Goal: Communication & Community: Answer question/provide support

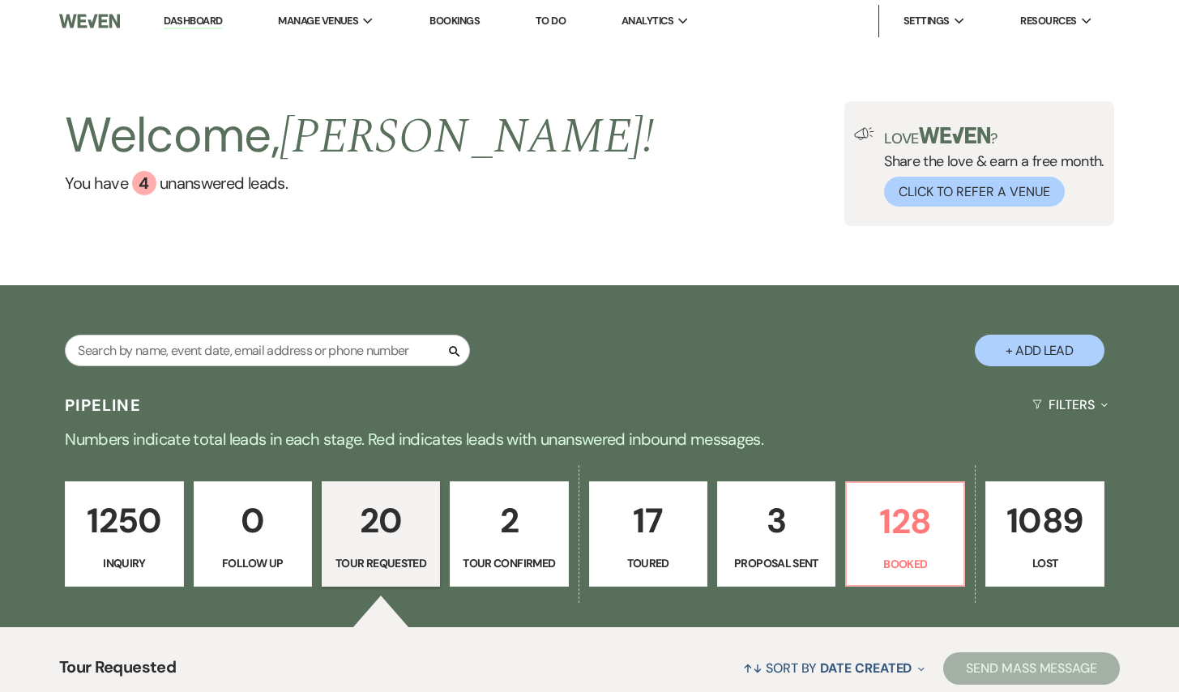
select select "2"
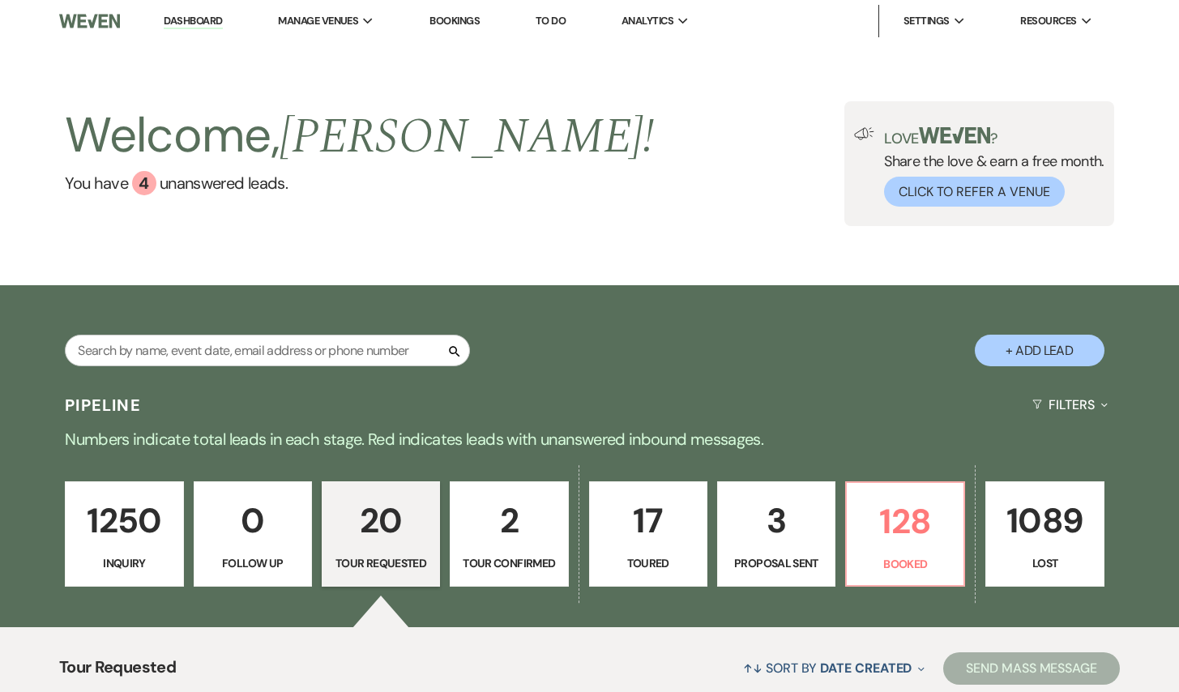
select select "2"
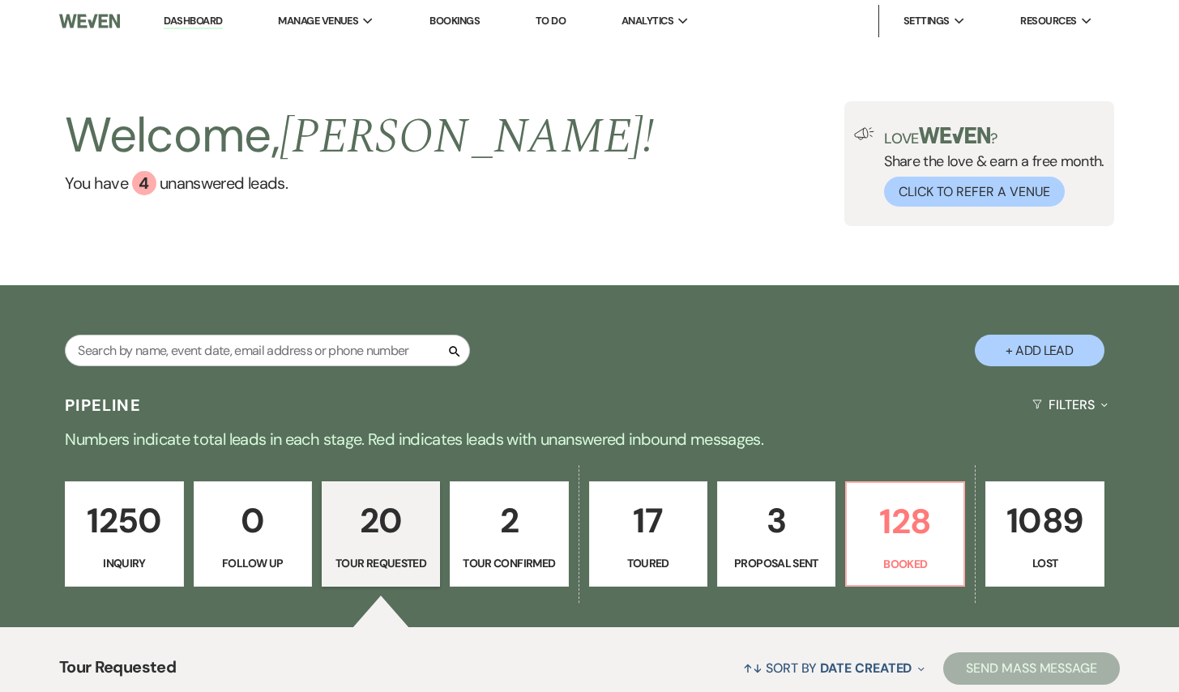
select select "2"
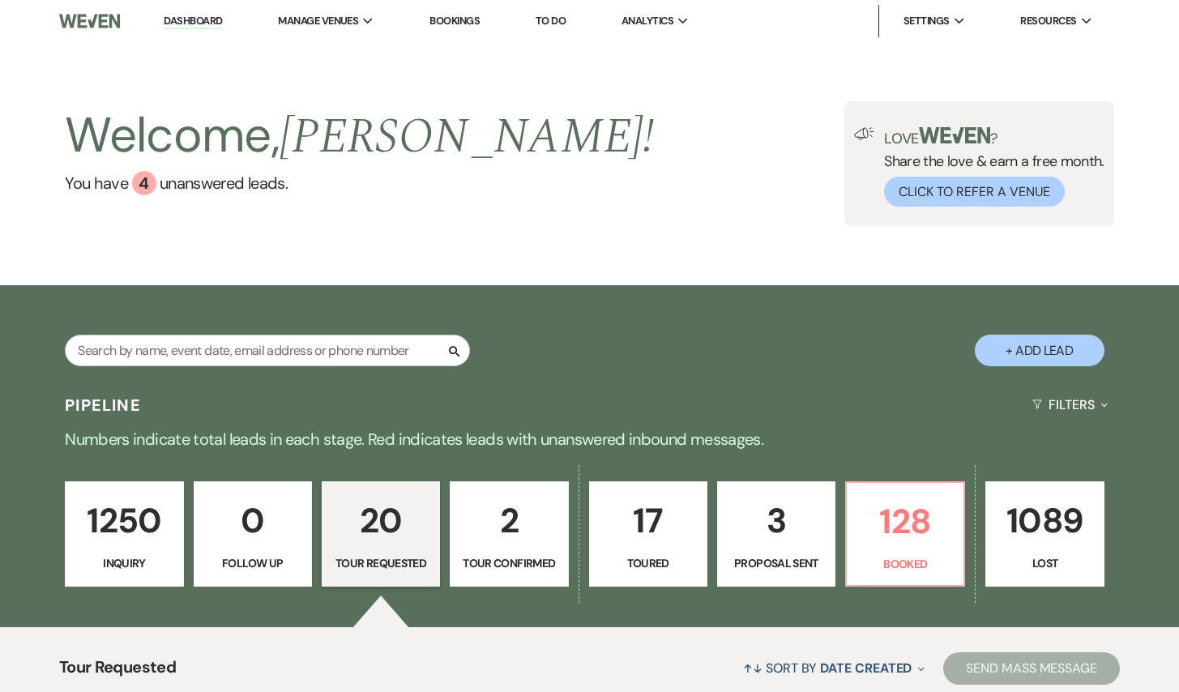
select select "2"
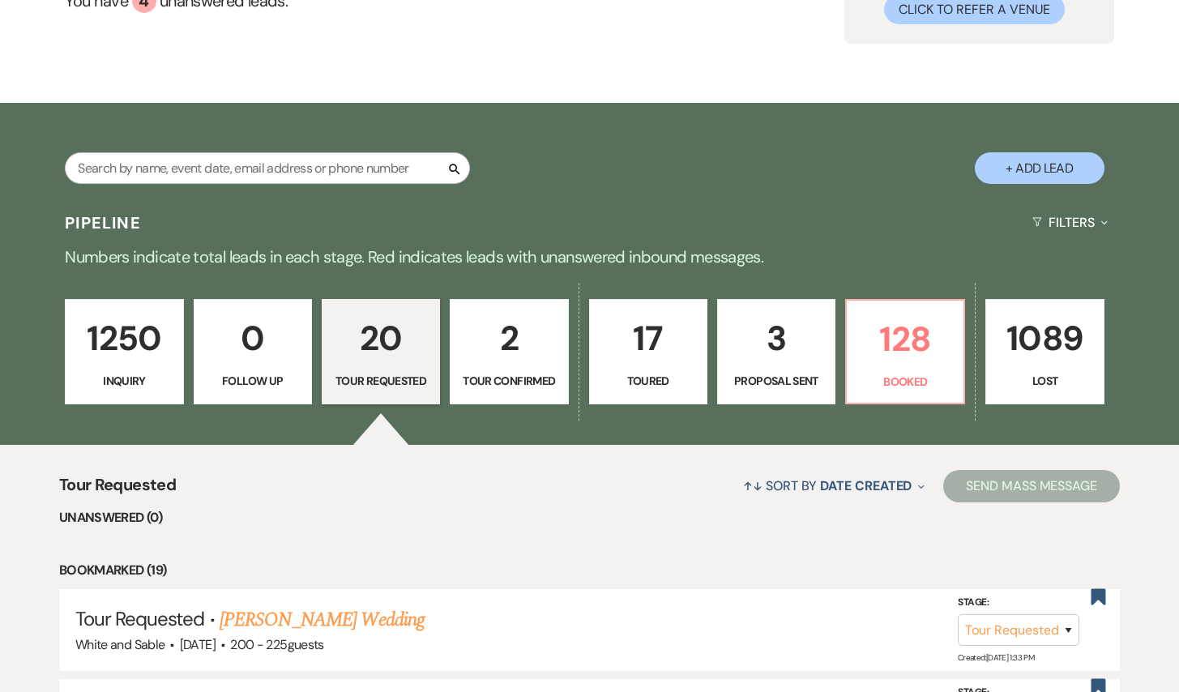
click at [187, 321] on div "1250 Inquiry 0 Follow Up 20 Tour Requested 2 Tour Confirmed 17 Toured 3 Proposa…" at bounding box center [589, 362] width 1167 height 165
click at [165, 326] on p "1250" at bounding box center [123, 338] width 97 height 54
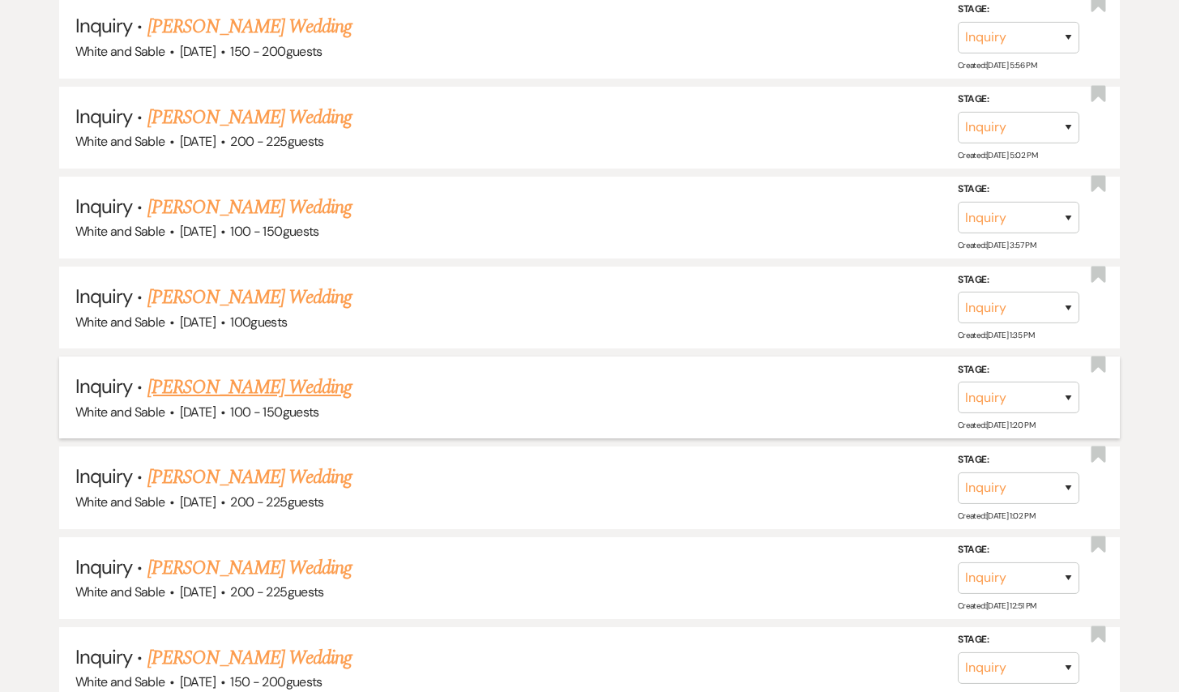
scroll to position [7948, 0]
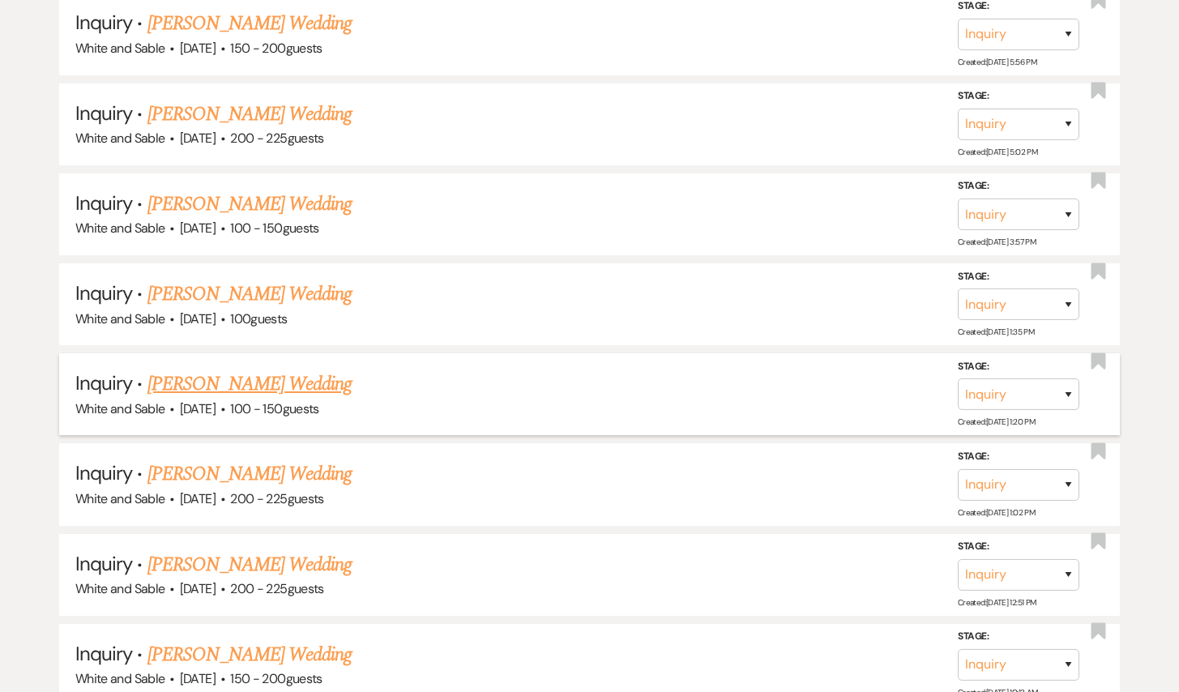
click at [253, 369] on link "[PERSON_NAME] Wedding" at bounding box center [249, 383] width 205 height 29
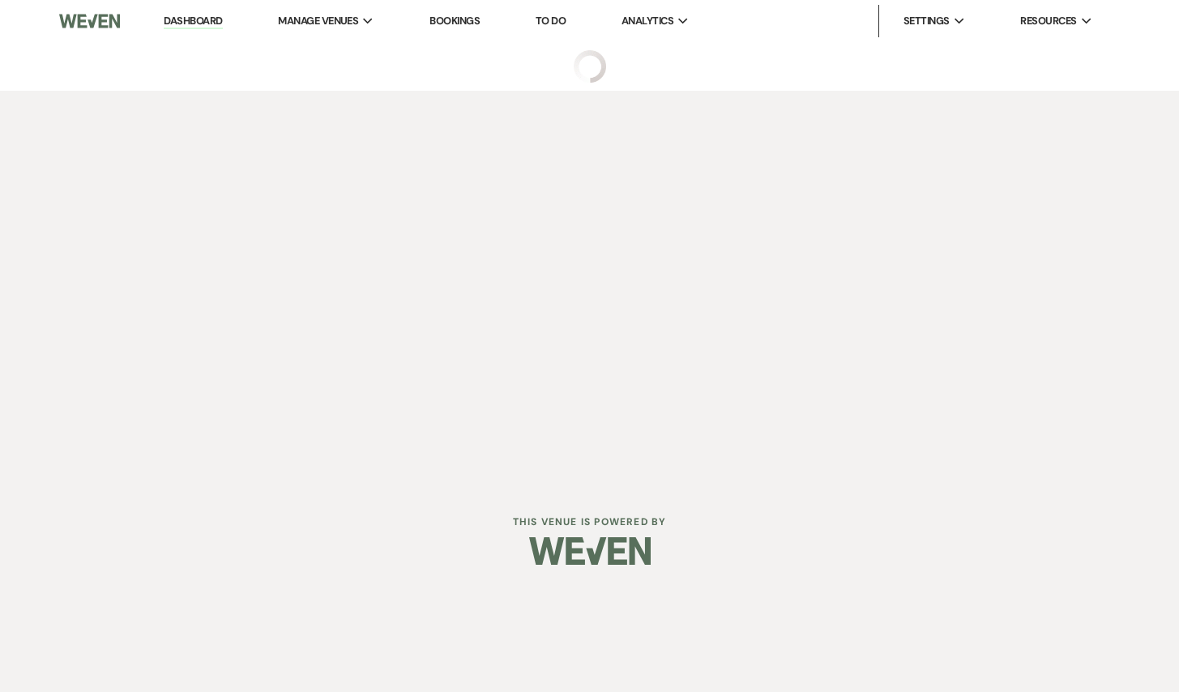
select select "5"
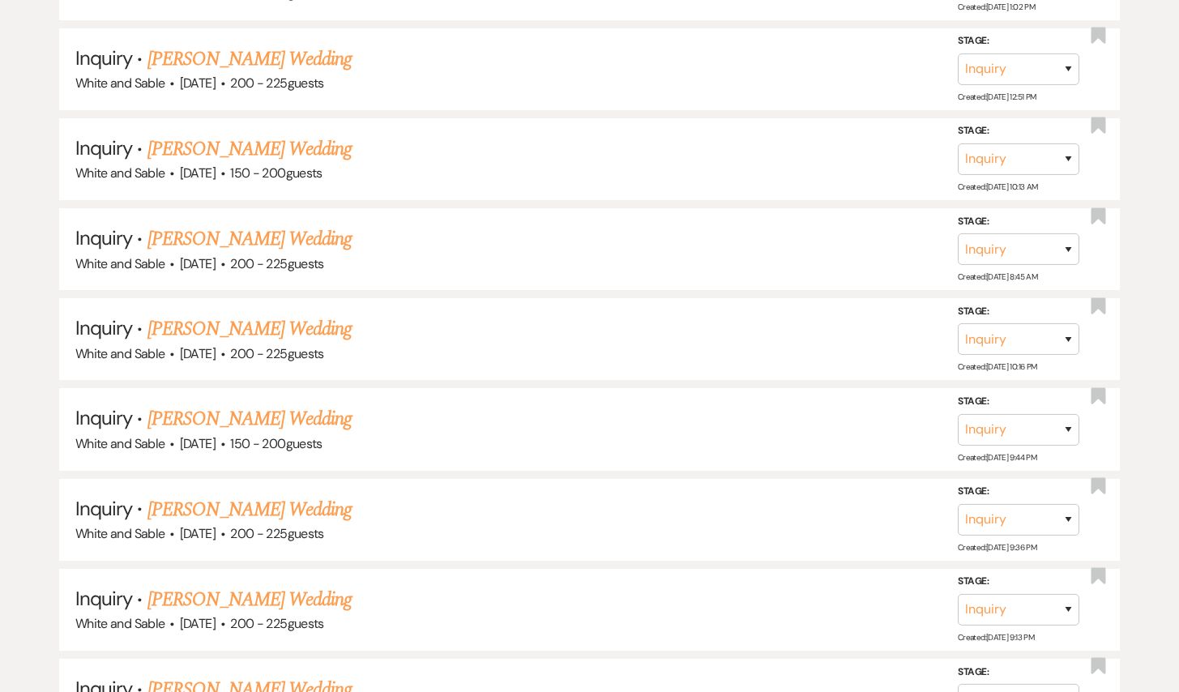
scroll to position [8455, 0]
click at [288, 494] on link "[PERSON_NAME] Wedding" at bounding box center [249, 508] width 205 height 29
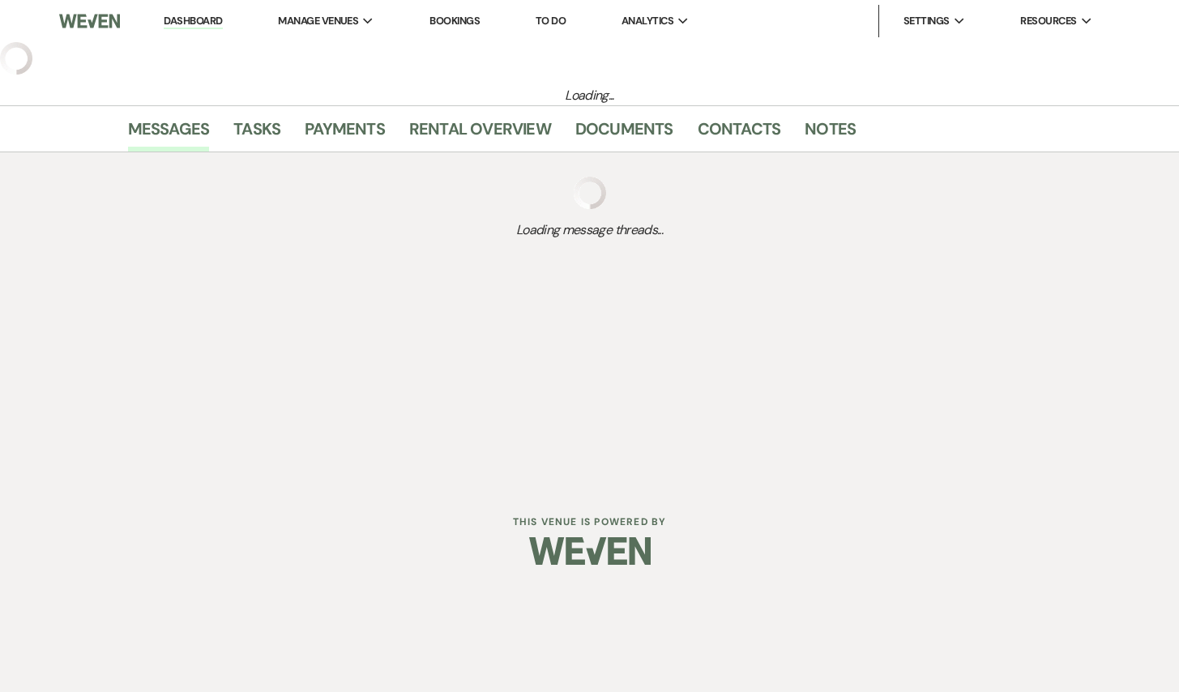
select select "5"
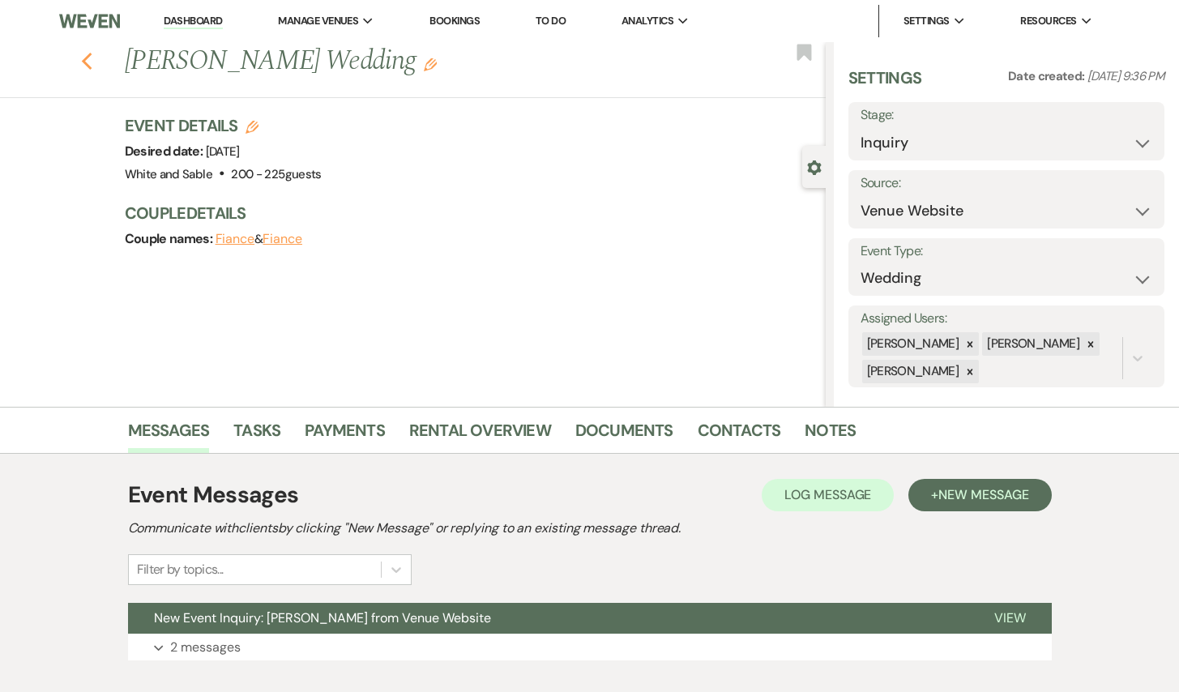
click at [86, 60] on icon "Previous" at bounding box center [87, 61] width 12 height 19
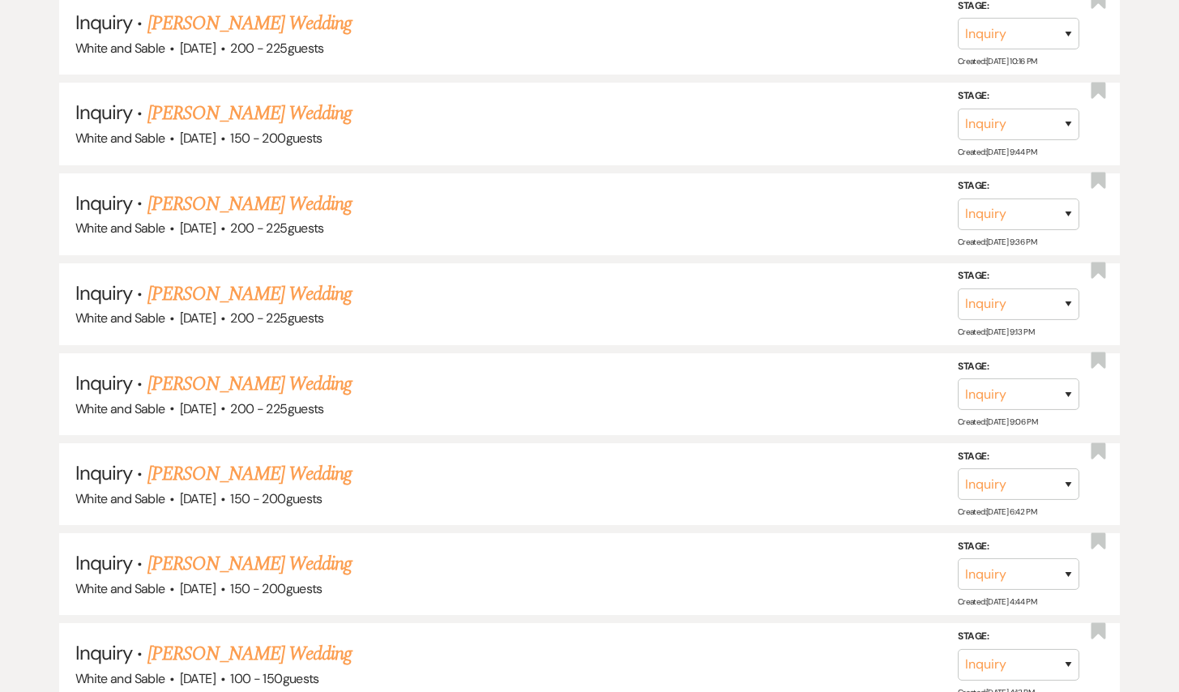
scroll to position [8775, 0]
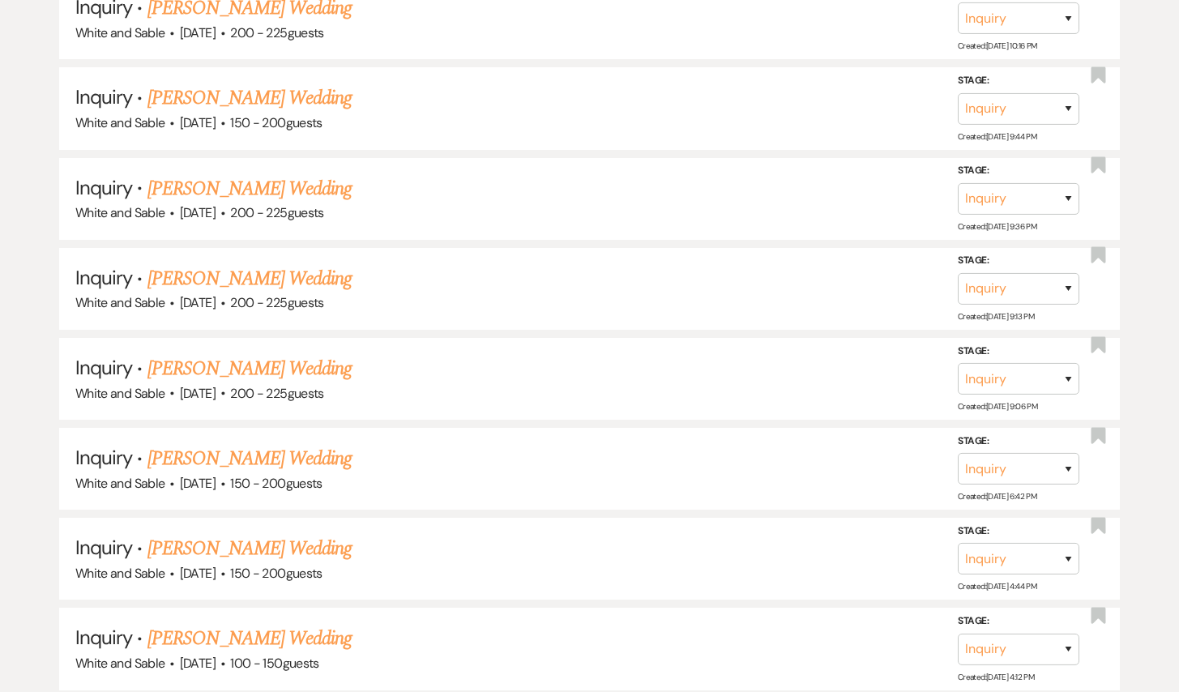
click at [319, 354] on link "[PERSON_NAME] Wedding" at bounding box center [249, 368] width 205 height 29
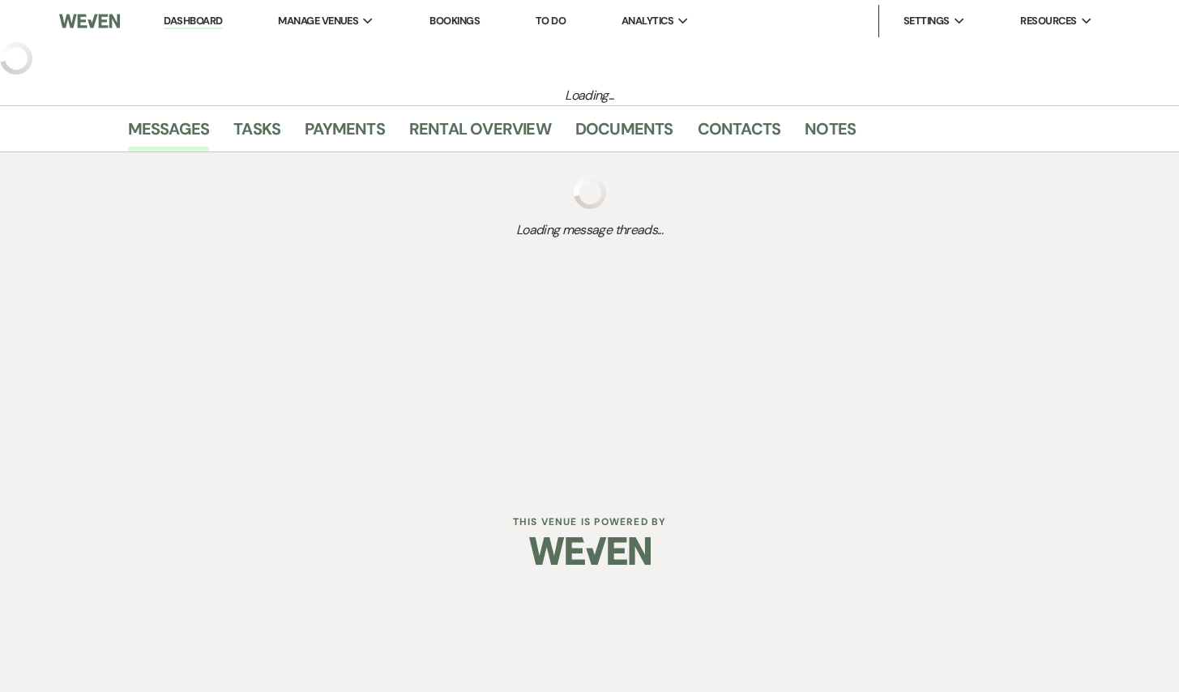
select select "5"
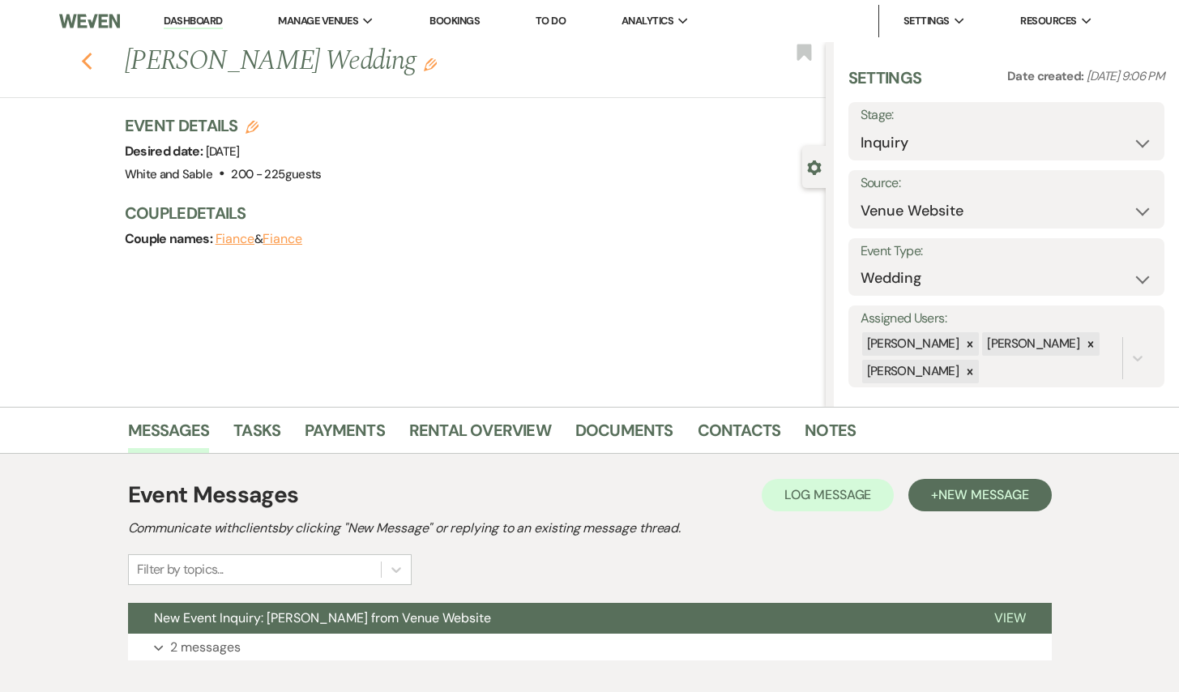
click at [88, 61] on icon "Previous" at bounding box center [87, 61] width 12 height 19
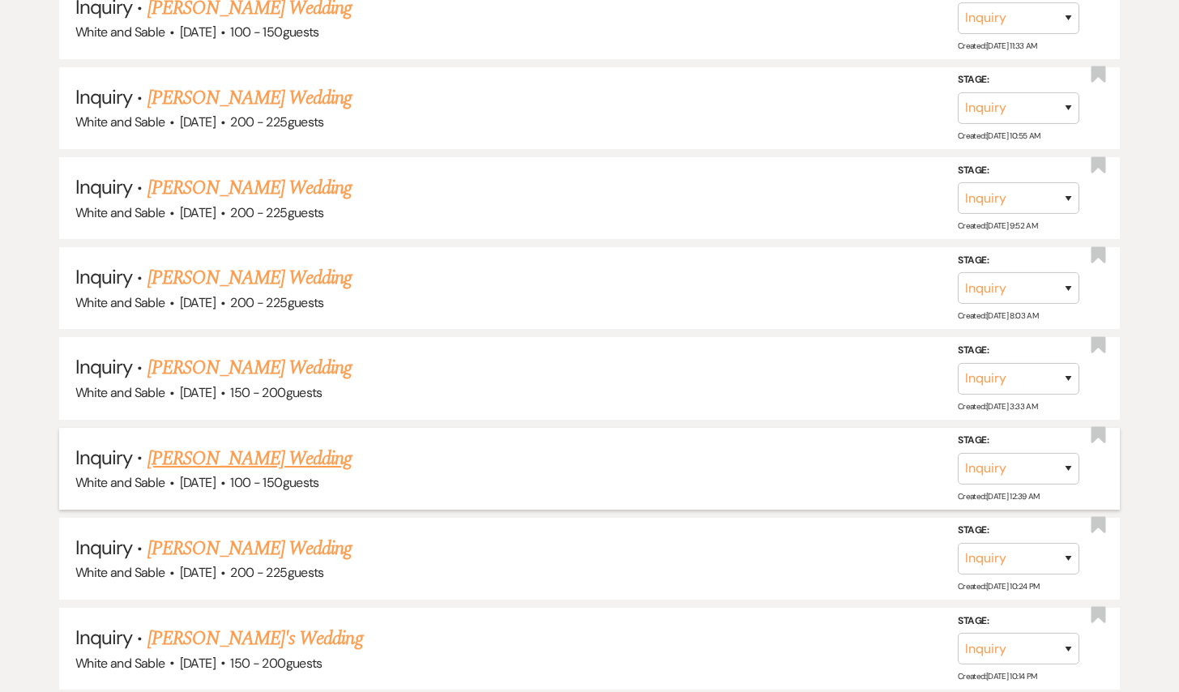
scroll to position [9973, 0]
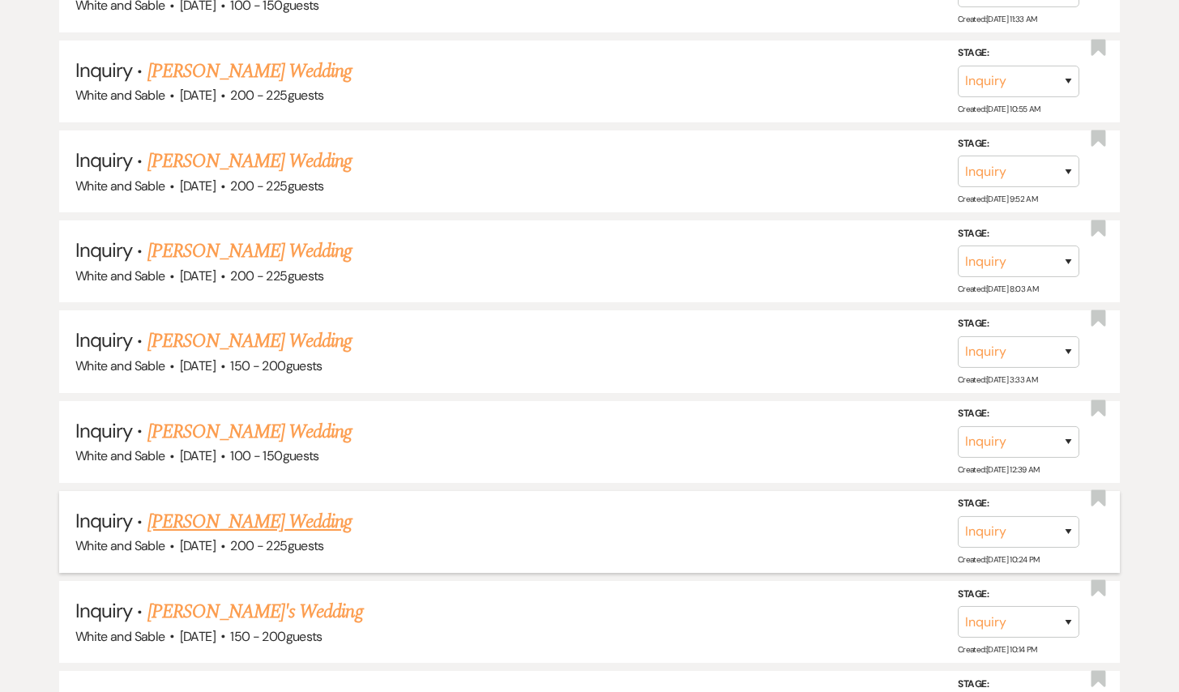
click at [280, 507] on link "[PERSON_NAME] Wedding" at bounding box center [249, 521] width 205 height 29
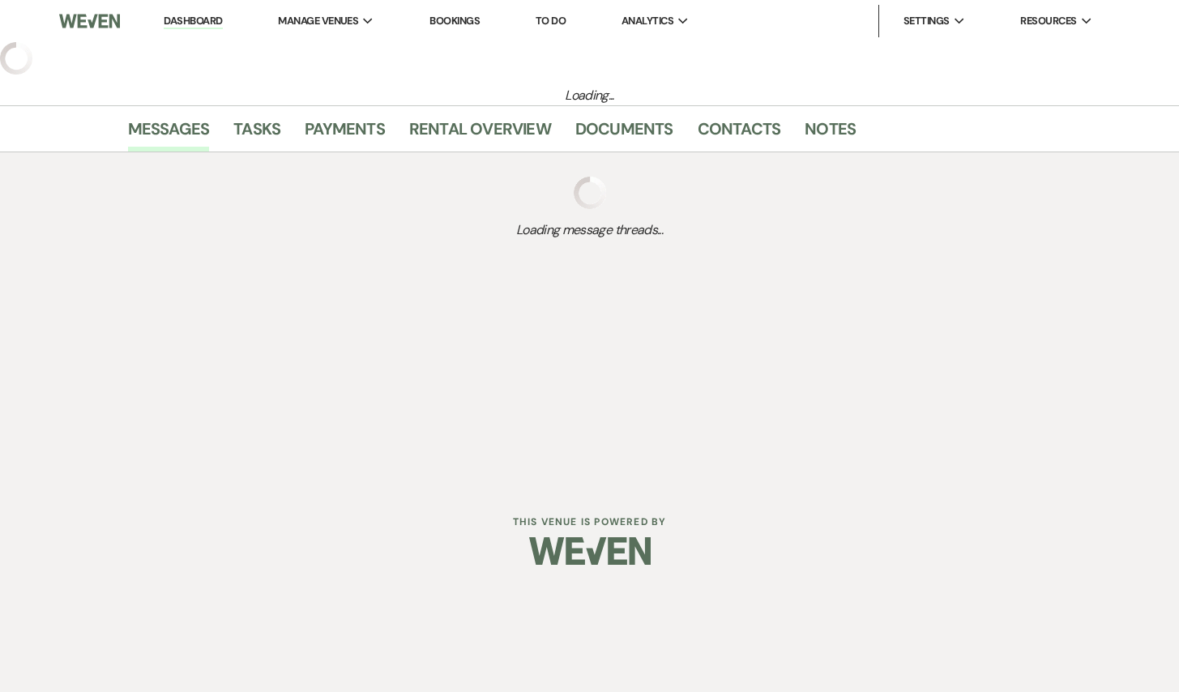
select select "5"
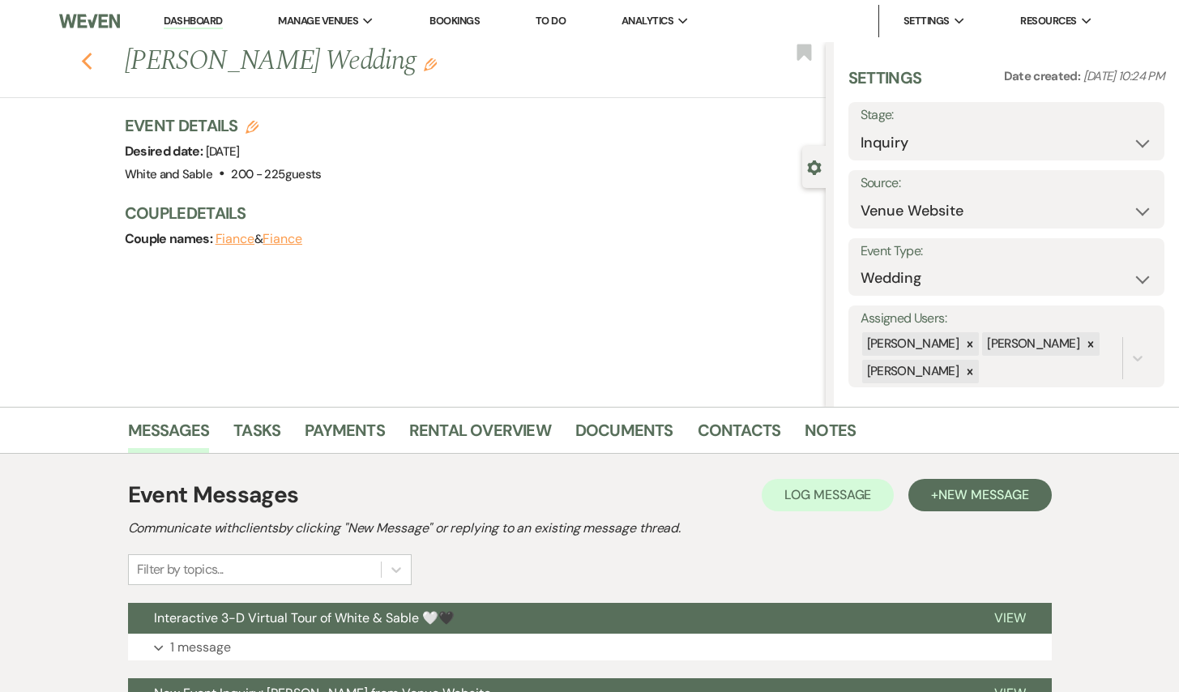
click at [86, 55] on icon "Previous" at bounding box center [87, 61] width 12 height 19
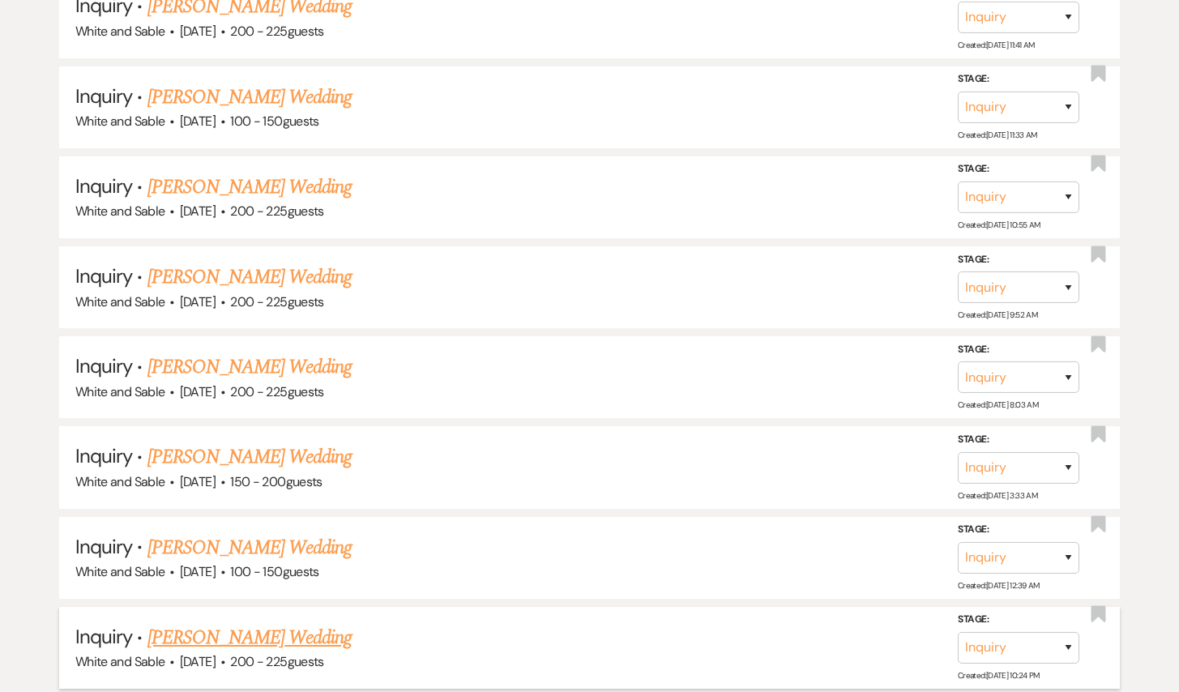
scroll to position [9830, 0]
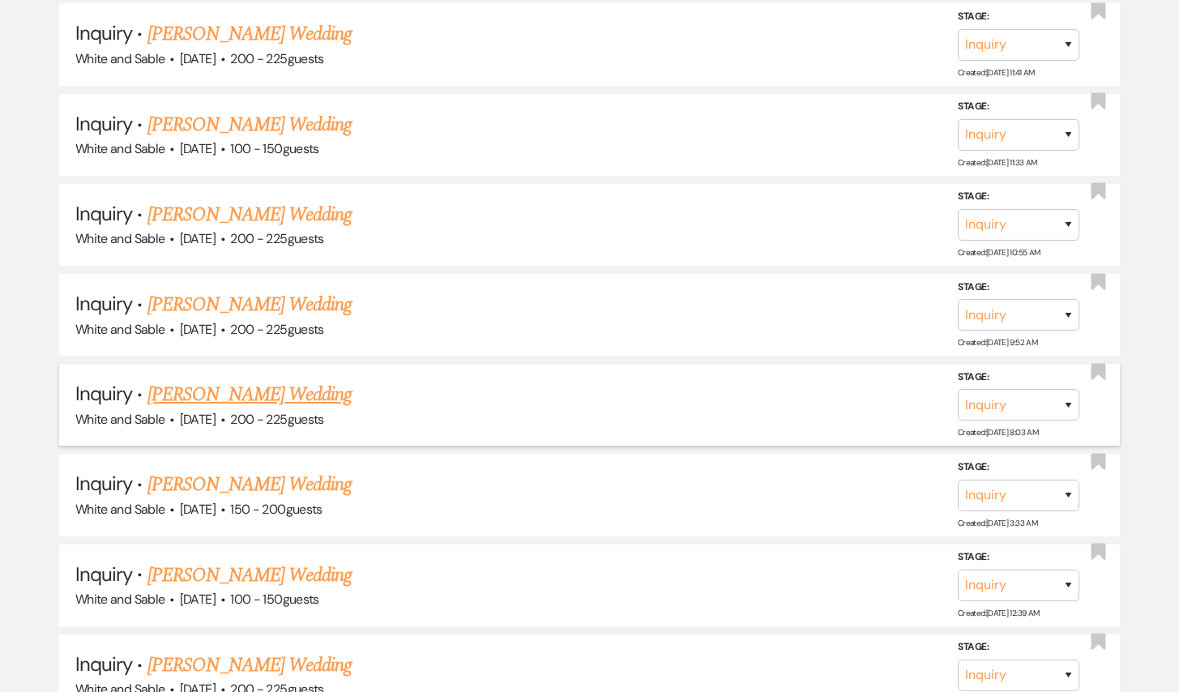
click at [266, 380] on link "[PERSON_NAME] Wedding" at bounding box center [249, 394] width 205 height 29
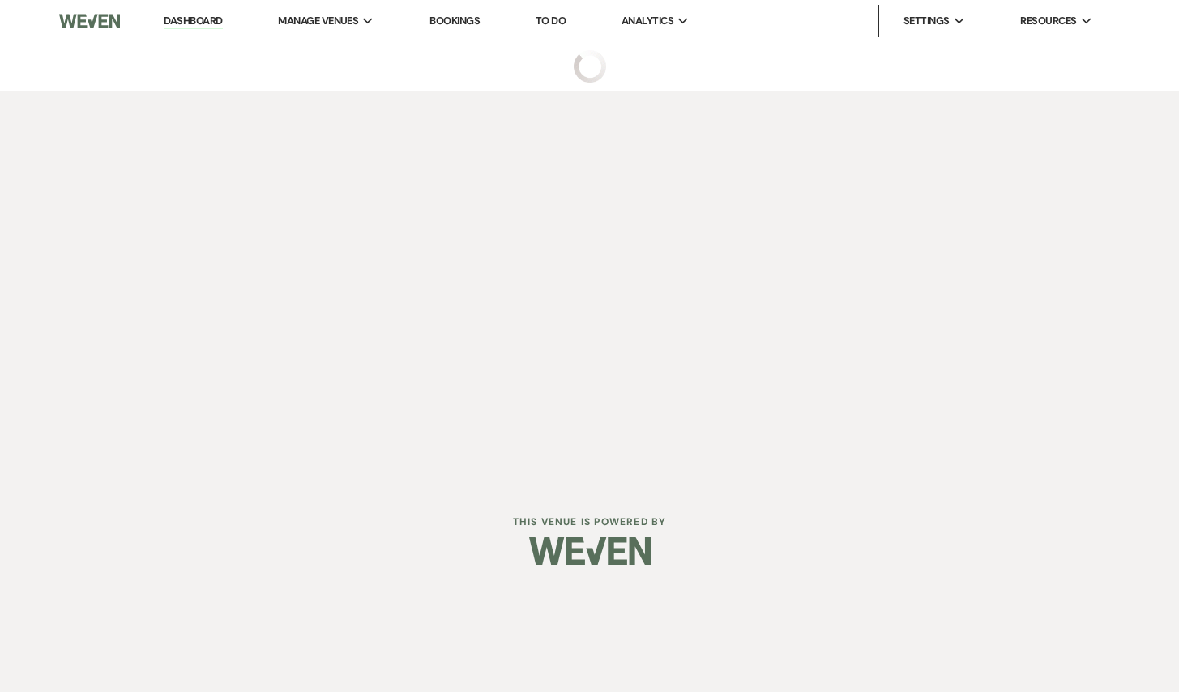
select select "5"
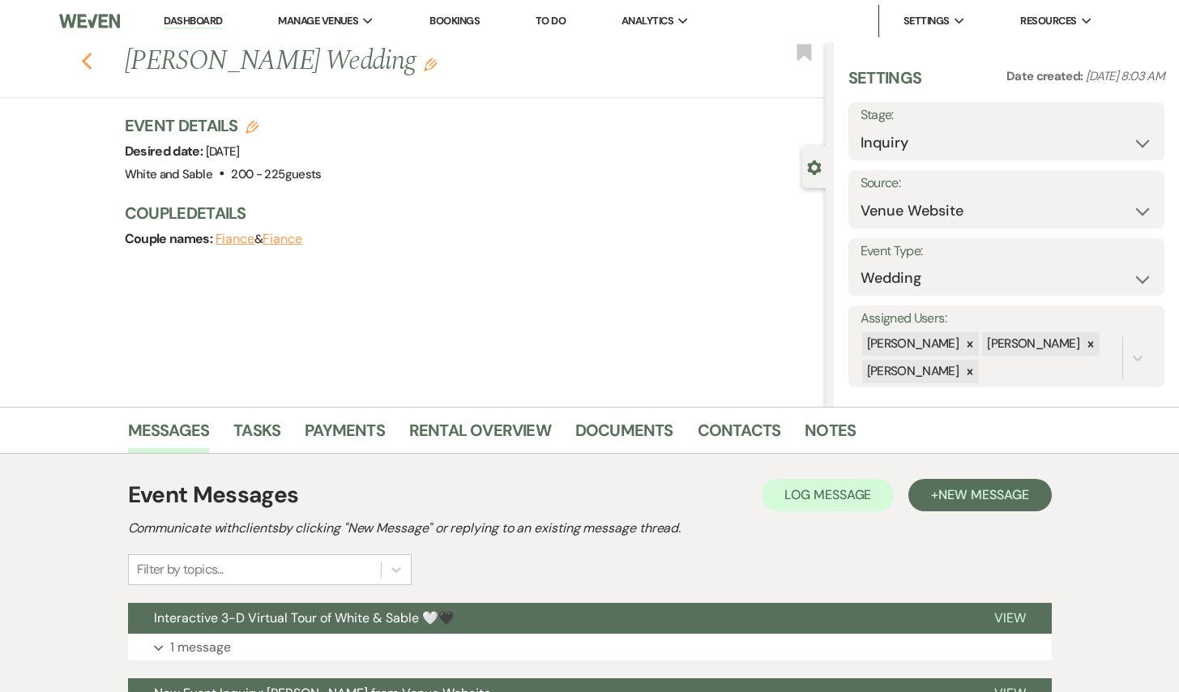
click at [84, 65] on icon "Previous" at bounding box center [87, 61] width 12 height 19
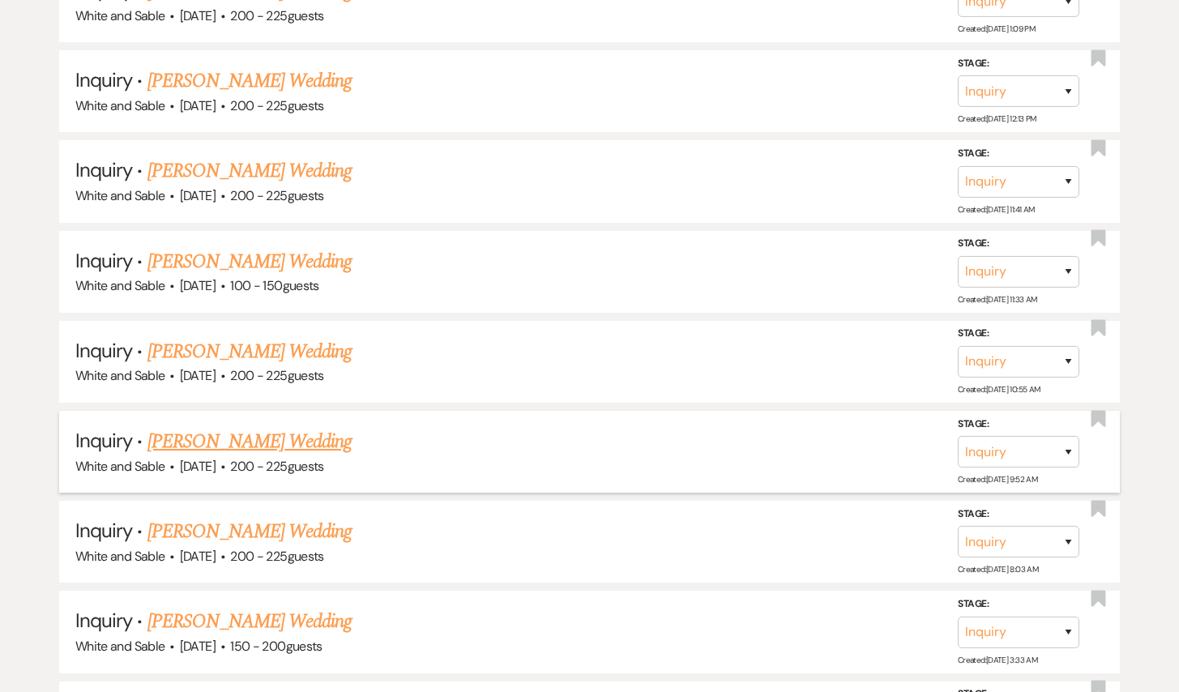
scroll to position [9686, 0]
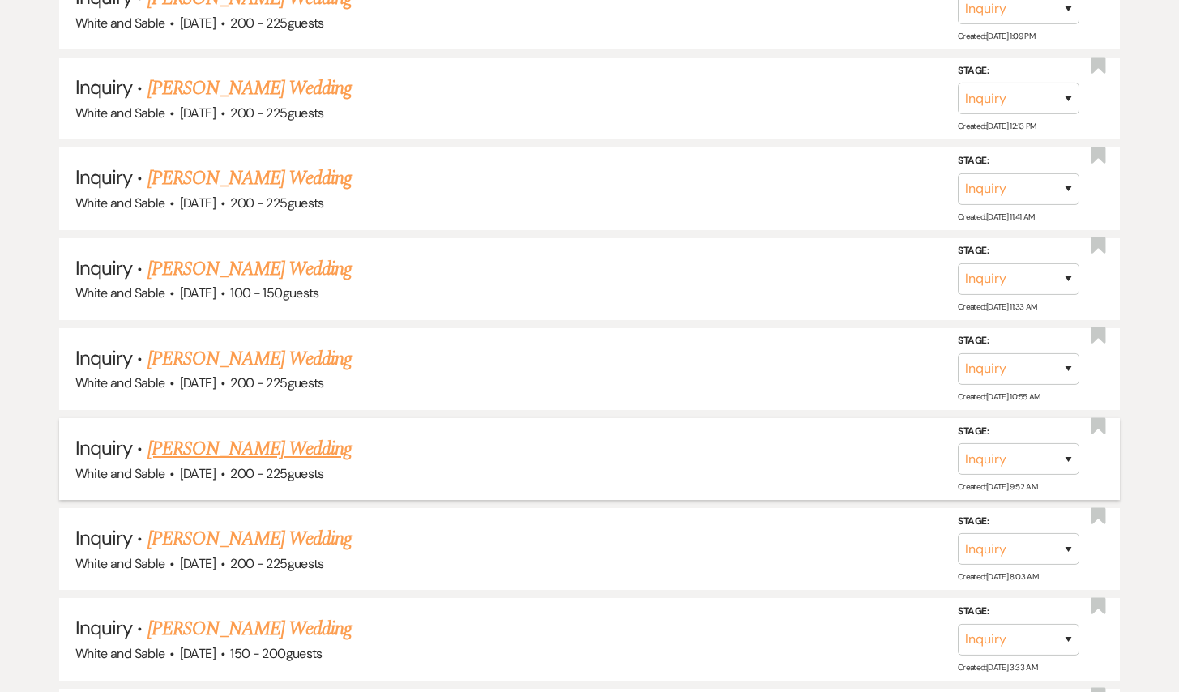
click at [272, 434] on link "[PERSON_NAME] Wedding" at bounding box center [249, 448] width 205 height 29
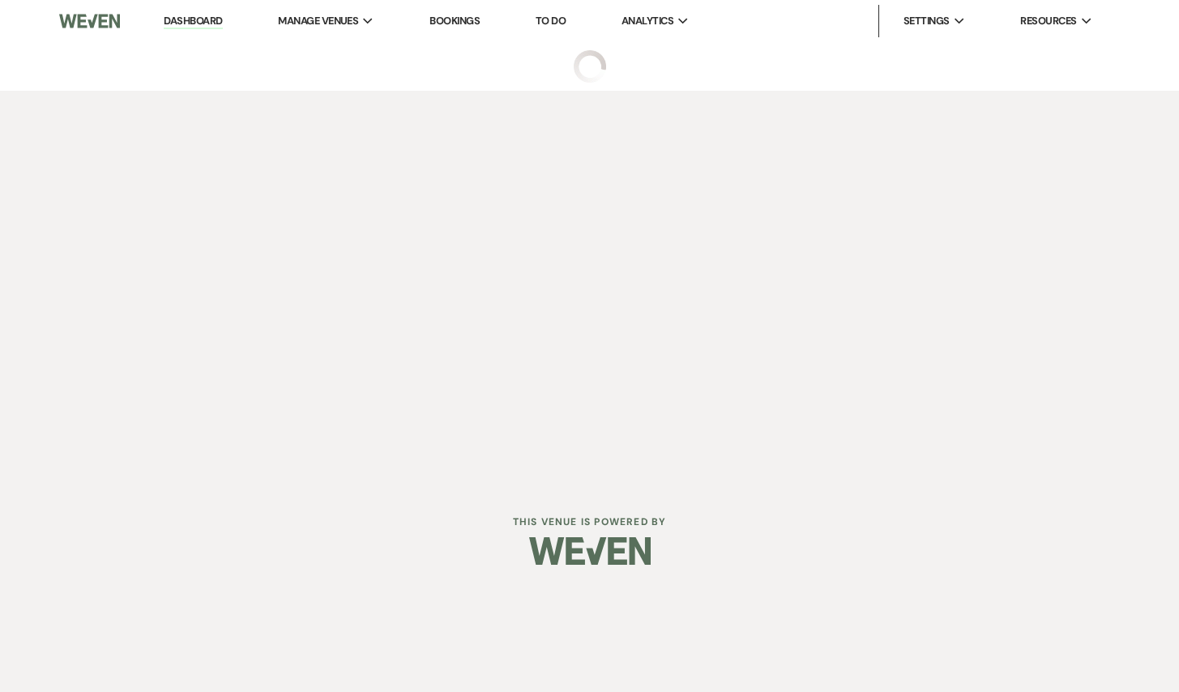
select select "5"
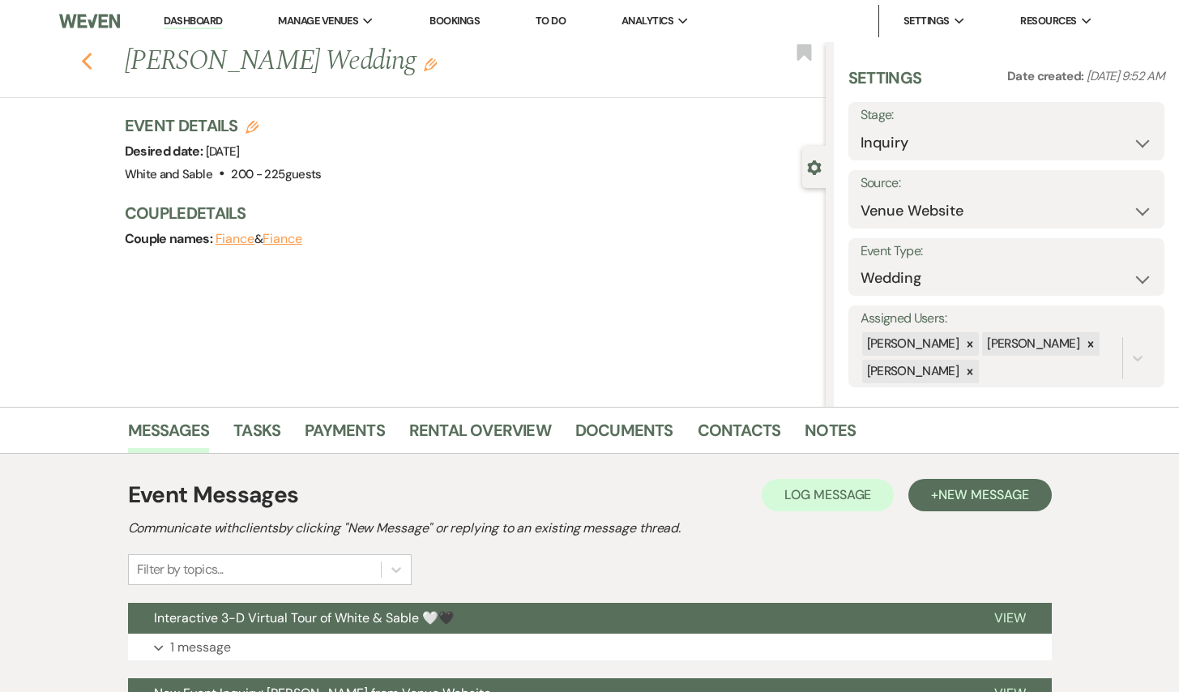
click at [87, 53] on icon "Previous" at bounding box center [87, 61] width 12 height 19
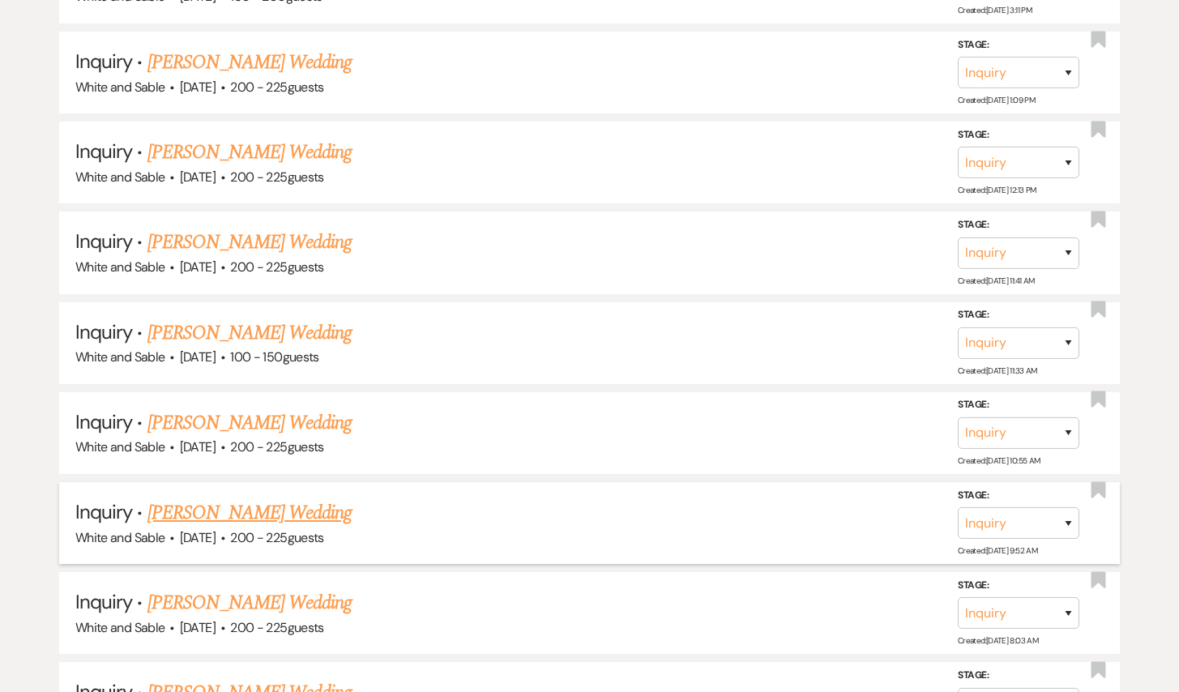
scroll to position [9612, 0]
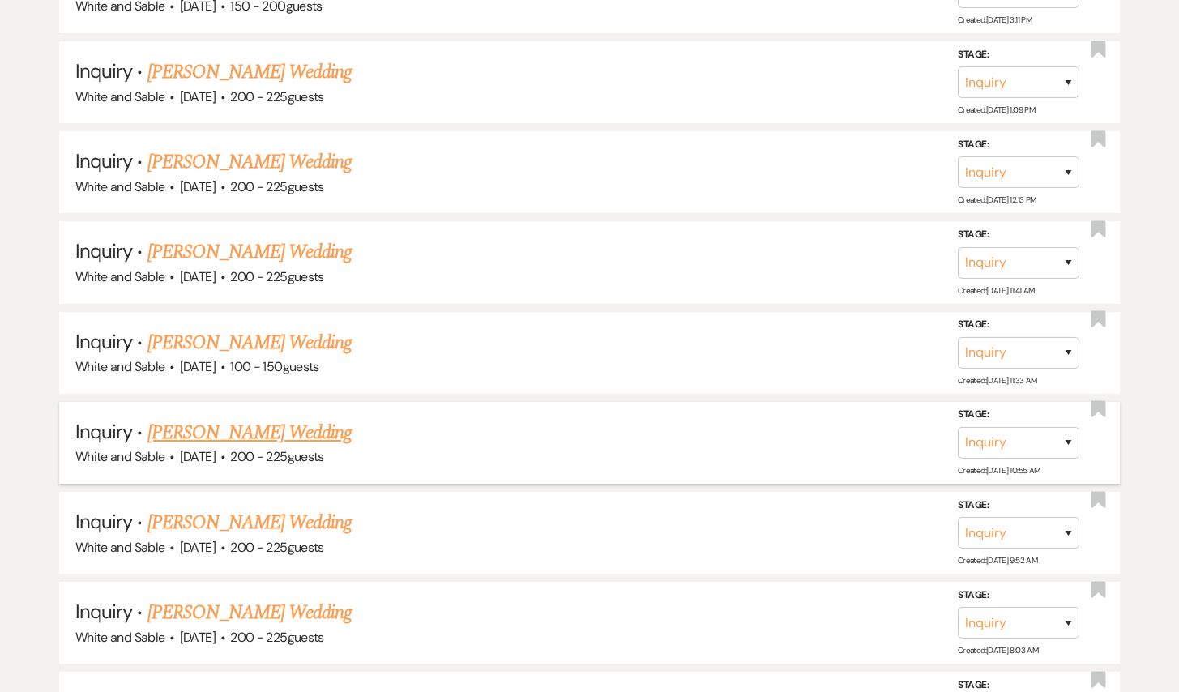
click at [295, 446] on div "White and Sable · [DATE] · 200 - 225 guests" at bounding box center [589, 456] width 1028 height 21
click at [289, 418] on link "[PERSON_NAME] Wedding" at bounding box center [249, 432] width 205 height 29
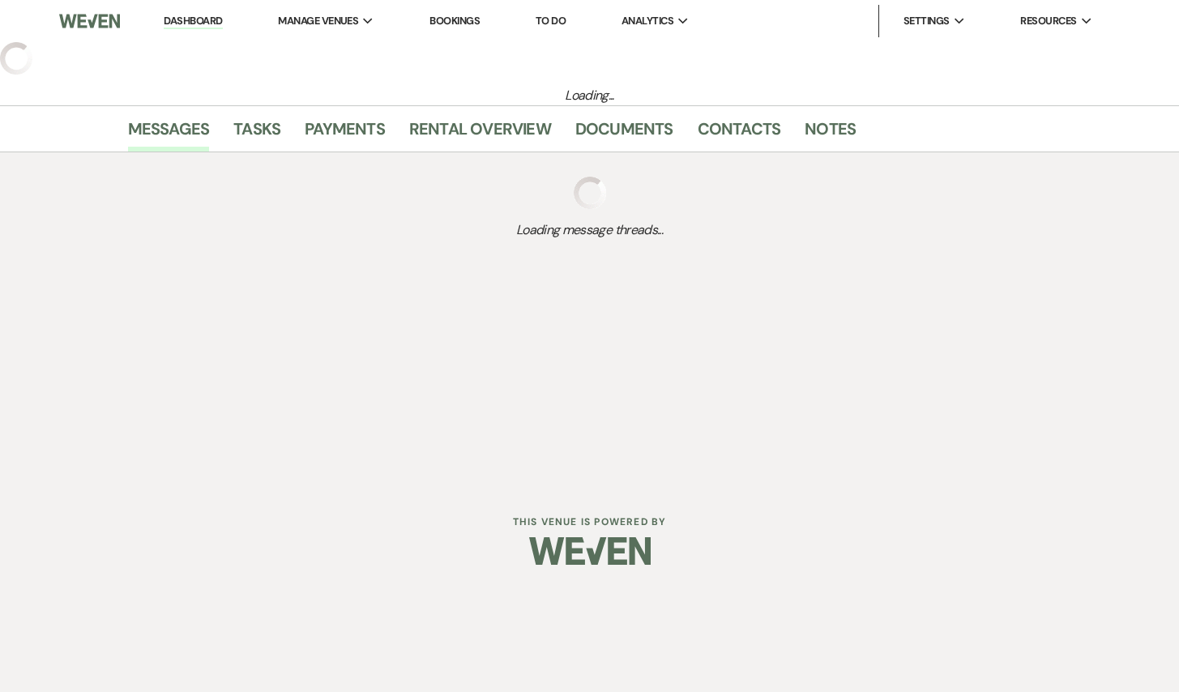
select select "5"
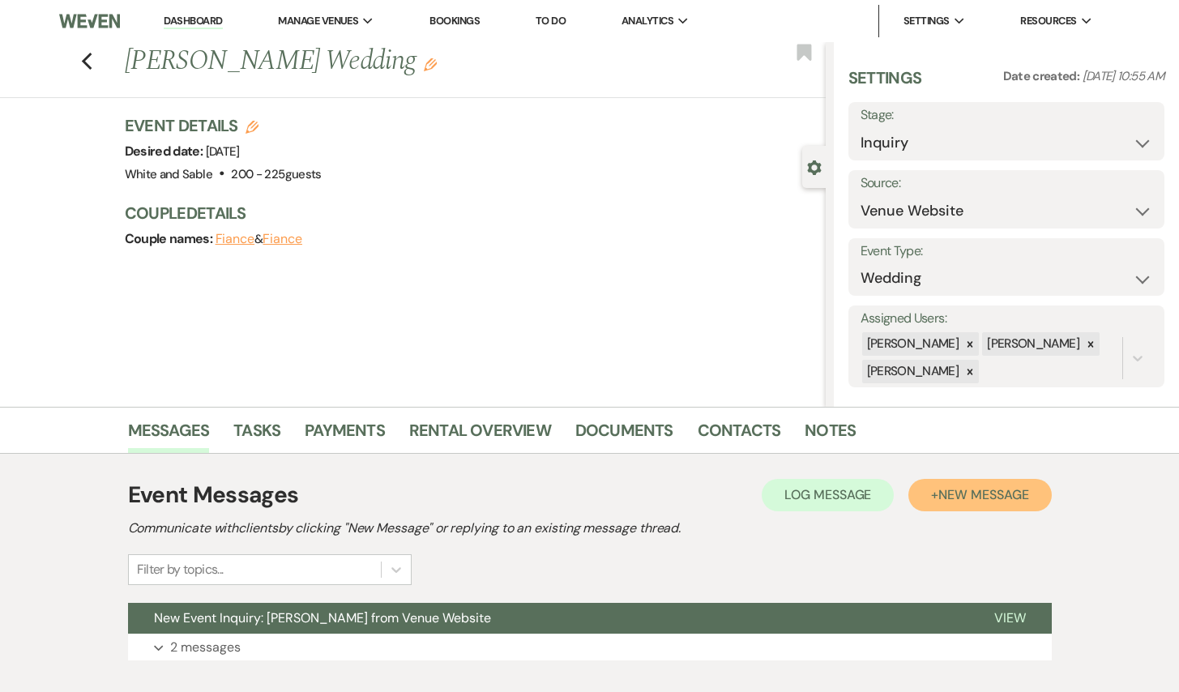
click at [984, 498] on span "New Message" at bounding box center [983, 494] width 90 height 17
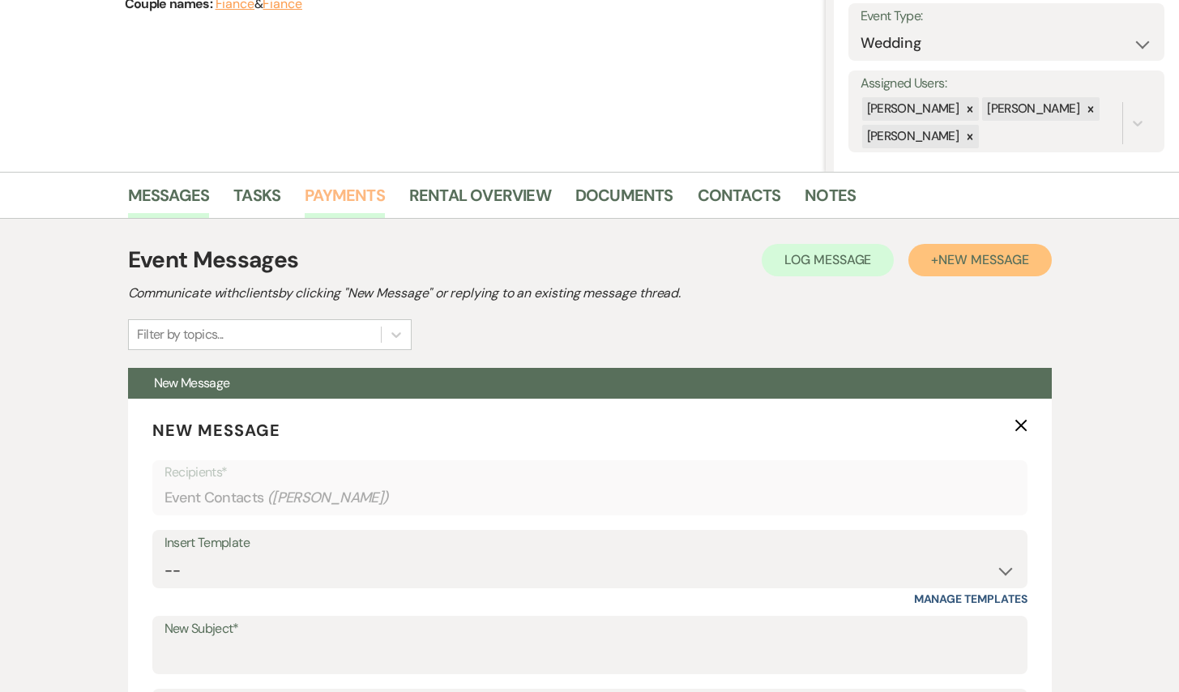
scroll to position [409, 0]
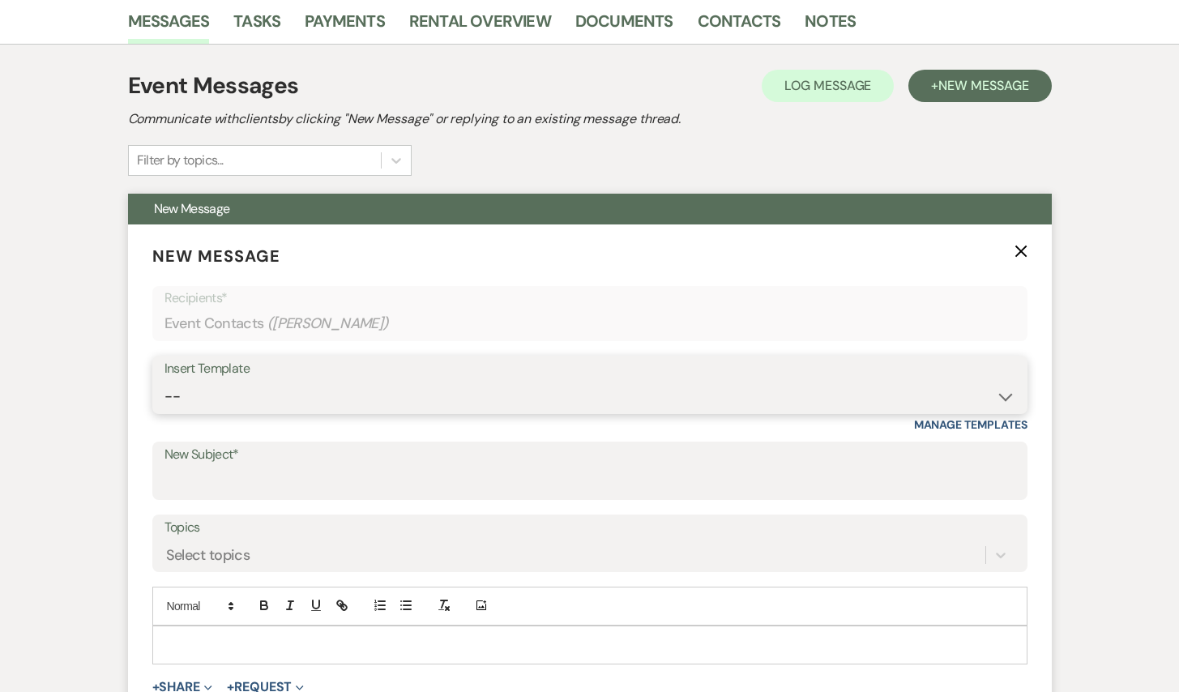
click at [352, 412] on select "-- Inquiry Response (Venue Guide) Schedule - Venue Tour Appt Confirmation Sched…" at bounding box center [589, 397] width 851 height 32
select select "5948"
click at [164, 381] on select "-- Inquiry Response (Venue Guide) Schedule - Venue Tour Appt Confirmation Sched…" at bounding box center [589, 397] width 851 height 32
type input "Interactive 3-D Virtual Tour of White & Sable 🤍🖤"
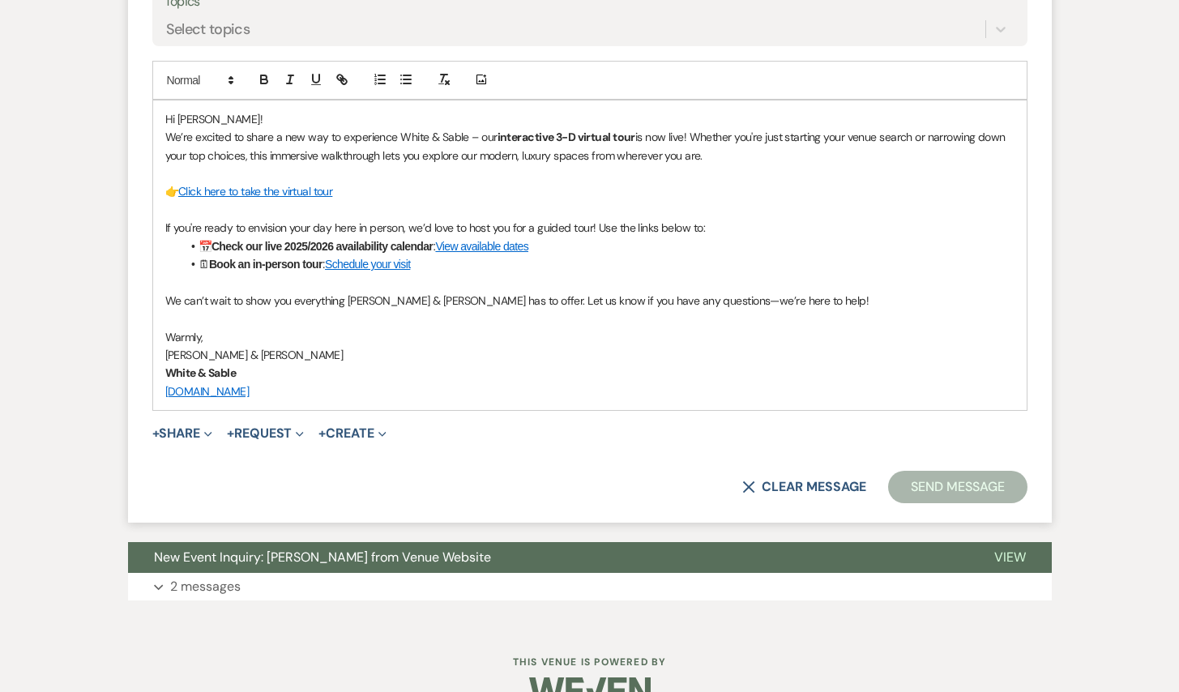
scroll to position [942, 0]
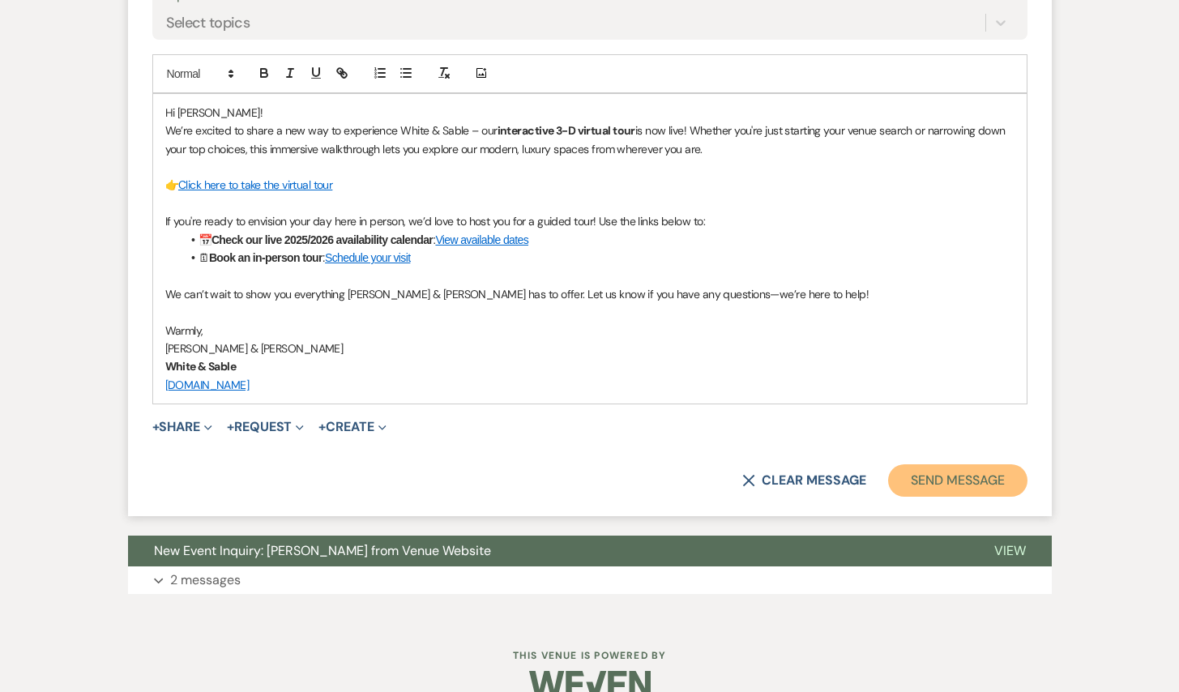
click at [933, 476] on button "Send Message" at bounding box center [957, 480] width 139 height 32
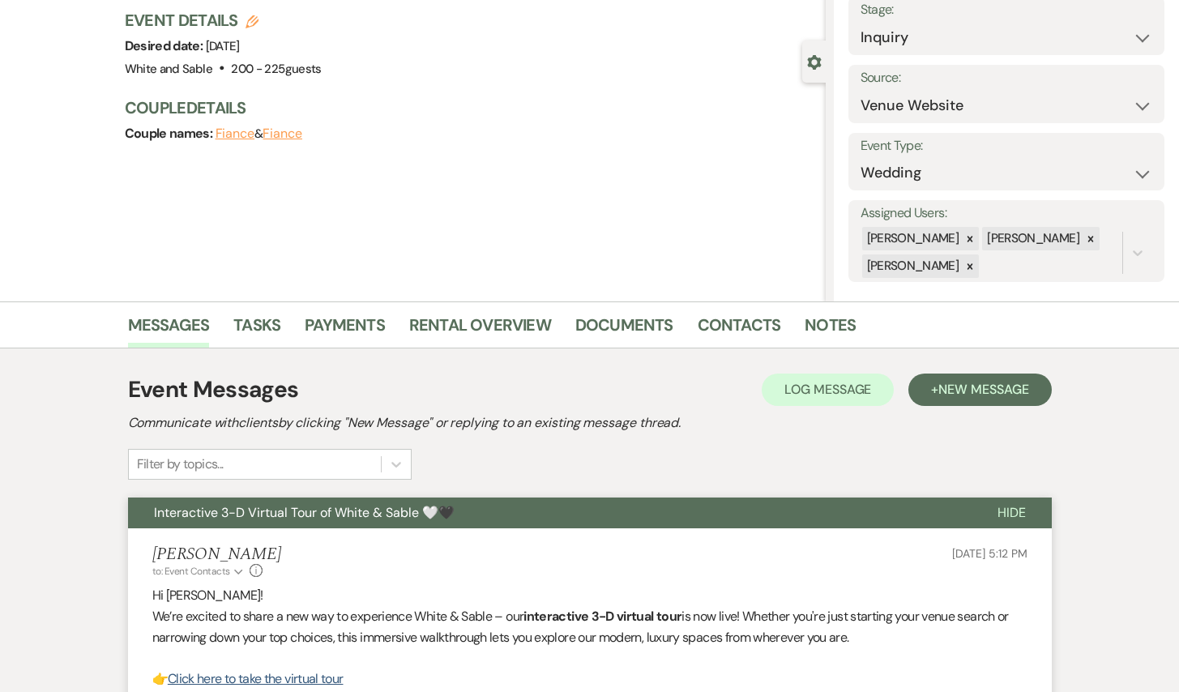
scroll to position [0, 0]
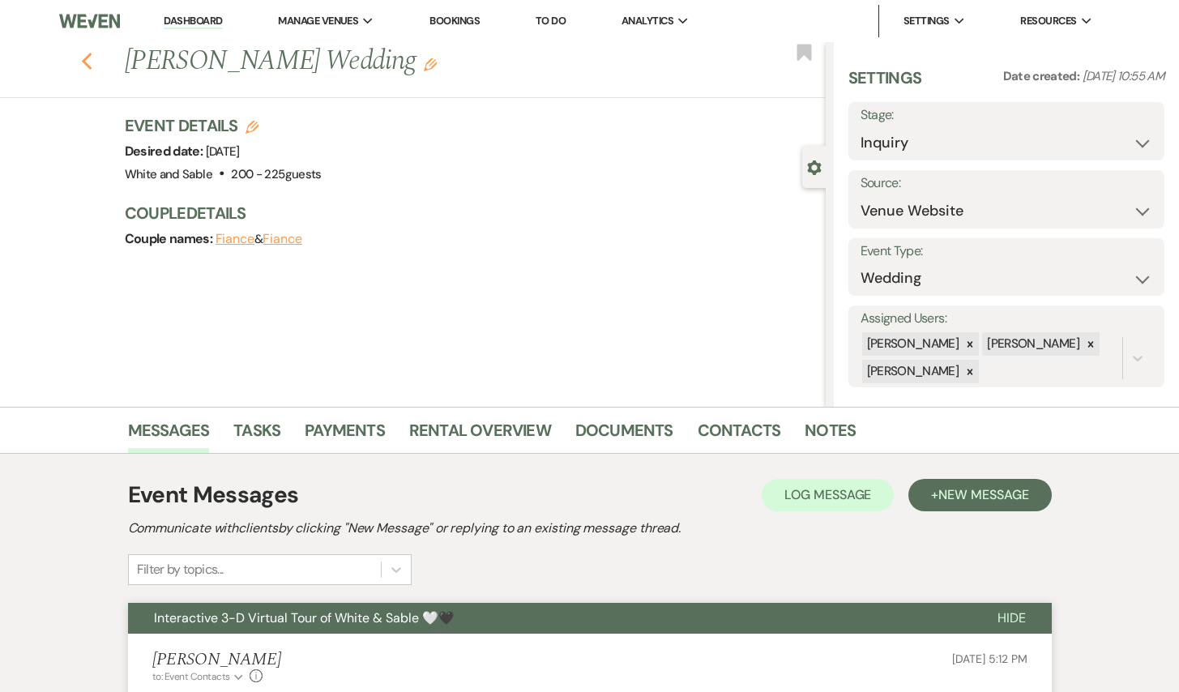
click at [87, 63] on icon "Previous" at bounding box center [87, 61] width 12 height 19
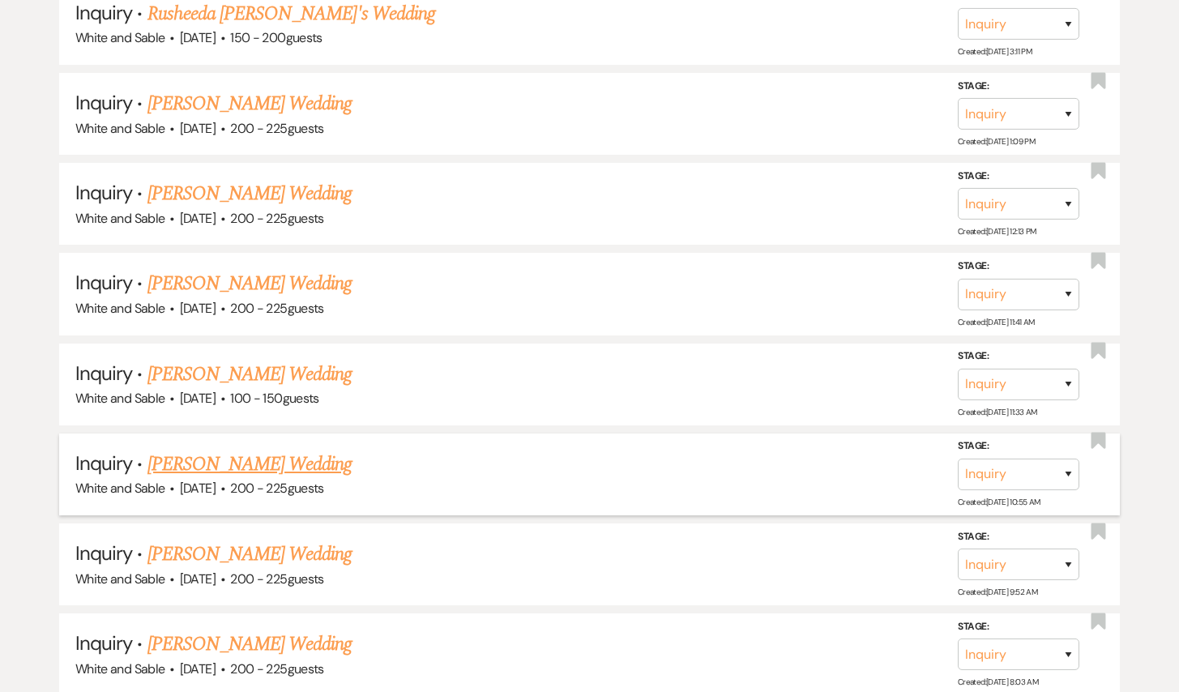
scroll to position [9577, 0]
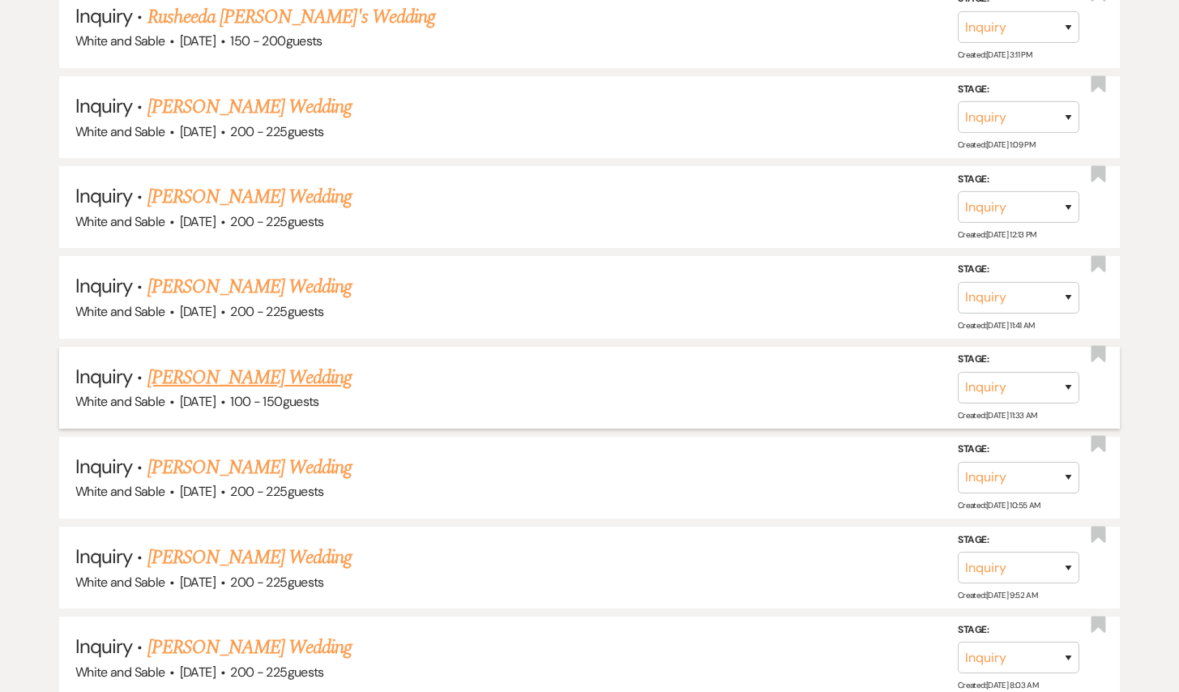
click at [259, 363] on link "[PERSON_NAME] Wedding" at bounding box center [249, 377] width 205 height 29
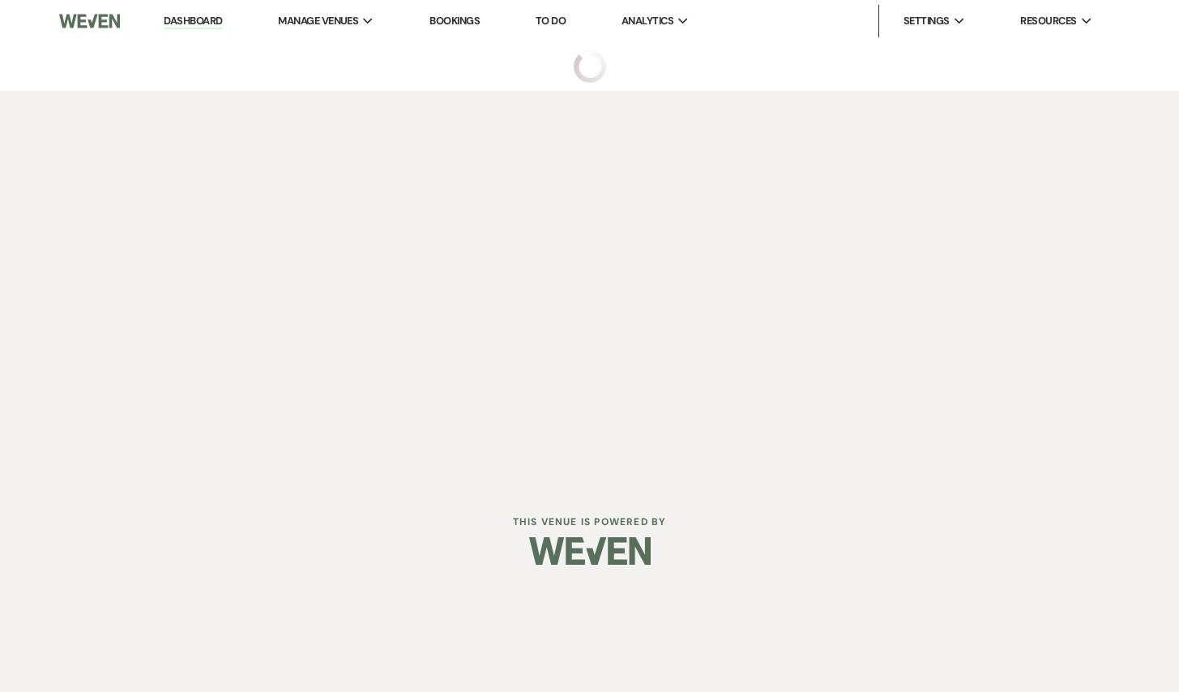
select select "5"
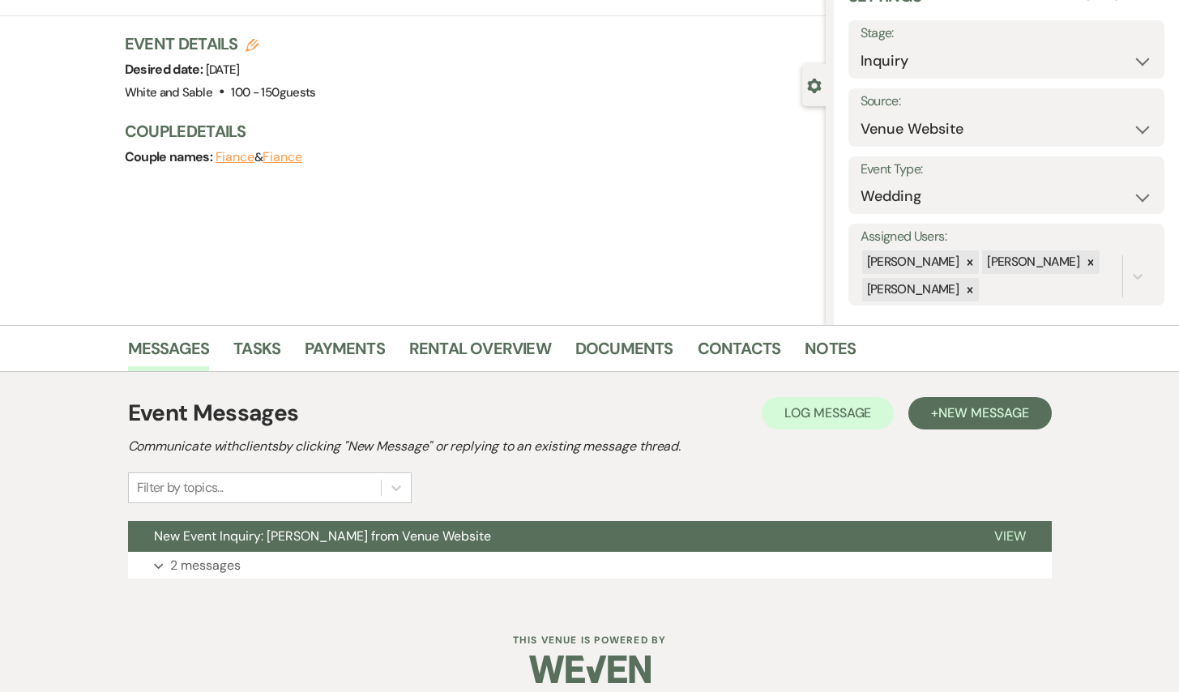
scroll to position [97, 0]
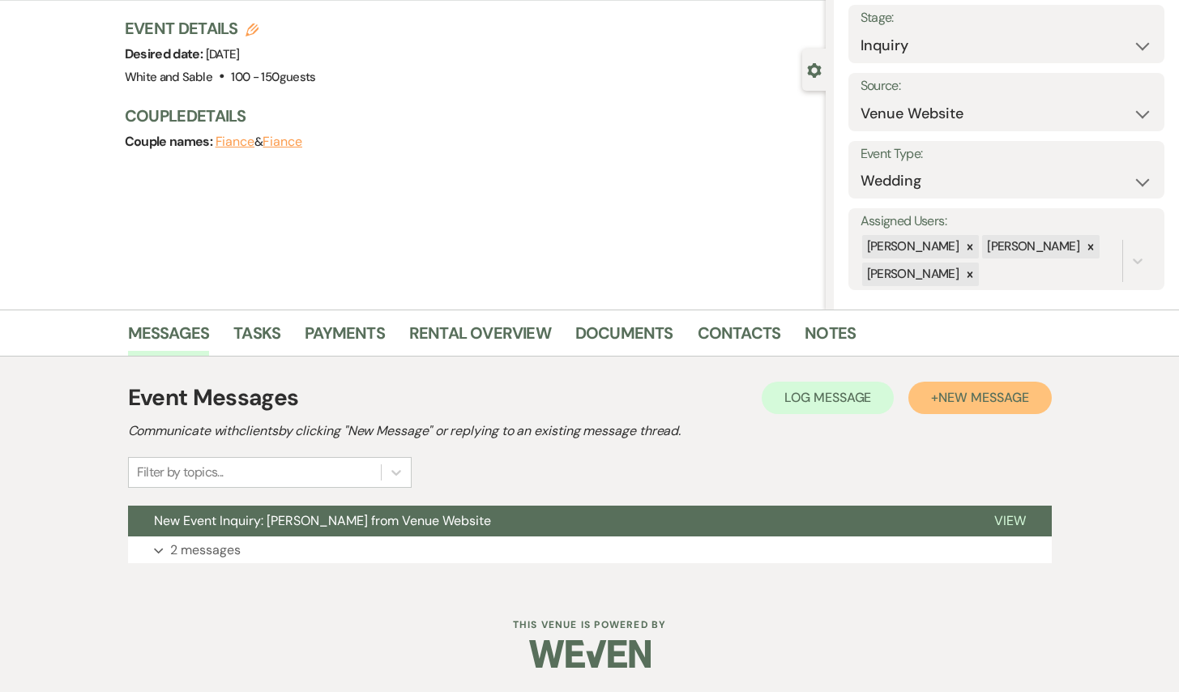
click at [988, 390] on button "+ New Message" at bounding box center [979, 398] width 143 height 32
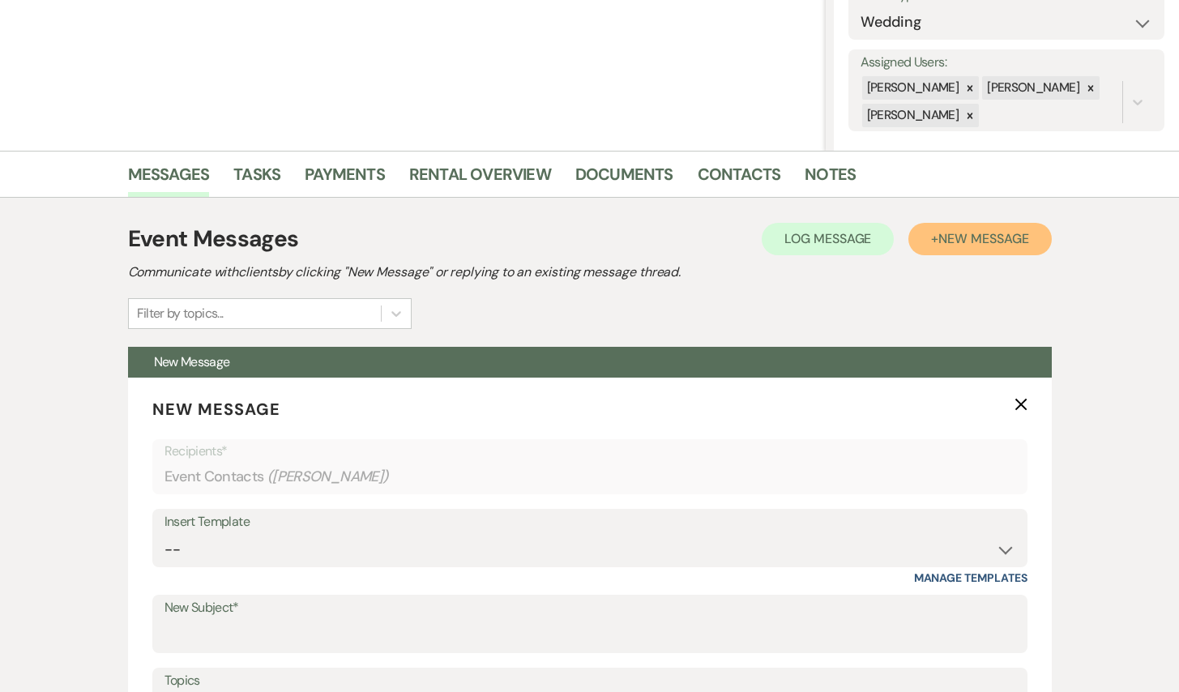
scroll to position [269, 0]
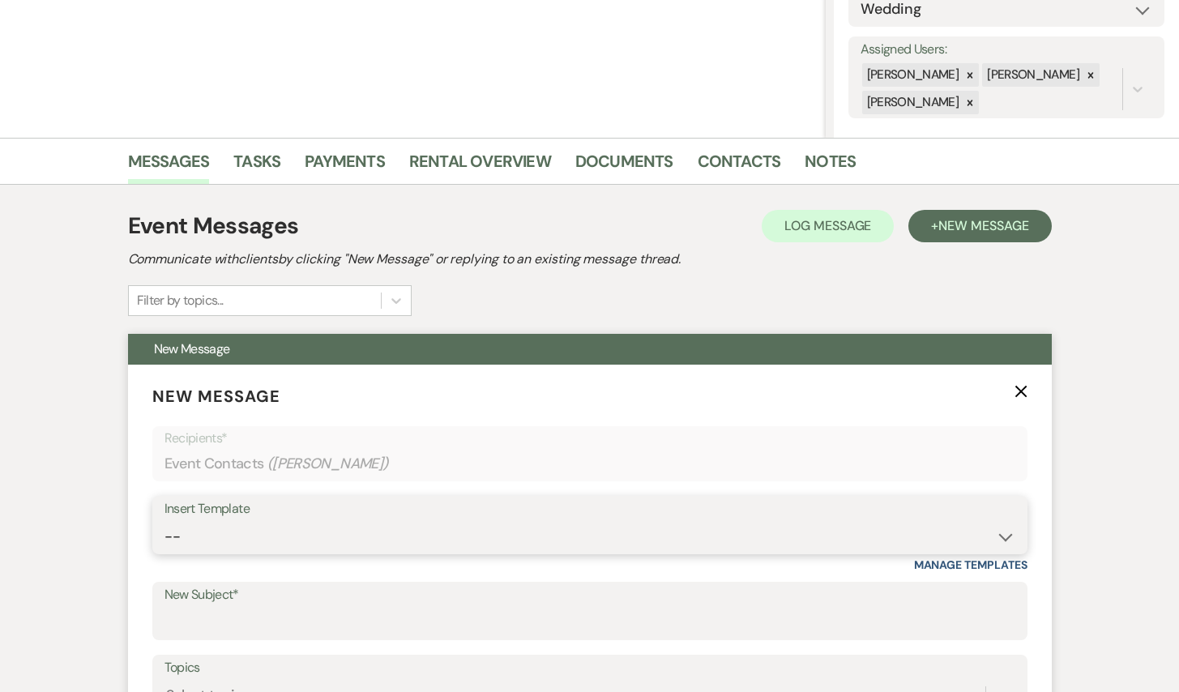
click at [339, 533] on select "-- Inquiry Response (Venue Guide) Schedule - Venue Tour Appt Confirmation Sched…" at bounding box center [589, 537] width 851 height 32
select select "5948"
click at [164, 521] on select "-- Inquiry Response (Venue Guide) Schedule - Venue Tour Appt Confirmation Sched…" at bounding box center [589, 537] width 851 height 32
type input "Interactive 3-D Virtual Tour of White & Sable 🤍🖤"
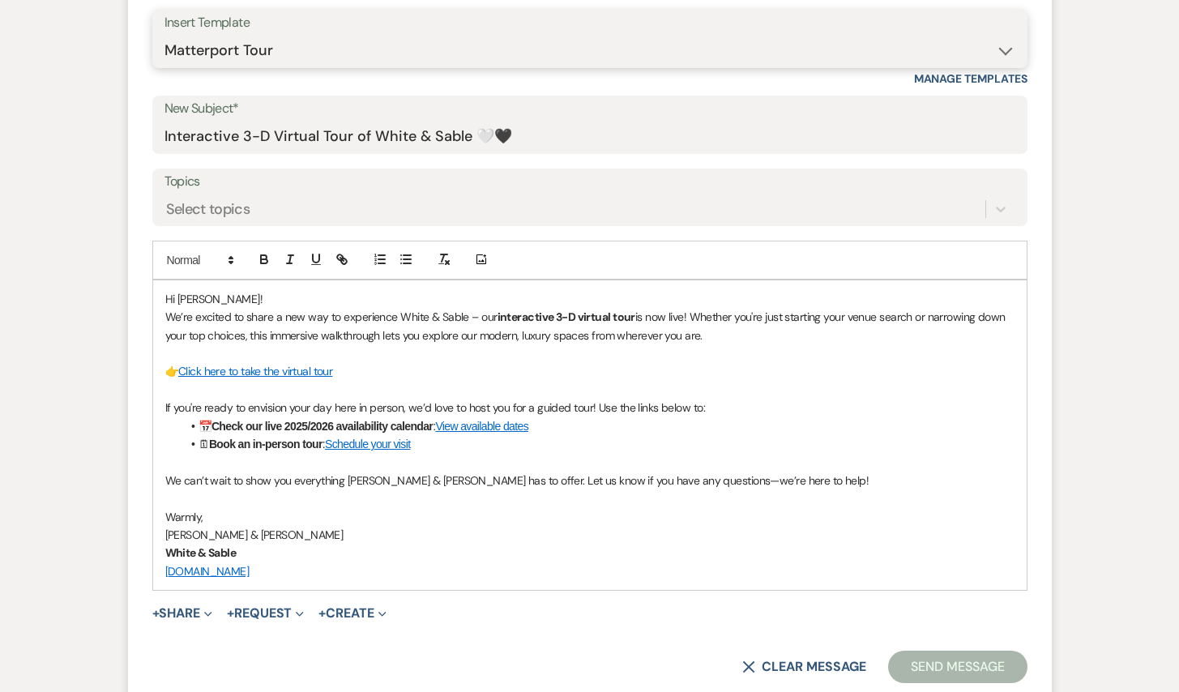
scroll to position [763, 0]
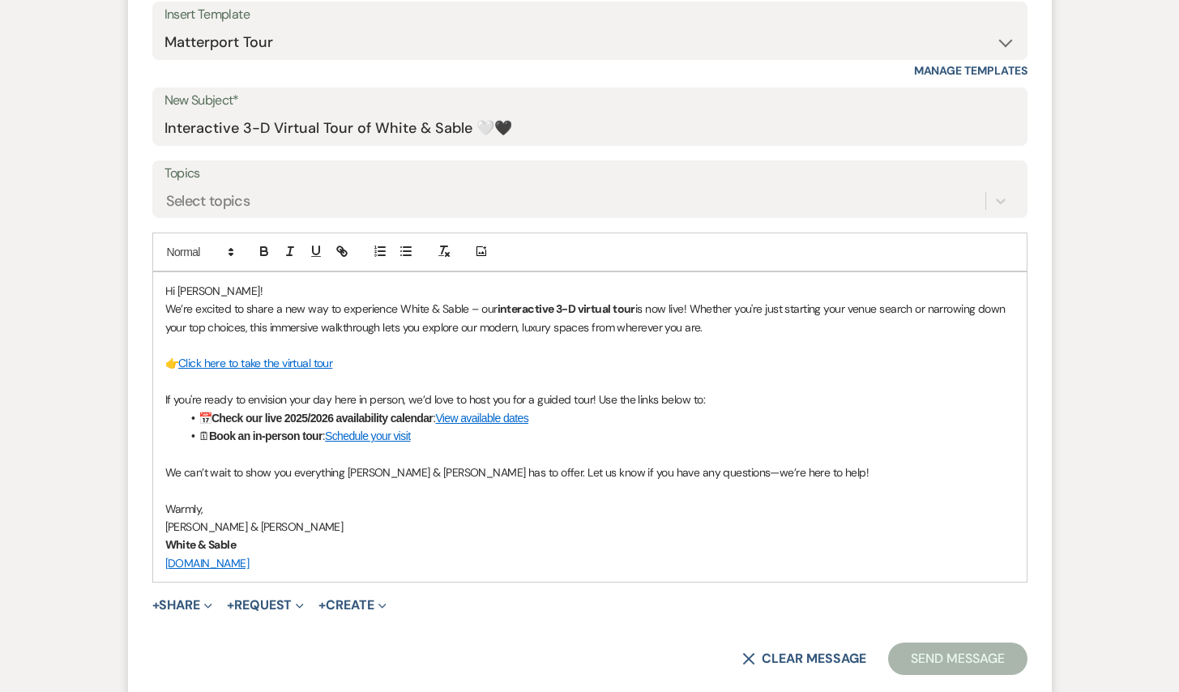
click at [971, 651] on button "Send Message" at bounding box center [957, 659] width 139 height 32
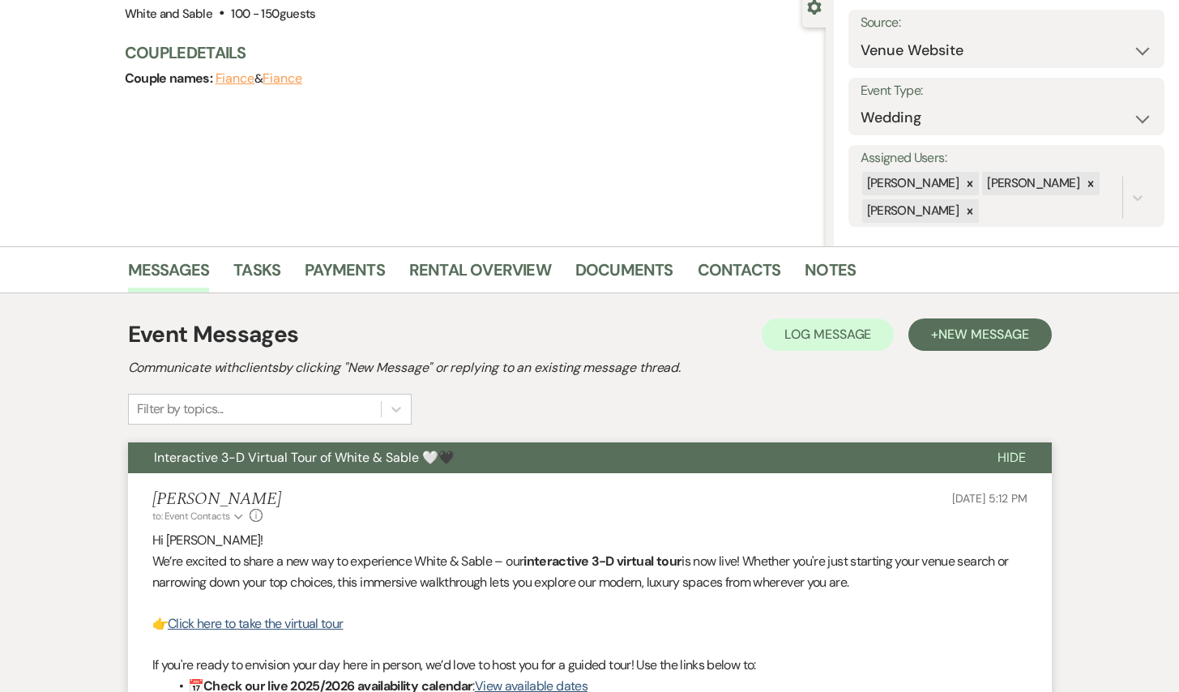
scroll to position [0, 0]
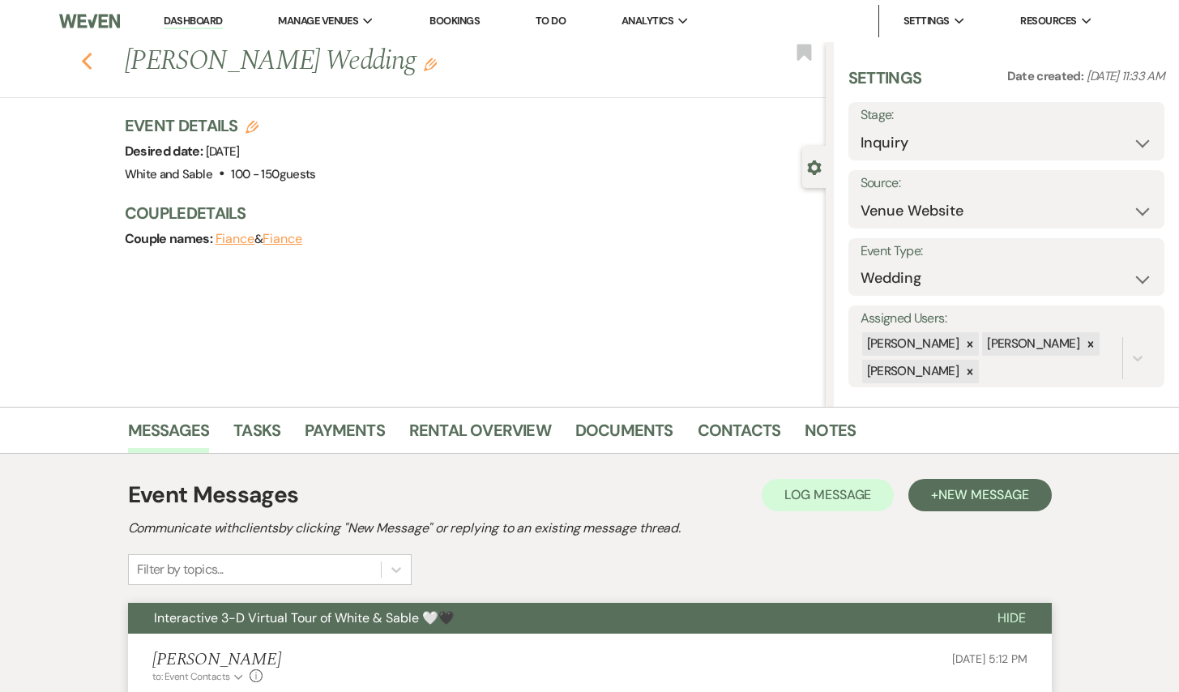
click at [91, 57] on icon "Previous" at bounding box center [87, 61] width 12 height 19
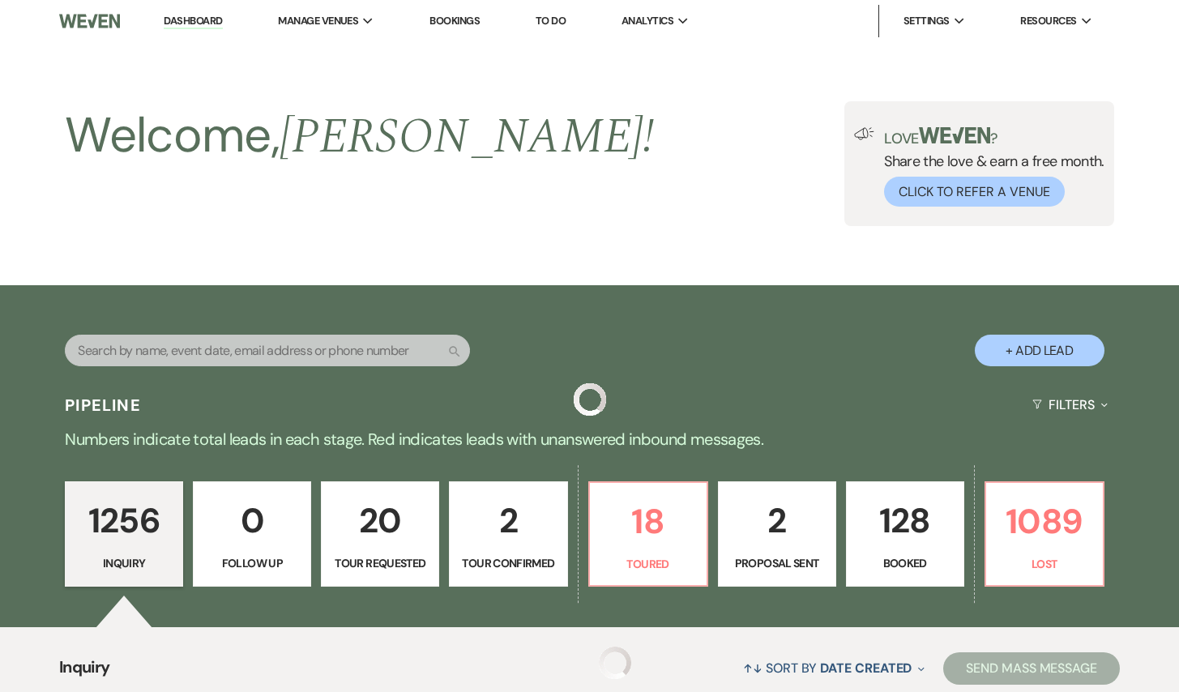
scroll to position [9577, 0]
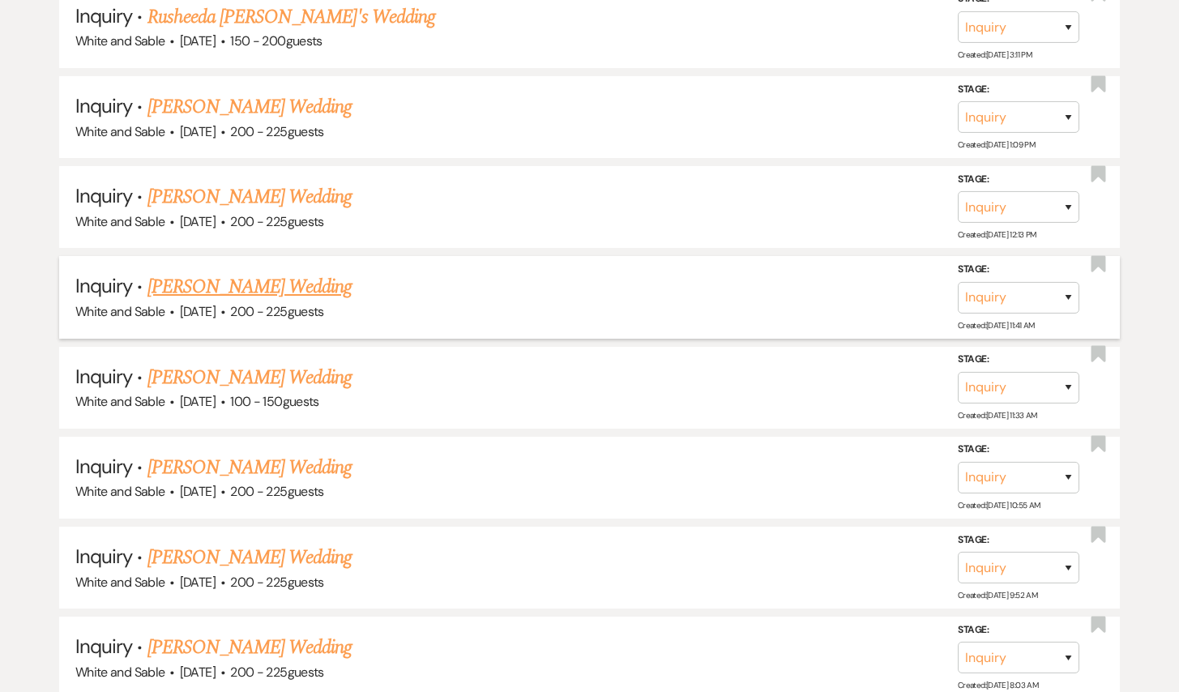
click at [228, 272] on link "[PERSON_NAME] Wedding" at bounding box center [249, 286] width 205 height 29
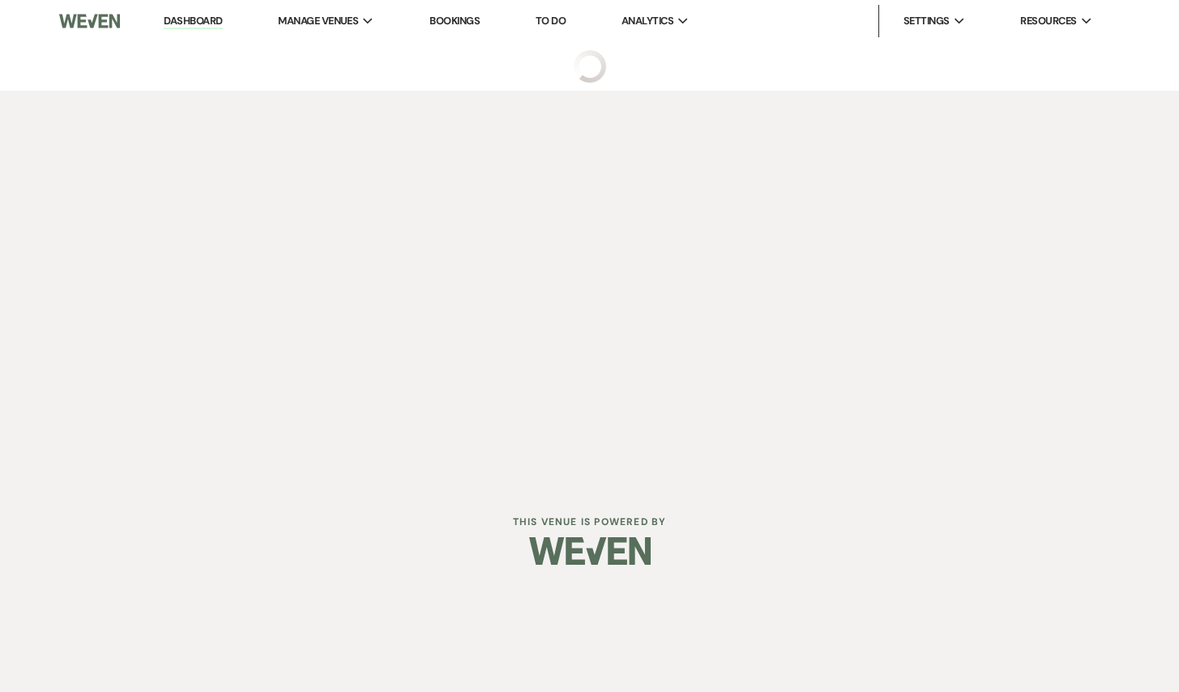
select select "5"
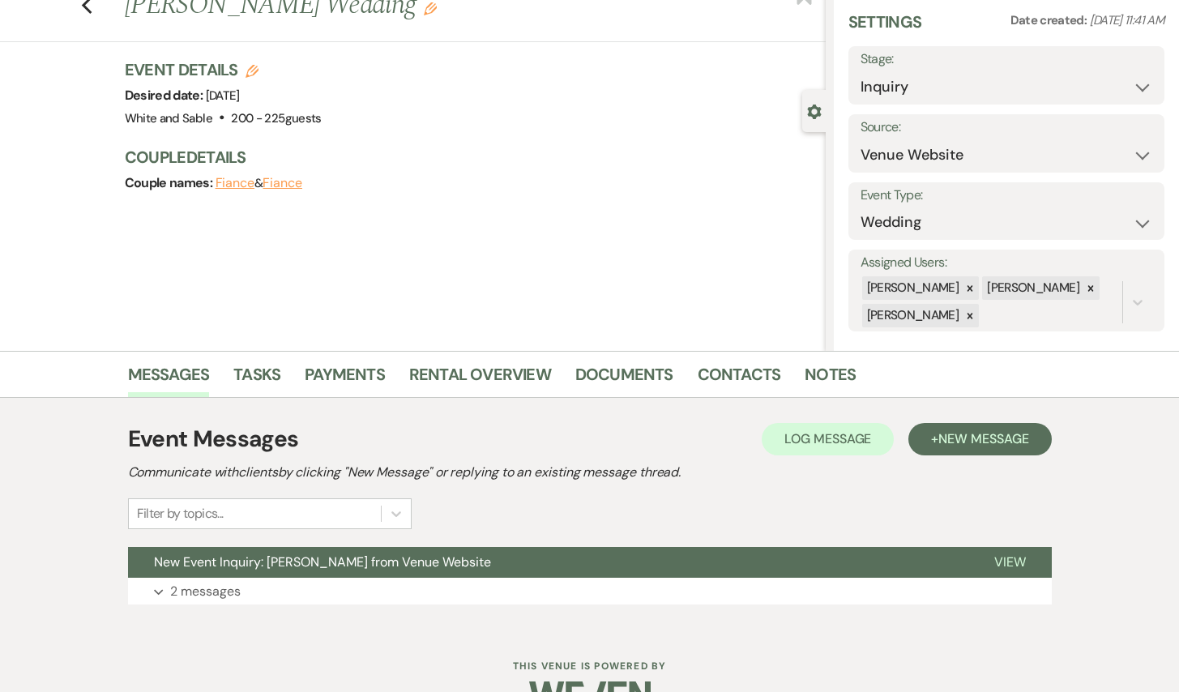
scroll to position [70, 0]
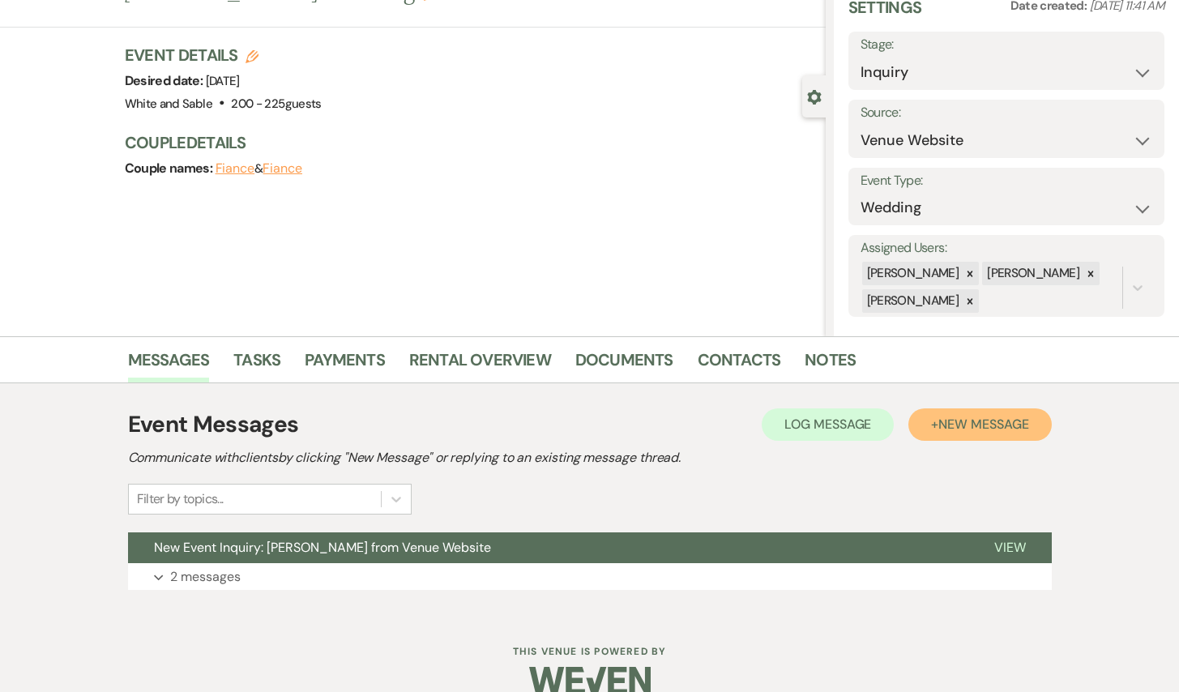
click at [947, 426] on span "New Message" at bounding box center [983, 424] width 90 height 17
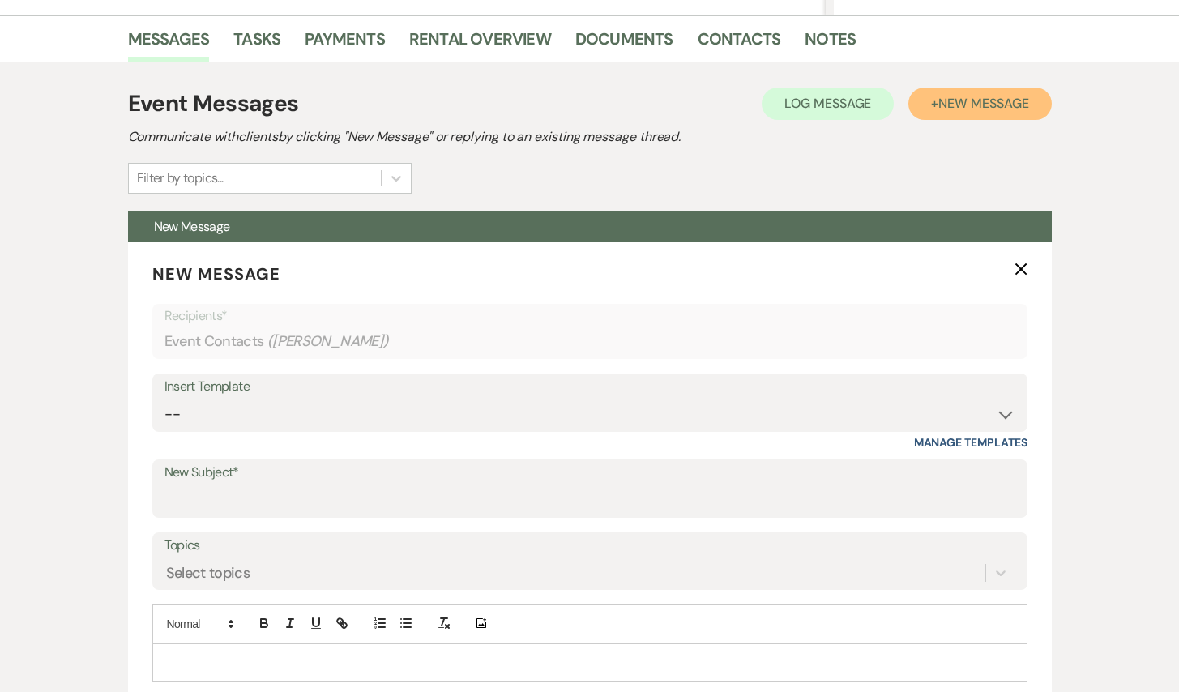
scroll to position [429, 0]
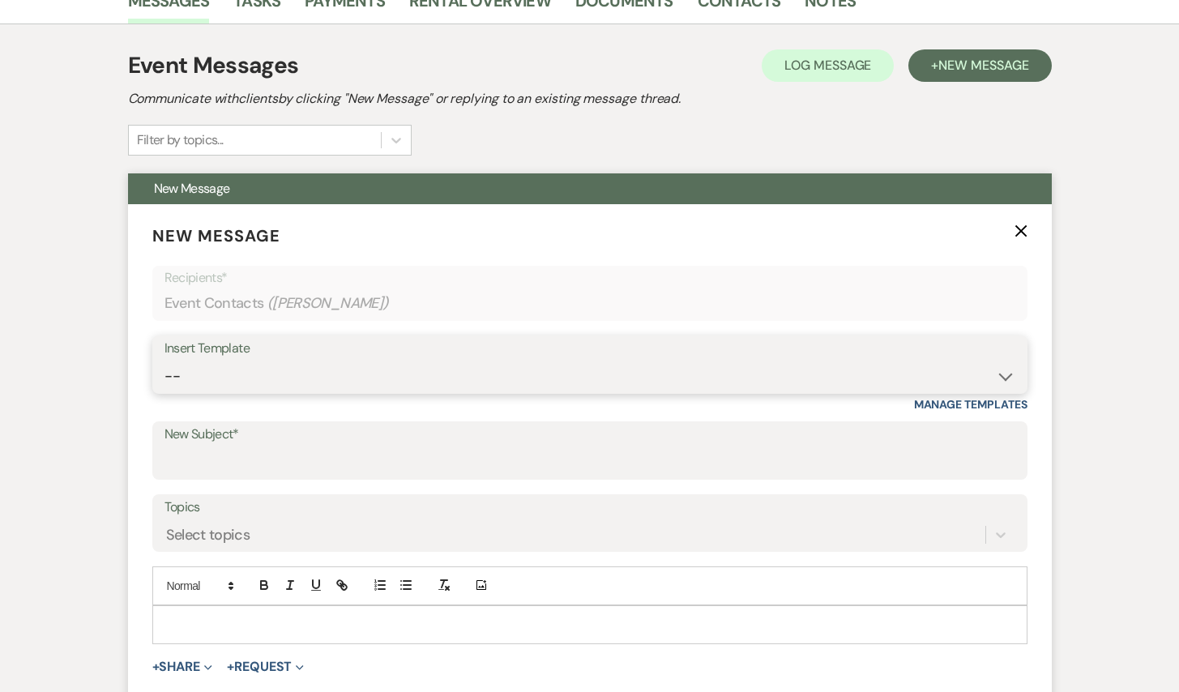
click at [385, 373] on select "-- Inquiry Response (Venue Guide) Schedule - Venue Tour Appt Confirmation Sched…" at bounding box center [589, 377] width 851 height 32
select select "5948"
click at [164, 361] on select "-- Inquiry Response (Venue Guide) Schedule - Venue Tour Appt Confirmation Sched…" at bounding box center [589, 377] width 851 height 32
type input "Interactive 3-D Virtual Tour of White & Sable 🤍🖤"
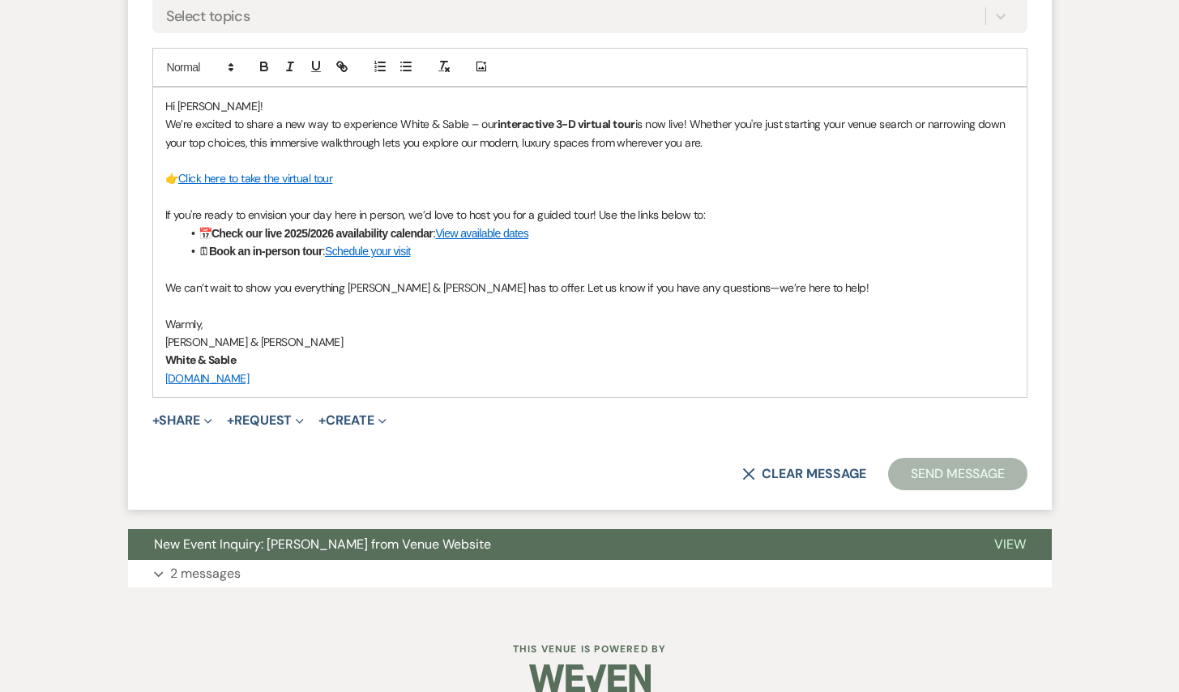
scroll to position [967, 0]
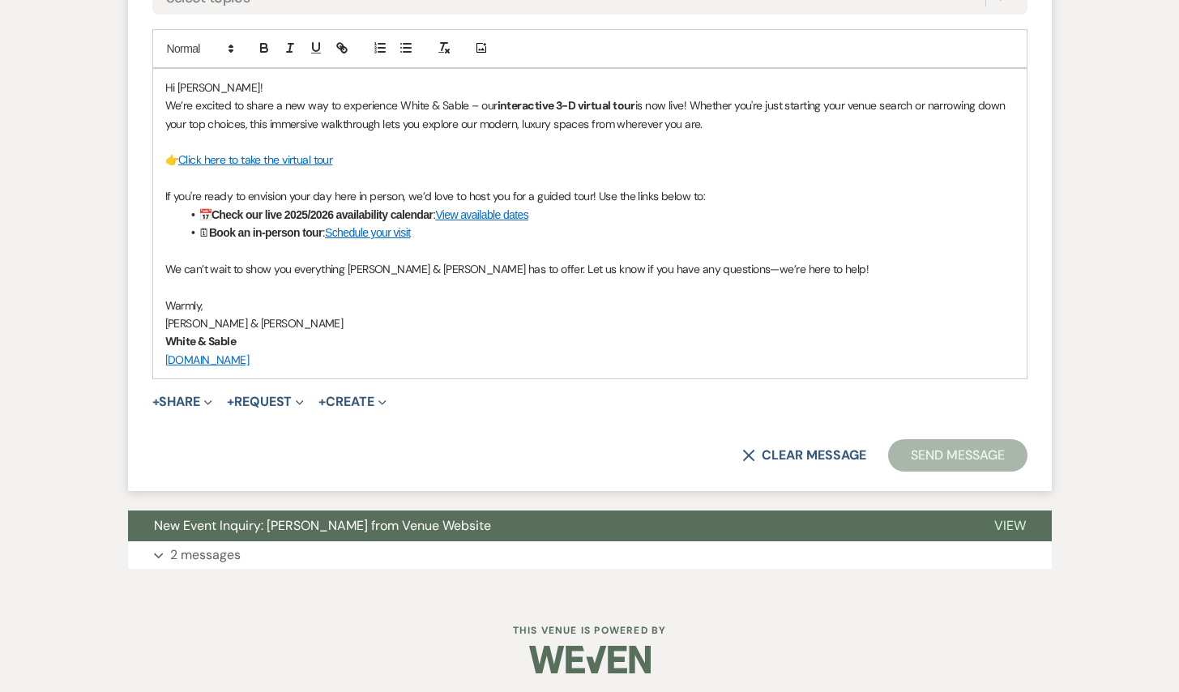
click at [926, 459] on button "Send Message" at bounding box center [957, 455] width 139 height 32
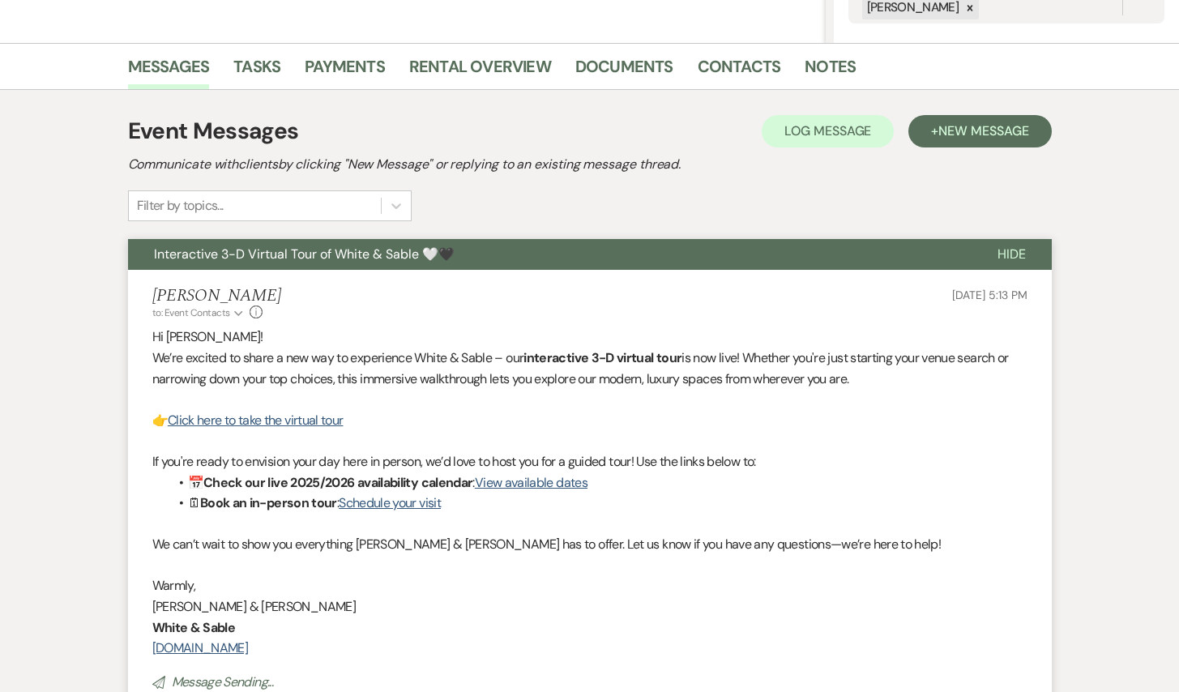
scroll to position [0, 0]
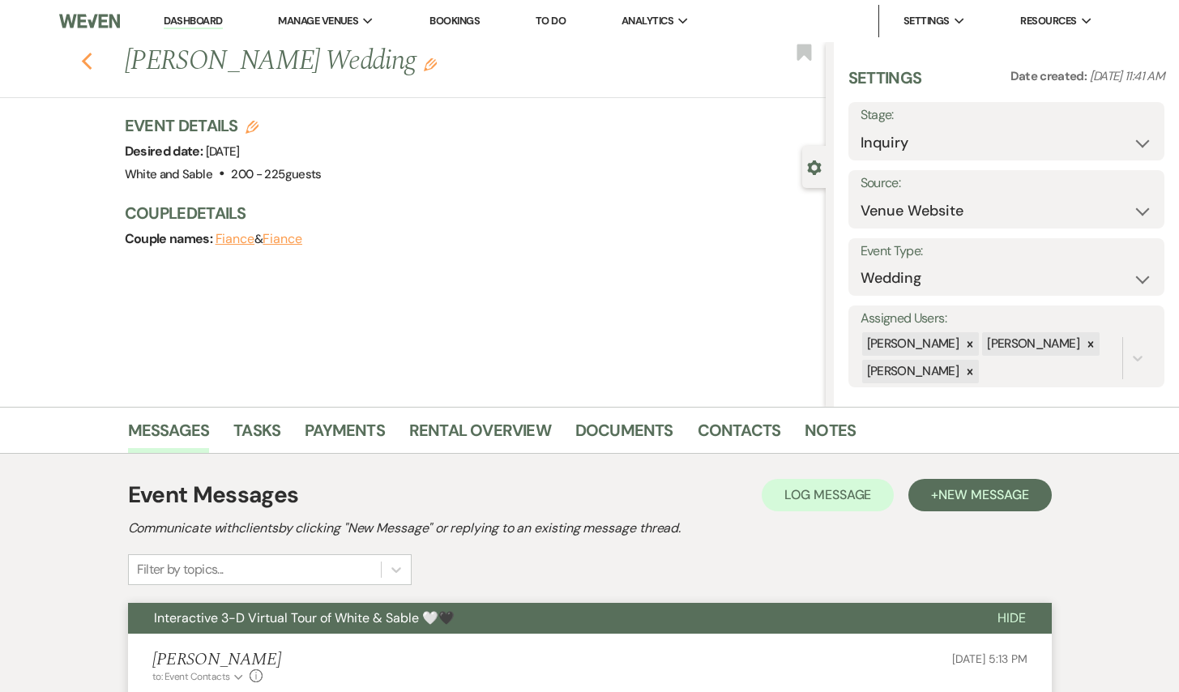
click at [83, 54] on icon "Previous" at bounding box center [87, 61] width 12 height 19
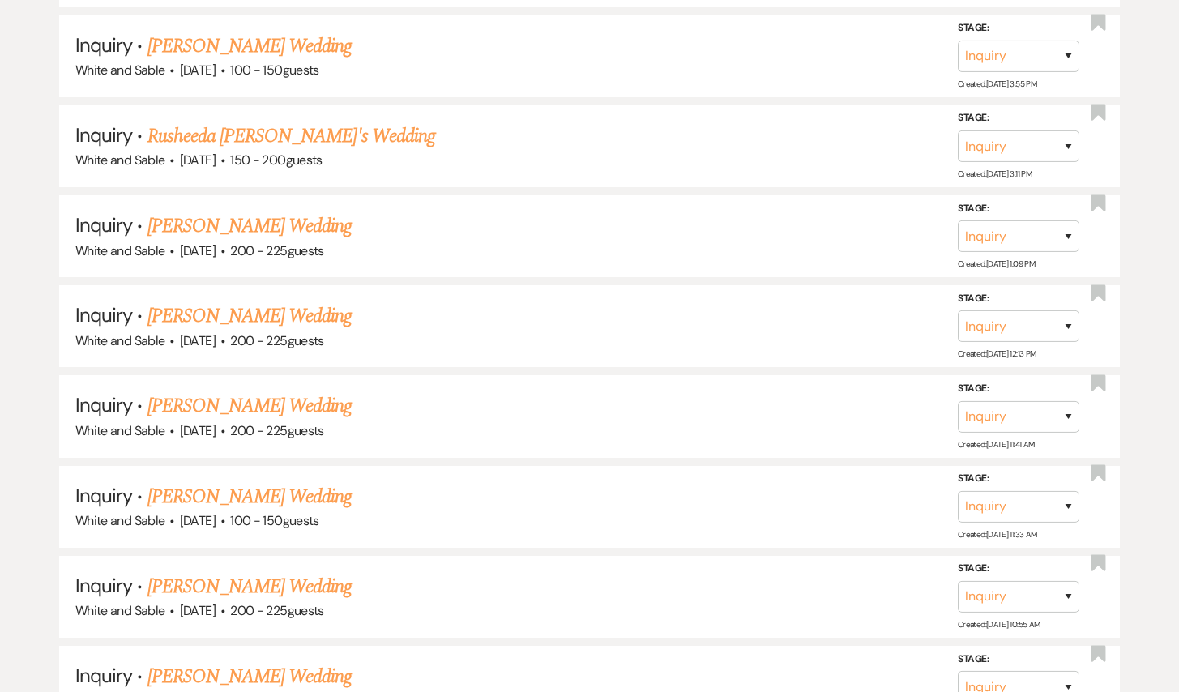
scroll to position [9441, 0]
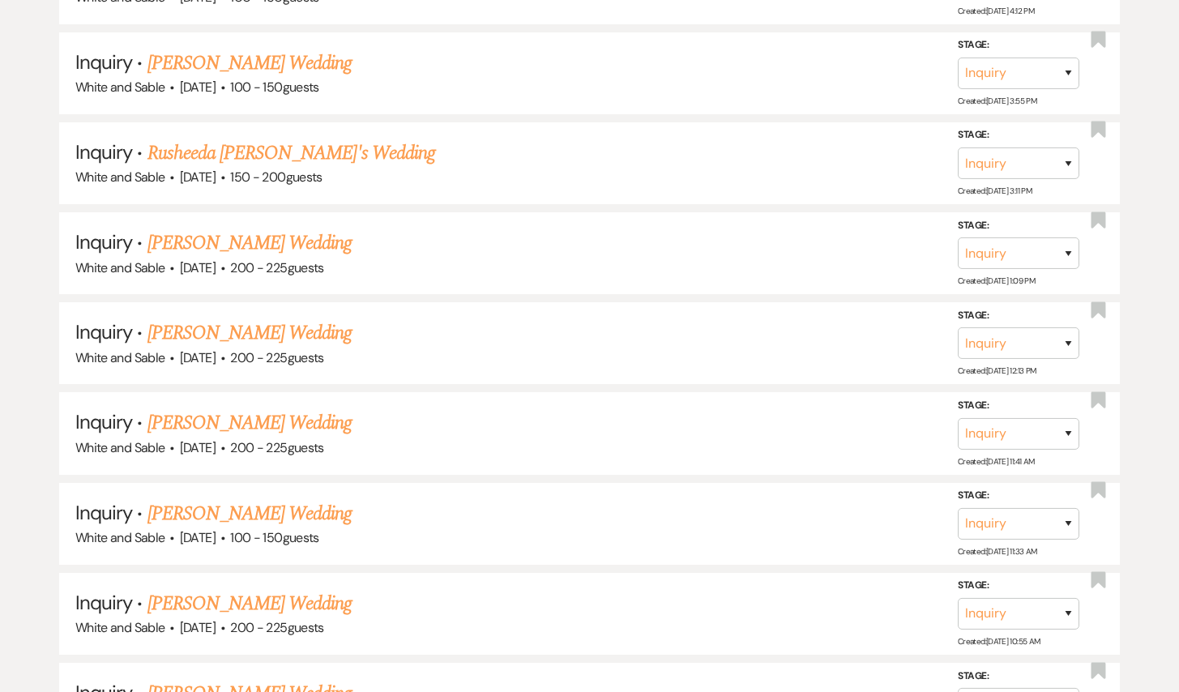
click at [295, 318] on link "[PERSON_NAME] Wedding" at bounding box center [249, 332] width 205 height 29
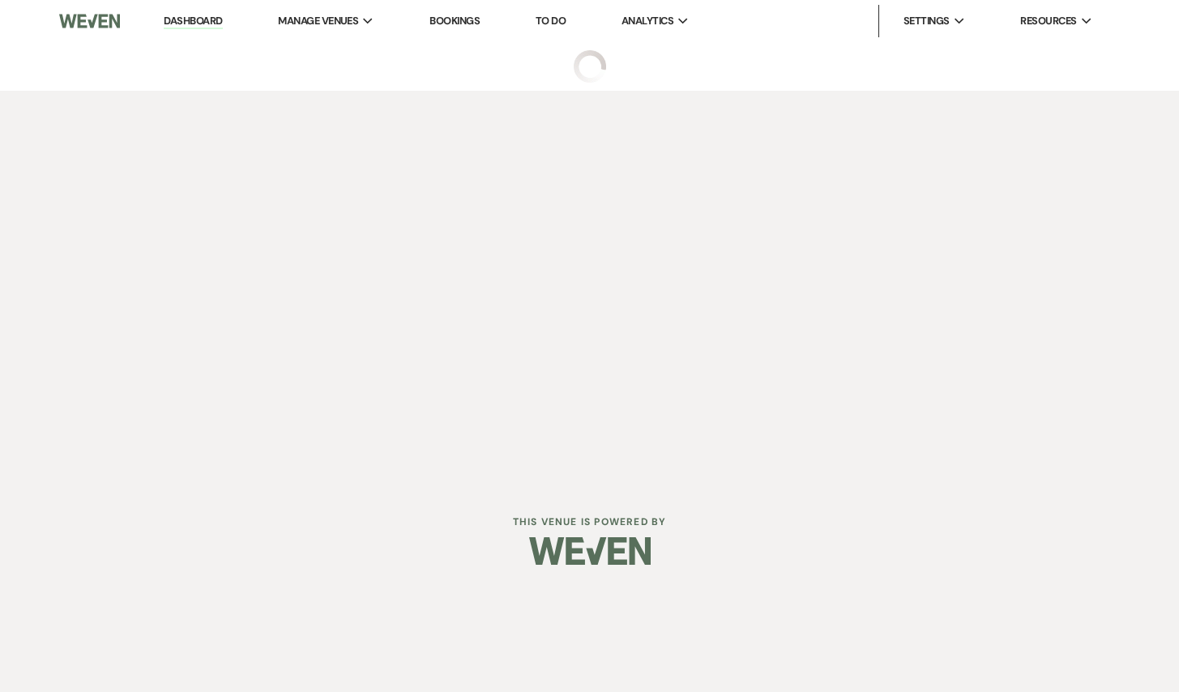
select select "5"
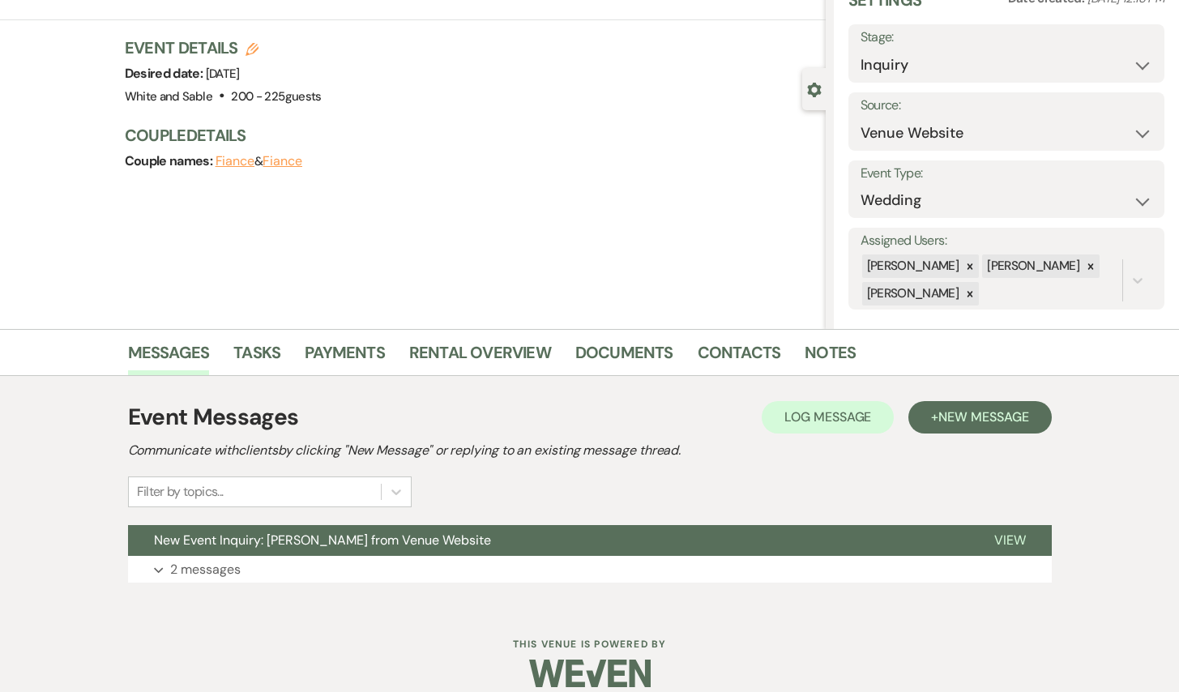
scroll to position [97, 0]
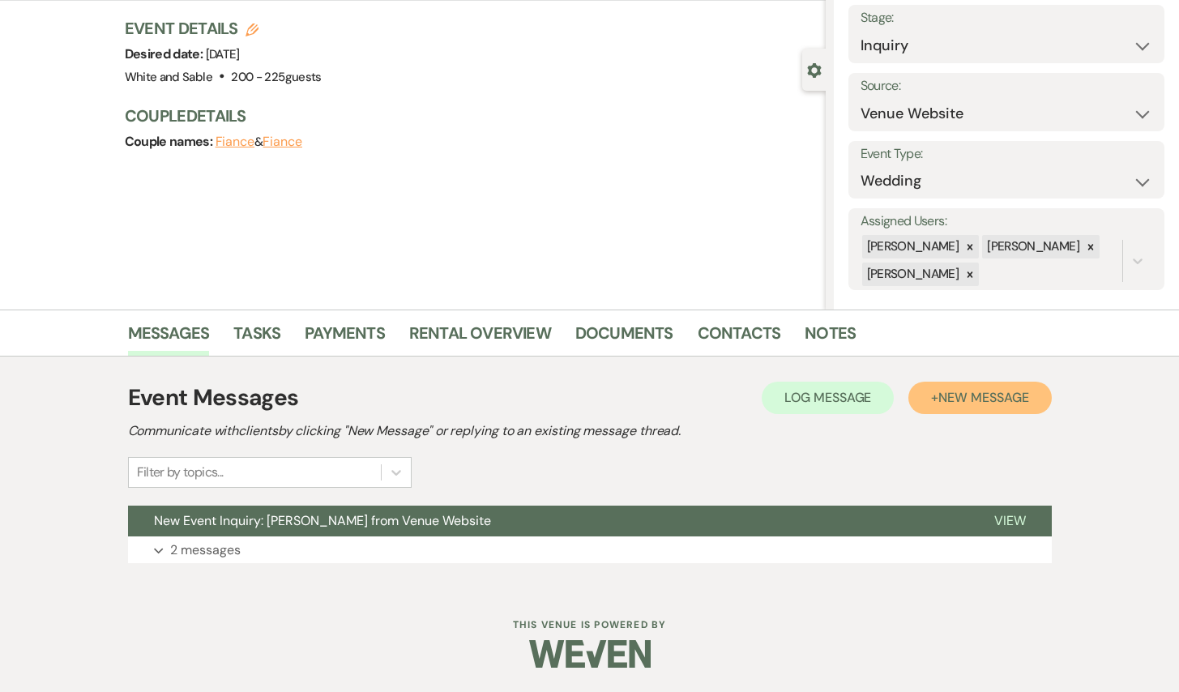
click at [1016, 394] on span "New Message" at bounding box center [983, 397] width 90 height 17
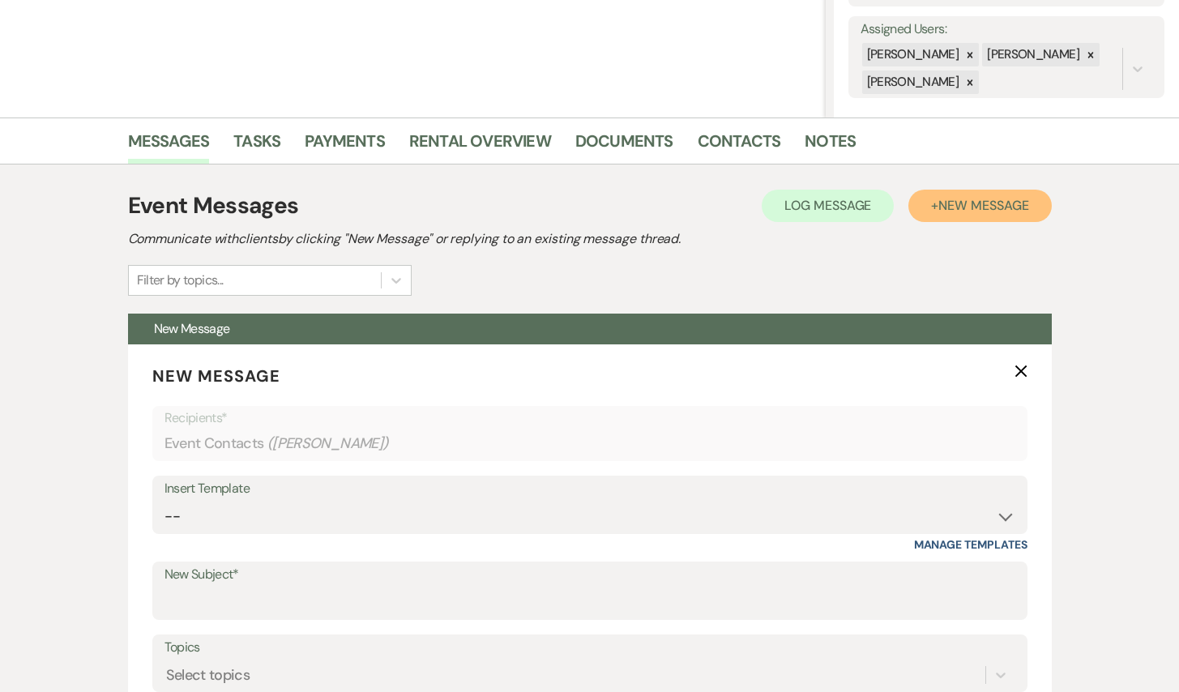
scroll to position [399, 0]
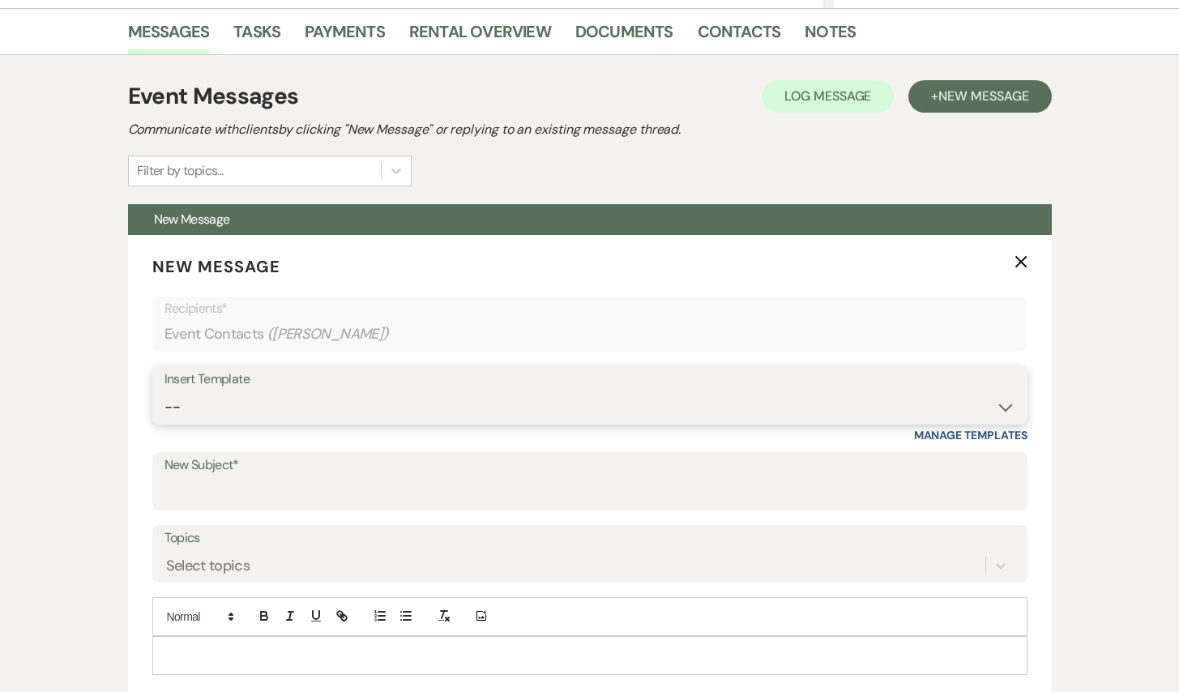
click at [334, 407] on select "-- Inquiry Response (Venue Guide) Schedule - Venue Tour Appt Confirmation Sched…" at bounding box center [589, 407] width 851 height 32
select select "5948"
click at [164, 391] on select "-- Inquiry Response (Venue Guide) Schedule - Venue Tour Appt Confirmation Sched…" at bounding box center [589, 407] width 851 height 32
type input "Interactive 3-D Virtual Tour of White & Sable 🤍🖤"
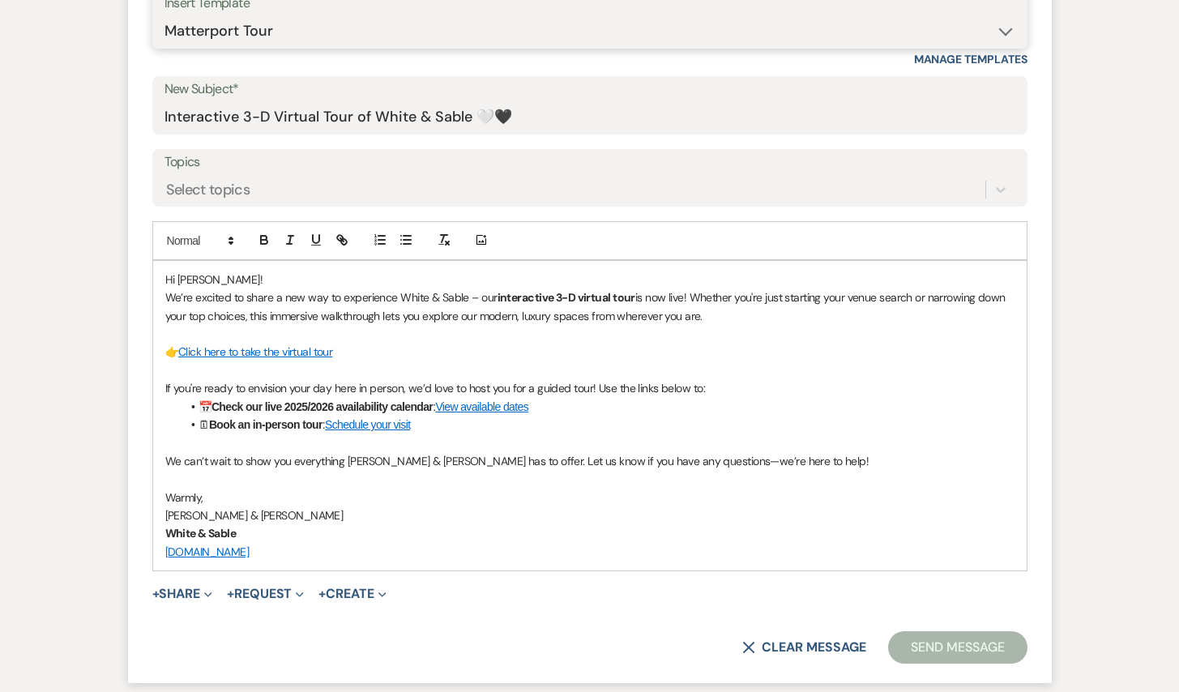
scroll to position [971, 0]
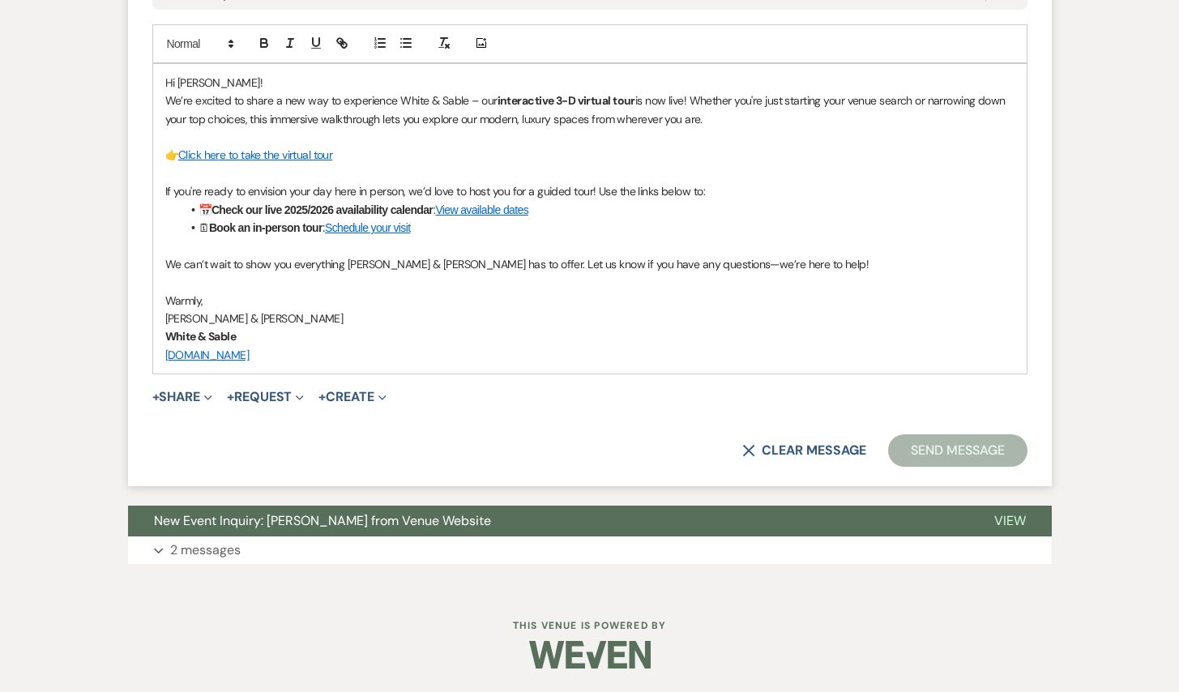
click at [932, 444] on button "Send Message" at bounding box center [957, 450] width 139 height 32
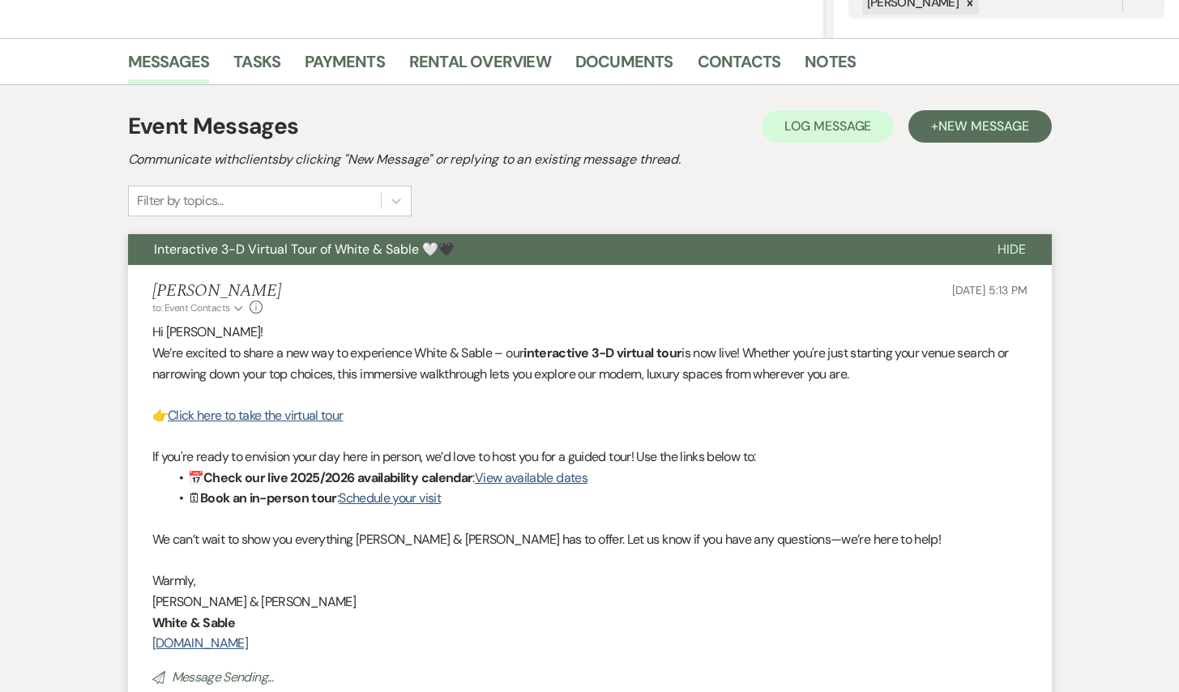
scroll to position [0, 0]
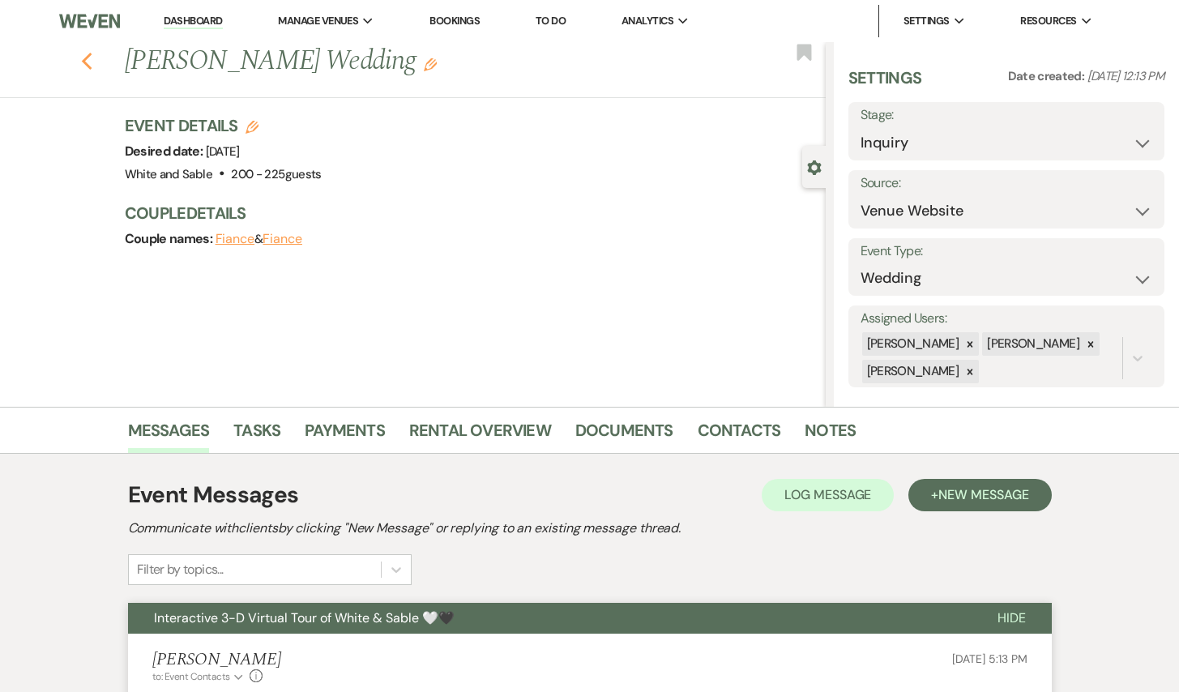
click at [83, 65] on icon "Previous" at bounding box center [87, 61] width 12 height 19
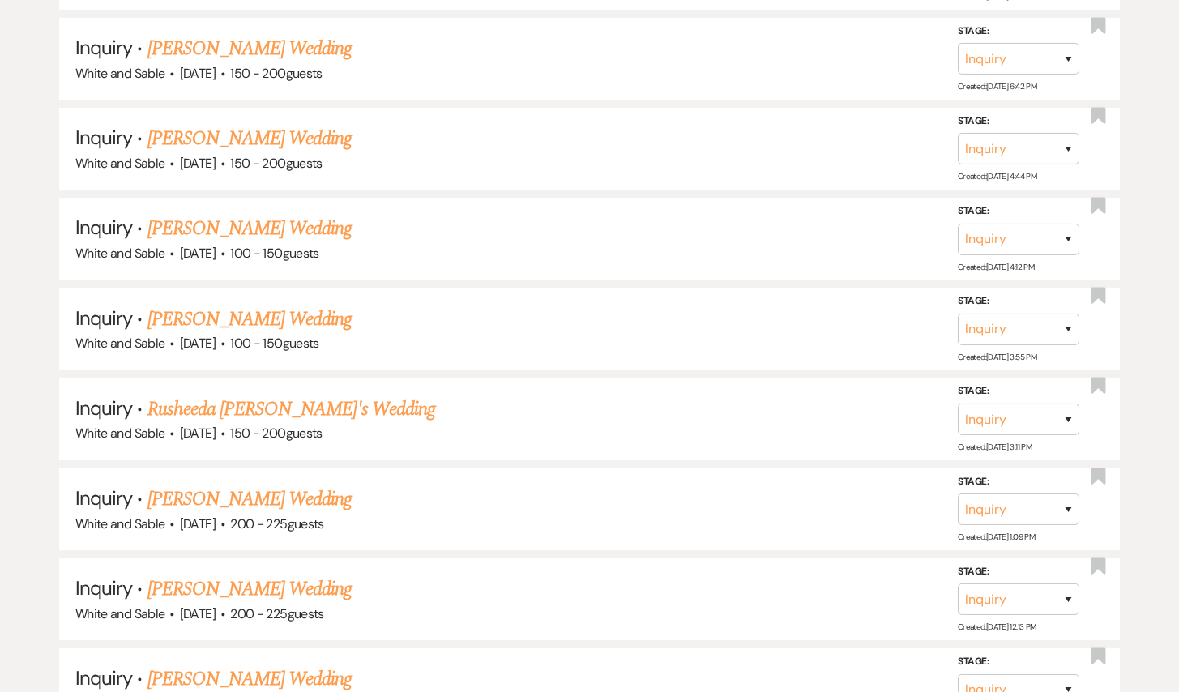
scroll to position [9172, 0]
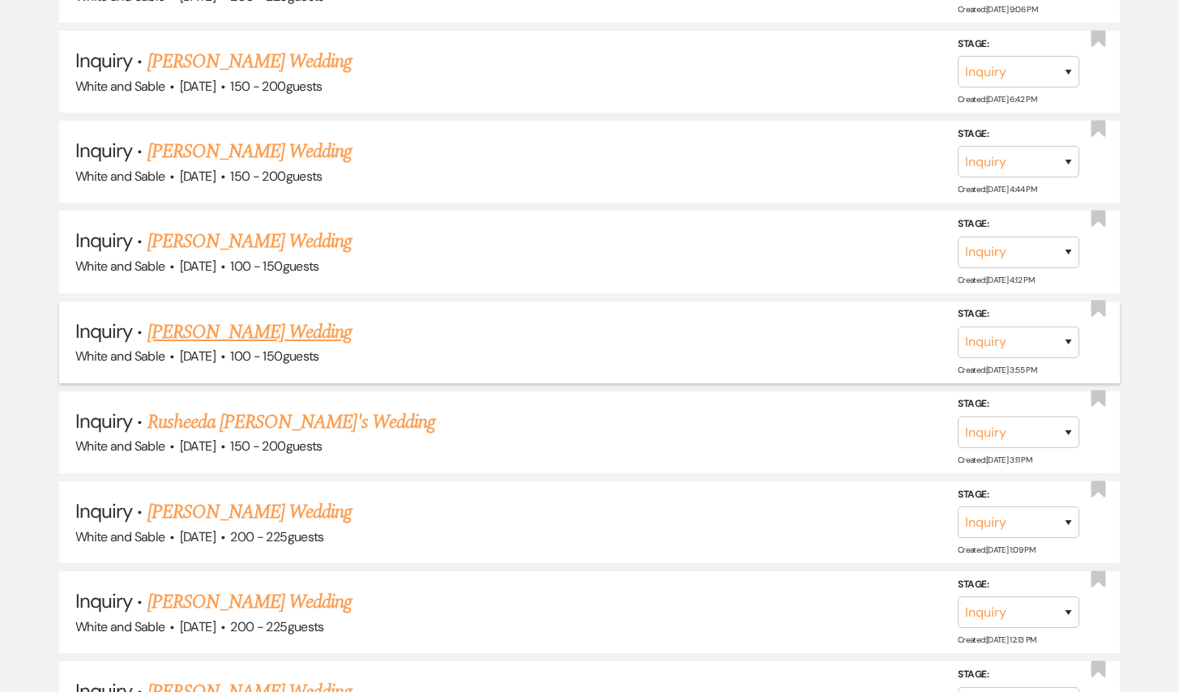
click at [318, 318] on link "[PERSON_NAME] Wedding" at bounding box center [249, 332] width 205 height 29
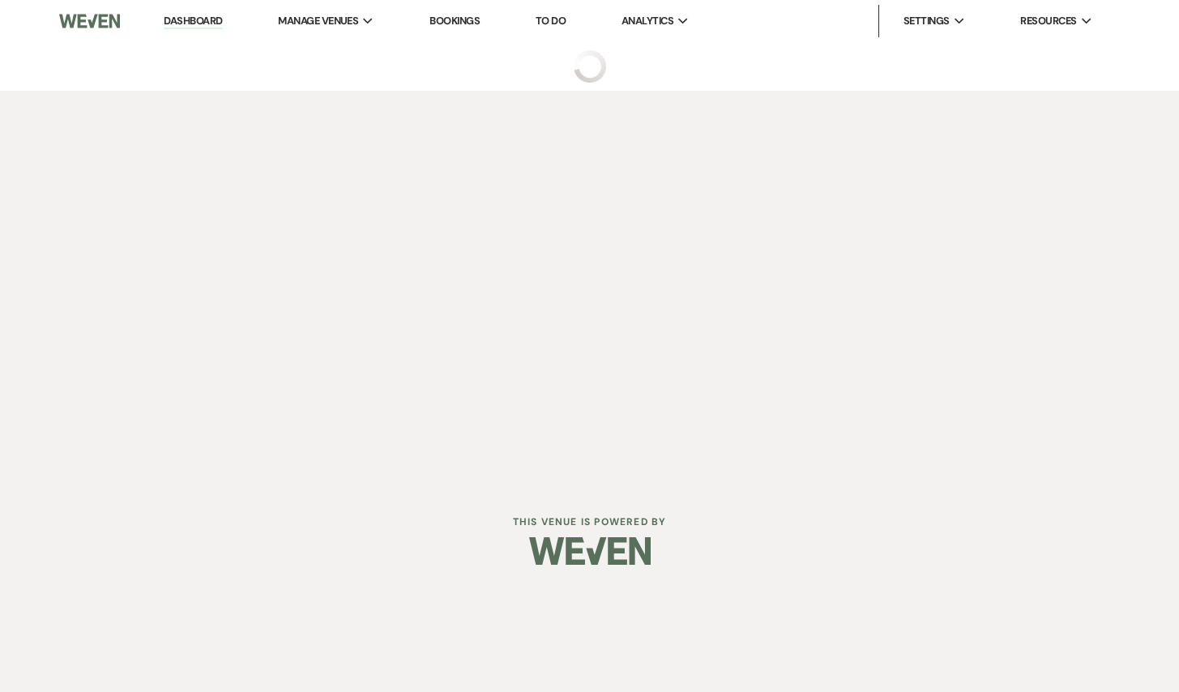
select select "5"
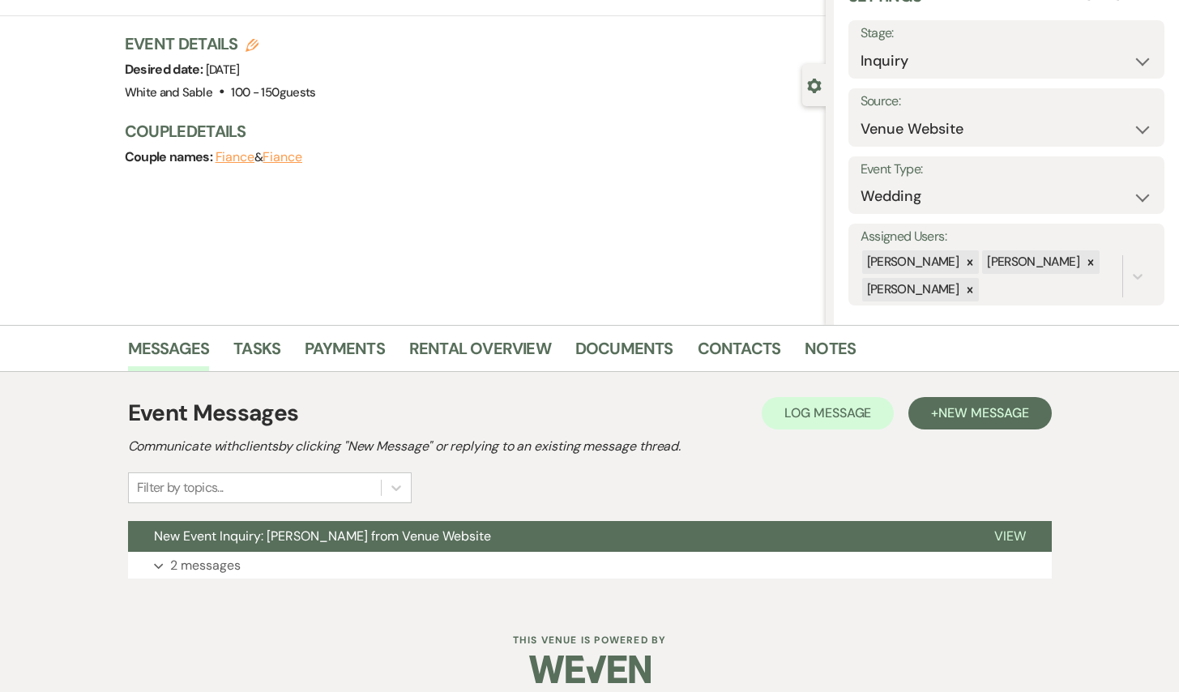
scroll to position [97, 0]
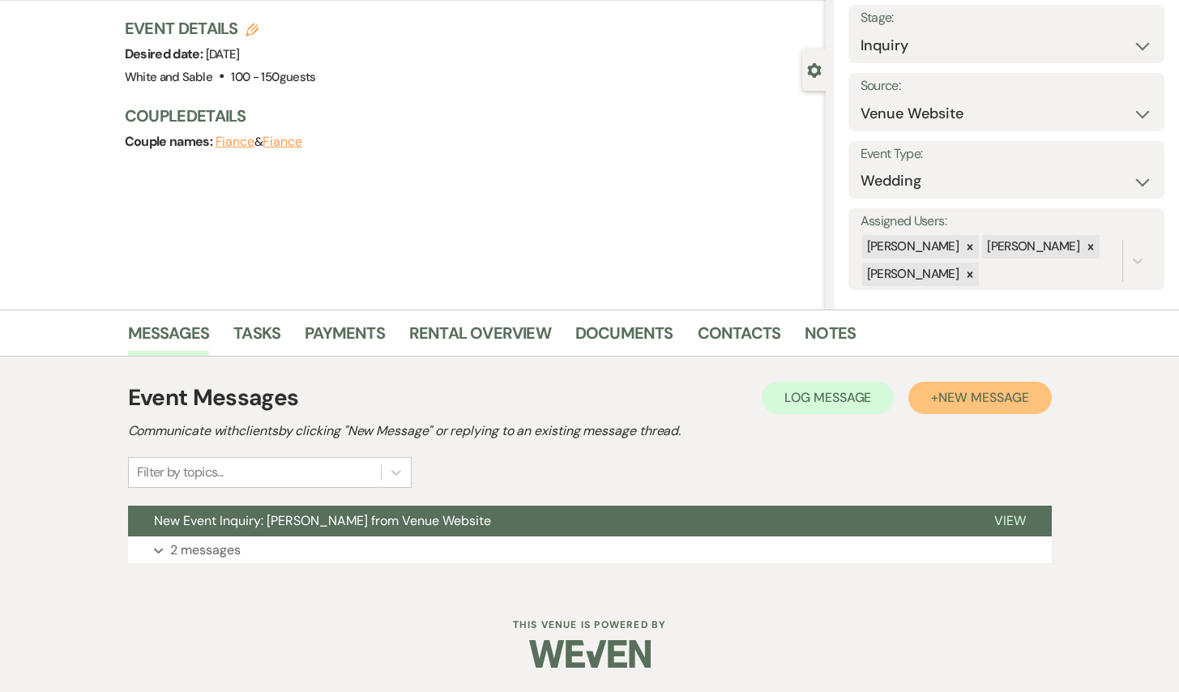
click at [1025, 382] on button "+ New Message" at bounding box center [979, 398] width 143 height 32
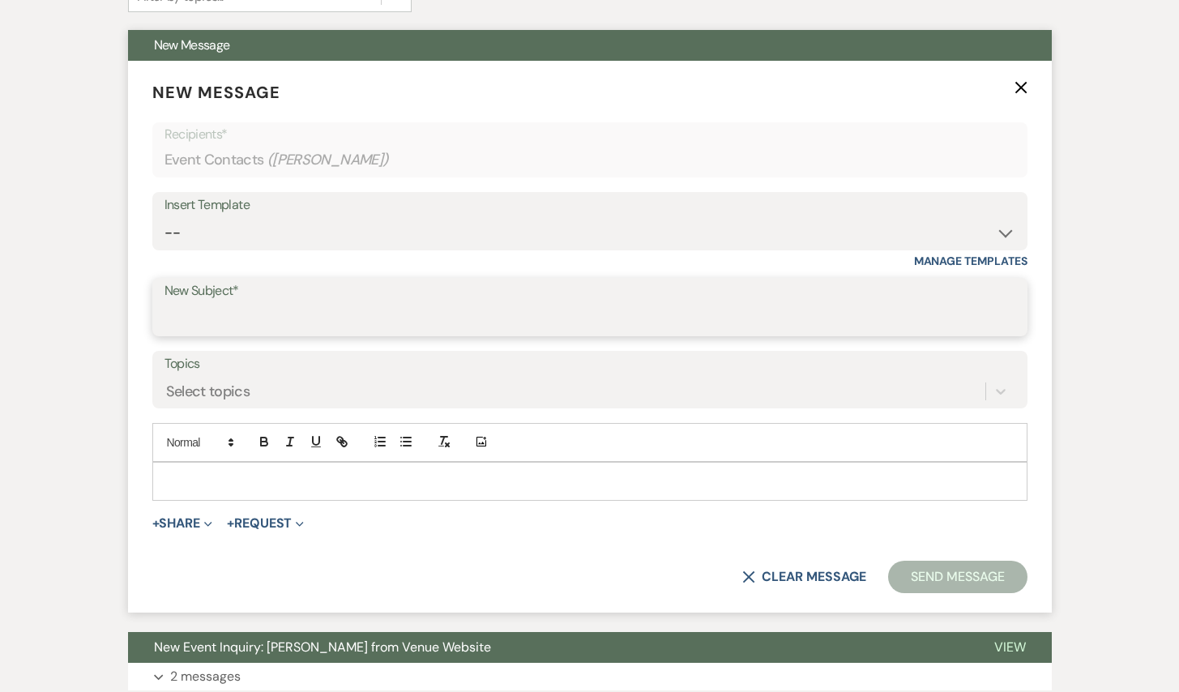
click at [454, 326] on input "New Subject*" at bounding box center [589, 319] width 851 height 32
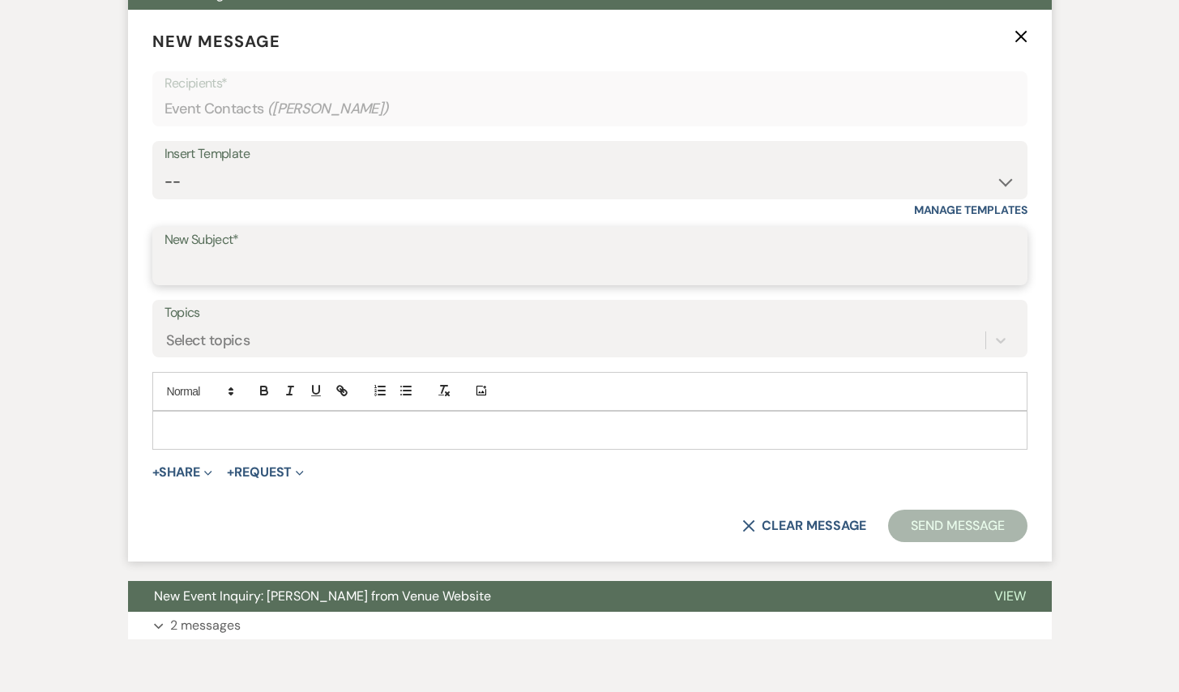
scroll to position [587, 0]
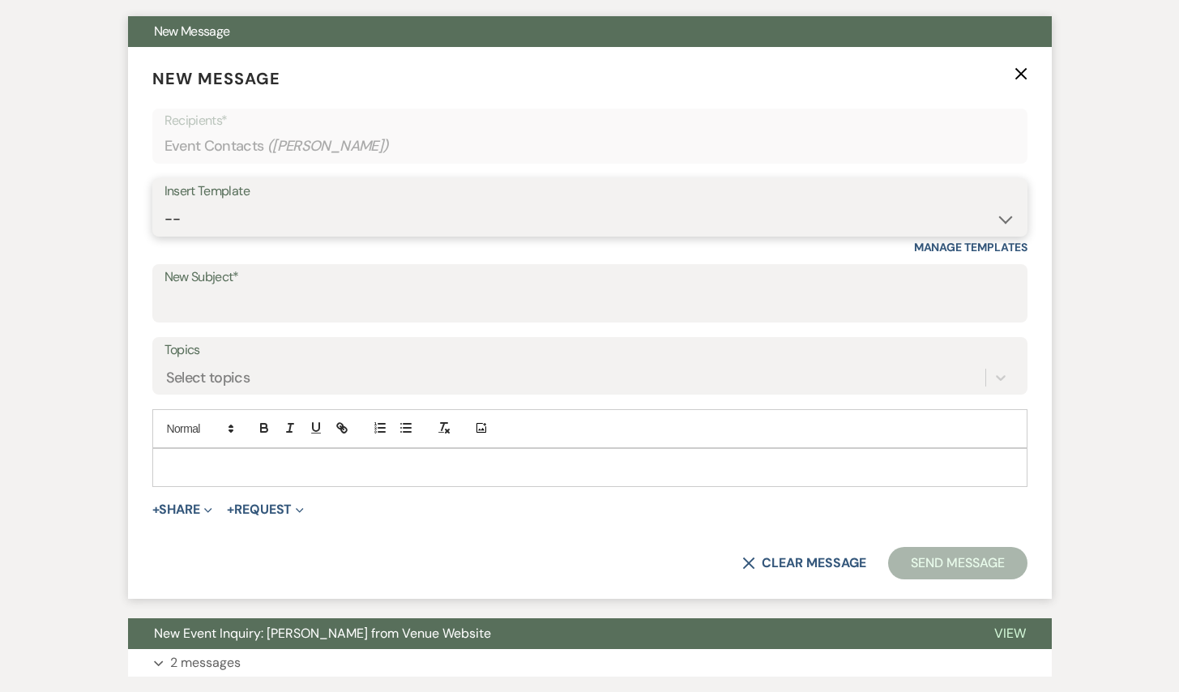
click at [453, 217] on select "-- Inquiry Response (Venue Guide) Schedule - Venue Tour Appt Confirmation Sched…" at bounding box center [589, 219] width 851 height 32
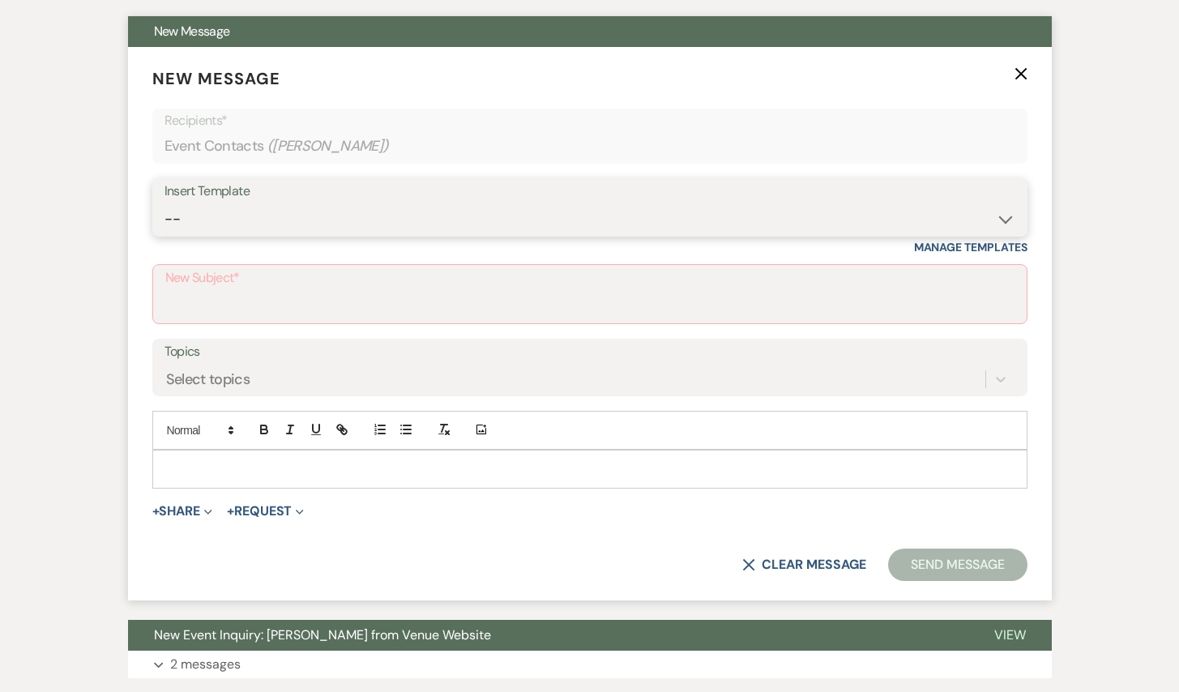
select select "5948"
click at [164, 203] on select "-- Inquiry Response (Venue Guide) Schedule - Venue Tour Appt Confirmation Sched…" at bounding box center [589, 219] width 851 height 32
type input "Interactive 3-D Virtual Tour of White & Sable 🤍🖤"
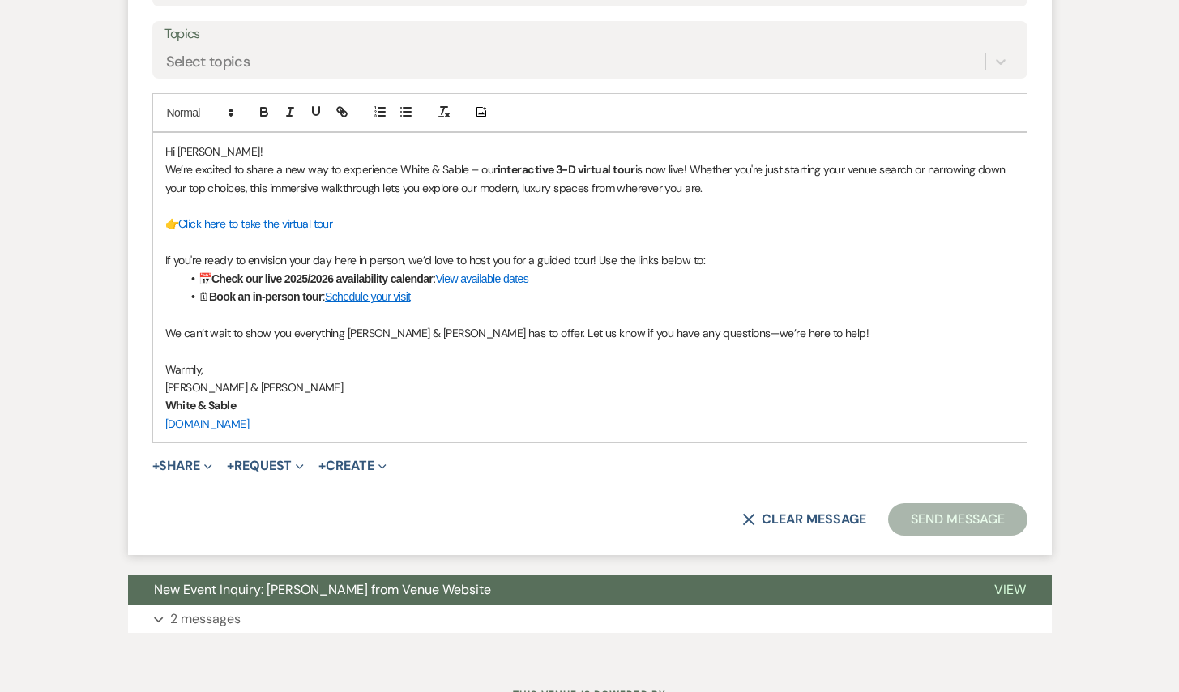
scroll to position [903, 0]
click at [947, 521] on button "Send Message" at bounding box center [957, 518] width 139 height 32
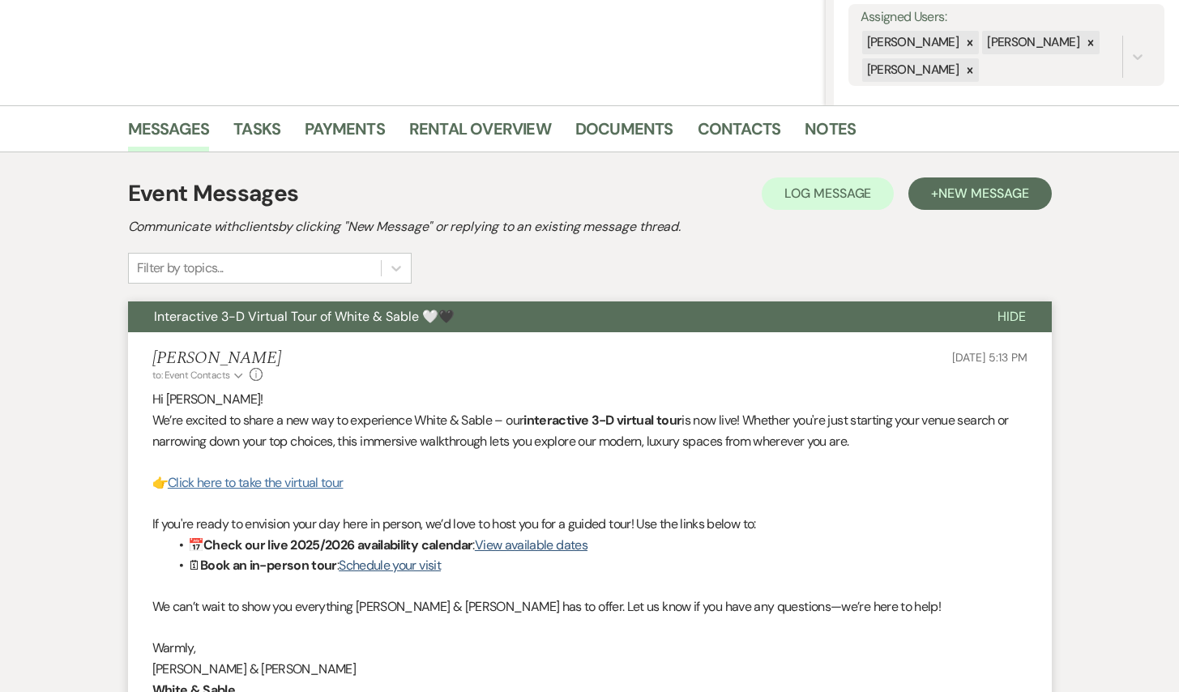
scroll to position [0, 0]
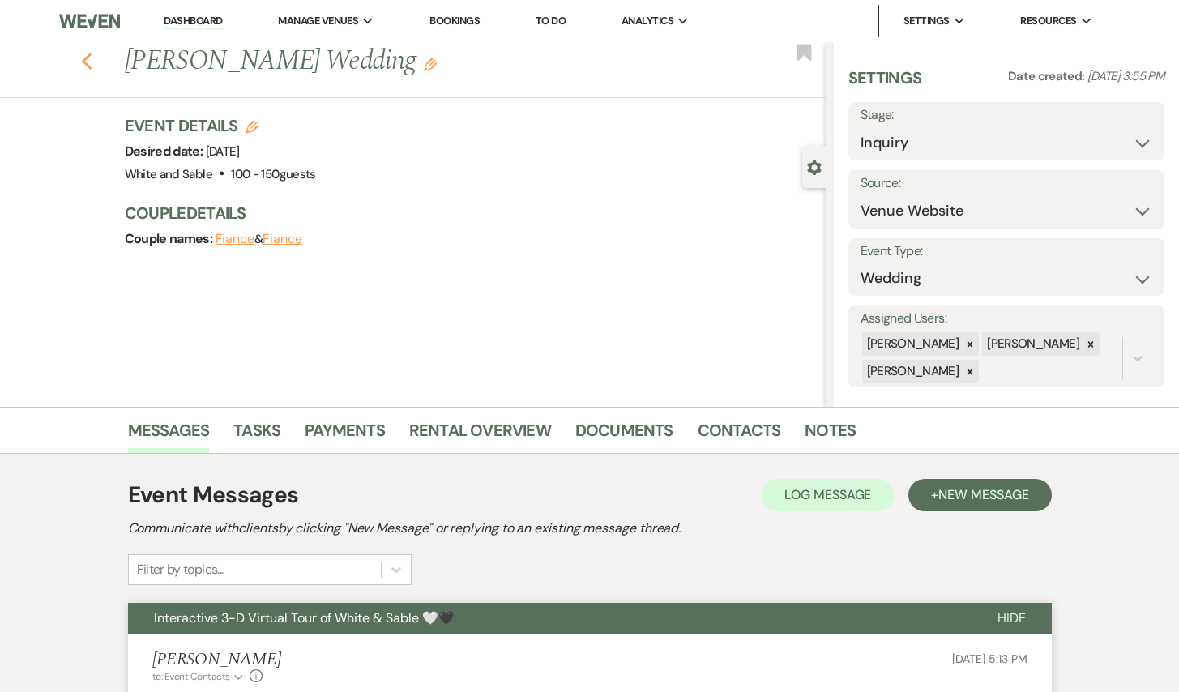
click at [81, 64] on icon "Previous" at bounding box center [87, 61] width 12 height 19
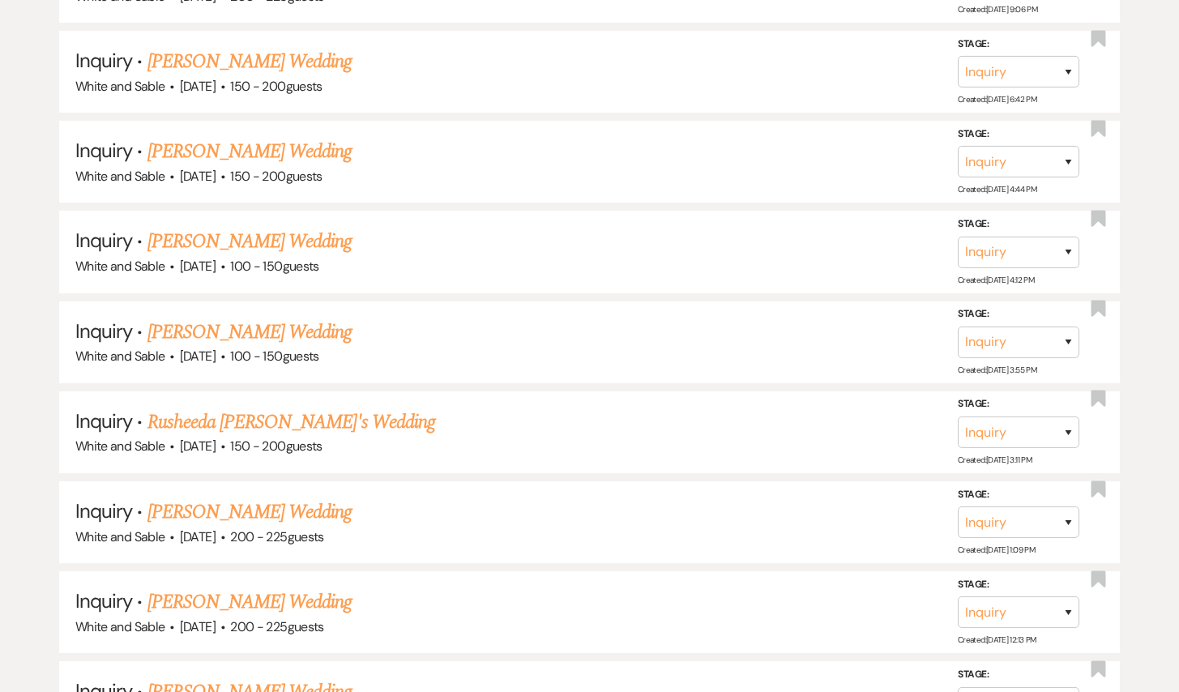
click at [241, 227] on link "[PERSON_NAME] Wedding" at bounding box center [249, 241] width 205 height 29
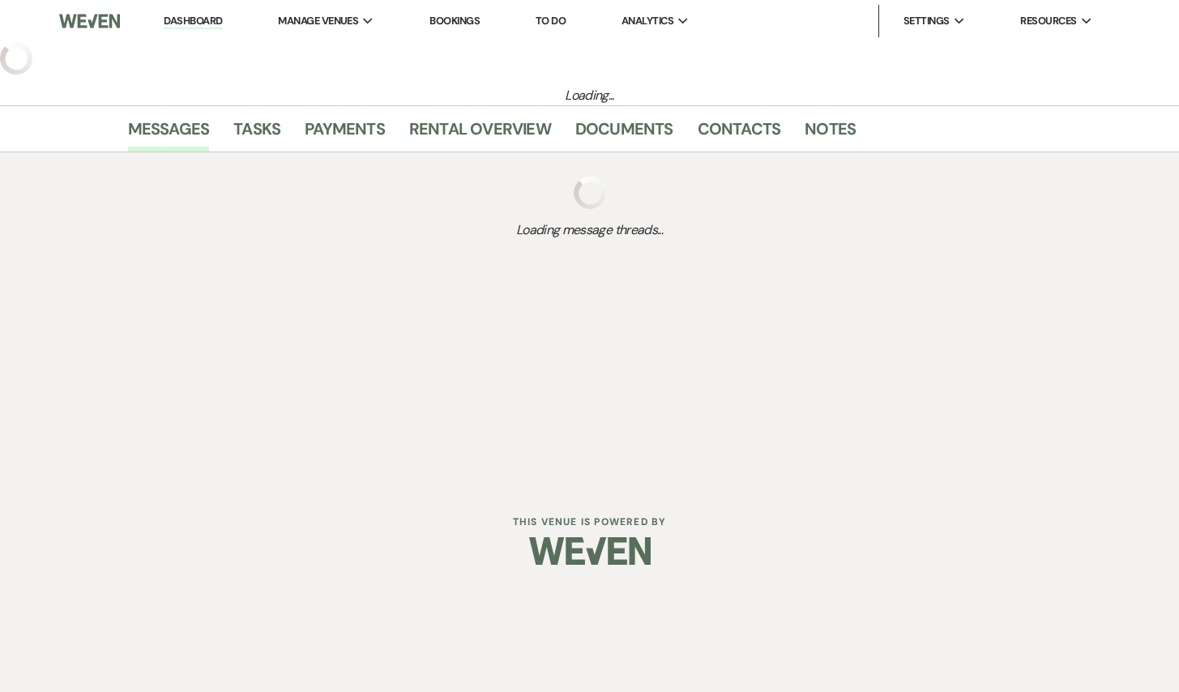
select select "5"
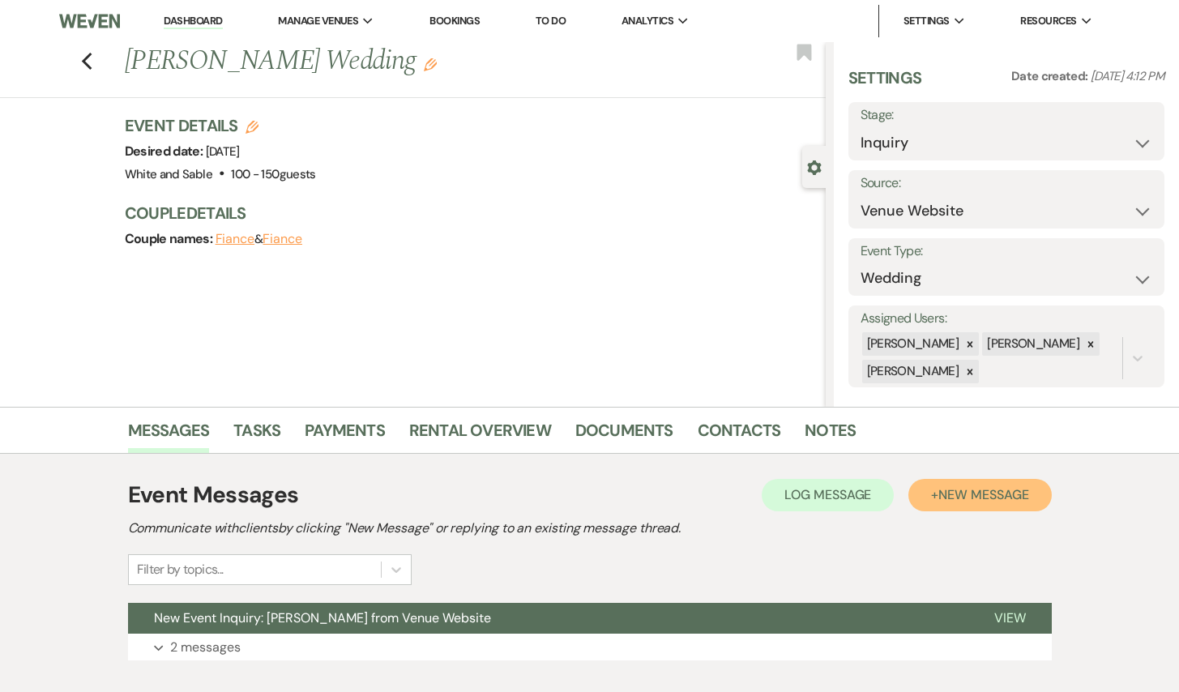
click at [959, 497] on span "New Message" at bounding box center [983, 494] width 90 height 17
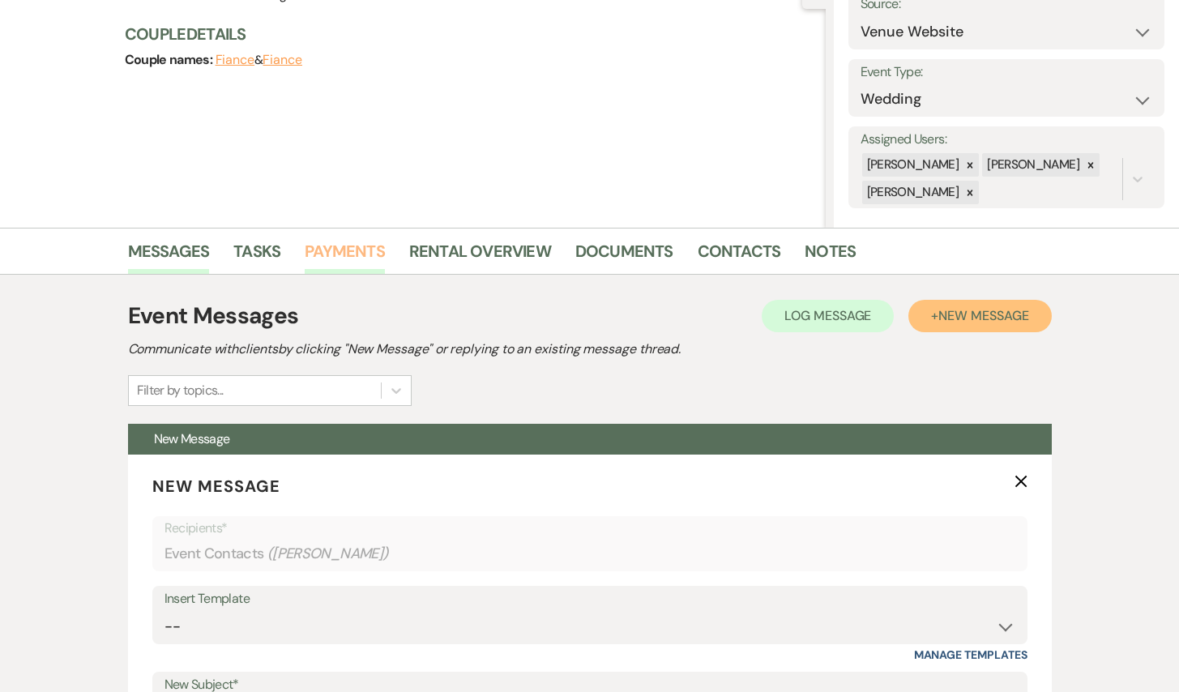
scroll to position [316, 0]
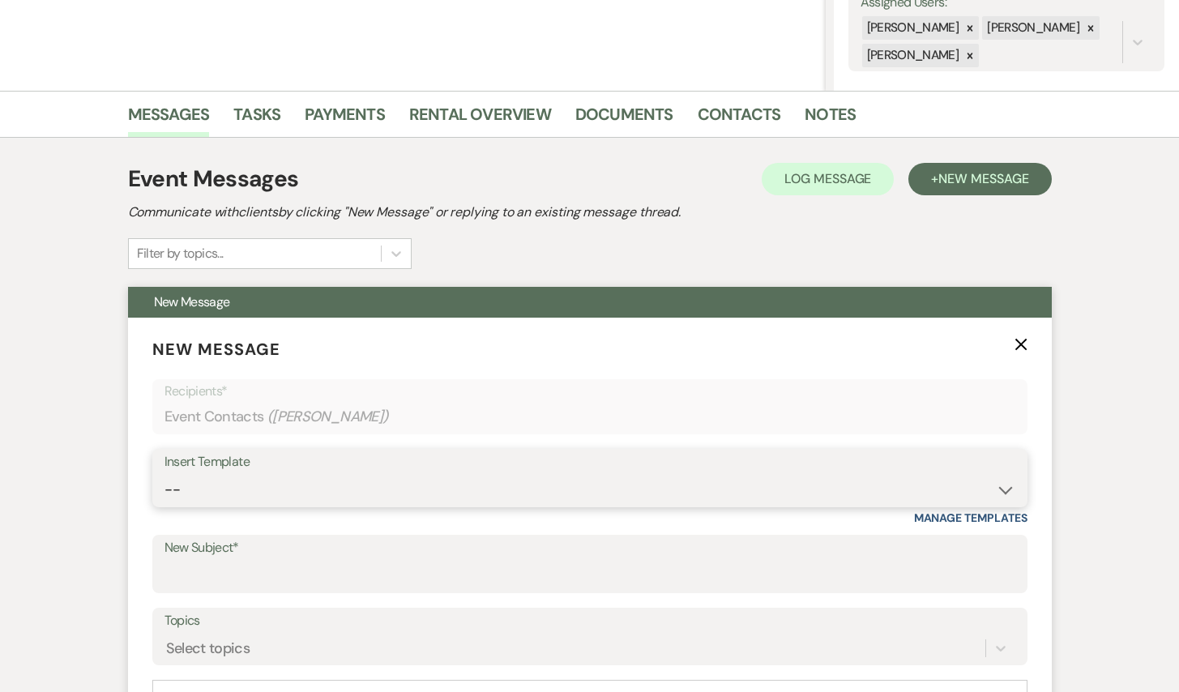
click at [331, 497] on select "-- Inquiry Response (Venue Guide) Schedule - Venue Tour Appt Confirmation Sched…" at bounding box center [589, 490] width 851 height 32
select select "5948"
click at [164, 474] on select "-- Inquiry Response (Venue Guide) Schedule - Venue Tour Appt Confirmation Sched…" at bounding box center [589, 490] width 851 height 32
type input "Interactive 3-D Virtual Tour of White & Sable 🤍🖤"
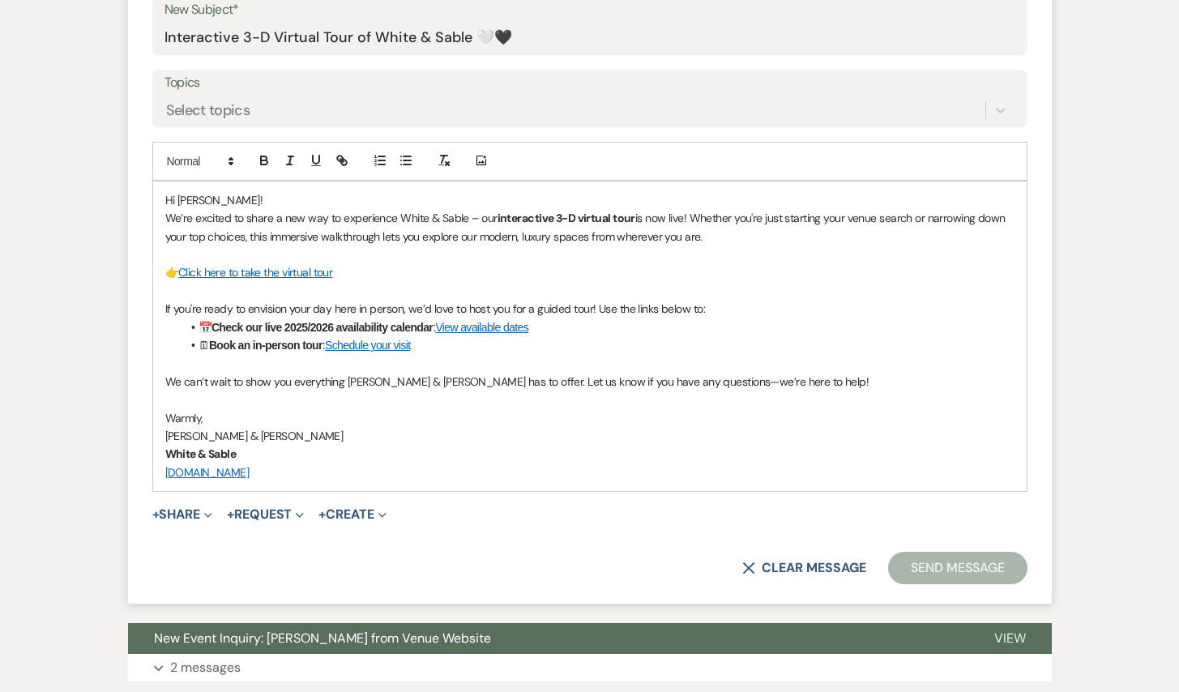
click at [939, 557] on button "Send Message" at bounding box center [957, 568] width 139 height 32
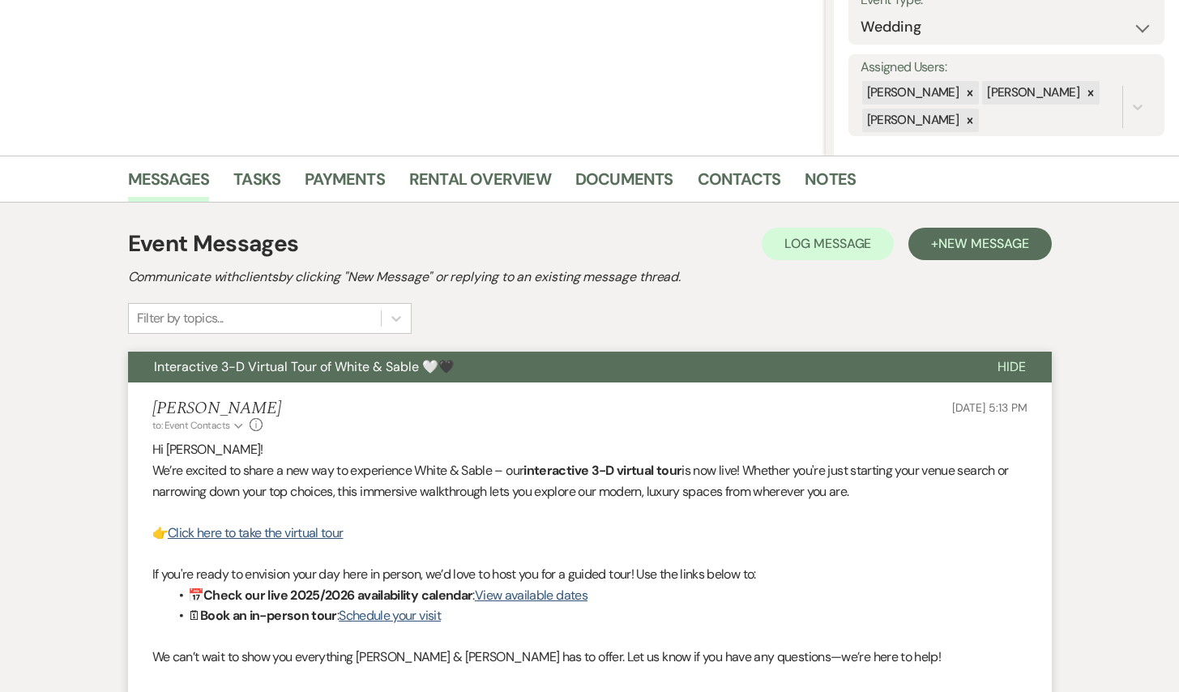
scroll to position [0, 0]
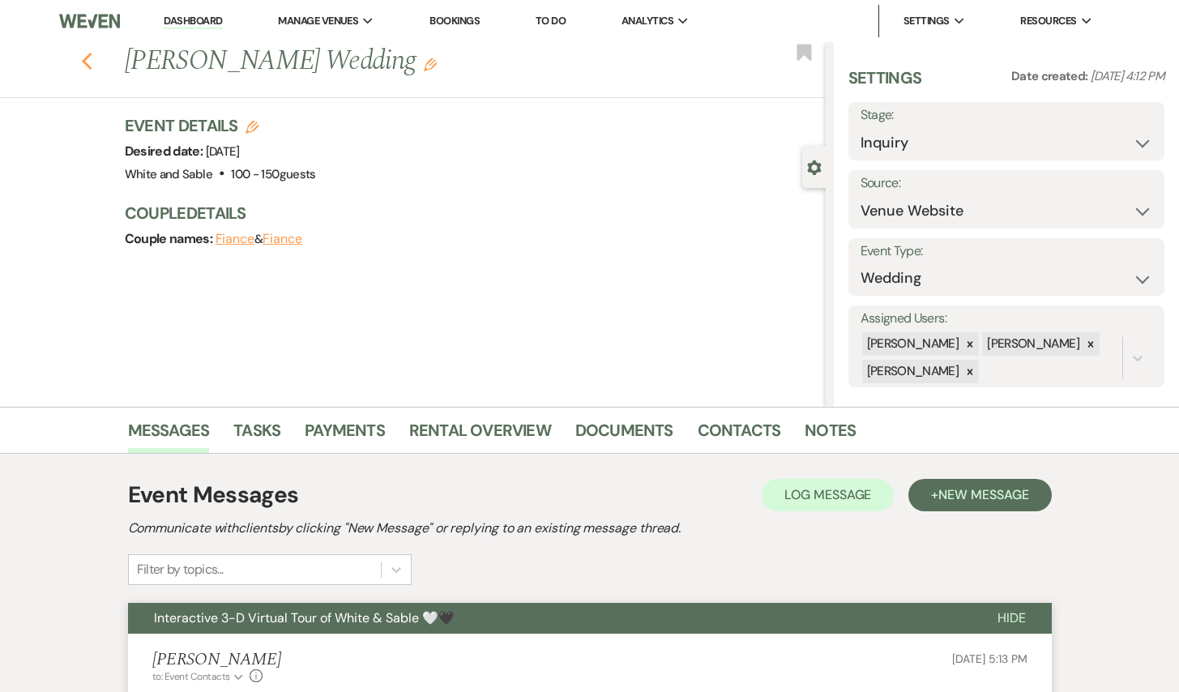
click at [84, 58] on icon "Previous" at bounding box center [87, 61] width 12 height 19
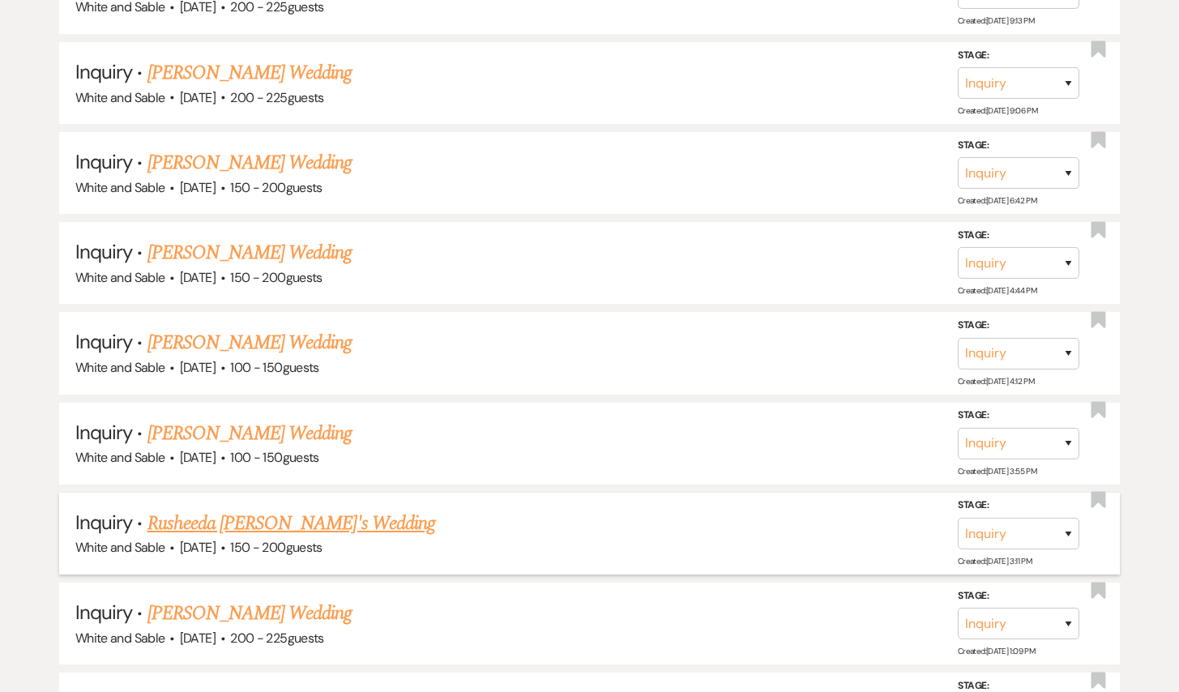
scroll to position [9067, 0]
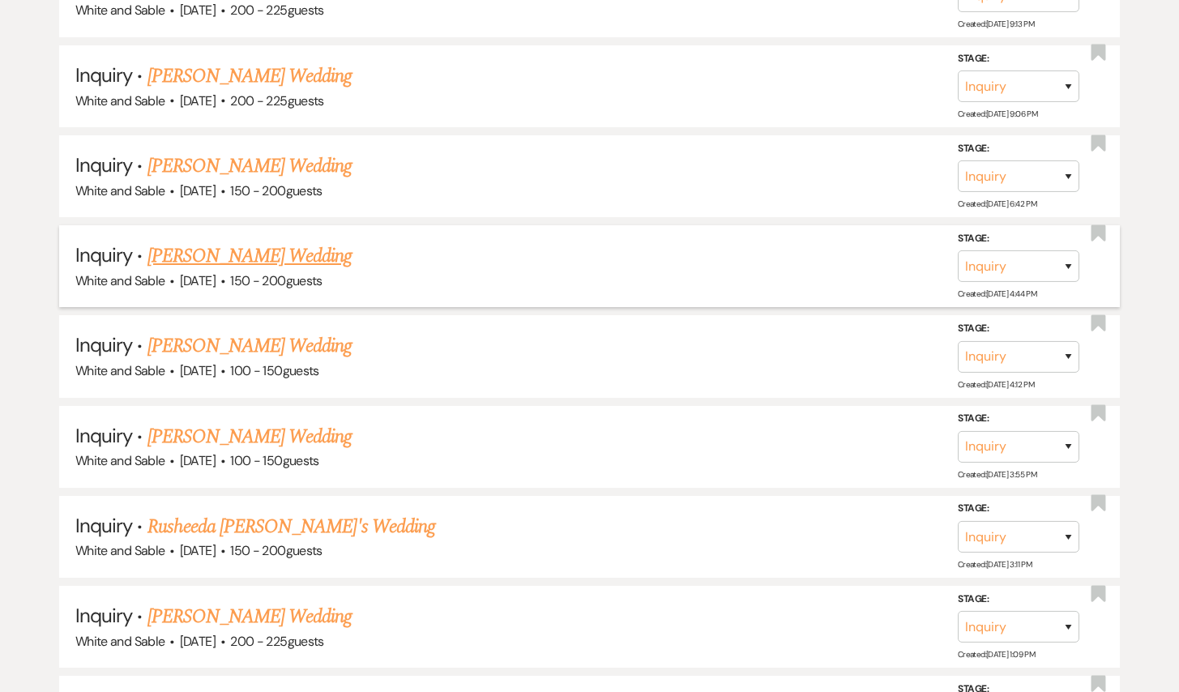
click at [301, 241] on link "[PERSON_NAME] Wedding" at bounding box center [249, 255] width 205 height 29
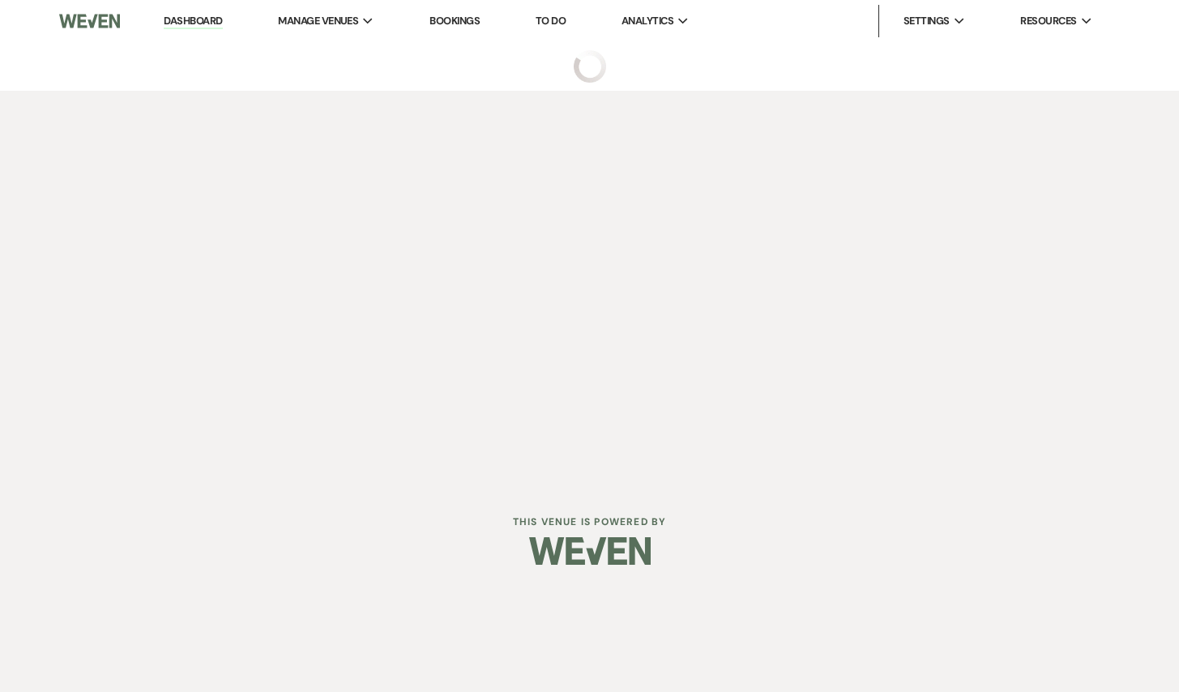
select select "5"
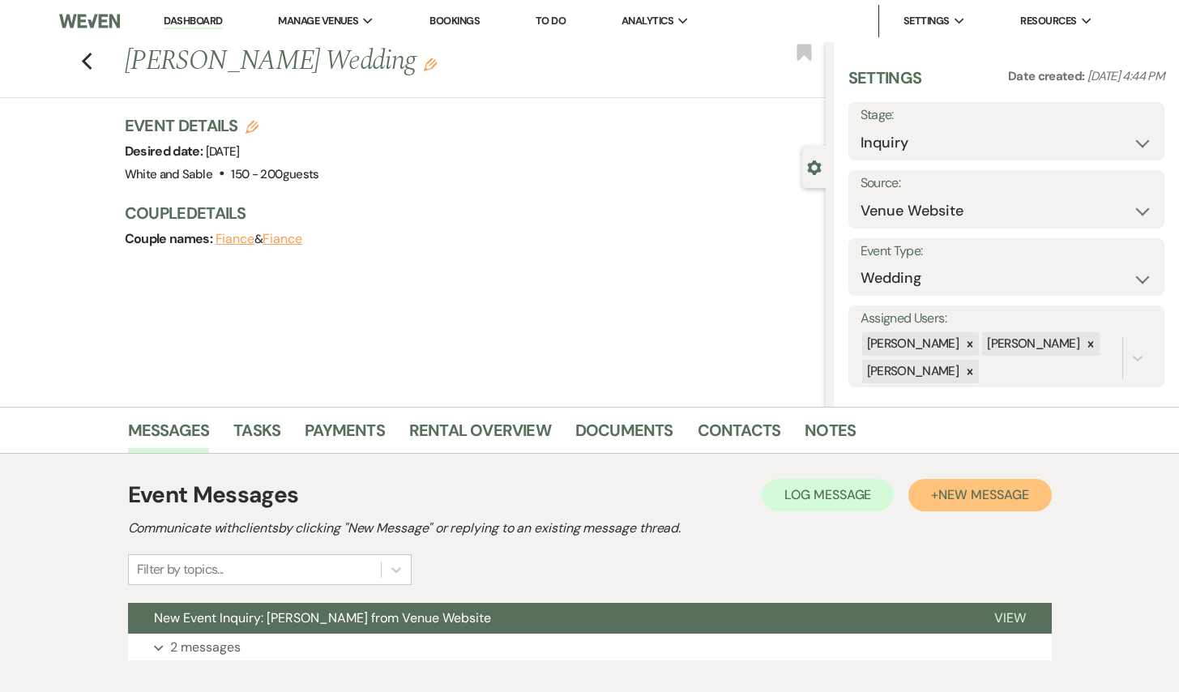
click at [1023, 495] on span "New Message" at bounding box center [983, 494] width 90 height 17
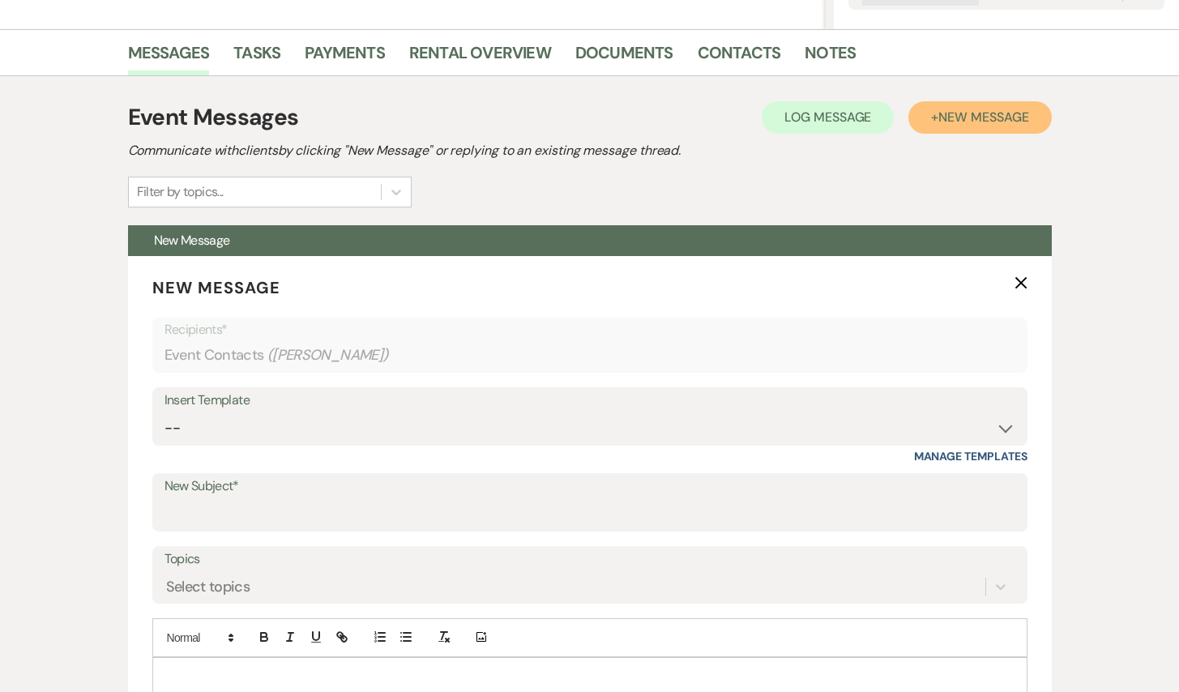
scroll to position [399, 0]
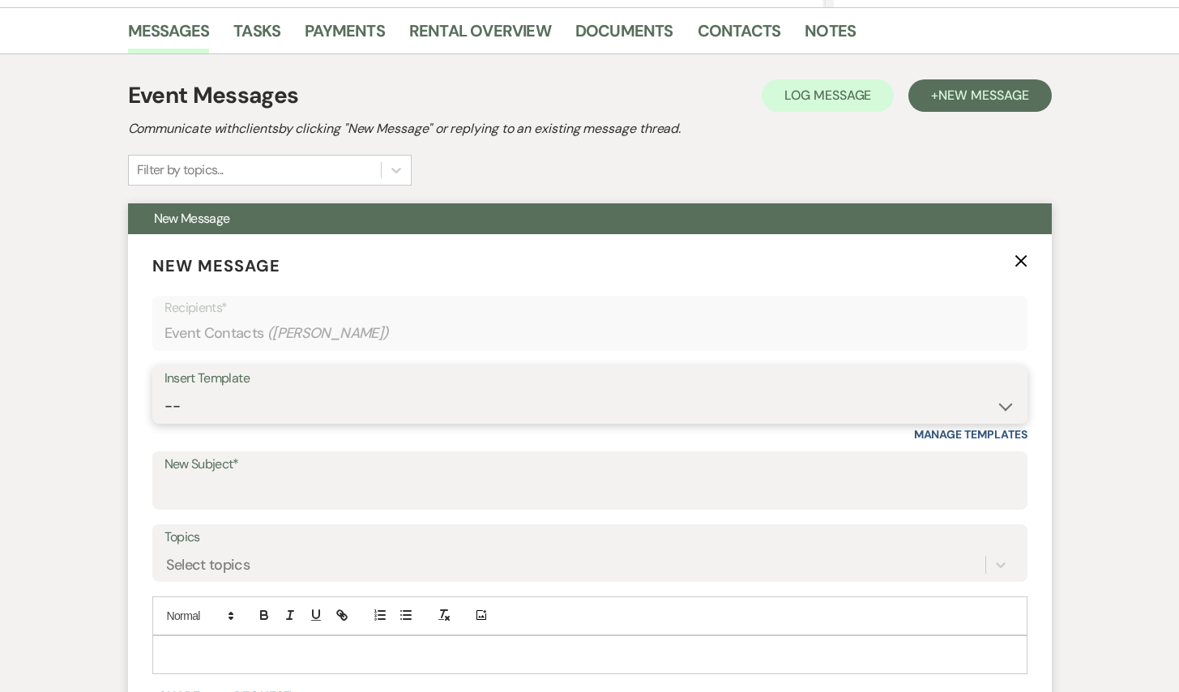
click at [433, 402] on select "-- Inquiry Response (Venue Guide) Schedule - Venue Tour Appt Confirmation Sched…" at bounding box center [589, 407] width 851 height 32
select select "5948"
click at [164, 391] on select "-- Inquiry Response (Venue Guide) Schedule - Venue Tour Appt Confirmation Sched…" at bounding box center [589, 407] width 851 height 32
type input "Interactive 3-D Virtual Tour of White & Sable 🤍🖤"
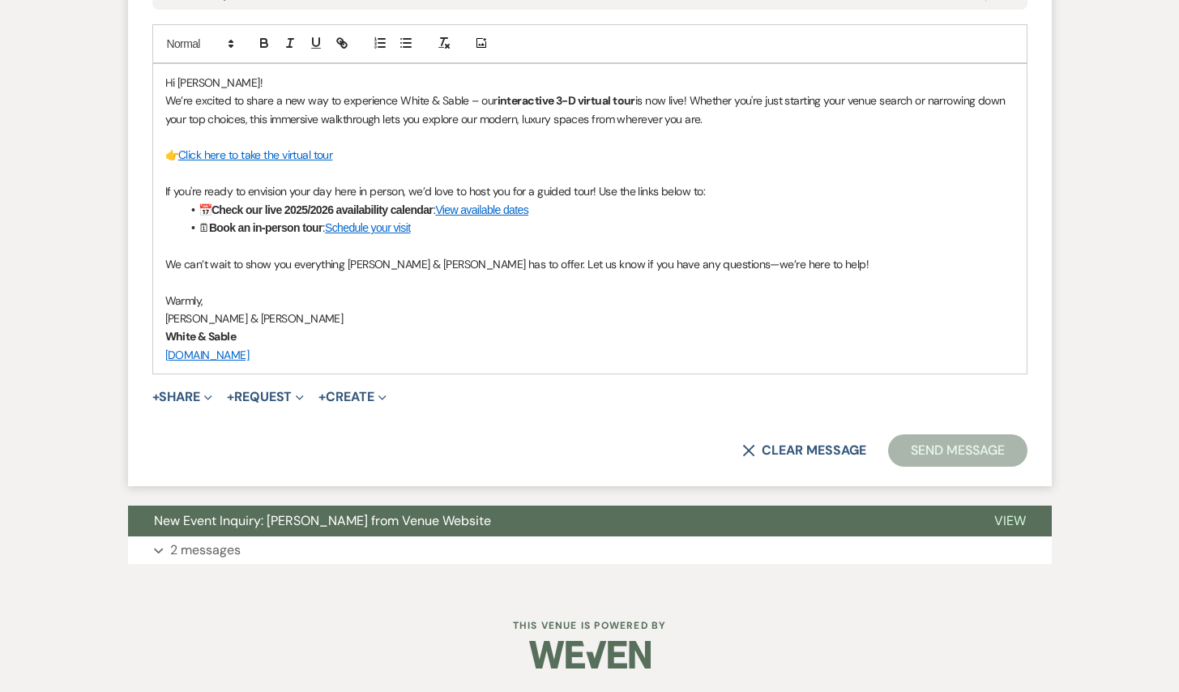
click at [938, 458] on button "Send Message" at bounding box center [957, 450] width 139 height 32
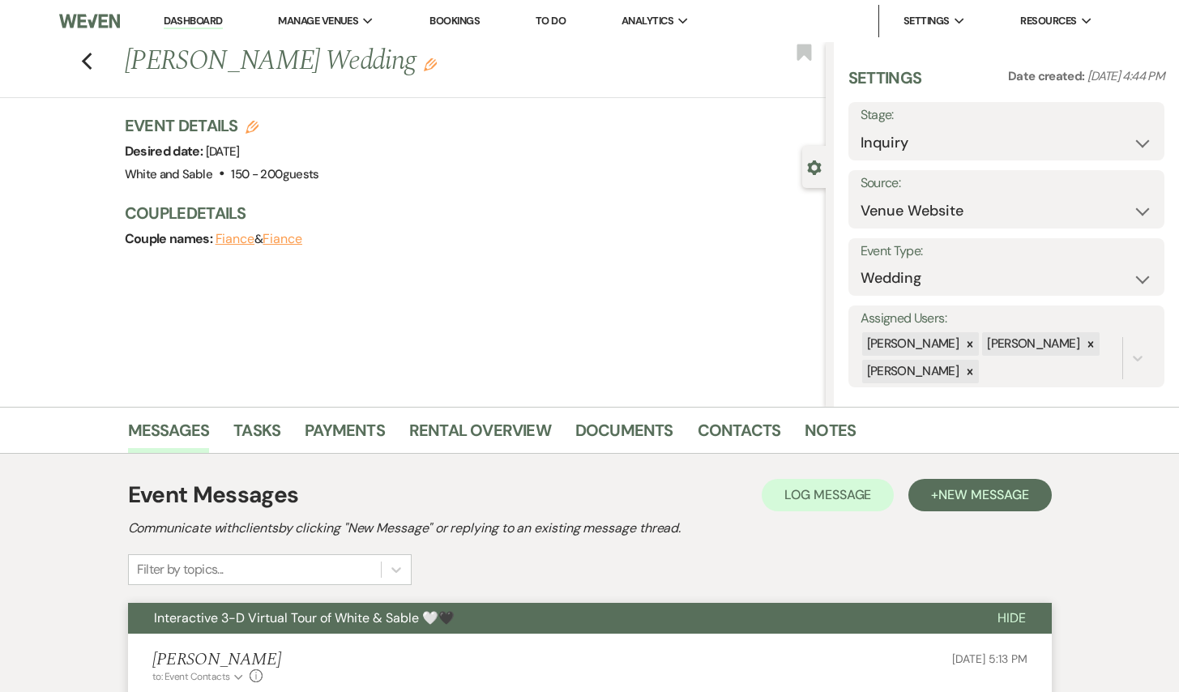
click at [79, 58] on div "Previous [PERSON_NAME] Wedding Edit Bookmark" at bounding box center [409, 70] width 834 height 56
click at [88, 60] on icon "Previous" at bounding box center [87, 61] width 12 height 19
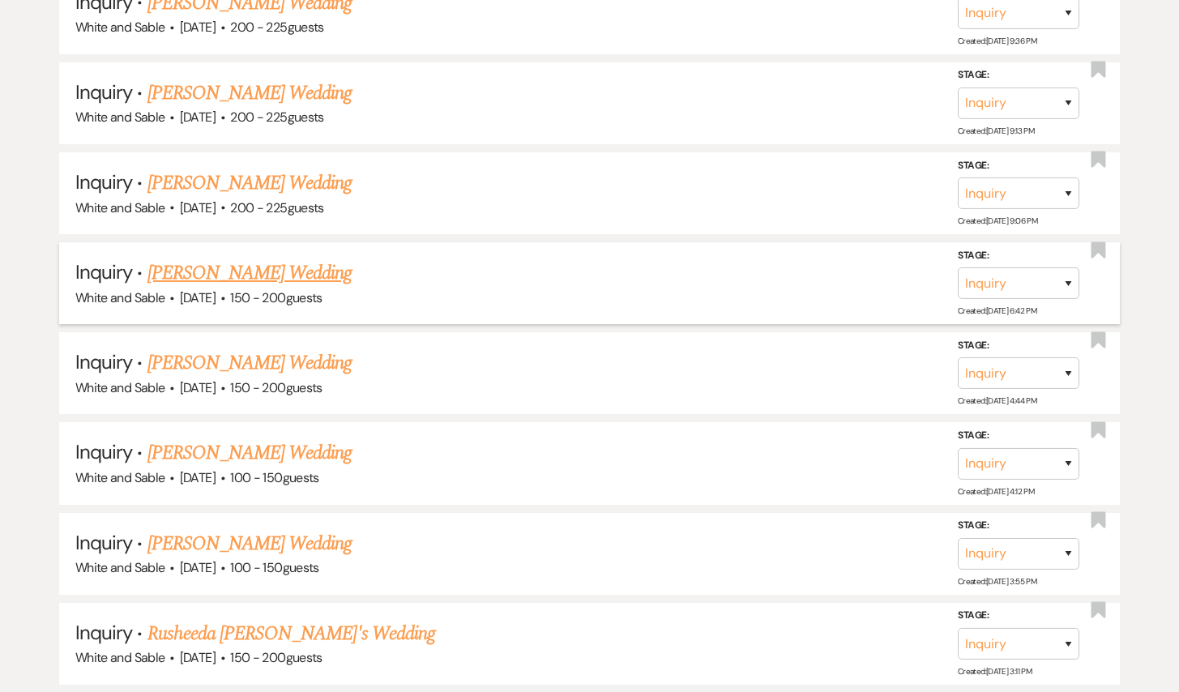
click at [256, 258] on link "[PERSON_NAME] Wedding" at bounding box center [249, 272] width 205 height 29
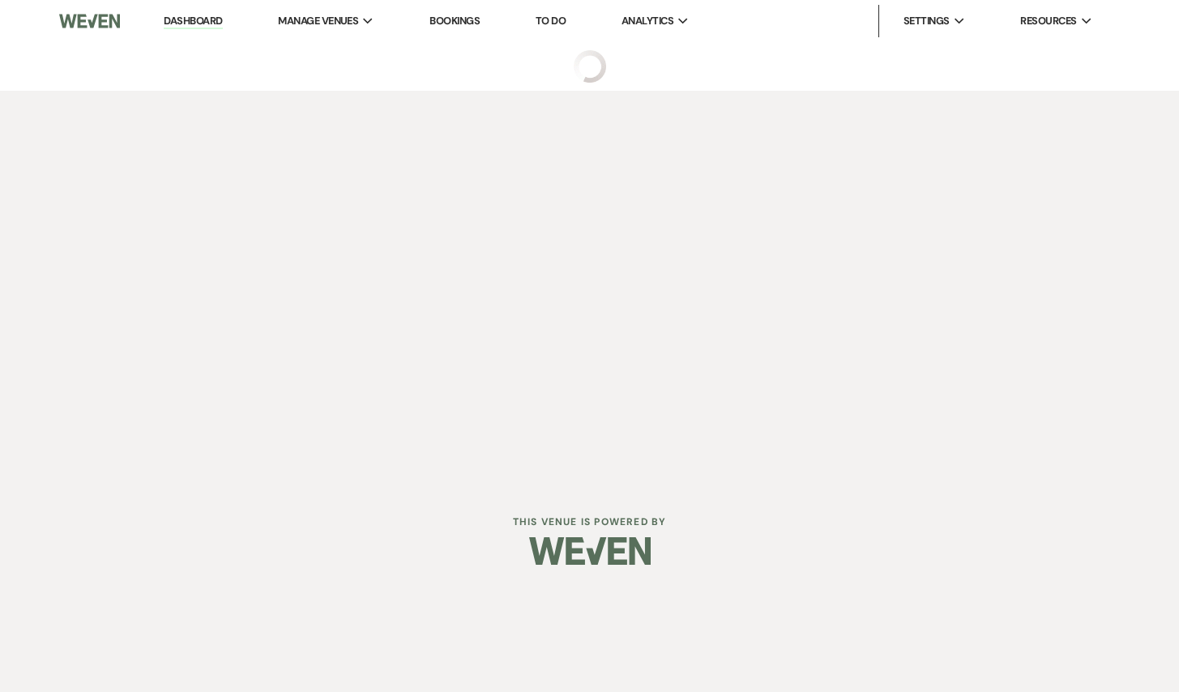
select select "5"
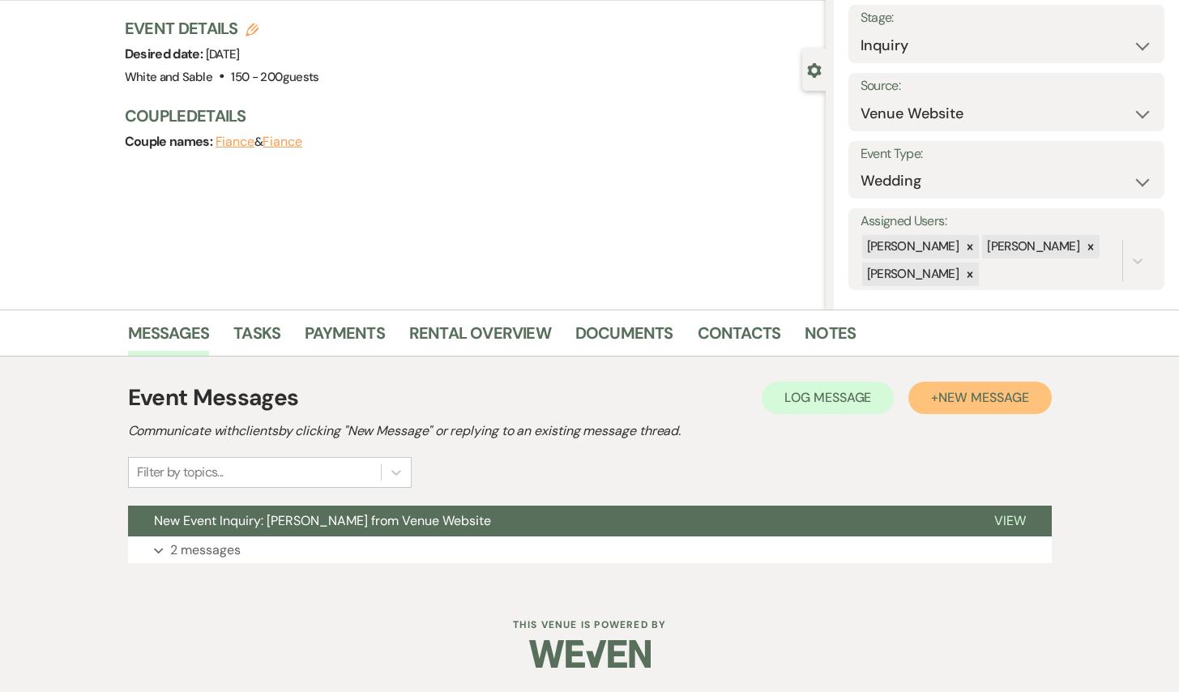
click at [1007, 412] on button "+ New Message" at bounding box center [979, 398] width 143 height 32
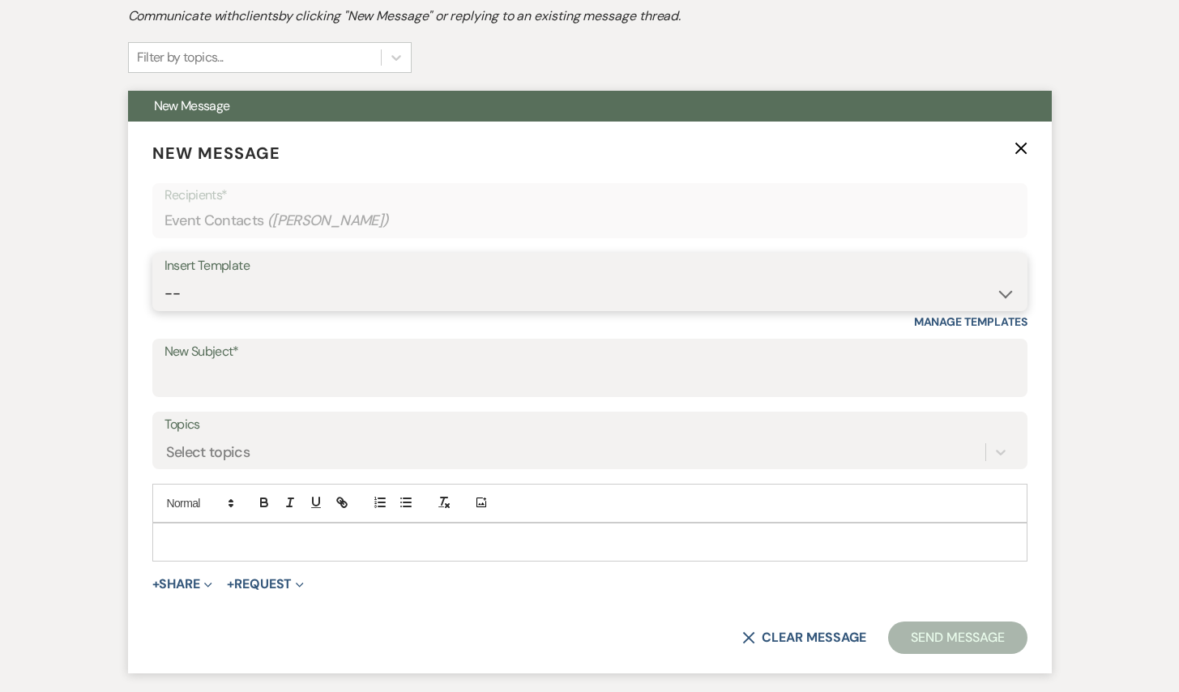
click at [389, 297] on select "-- Inquiry Response (Venue Guide) Schedule - Venue Tour Appt Confirmation Sched…" at bounding box center [589, 294] width 851 height 32
select select "5948"
click at [164, 278] on select "-- Inquiry Response (Venue Guide) Schedule - Venue Tour Appt Confirmation Sched…" at bounding box center [589, 294] width 851 height 32
type input "Interactive 3-D Virtual Tour of White & Sable 🤍🖤"
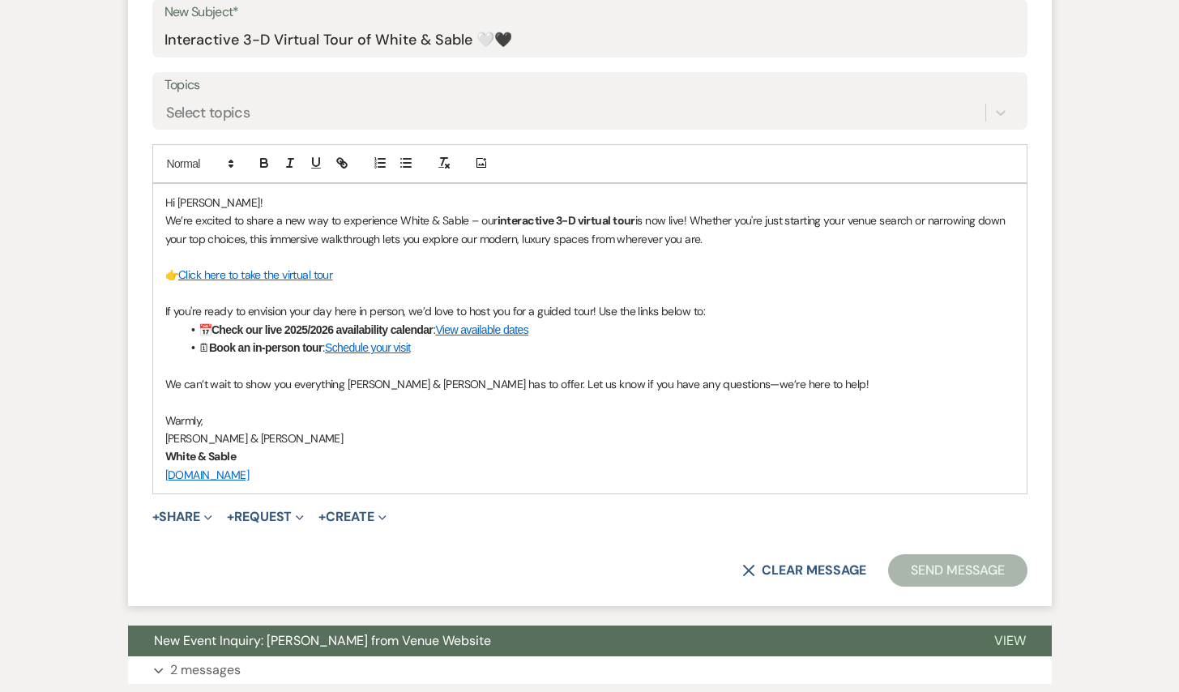
click at [943, 587] on form "New Message X Saving draft... Recipients* Event Contacts ( [PERSON_NAME] ) Inse…" at bounding box center [590, 194] width 924 height 825
click at [937, 560] on button "Send Message" at bounding box center [957, 570] width 139 height 32
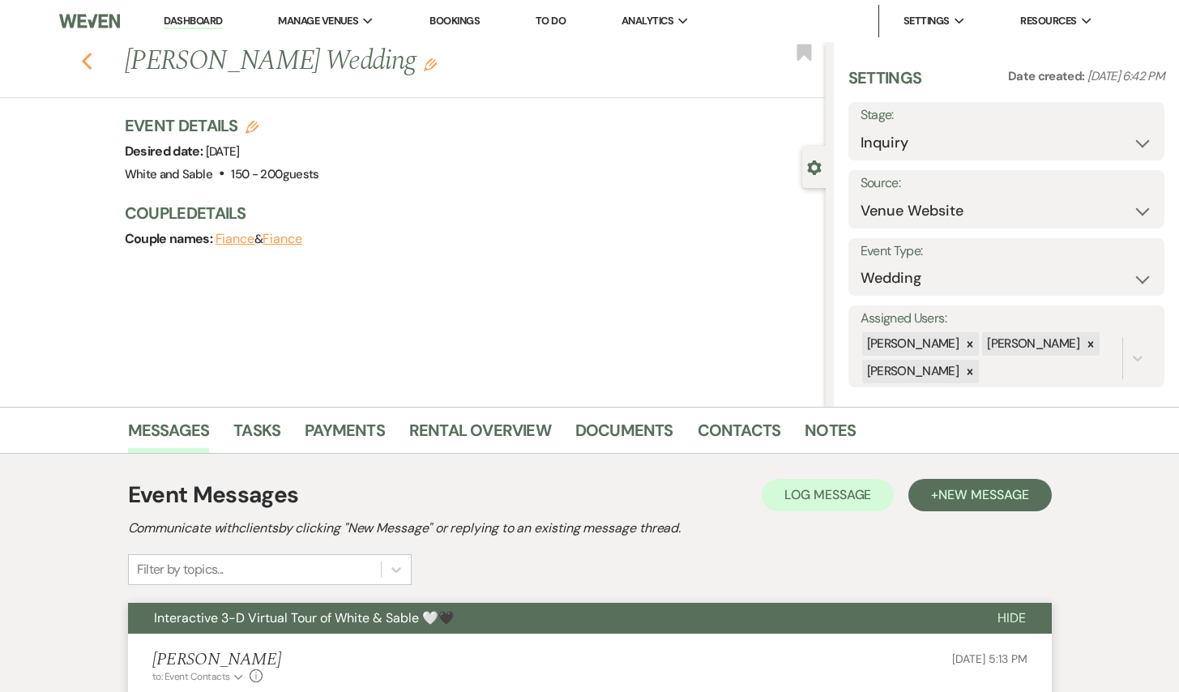
click at [83, 64] on icon "Previous" at bounding box center [87, 61] width 12 height 19
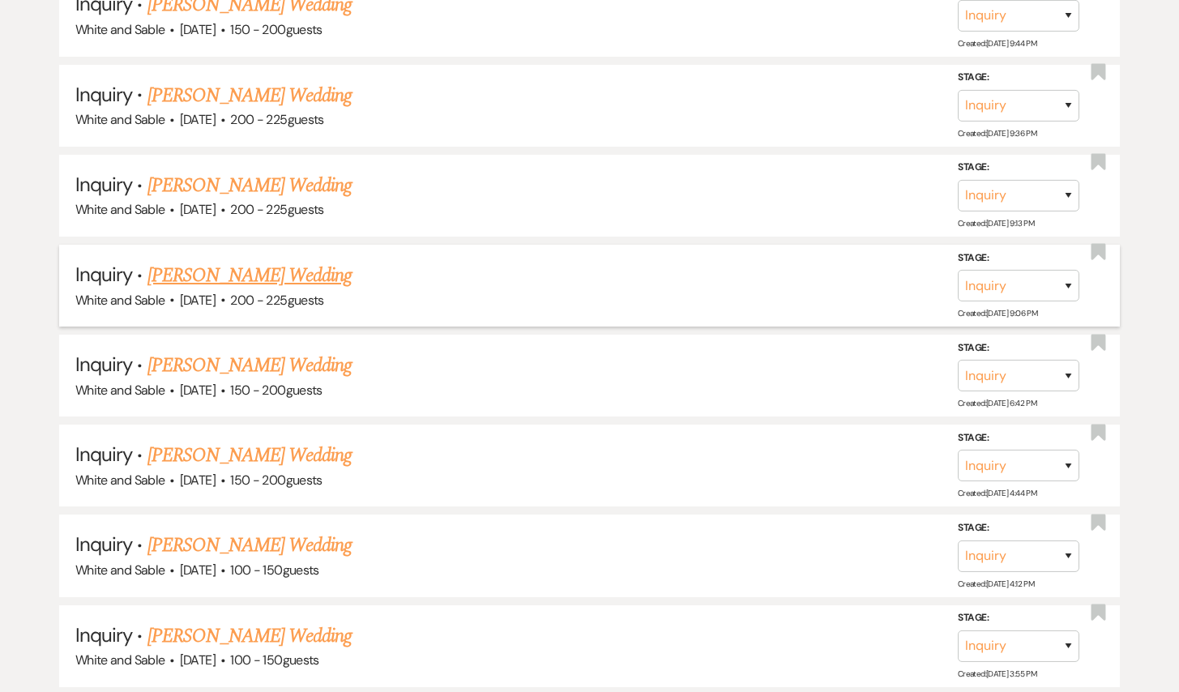
click at [241, 261] on link "[PERSON_NAME] Wedding" at bounding box center [249, 275] width 205 height 29
select select "5"
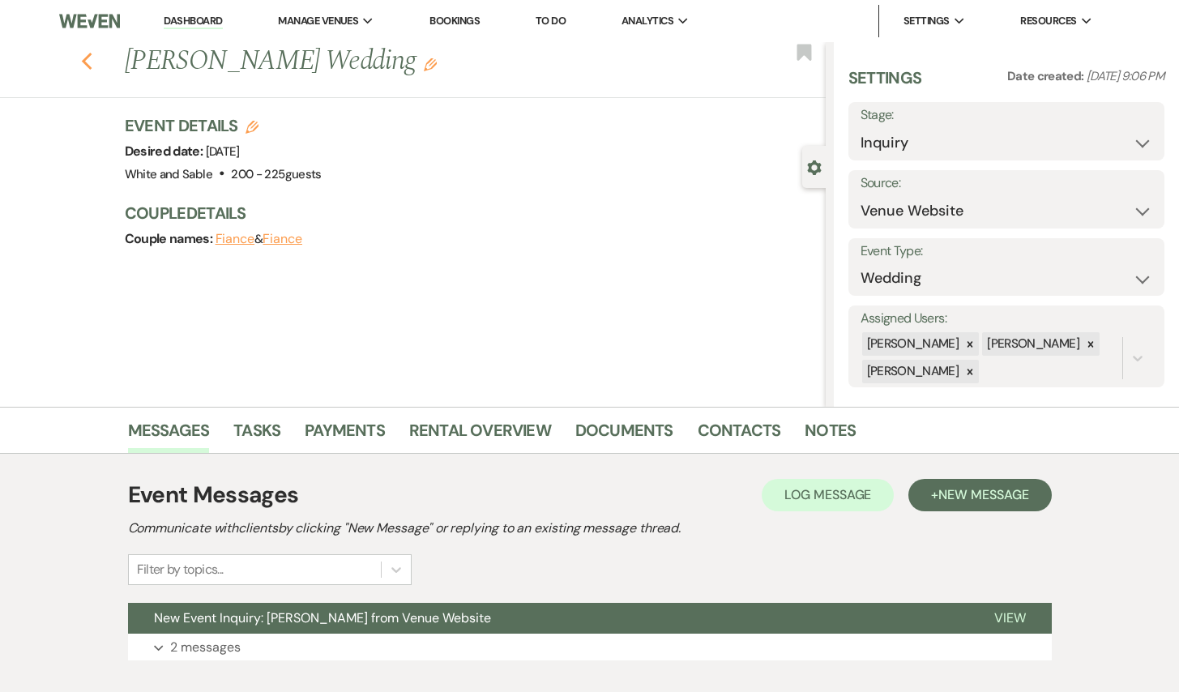
click at [82, 58] on icon "Previous" at bounding box center [87, 61] width 12 height 19
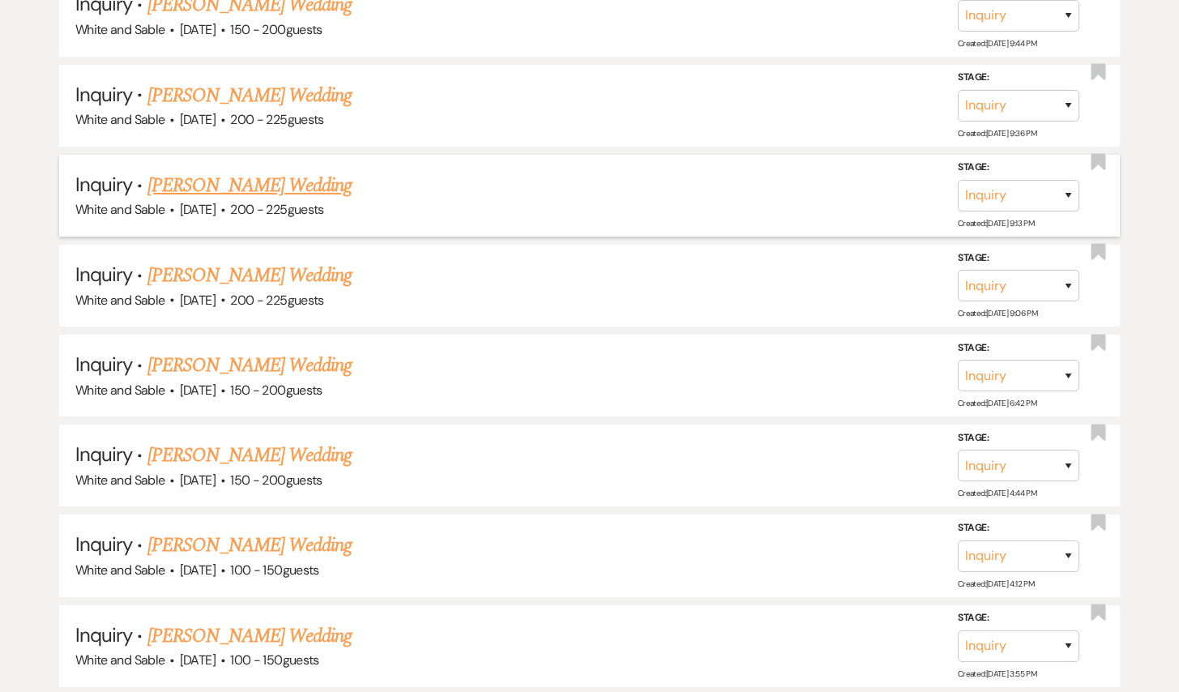
click at [238, 171] on link "[PERSON_NAME] Wedding" at bounding box center [249, 185] width 205 height 29
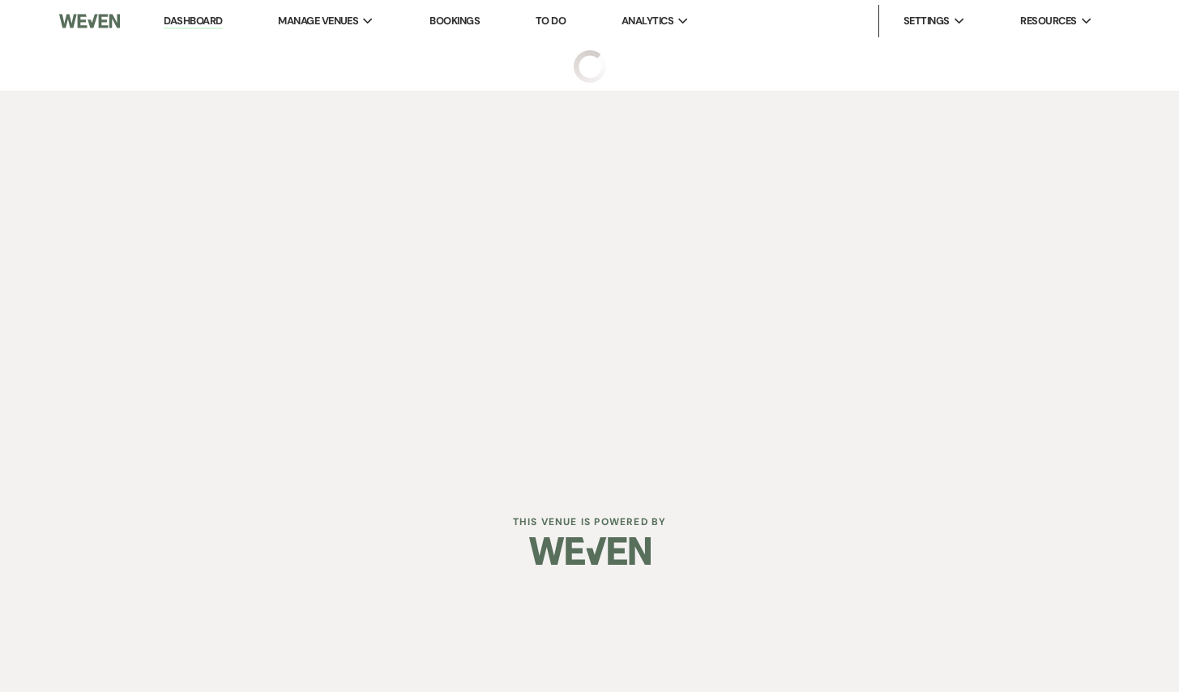
select select "5"
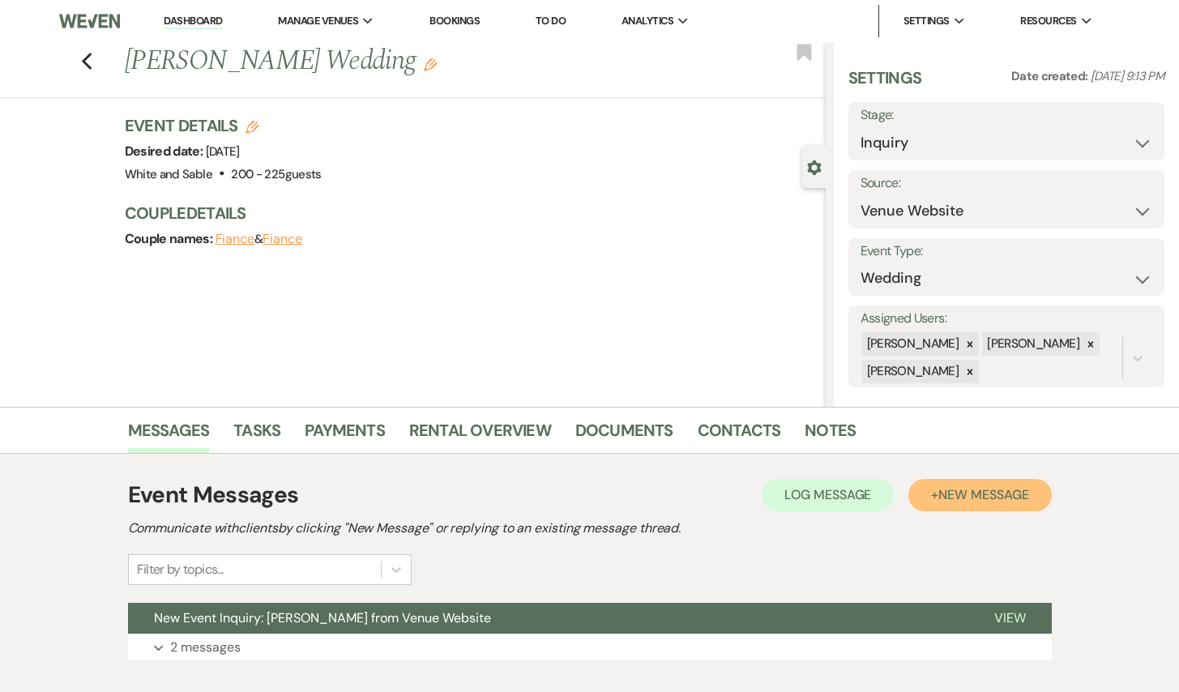
click at [946, 484] on button "+ New Message" at bounding box center [979, 495] width 143 height 32
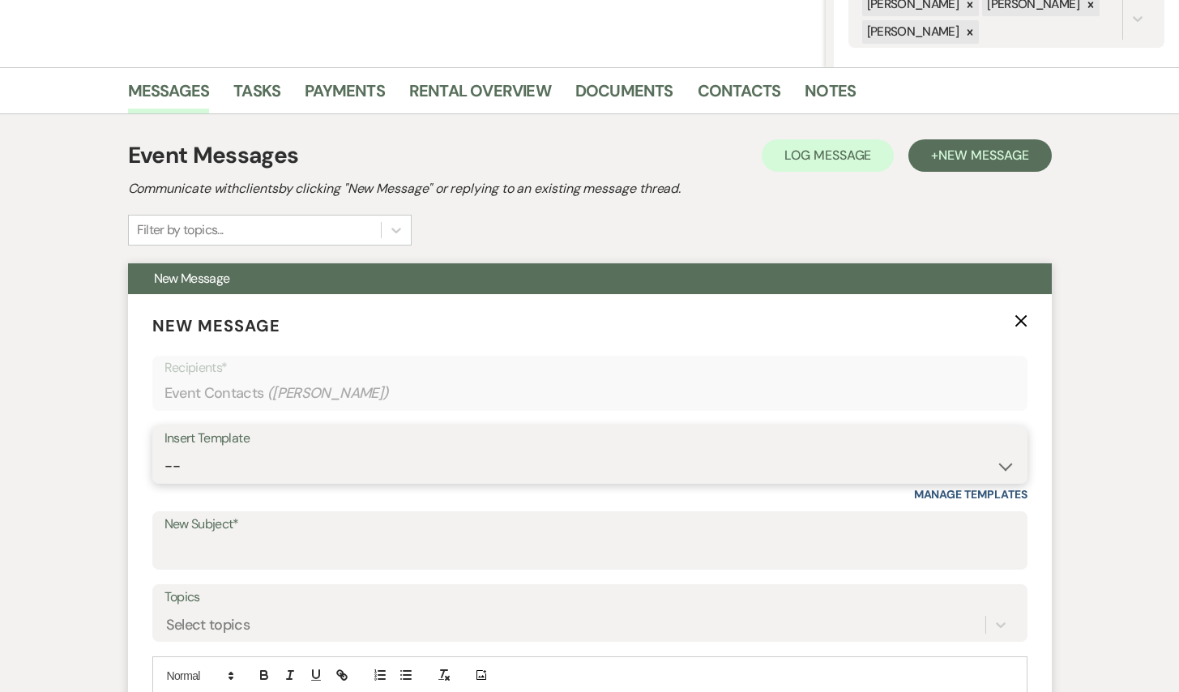
click at [360, 461] on select "-- Inquiry Response (Venue Guide) Schedule - Venue Tour Appt Confirmation Sched…" at bounding box center [589, 466] width 851 height 32
select select "5948"
click at [164, 450] on select "-- Inquiry Response (Venue Guide) Schedule - Venue Tour Appt Confirmation Sched…" at bounding box center [589, 466] width 851 height 32
type input "Interactive 3-D Virtual Tour of White & Sable 🤍🖤"
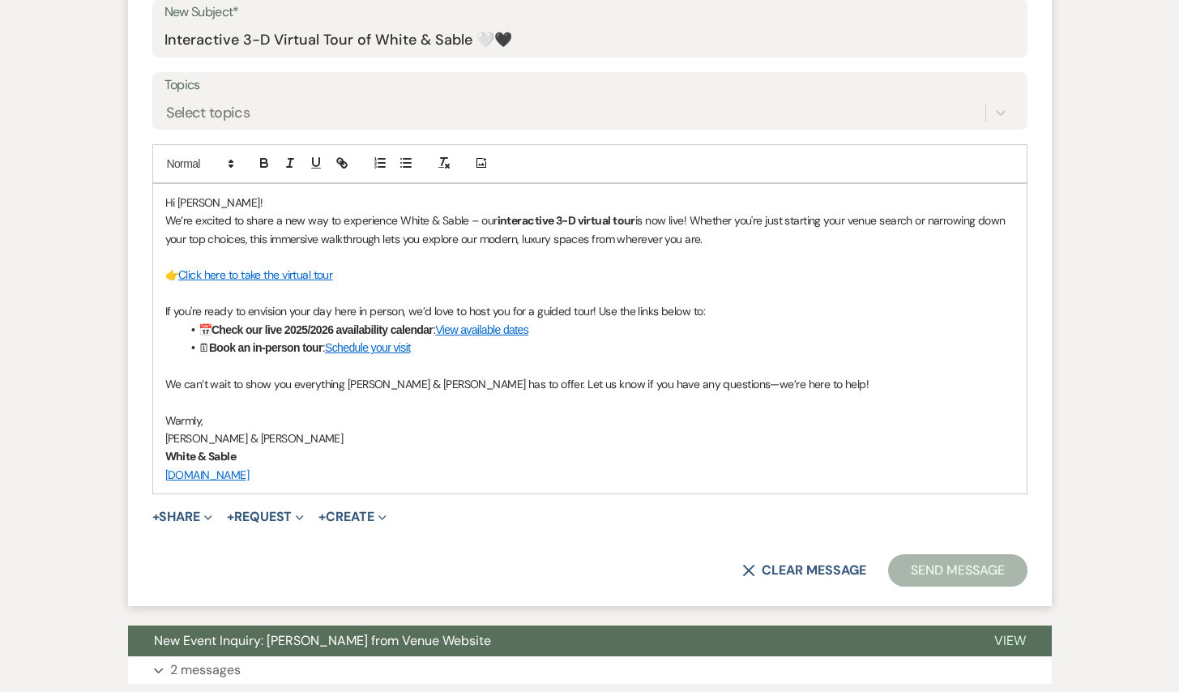
click at [920, 574] on button "Send Message" at bounding box center [957, 570] width 139 height 32
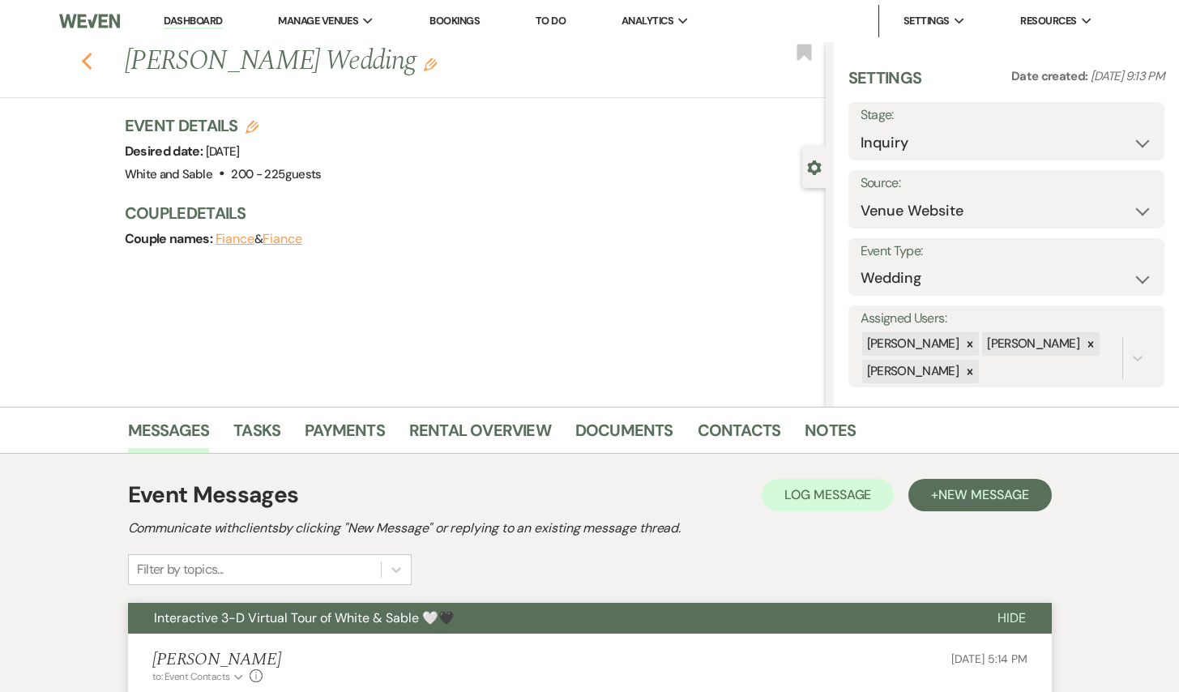
click at [84, 53] on icon "Previous" at bounding box center [87, 61] width 12 height 19
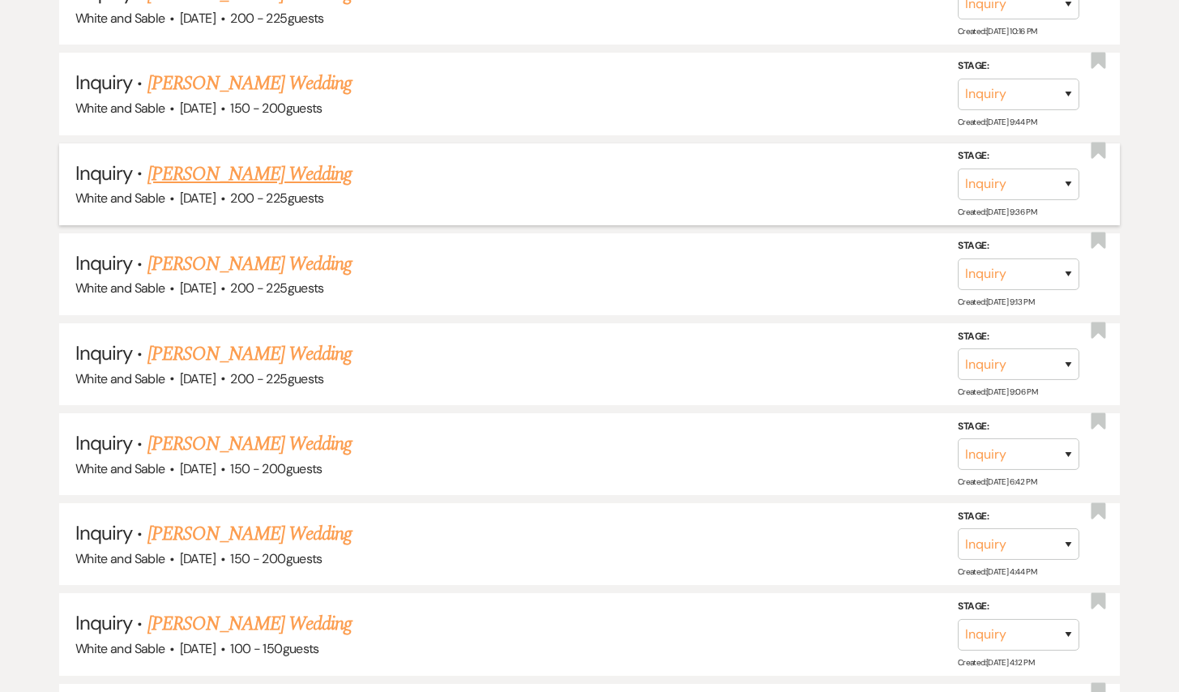
click at [256, 160] on link "[PERSON_NAME] Wedding" at bounding box center [249, 174] width 205 height 29
select select "5"
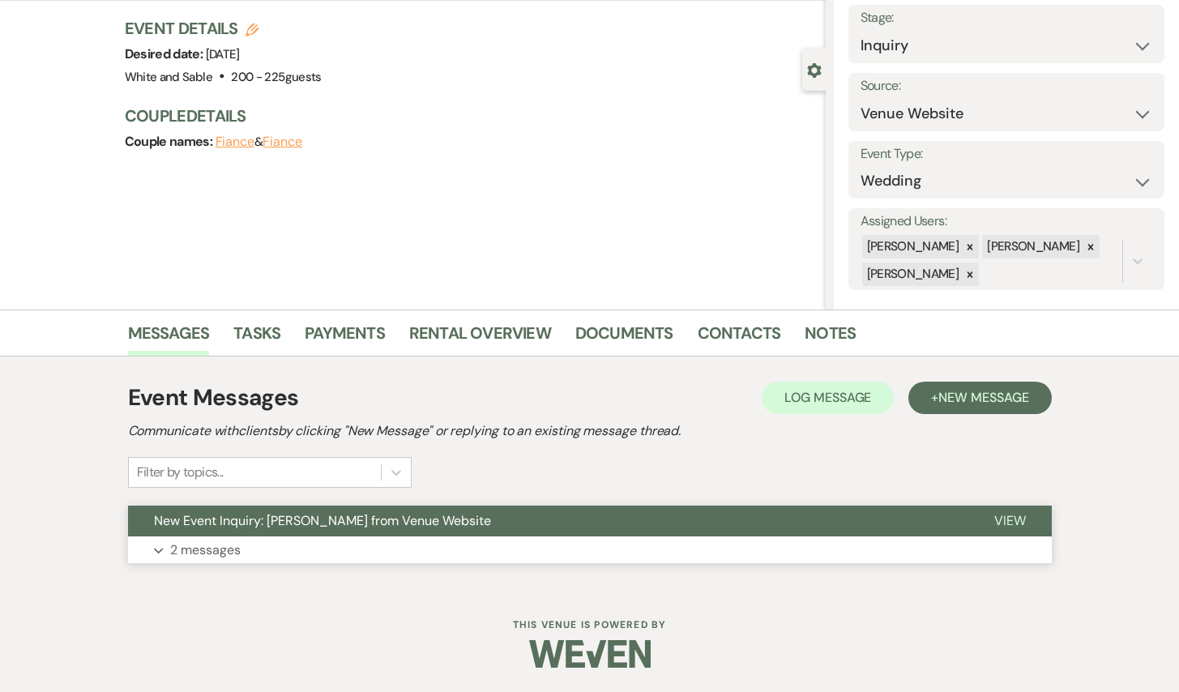
click at [415, 523] on span "New Event Inquiry: [PERSON_NAME] from Venue Website" at bounding box center [322, 520] width 337 height 17
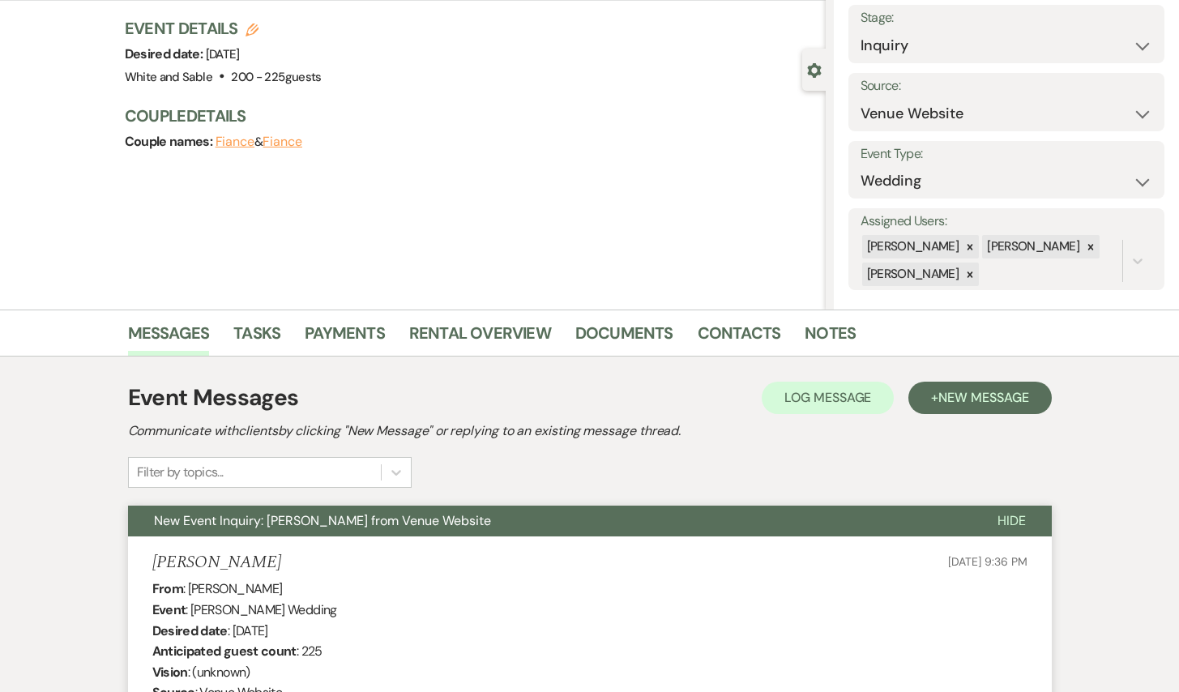
click at [415, 523] on span "New Event Inquiry: [PERSON_NAME] from Venue Website" at bounding box center [322, 520] width 337 height 17
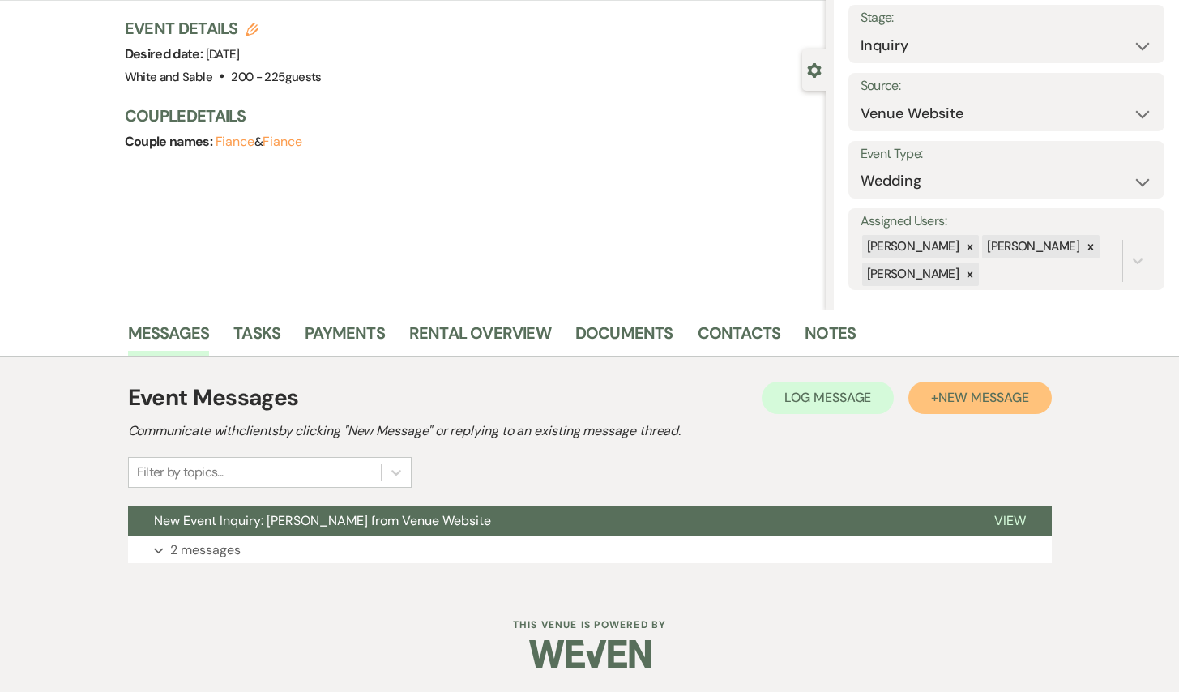
click at [1015, 398] on span "New Message" at bounding box center [983, 397] width 90 height 17
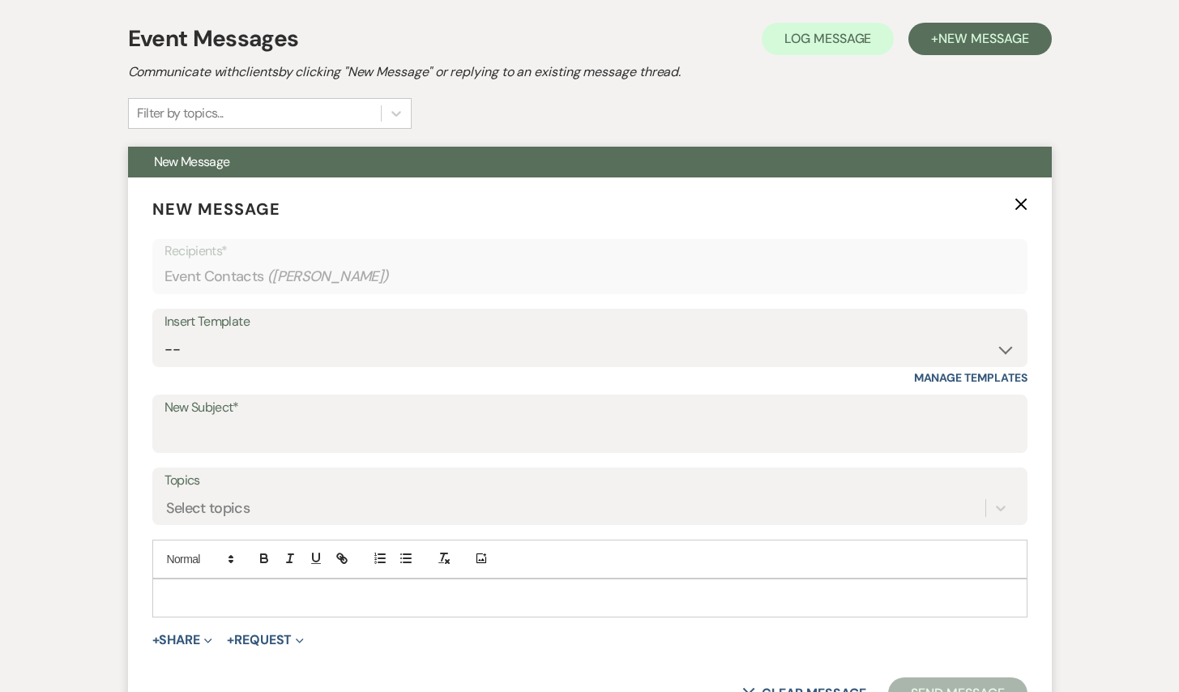
click at [426, 365] on div "Insert Template -- Inquiry Response (Venue Guide) Schedule - Venue Tour Appt Co…" at bounding box center [589, 338] width 875 height 58
click at [417, 361] on select "-- Inquiry Response (Venue Guide) Schedule - Venue Tour Appt Confirmation Sched…" at bounding box center [589, 350] width 851 height 32
select select "5948"
click at [164, 334] on select "-- Inquiry Response (Venue Guide) Schedule - Venue Tour Appt Confirmation Sched…" at bounding box center [589, 350] width 851 height 32
type input "Interactive 3-D Virtual Tour of White & Sable 🤍🖤"
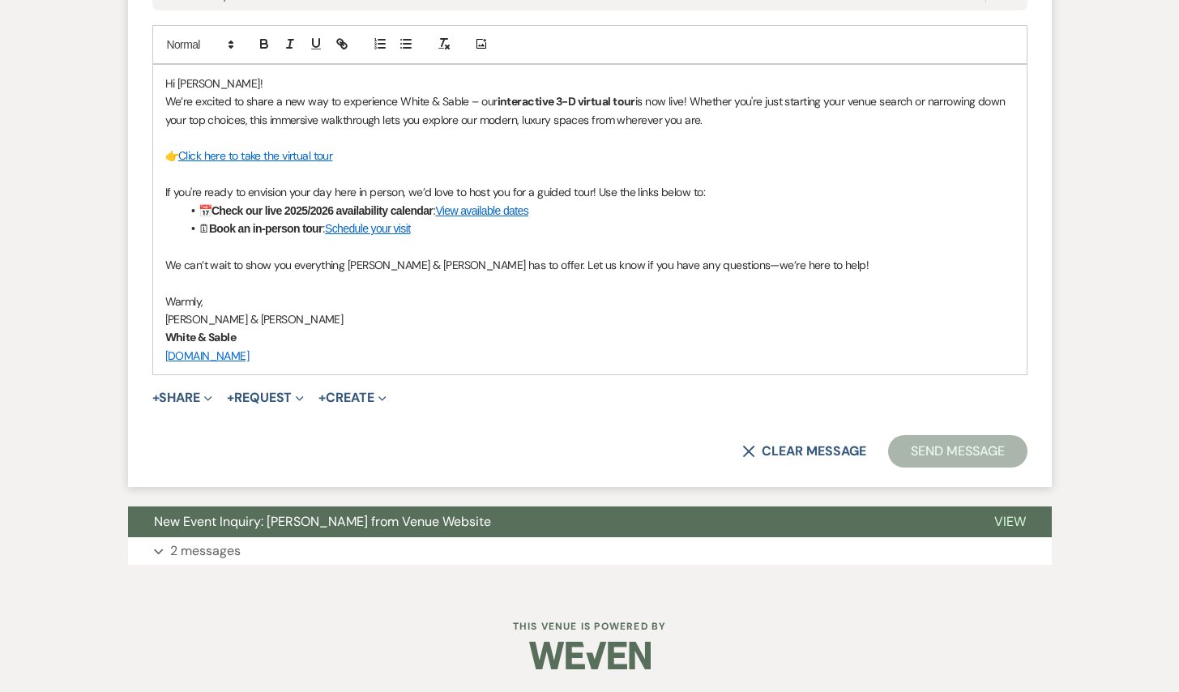
click at [946, 456] on button "Send Message" at bounding box center [957, 451] width 139 height 32
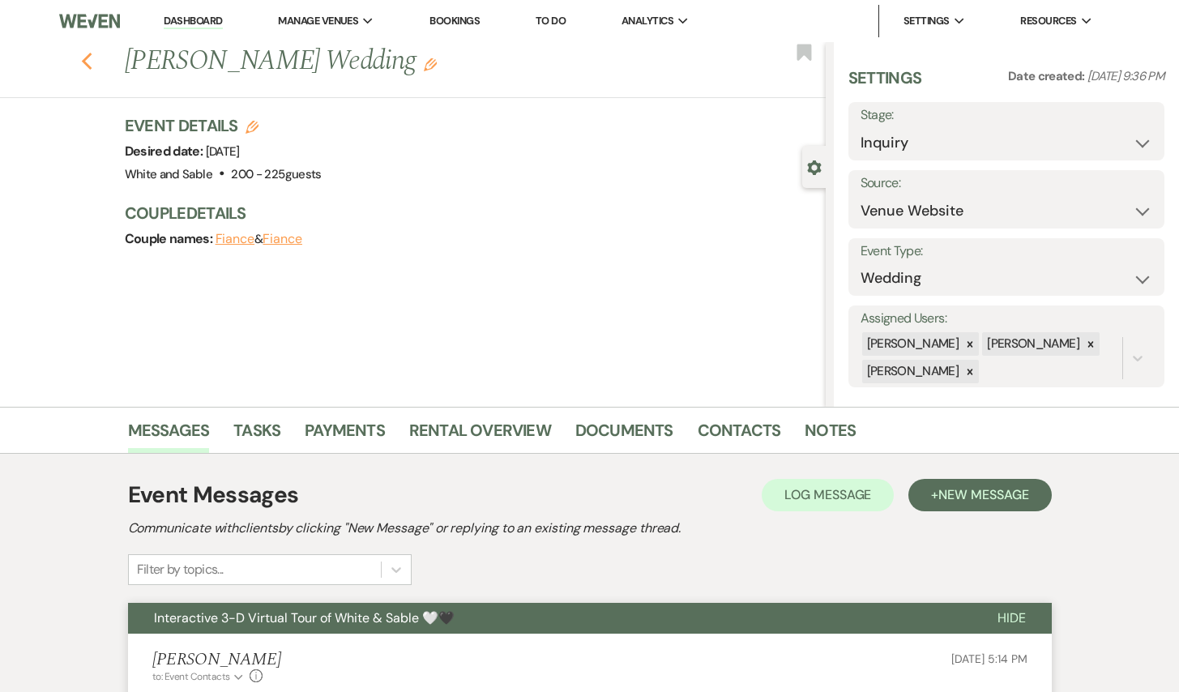
click at [88, 56] on use "button" at bounding box center [86, 62] width 11 height 18
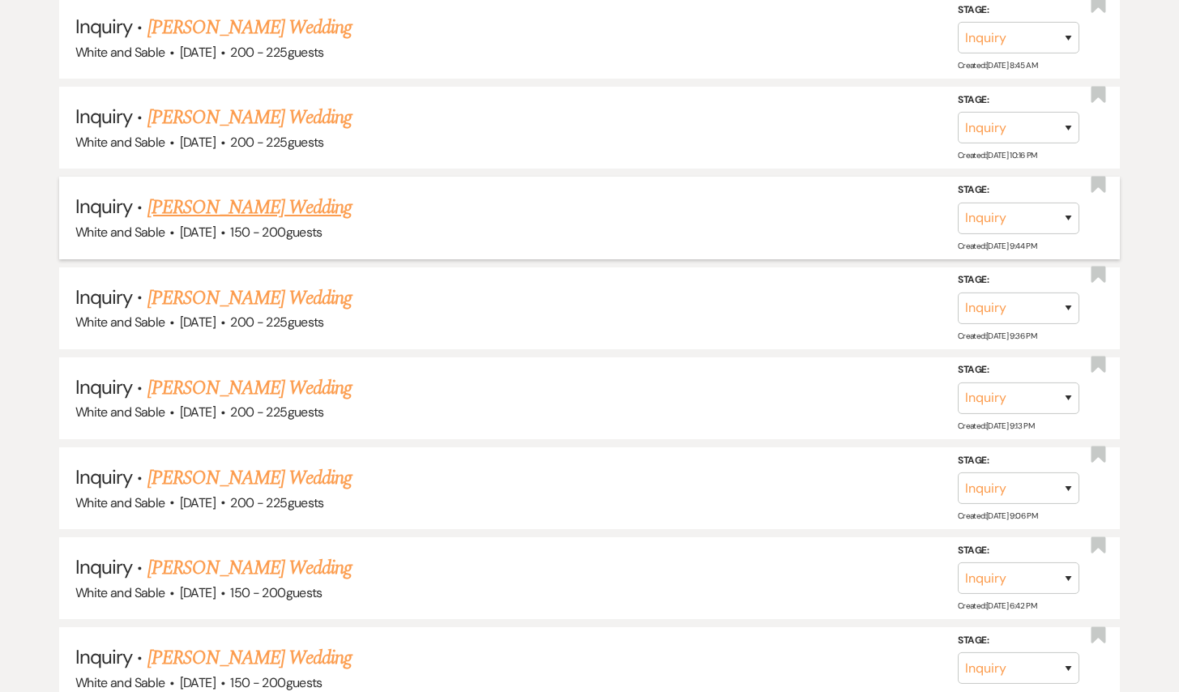
click at [258, 193] on link "[PERSON_NAME] Wedding" at bounding box center [249, 207] width 205 height 29
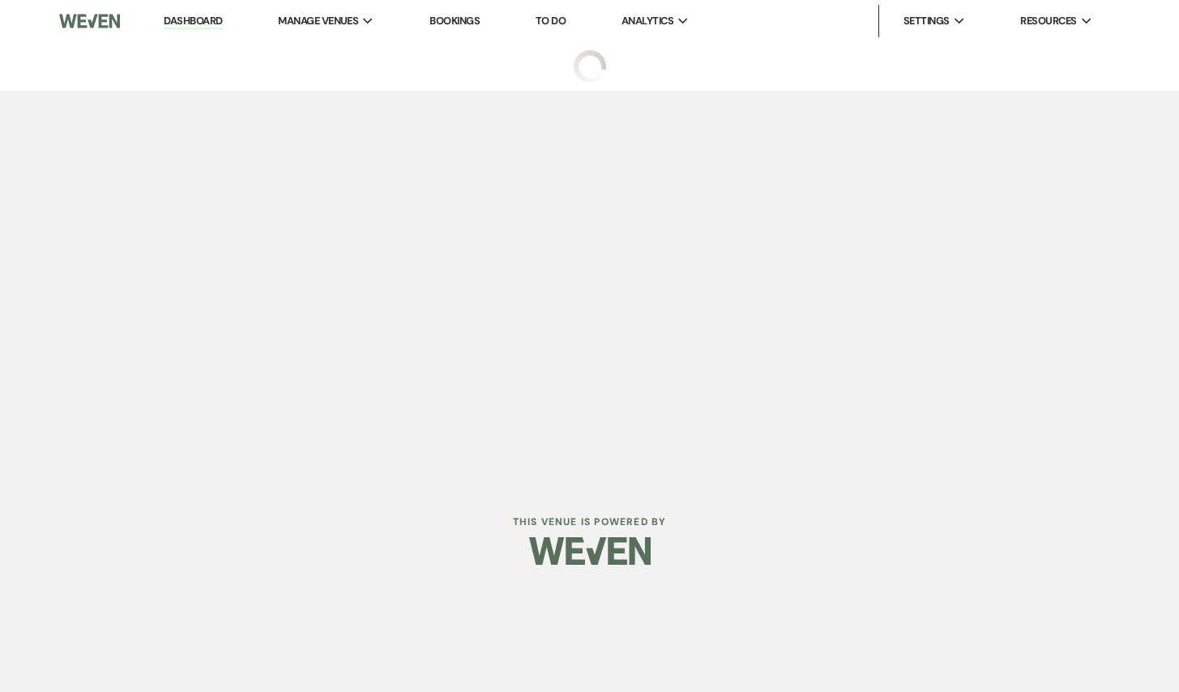
select select "5"
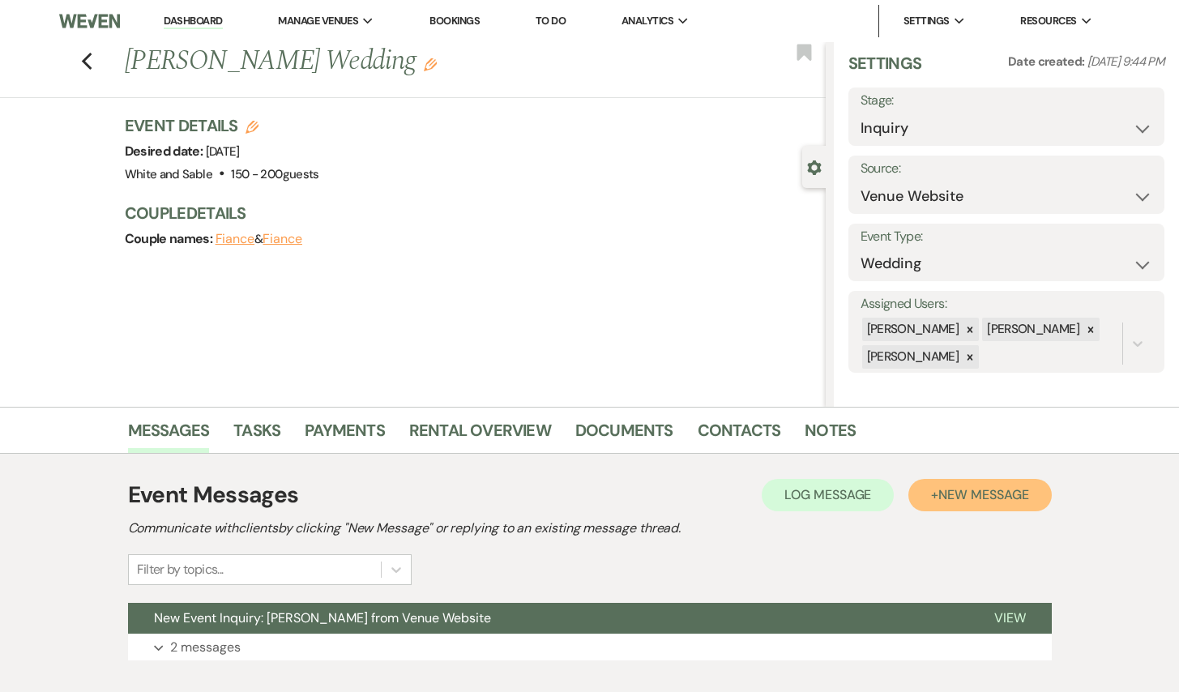
click at [988, 491] on span "New Message" at bounding box center [983, 494] width 90 height 17
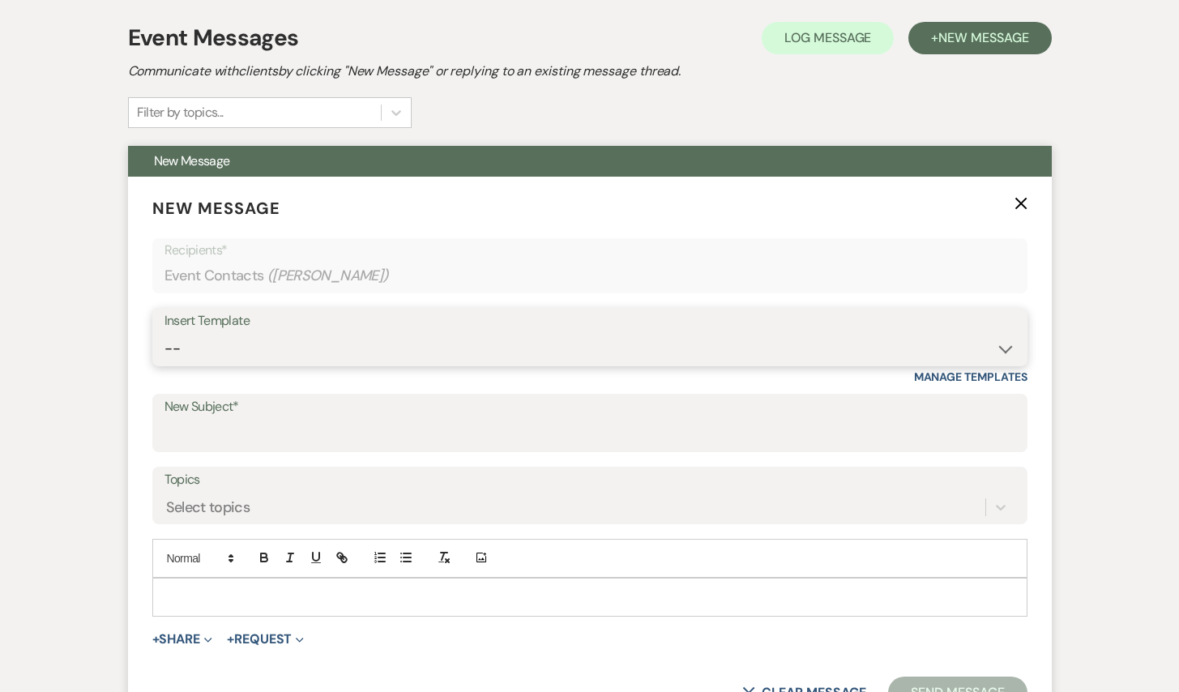
click at [337, 362] on select "-- Inquiry Response (Venue Guide) Schedule - Venue Tour Appt Confirmation Sched…" at bounding box center [589, 349] width 851 height 32
select select "5948"
click at [164, 333] on select "-- Inquiry Response (Venue Guide) Schedule - Venue Tour Appt Confirmation Sched…" at bounding box center [589, 349] width 851 height 32
type input "Interactive 3-D Virtual Tour of White & Sable 🤍🖤"
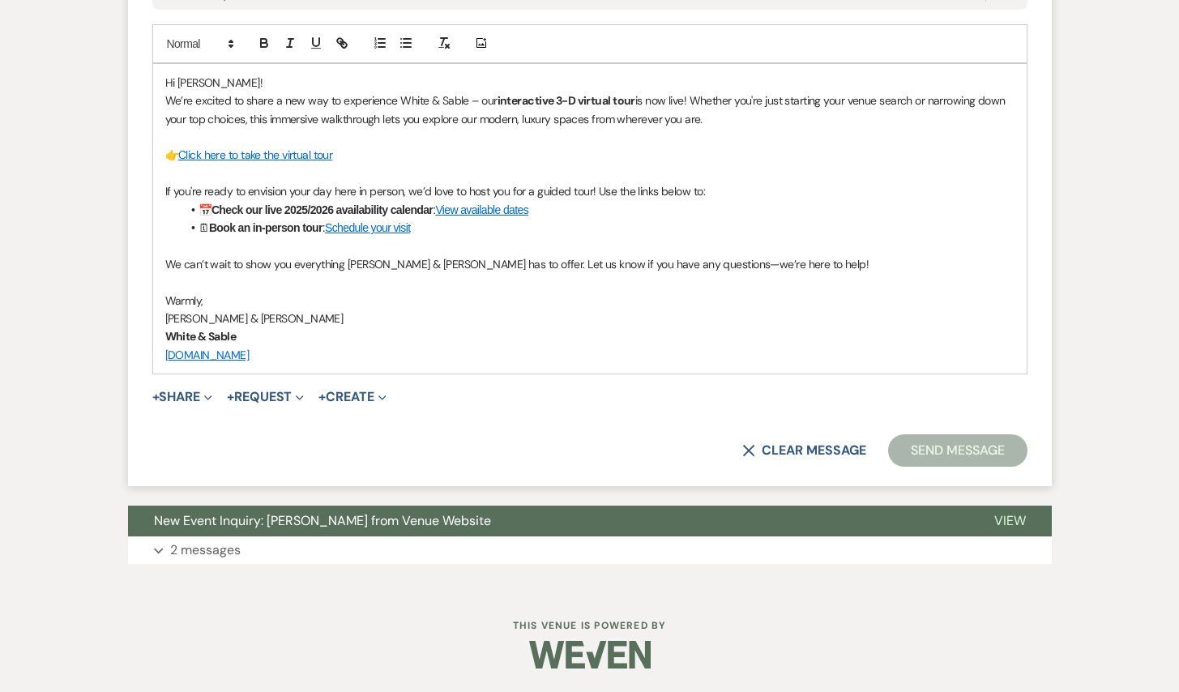
click at [983, 462] on button "Send Message" at bounding box center [957, 450] width 139 height 32
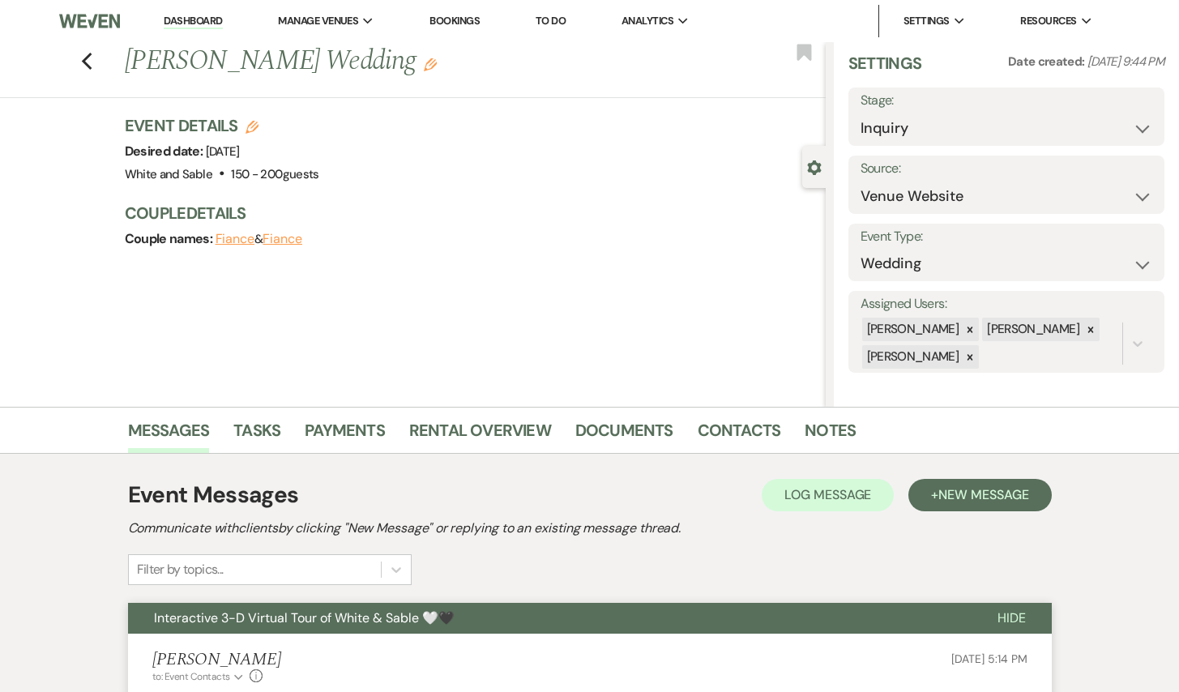
click at [93, 64] on div "Previous [PERSON_NAME] Wedding Edit Bookmark" at bounding box center [409, 70] width 834 height 56
click at [83, 59] on use "button" at bounding box center [86, 62] width 11 height 18
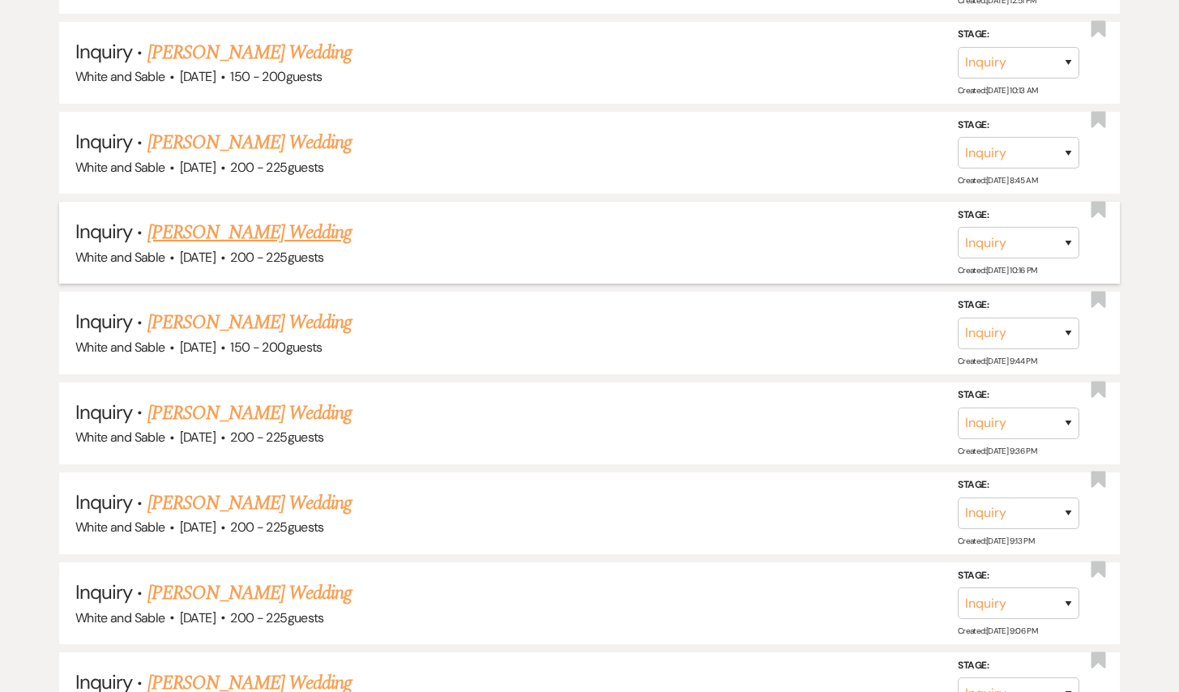
click at [277, 218] on link "[PERSON_NAME] Wedding" at bounding box center [249, 232] width 205 height 29
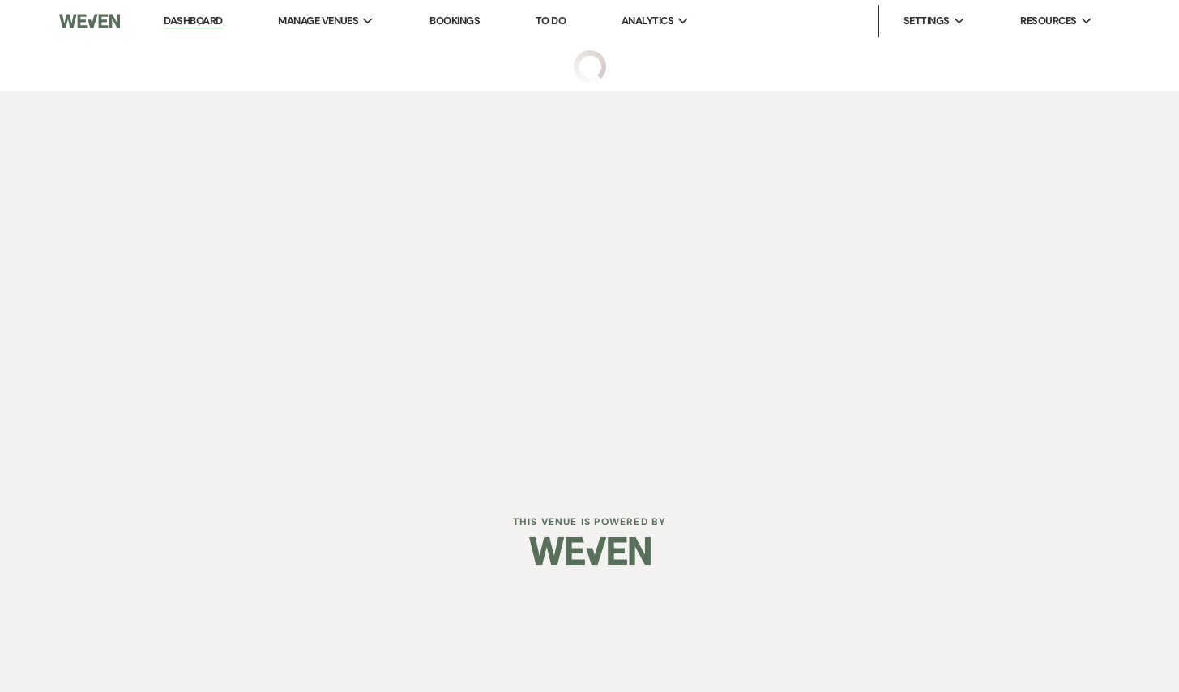
select select "5"
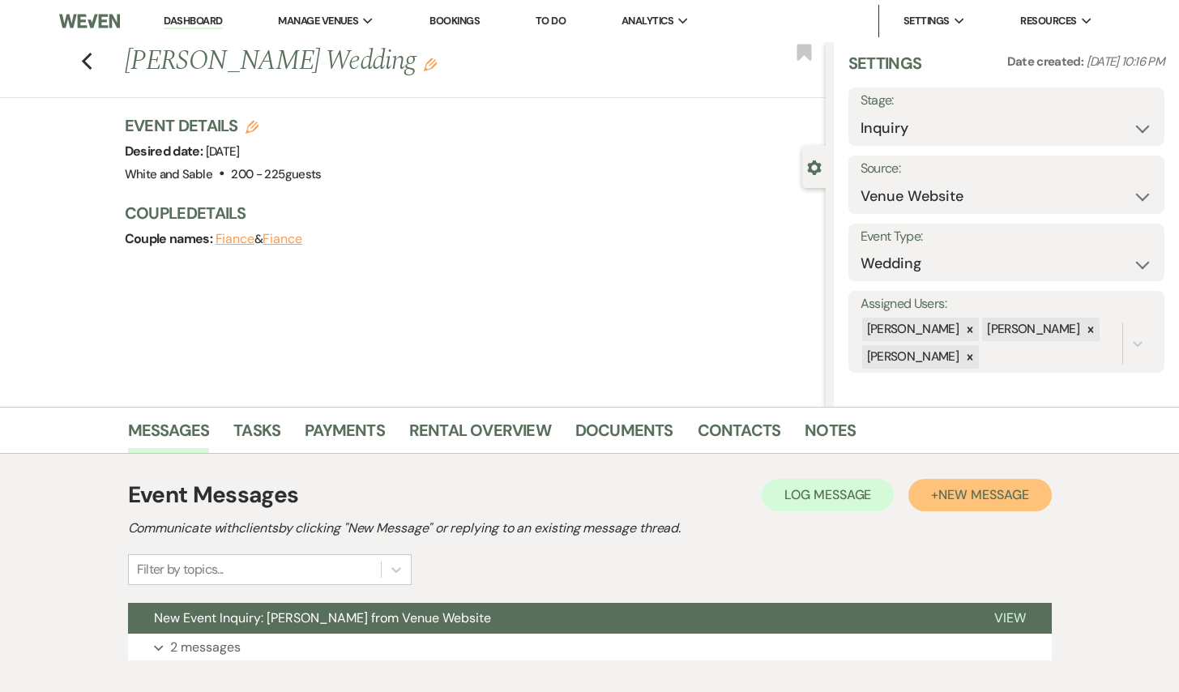
click at [986, 498] on span "New Message" at bounding box center [983, 494] width 90 height 17
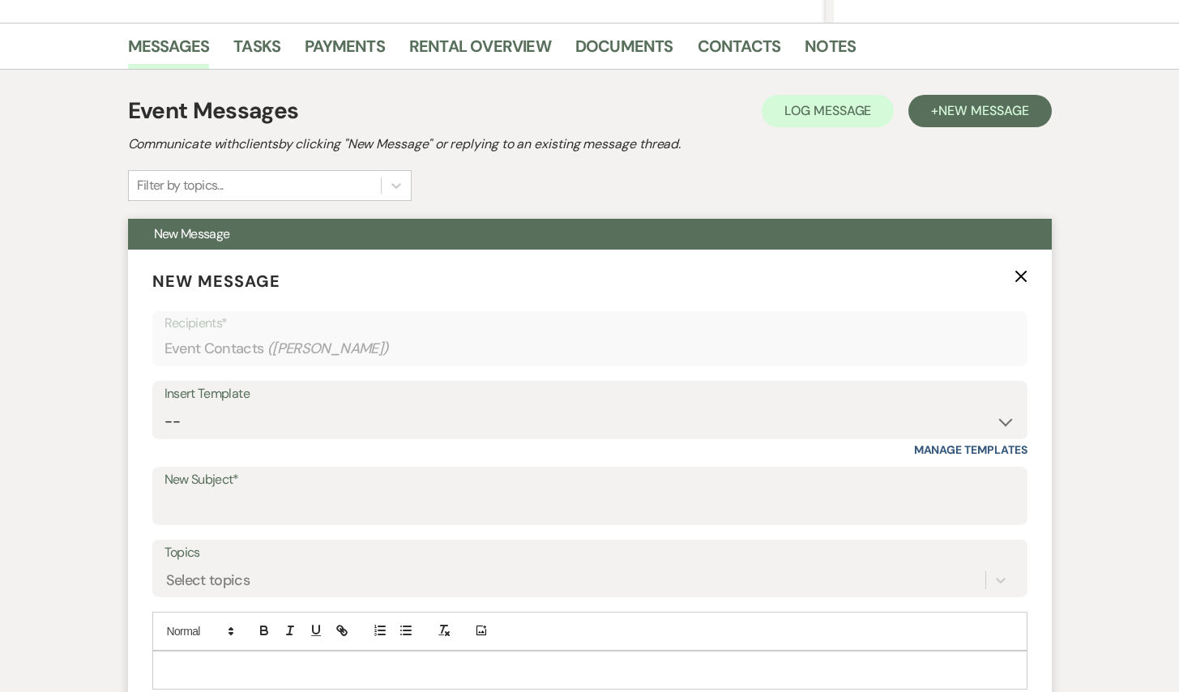
click at [452, 399] on div "Insert Template" at bounding box center [589, 393] width 851 height 23
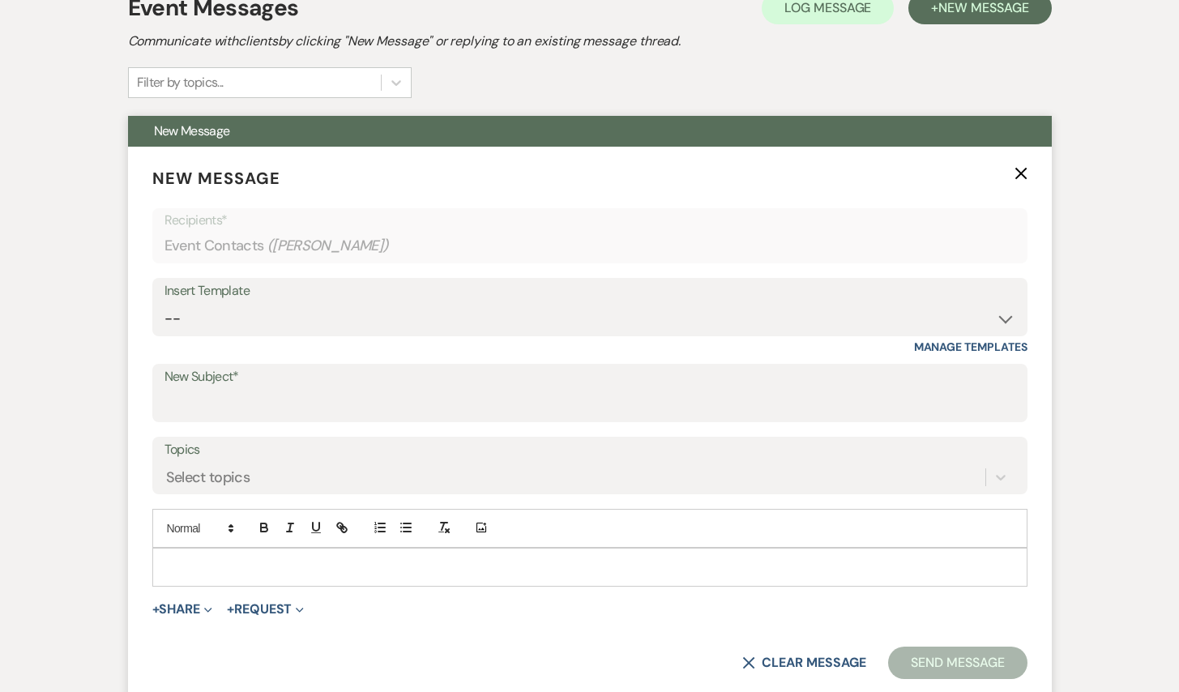
click at [438, 336] on div "Insert Template -- Inquiry Response (Venue Guide) Schedule - Venue Tour Appt Co…" at bounding box center [589, 316] width 875 height 76
click at [436, 322] on select "-- Inquiry Response (Venue Guide) Schedule - Venue Tour Appt Confirmation Sched…" at bounding box center [589, 319] width 851 height 32
select select "5948"
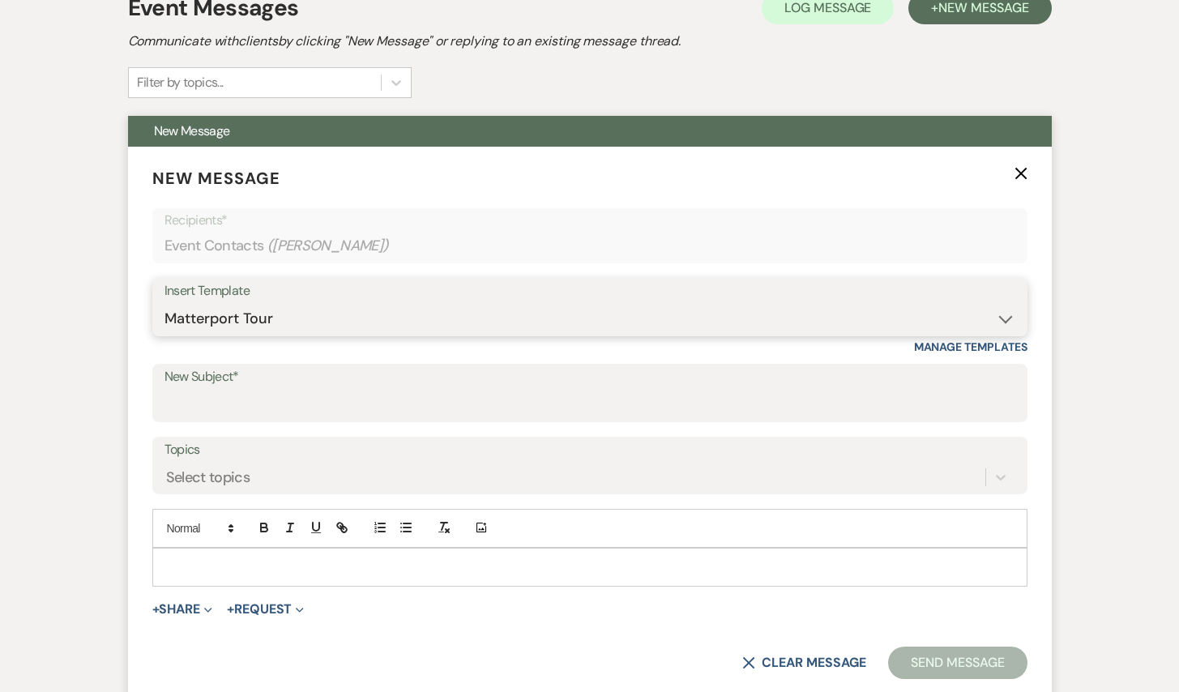
click at [164, 303] on select "-- Inquiry Response (Venue Guide) Schedule - Venue Tour Appt Confirmation Sched…" at bounding box center [589, 319] width 851 height 32
type input "Interactive 3-D Virtual Tour of White & Sable 🤍🖤"
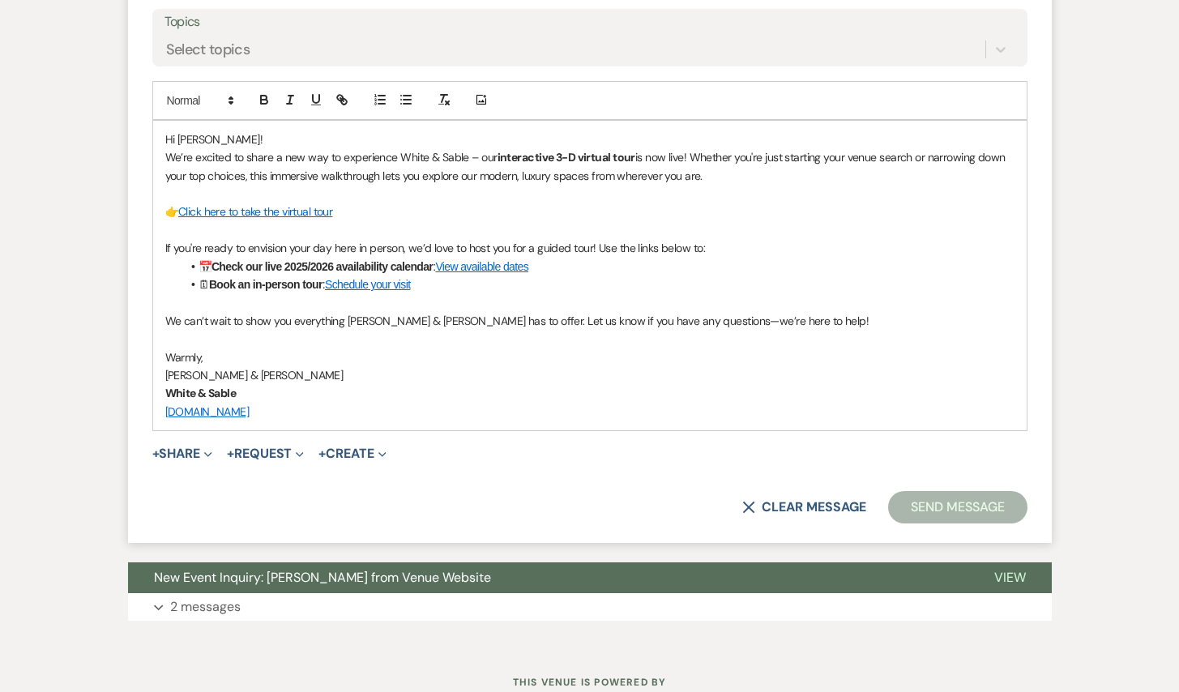
click at [957, 514] on button "Send Message" at bounding box center [957, 507] width 139 height 32
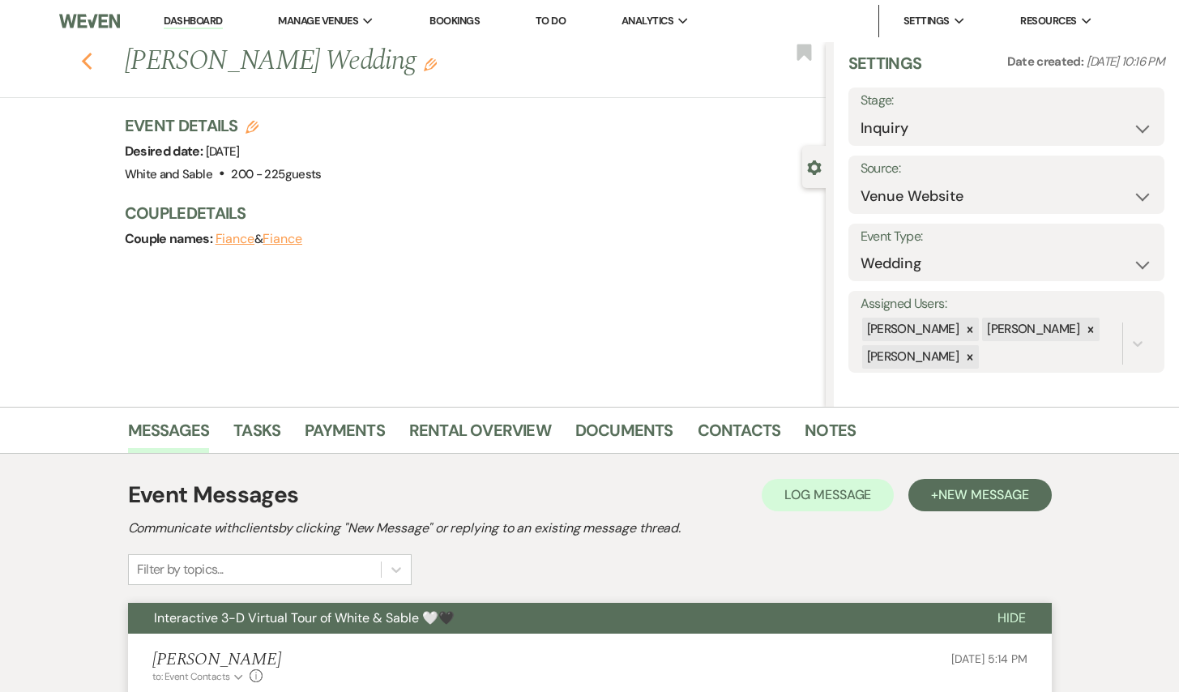
click at [83, 61] on use "button" at bounding box center [86, 62] width 11 height 18
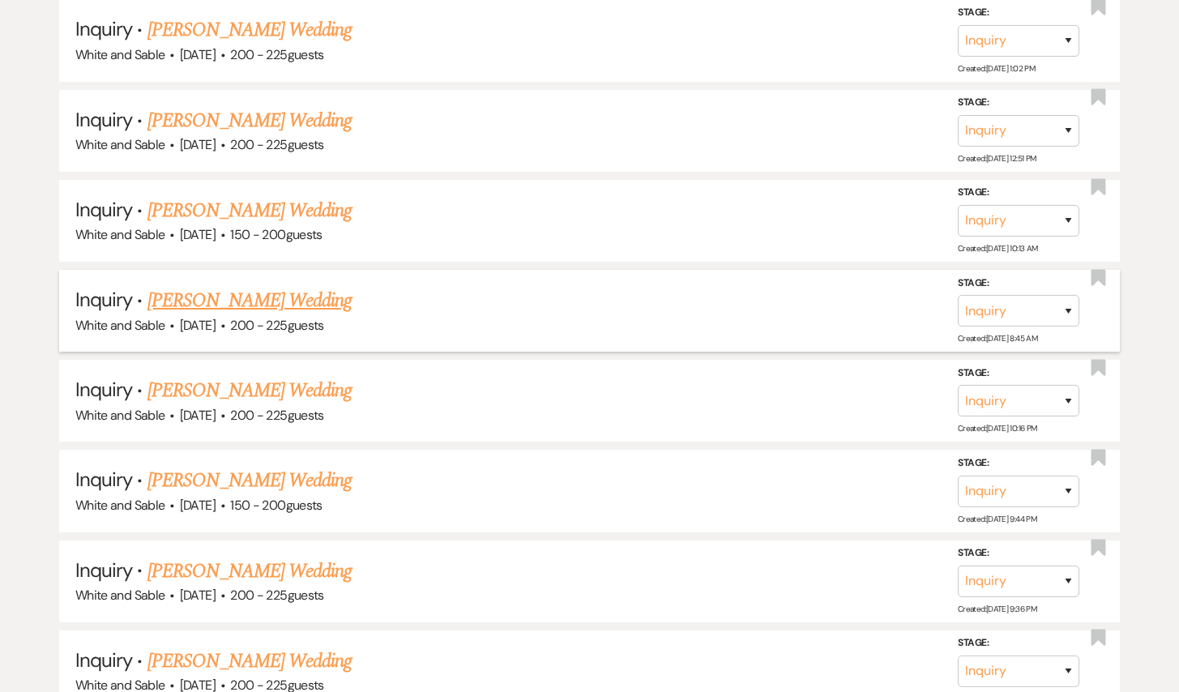
click at [255, 286] on link "[PERSON_NAME] Wedding" at bounding box center [249, 300] width 205 height 29
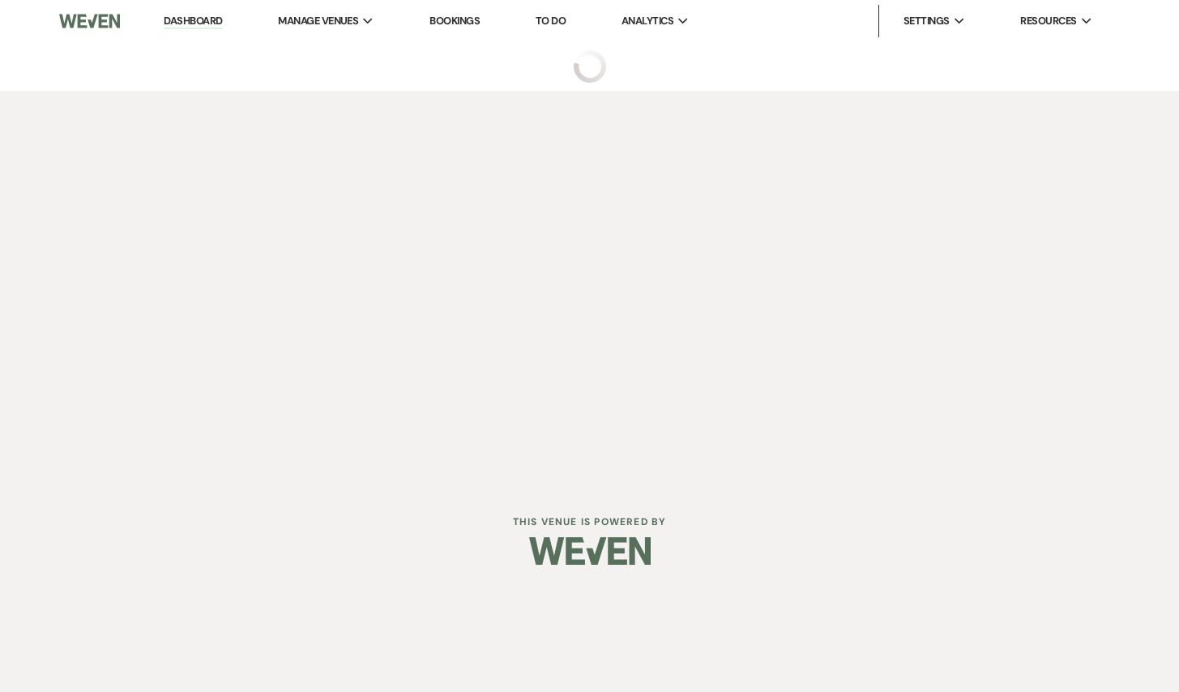
select select "5"
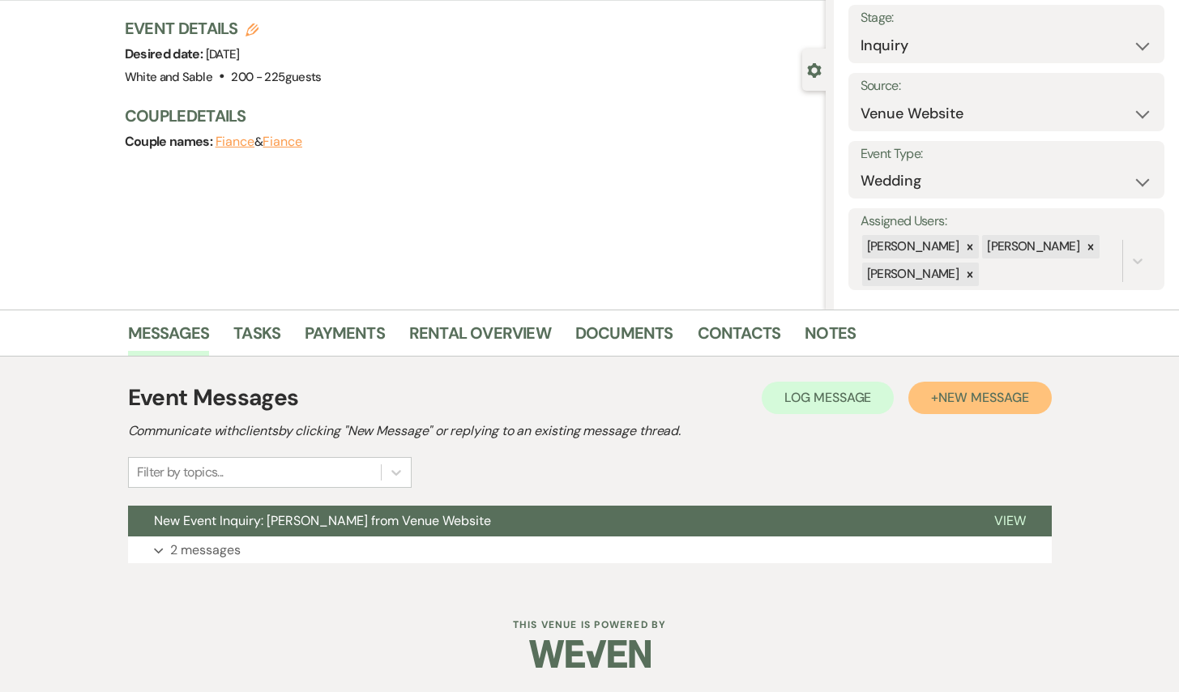
click at [936, 386] on button "+ New Message" at bounding box center [979, 398] width 143 height 32
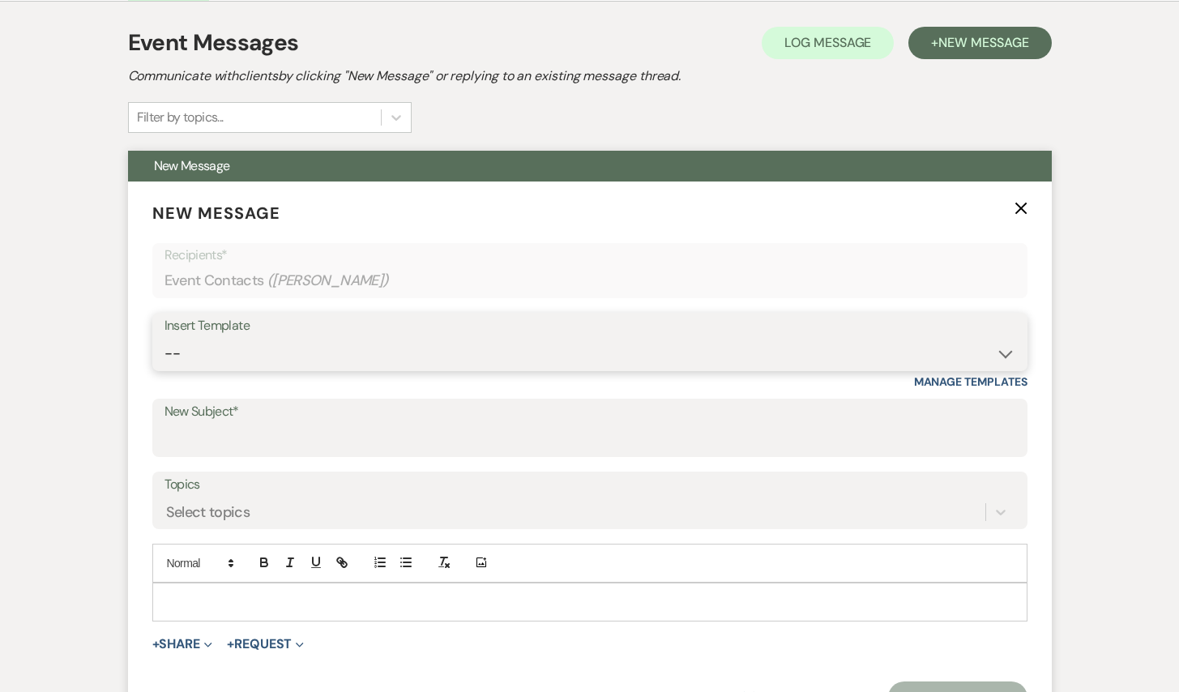
click at [371, 355] on select "-- Inquiry Response (Venue Guide) Schedule - Venue Tour Appt Confirmation Sched…" at bounding box center [589, 354] width 851 height 32
select select "5948"
click at [164, 338] on select "-- Inquiry Response (Venue Guide) Schedule - Venue Tour Appt Confirmation Sched…" at bounding box center [589, 354] width 851 height 32
type input "Interactive 3-D Virtual Tour of White & Sable 🤍🖤"
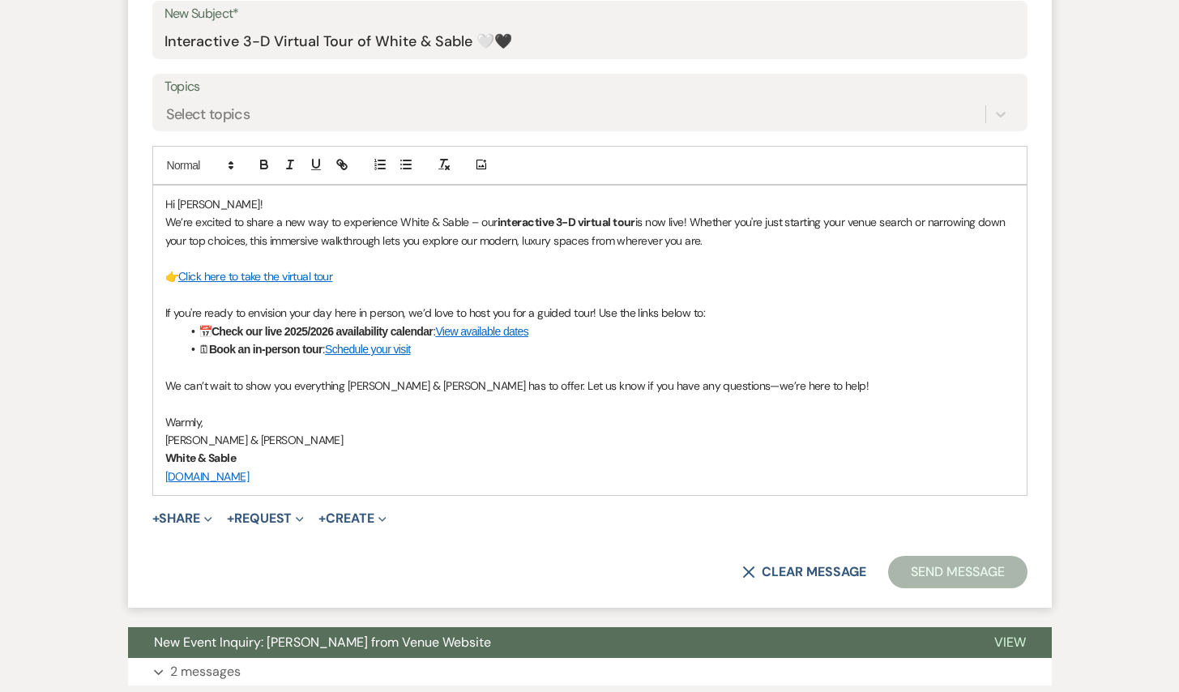
click at [1010, 576] on button "Send Message" at bounding box center [957, 572] width 139 height 32
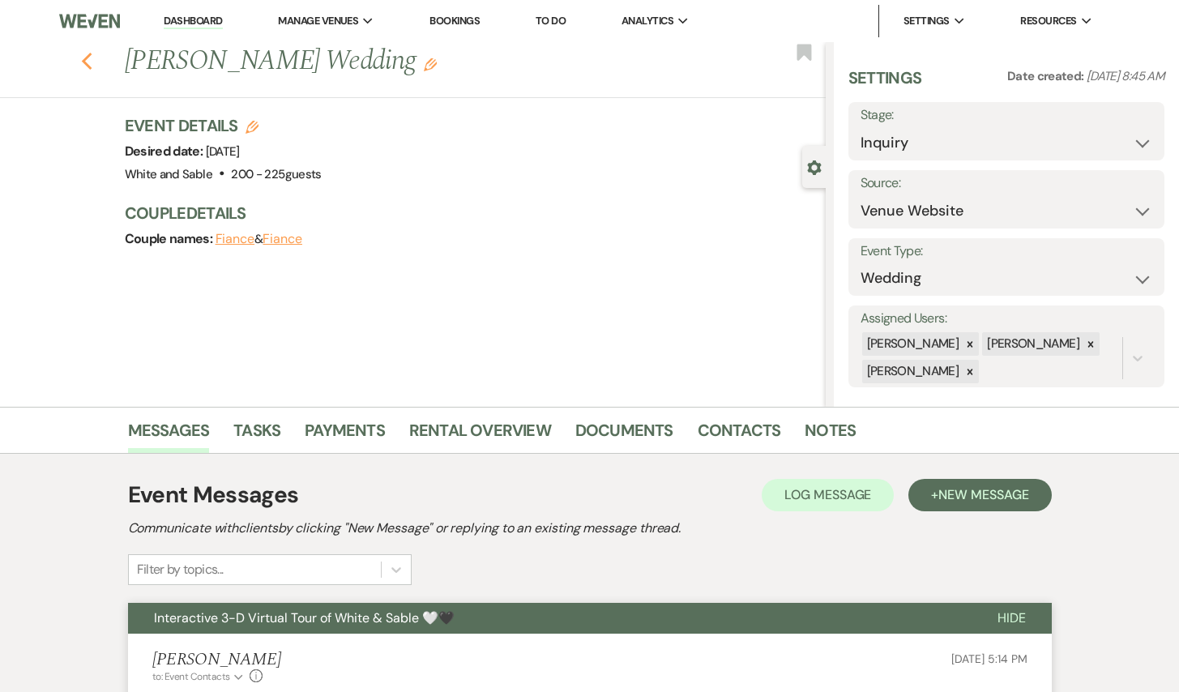
click at [89, 60] on icon "Previous" at bounding box center [87, 61] width 12 height 19
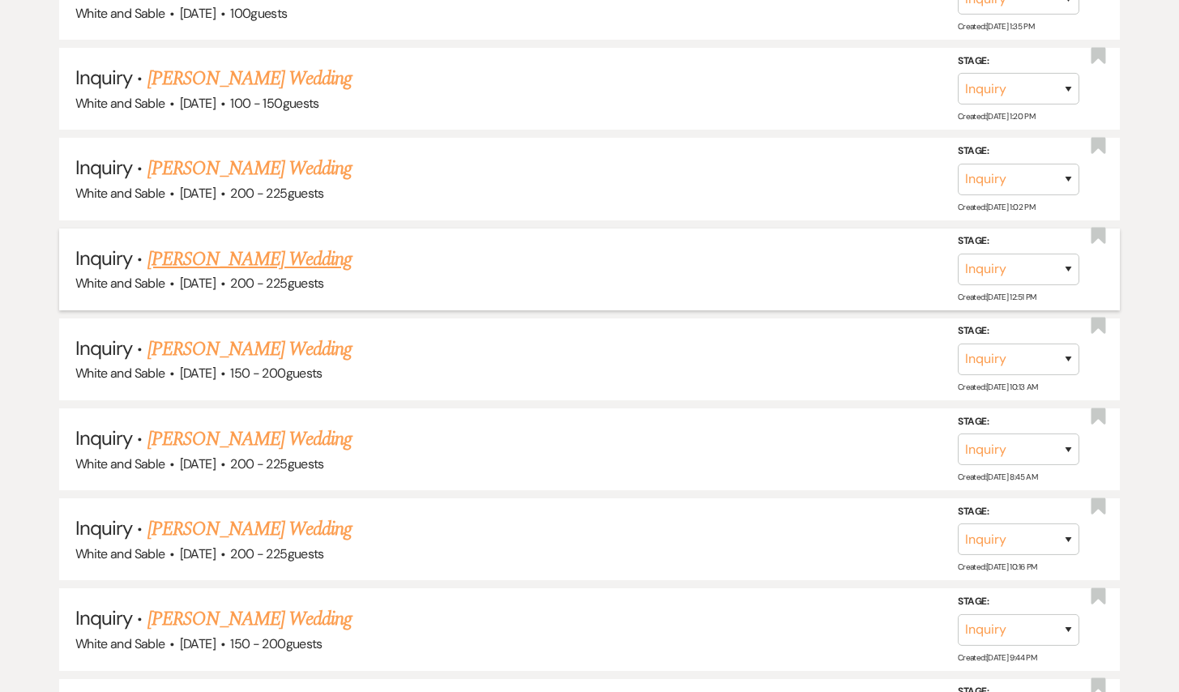
click at [263, 245] on link "[PERSON_NAME] Wedding" at bounding box center [249, 259] width 205 height 29
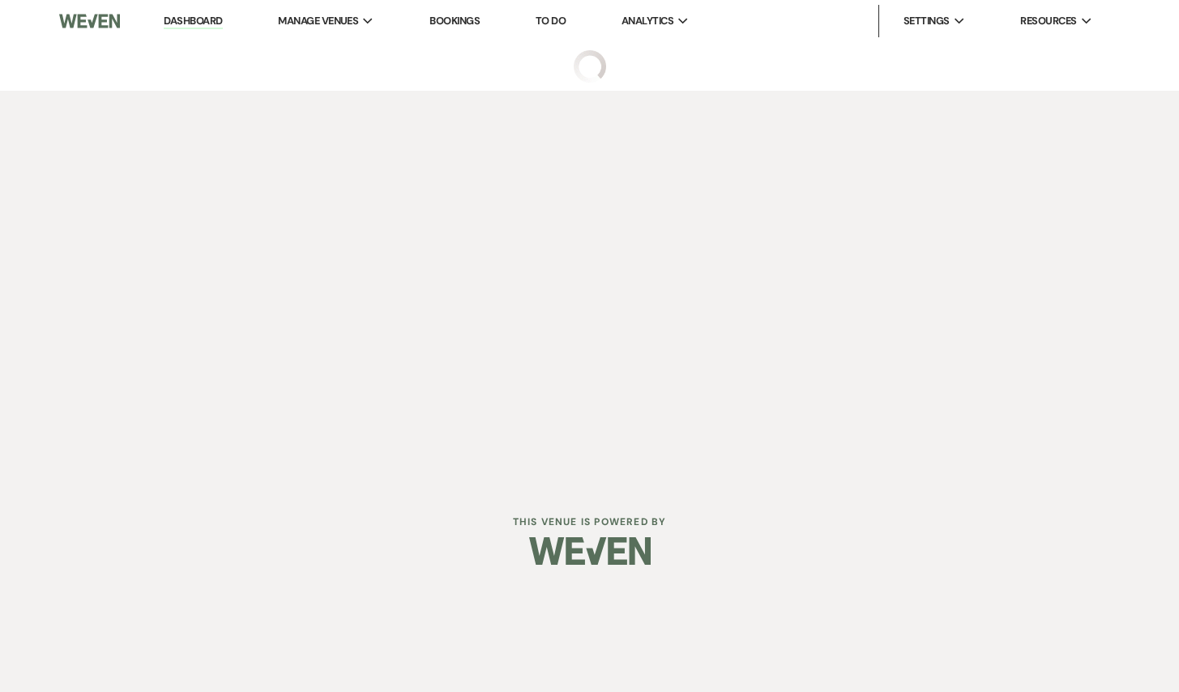
select select "5"
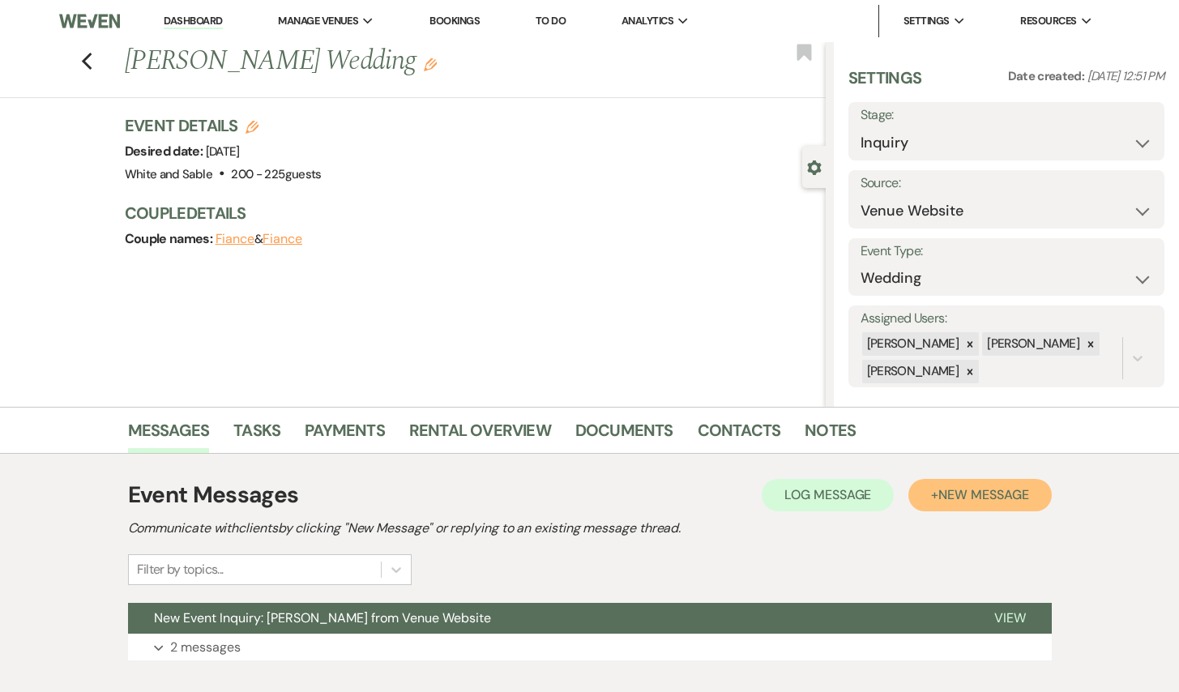
click at [978, 504] on button "+ New Message" at bounding box center [979, 495] width 143 height 32
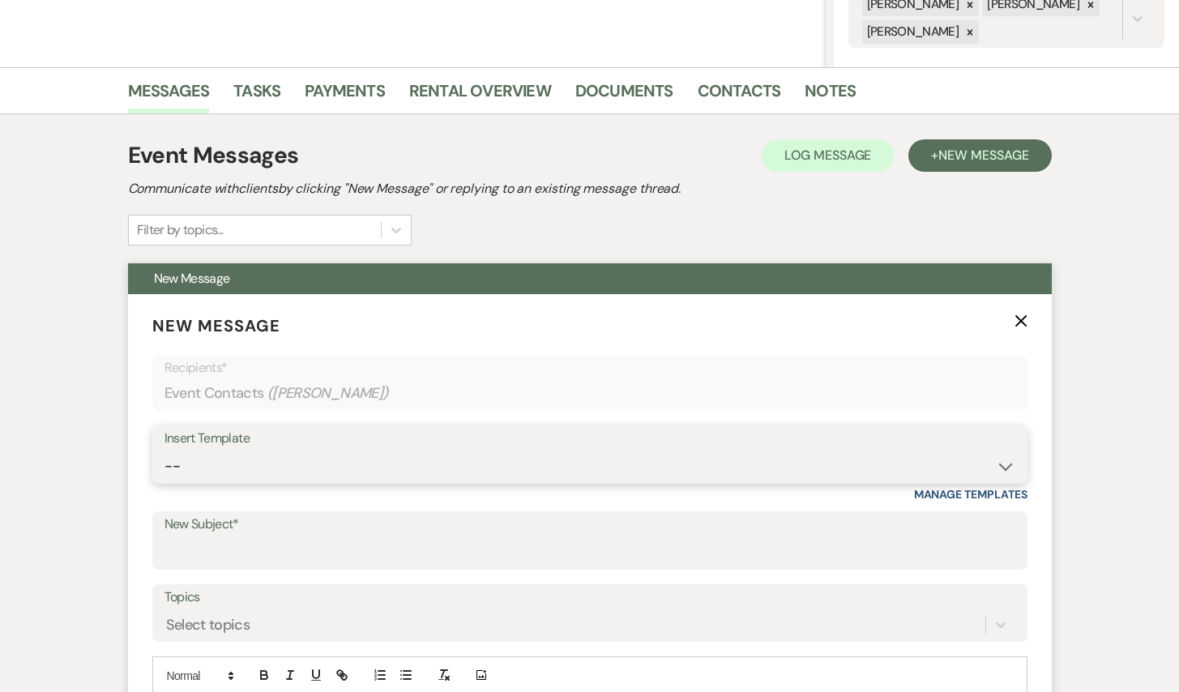
click at [352, 459] on select "-- Inquiry Response (Venue Guide) Schedule - Venue Tour Appt Confirmation Sched…" at bounding box center [589, 466] width 851 height 32
select select "5948"
click at [164, 450] on select "-- Inquiry Response (Venue Guide) Schedule - Venue Tour Appt Confirmation Sched…" at bounding box center [589, 466] width 851 height 32
type input "Interactive 3-D Virtual Tour of White & Sable 🤍🖤"
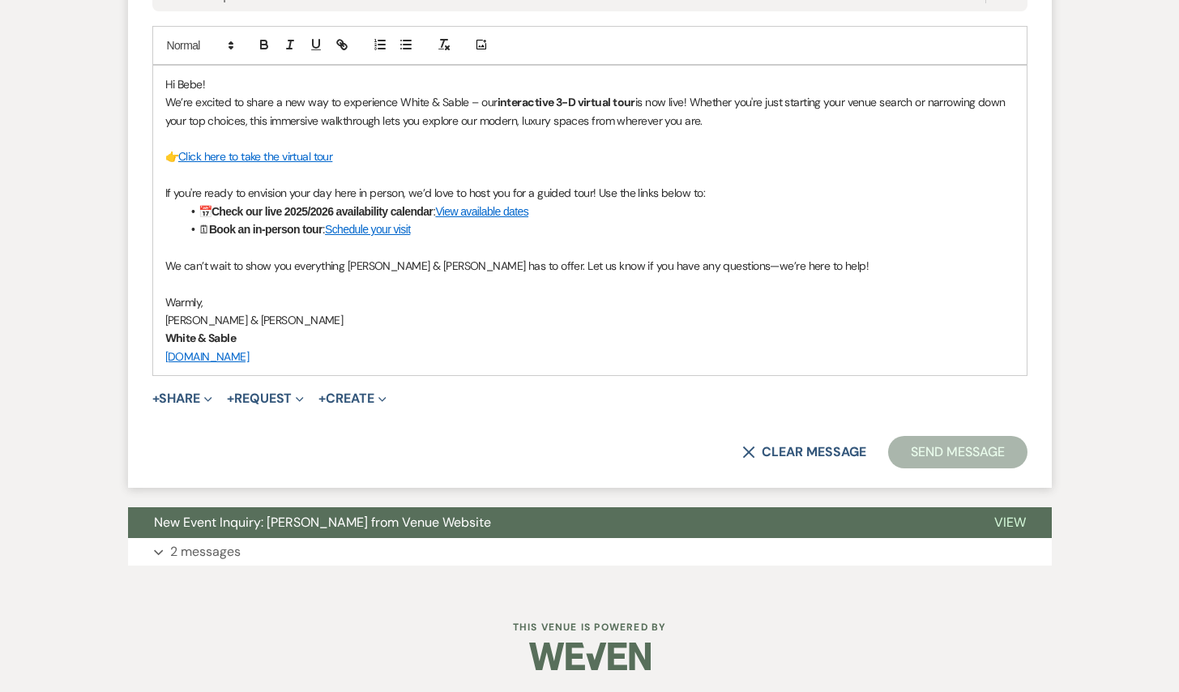
click at [956, 460] on button "Send Message" at bounding box center [957, 452] width 139 height 32
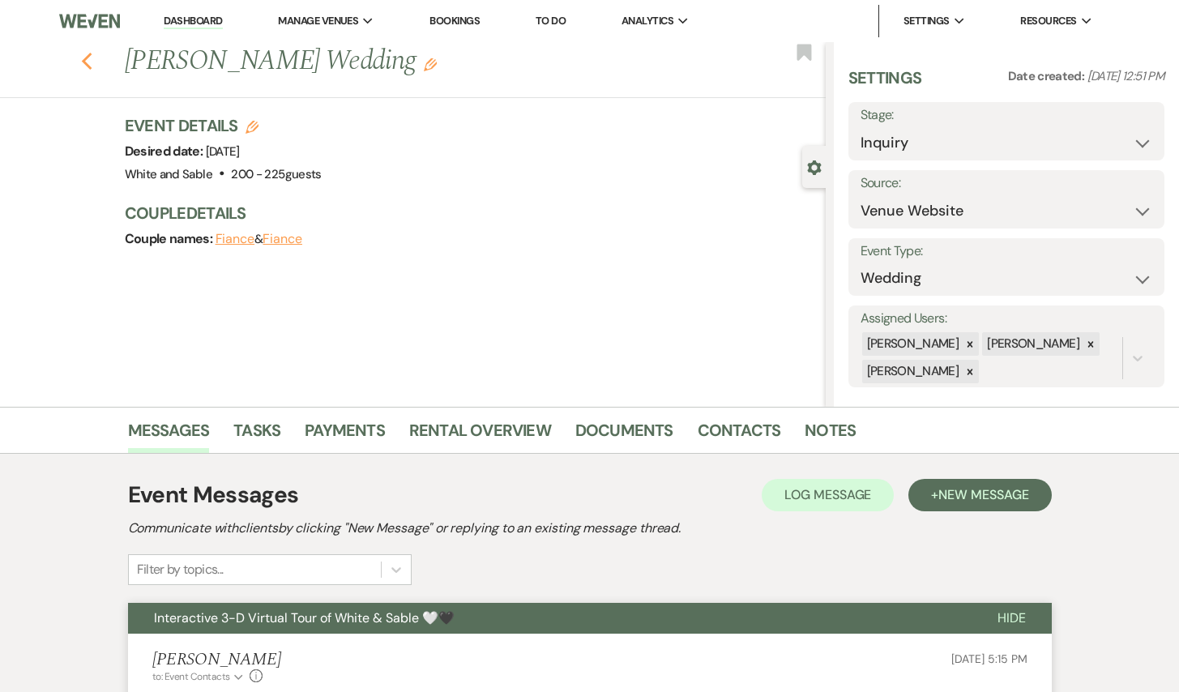
click at [89, 70] on icon "Previous" at bounding box center [87, 61] width 12 height 19
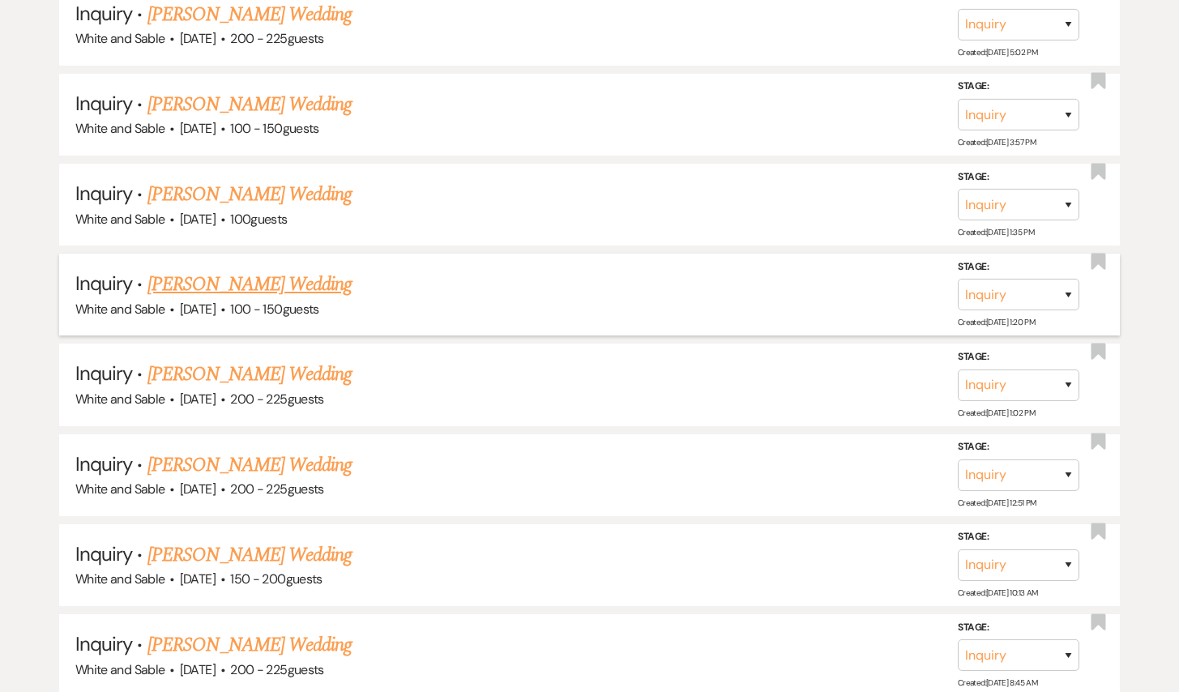
click at [257, 270] on link "[PERSON_NAME] Wedding" at bounding box center [249, 284] width 205 height 29
select select "5"
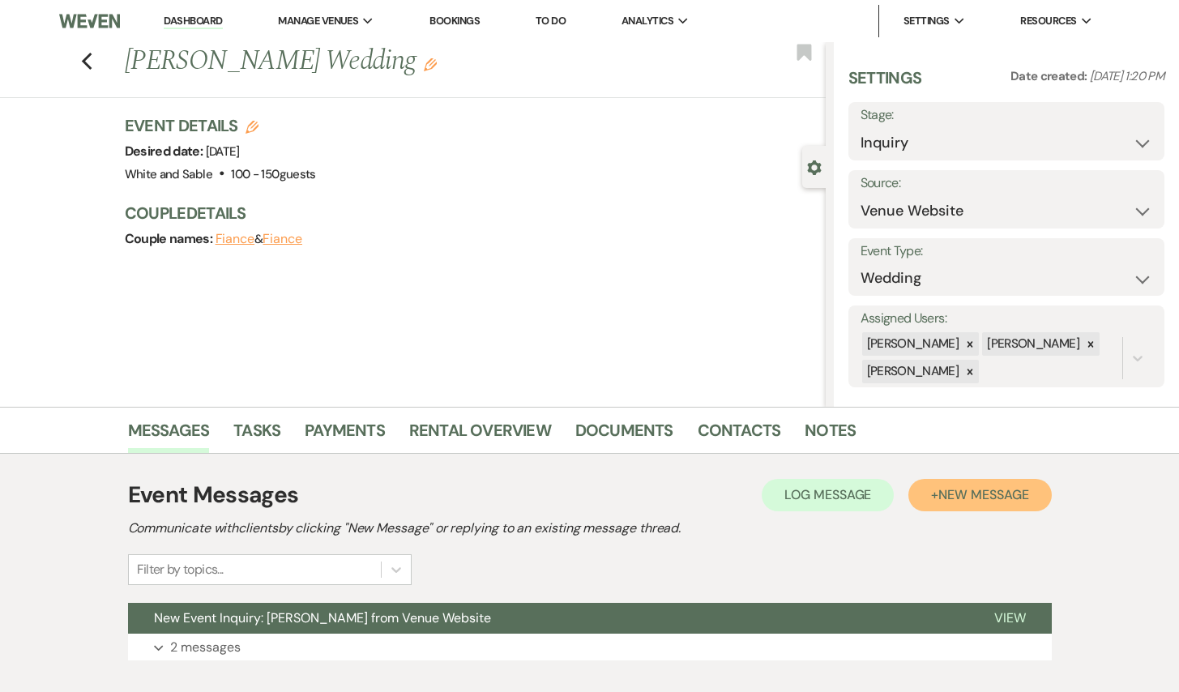
click at [933, 502] on button "+ New Message" at bounding box center [979, 495] width 143 height 32
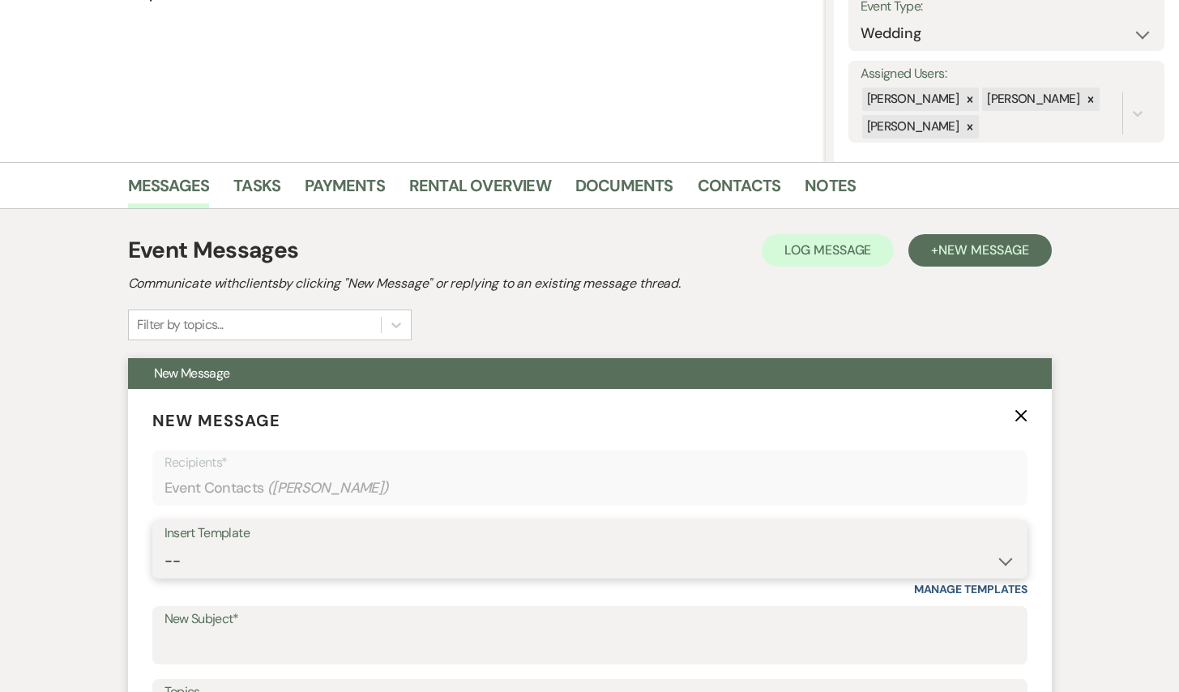
click at [278, 549] on select "-- Inquiry Response (Venue Guide) Schedule - Venue Tour Appt Confirmation Sched…" at bounding box center [589, 561] width 851 height 32
select select "5948"
click at [164, 545] on select "-- Inquiry Response (Venue Guide) Schedule - Venue Tour Appt Confirmation Sched…" at bounding box center [589, 561] width 851 height 32
type input "Interactive 3-D Virtual Tour of White & Sable 🤍🖤"
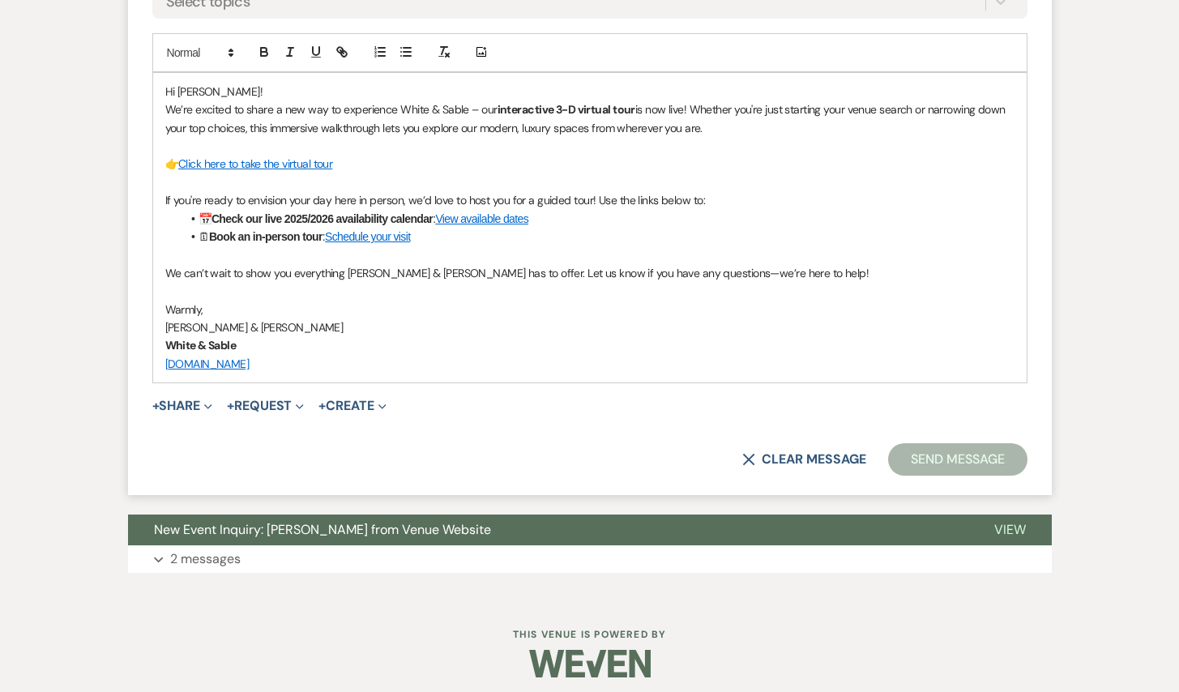
click at [980, 459] on button "Send Message" at bounding box center [957, 459] width 139 height 32
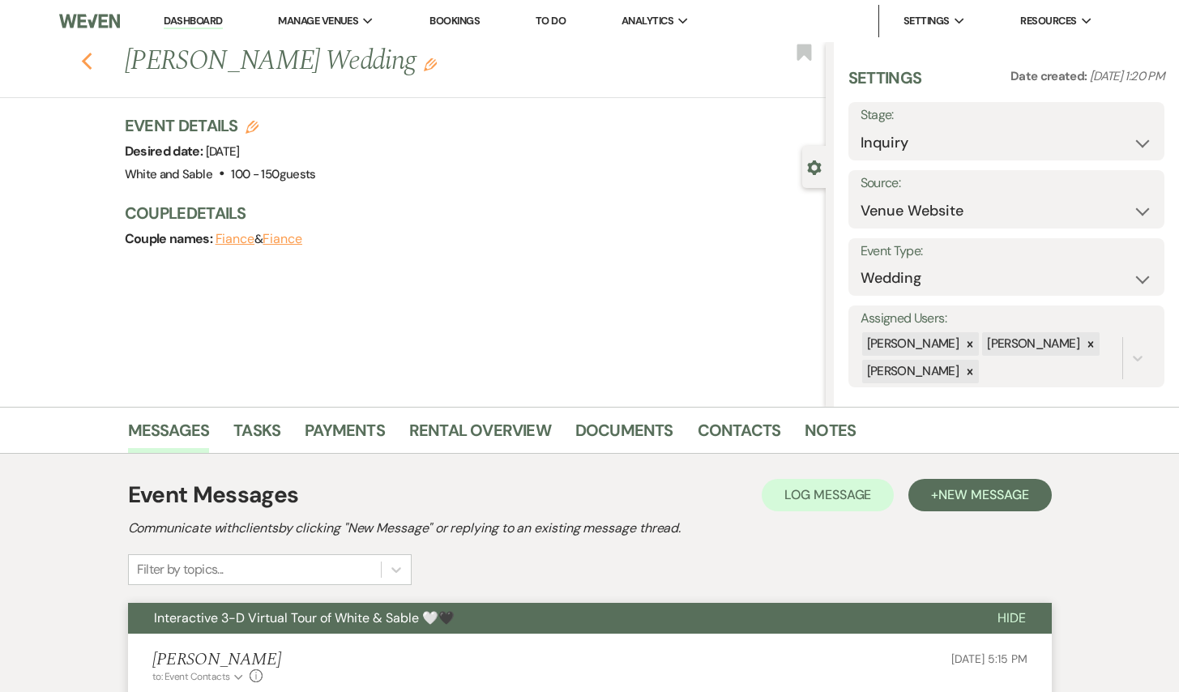
click at [86, 66] on icon "Previous" at bounding box center [87, 61] width 12 height 19
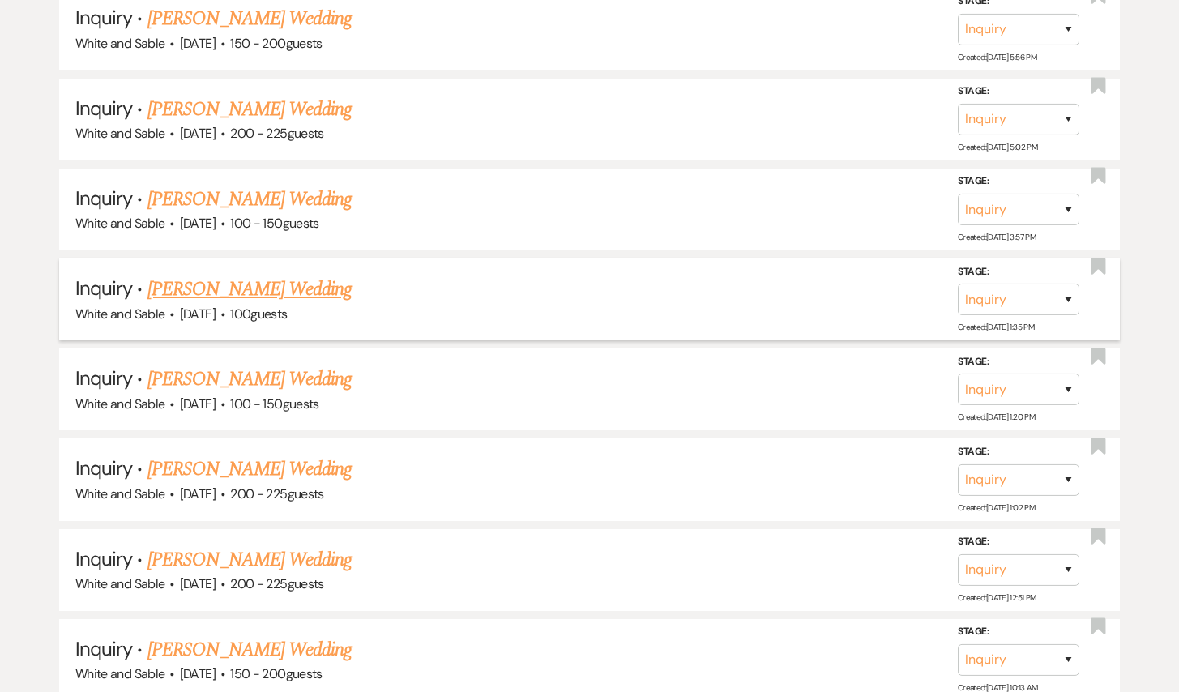
click at [297, 275] on link "[PERSON_NAME] Wedding" at bounding box center [249, 289] width 205 height 29
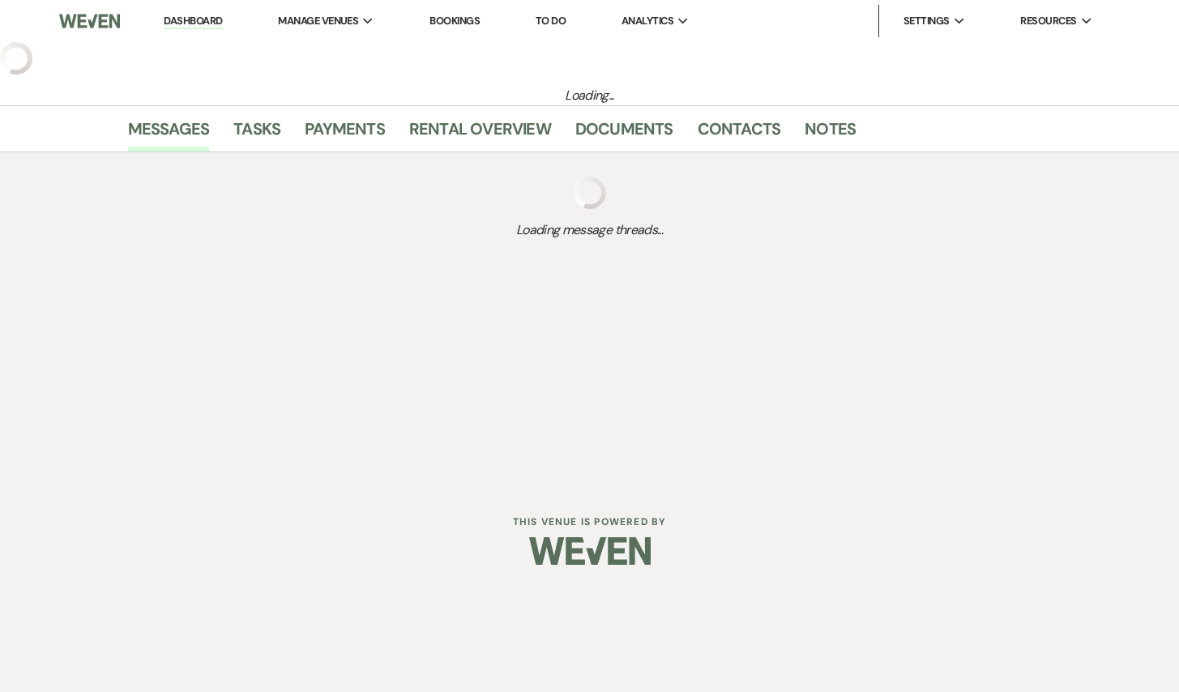
select select "5"
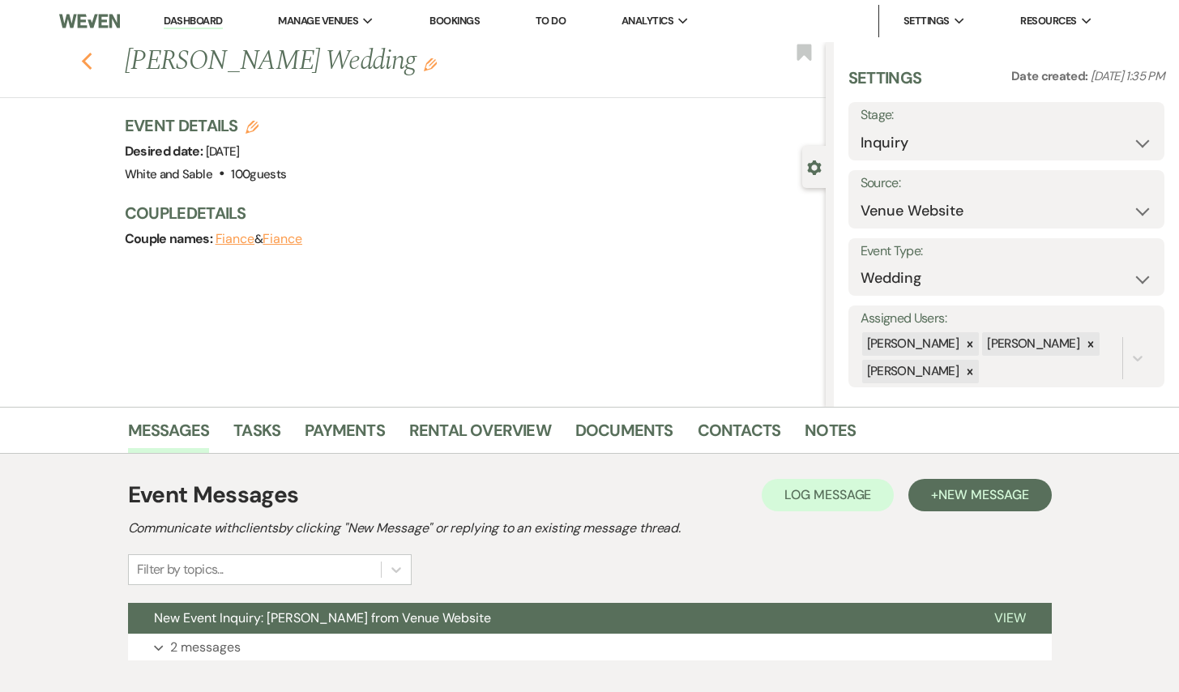
click at [87, 61] on icon "Previous" at bounding box center [87, 61] width 12 height 19
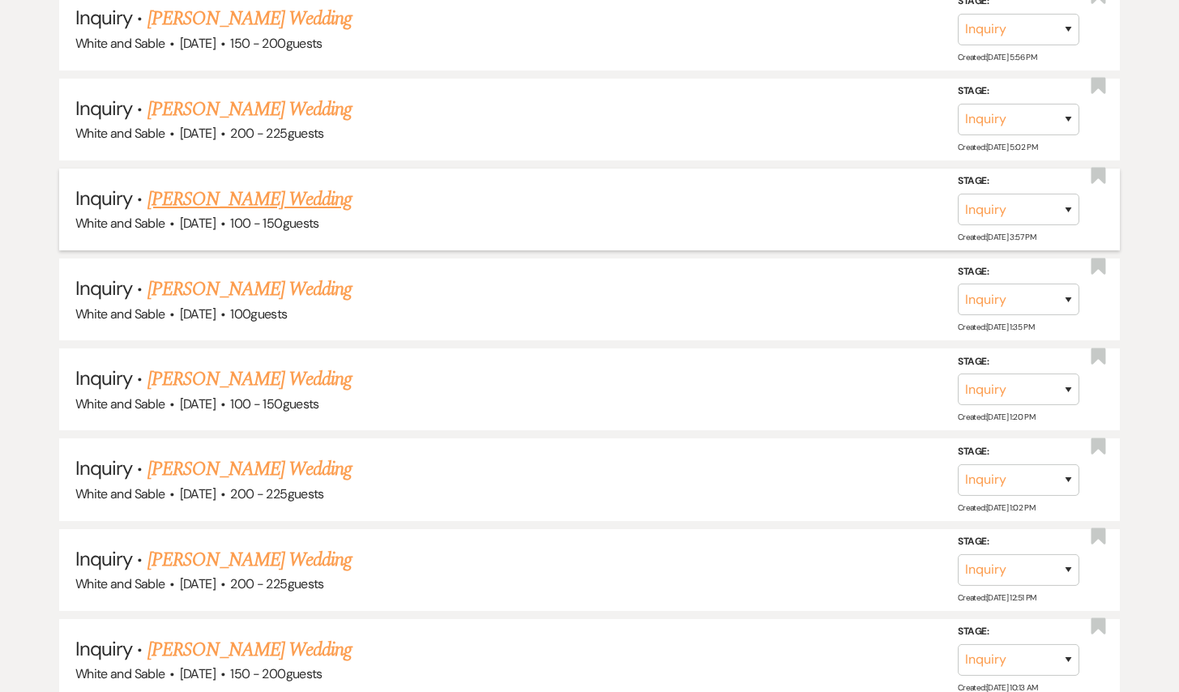
click at [290, 185] on link "[PERSON_NAME] Wedding" at bounding box center [249, 199] width 205 height 29
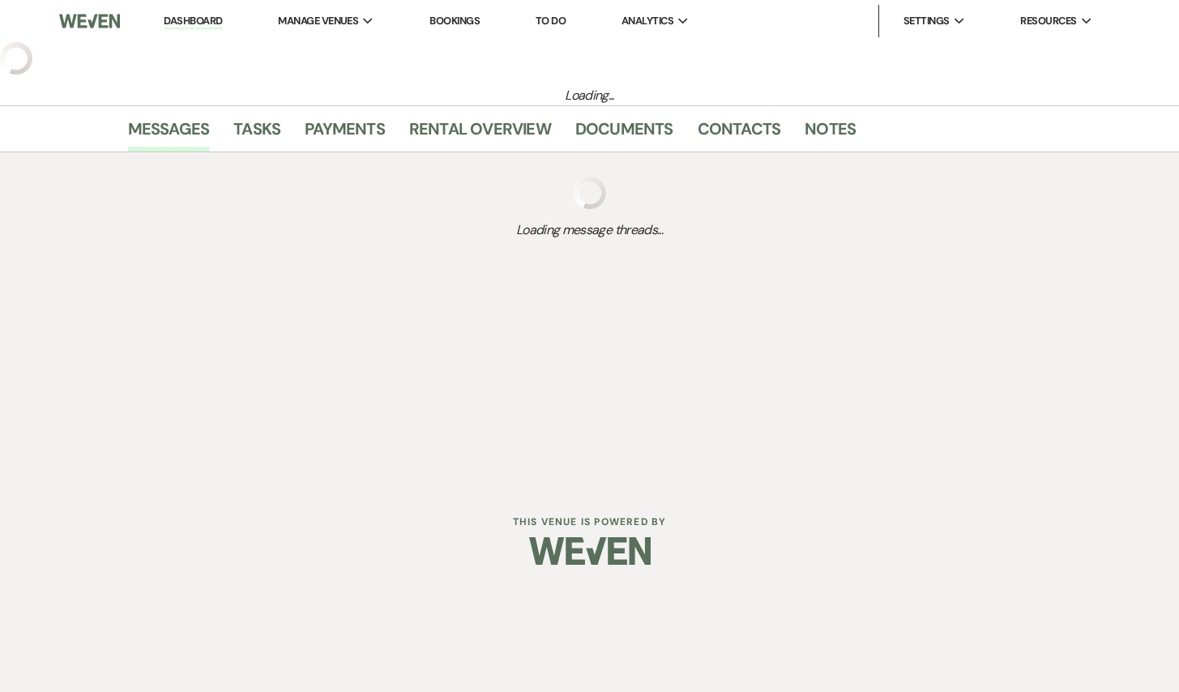
select select "5"
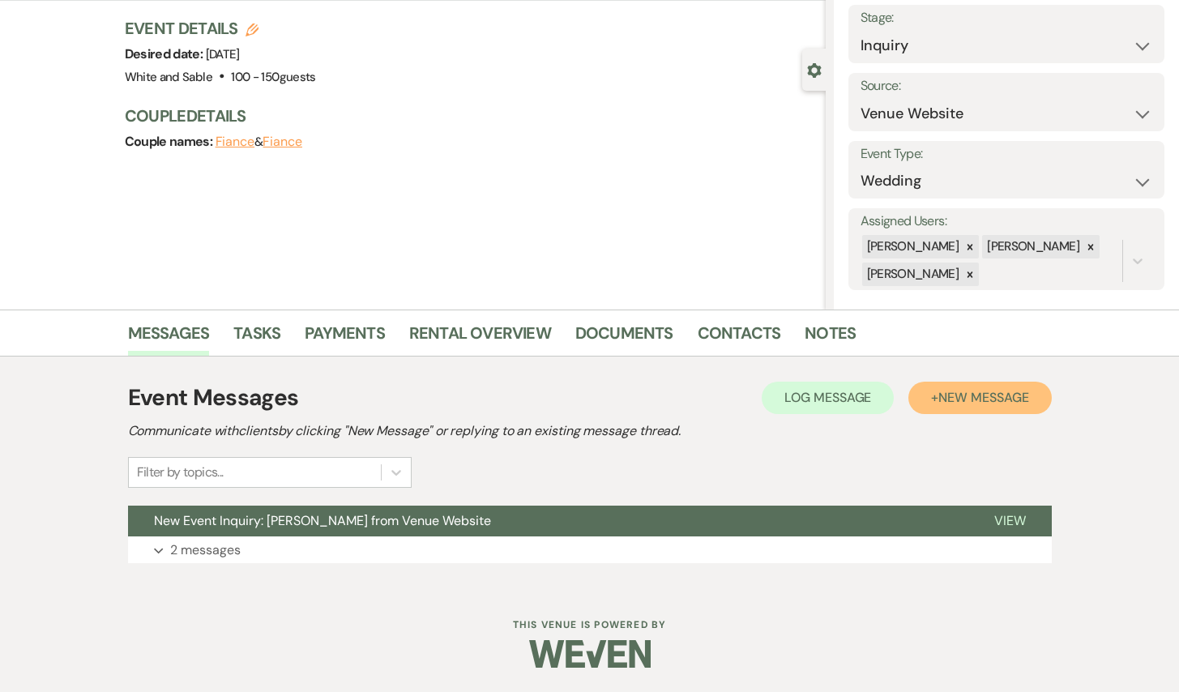
click at [984, 406] on span "New Message" at bounding box center [983, 397] width 90 height 17
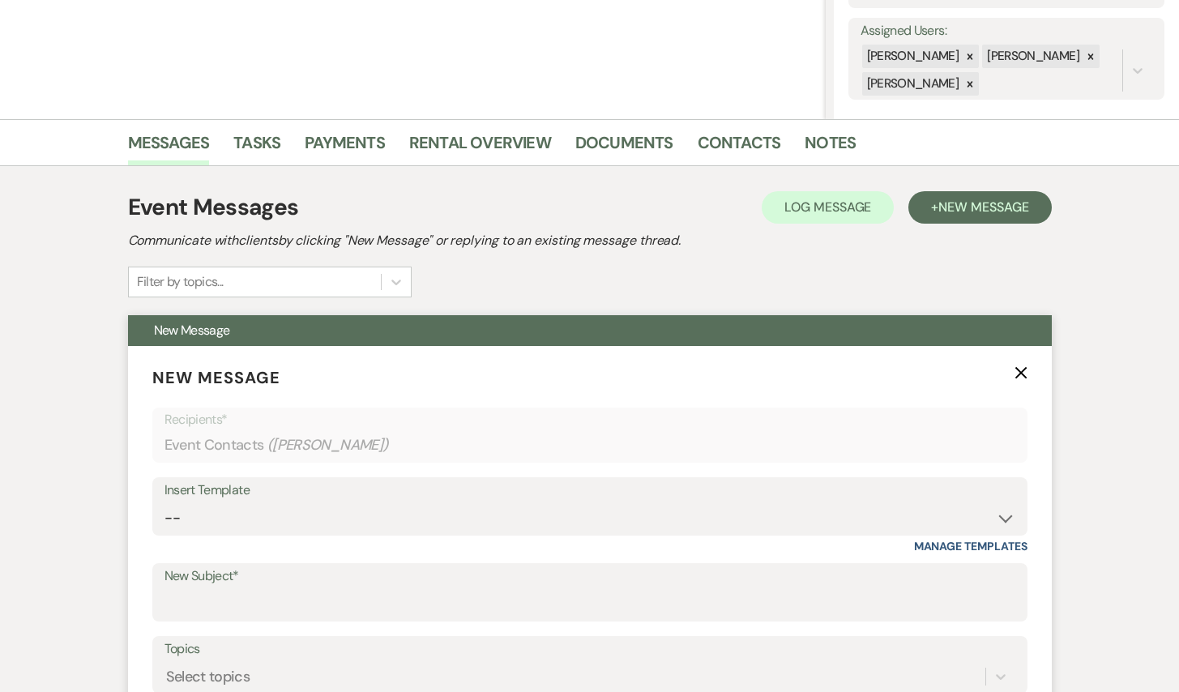
click at [260, 542] on div "Insert Template -- Inquiry Response (Venue Guide) Schedule - Venue Tour Appt Co…" at bounding box center [589, 515] width 875 height 76
click at [256, 514] on select "-- Inquiry Response (Venue Guide) Schedule - Venue Tour Appt Confirmation Sched…" at bounding box center [589, 518] width 851 height 32
select select "5948"
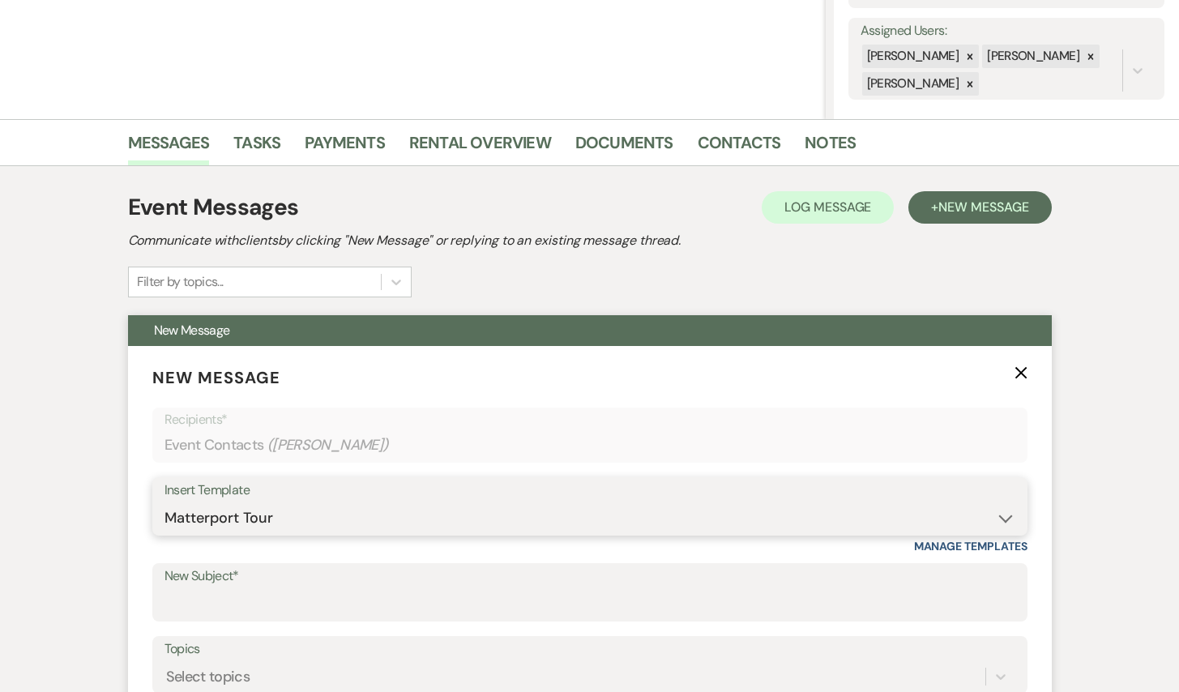
click at [164, 502] on select "-- Inquiry Response (Venue Guide) Schedule - Venue Tour Appt Confirmation Sched…" at bounding box center [589, 518] width 851 height 32
type input "Interactive 3-D Virtual Tour of White & Sable 🤍🖤"
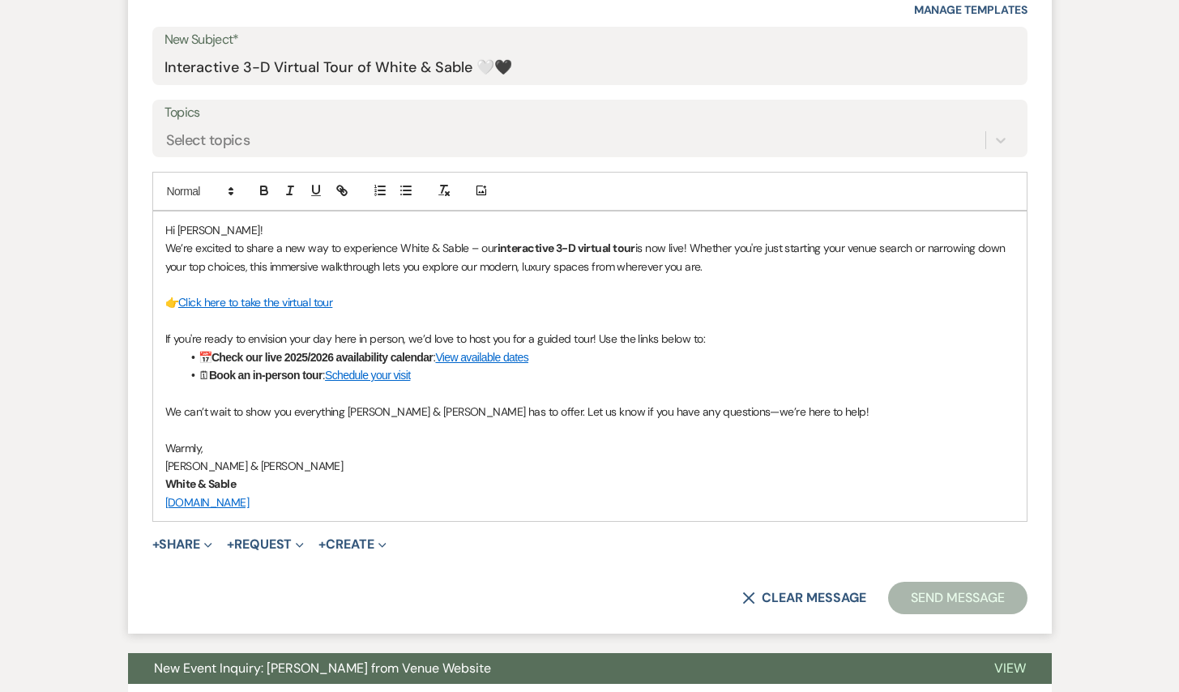
click at [992, 586] on button "Send Message" at bounding box center [957, 598] width 139 height 32
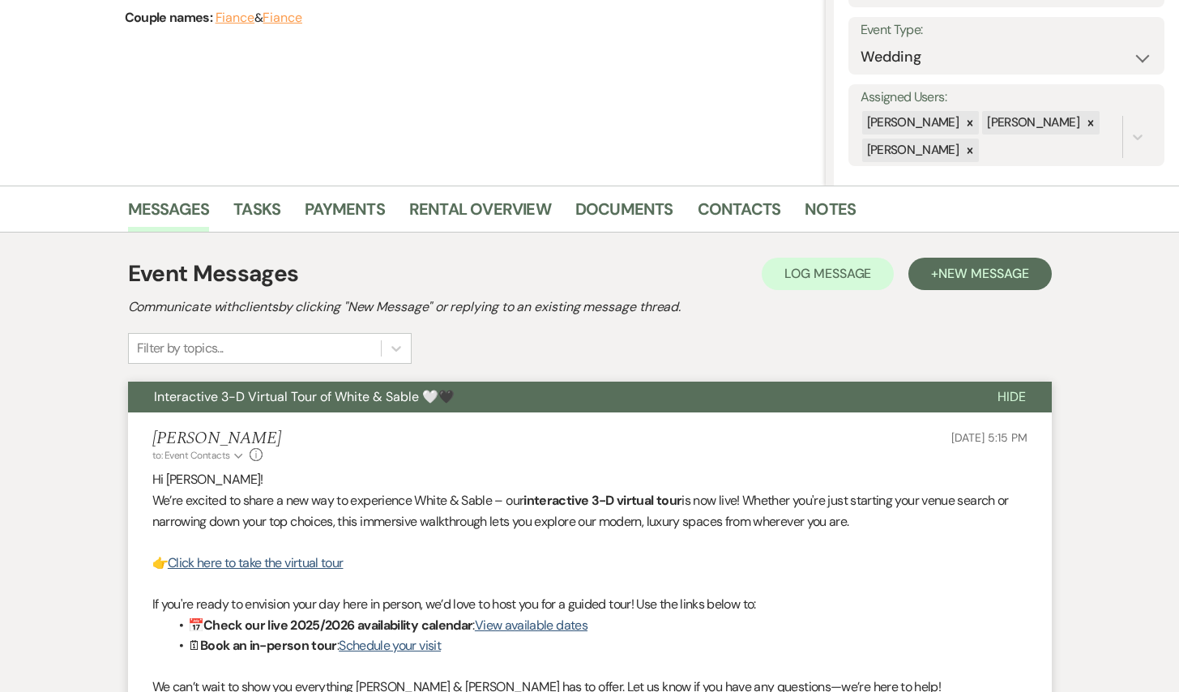
scroll to position [76, 0]
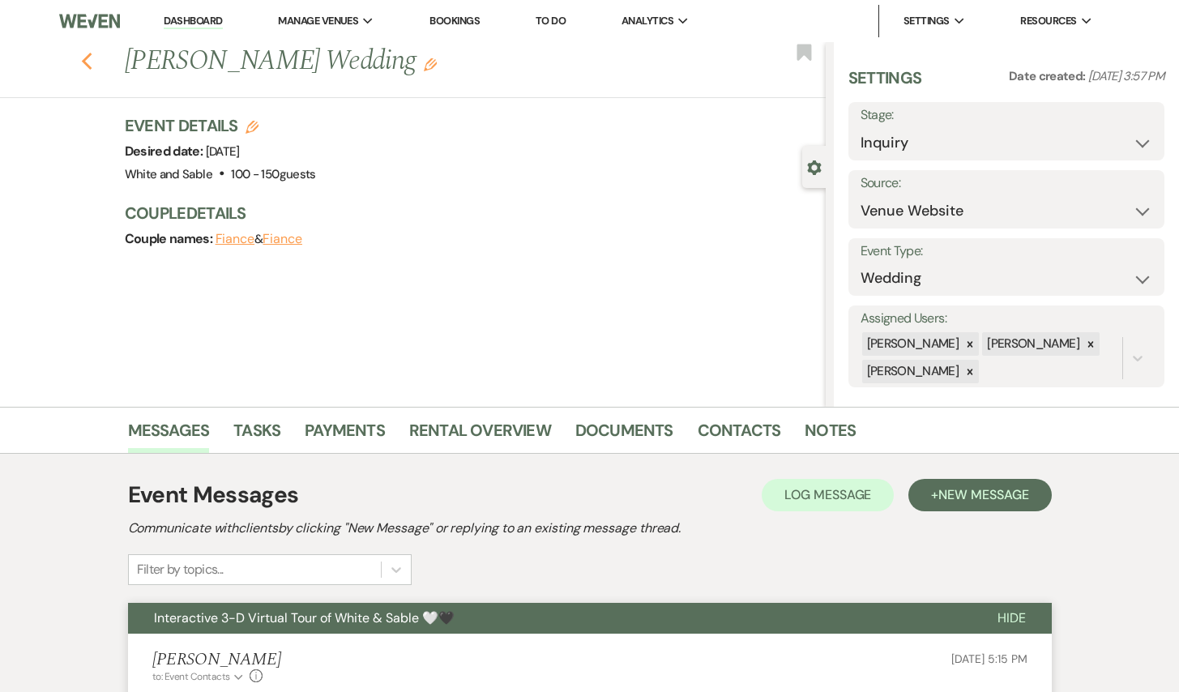
click at [85, 52] on icon "Previous" at bounding box center [87, 61] width 12 height 19
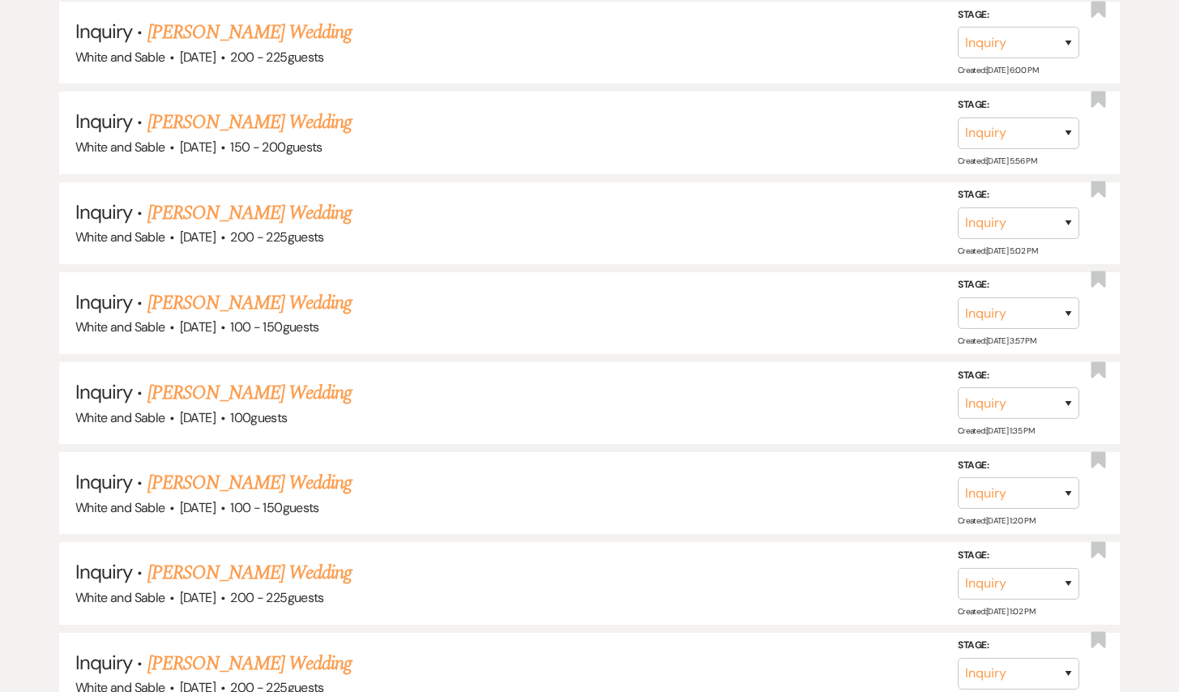
click at [273, 199] on link "[PERSON_NAME] Wedding" at bounding box center [249, 213] width 205 height 29
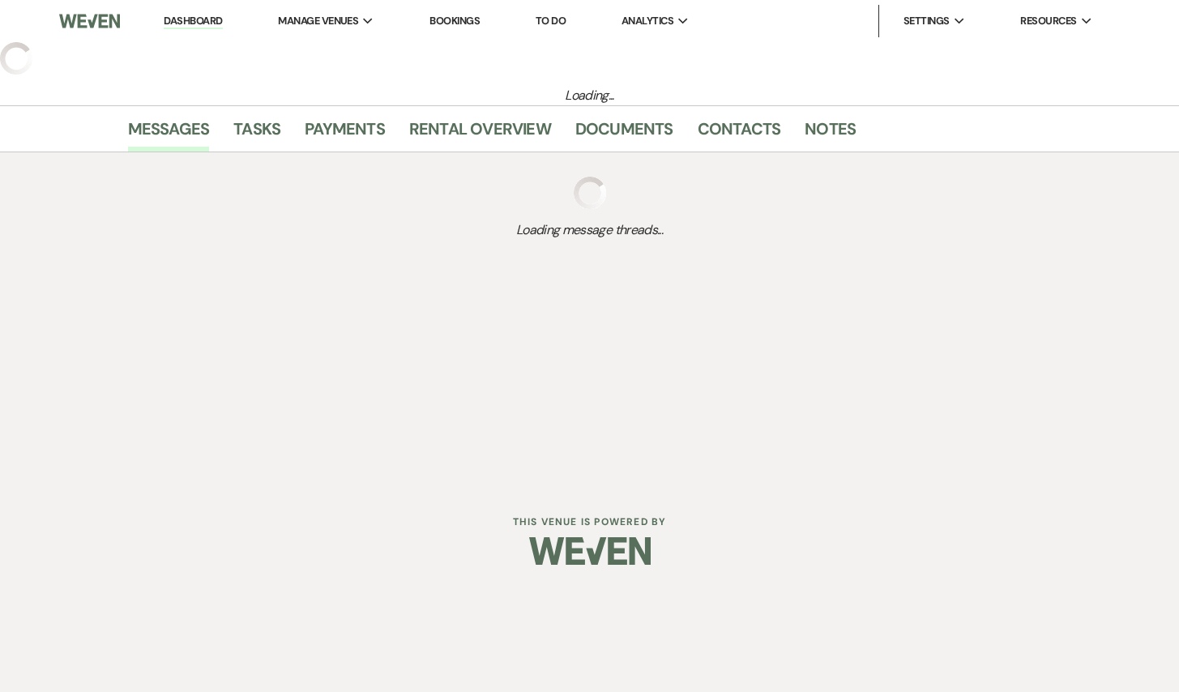
select select "5"
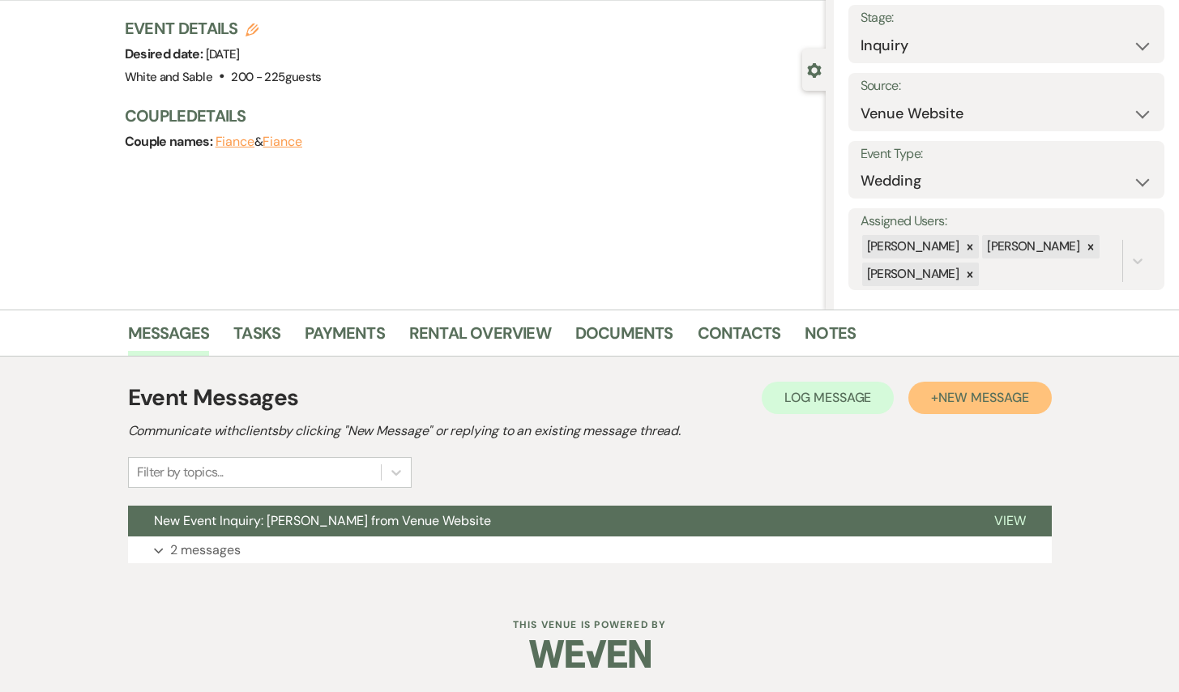
click at [1018, 397] on span "New Message" at bounding box center [983, 397] width 90 height 17
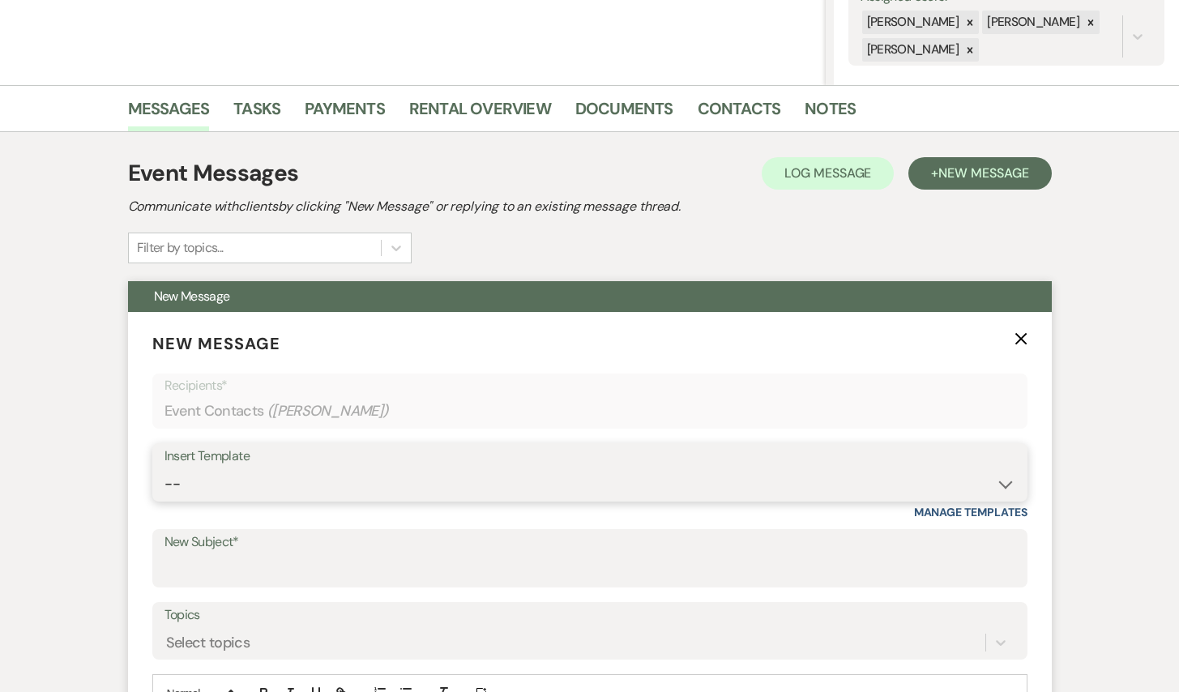
click at [292, 485] on select "-- Inquiry Response (Venue Guide) Schedule - Venue Tour Appt Confirmation Sched…" at bounding box center [589, 484] width 851 height 32
select select "5948"
click at [164, 468] on select "-- Inquiry Response (Venue Guide) Schedule - Venue Tour Appt Confirmation Sched…" at bounding box center [589, 484] width 851 height 32
type input "Interactive 3-D Virtual Tour of White & Sable 🤍🖤"
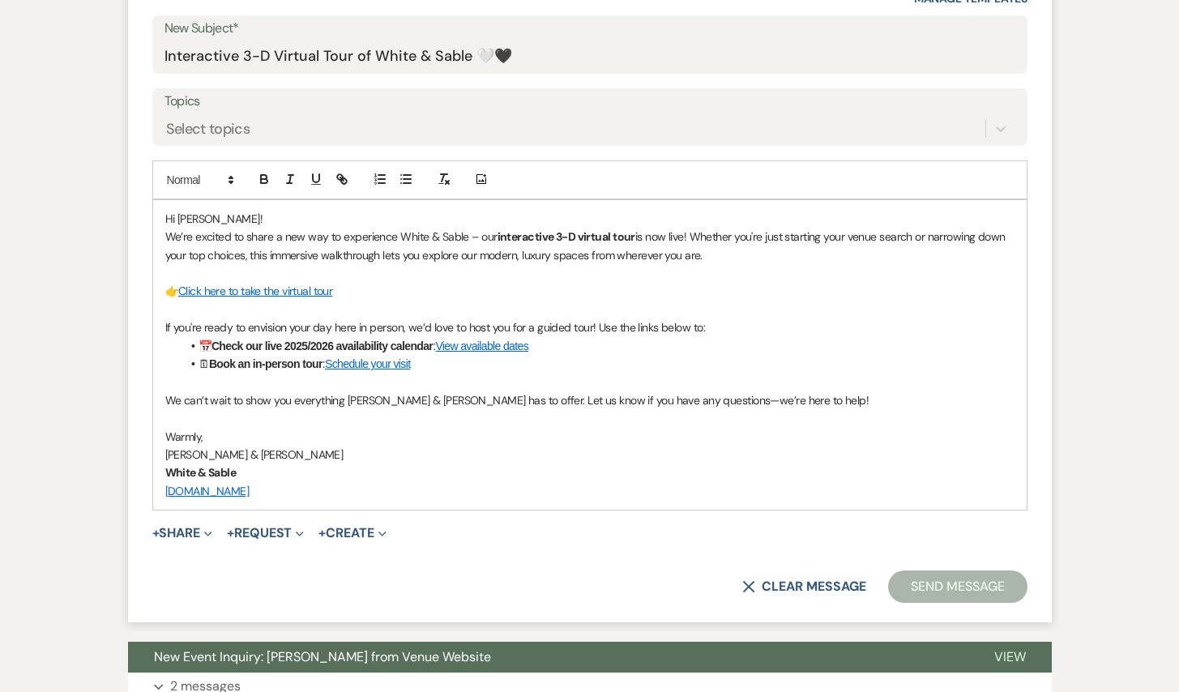
click at [959, 580] on button "Send Message" at bounding box center [957, 586] width 139 height 32
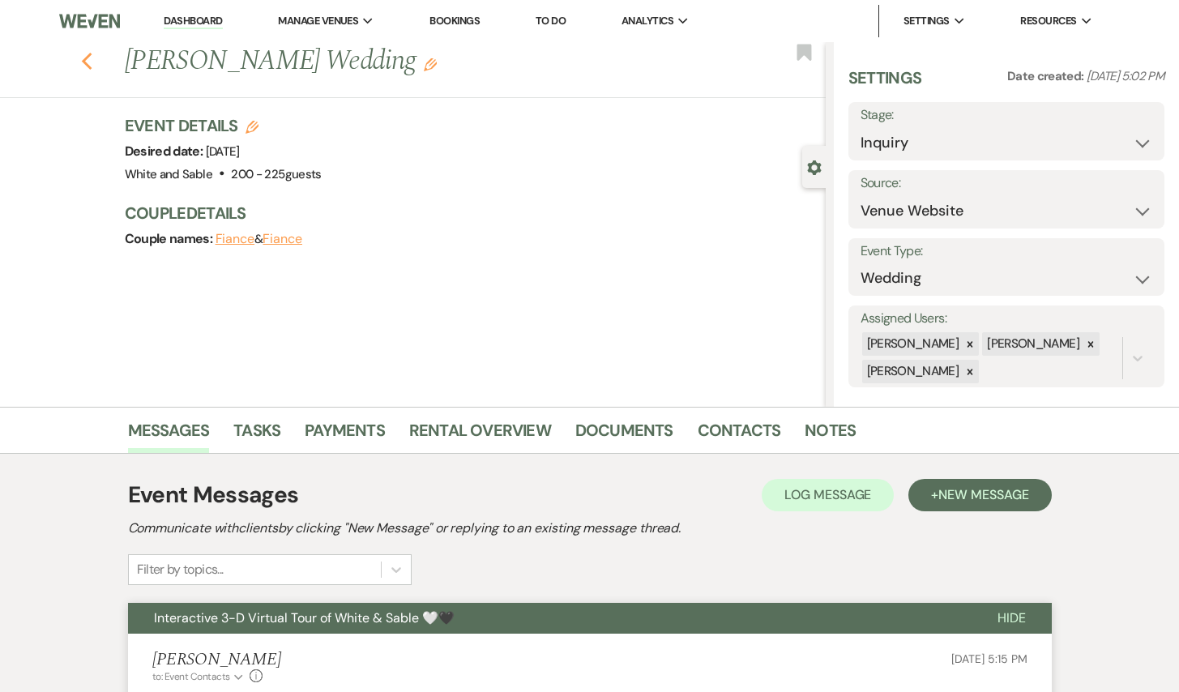
click at [86, 53] on icon "Previous" at bounding box center [87, 61] width 12 height 19
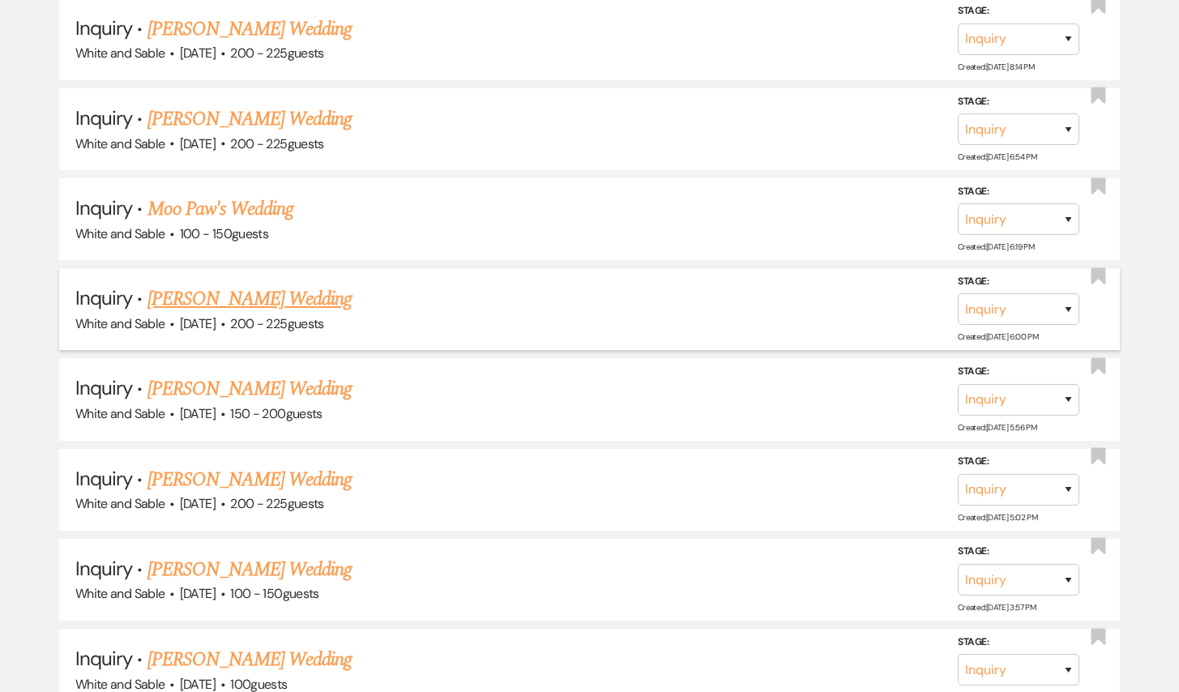
click at [264, 284] on link "[PERSON_NAME] Wedding" at bounding box center [249, 298] width 205 height 29
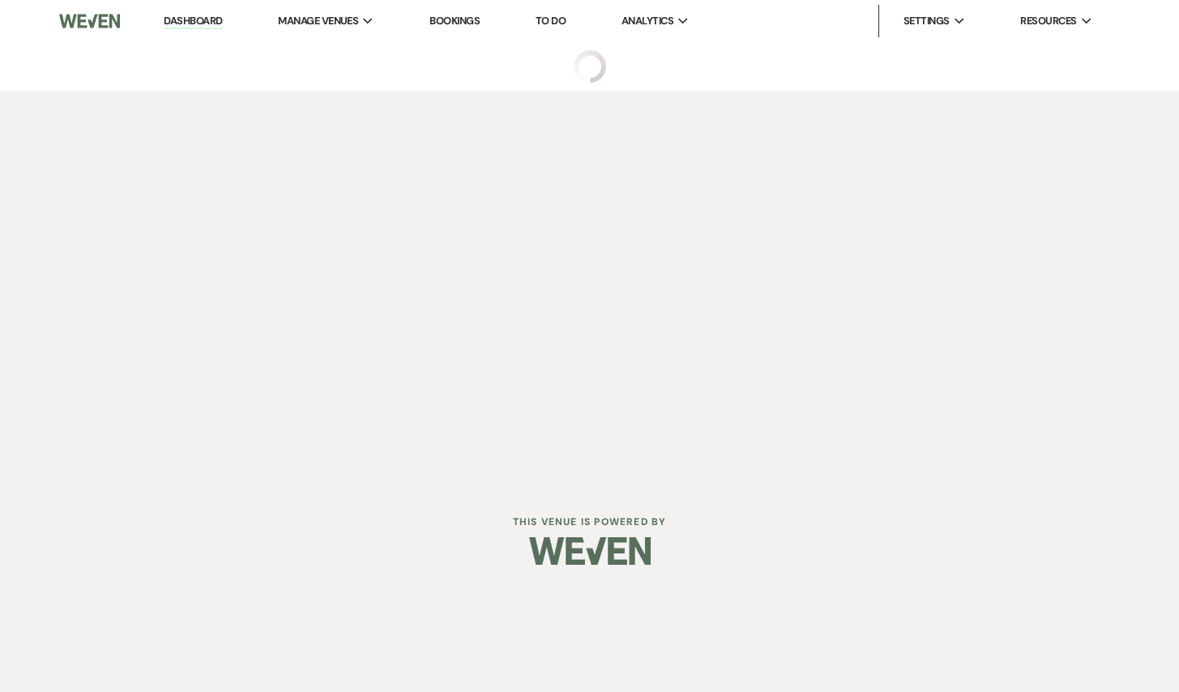
select select "5"
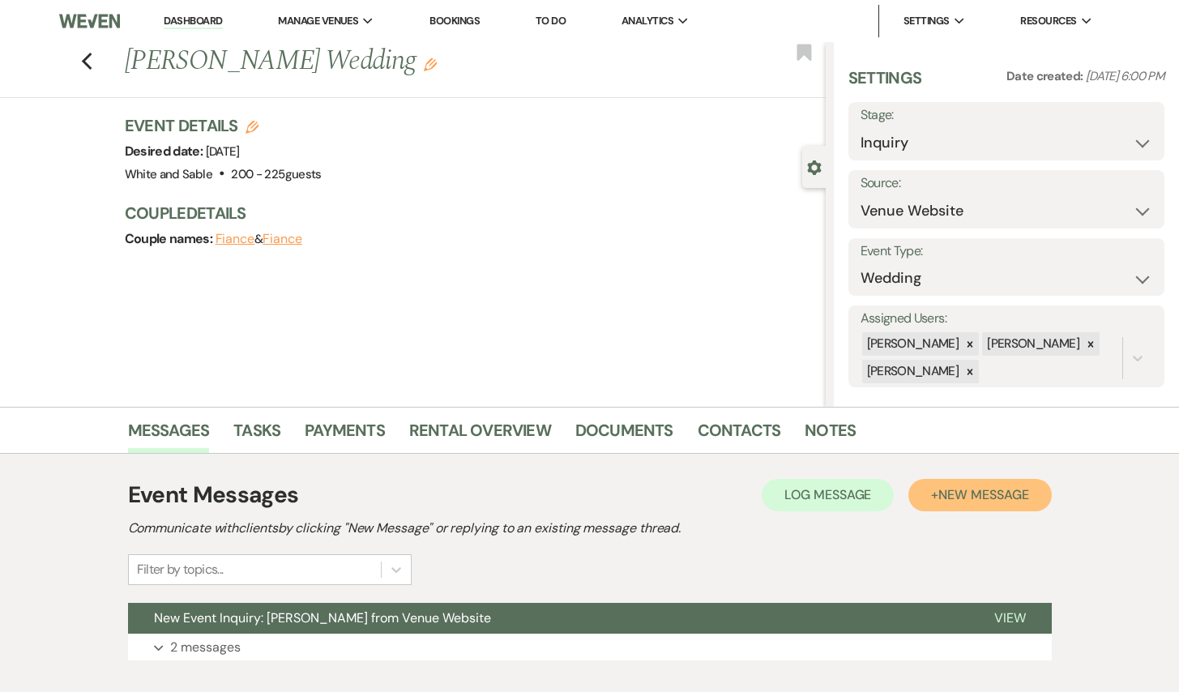
click at [1001, 504] on button "+ New Message" at bounding box center [979, 495] width 143 height 32
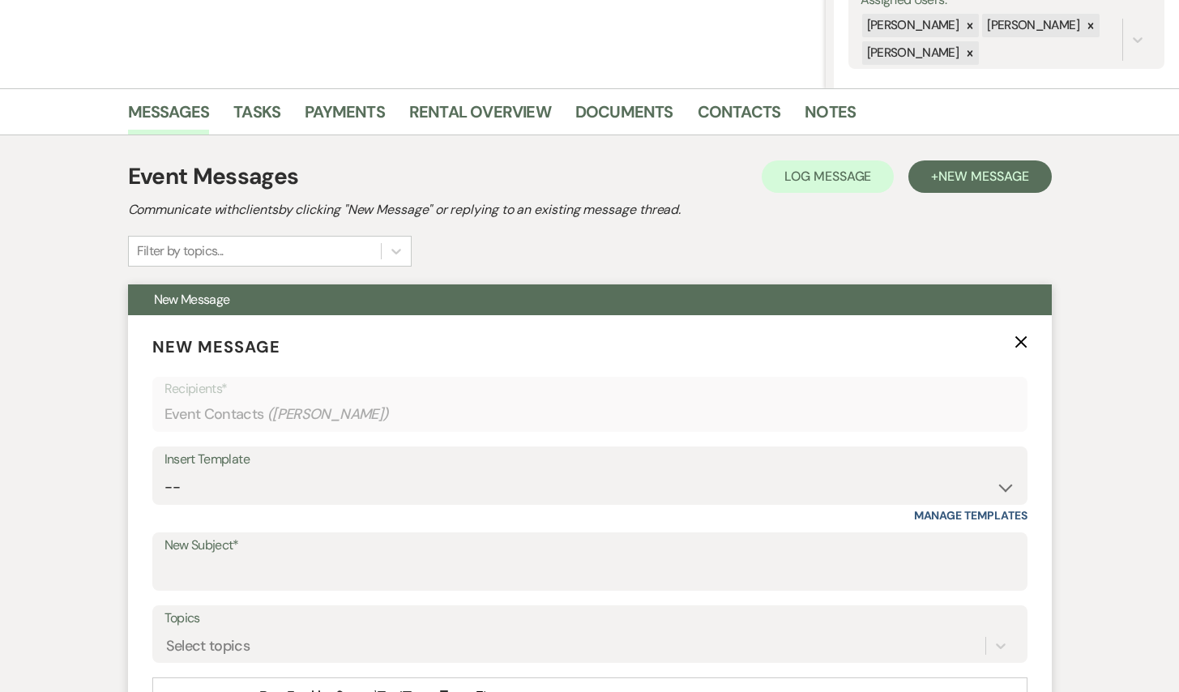
click at [288, 504] on div "Insert Template -- Inquiry Response (Venue Guide) Schedule - Venue Tour Appt Co…" at bounding box center [589, 475] width 875 height 58
click at [284, 493] on select "-- Inquiry Response (Venue Guide) Schedule - Venue Tour Appt Confirmation Sched…" at bounding box center [589, 488] width 851 height 32
select select "5948"
click at [164, 472] on select "-- Inquiry Response (Venue Guide) Schedule - Venue Tour Appt Confirmation Sched…" at bounding box center [589, 488] width 851 height 32
type input "Interactive 3-D Virtual Tour of White & Sable 🤍🖤"
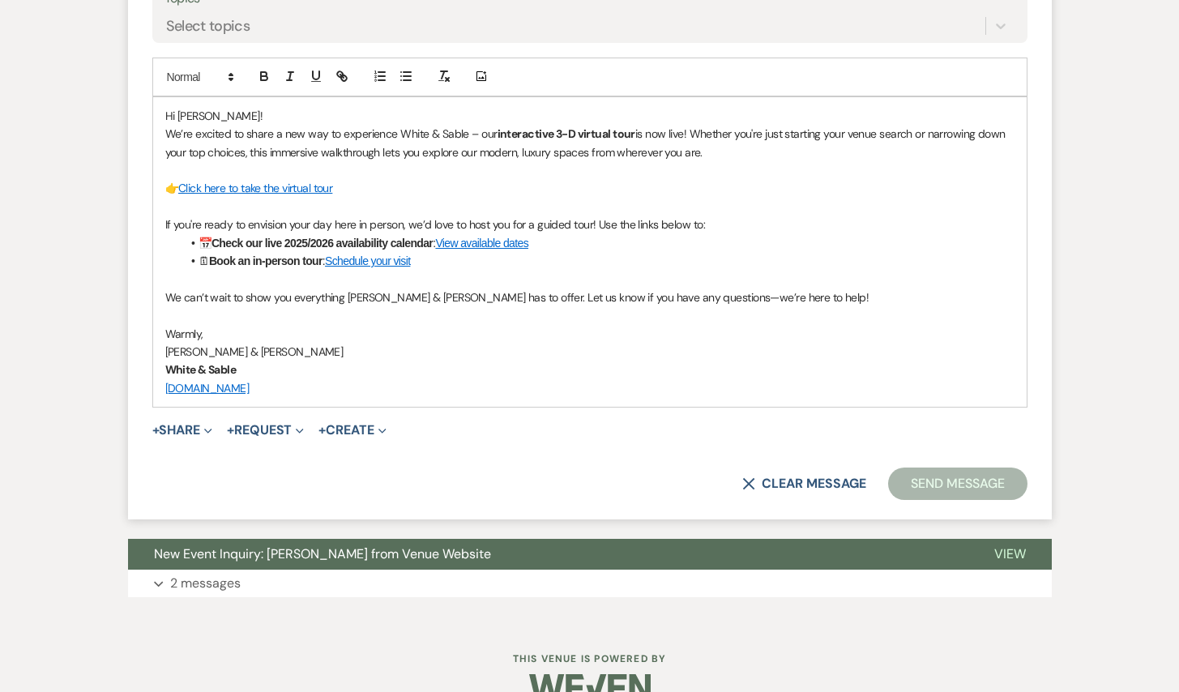
click at [929, 480] on button "Send Message" at bounding box center [957, 484] width 139 height 32
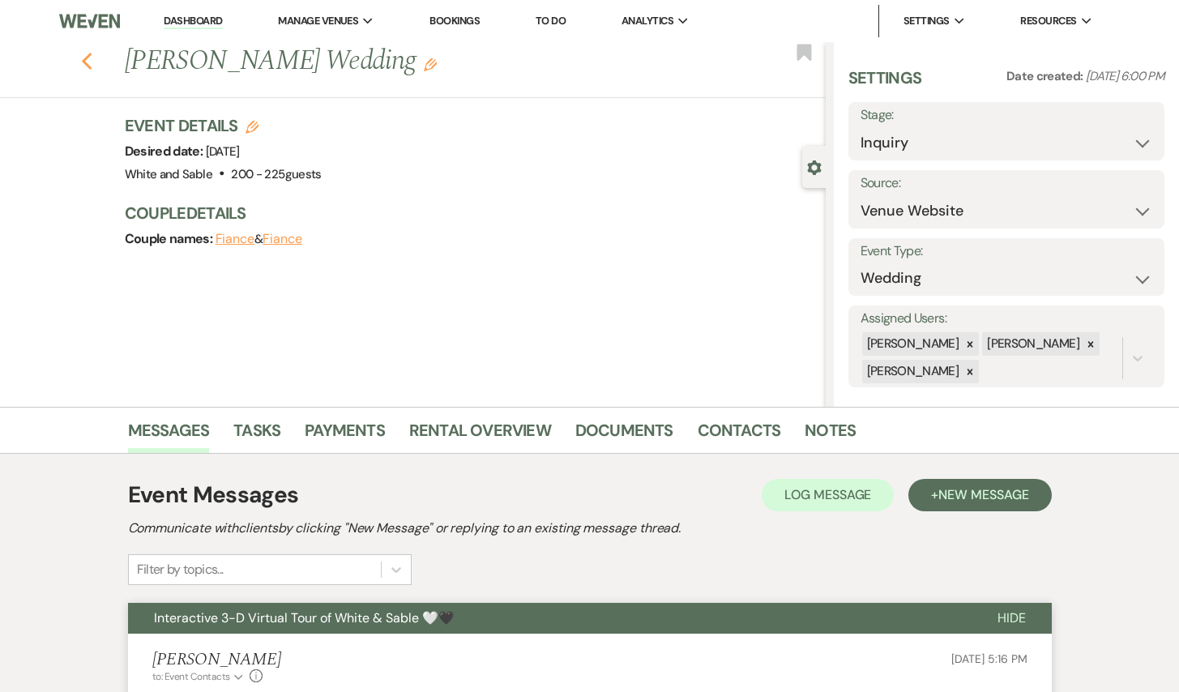
click at [83, 62] on use "button" at bounding box center [86, 62] width 11 height 18
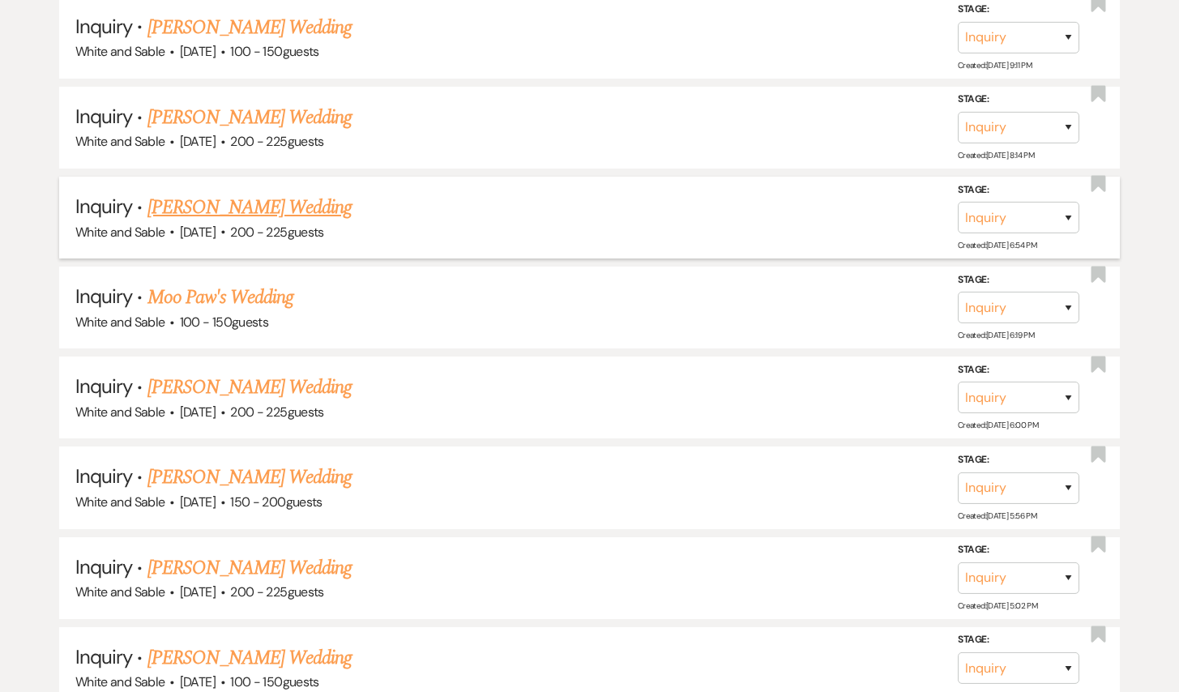
click at [261, 193] on link "[PERSON_NAME] Wedding" at bounding box center [249, 207] width 205 height 29
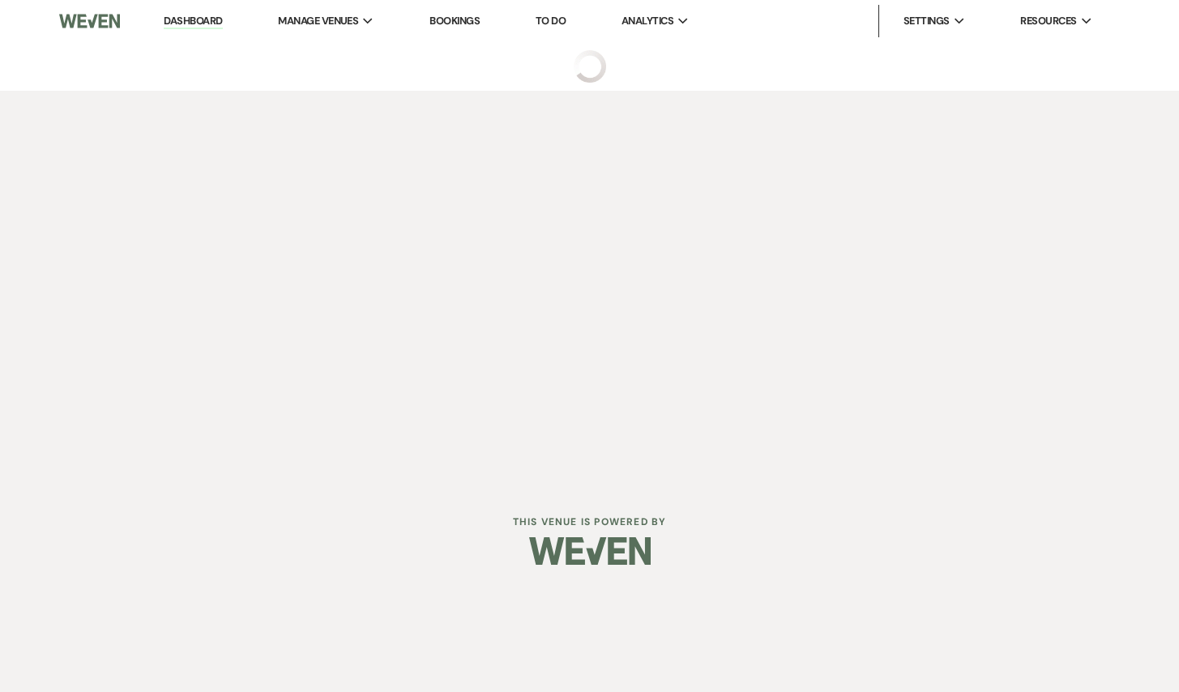
select select "5"
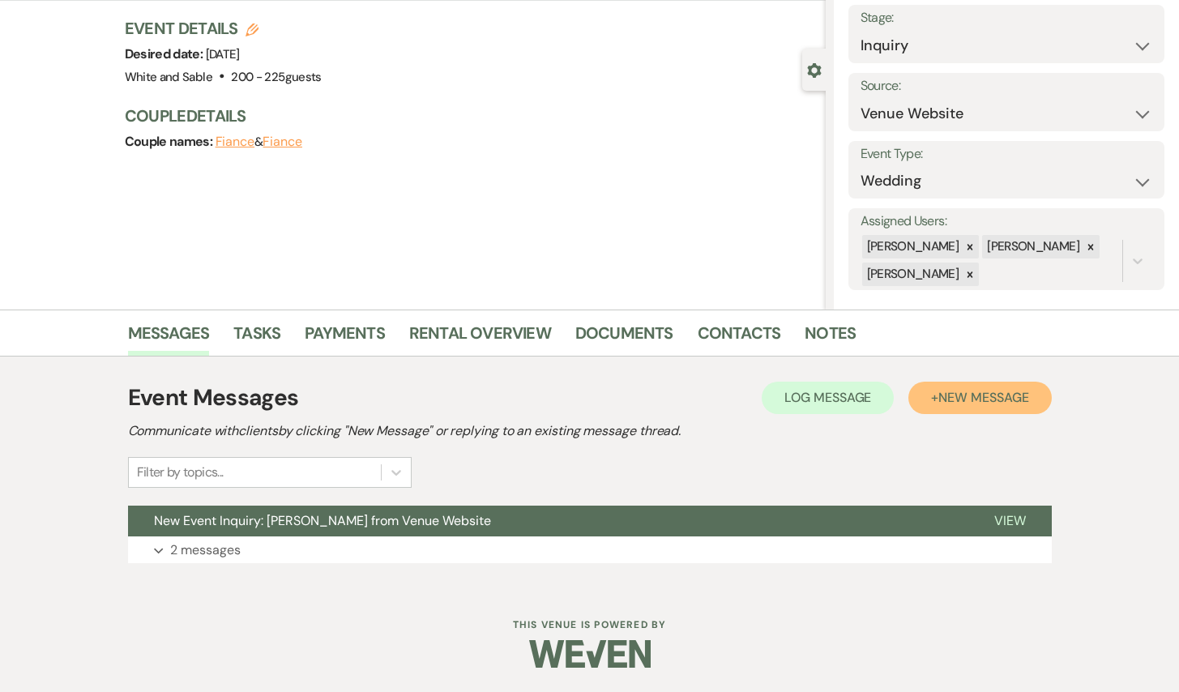
click at [995, 402] on span "New Message" at bounding box center [983, 397] width 90 height 17
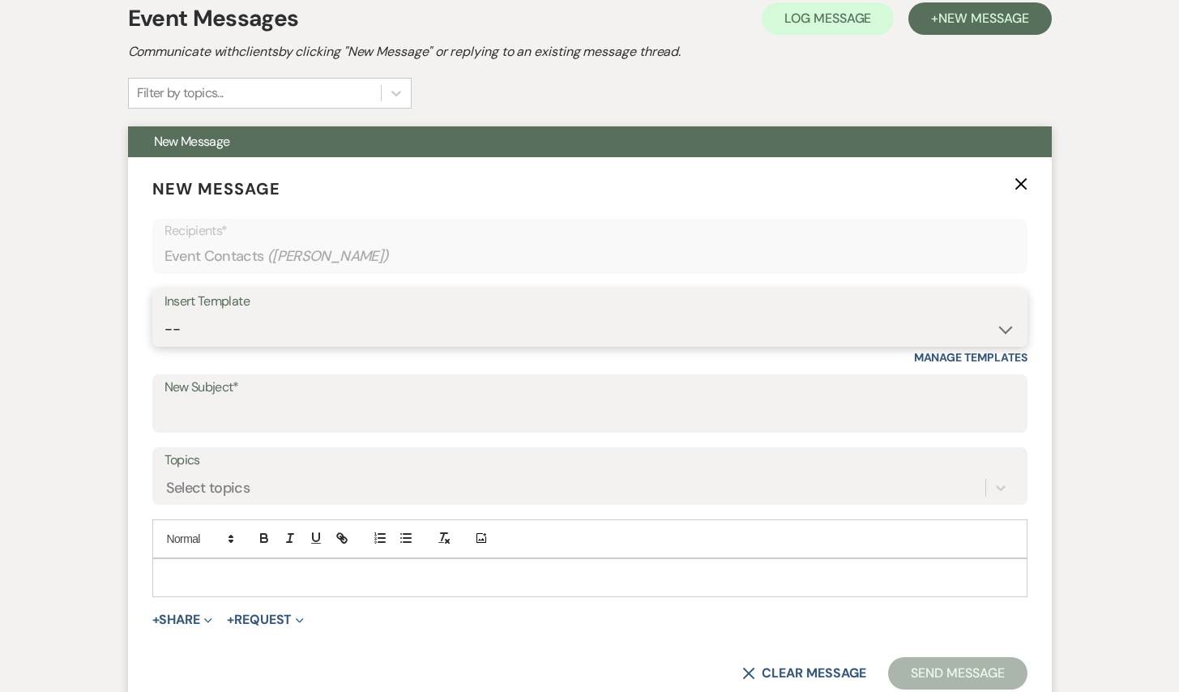
click at [288, 337] on select "-- Inquiry Response (Venue Guide) Schedule - Venue Tour Appt Confirmation Sched…" at bounding box center [589, 330] width 851 height 32
select select "5948"
click at [164, 314] on select "-- Inquiry Response (Venue Guide) Schedule - Venue Tour Appt Confirmation Sched…" at bounding box center [589, 330] width 851 height 32
type input "Interactive 3-D Virtual Tour of White & Sable 🤍🖤"
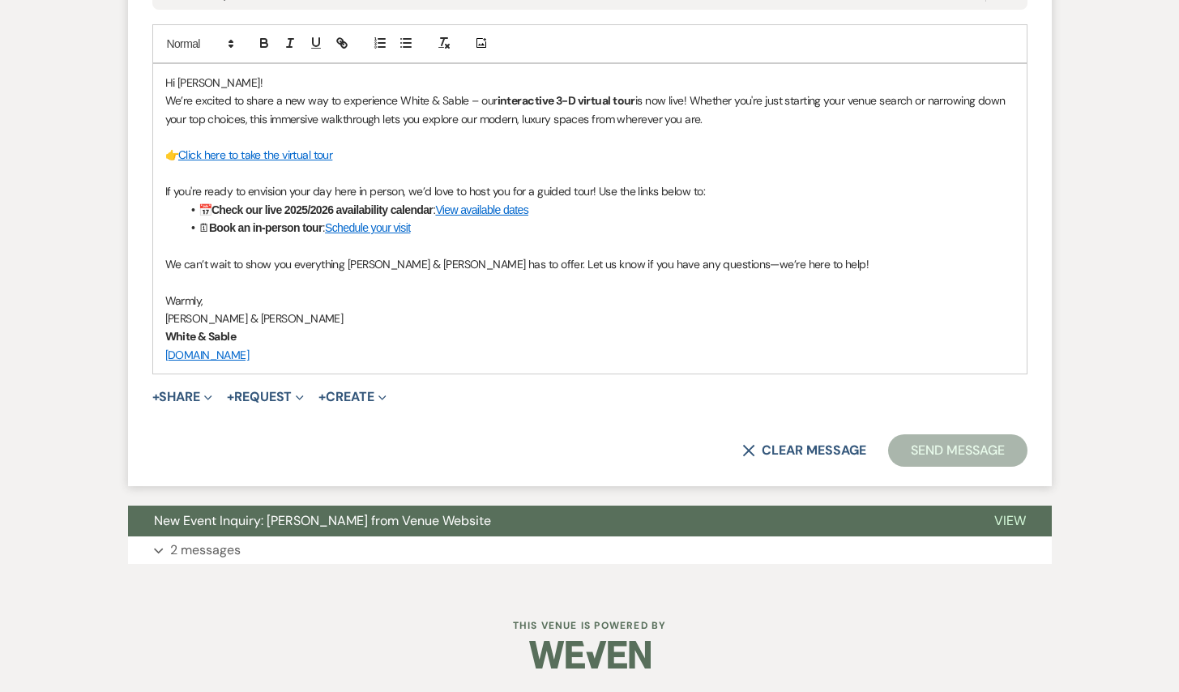
click at [962, 454] on button "Send Message" at bounding box center [957, 450] width 139 height 32
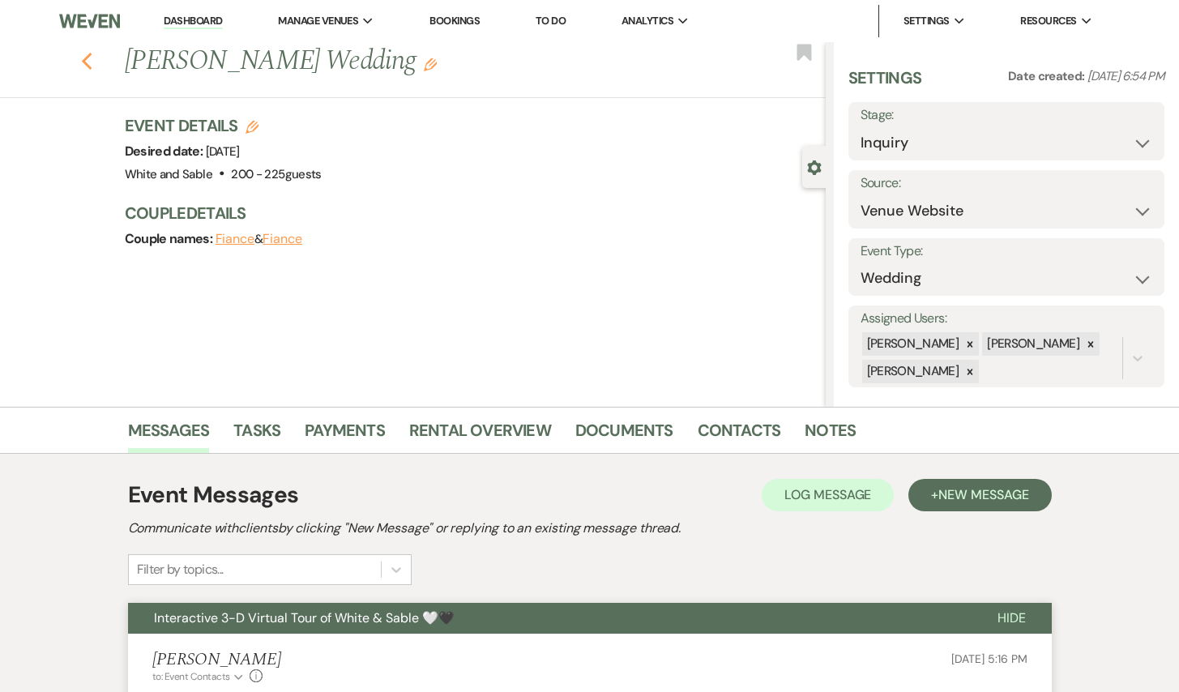
click at [83, 63] on icon "Previous" at bounding box center [87, 61] width 12 height 19
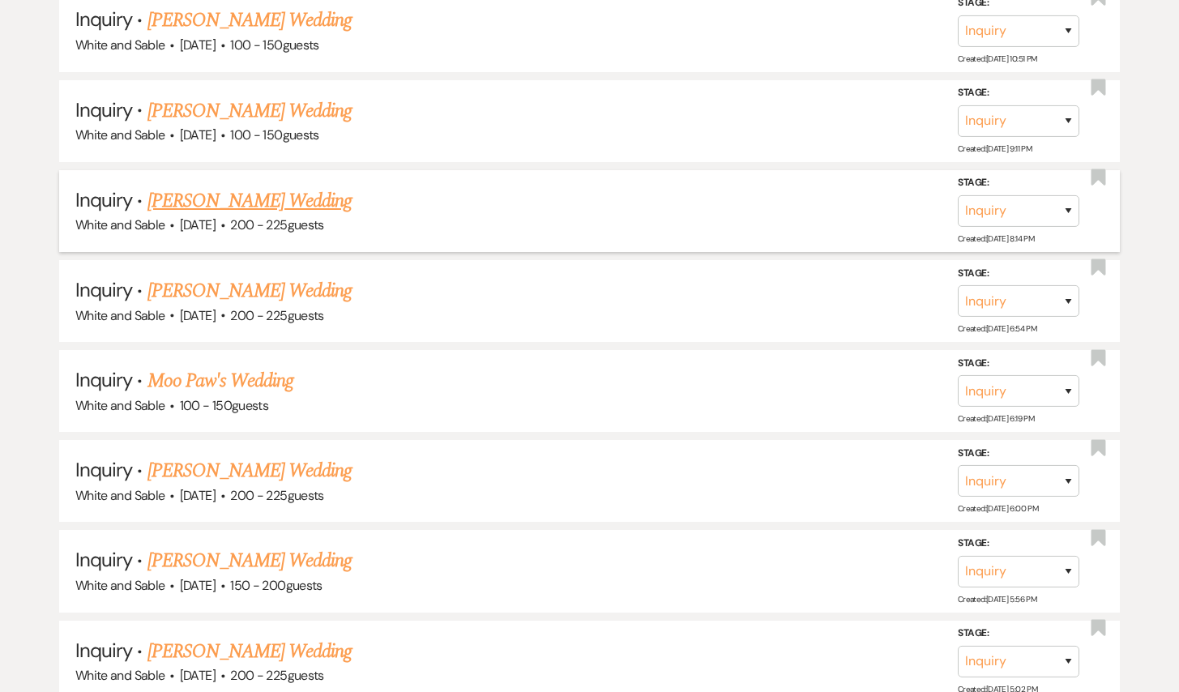
click at [314, 186] on link "[PERSON_NAME] Wedding" at bounding box center [249, 200] width 205 height 29
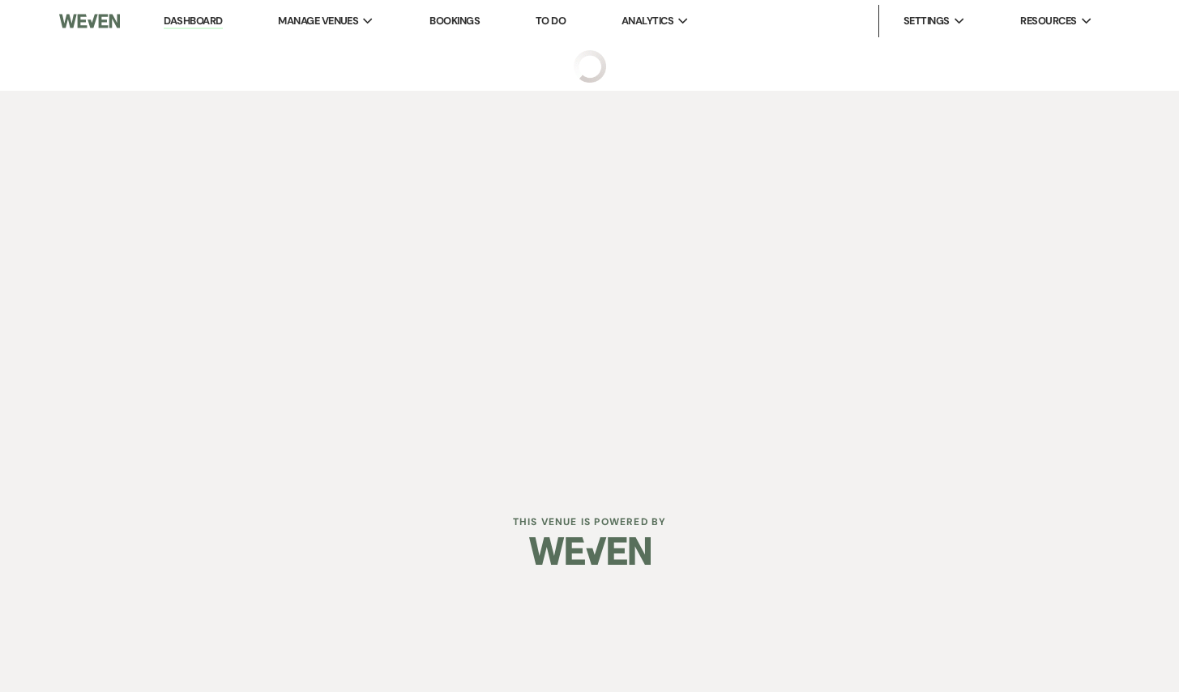
select select "5"
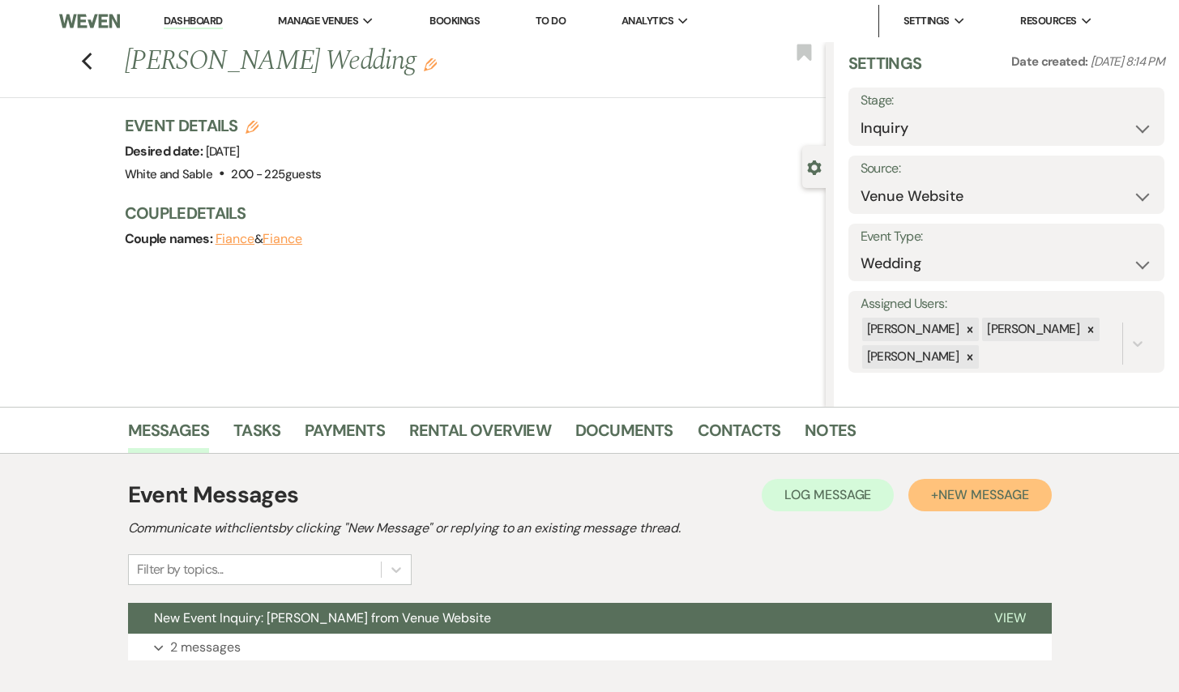
click at [1031, 502] on button "+ New Message" at bounding box center [979, 495] width 143 height 32
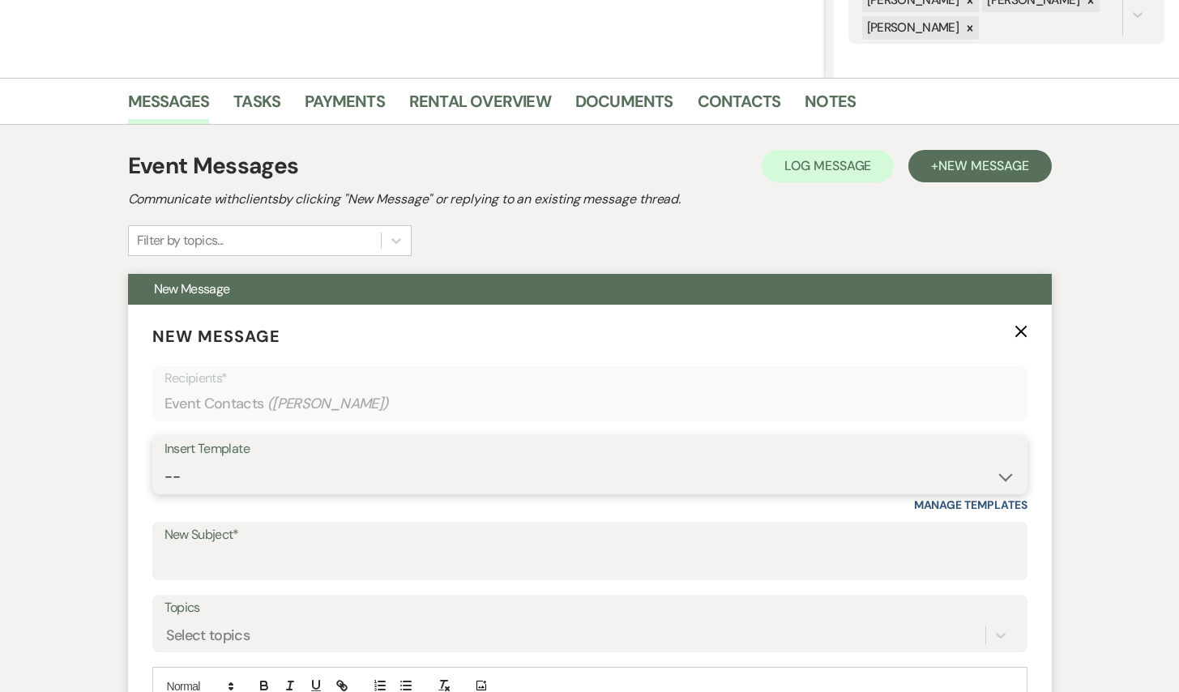
click at [328, 470] on select "-- Inquiry Response (Venue Guide) Schedule - Venue Tour Appt Confirmation Sched…" at bounding box center [589, 477] width 851 height 32
select select "5948"
click at [164, 461] on select "-- Inquiry Response (Venue Guide) Schedule - Venue Tour Appt Confirmation Sched…" at bounding box center [589, 477] width 851 height 32
type input "Interactive 3-D Virtual Tour of White & Sable 🤍🖤"
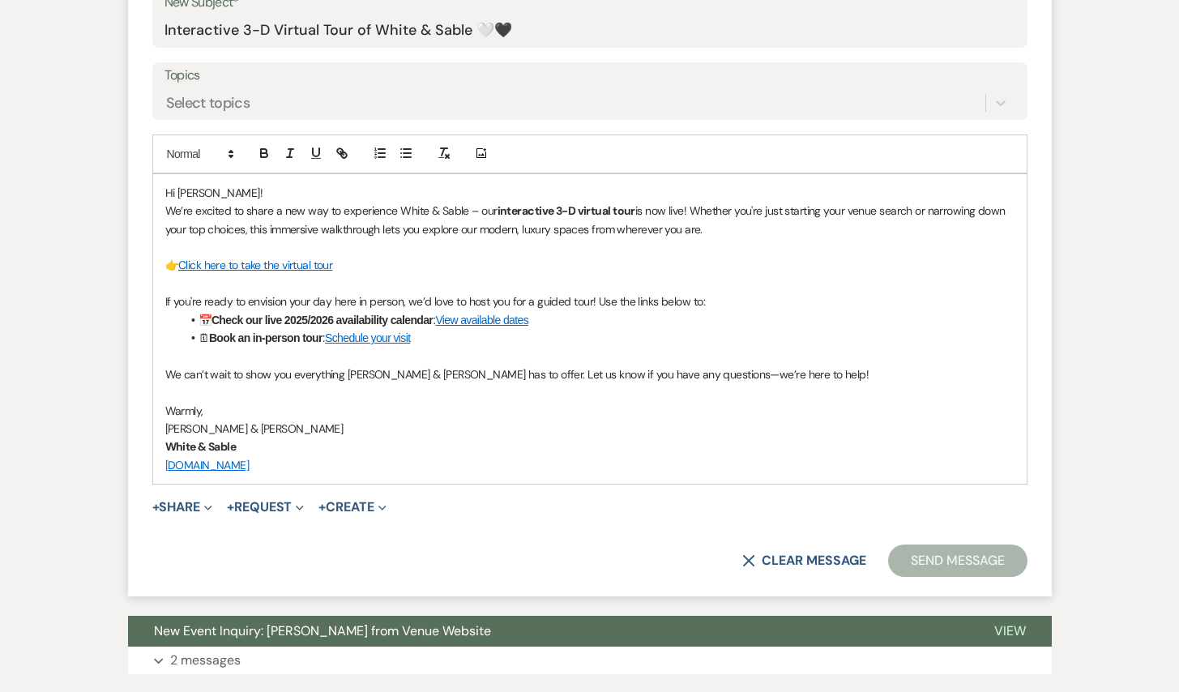
click at [921, 571] on button "Send Message" at bounding box center [957, 560] width 139 height 32
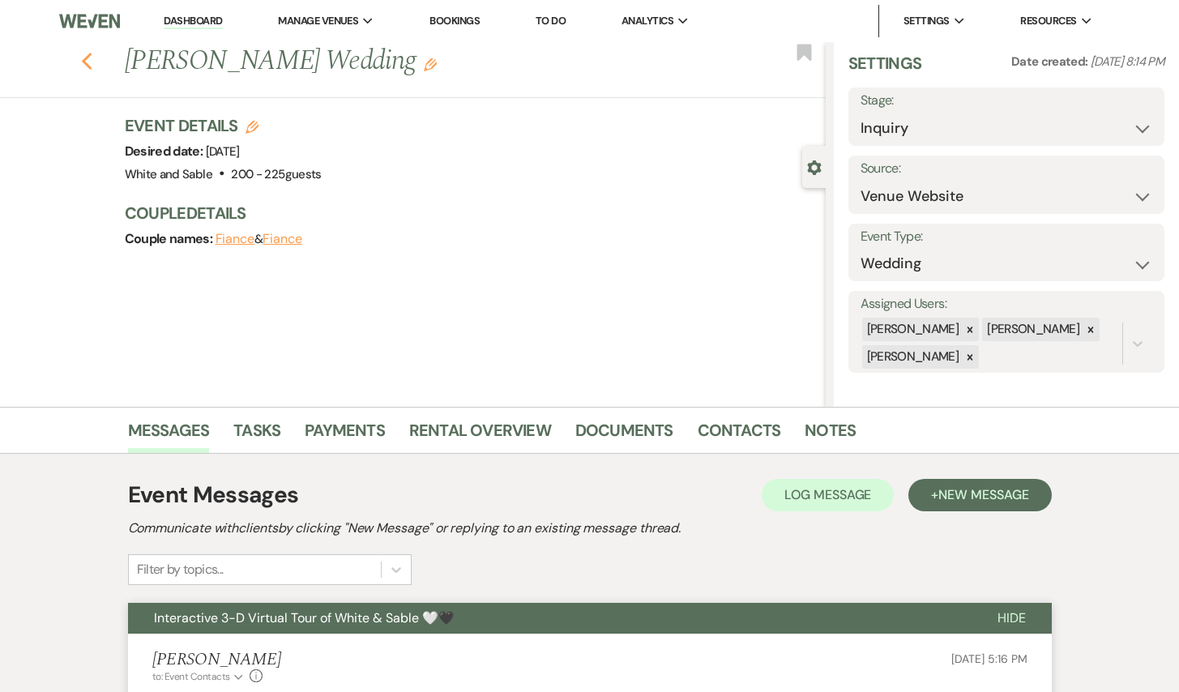
click at [91, 60] on icon "Previous" at bounding box center [87, 61] width 12 height 19
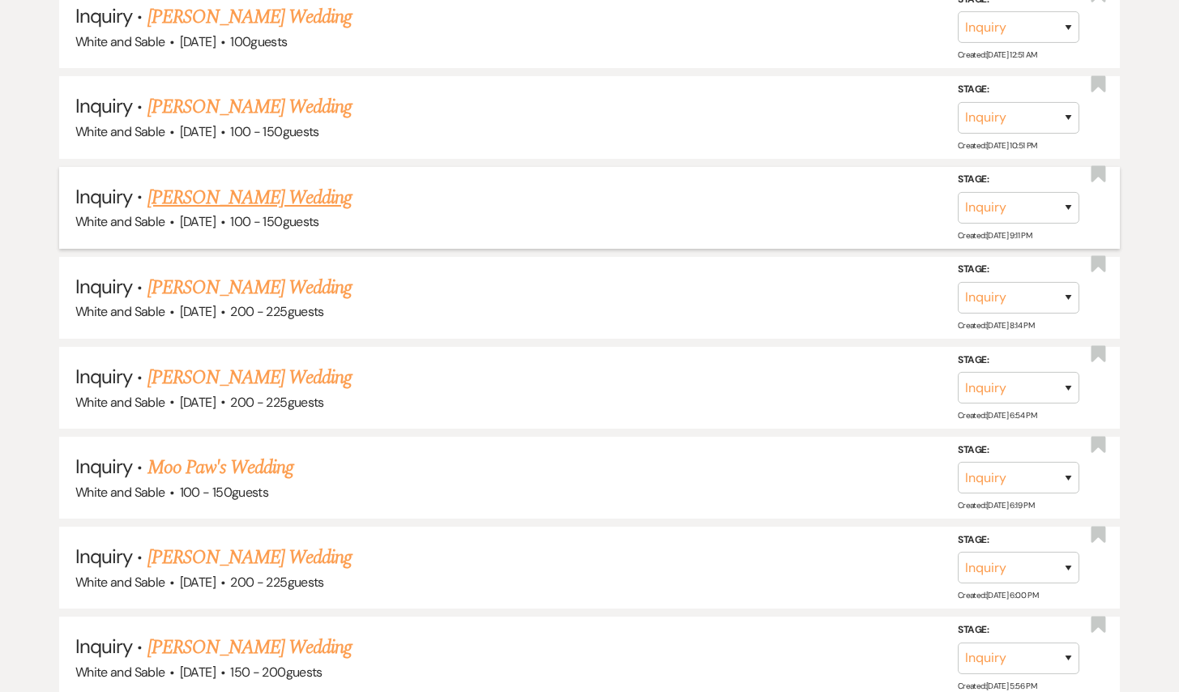
click at [264, 183] on link "[PERSON_NAME] Wedding" at bounding box center [249, 197] width 205 height 29
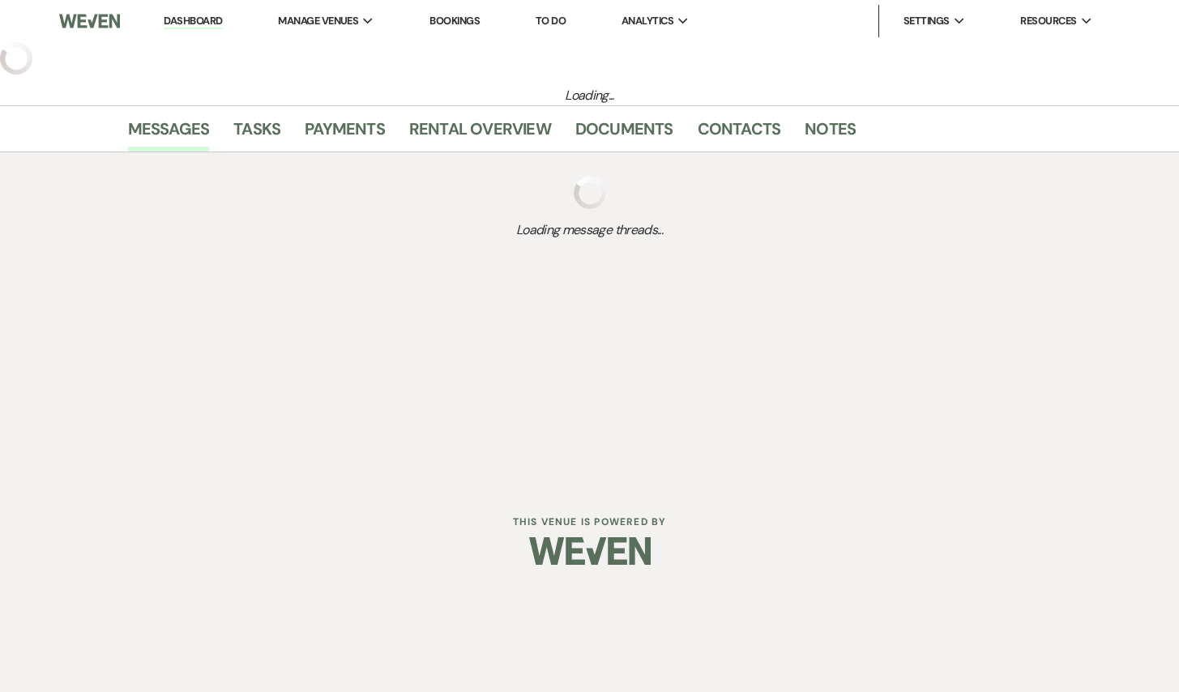
select select "5"
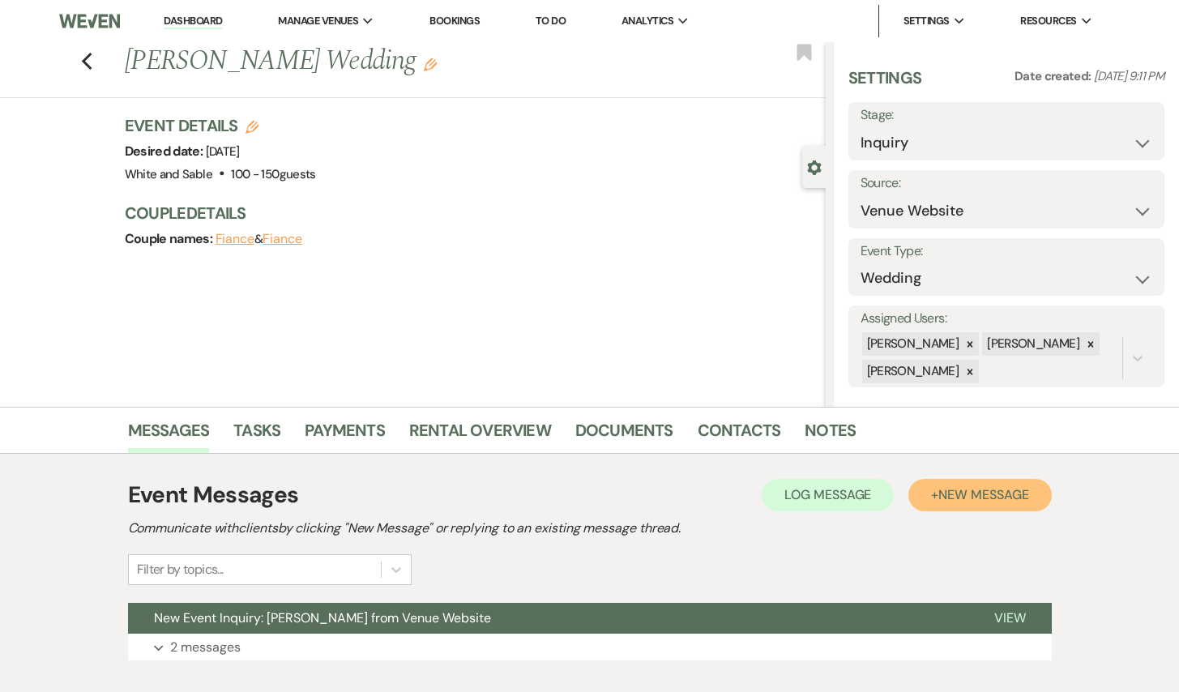
click at [991, 489] on span "New Message" at bounding box center [983, 494] width 90 height 17
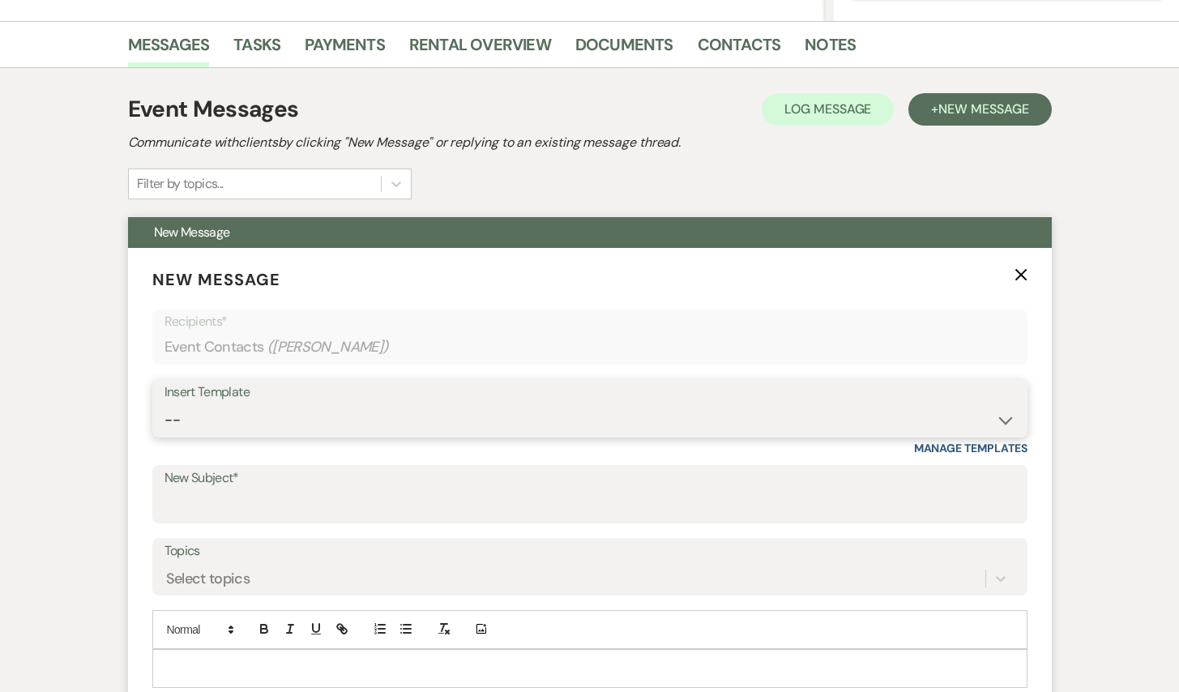
click at [446, 433] on select "-- Inquiry Response (Venue Guide) Schedule - Venue Tour Appt Confirmation Sched…" at bounding box center [589, 420] width 851 height 32
select select "5948"
click at [164, 404] on select "-- Inquiry Response (Venue Guide) Schedule - Venue Tour Appt Confirmation Sched…" at bounding box center [589, 420] width 851 height 32
type input "Interactive 3-D Virtual Tour of White & Sable 🤍🖤"
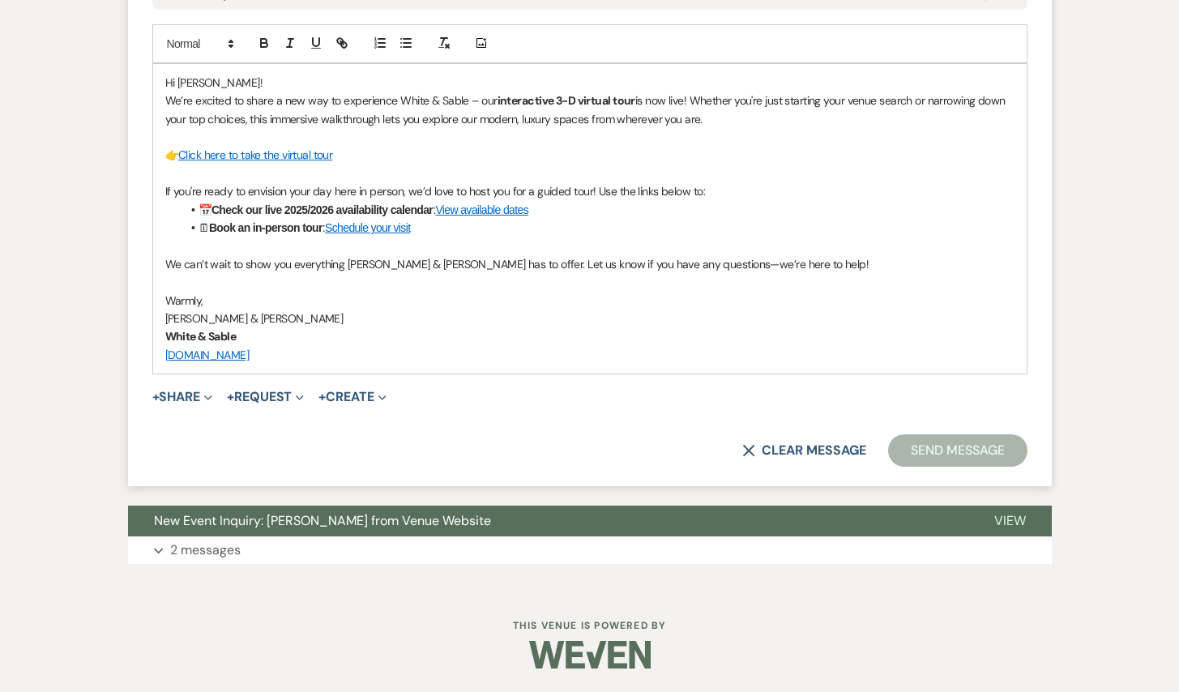
click at [971, 456] on button "Send Message" at bounding box center [957, 450] width 139 height 32
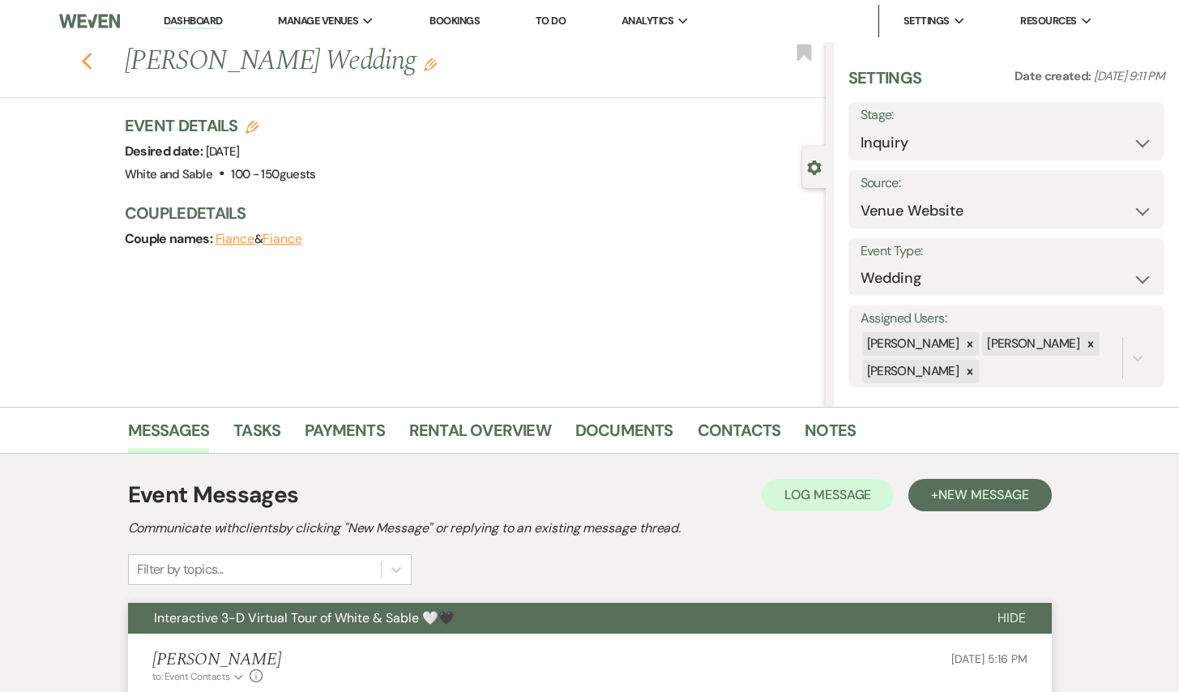
click at [91, 63] on icon "Previous" at bounding box center [87, 61] width 12 height 19
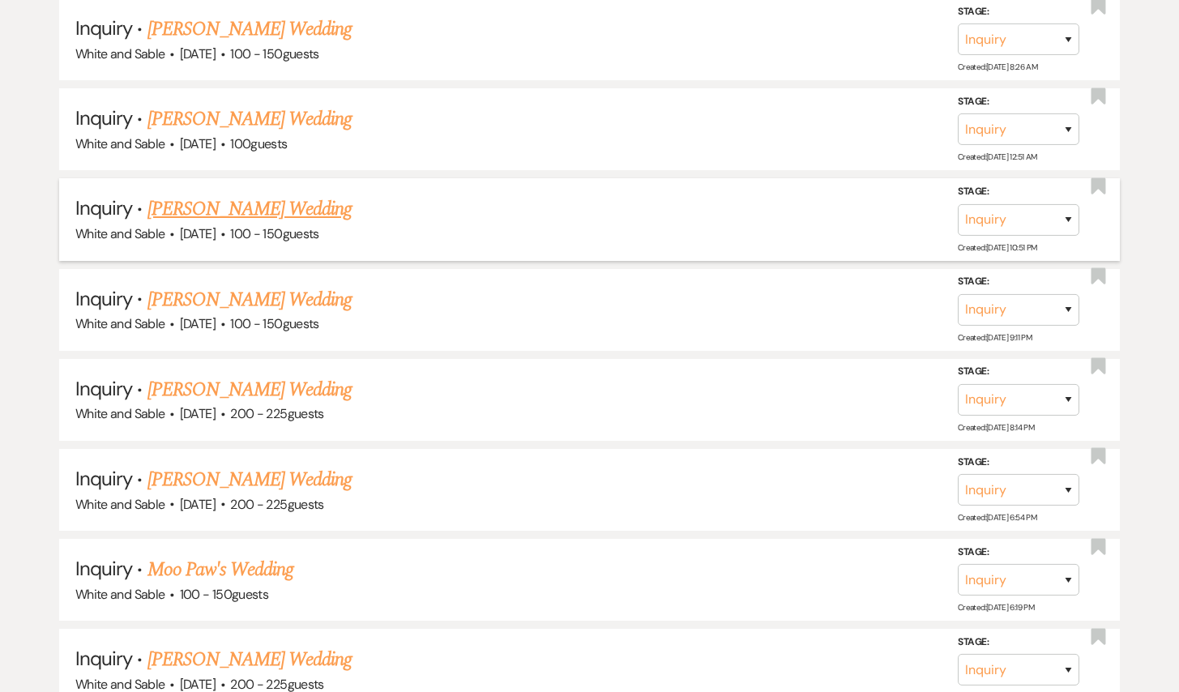
click at [255, 194] on link "[PERSON_NAME] Wedding" at bounding box center [249, 208] width 205 height 29
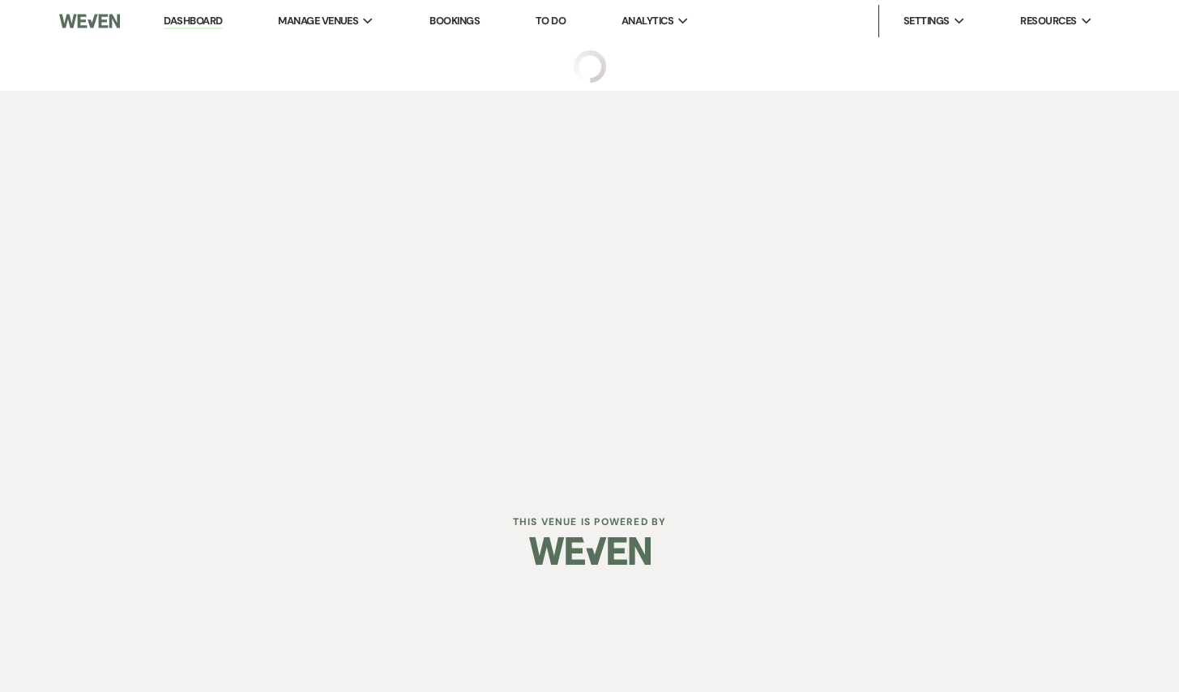
select select "5"
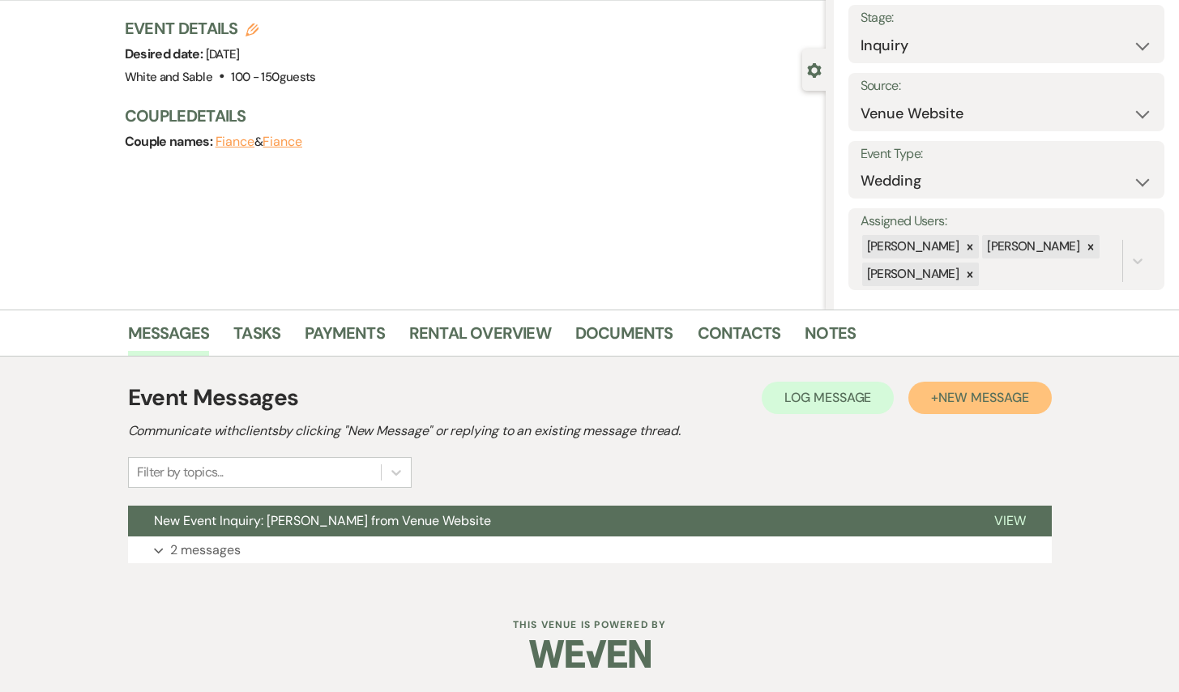
click at [970, 395] on span "New Message" at bounding box center [983, 397] width 90 height 17
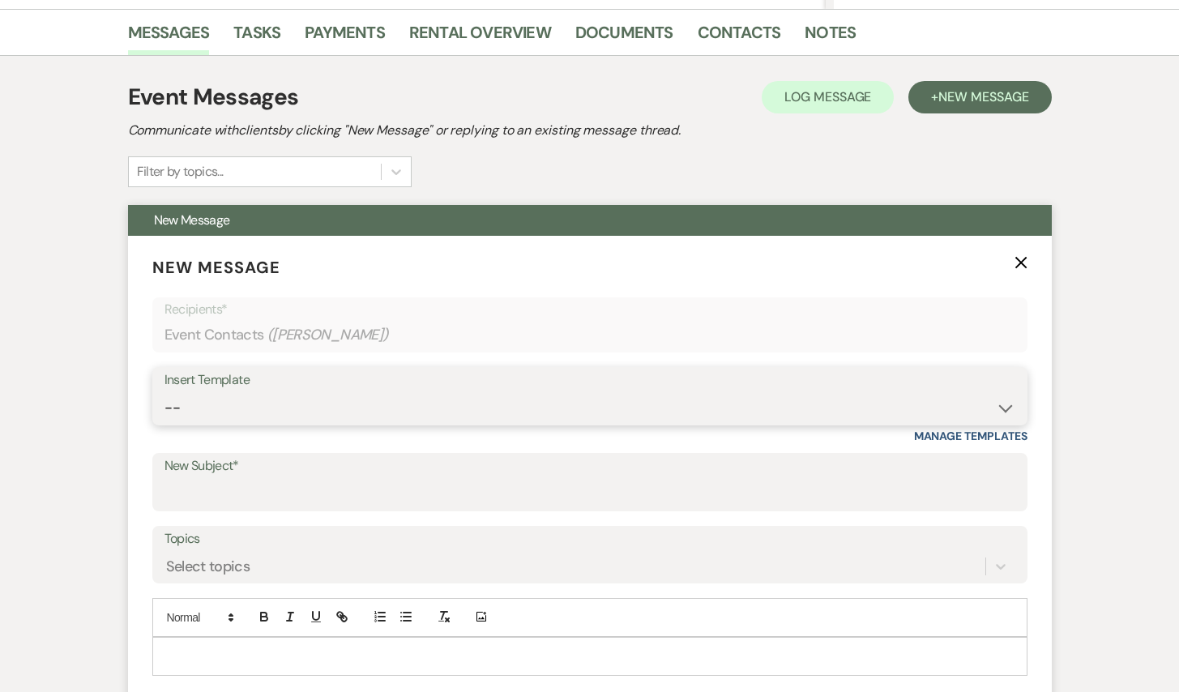
click at [335, 412] on select "-- Inquiry Response (Venue Guide) Schedule - Venue Tour Appt Confirmation Sched…" at bounding box center [589, 408] width 851 height 32
select select "5948"
click at [164, 392] on select "-- Inquiry Response (Venue Guide) Schedule - Venue Tour Appt Confirmation Sched…" at bounding box center [589, 408] width 851 height 32
type input "Interactive 3-D Virtual Tour of White & Sable 🤍🖤"
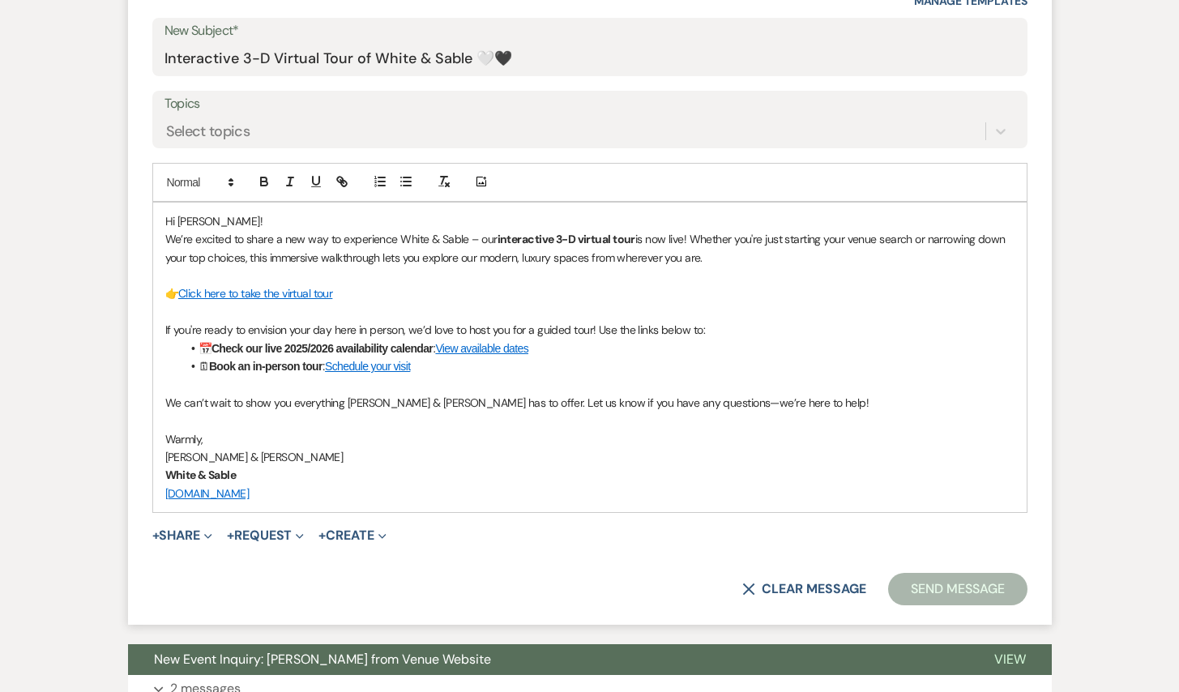
click at [959, 585] on button "Send Message" at bounding box center [957, 589] width 139 height 32
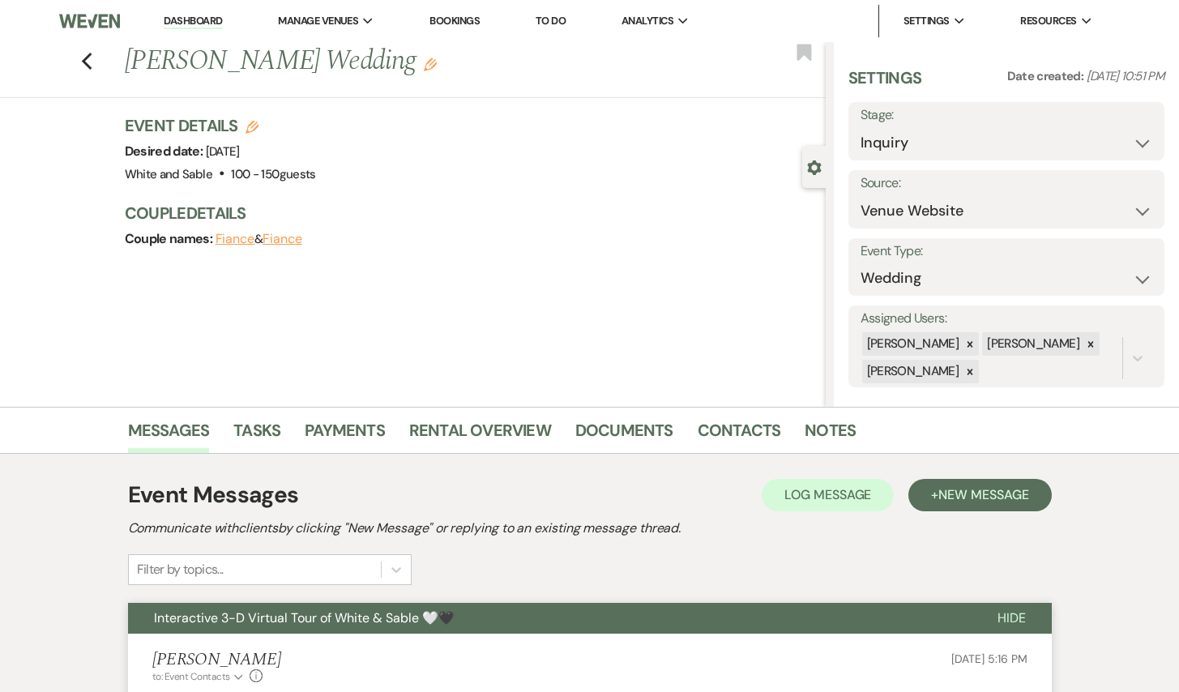
click at [84, 72] on div "Previous [PERSON_NAME] Wedding Edit Bookmark" at bounding box center [409, 70] width 834 height 56
click at [84, 62] on use "button" at bounding box center [86, 62] width 11 height 18
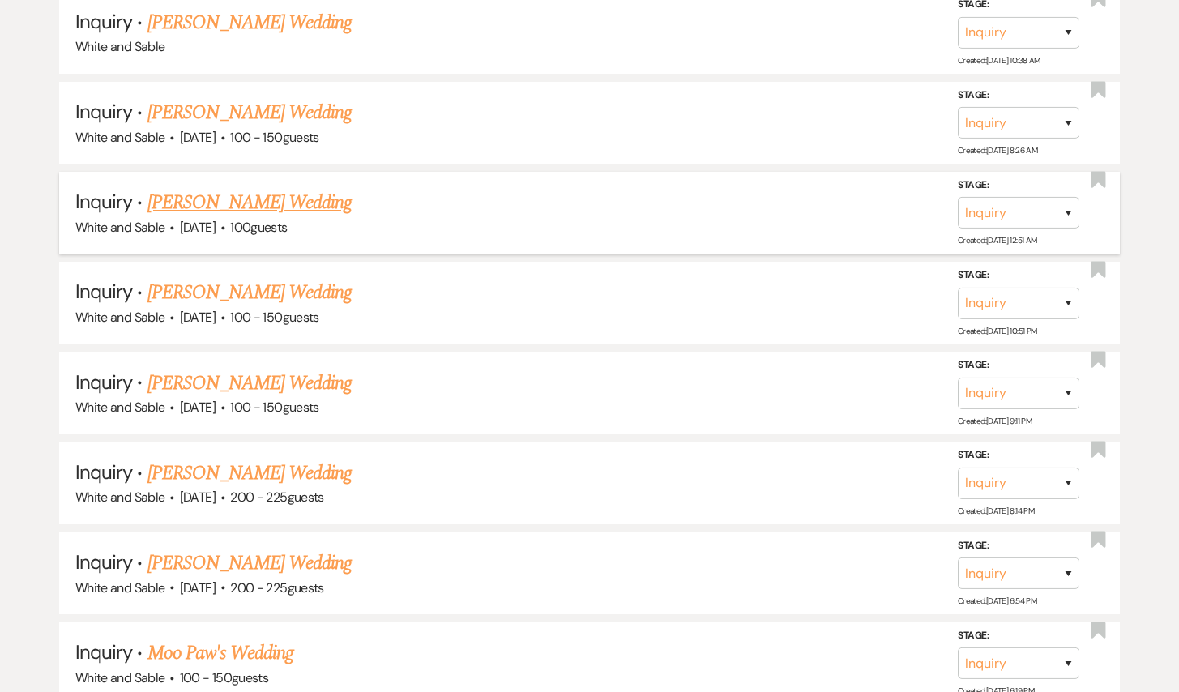
click at [287, 188] on link "[PERSON_NAME] Wedding" at bounding box center [249, 202] width 205 height 29
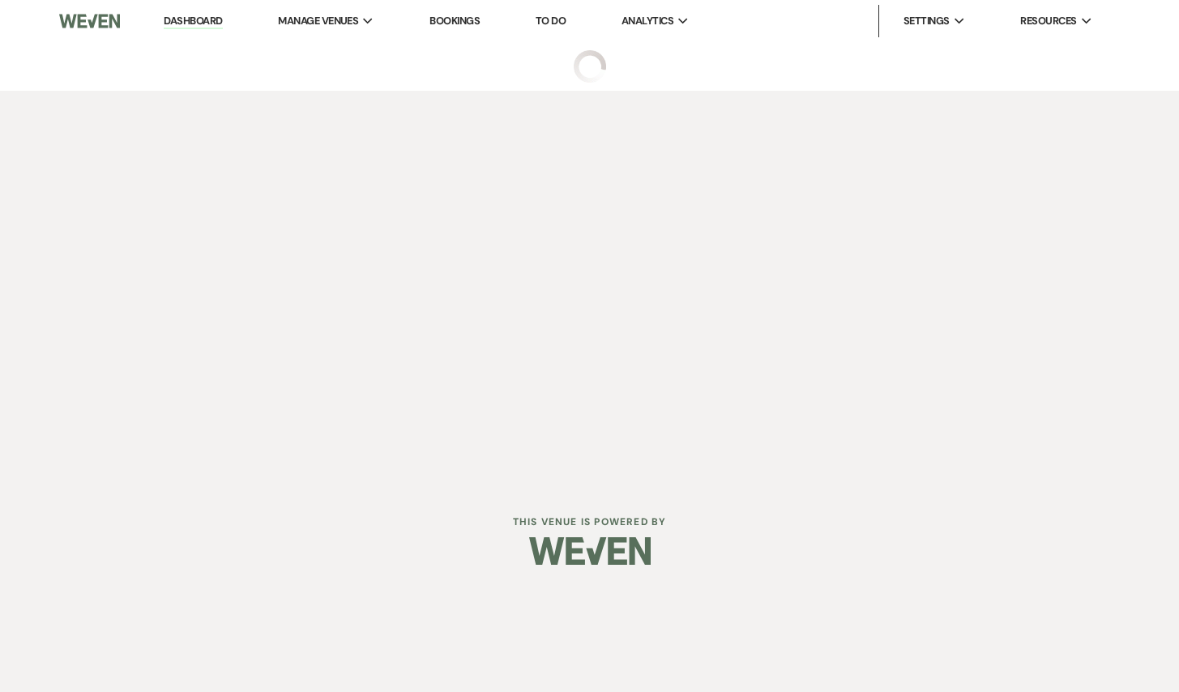
select select "5"
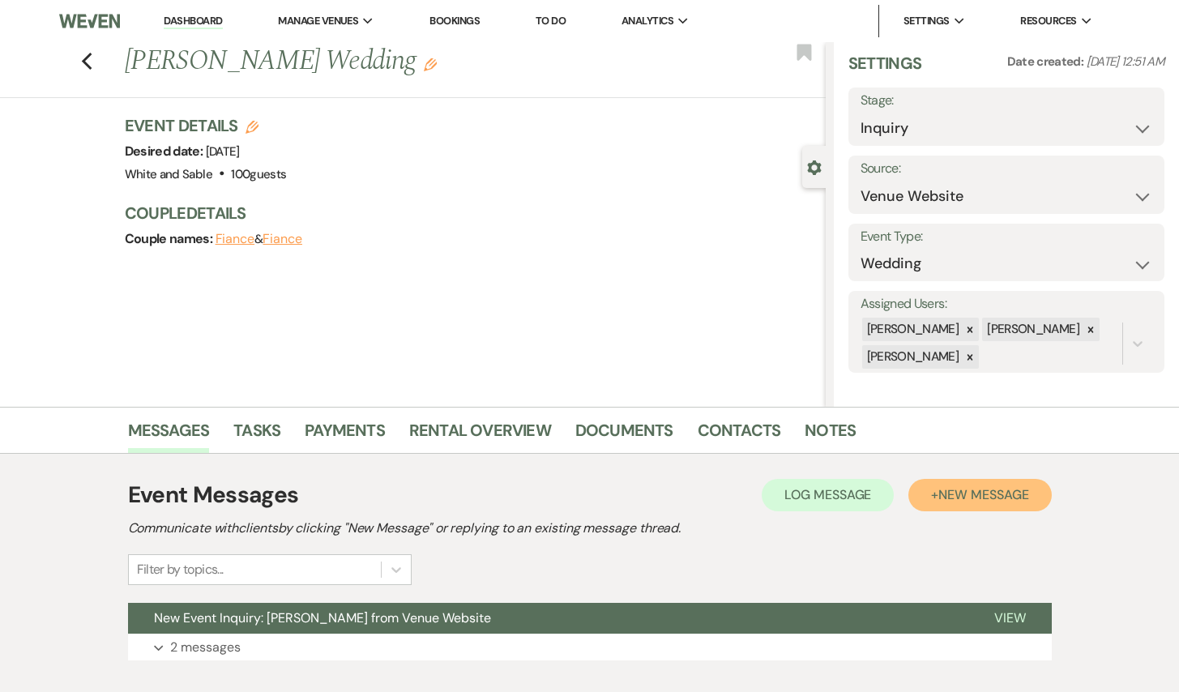
click at [959, 488] on span "New Message" at bounding box center [983, 494] width 90 height 17
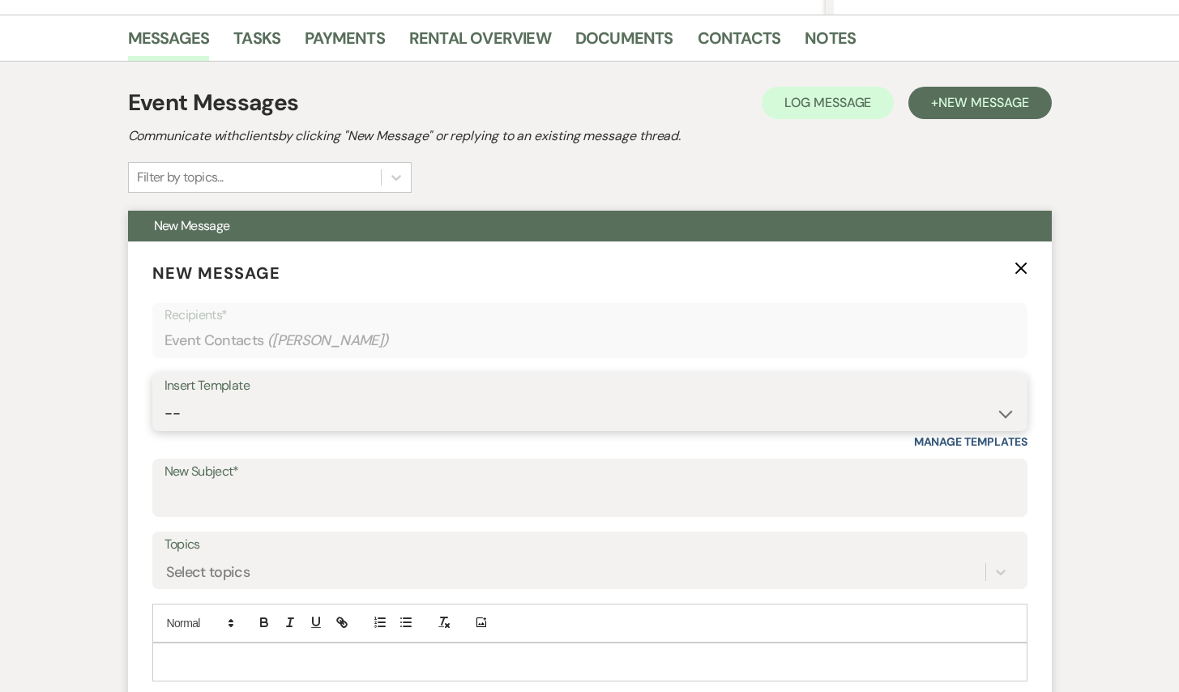
click at [410, 401] on select "-- Inquiry Response (Venue Guide) Schedule - Venue Tour Appt Confirmation Sched…" at bounding box center [589, 414] width 851 height 32
select select "5948"
click at [164, 398] on select "-- Inquiry Response (Venue Guide) Schedule - Venue Tour Appt Confirmation Sched…" at bounding box center [589, 414] width 851 height 32
type input "Interactive 3-D Virtual Tour of White & Sable 🤍🖤"
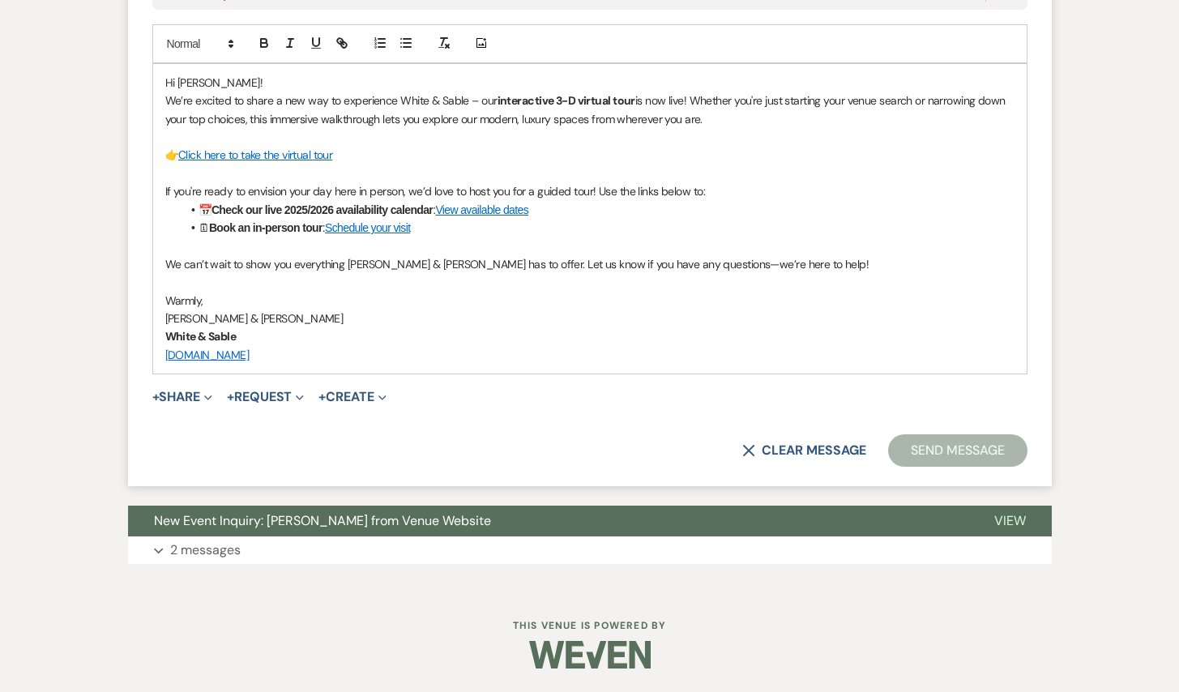
click at [935, 462] on button "Send Message" at bounding box center [957, 450] width 139 height 32
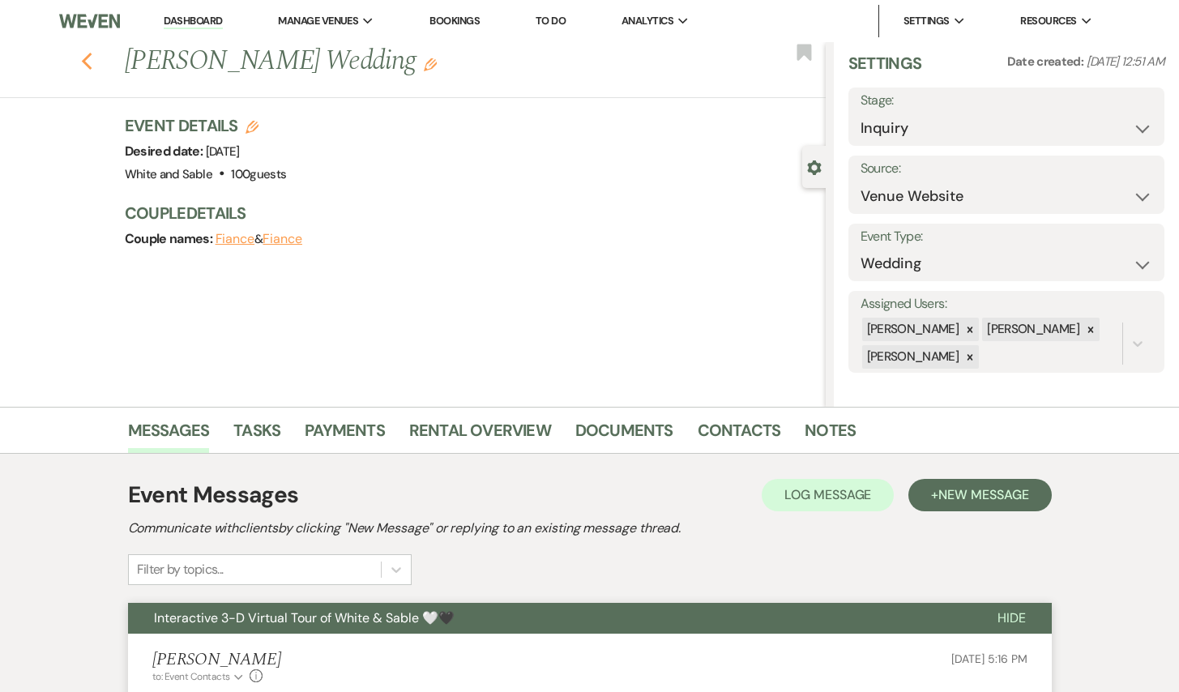
click at [83, 62] on use "button" at bounding box center [86, 62] width 11 height 18
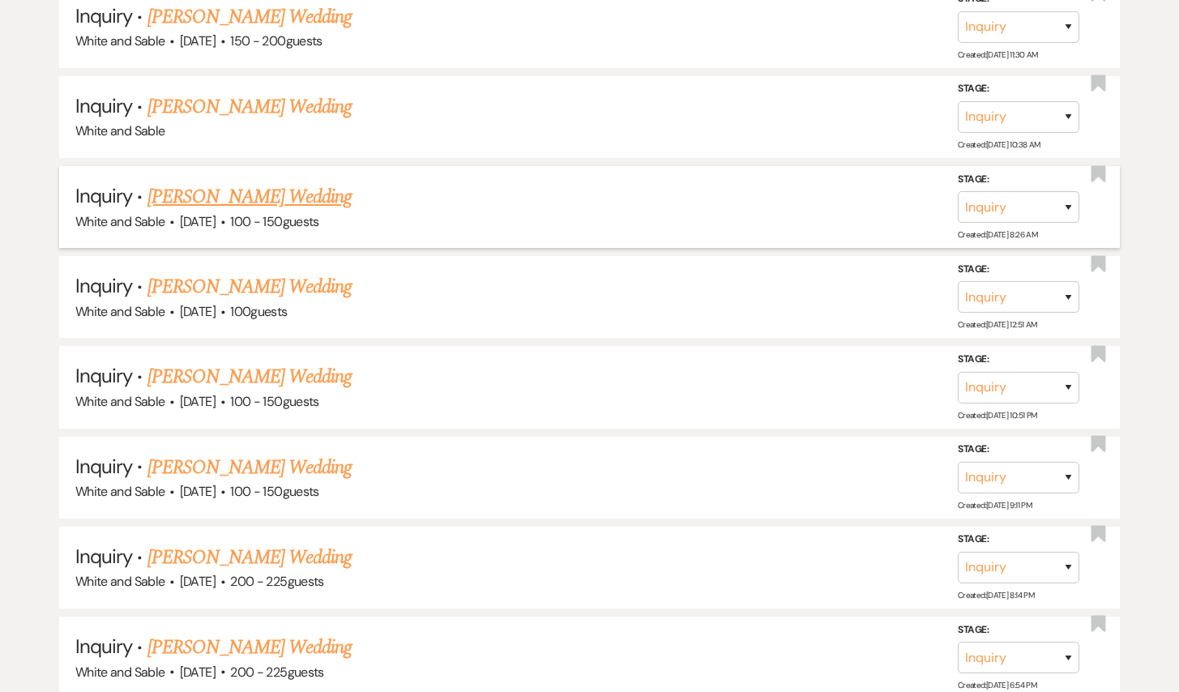
click at [282, 182] on link "[PERSON_NAME] Wedding" at bounding box center [249, 196] width 205 height 29
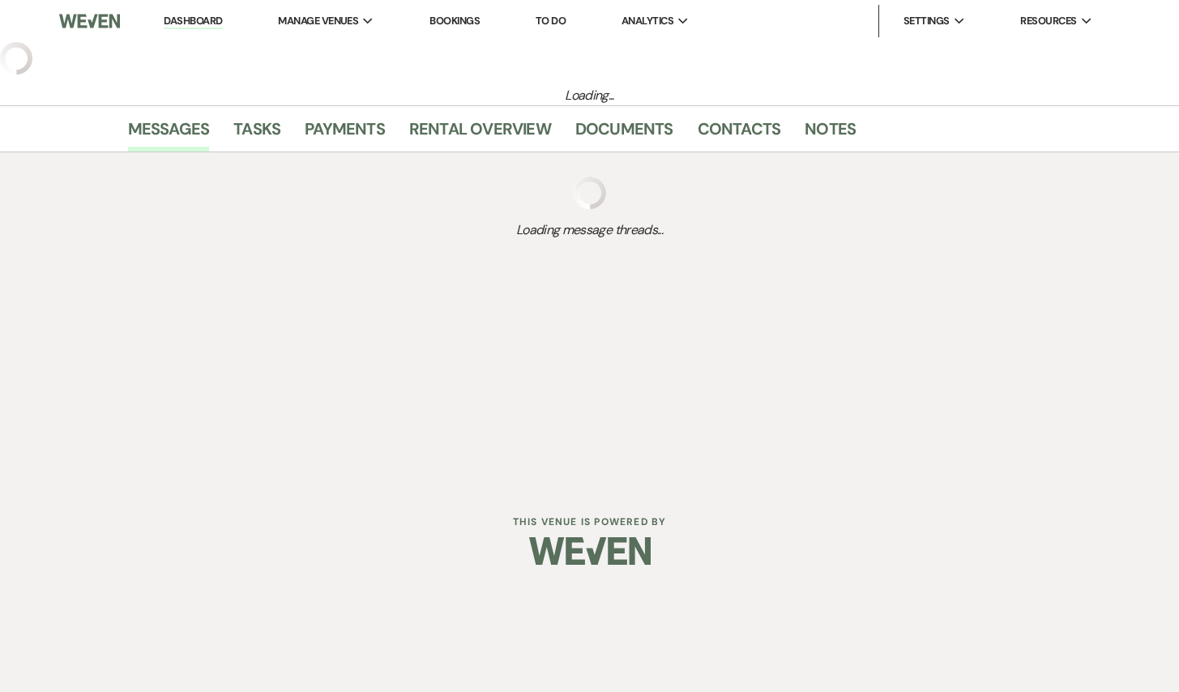
select select "5"
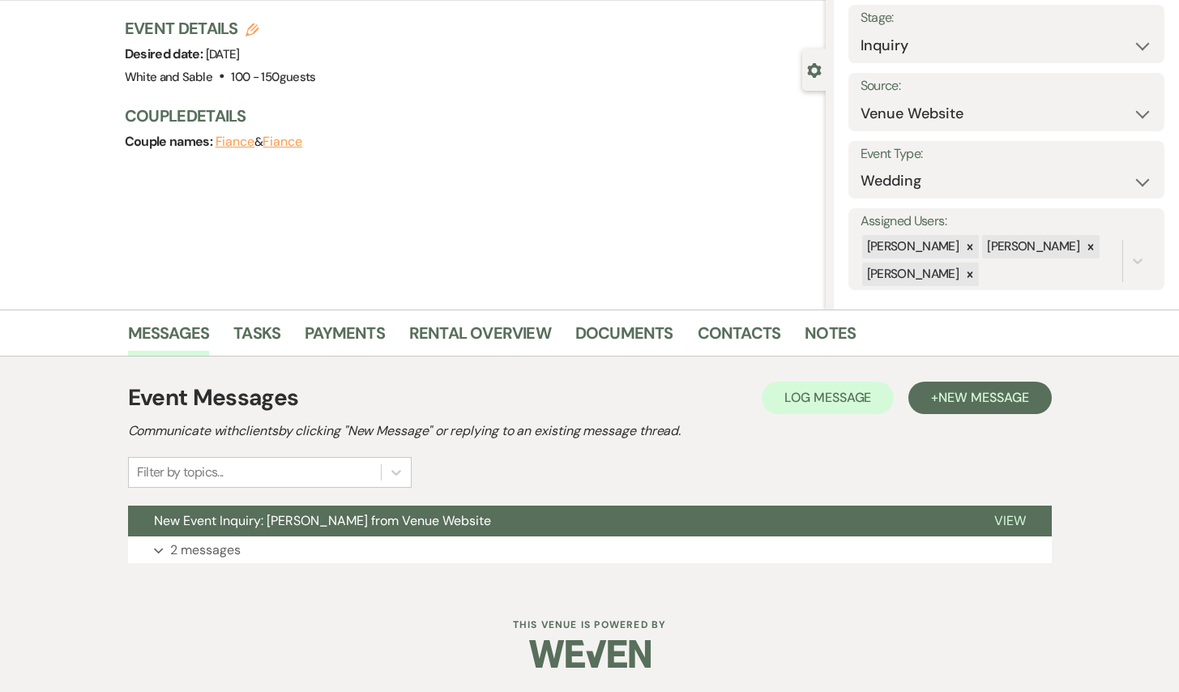
click at [956, 417] on div "Event Messages Log Log Message + New Message Communicate with clients by clicki…" at bounding box center [590, 434] width 924 height 107
click at [950, 392] on span "New Message" at bounding box center [983, 397] width 90 height 17
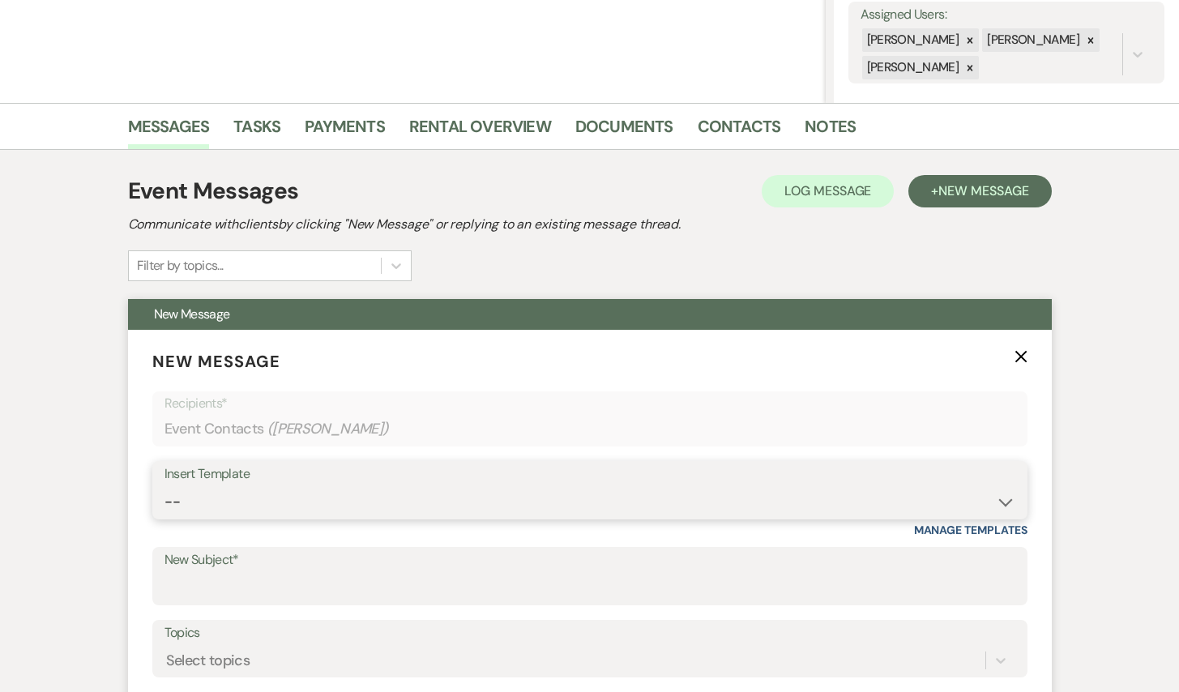
click at [391, 502] on select "-- Inquiry Response (Venue Guide) Schedule - Venue Tour Appt Confirmation Sched…" at bounding box center [589, 502] width 851 height 32
select select "5880"
click at [164, 486] on select "-- Inquiry Response (Venue Guide) Schedule - Venue Tour Appt Confirmation Sched…" at bounding box center [589, 502] width 851 height 32
type input "Suite Access"
click at [353, 500] on select "-- Inquiry Response (Venue Guide) Schedule - Venue Tour Appt Confirmation Sched…" at bounding box center [589, 502] width 851 height 32
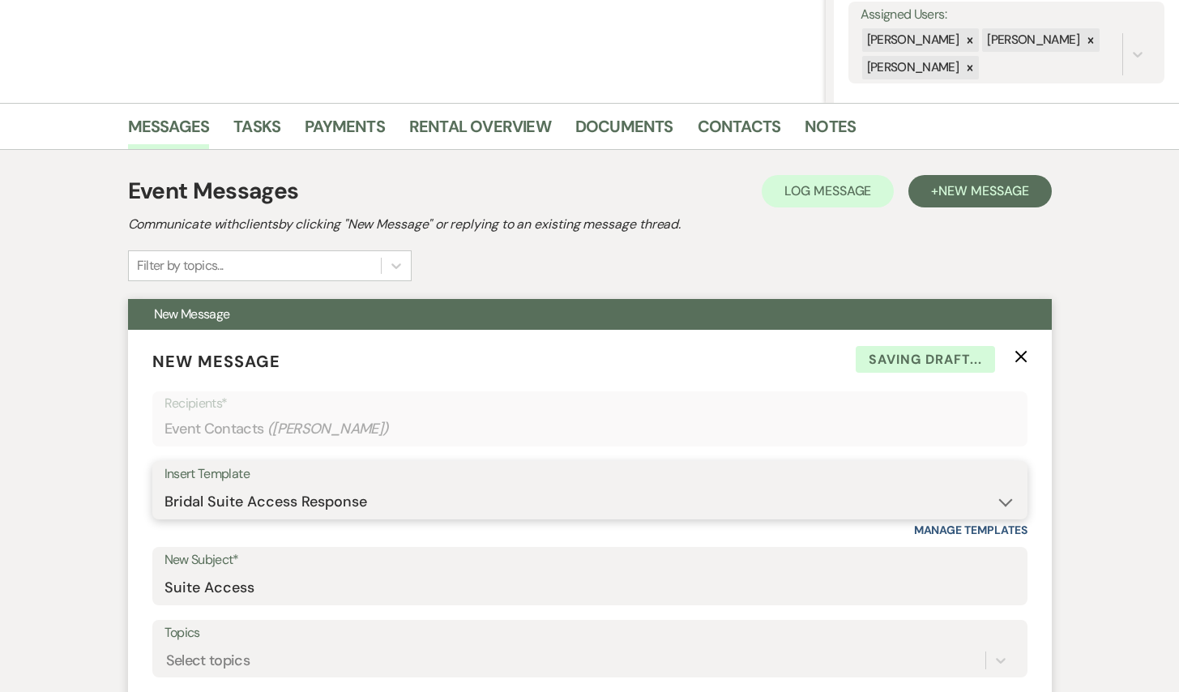
select select "5948"
click at [164, 486] on select "-- Inquiry Response (Venue Guide) Schedule - Venue Tour Appt Confirmation Sched…" at bounding box center [589, 502] width 851 height 32
type input "Interactive 3-D Virtual Tour of White & Sable 🤍🖤"
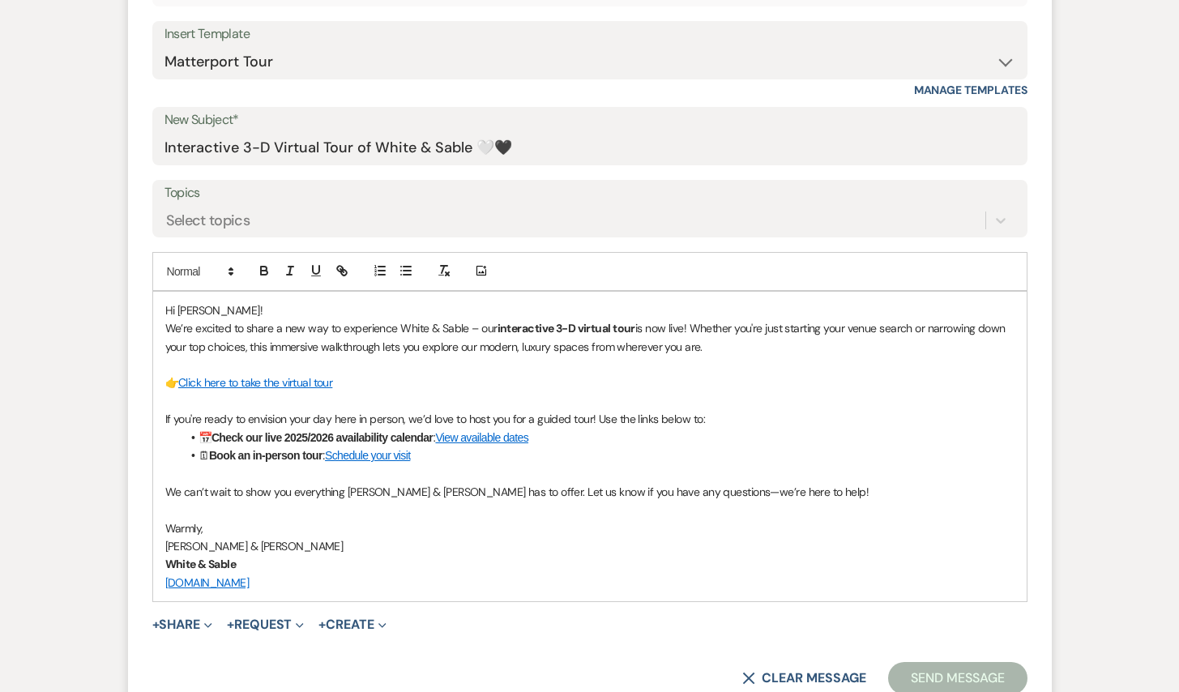
click at [935, 676] on button "Send Message" at bounding box center [957, 678] width 139 height 32
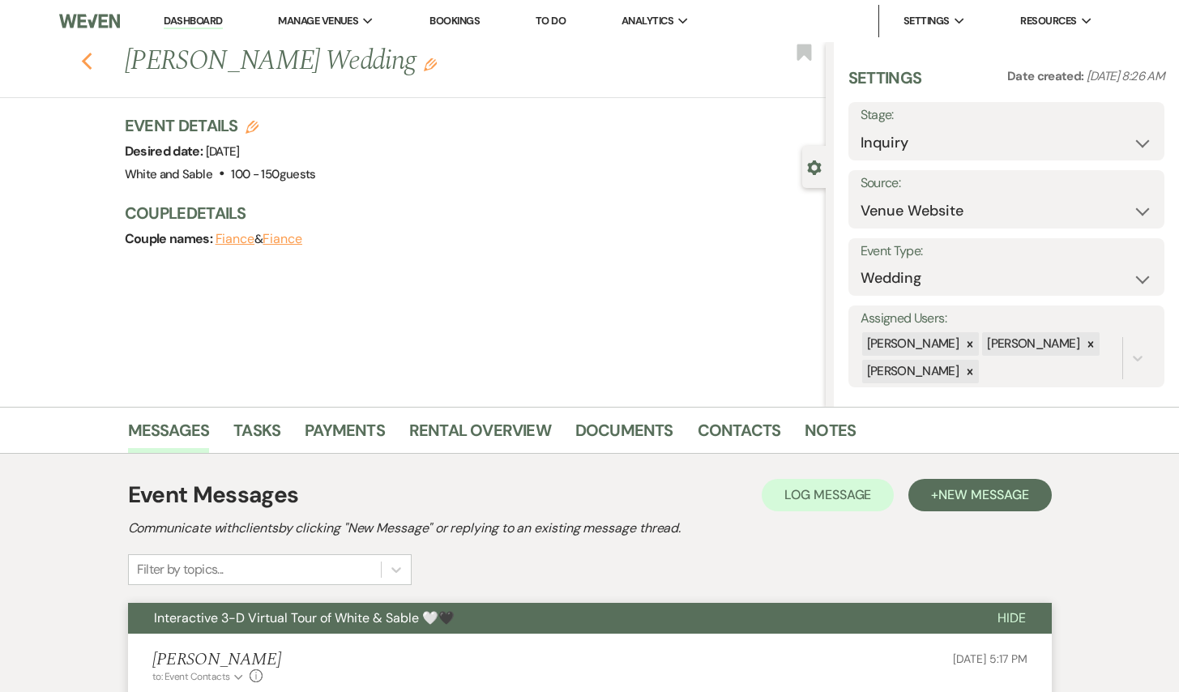
click at [86, 63] on use "button" at bounding box center [86, 62] width 11 height 18
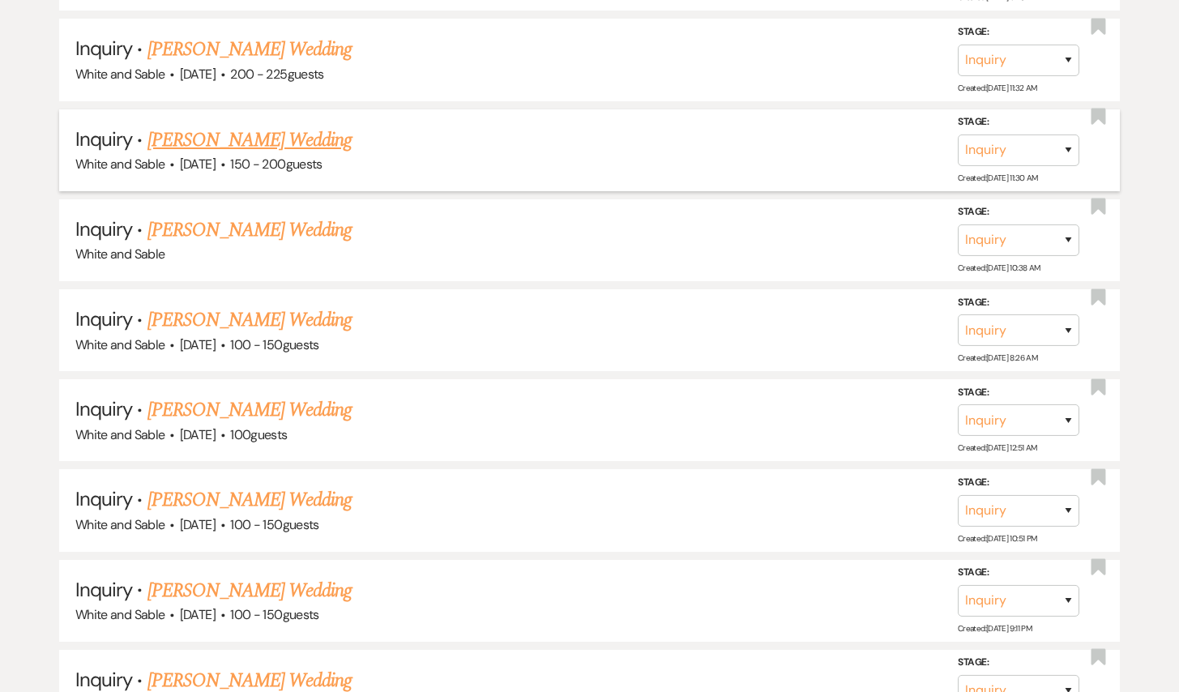
click at [259, 126] on link "[PERSON_NAME] Wedding" at bounding box center [249, 140] width 205 height 29
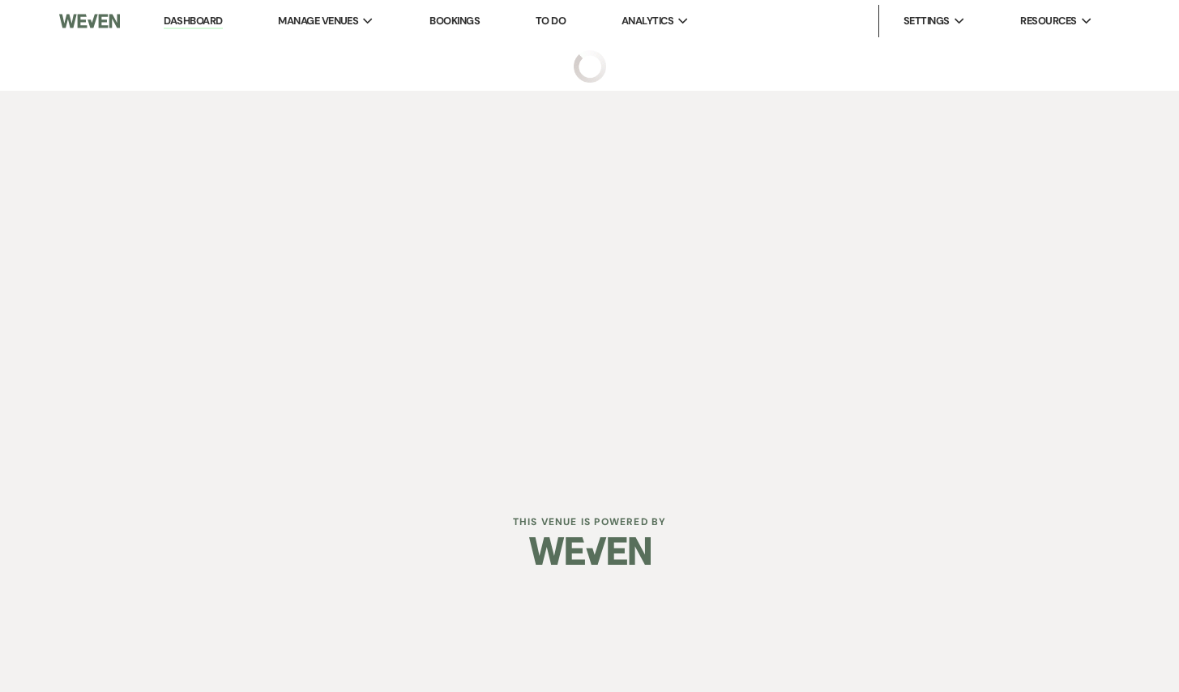
select select "5"
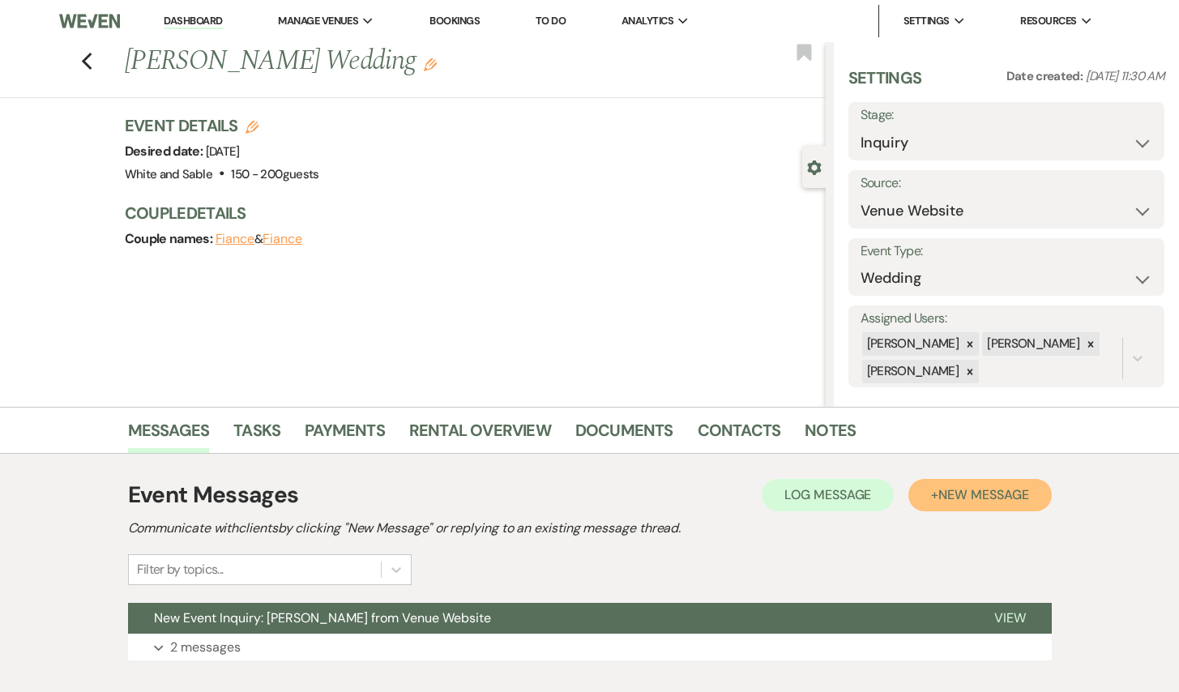
click at [988, 501] on span "New Message" at bounding box center [983, 494] width 90 height 17
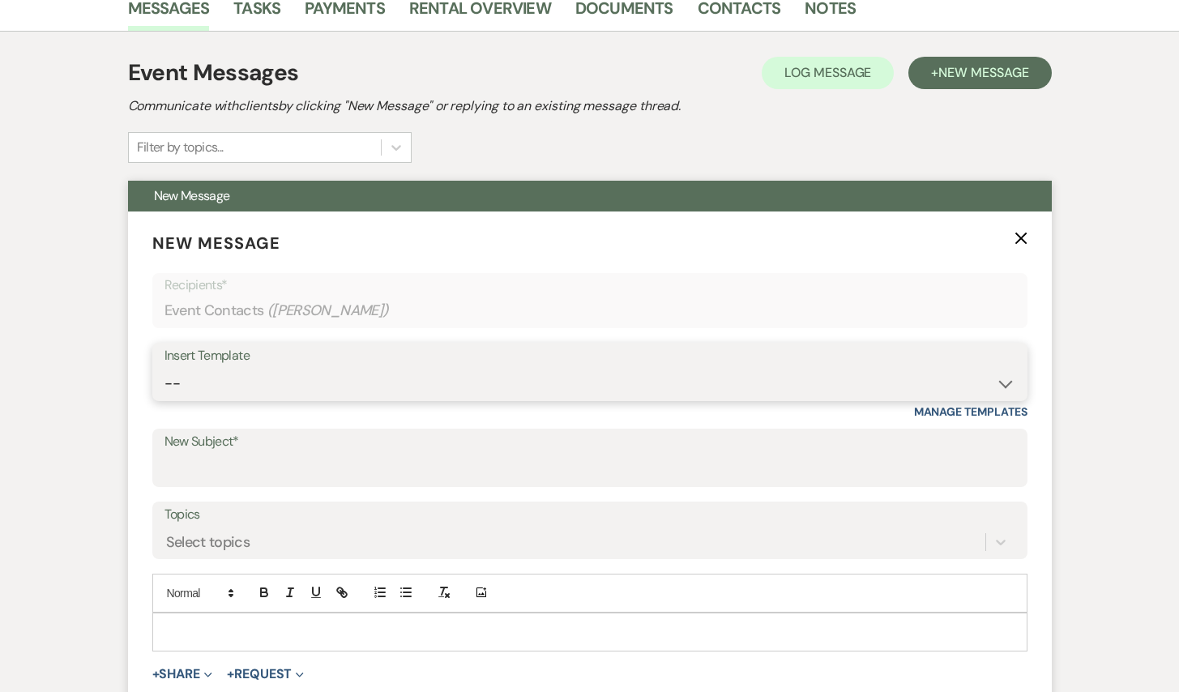
click at [429, 382] on select "-- Inquiry Response (Venue Guide) Schedule - Venue Tour Appt Confirmation Sched…" at bounding box center [589, 384] width 851 height 32
select select "5948"
click at [164, 368] on select "-- Inquiry Response (Venue Guide) Schedule - Venue Tour Appt Confirmation Sched…" at bounding box center [589, 384] width 851 height 32
type input "Interactive 3-D Virtual Tour of White & Sable 🤍🖤"
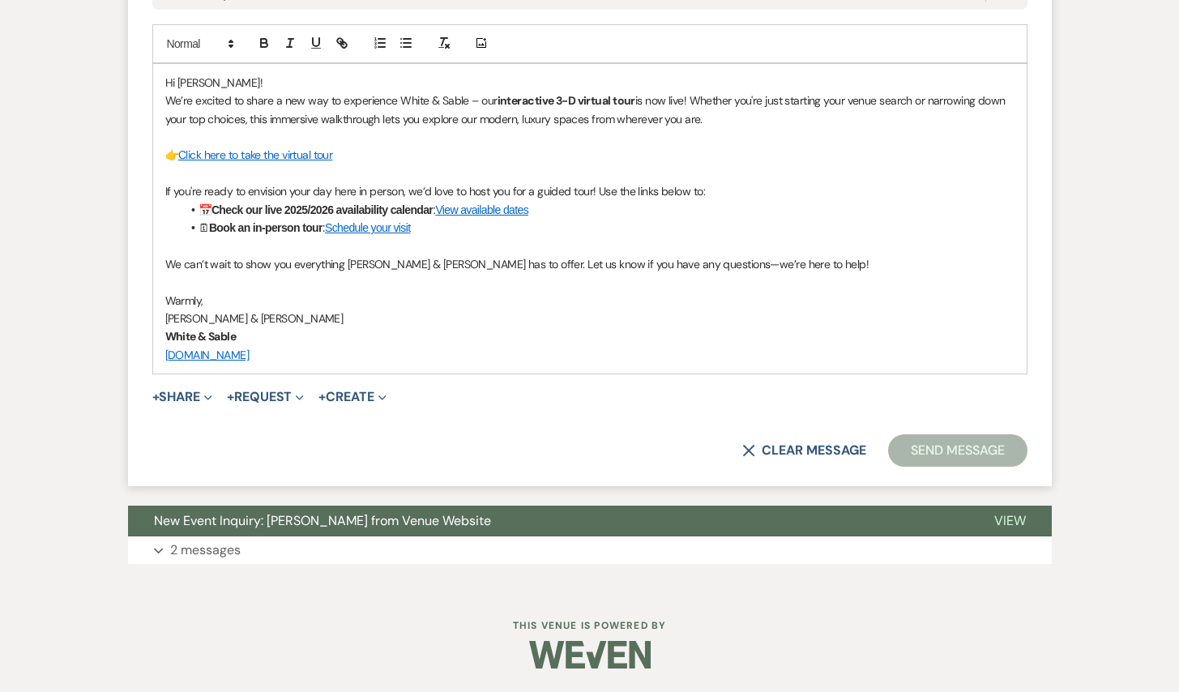
click at [948, 451] on button "Send Message" at bounding box center [957, 450] width 139 height 32
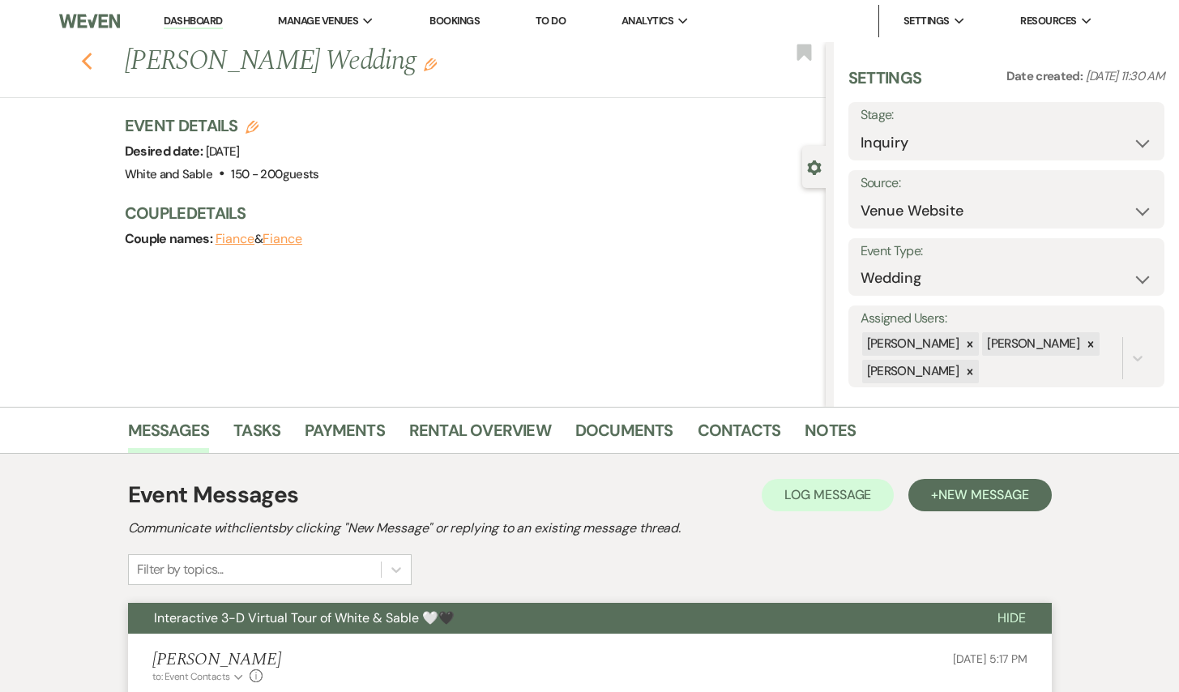
click at [90, 61] on icon "Previous" at bounding box center [87, 61] width 12 height 19
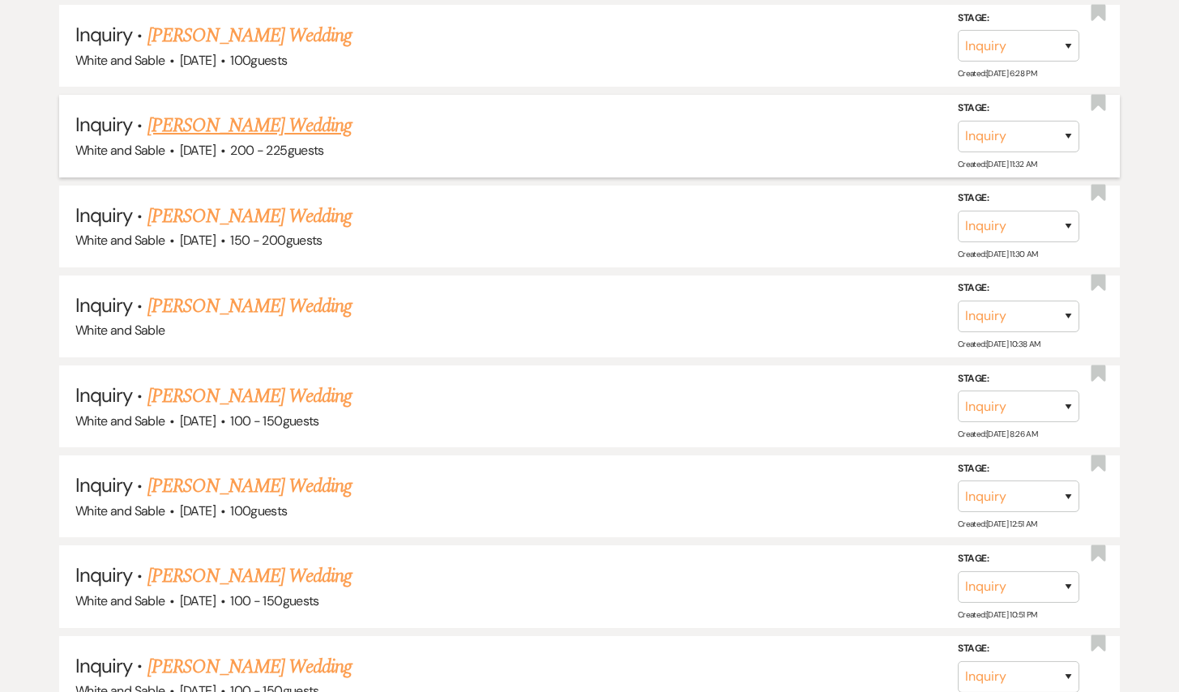
click at [265, 111] on link "[PERSON_NAME] Wedding" at bounding box center [249, 125] width 205 height 29
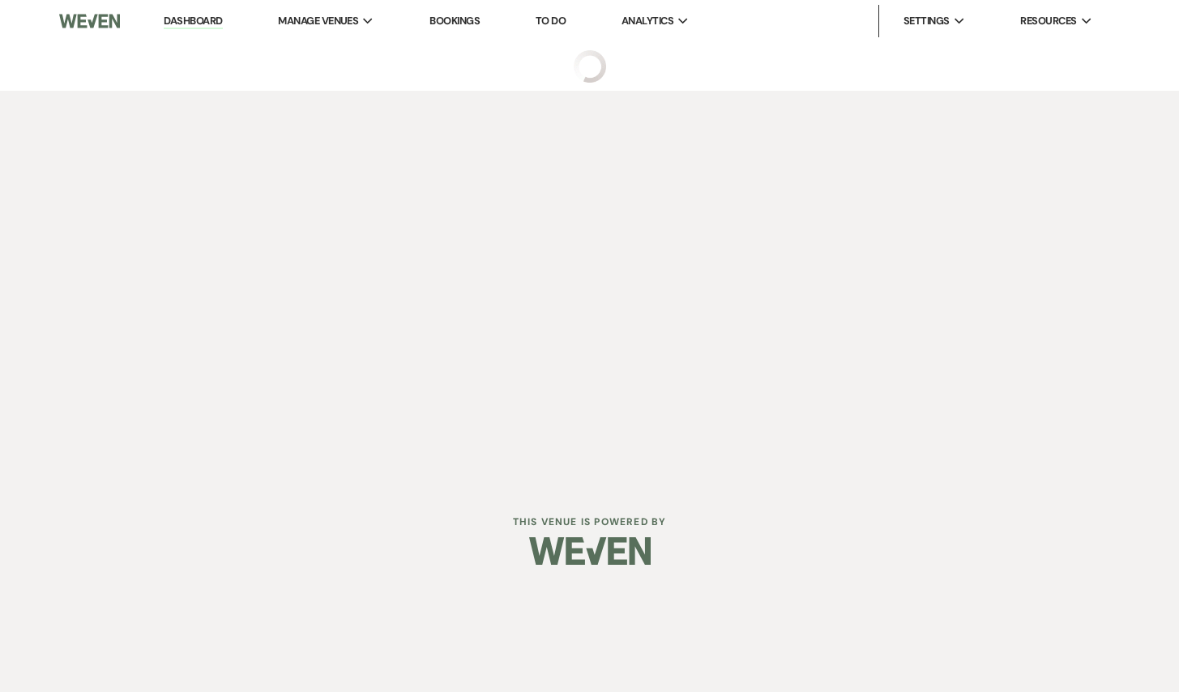
select select "5"
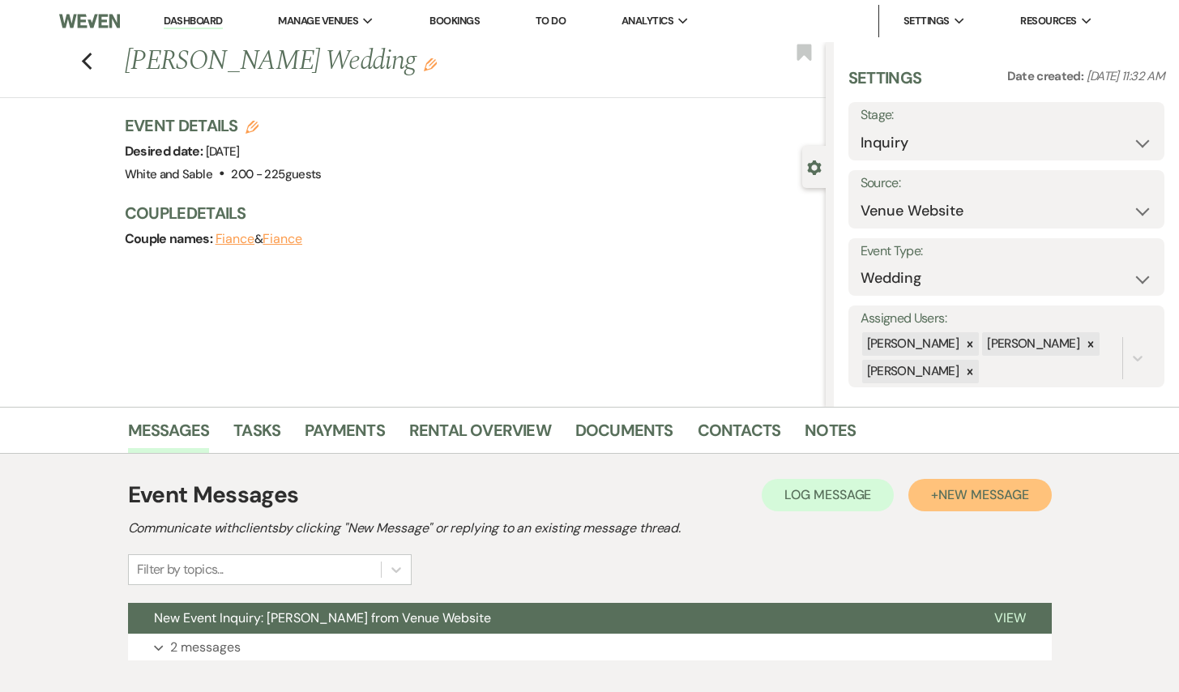
click at [991, 502] on span "New Message" at bounding box center [983, 494] width 90 height 17
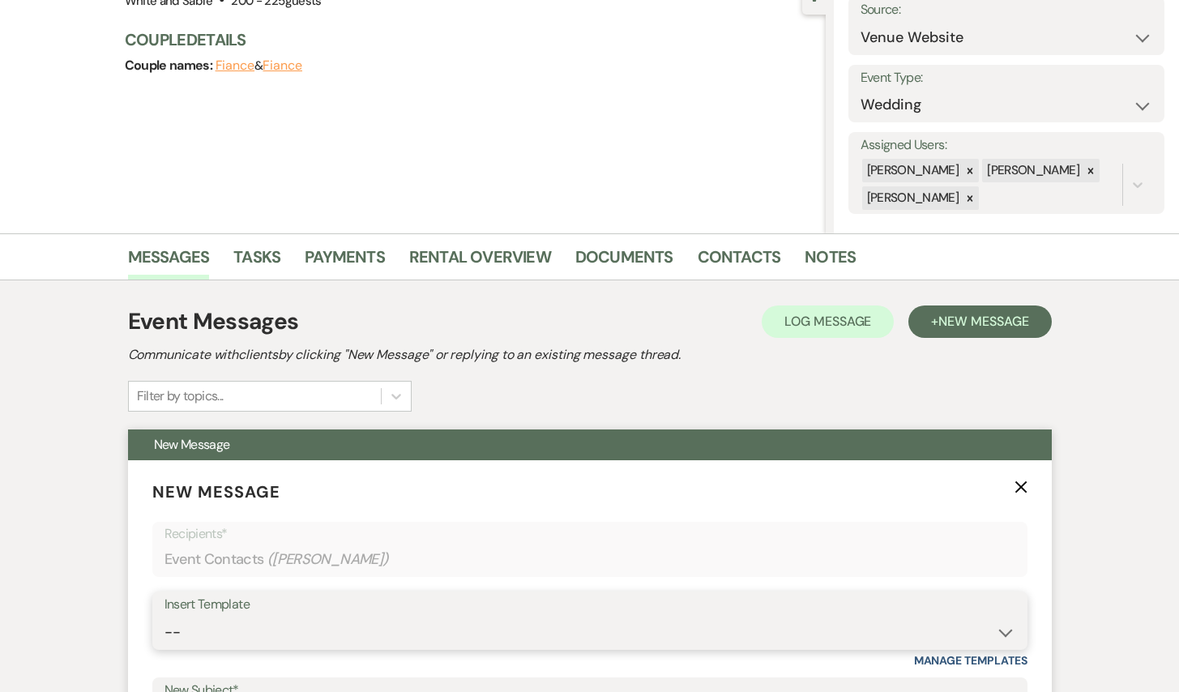
click at [416, 621] on select "-- Inquiry Response (Venue Guide) Schedule - Venue Tour Appt Confirmation Sched…" at bounding box center [589, 633] width 851 height 32
select select "5948"
click at [164, 617] on select "-- Inquiry Response (Venue Guide) Schedule - Venue Tour Appt Confirmation Sched…" at bounding box center [589, 633] width 851 height 32
type input "Interactive 3-D Virtual Tour of White & Sable 🤍🖤"
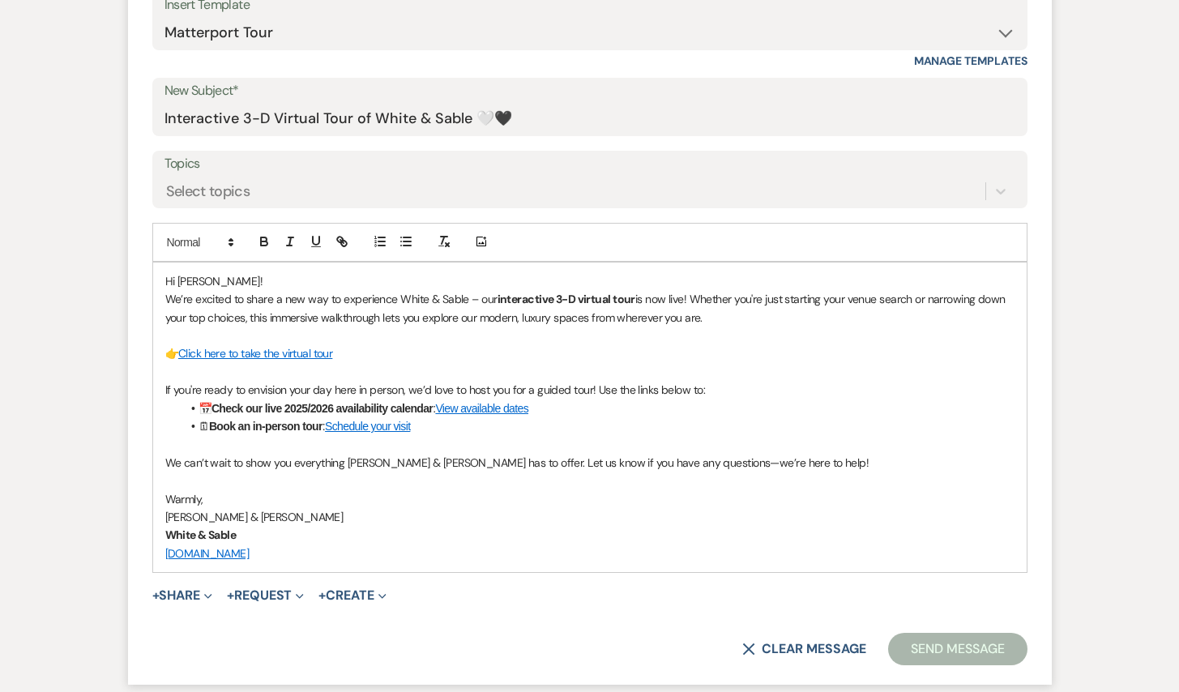
click at [975, 648] on button "Send Message" at bounding box center [957, 649] width 139 height 32
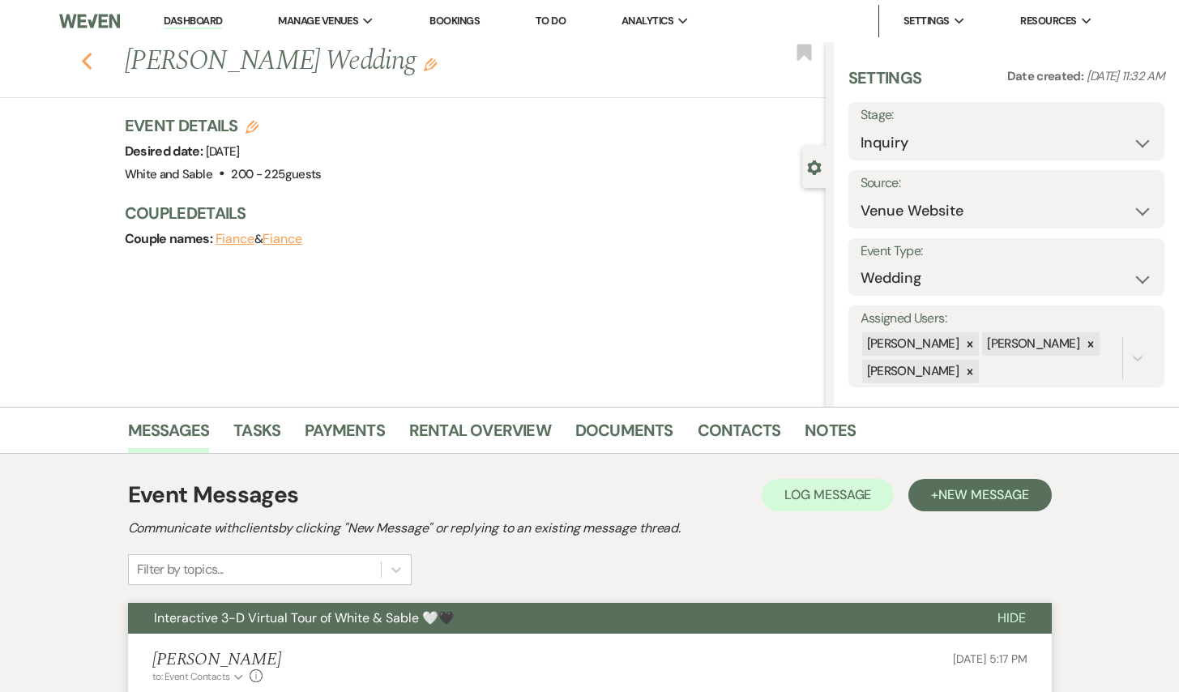
click at [90, 57] on icon "Previous" at bounding box center [87, 61] width 12 height 19
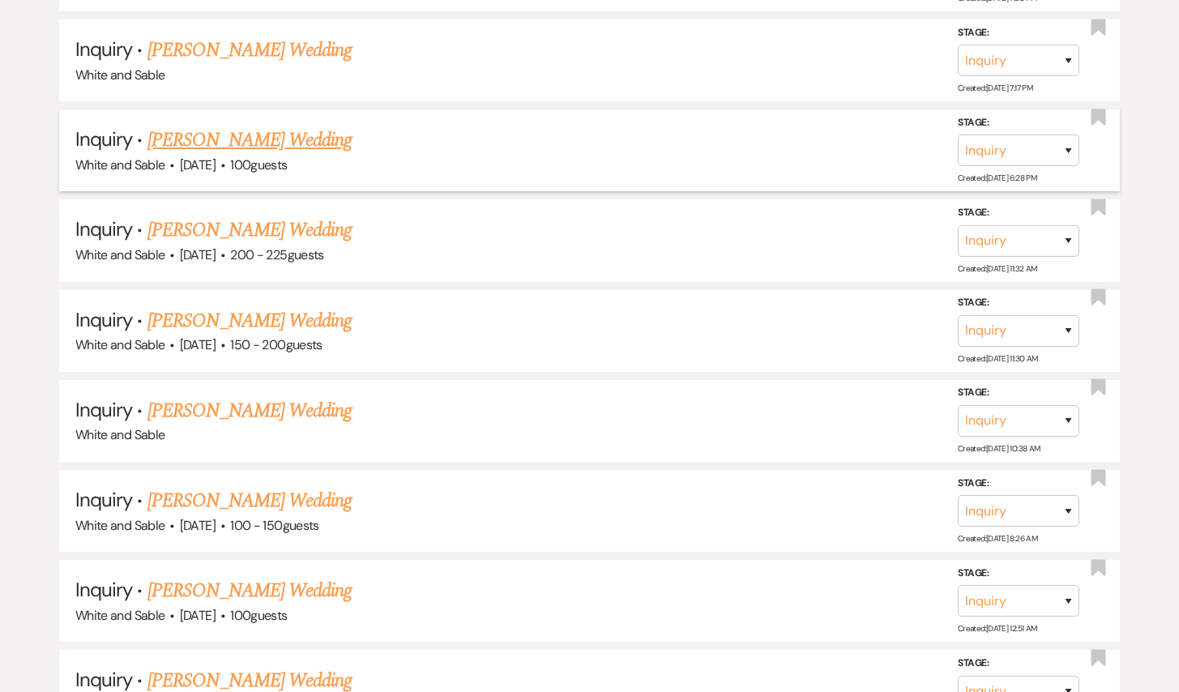
click at [246, 126] on link "[PERSON_NAME] Wedding" at bounding box center [249, 140] width 205 height 29
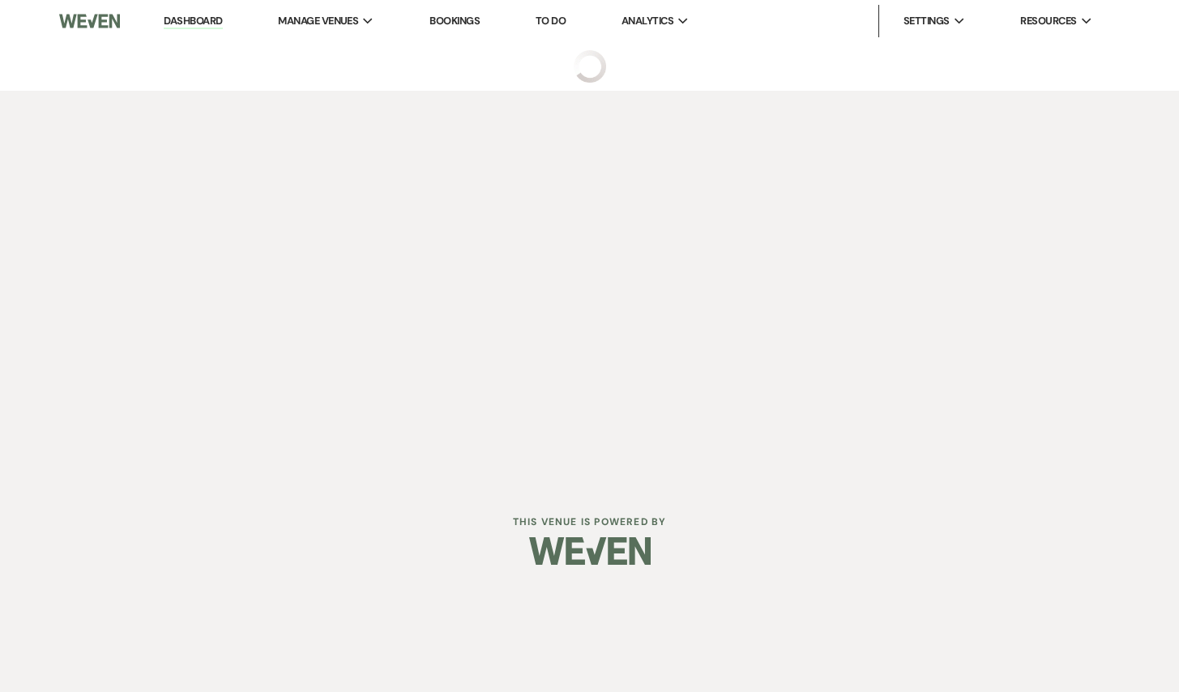
select select "5"
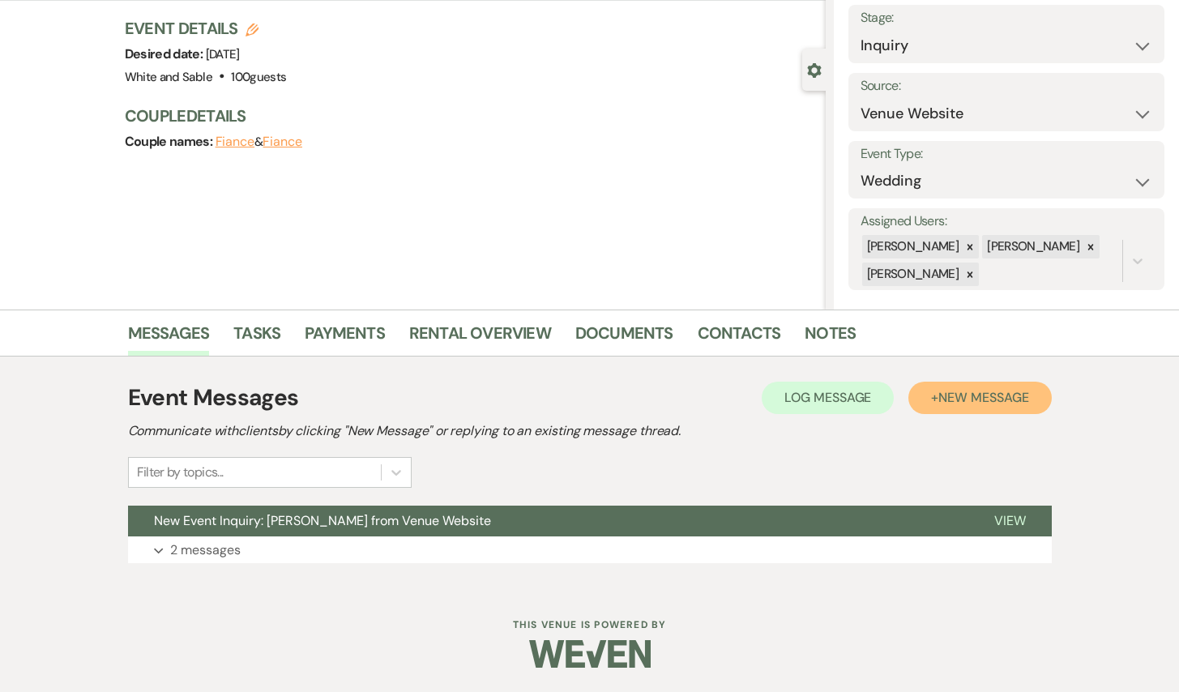
click at [1023, 386] on button "+ New Message" at bounding box center [979, 398] width 143 height 32
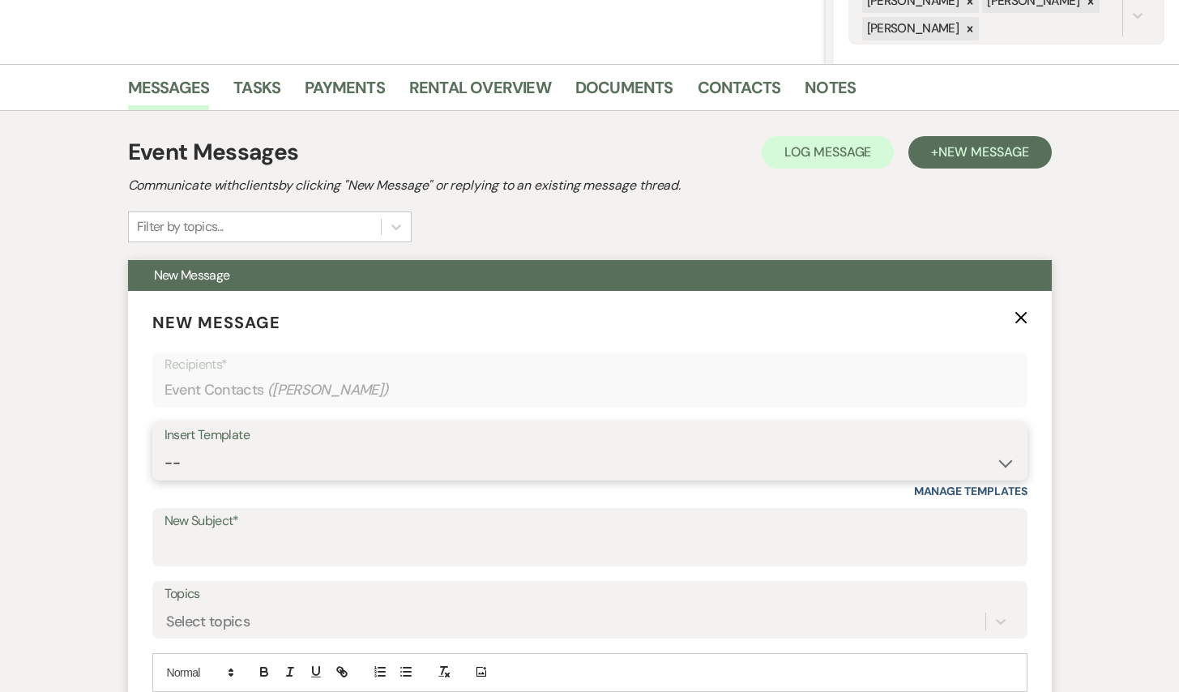
click at [304, 460] on select "-- Inquiry Response (Venue Guide) Schedule - Venue Tour Appt Confirmation Sched…" at bounding box center [589, 463] width 851 height 32
select select "5948"
click at [164, 447] on select "-- Inquiry Response (Venue Guide) Schedule - Venue Tour Appt Confirmation Sched…" at bounding box center [589, 463] width 851 height 32
type input "Interactive 3-D Virtual Tour of White & Sable 🤍🖤"
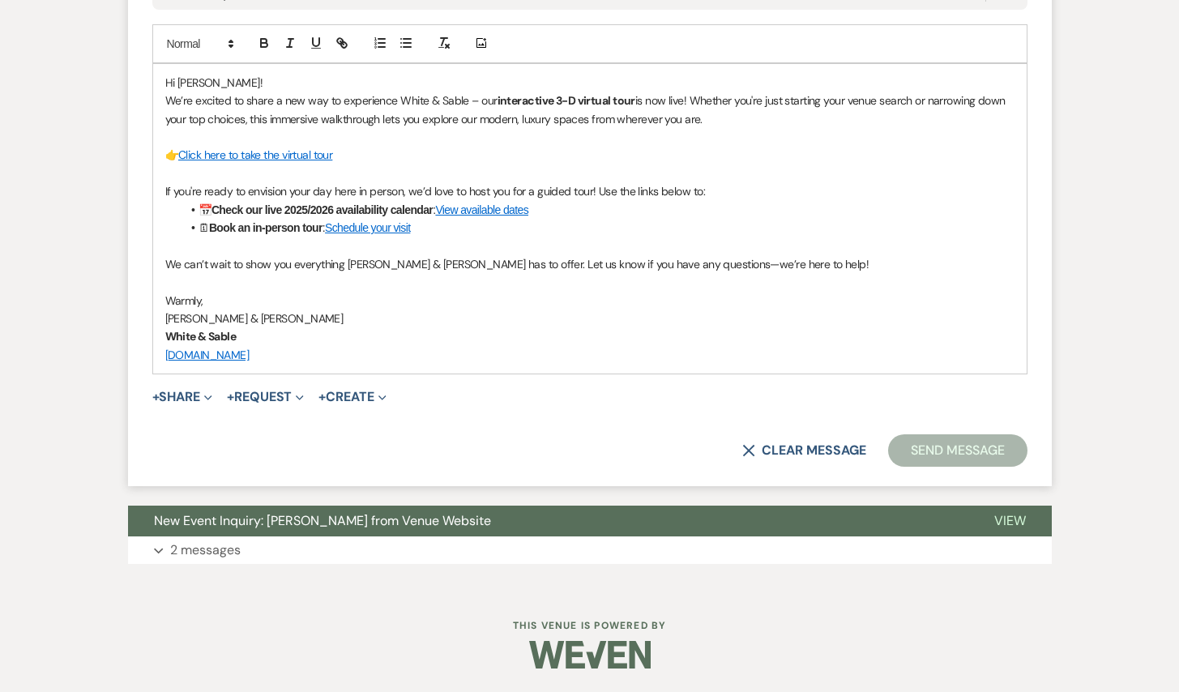
click at [950, 449] on button "Send Message" at bounding box center [957, 450] width 139 height 32
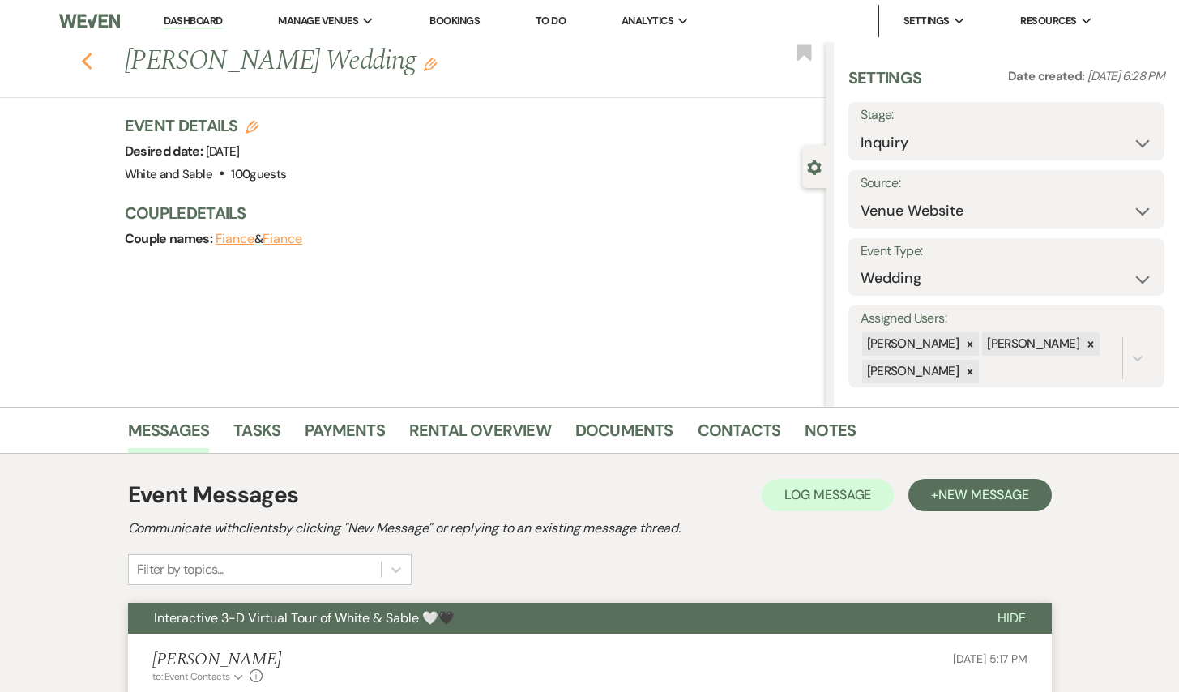
click at [88, 61] on icon "Previous" at bounding box center [87, 61] width 12 height 19
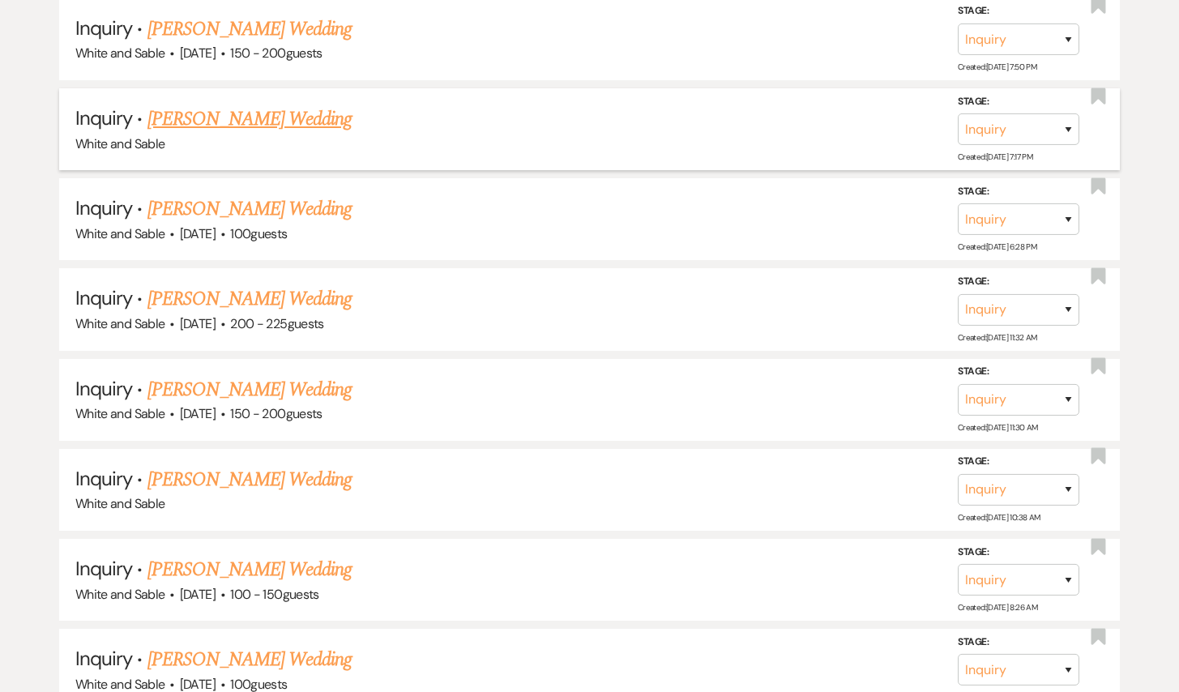
click at [237, 105] on link "[PERSON_NAME] Wedding" at bounding box center [249, 119] width 205 height 29
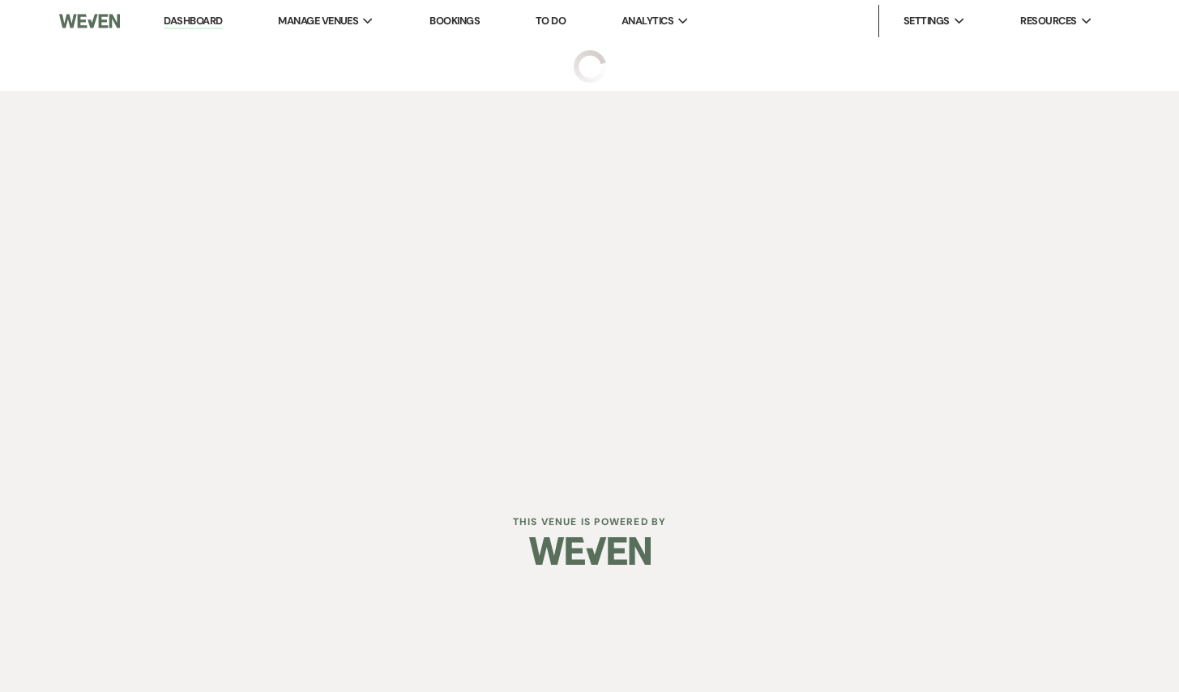
select select "5"
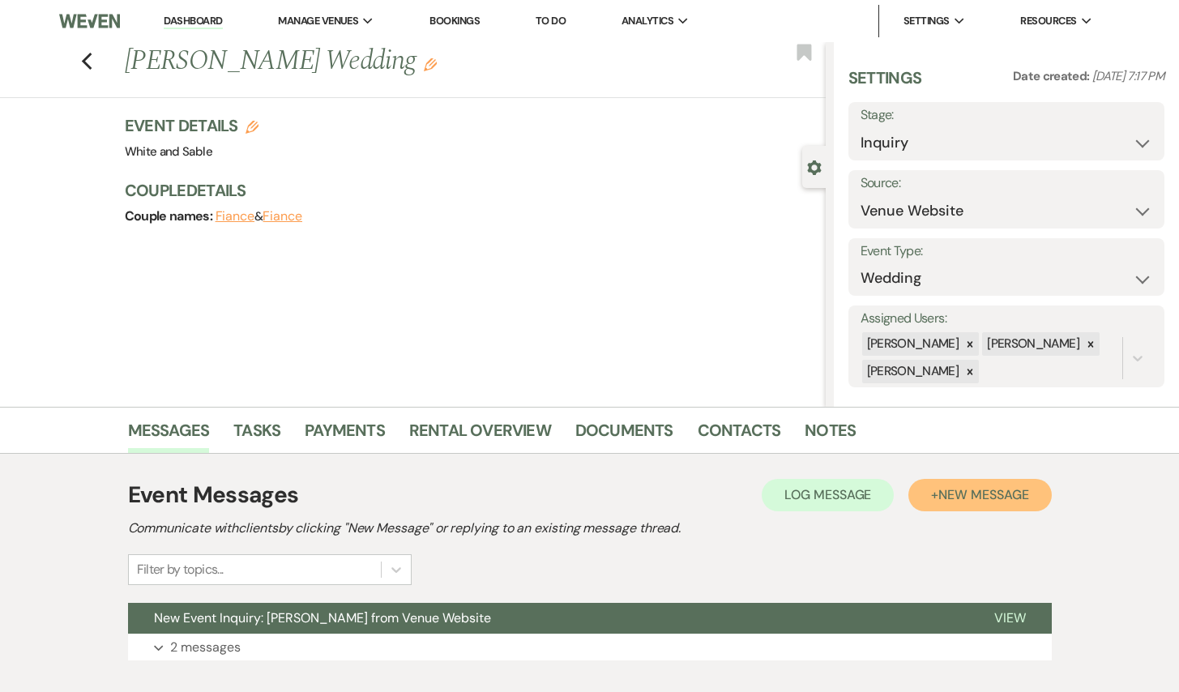
click at [988, 507] on button "+ New Message" at bounding box center [979, 495] width 143 height 32
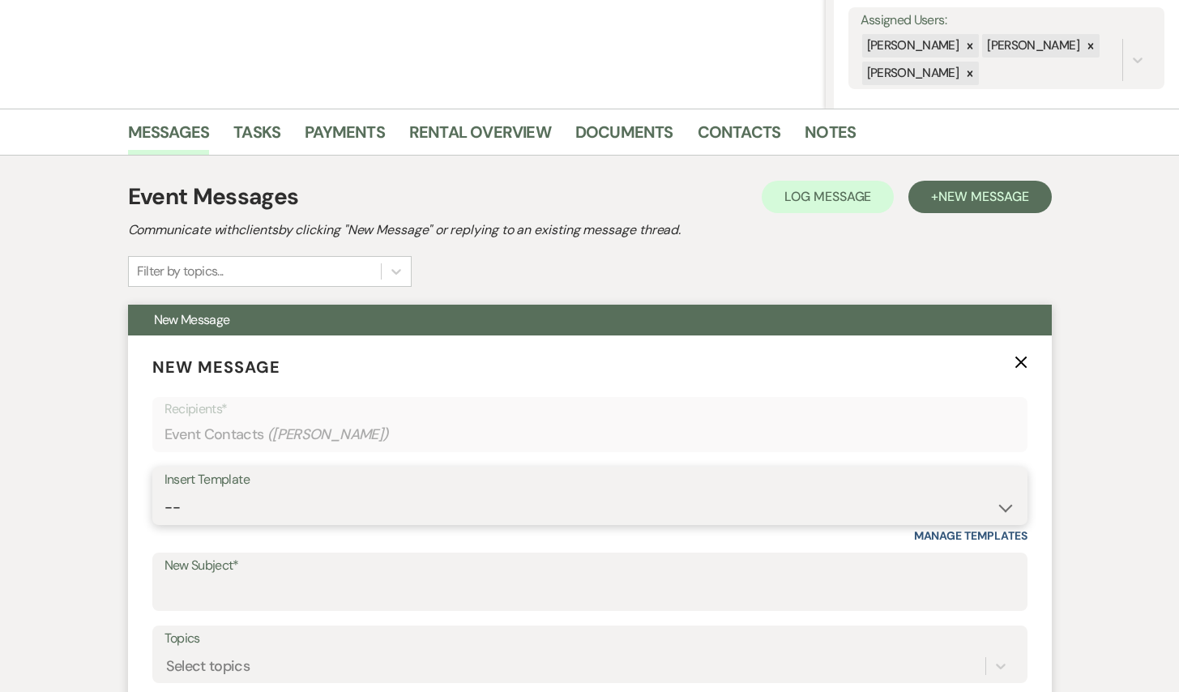
click at [393, 516] on select "-- Inquiry Response (Venue Guide) Schedule - Venue Tour Appt Confirmation Sched…" at bounding box center [589, 508] width 851 height 32
select select "5948"
click at [164, 492] on select "-- Inquiry Response (Venue Guide) Schedule - Venue Tour Appt Confirmation Sched…" at bounding box center [589, 508] width 851 height 32
type input "Interactive 3-D Virtual Tour of White & Sable 🤍🖤"
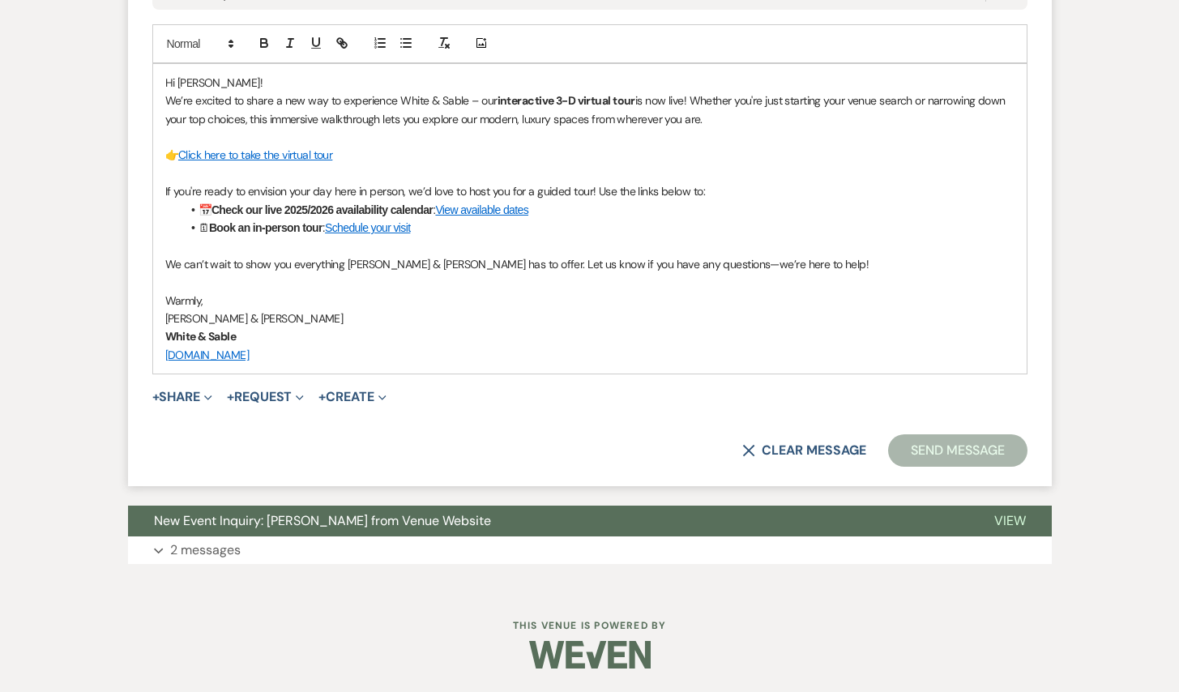
click at [954, 450] on button "Send Message" at bounding box center [957, 450] width 139 height 32
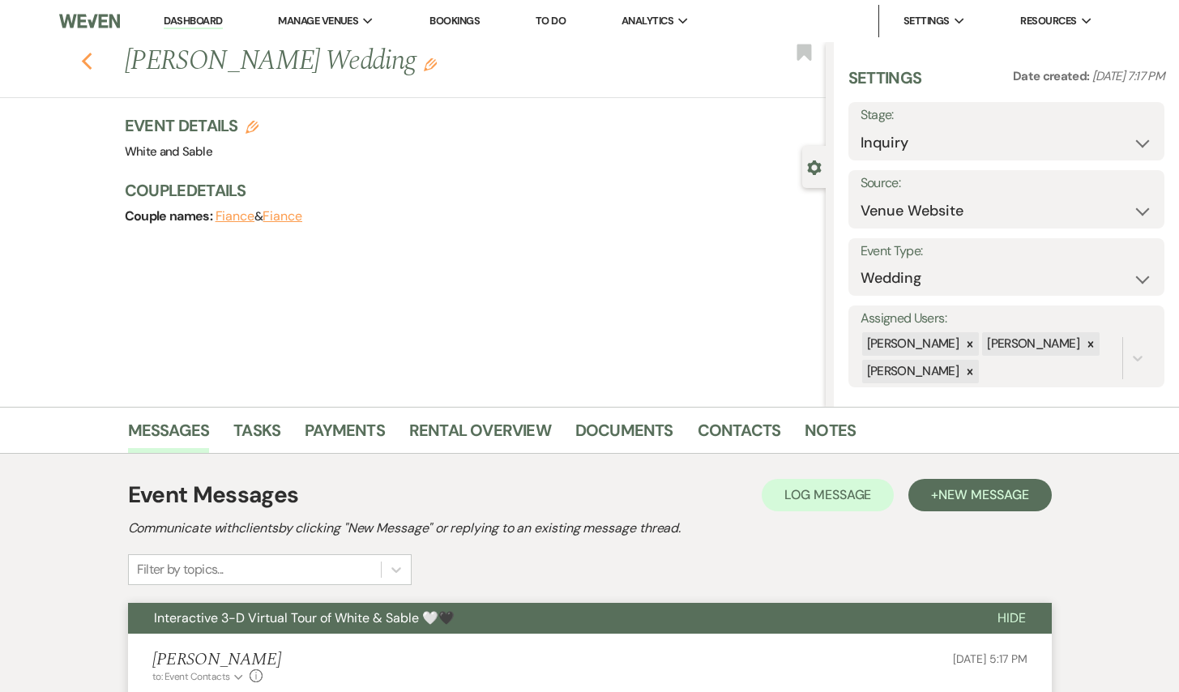
click at [87, 54] on icon "Previous" at bounding box center [87, 61] width 12 height 19
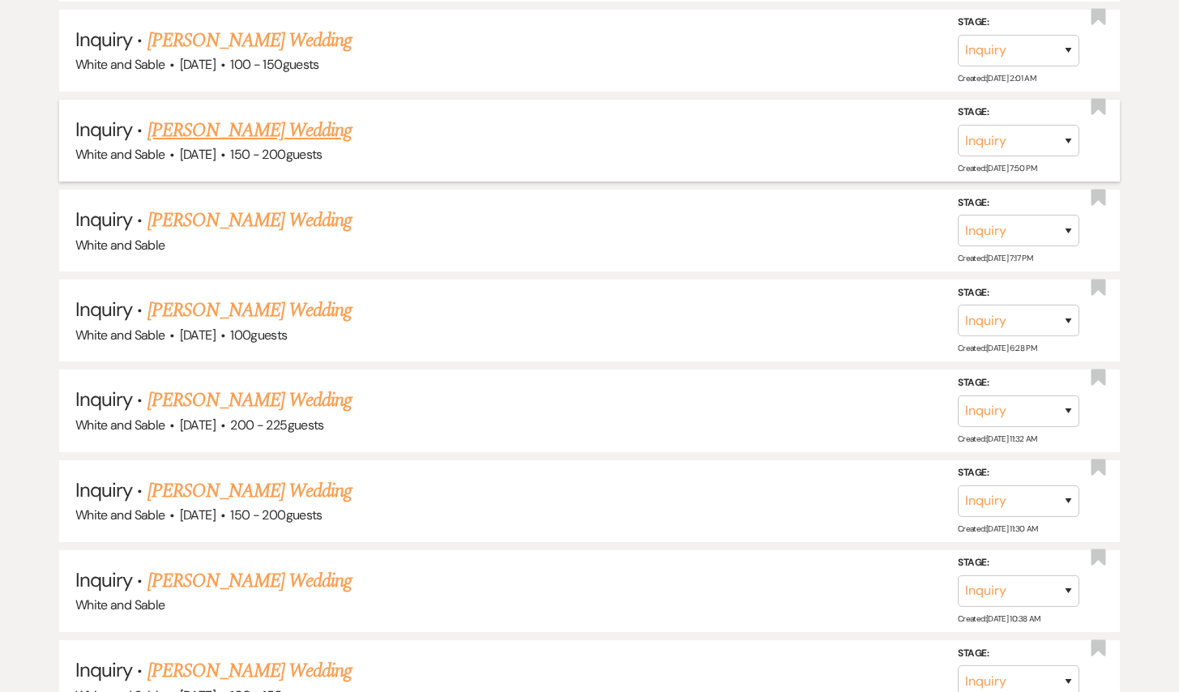
click at [253, 116] on link "[PERSON_NAME] Wedding" at bounding box center [249, 130] width 205 height 29
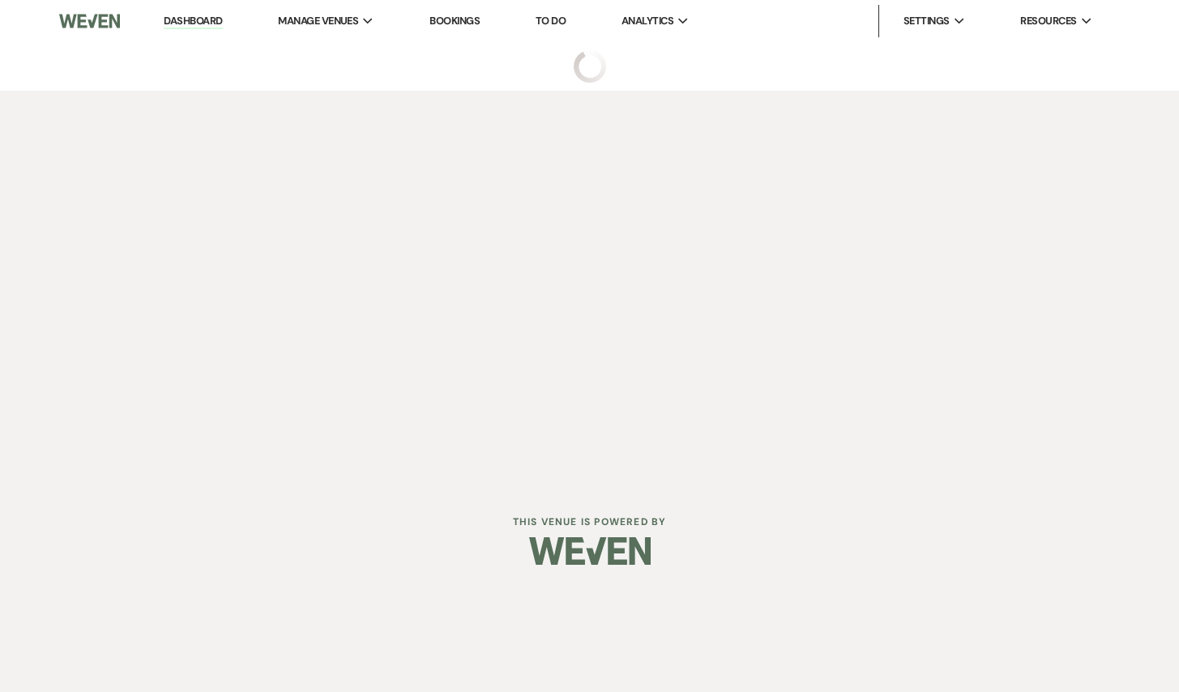
select select "5"
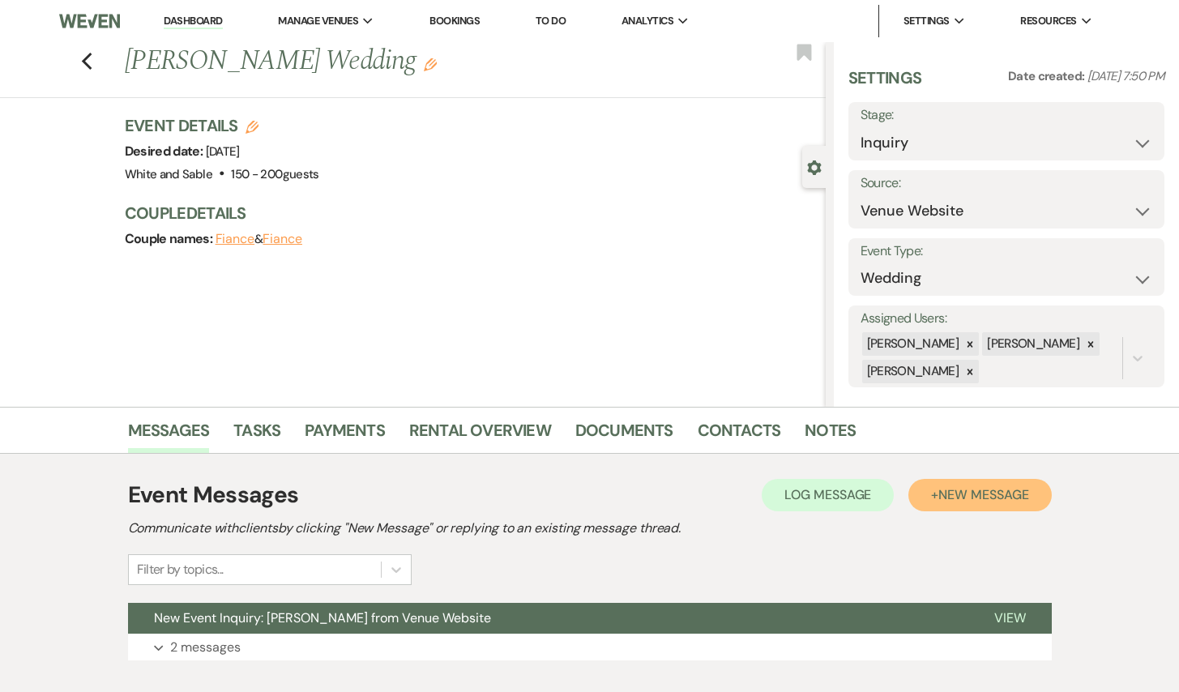
click at [997, 480] on button "+ New Message" at bounding box center [979, 495] width 143 height 32
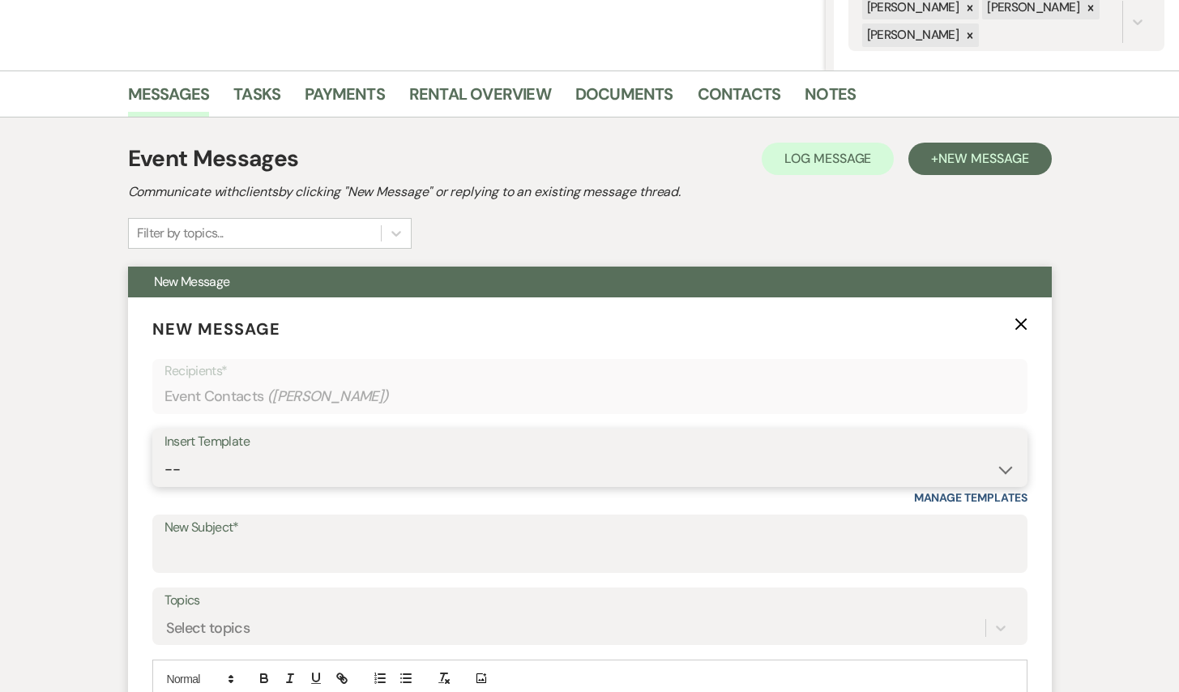
click at [379, 476] on select "-- Inquiry Response (Venue Guide) Schedule - Venue Tour Appt Confirmation Sched…" at bounding box center [589, 470] width 851 height 32
select select "5948"
click at [164, 454] on select "-- Inquiry Response (Venue Guide) Schedule - Venue Tour Appt Confirmation Sched…" at bounding box center [589, 470] width 851 height 32
type input "Interactive 3-D Virtual Tour of White & Sable 🤍🖤"
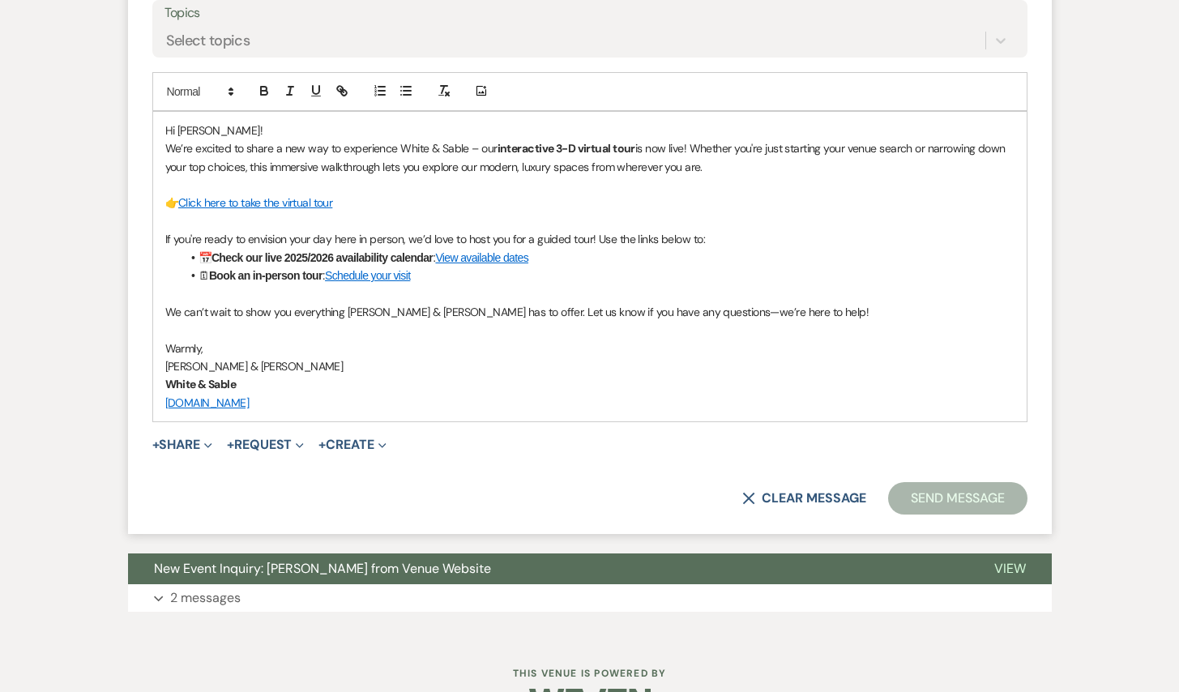
click at [922, 511] on button "Send Message" at bounding box center [957, 498] width 139 height 32
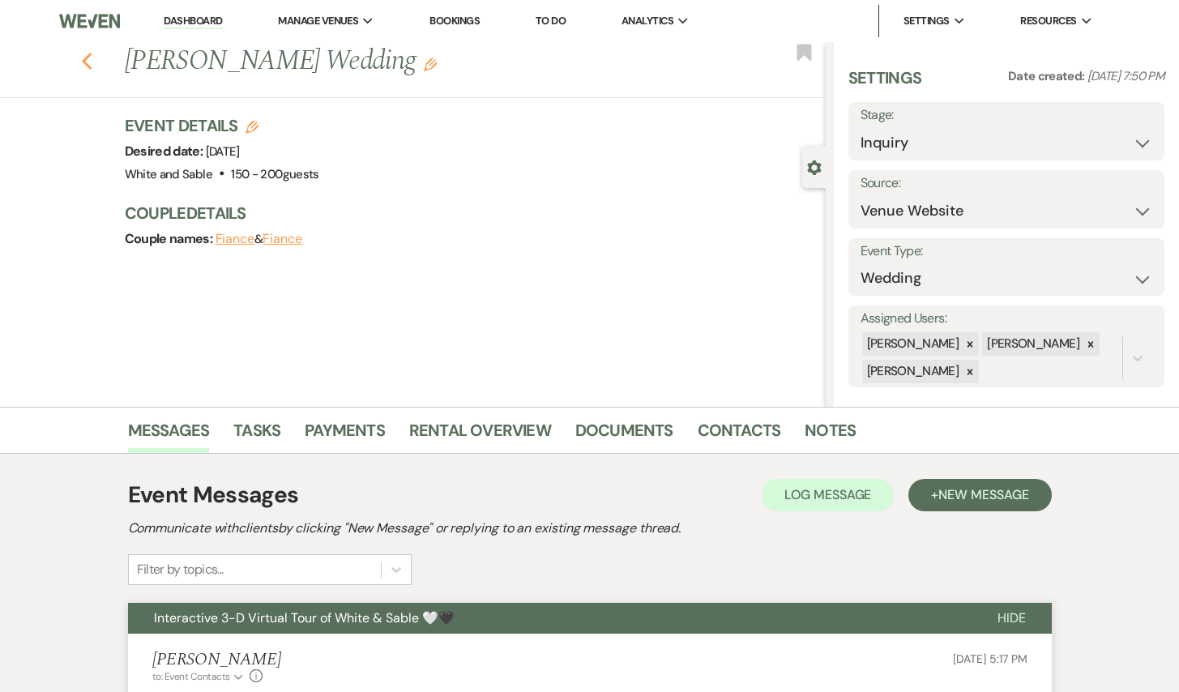
click at [84, 57] on icon "Previous" at bounding box center [87, 61] width 12 height 19
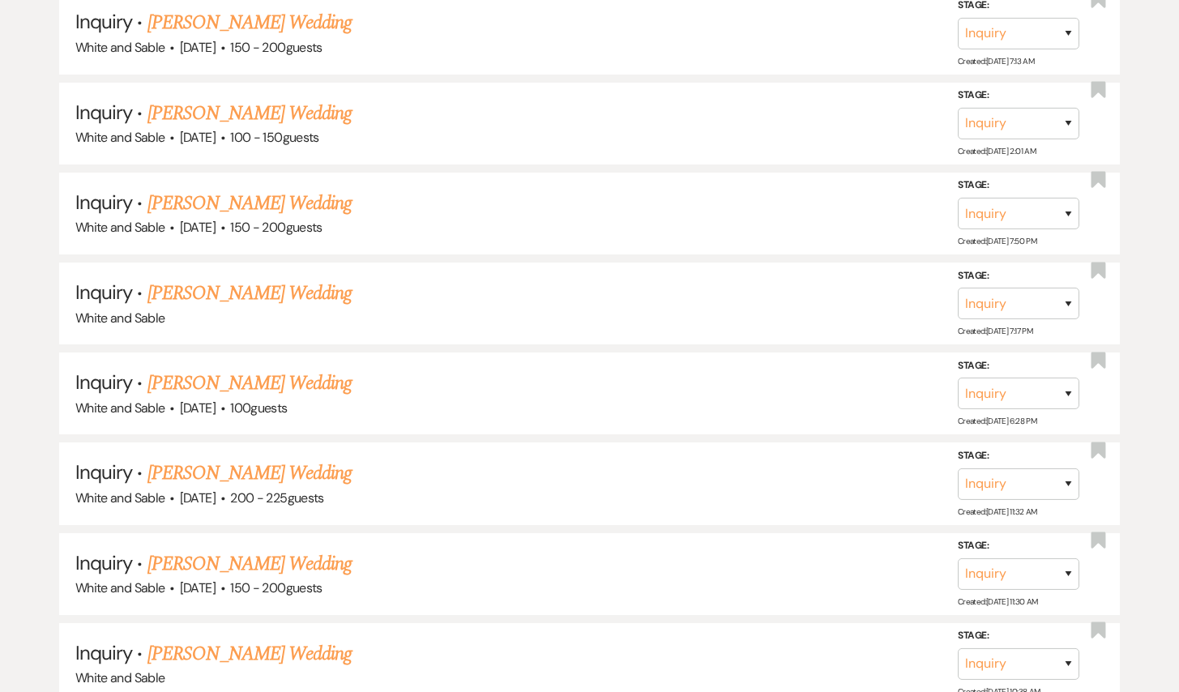
scroll to position [6503, 0]
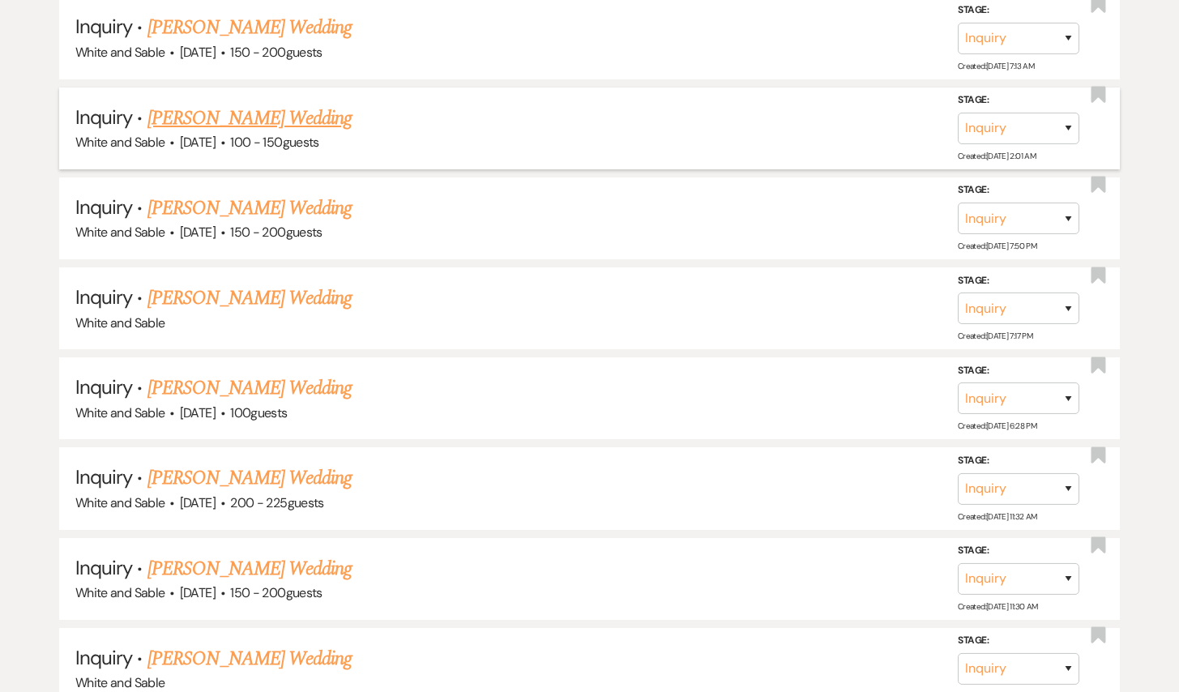
click at [225, 143] on span "·" at bounding box center [222, 143] width 5 height 0
click at [259, 23] on li "Inquiry · [PERSON_NAME] Wedding White and Sable · [DATE] · 150 - 200 guests Sta…" at bounding box center [589, 38] width 1061 height 82
click at [216, 134] on span "[DATE]" at bounding box center [198, 142] width 36 height 17
click at [245, 104] on link "[PERSON_NAME] Wedding" at bounding box center [249, 118] width 205 height 29
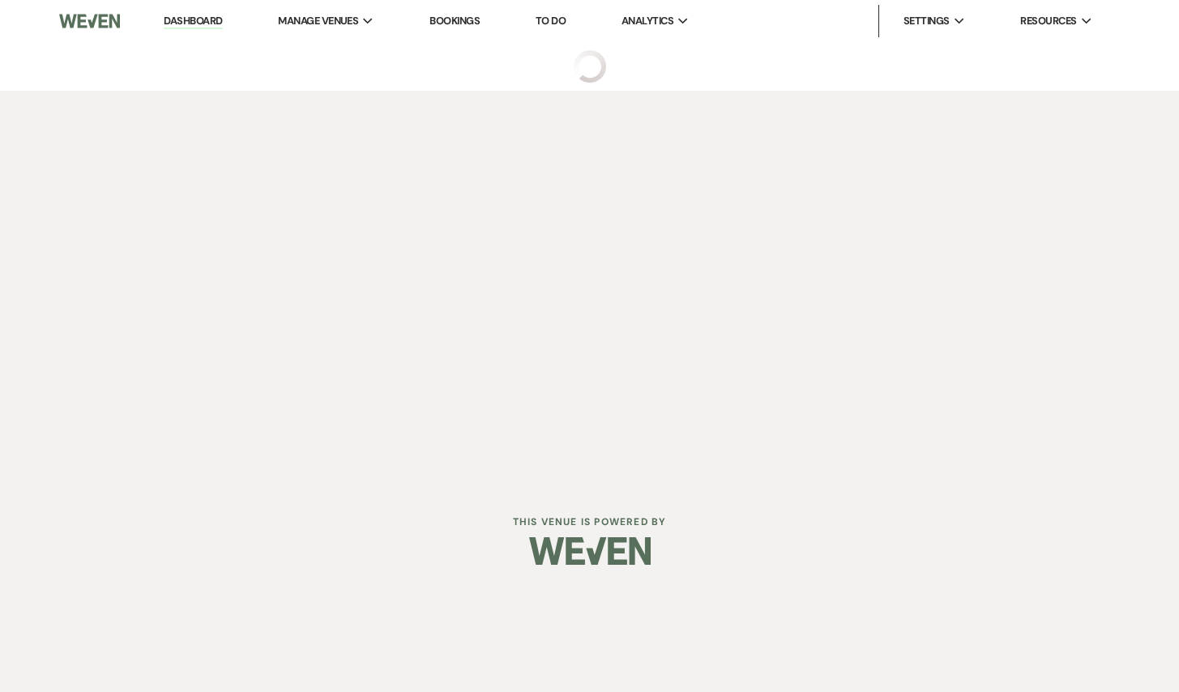
select select "5"
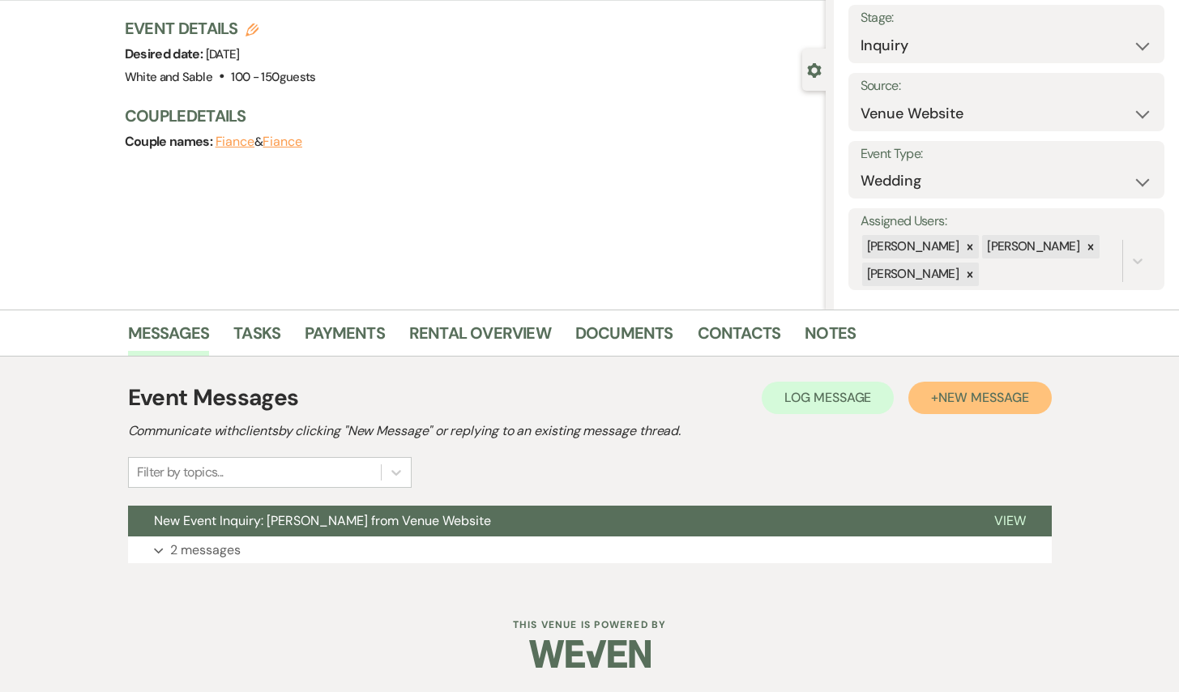
click at [1006, 395] on span "New Message" at bounding box center [983, 397] width 90 height 17
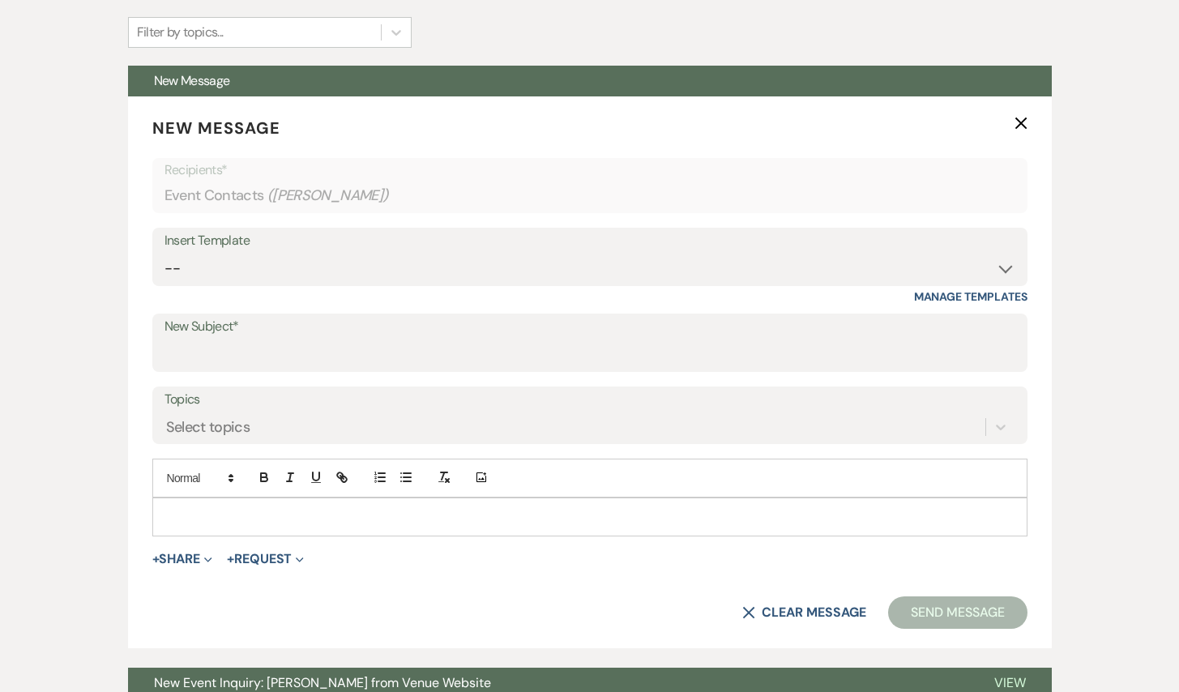
scroll to position [569, 0]
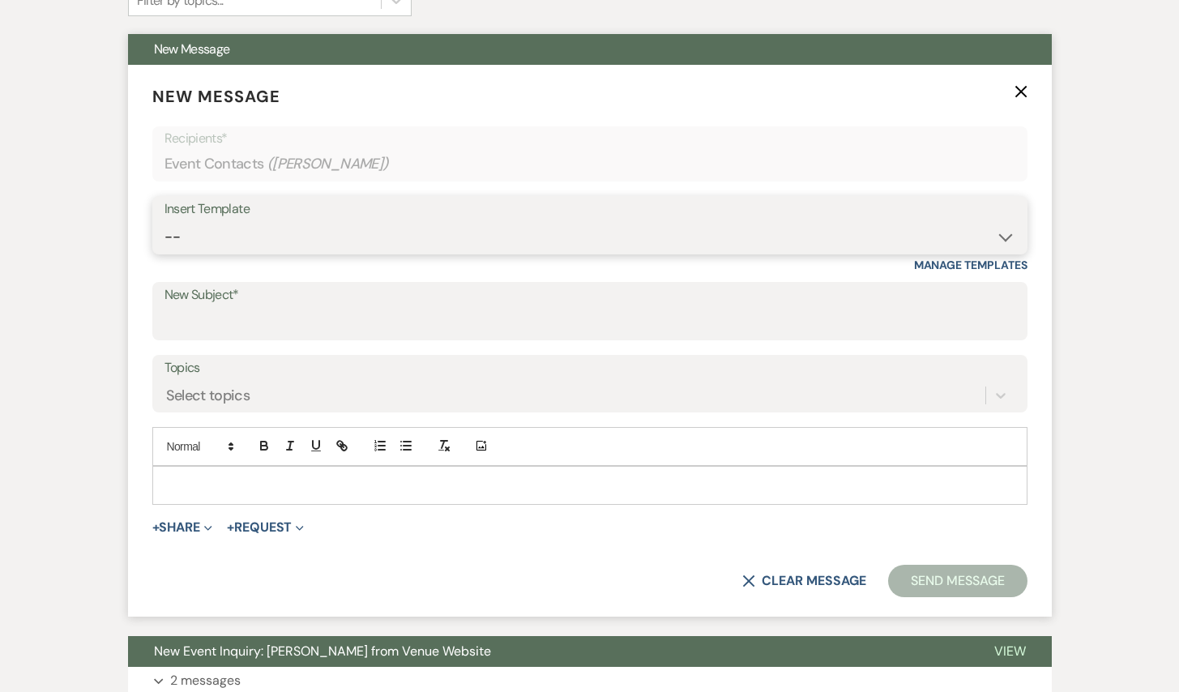
click at [539, 241] on select "-- Inquiry Response (Venue Guide) Schedule - Venue Tour Appt Confirmation Sched…" at bounding box center [589, 237] width 851 height 32
select select "5948"
click at [164, 221] on select "-- Inquiry Response (Venue Guide) Schedule - Venue Tour Appt Confirmation Sched…" at bounding box center [589, 237] width 851 height 32
type input "Interactive 3-D Virtual Tour of White & Sable 🤍🖤"
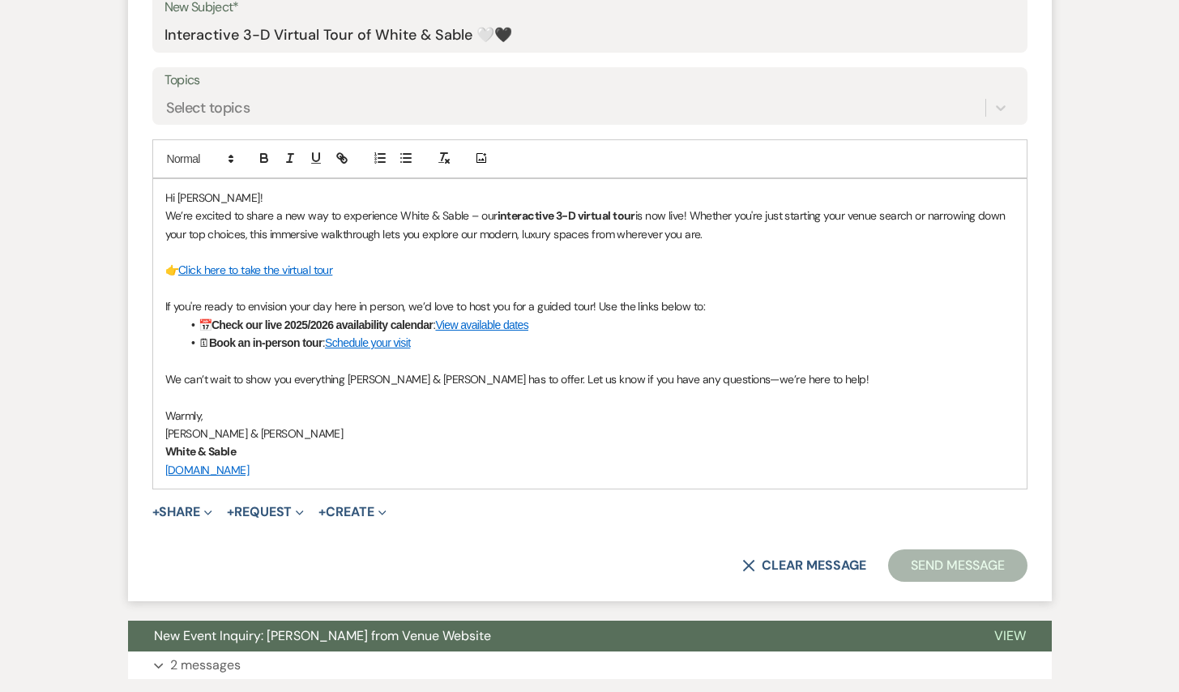
click at [972, 551] on button "Send Message" at bounding box center [957, 565] width 139 height 32
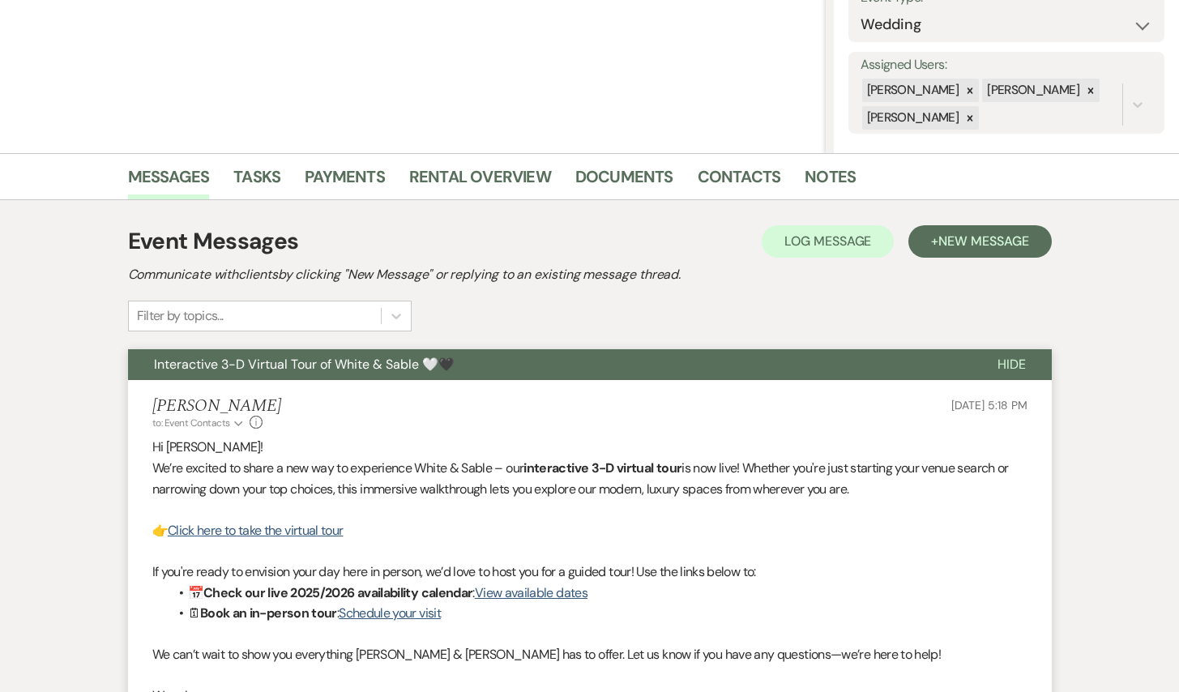
scroll to position [0, 0]
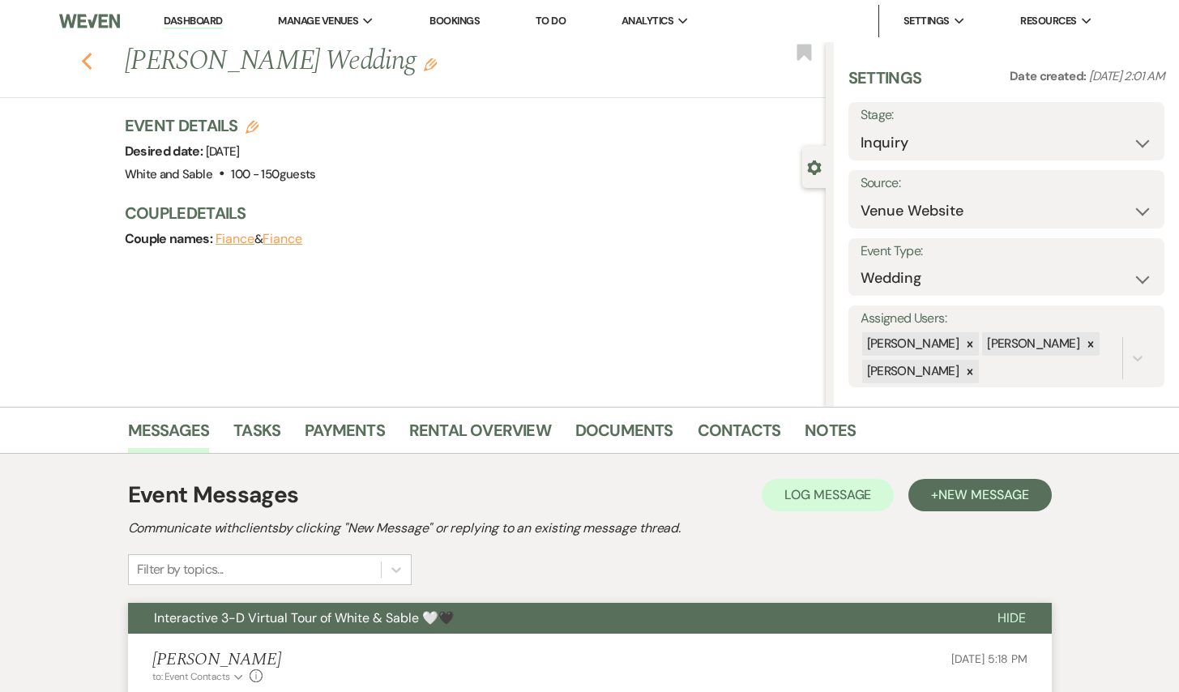
click at [82, 56] on icon "Previous" at bounding box center [87, 61] width 12 height 19
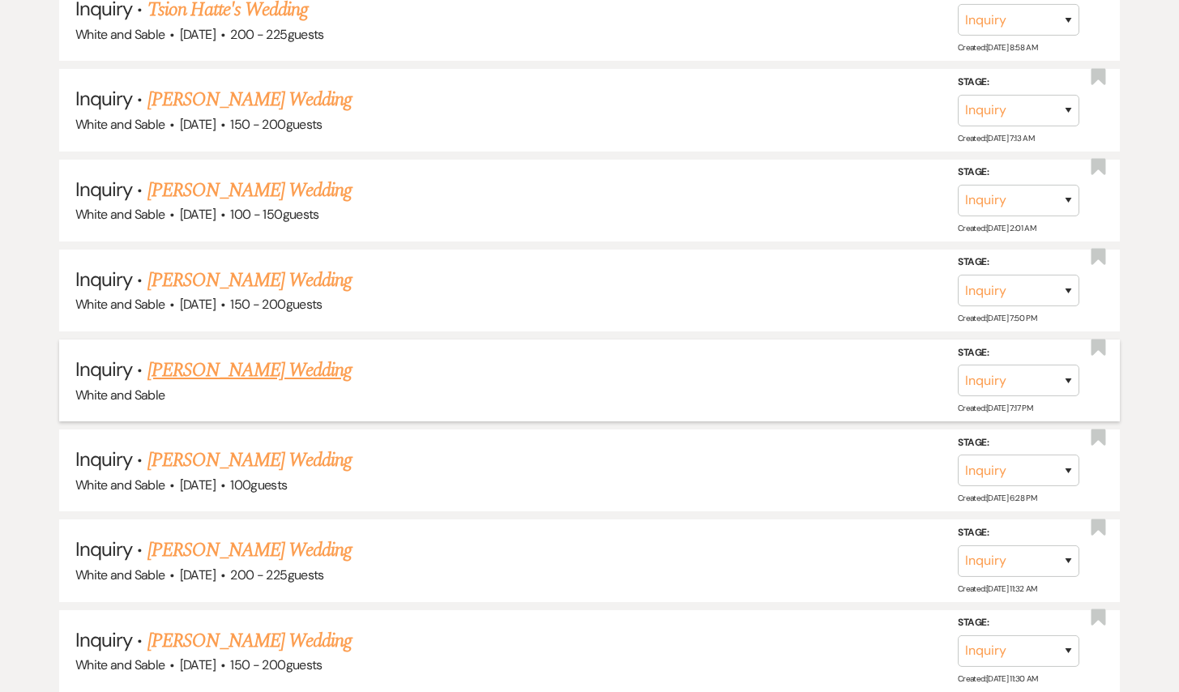
scroll to position [6426, 0]
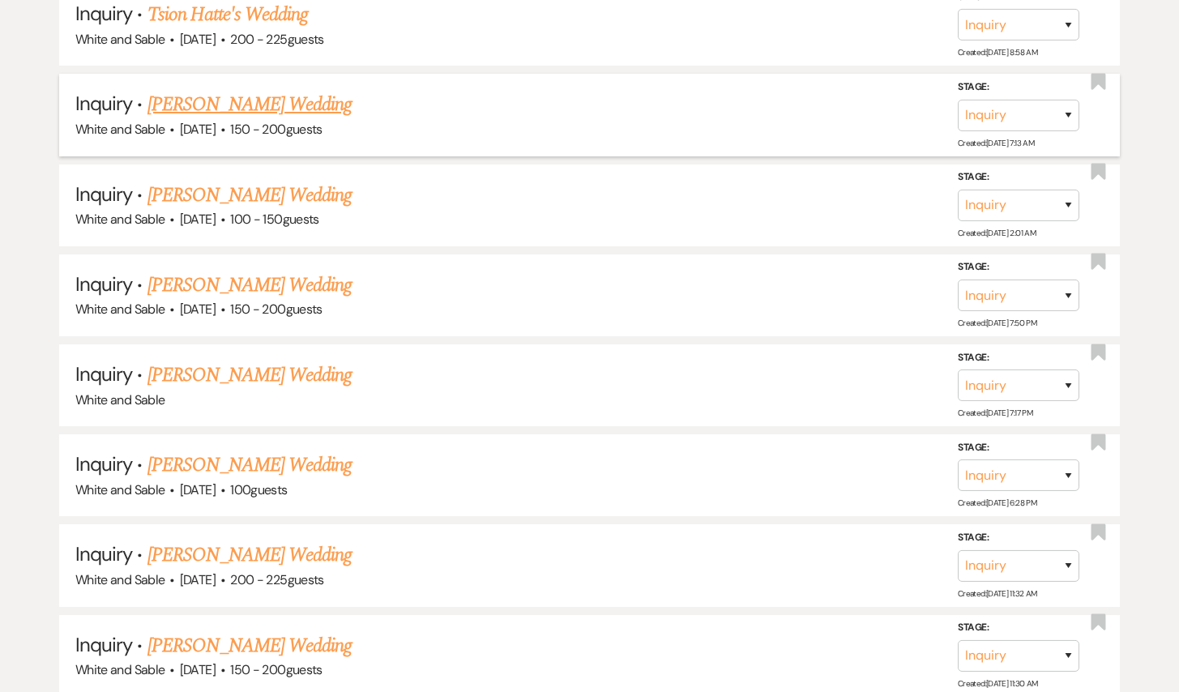
click at [256, 90] on link "[PERSON_NAME] Wedding" at bounding box center [249, 104] width 205 height 29
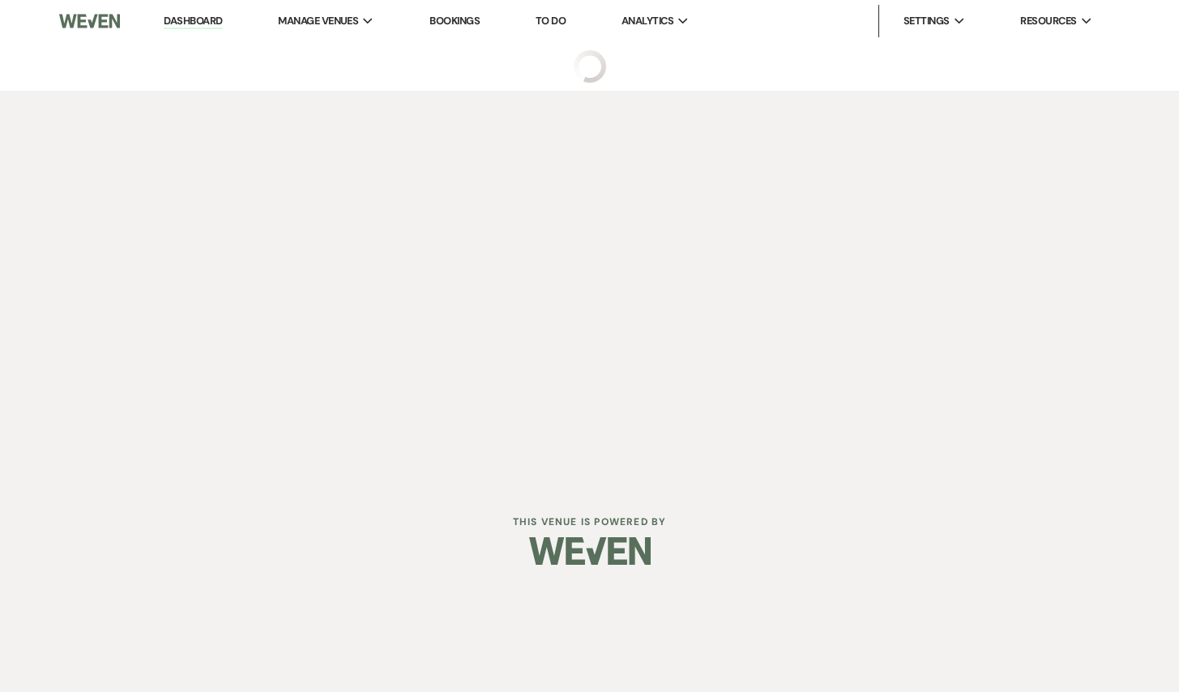
select select "5"
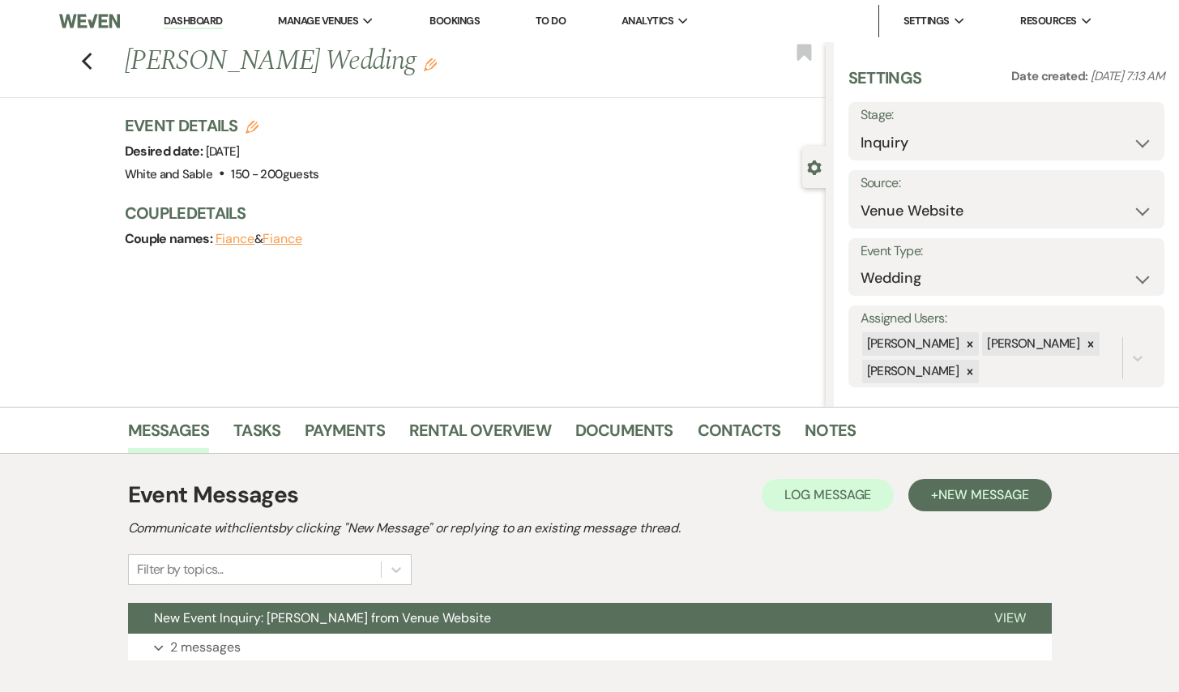
scroll to position [97, 0]
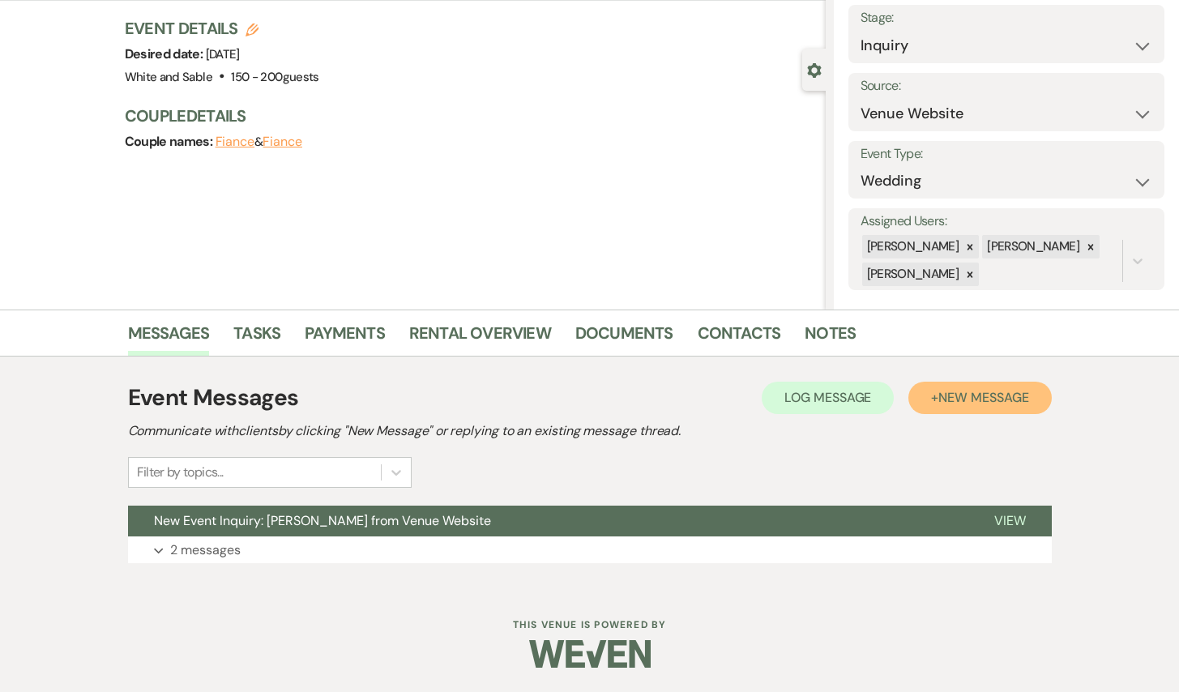
click at [949, 398] on span "New Message" at bounding box center [983, 397] width 90 height 17
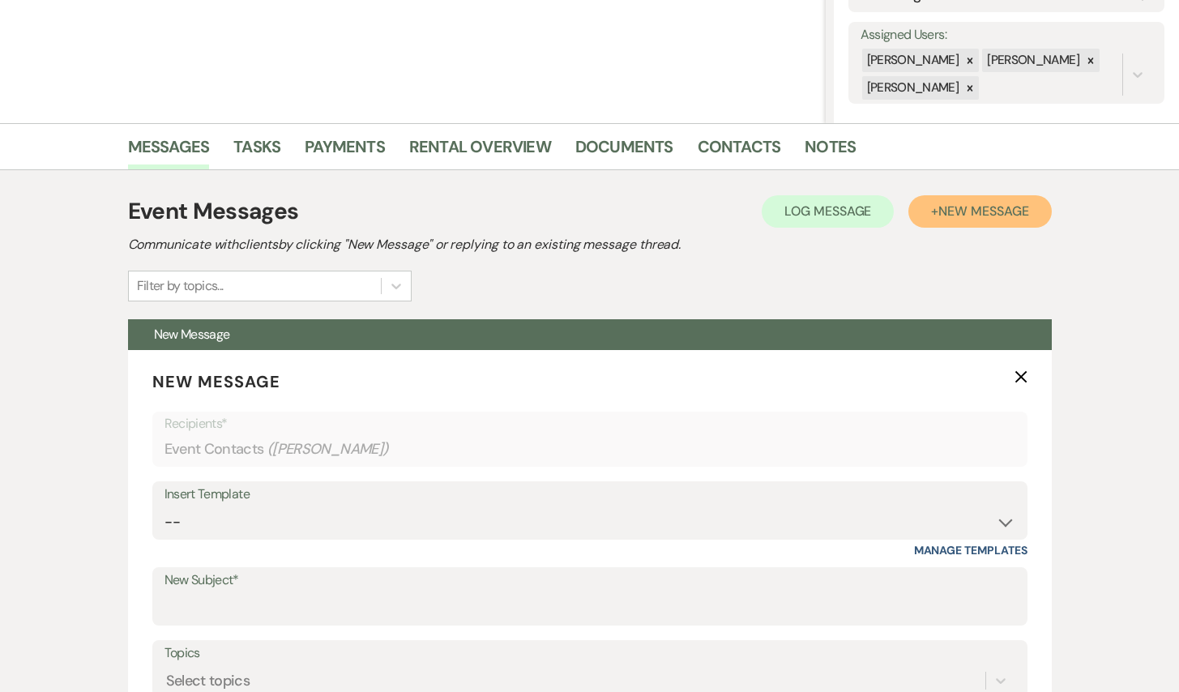
scroll to position [326, 0]
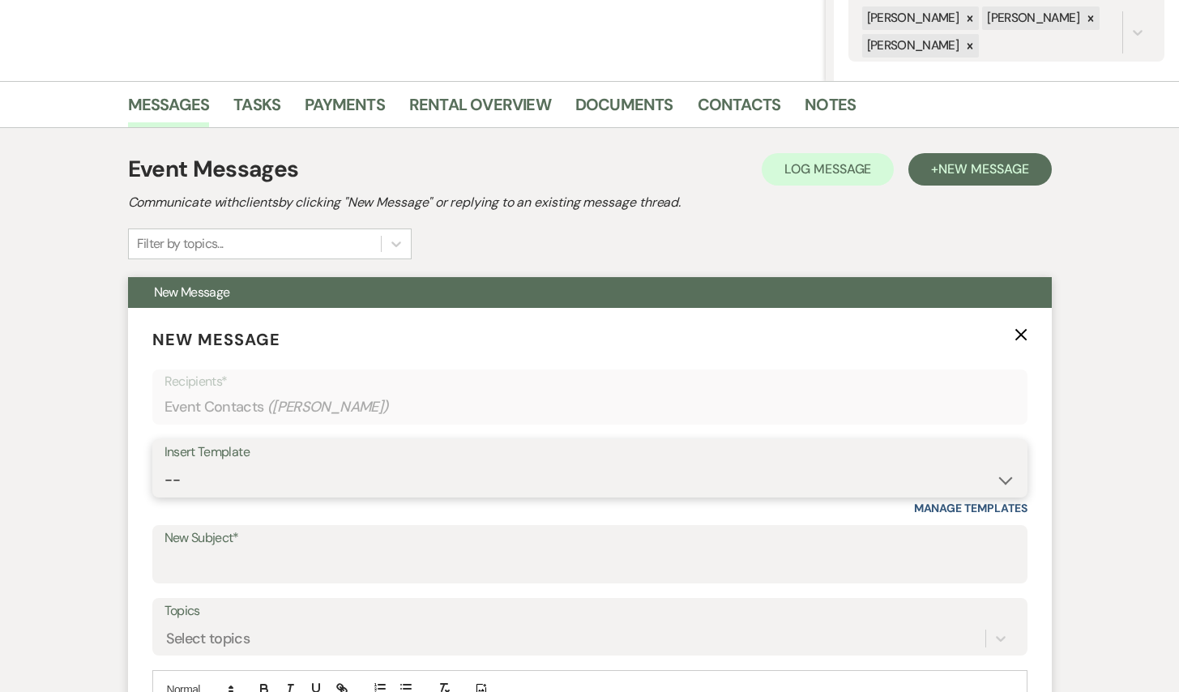
click at [294, 483] on select "-- Inquiry Response (Venue Guide) Schedule - Venue Tour Appt Confirmation Sched…" at bounding box center [589, 480] width 851 height 32
select select "5948"
click at [164, 464] on select "-- Inquiry Response (Venue Guide) Schedule - Venue Tour Appt Confirmation Sched…" at bounding box center [589, 480] width 851 height 32
type input "Interactive 3-D Virtual Tour of White & Sable 🤍🖤"
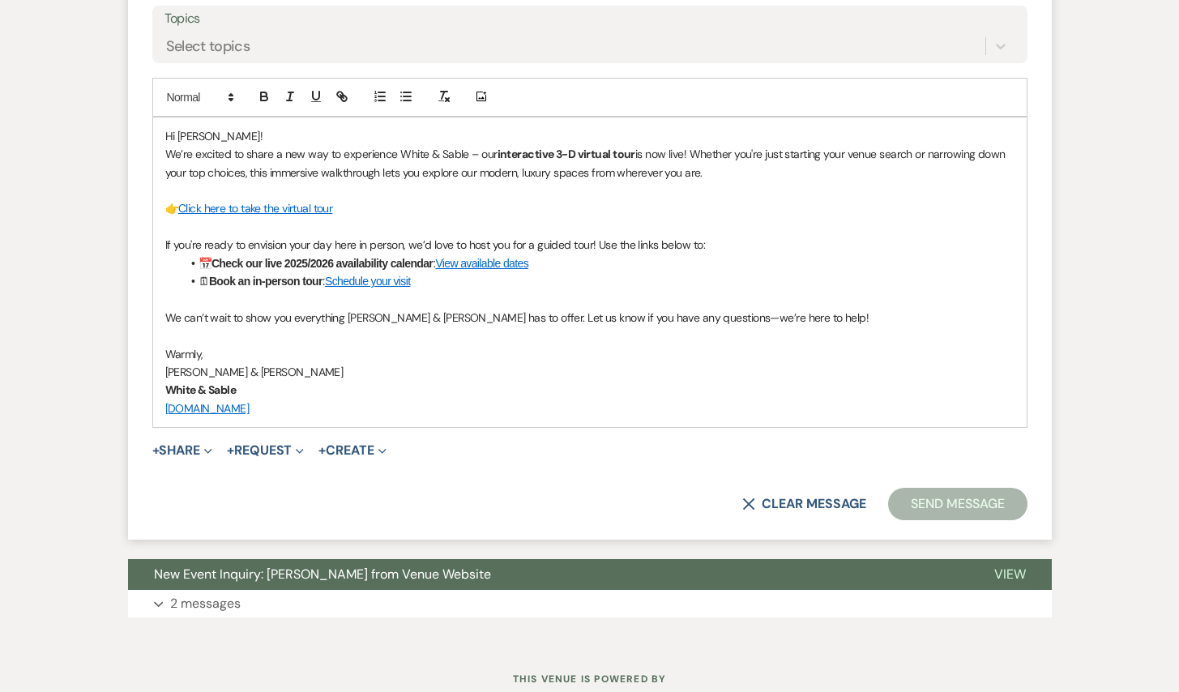
click at [940, 506] on button "Send Message" at bounding box center [957, 504] width 139 height 32
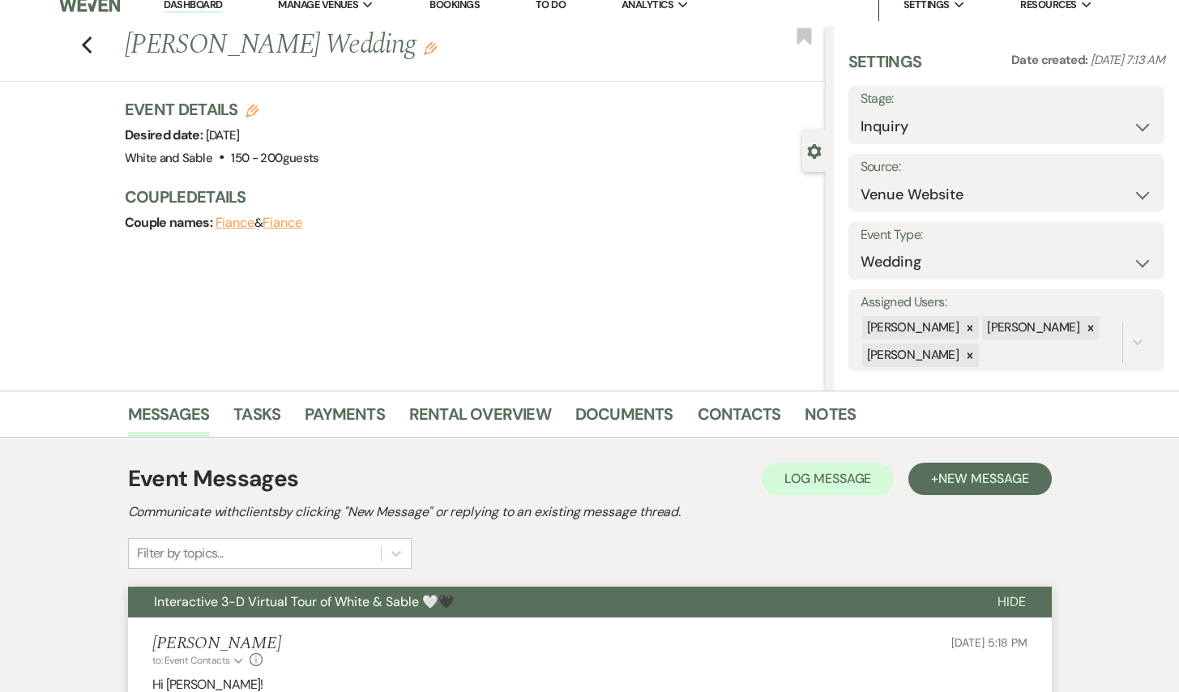
scroll to position [0, 0]
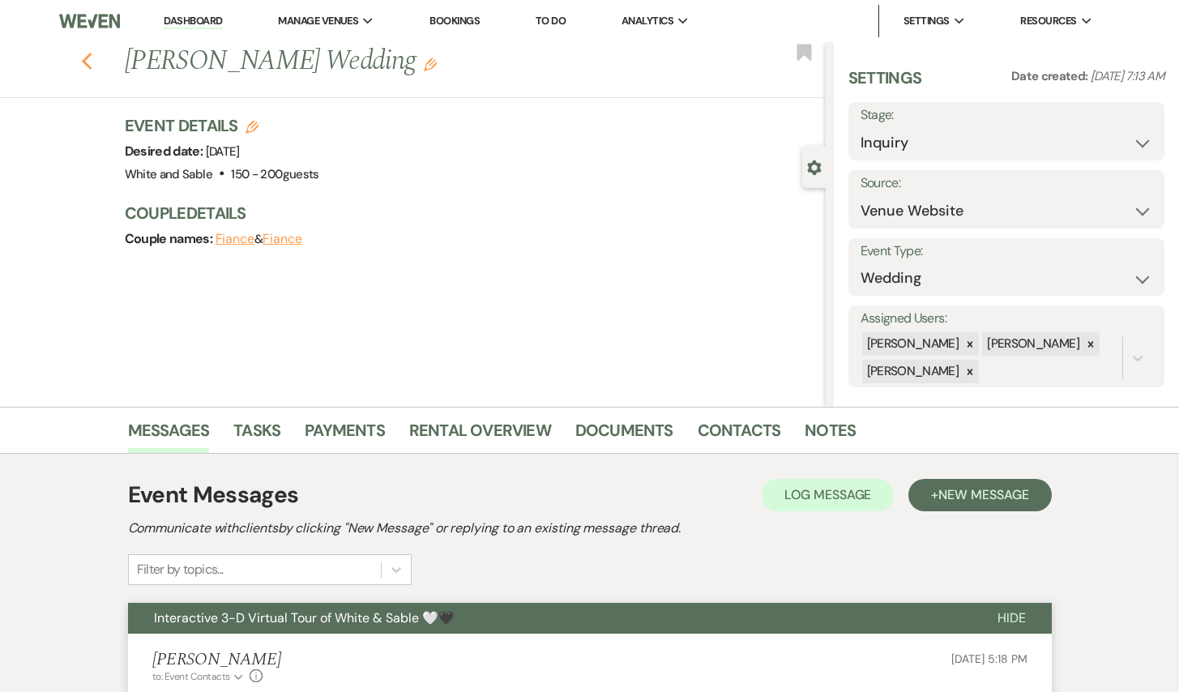
click at [89, 61] on icon "Previous" at bounding box center [87, 61] width 12 height 19
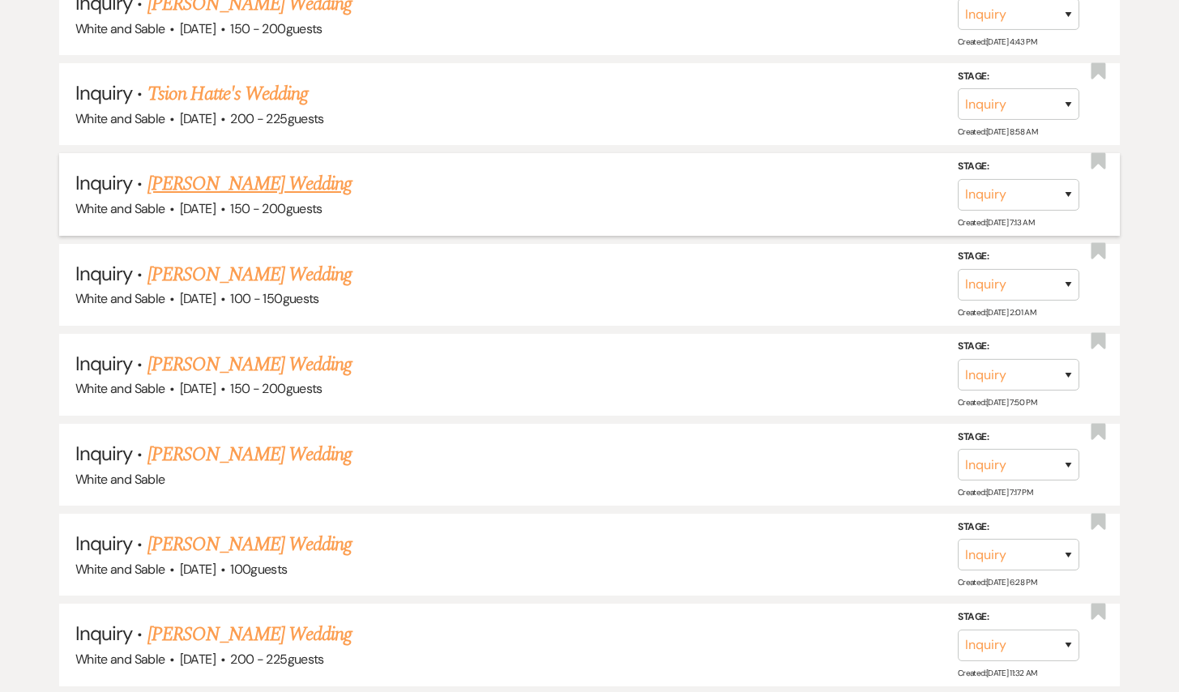
scroll to position [6295, 0]
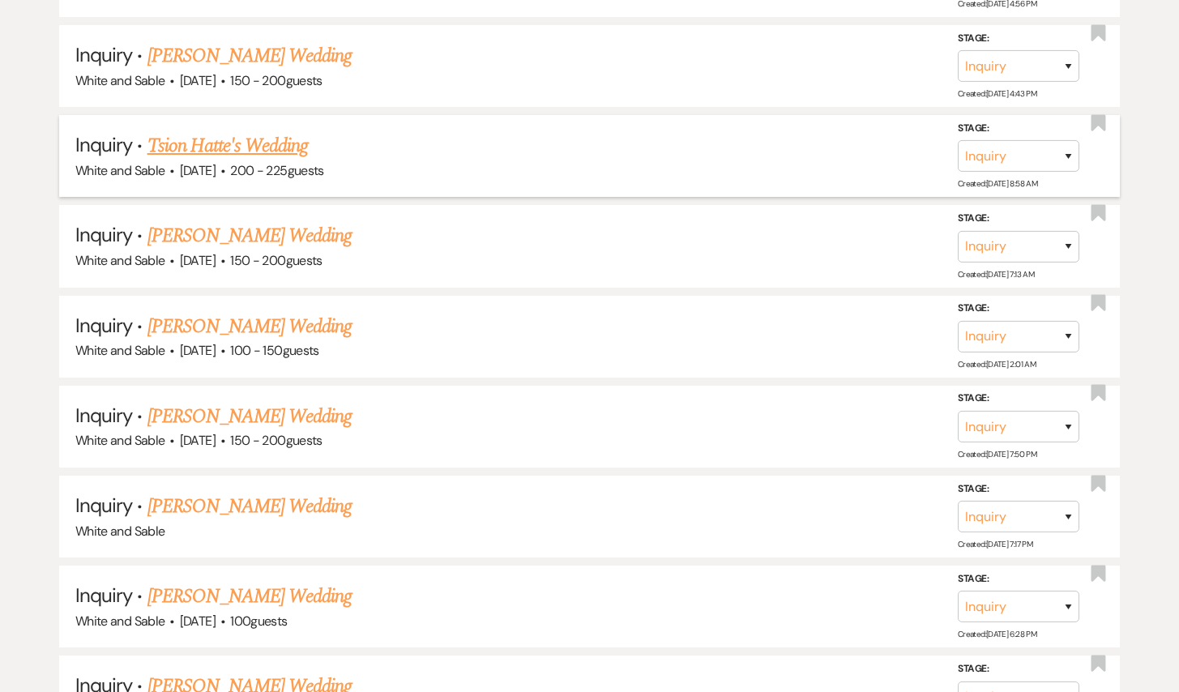
click at [285, 131] on link "Tsion Hatte's Wedding" at bounding box center [227, 145] width 161 height 29
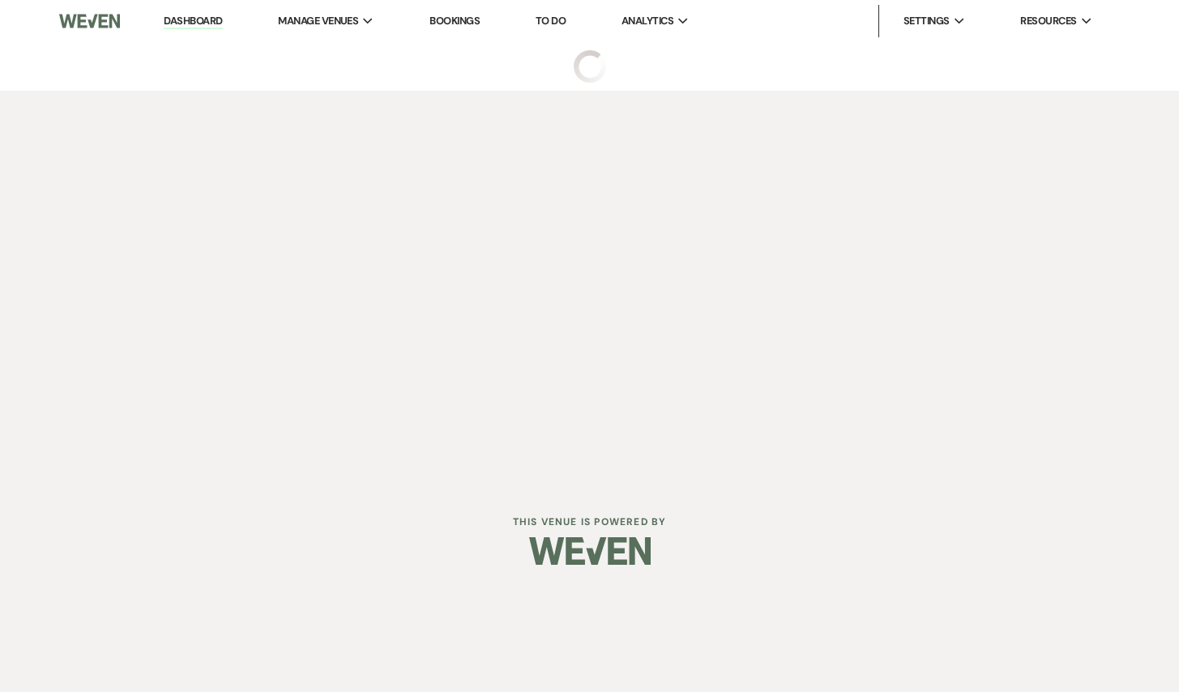
select select "5"
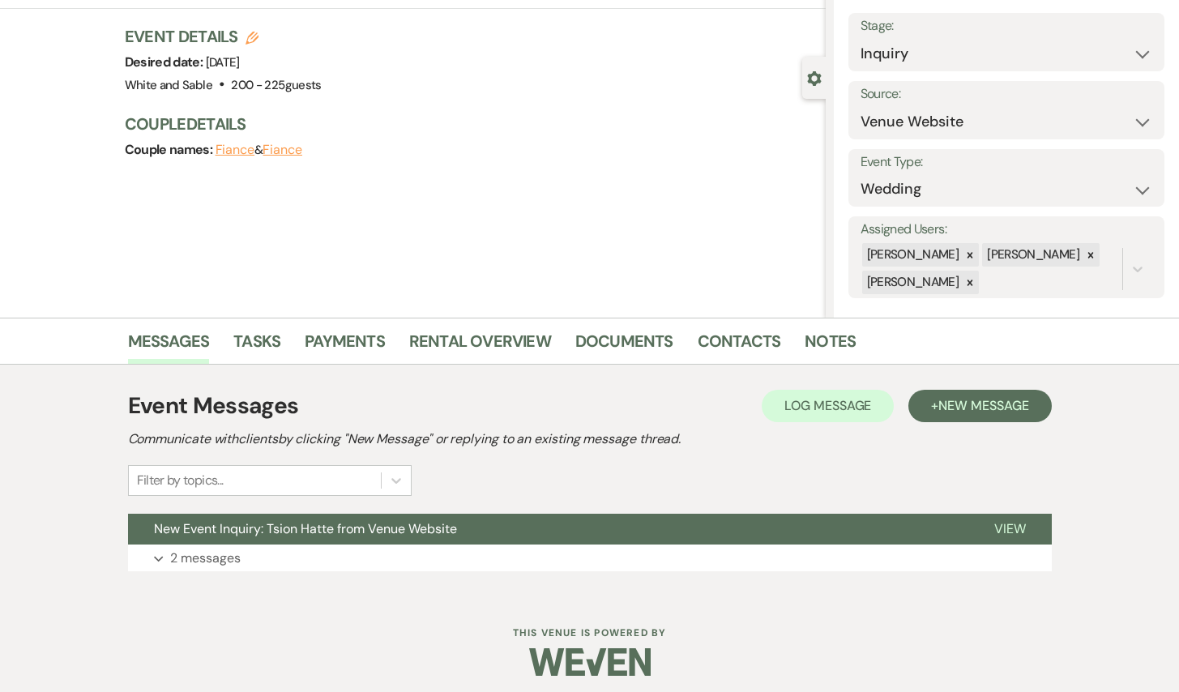
scroll to position [97, 0]
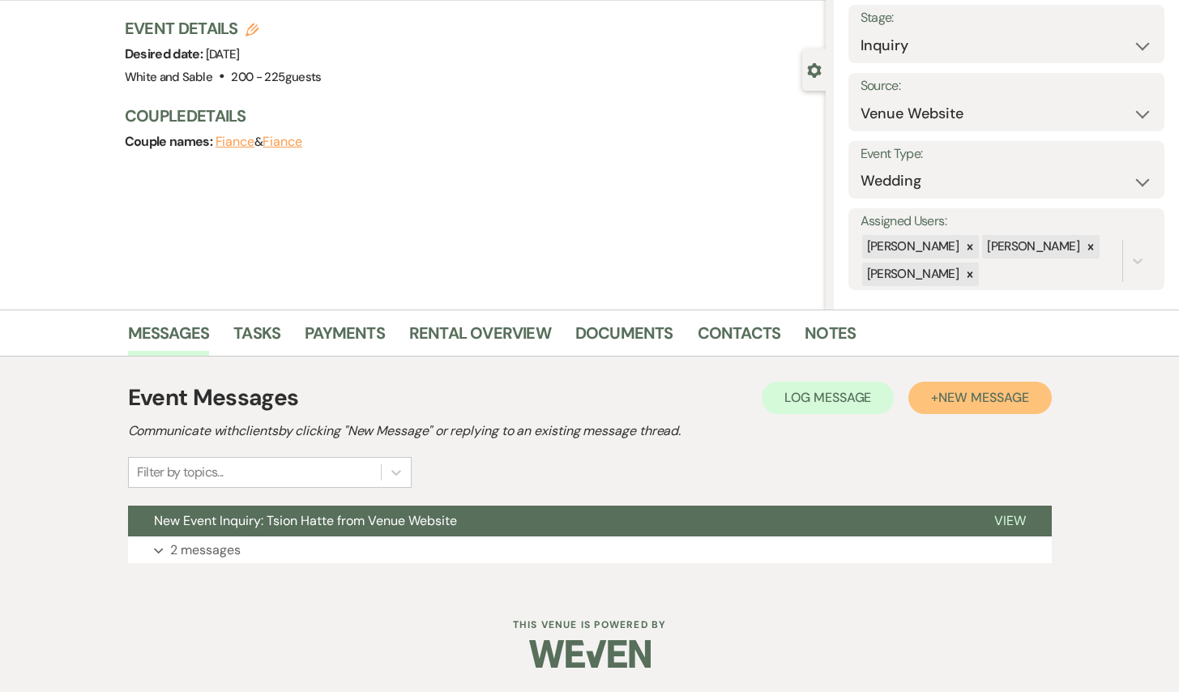
click at [950, 404] on span "New Message" at bounding box center [983, 397] width 90 height 17
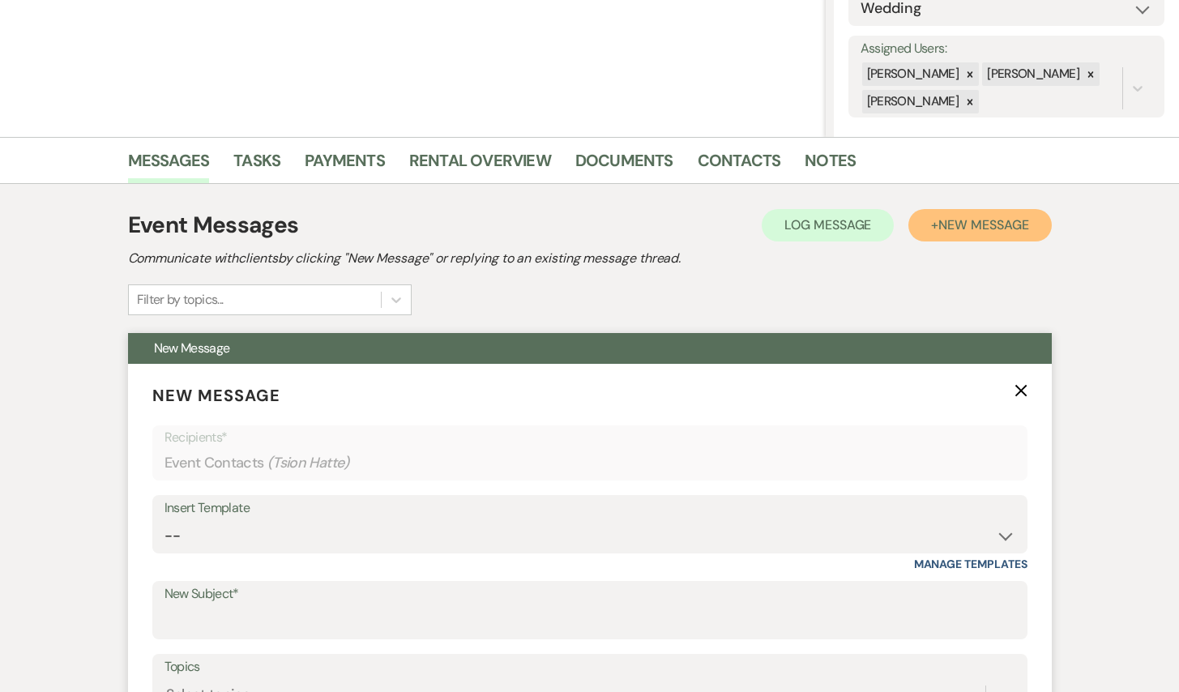
scroll to position [276, 0]
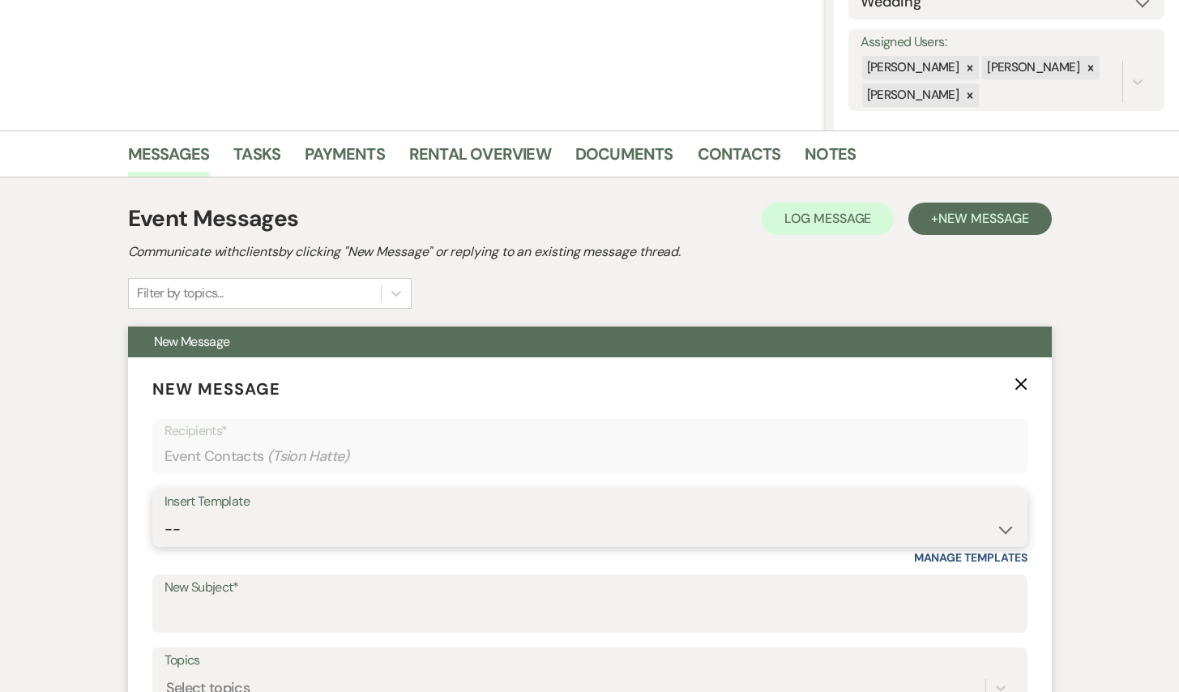
click at [243, 536] on select "-- Inquiry Response (Venue Guide) Schedule - Venue Tour Appt Confirmation Sched…" at bounding box center [589, 530] width 851 height 32
select select "5948"
click at [164, 514] on select "-- Inquiry Response (Venue Guide) Schedule - Venue Tour Appt Confirmation Sched…" at bounding box center [589, 530] width 851 height 32
type input "Interactive 3-D Virtual Tour of White & Sable 🤍🖤"
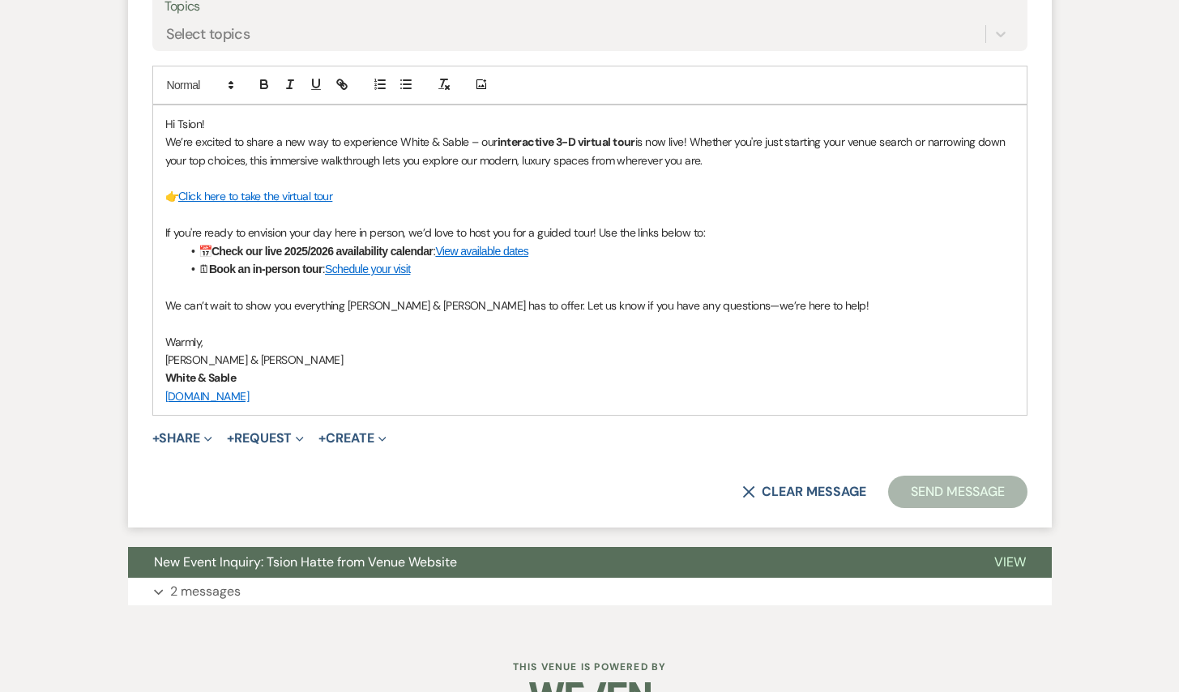
scroll to position [971, 0]
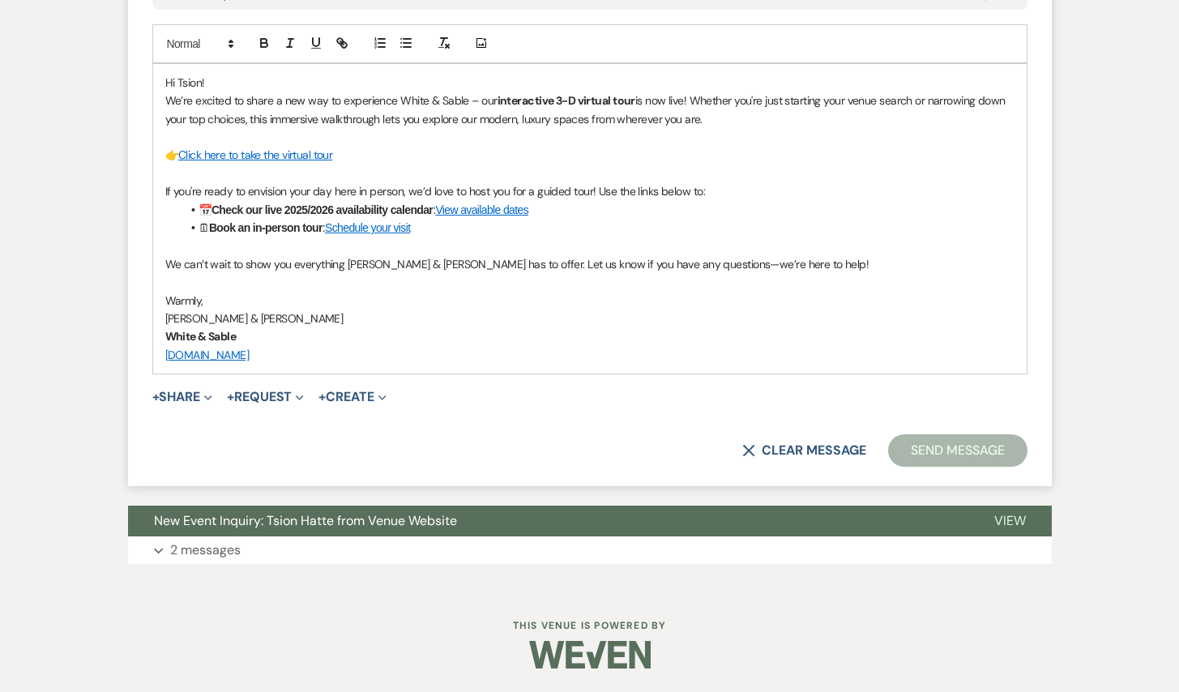
click at [933, 464] on button "Send Message" at bounding box center [957, 450] width 139 height 32
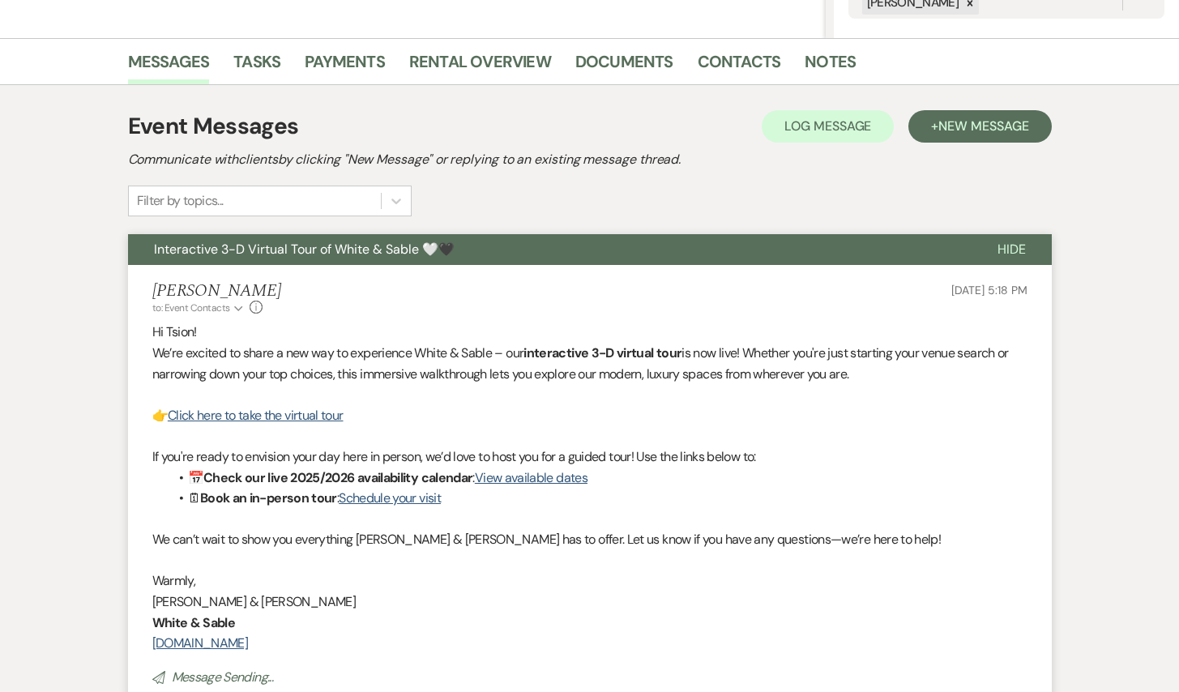
click at [933, 446] on p "If you're ready to envision your day here in person, we’d love to host you for …" at bounding box center [589, 456] width 875 height 21
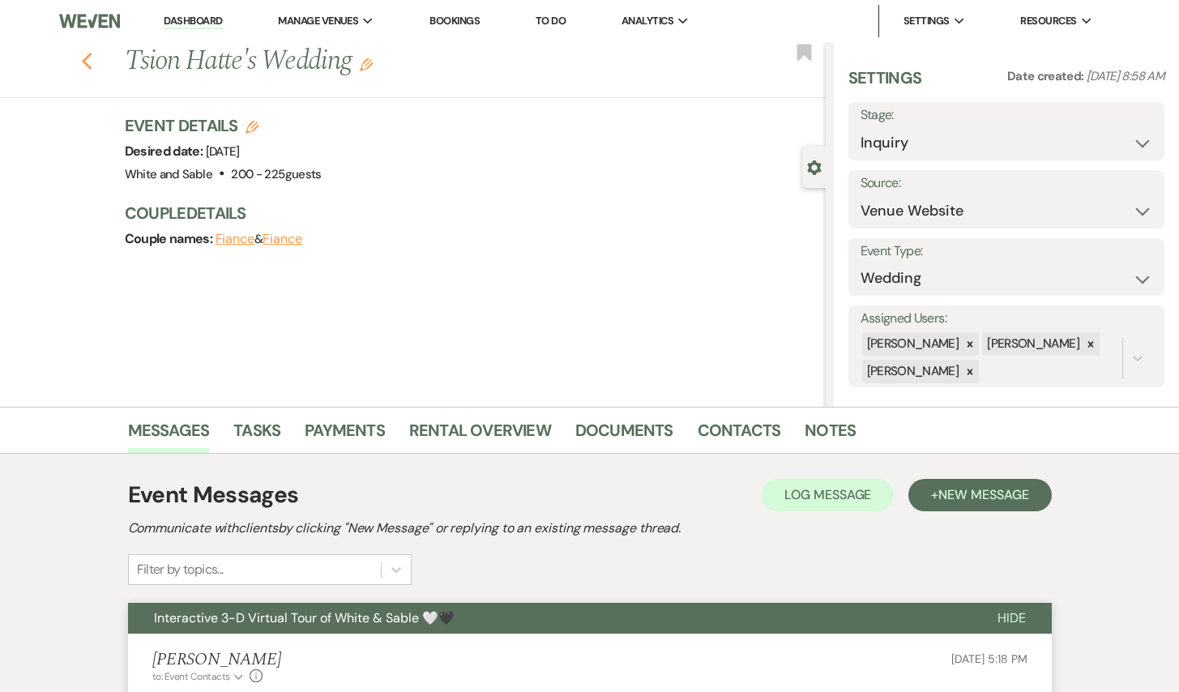
click at [92, 66] on icon "Previous" at bounding box center [87, 61] width 12 height 19
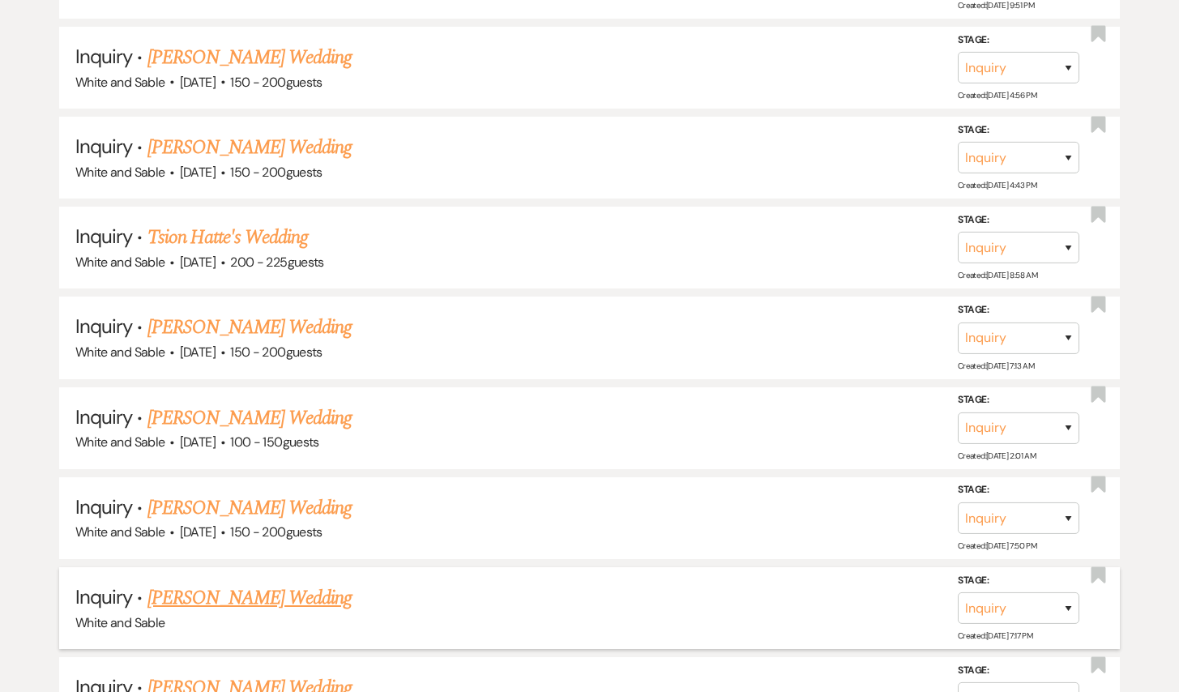
scroll to position [6197, 0]
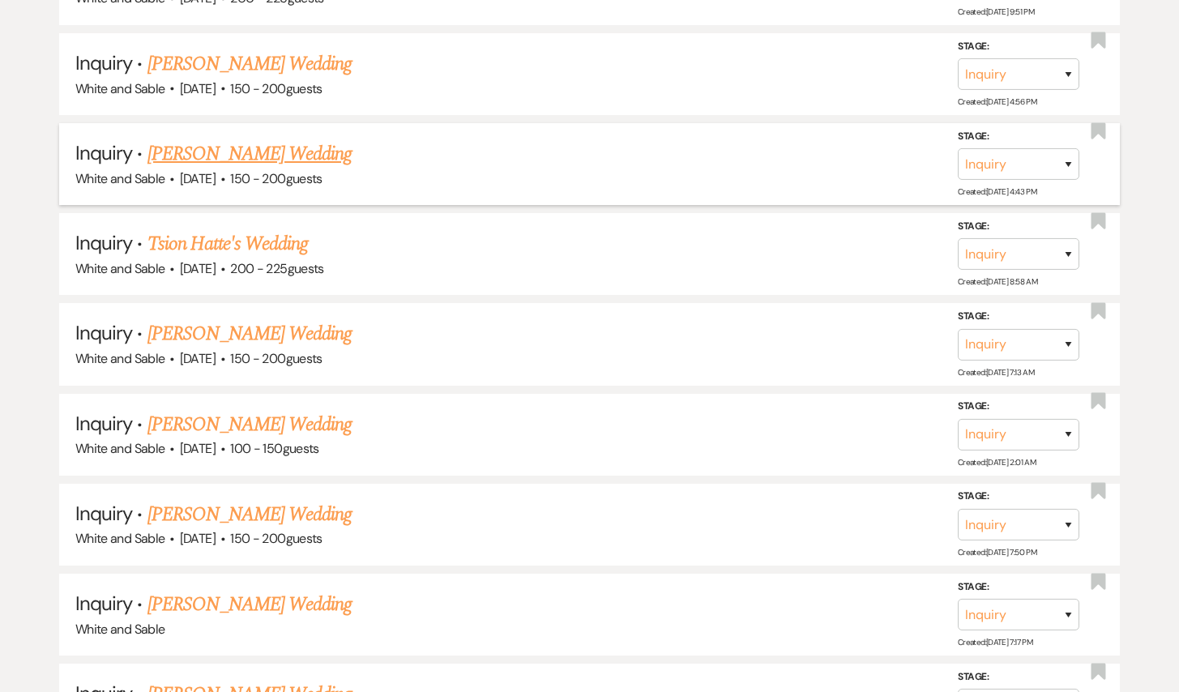
click at [276, 139] on link "[PERSON_NAME] Wedding" at bounding box center [249, 153] width 205 height 29
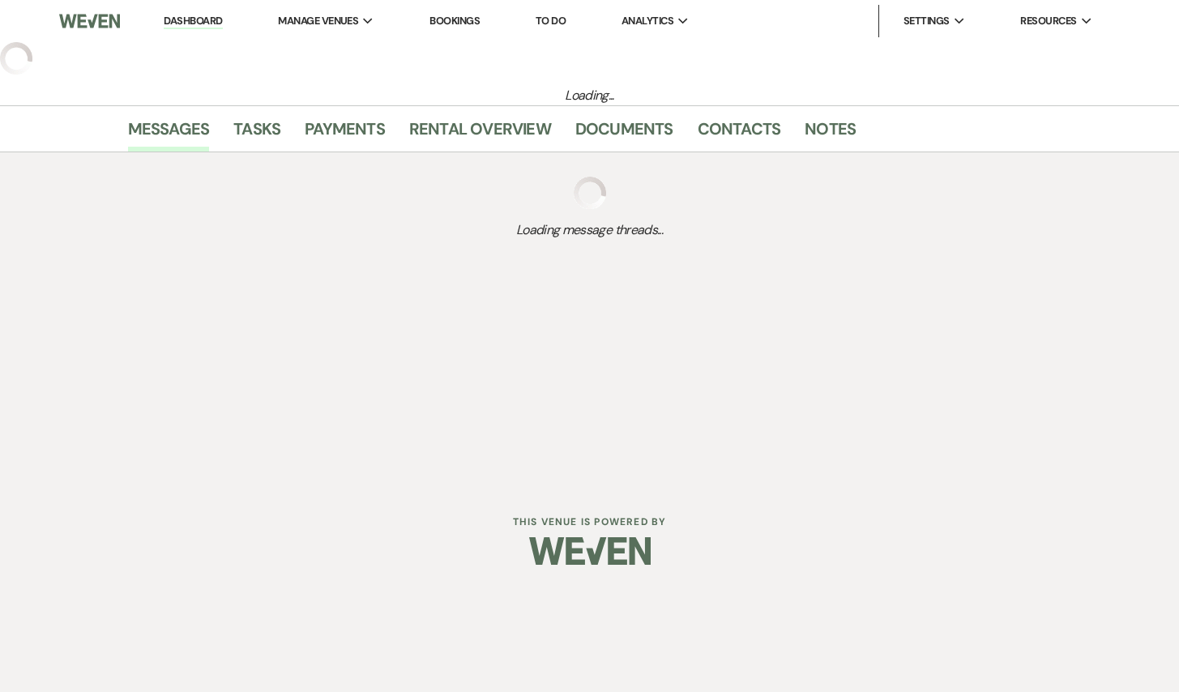
select select "5"
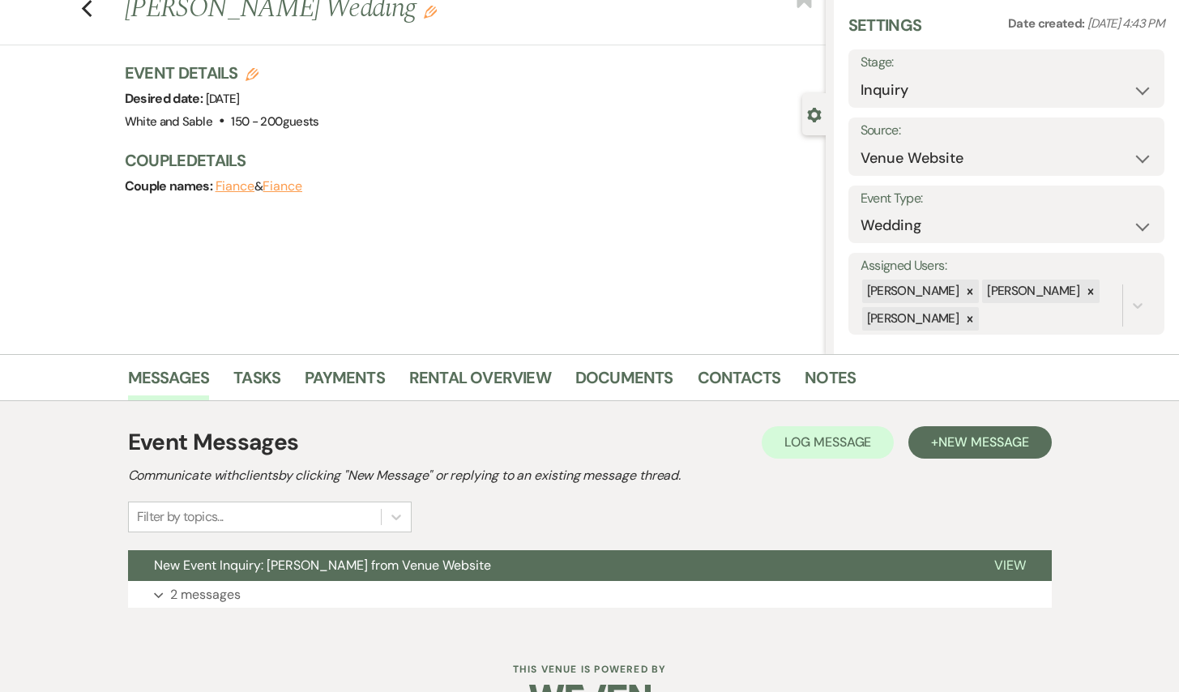
scroll to position [97, 0]
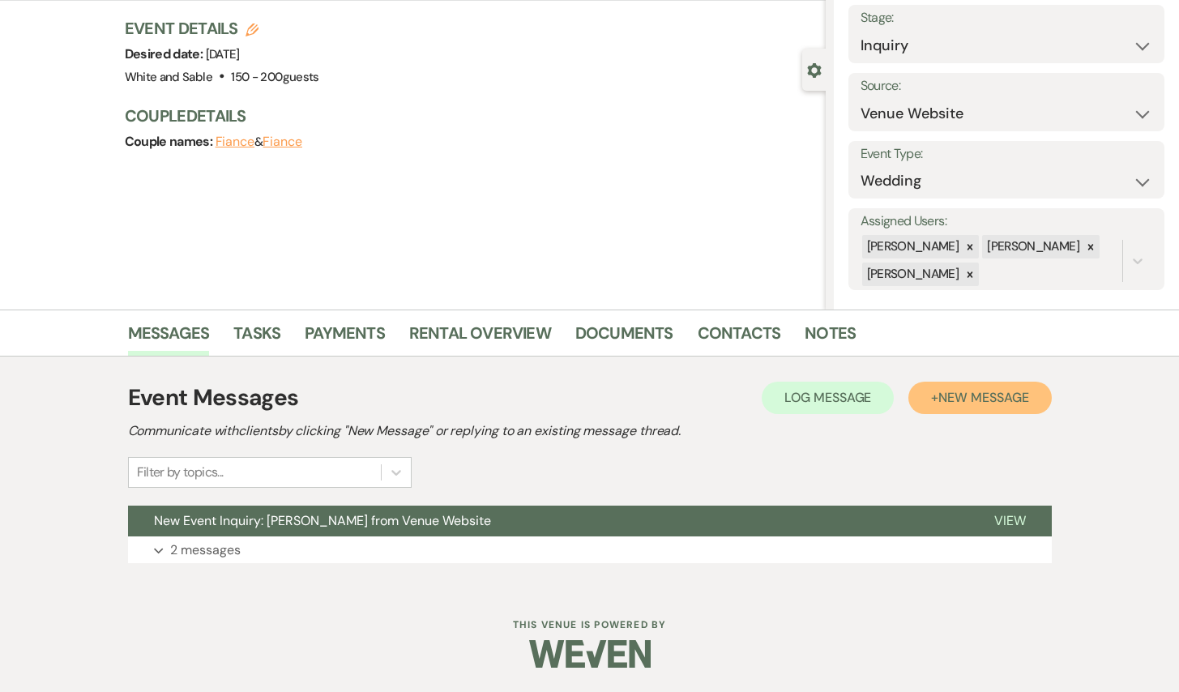
click at [973, 396] on span "New Message" at bounding box center [983, 397] width 90 height 17
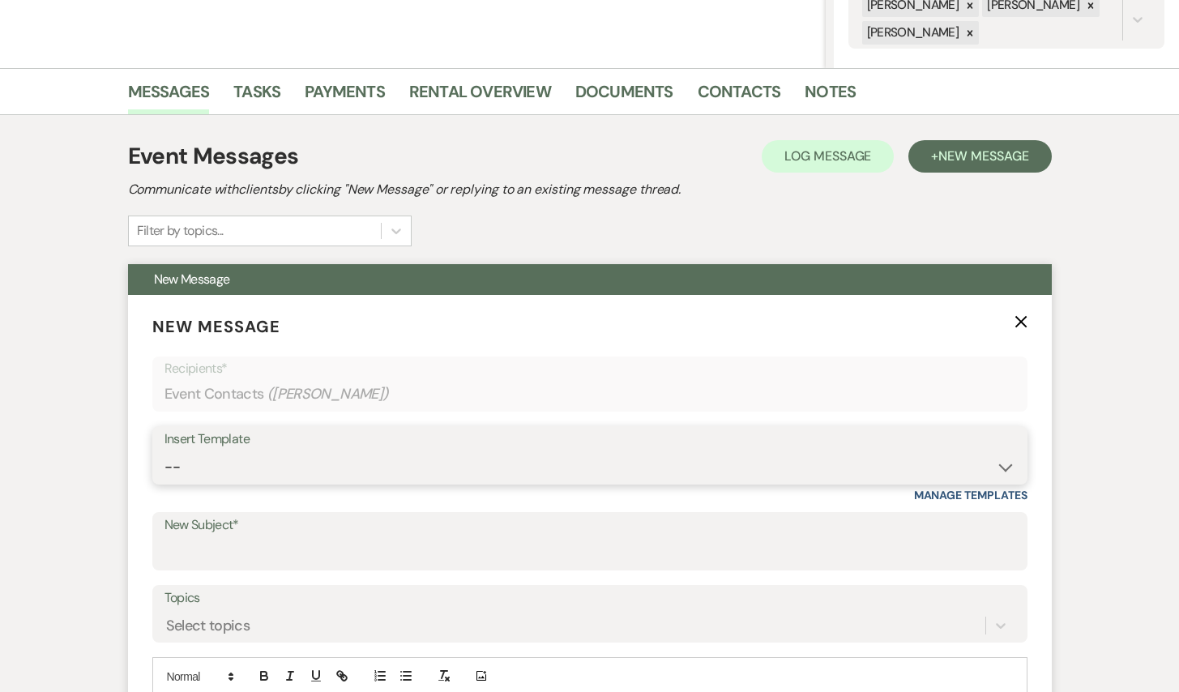
click at [287, 463] on select "-- Inquiry Response (Venue Guide) Schedule - Venue Tour Appt Confirmation Sched…" at bounding box center [589, 467] width 851 height 32
select select "5948"
click at [164, 451] on select "-- Inquiry Response (Venue Guide) Schedule - Venue Tour Appt Confirmation Sched…" at bounding box center [589, 467] width 851 height 32
type input "Interactive 3-D Virtual Tour of White & Sable 🤍🖤"
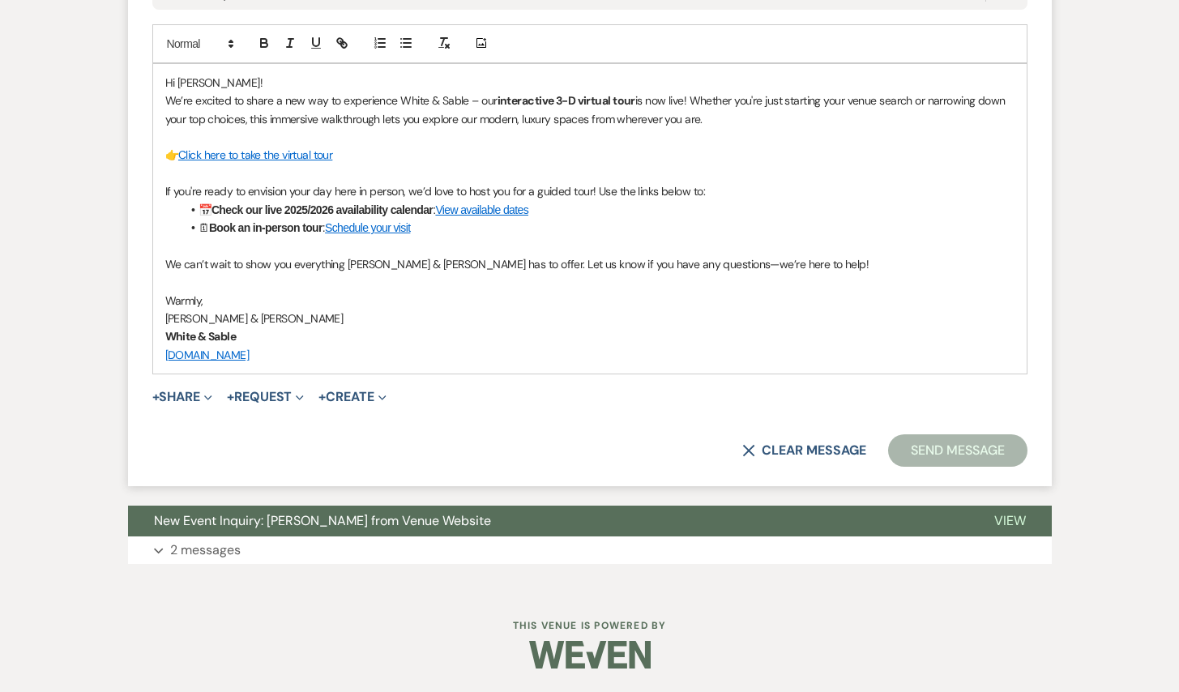
click at [913, 456] on button "Send Message" at bounding box center [957, 450] width 139 height 32
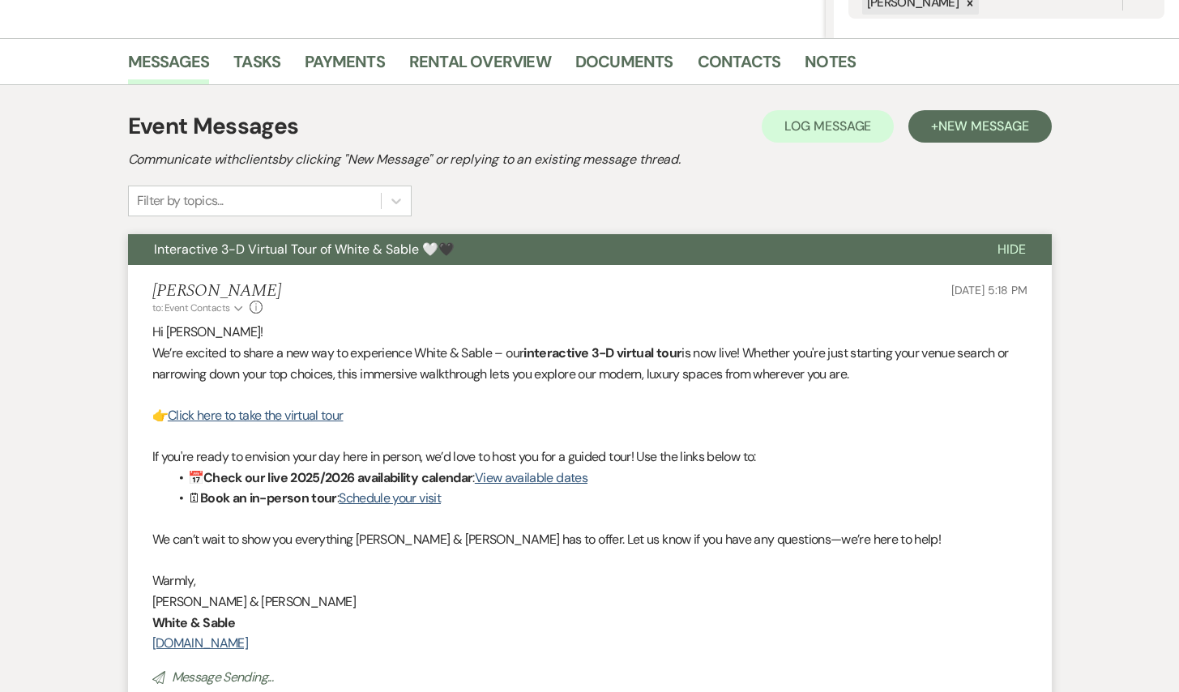
scroll to position [0, 0]
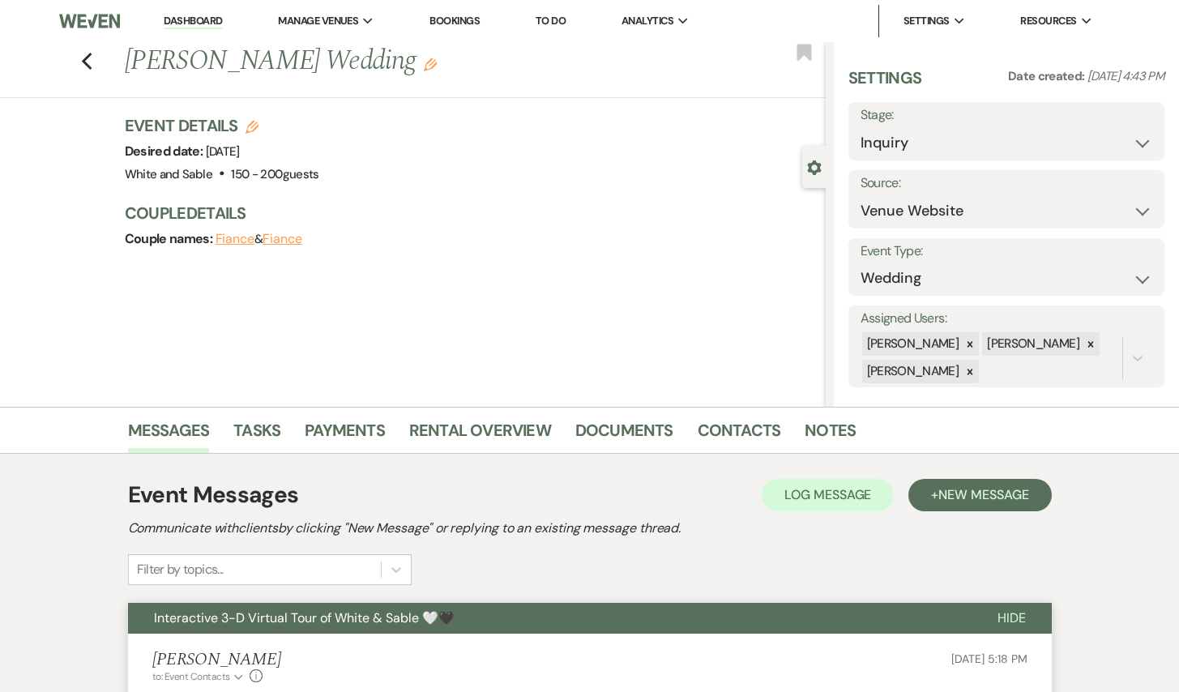
click at [79, 58] on div "Previous [PERSON_NAME] Wedding Edit Bookmark" at bounding box center [409, 70] width 834 height 56
click at [85, 59] on use "button" at bounding box center [86, 62] width 11 height 18
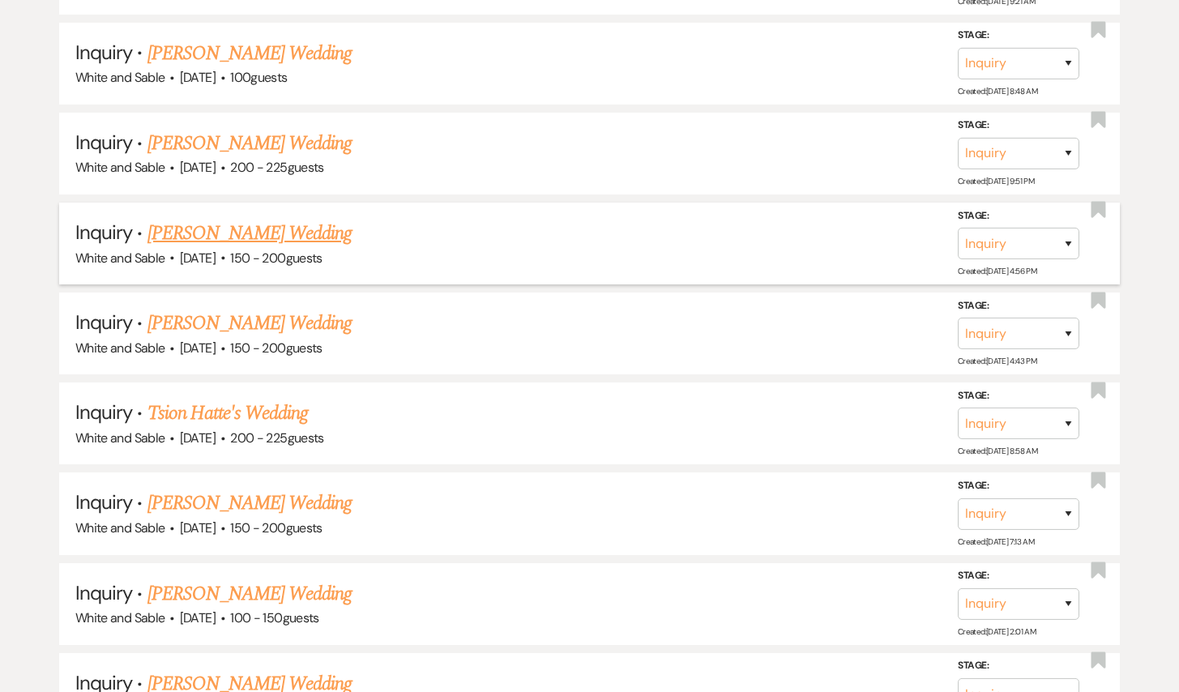
scroll to position [6010, 0]
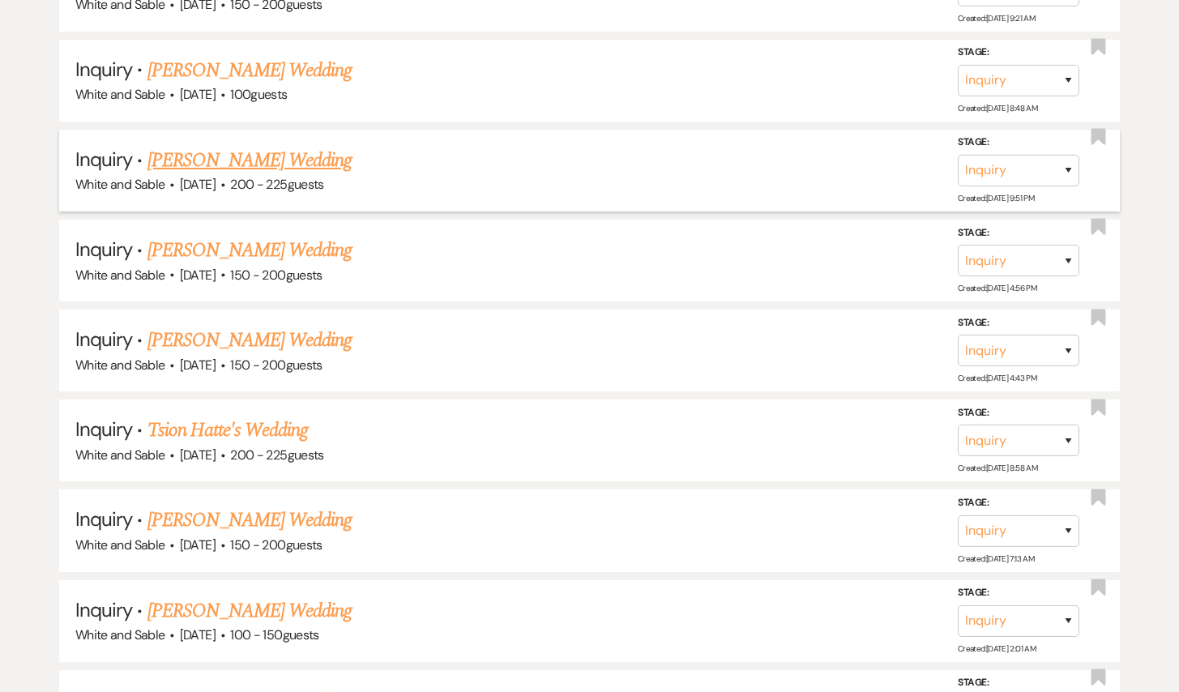
click at [280, 146] on link "[PERSON_NAME] Wedding" at bounding box center [249, 160] width 205 height 29
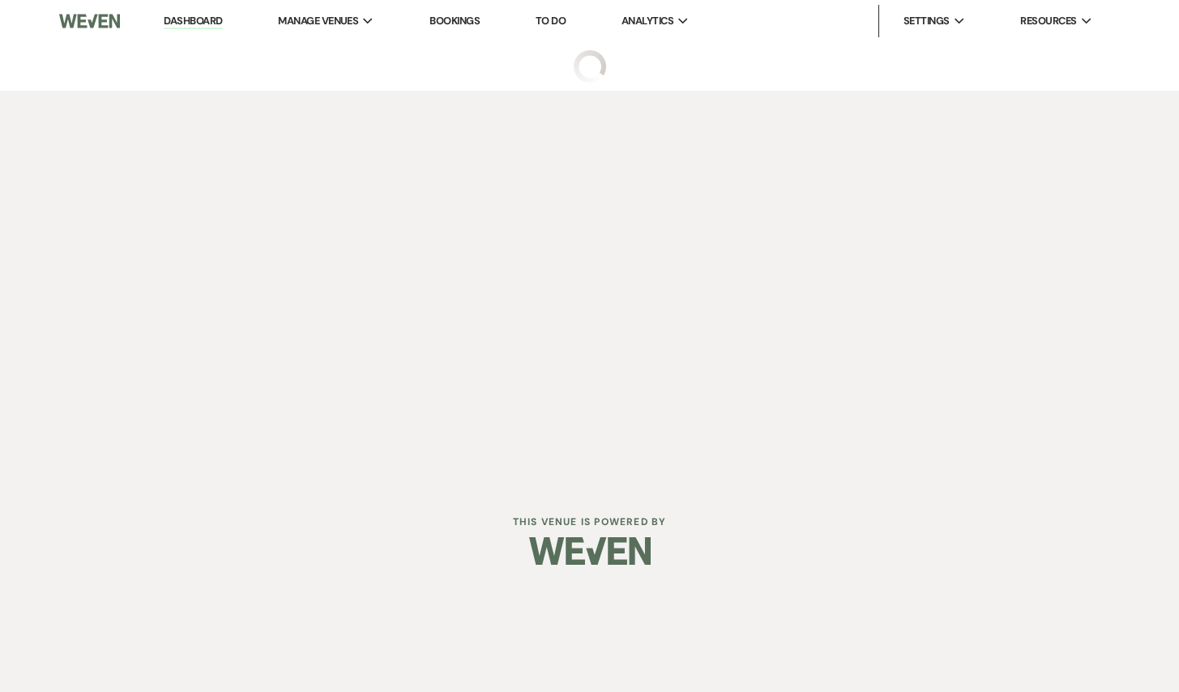
select select "5"
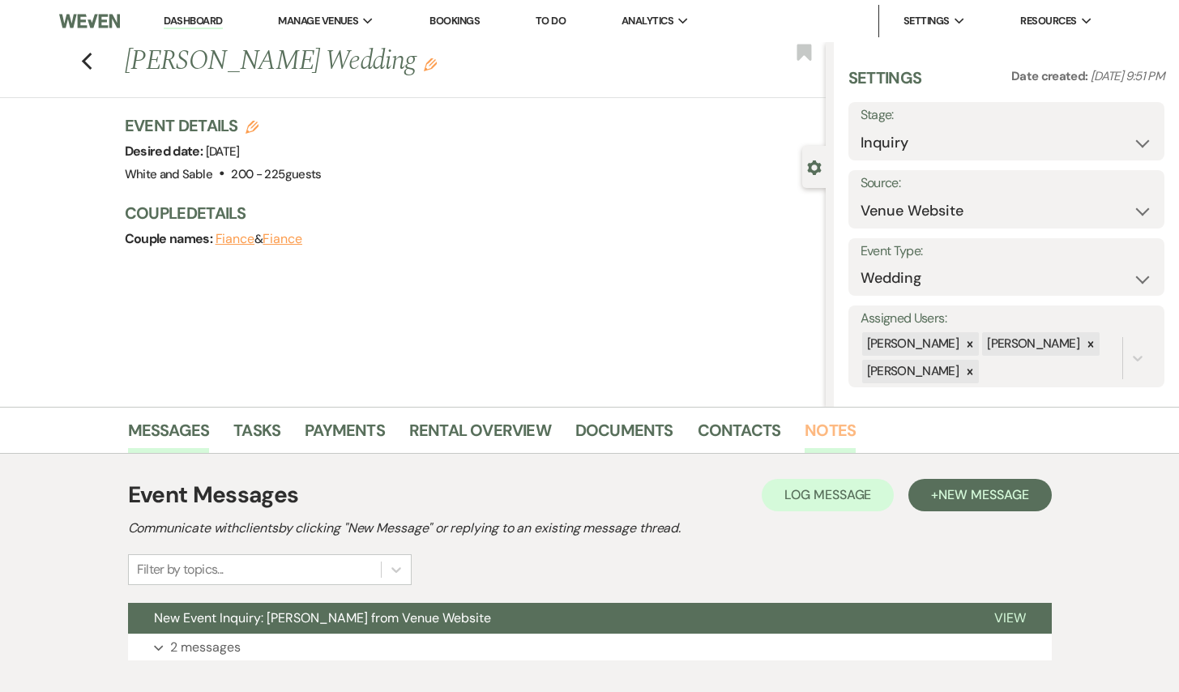
scroll to position [15, 0]
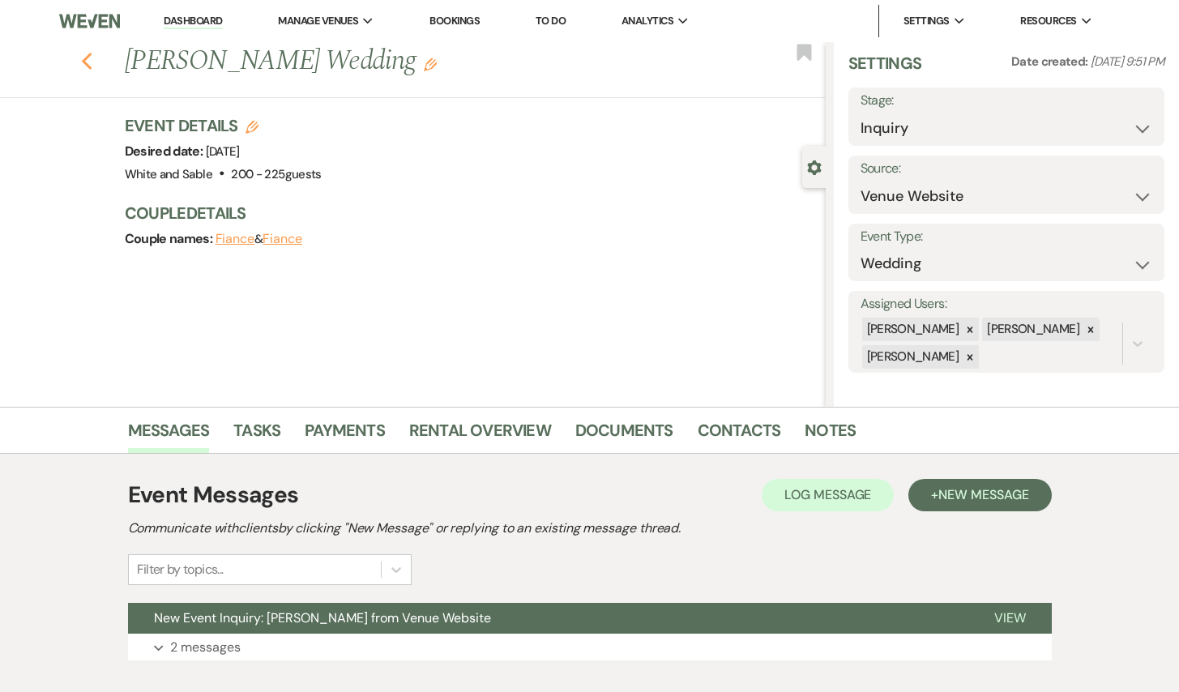
click at [88, 58] on icon "Previous" at bounding box center [87, 61] width 12 height 19
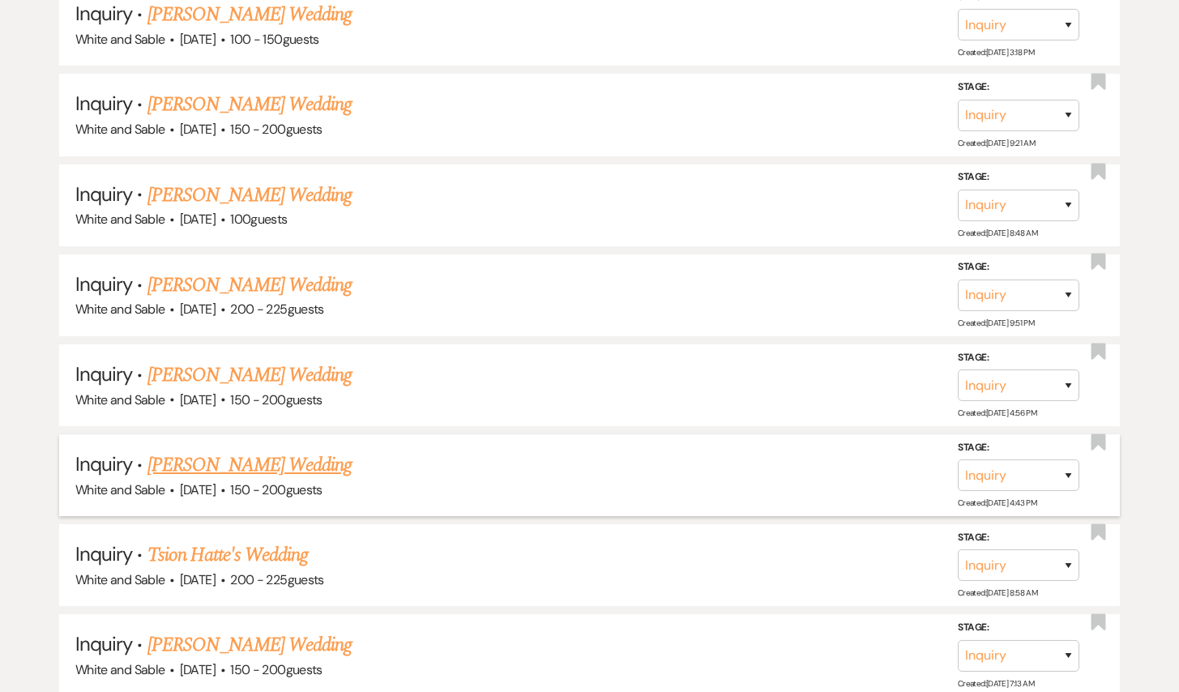
scroll to position [5878, 0]
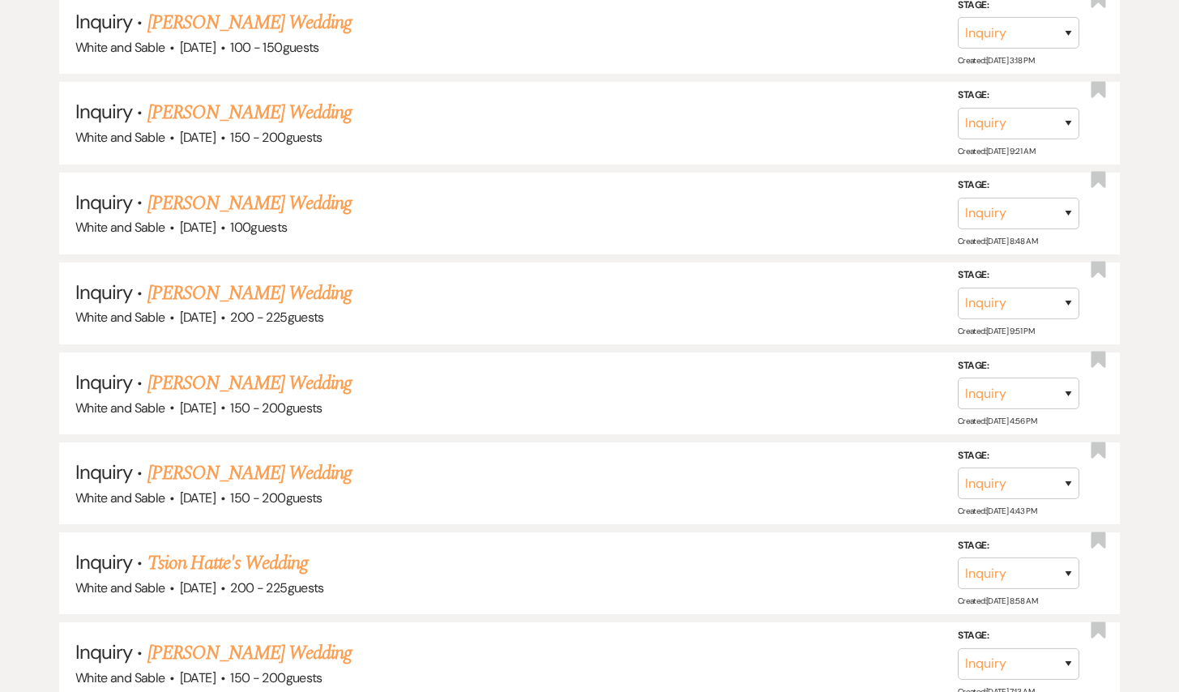
click at [286, 189] on link "[PERSON_NAME] Wedding" at bounding box center [249, 203] width 205 height 29
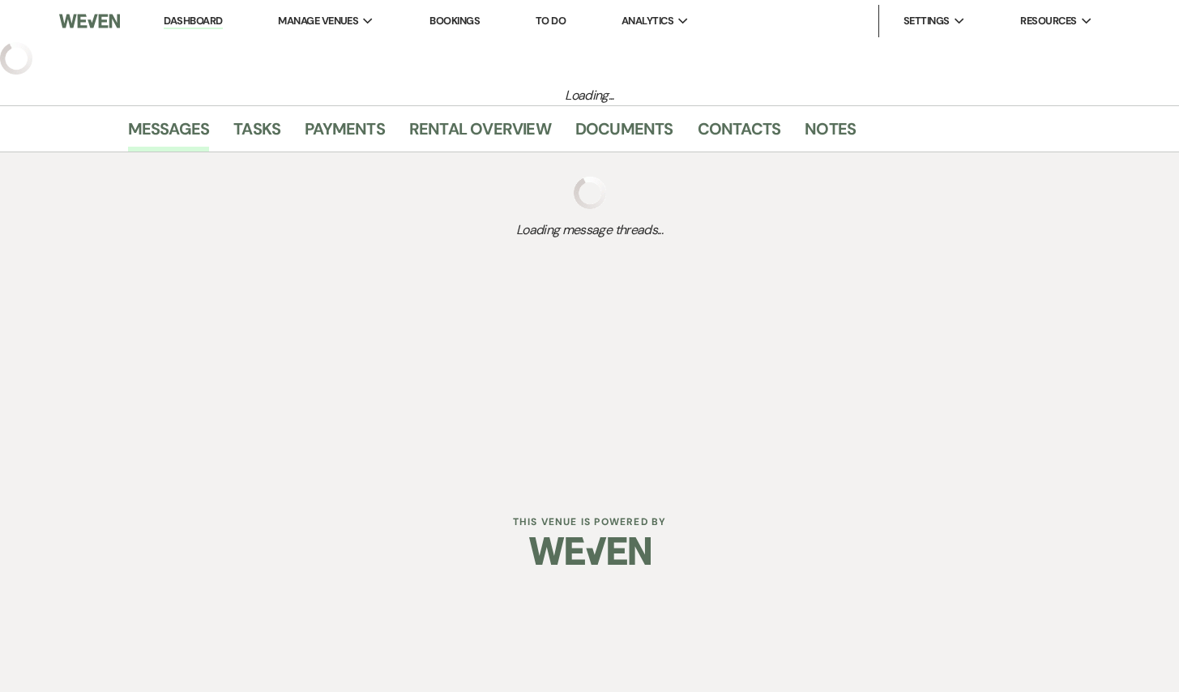
select select "5"
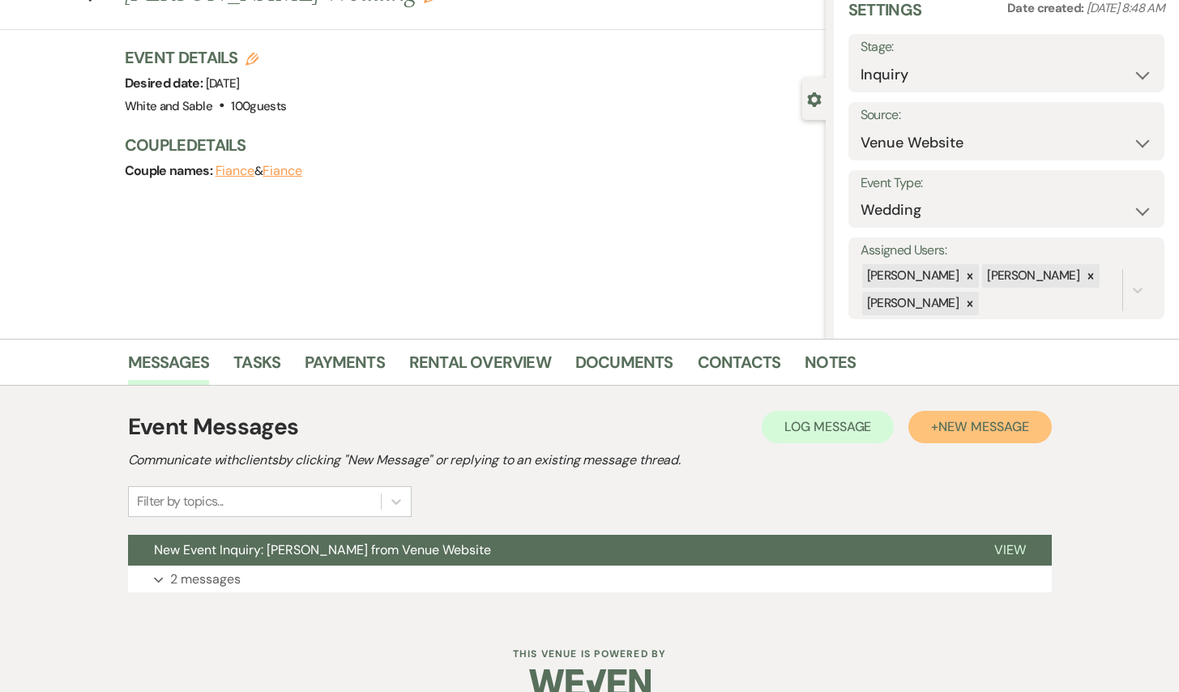
click at [956, 430] on span "New Message" at bounding box center [983, 426] width 90 height 17
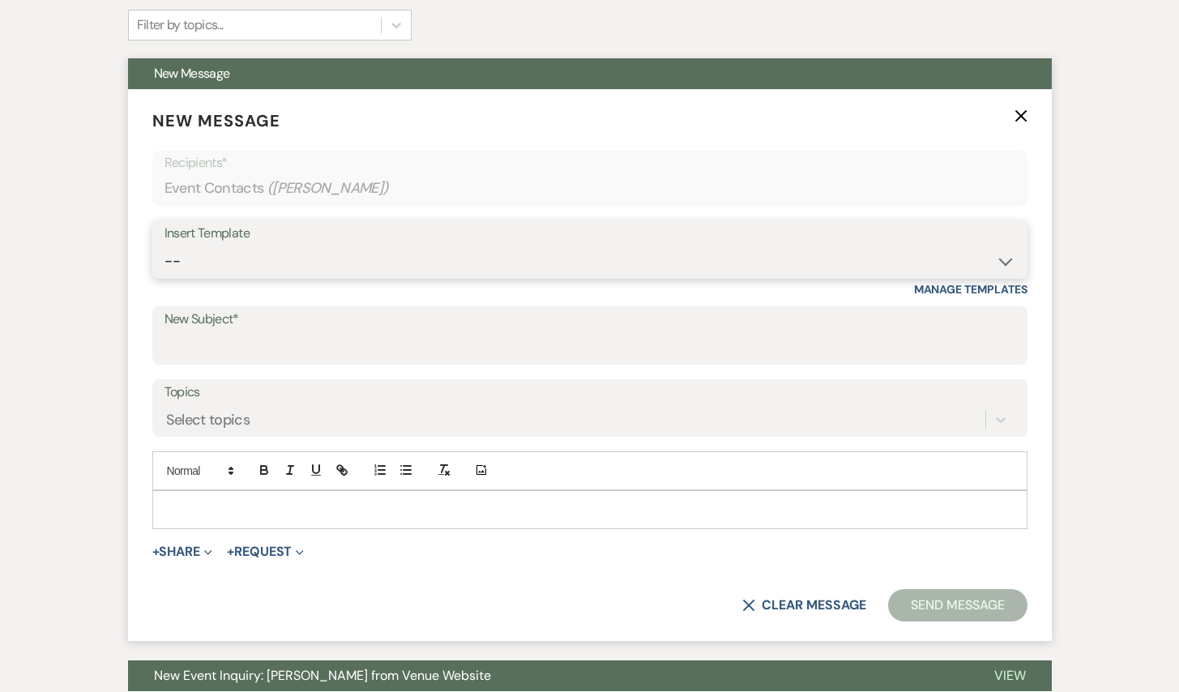
click at [349, 274] on select "-- Inquiry Response (Venue Guide) Schedule - Venue Tour Appt Confirmation Sched…" at bounding box center [589, 262] width 851 height 32
select select "5948"
click at [164, 246] on select "-- Inquiry Response (Venue Guide) Schedule - Venue Tour Appt Confirmation Sched…" at bounding box center [589, 262] width 851 height 32
type input "Interactive 3-D Virtual Tour of White & Sable 🤍🖤"
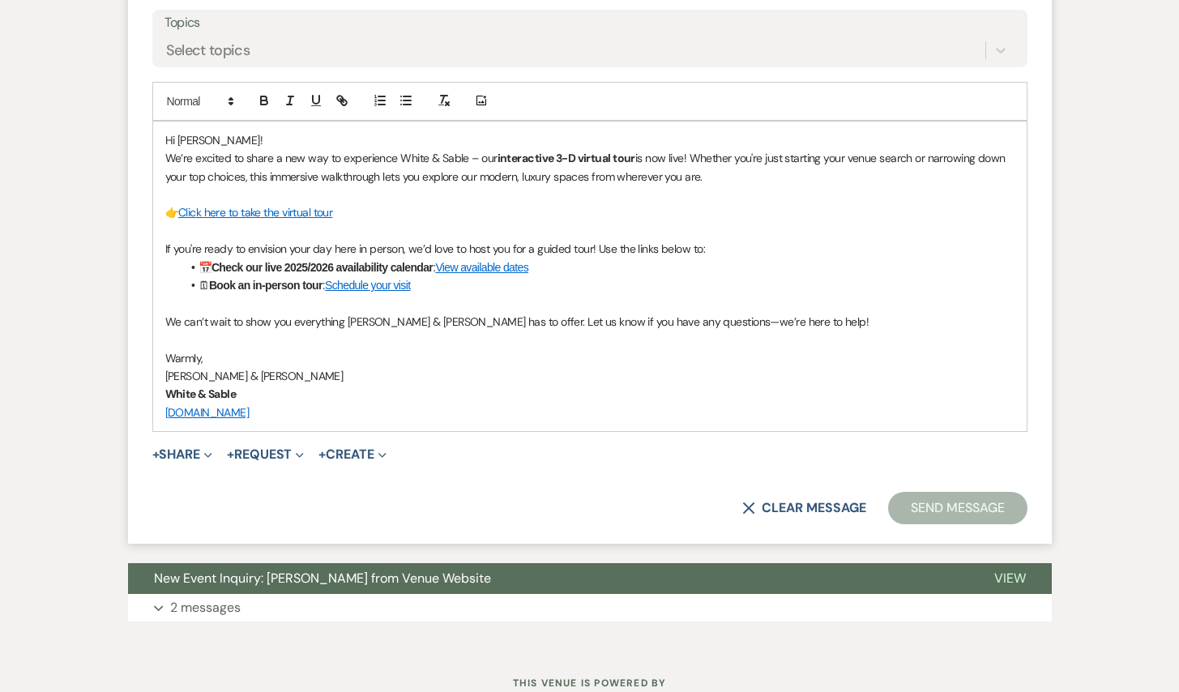
click at [959, 519] on button "Send Message" at bounding box center [957, 508] width 139 height 32
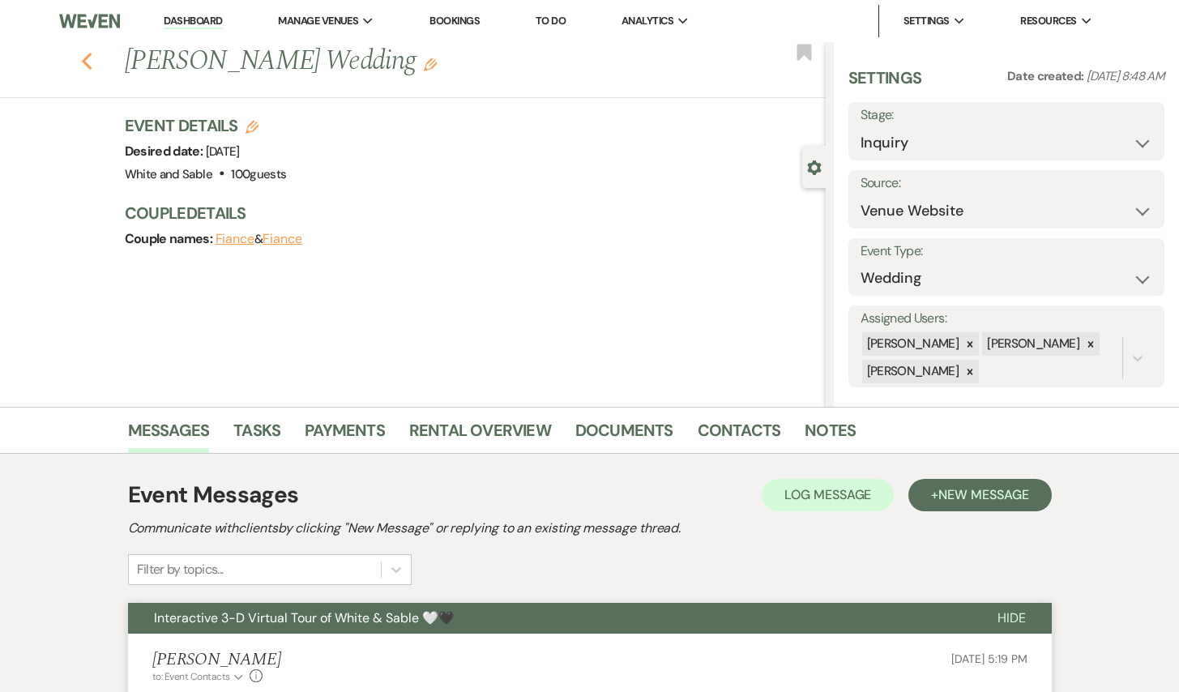
click at [88, 58] on use "button" at bounding box center [86, 62] width 11 height 18
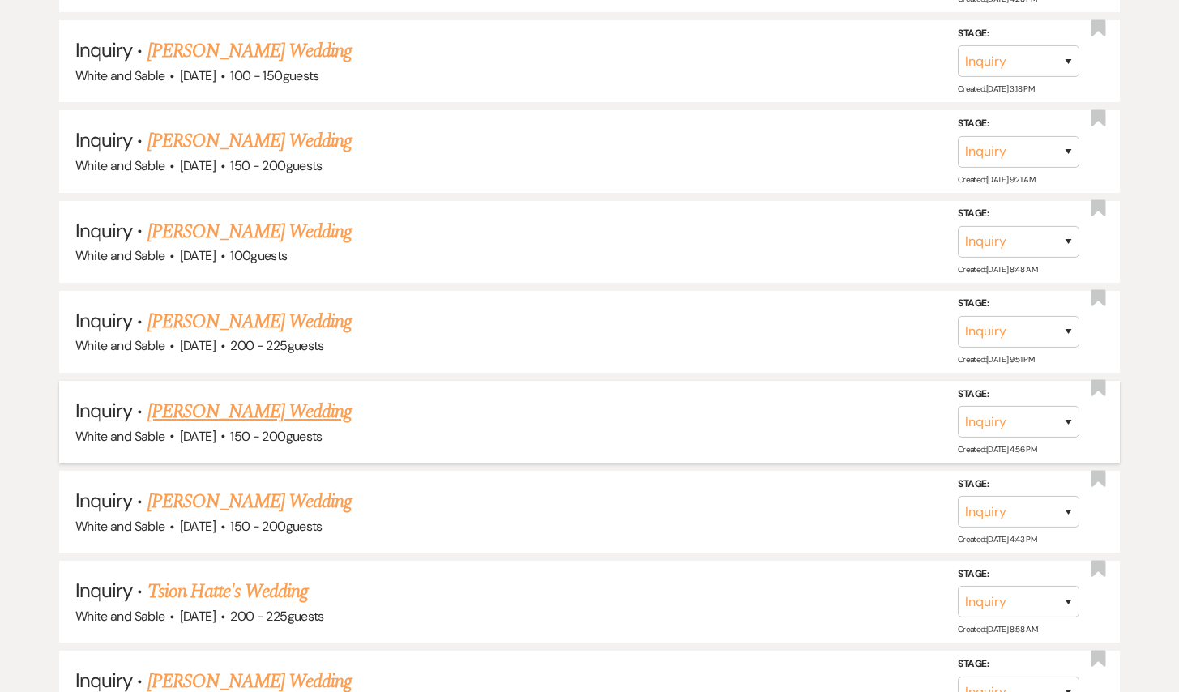
scroll to position [5811, 0]
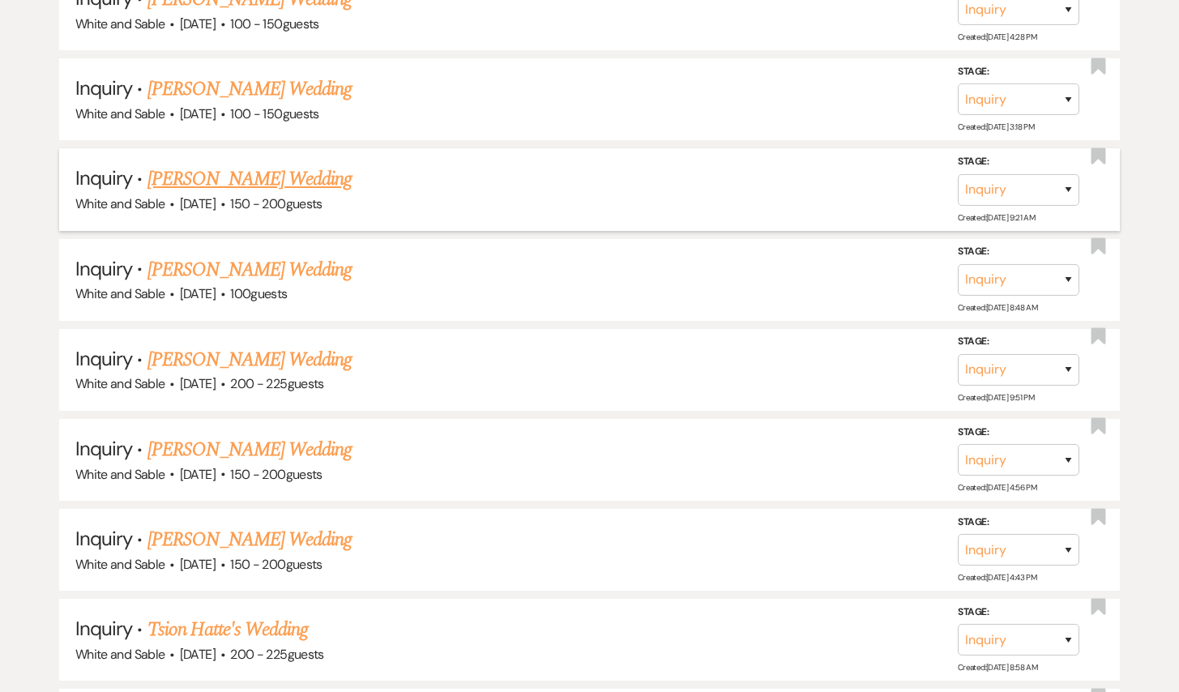
click at [226, 164] on link "[PERSON_NAME] Wedding" at bounding box center [249, 178] width 205 height 29
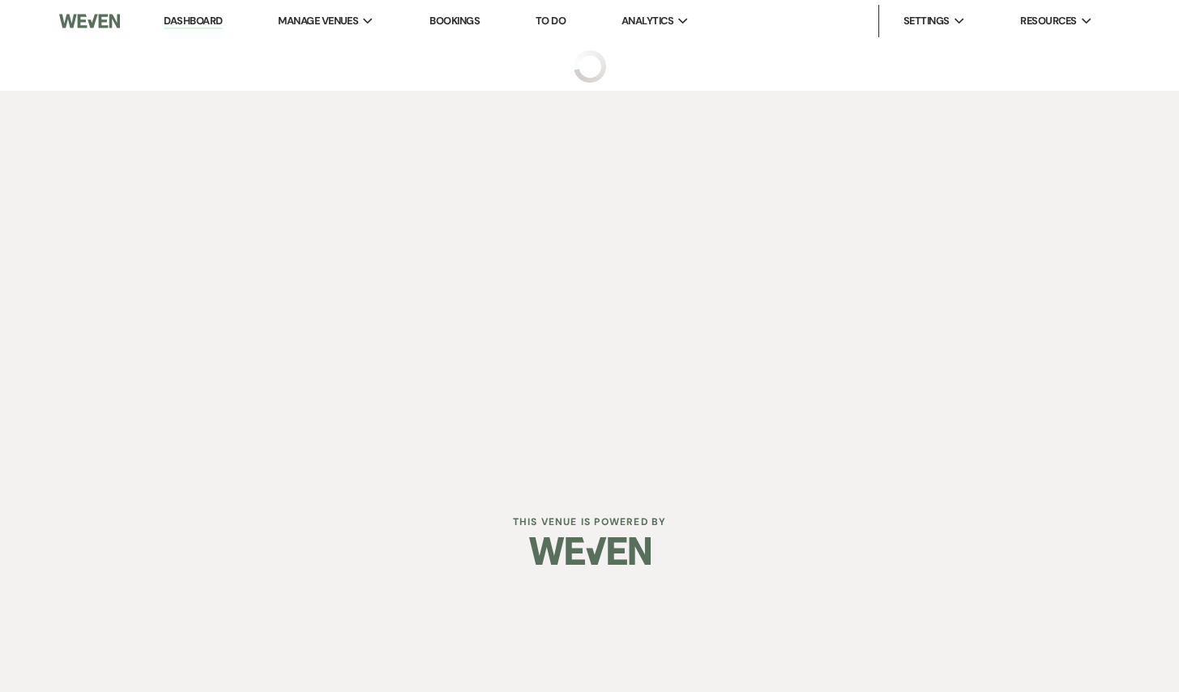
select select "5"
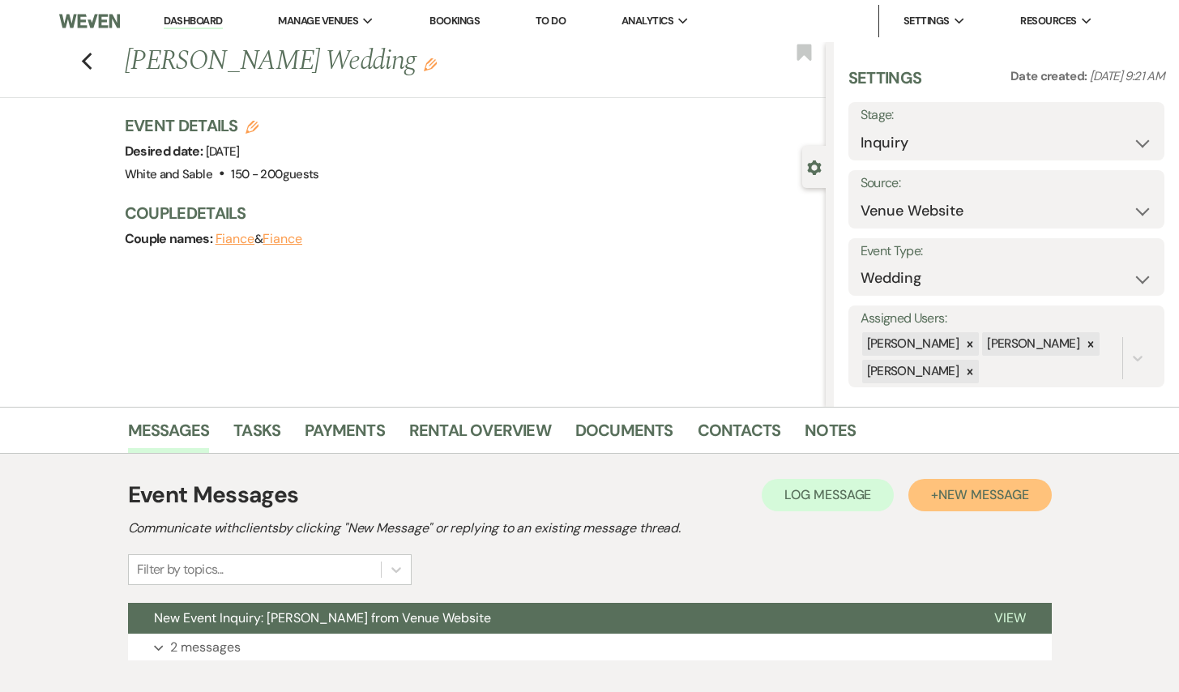
click at [971, 485] on button "+ New Message" at bounding box center [979, 495] width 143 height 32
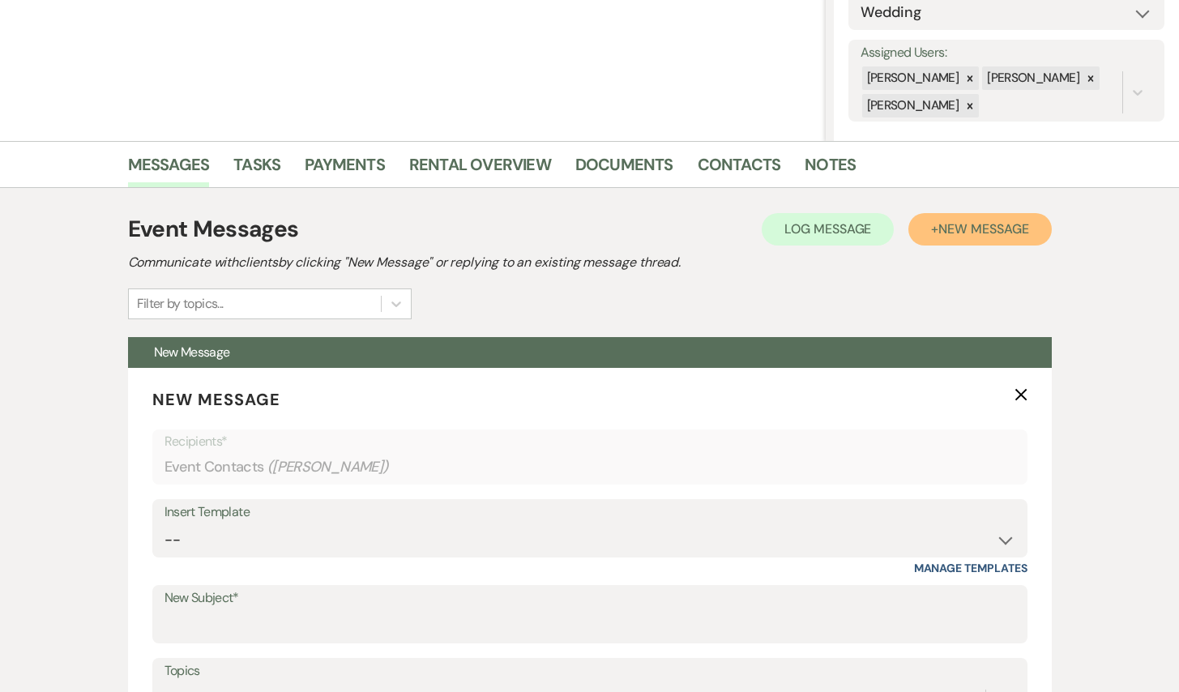
scroll to position [301, 0]
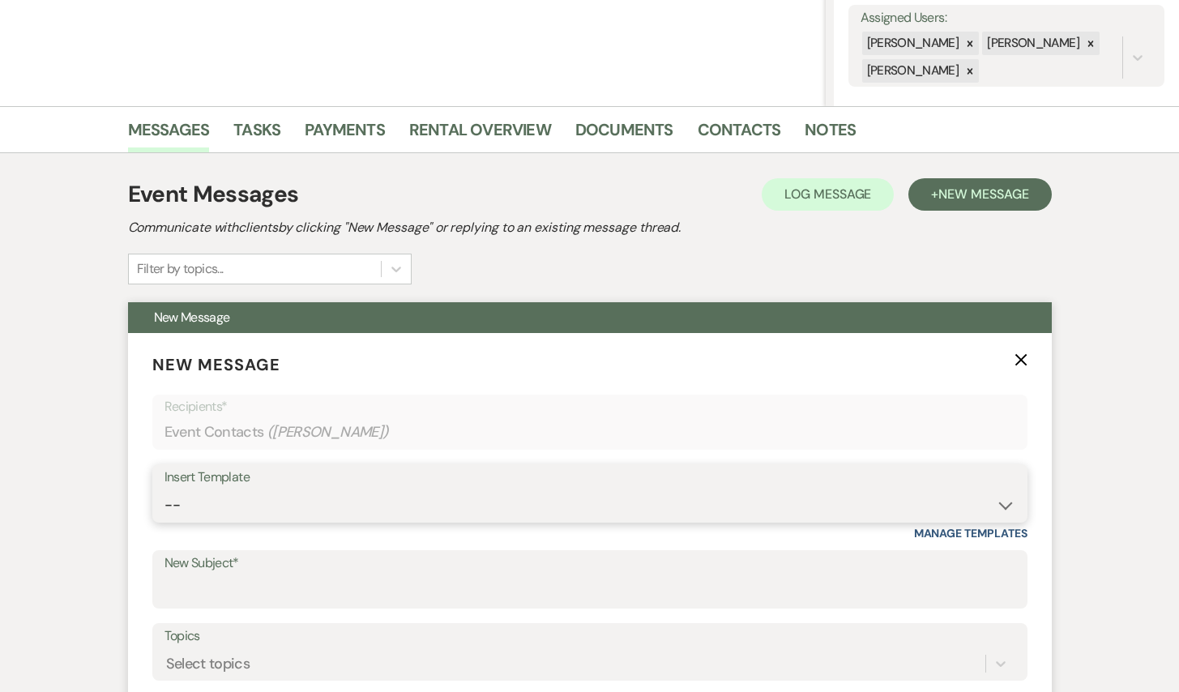
click at [378, 511] on select "-- Inquiry Response (Venue Guide) Schedule - Venue Tour Appt Confirmation Sched…" at bounding box center [589, 505] width 851 height 32
select select "5948"
click at [164, 489] on select "-- Inquiry Response (Venue Guide) Schedule - Venue Tour Appt Confirmation Sched…" at bounding box center [589, 505] width 851 height 32
type input "Interactive 3-D Virtual Tour of White & Sable 🤍🖤"
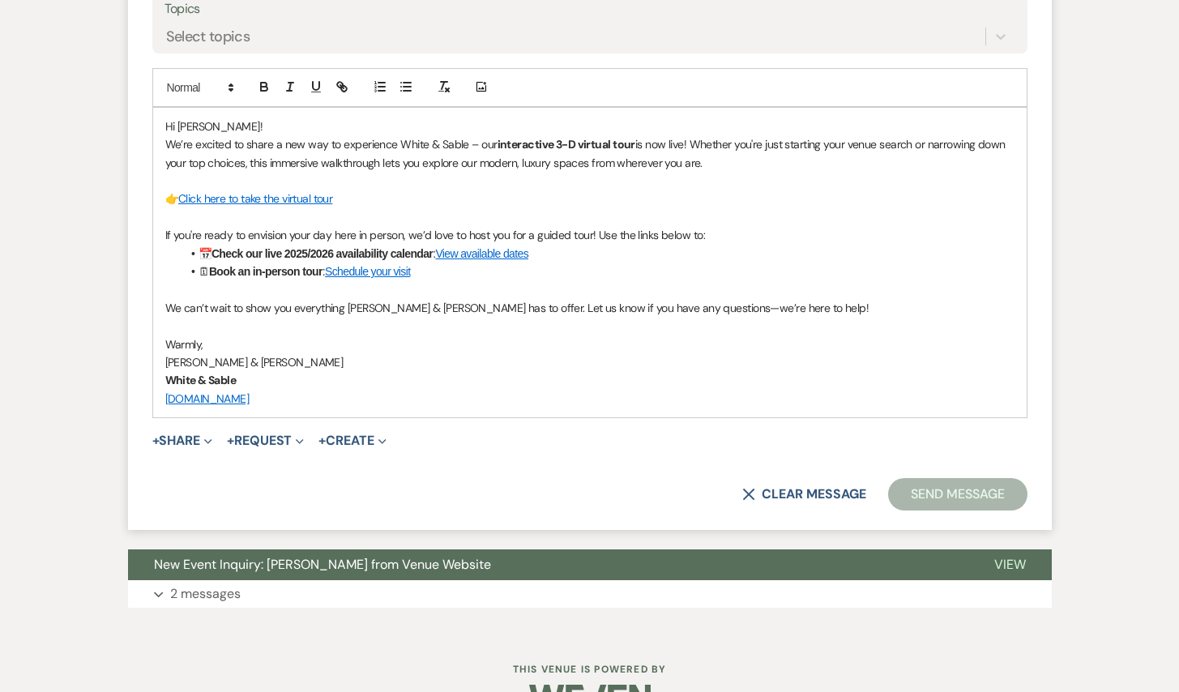
scroll to position [943, 0]
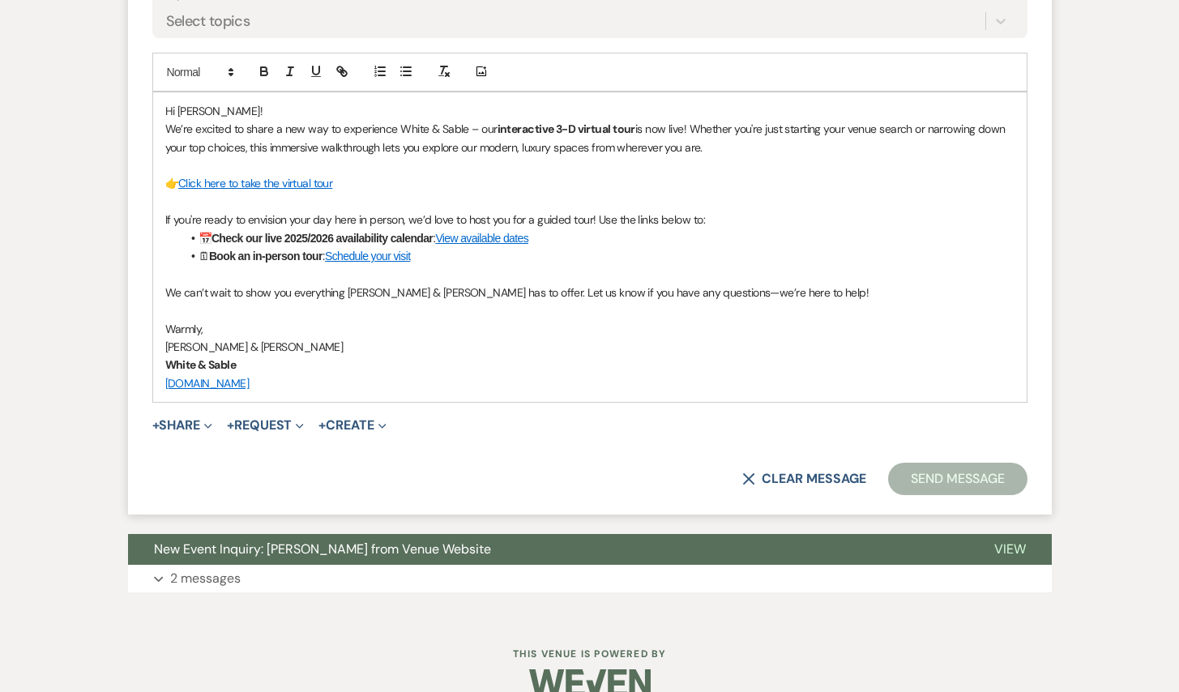
click at [954, 485] on button "Send Message" at bounding box center [957, 479] width 139 height 32
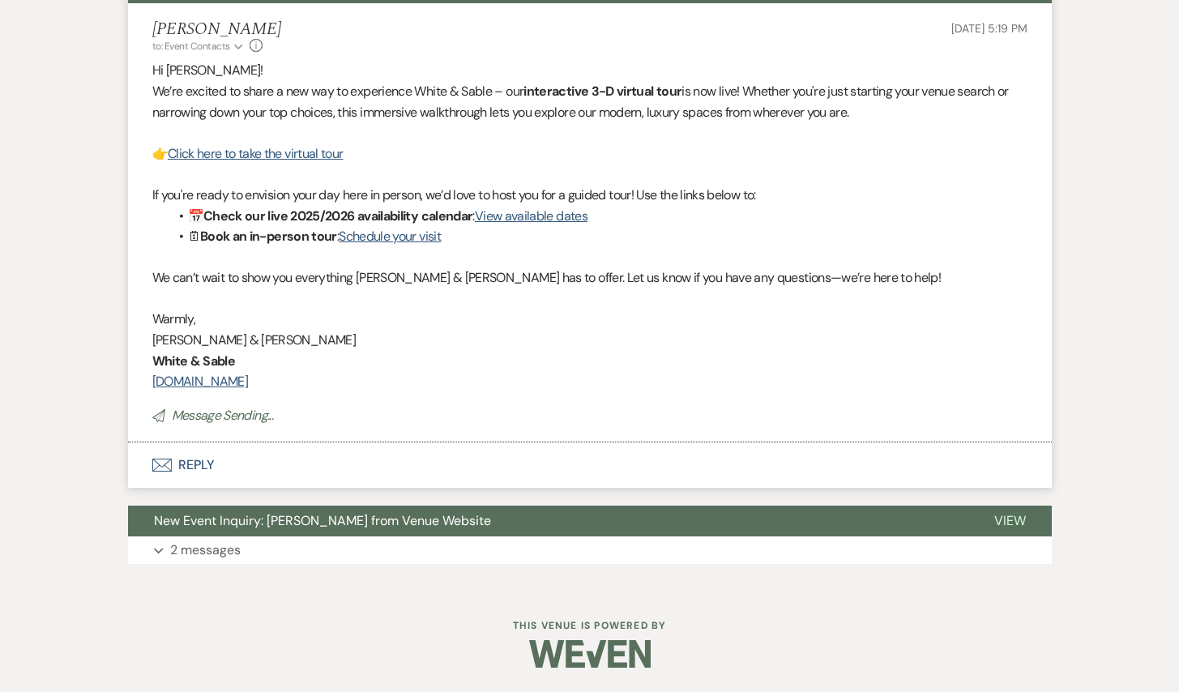
scroll to position [340, 0]
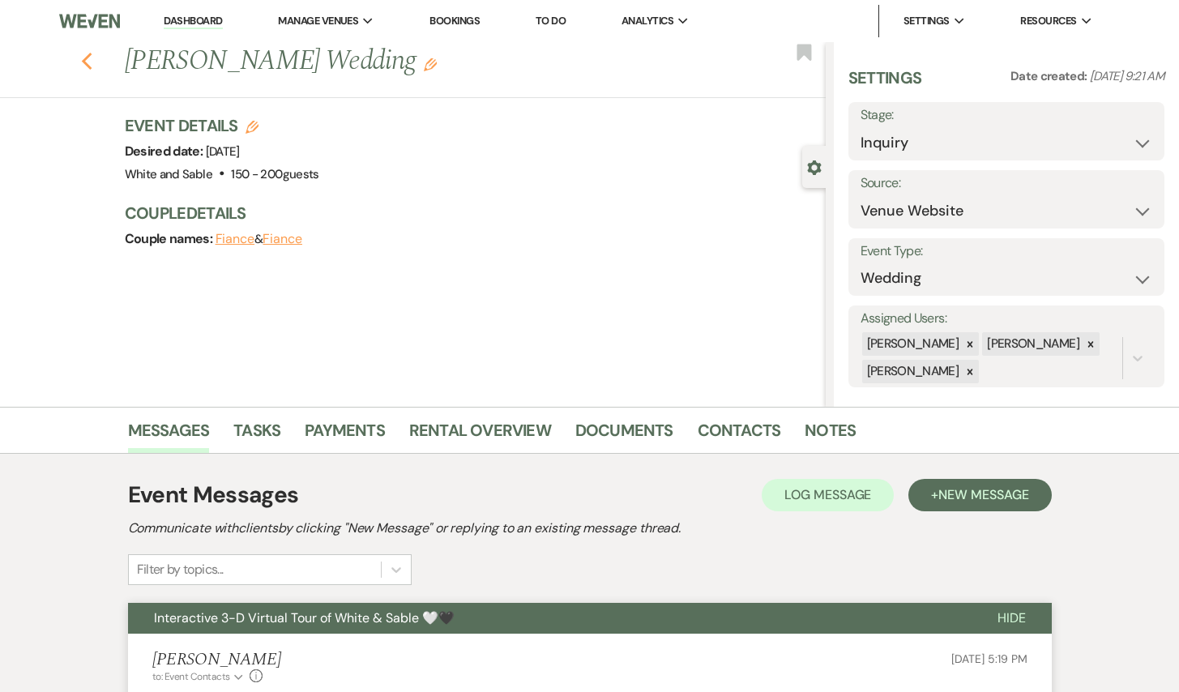
click at [83, 56] on icon "Previous" at bounding box center [87, 61] width 12 height 19
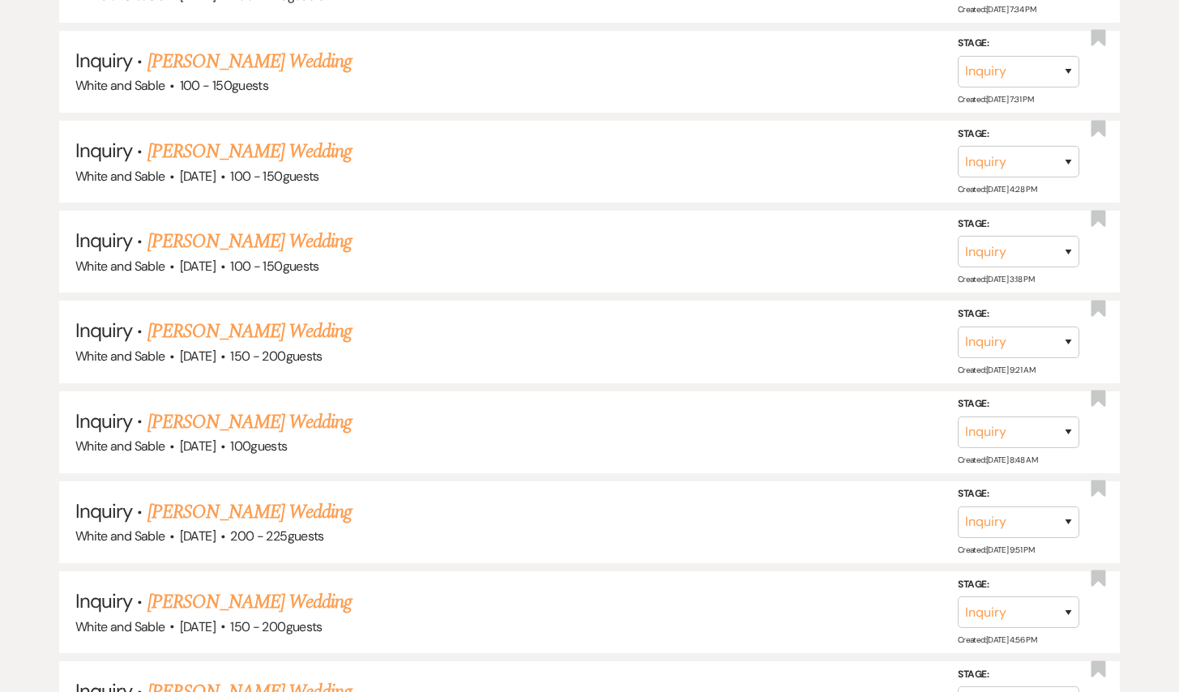
scroll to position [5655, 0]
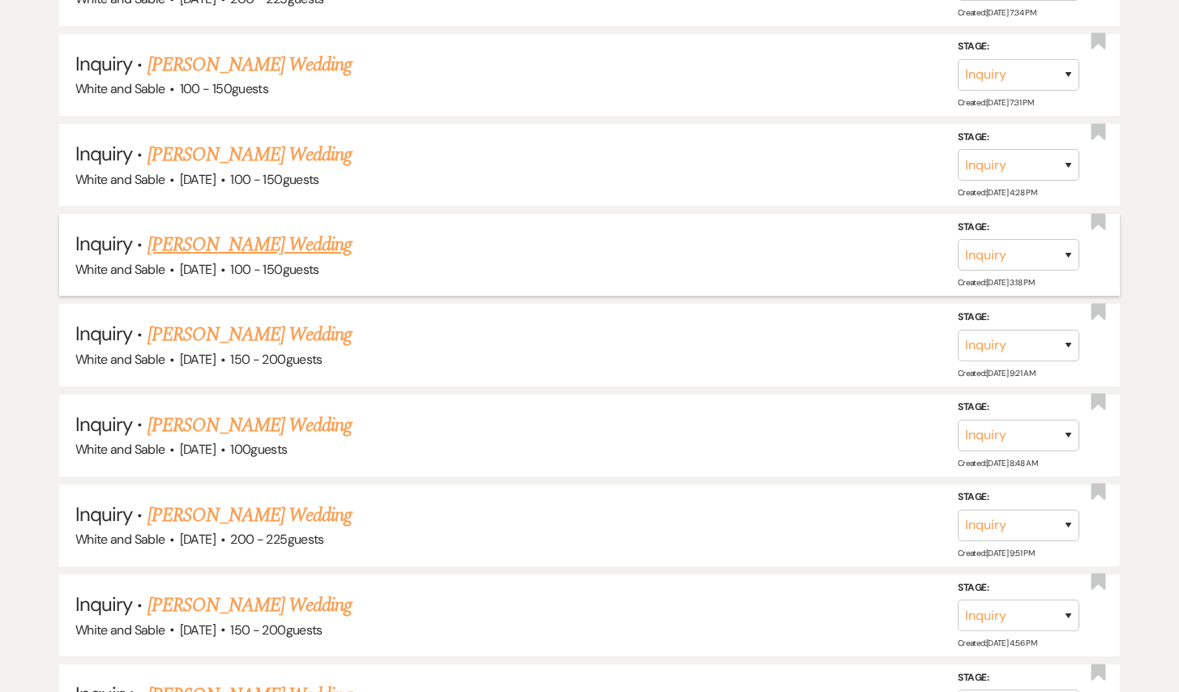
click at [302, 230] on link "[PERSON_NAME] Wedding" at bounding box center [249, 244] width 205 height 29
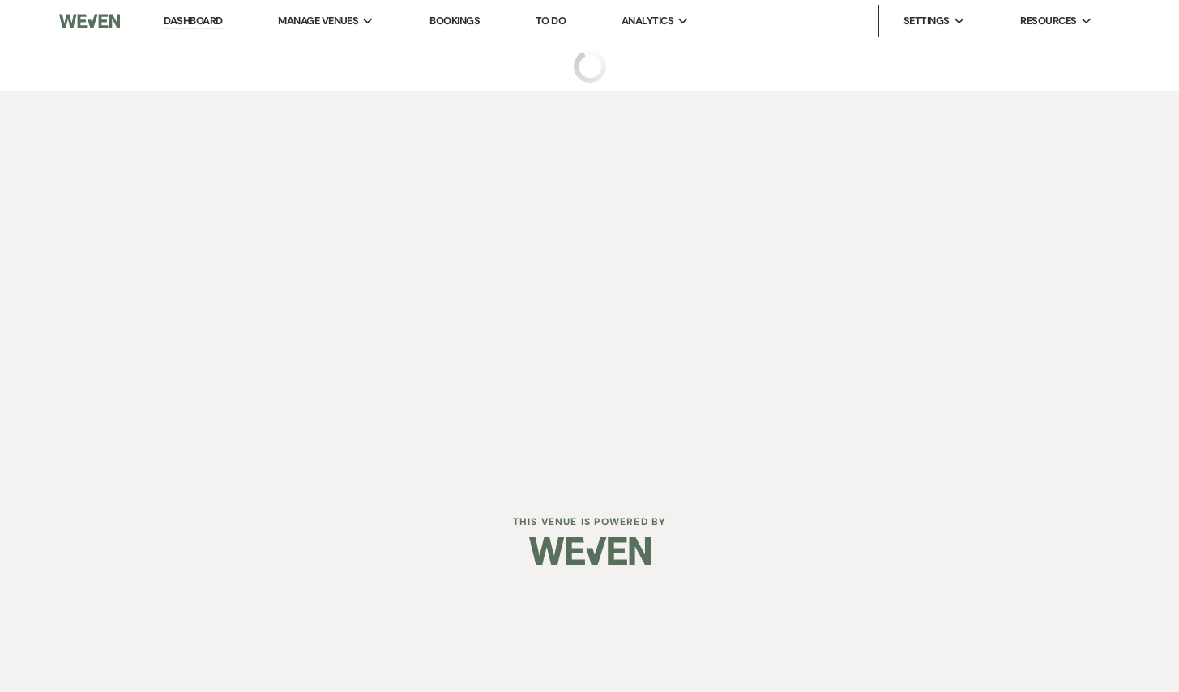
select select "5"
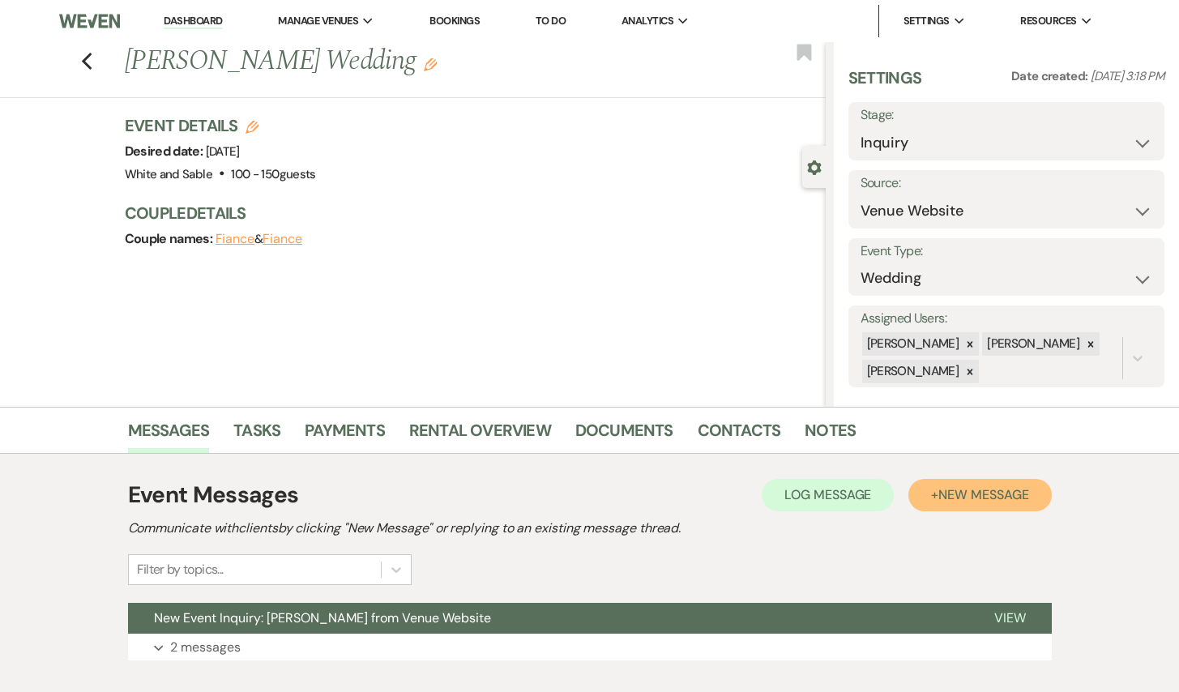
click at [946, 494] on span "New Message" at bounding box center [983, 494] width 90 height 17
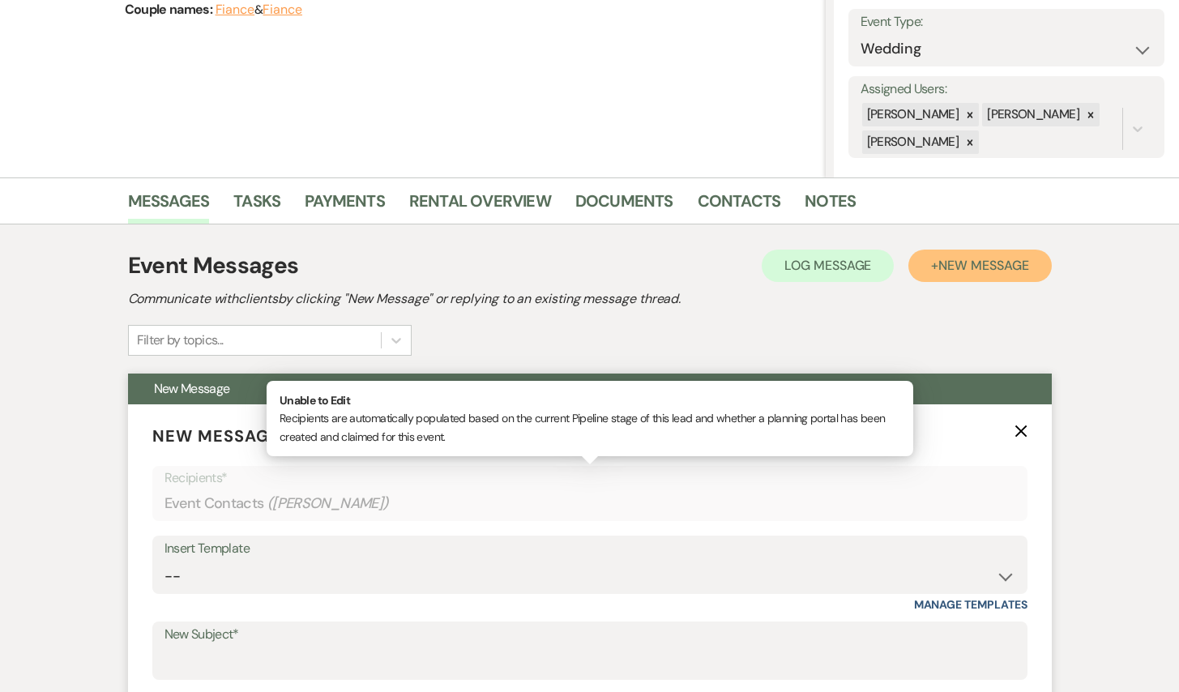
scroll to position [232, 0]
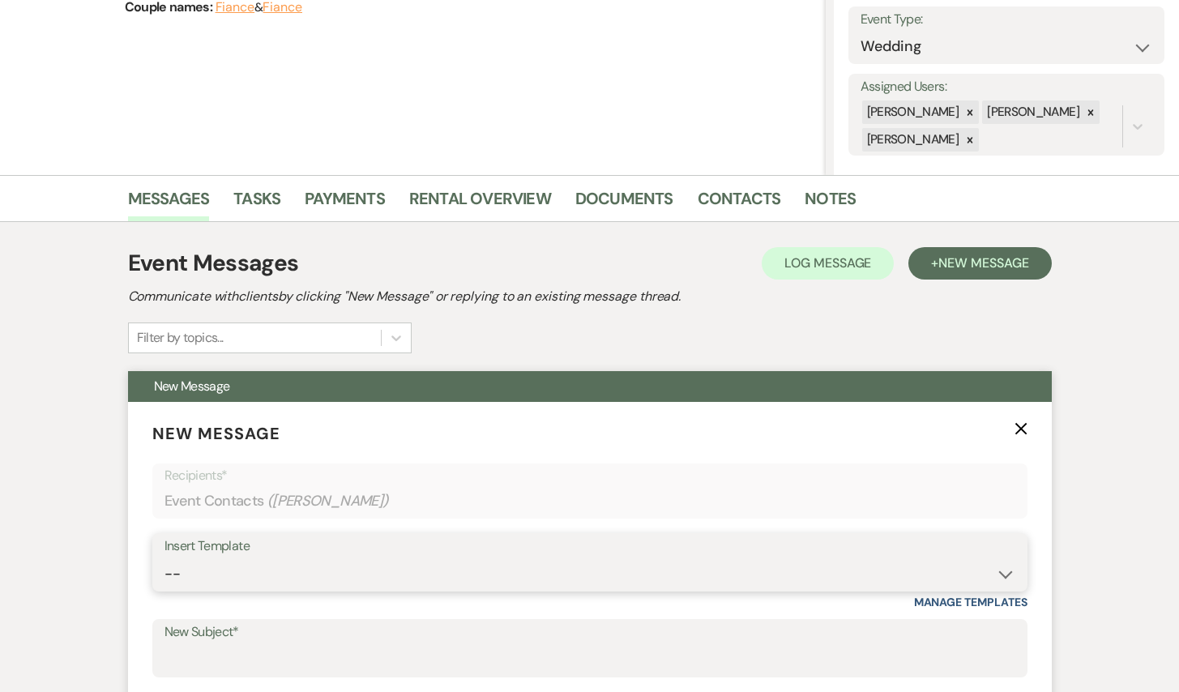
click at [347, 584] on select "-- Inquiry Response (Venue Guide) Schedule - Venue Tour Appt Confirmation Sched…" at bounding box center [589, 574] width 851 height 32
select select "5948"
click at [164, 558] on select "-- Inquiry Response (Venue Guide) Schedule - Venue Tour Appt Confirmation Sched…" at bounding box center [589, 574] width 851 height 32
type input "Interactive 3-D Virtual Tour of White & Sable 🤍🖤"
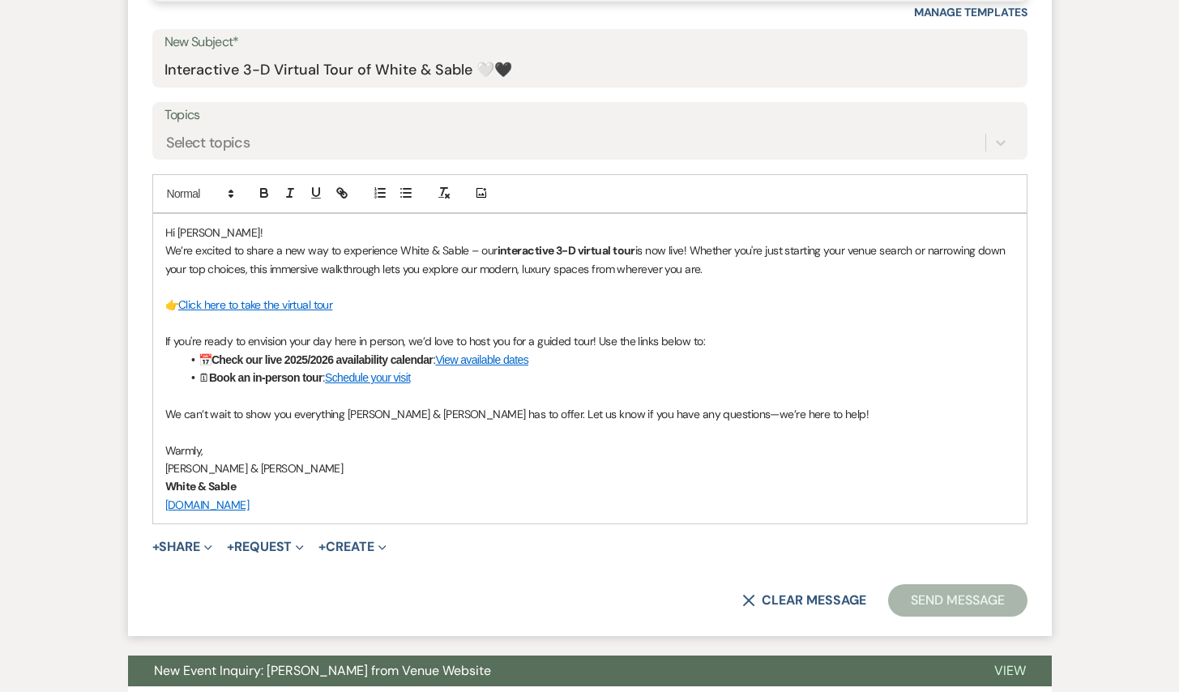
scroll to position [971, 0]
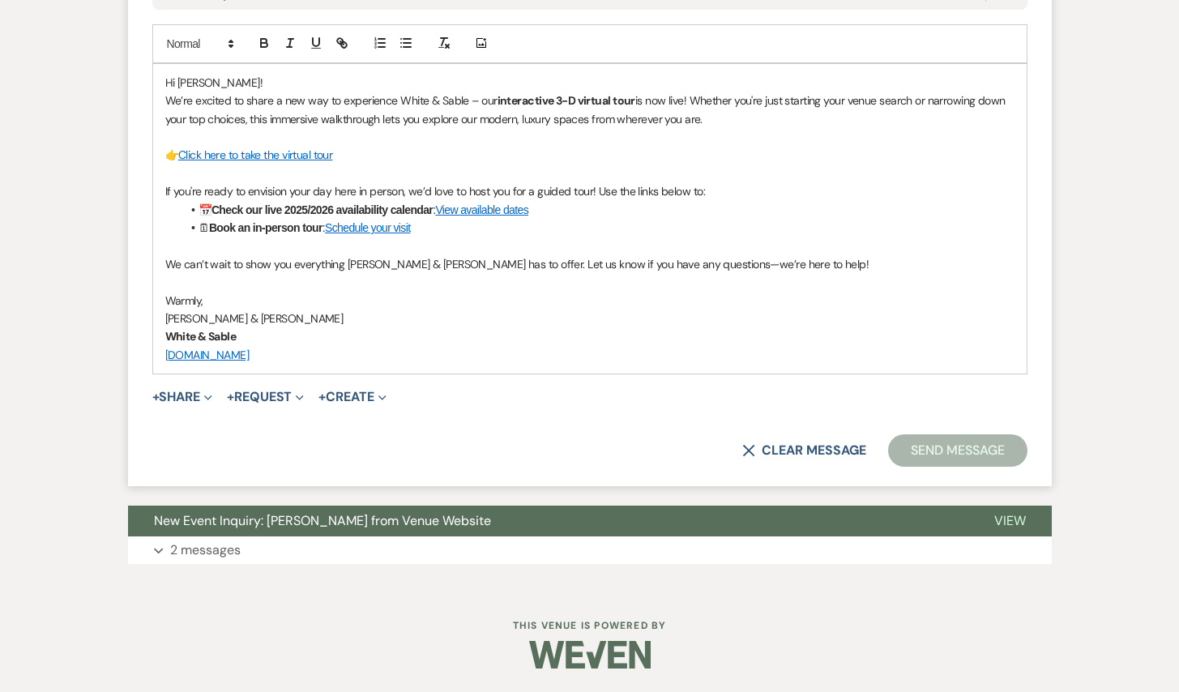
click at [952, 442] on button "Send Message" at bounding box center [957, 450] width 139 height 32
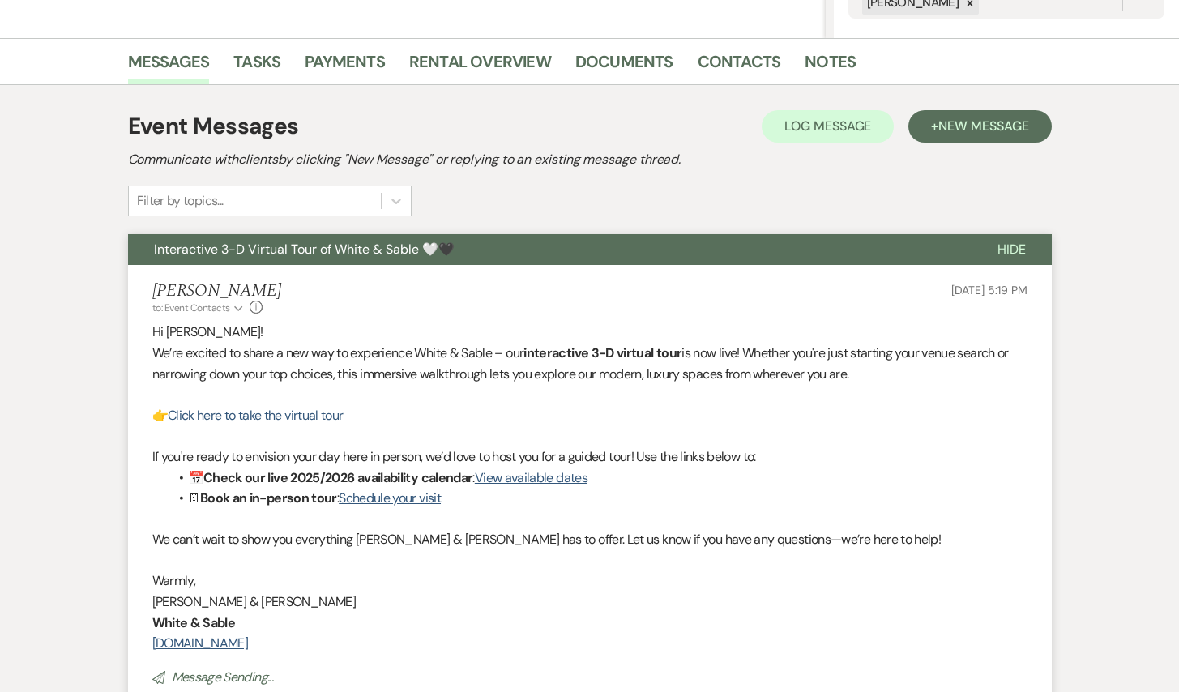
scroll to position [0, 0]
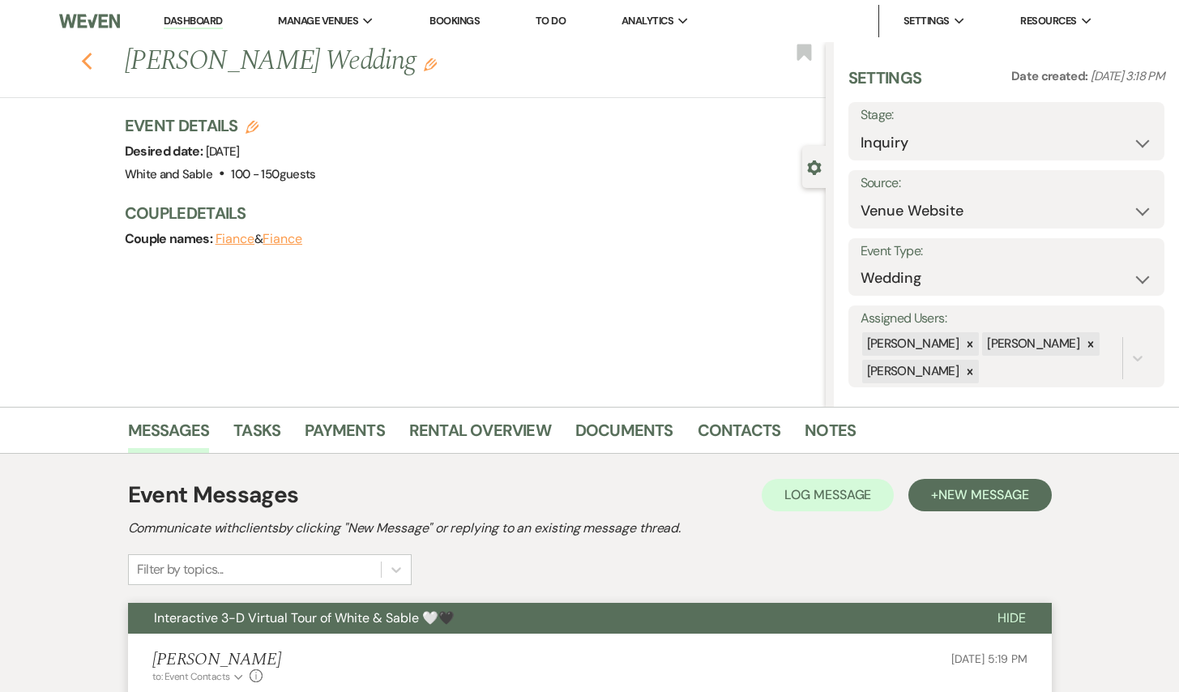
click at [86, 62] on icon "Previous" at bounding box center [87, 61] width 12 height 19
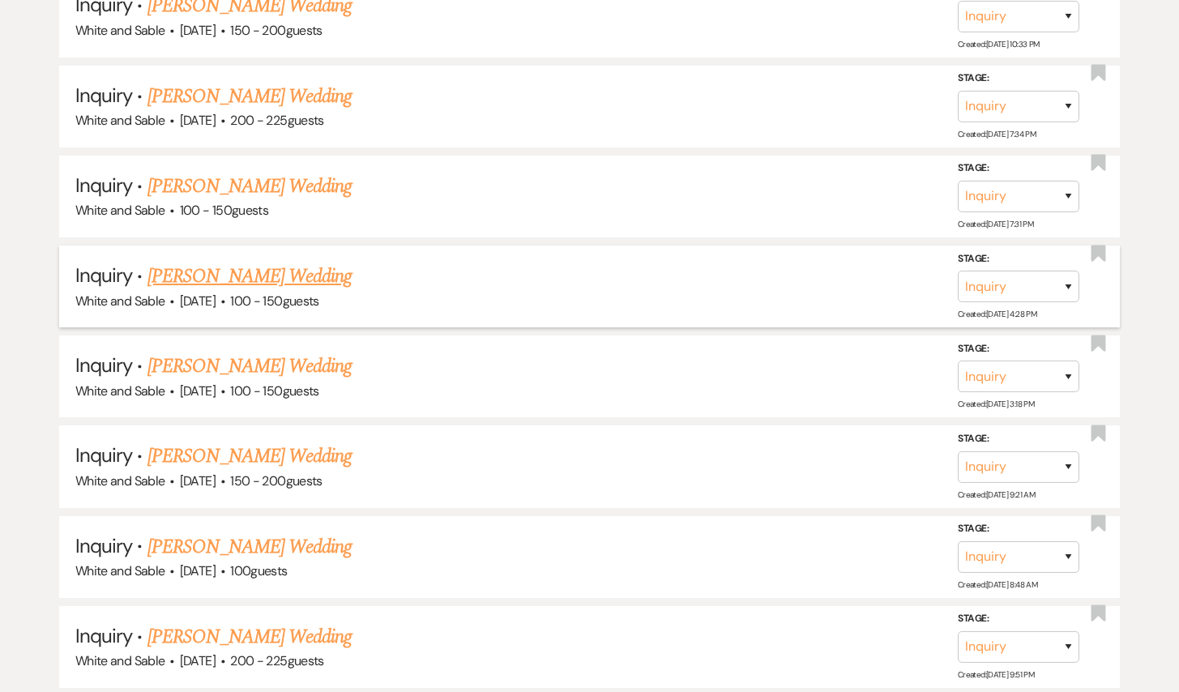
scroll to position [5511, 0]
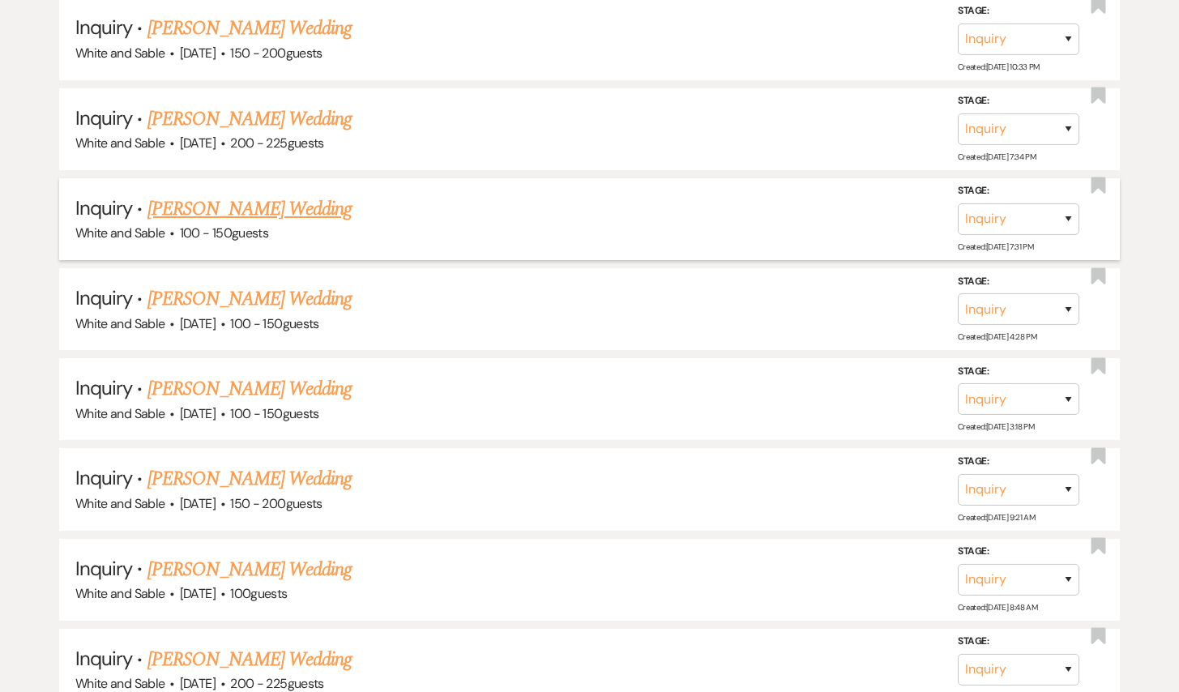
click at [233, 194] on link "[PERSON_NAME] Wedding" at bounding box center [249, 208] width 205 height 29
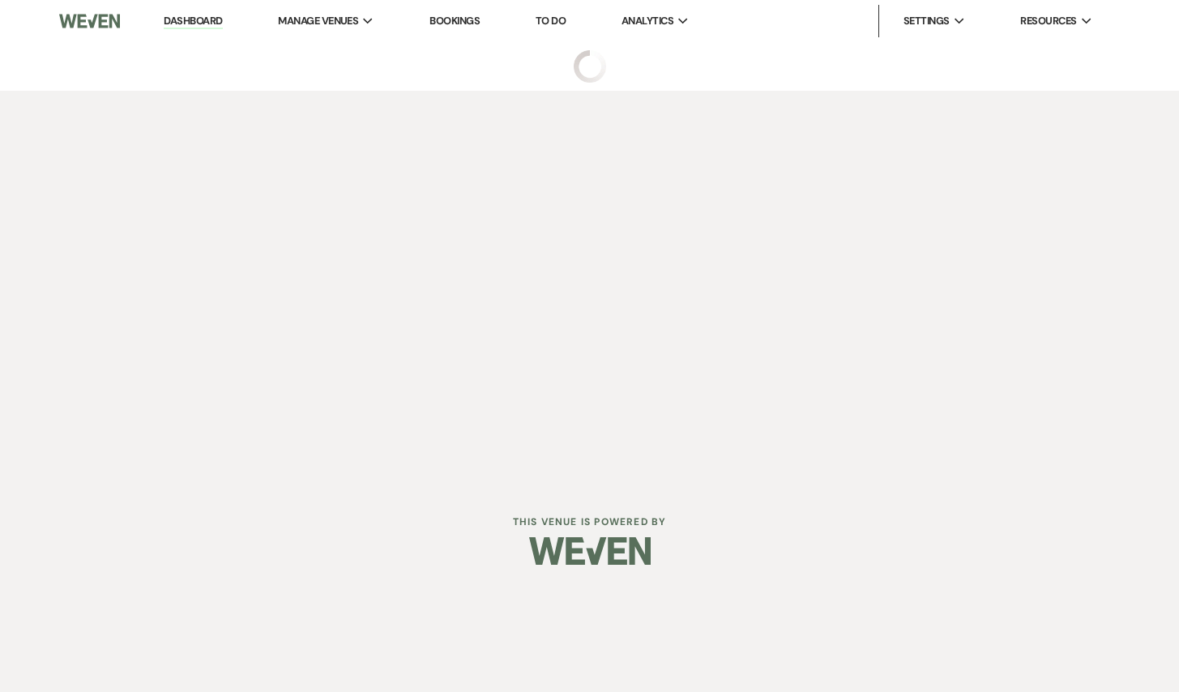
select select "5"
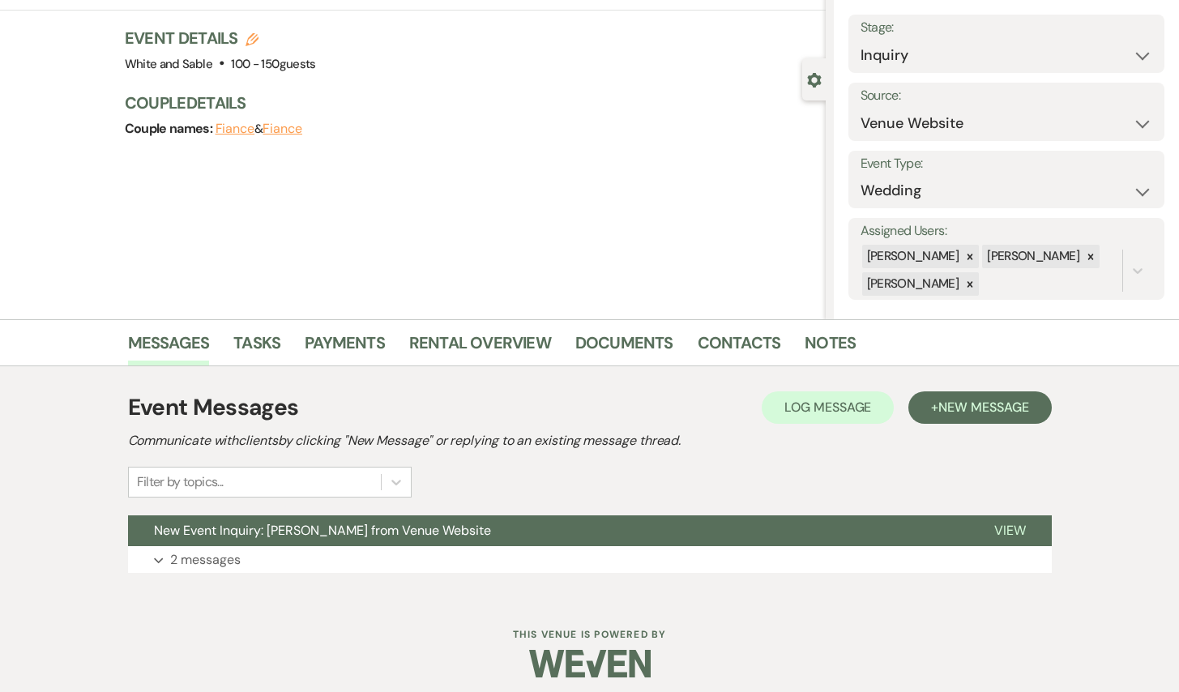
scroll to position [97, 0]
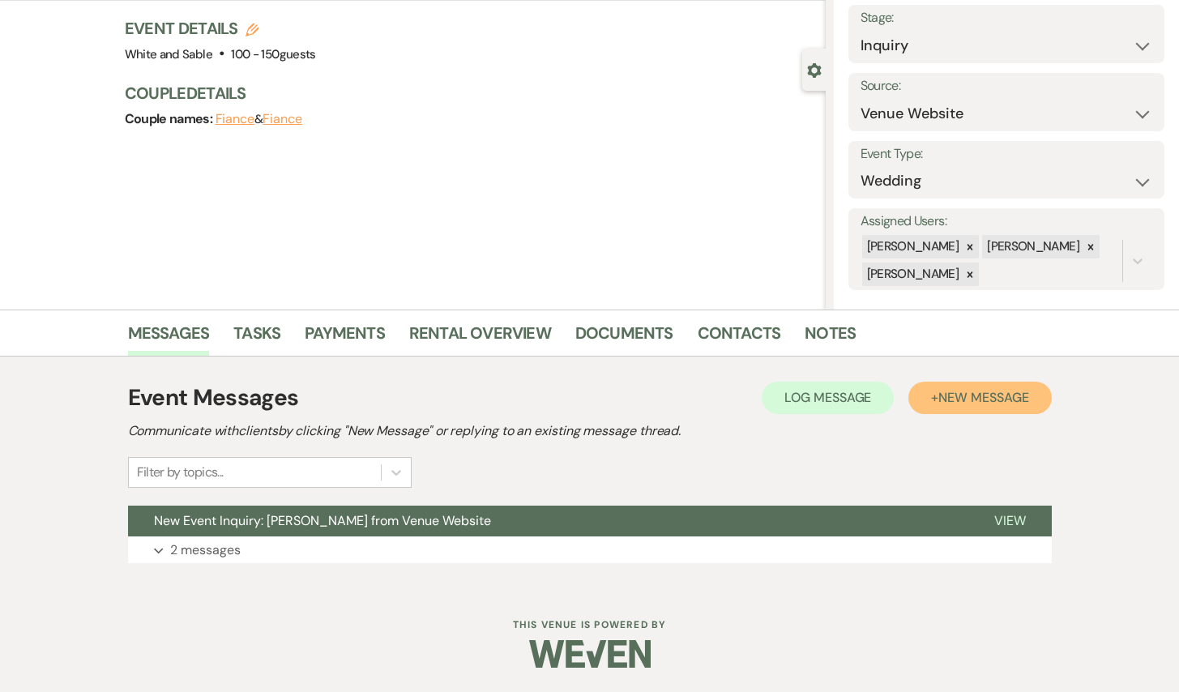
click at [948, 396] on span "New Message" at bounding box center [983, 397] width 90 height 17
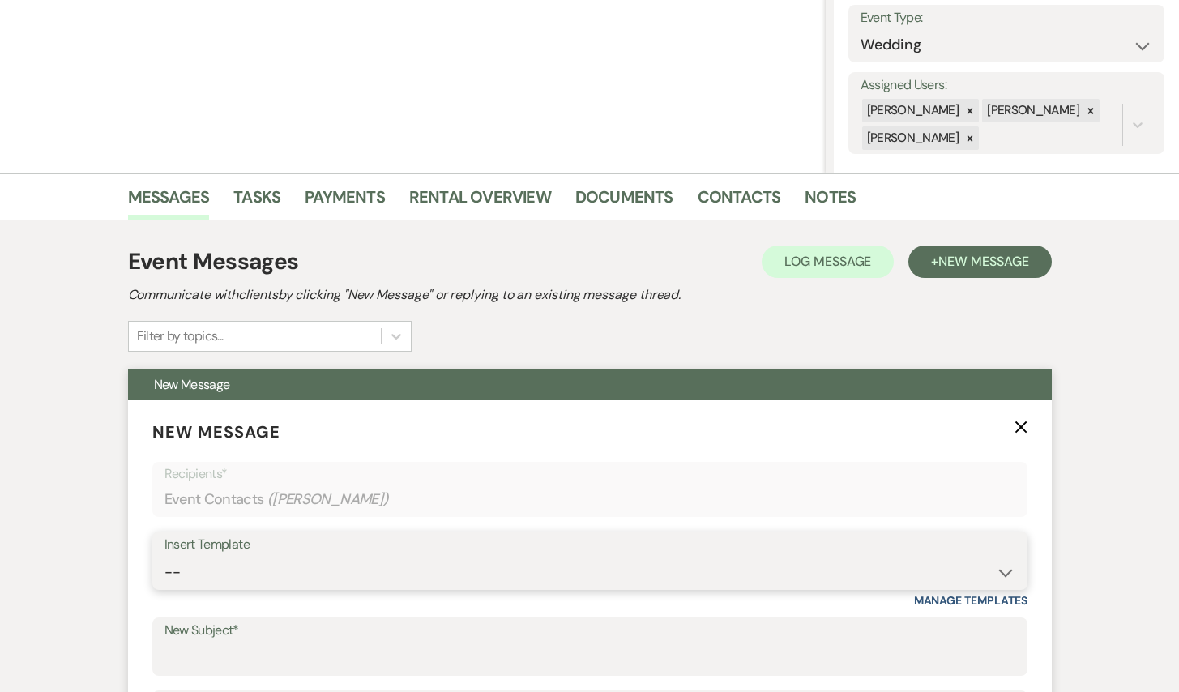
click at [272, 561] on select "-- Inquiry Response (Venue Guide) Schedule - Venue Tour Appt Confirmation Sched…" at bounding box center [589, 573] width 851 height 32
select select "5948"
click at [164, 557] on select "-- Inquiry Response (Venue Guide) Schedule - Venue Tour Appt Confirmation Sched…" at bounding box center [589, 573] width 851 height 32
type input "Interactive 3-D Virtual Tour of White & Sable 🤍🖤"
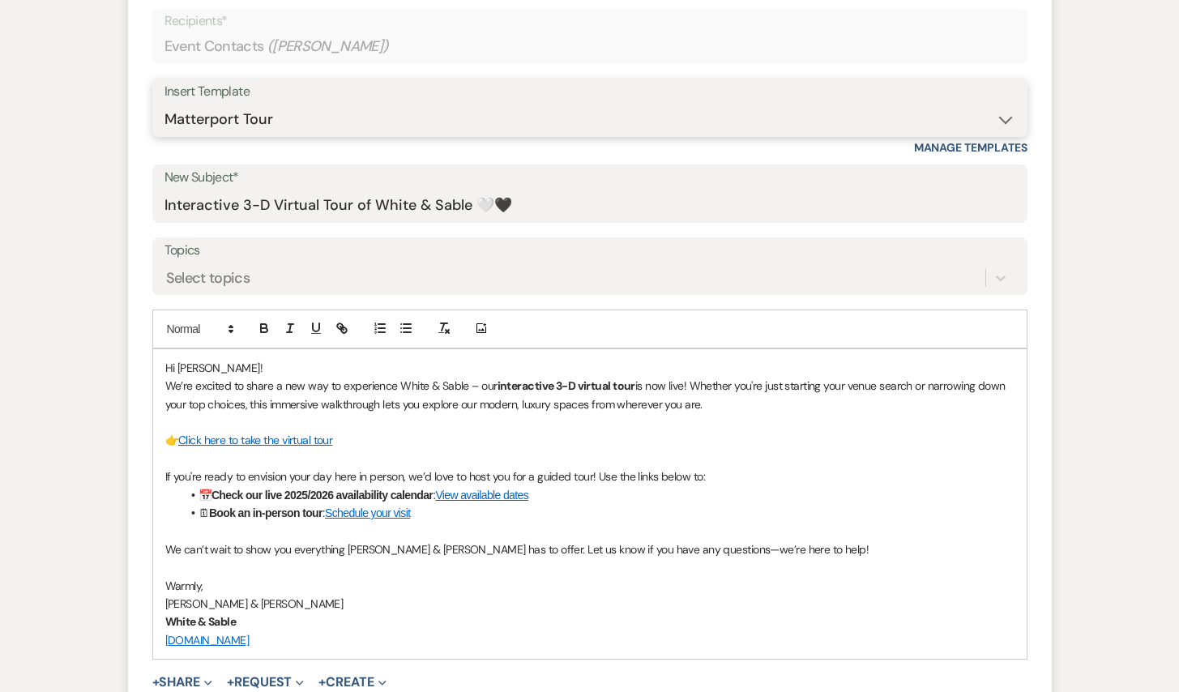
scroll to position [729, 0]
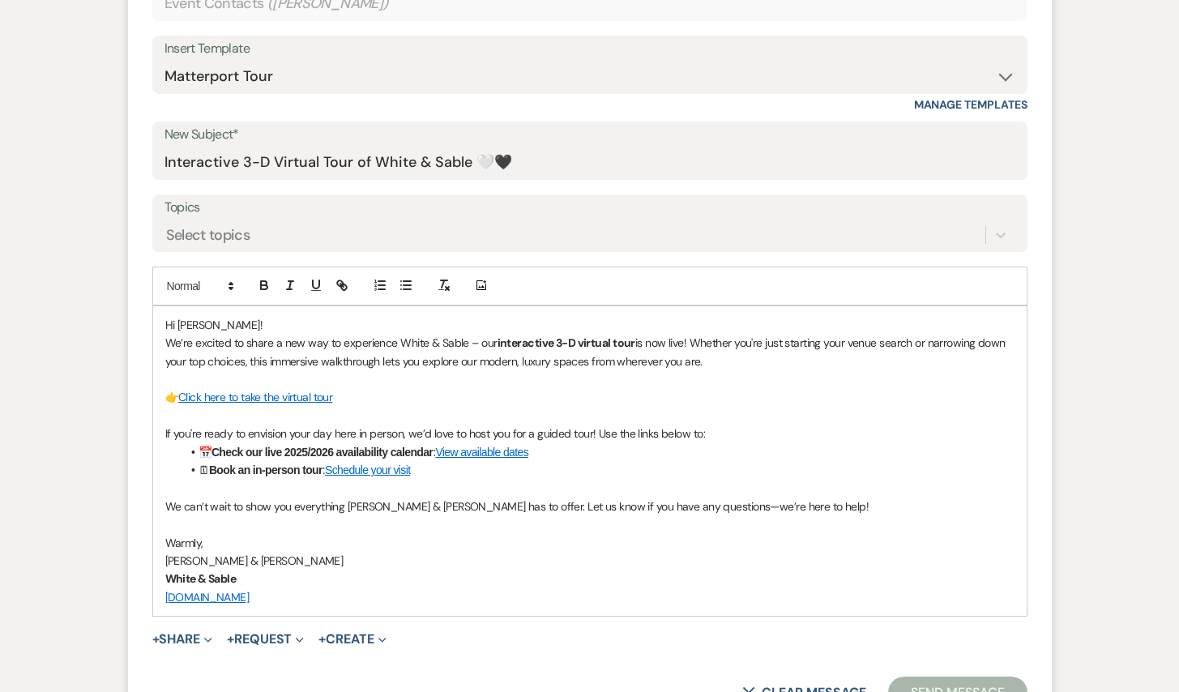
click at [988, 682] on button "Send Message" at bounding box center [957, 693] width 139 height 32
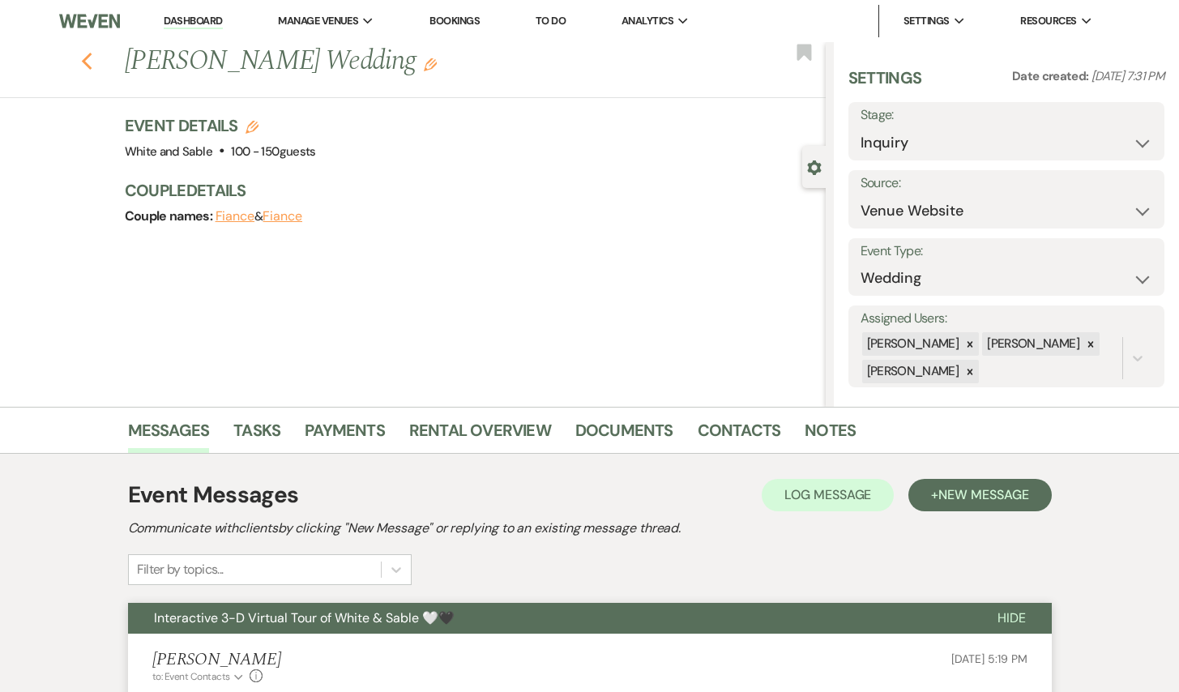
click at [84, 61] on use "button" at bounding box center [86, 62] width 11 height 18
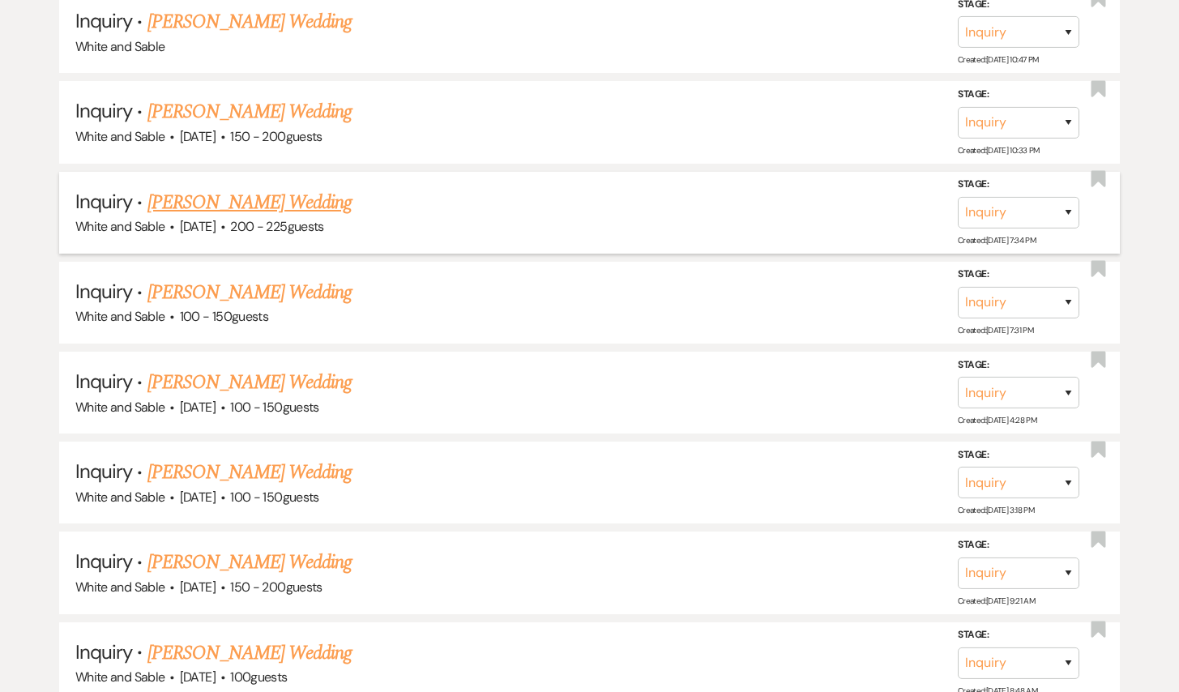
click at [271, 188] on link "[PERSON_NAME] Wedding" at bounding box center [249, 202] width 205 height 29
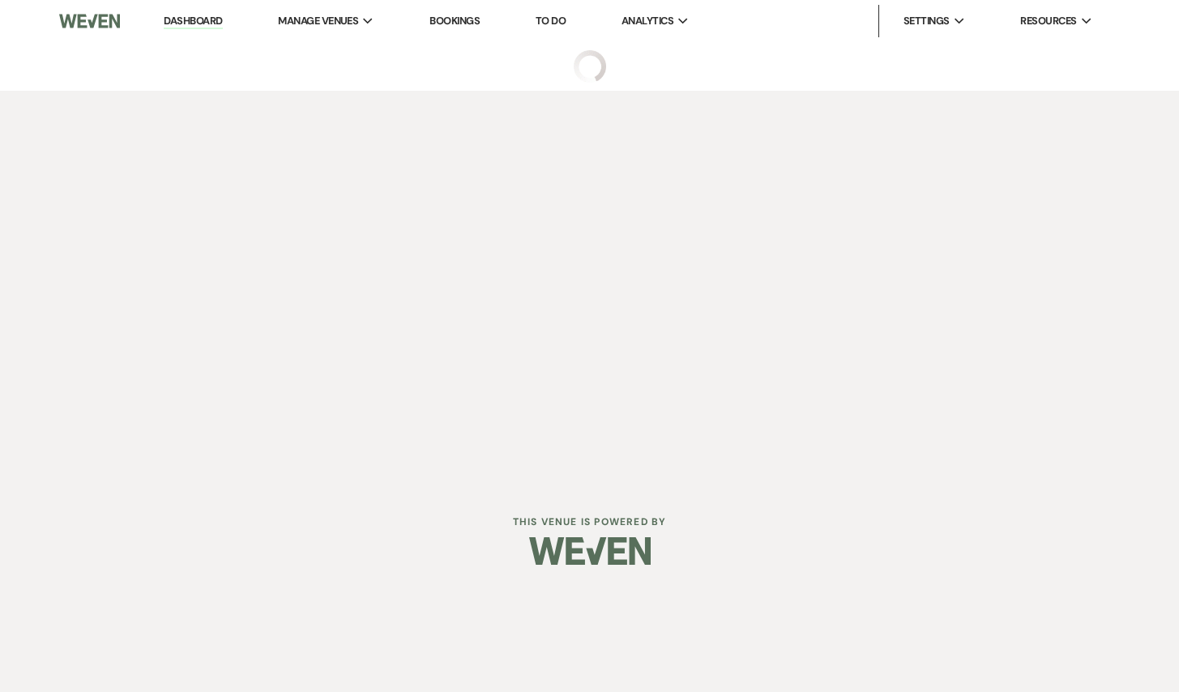
select select "5"
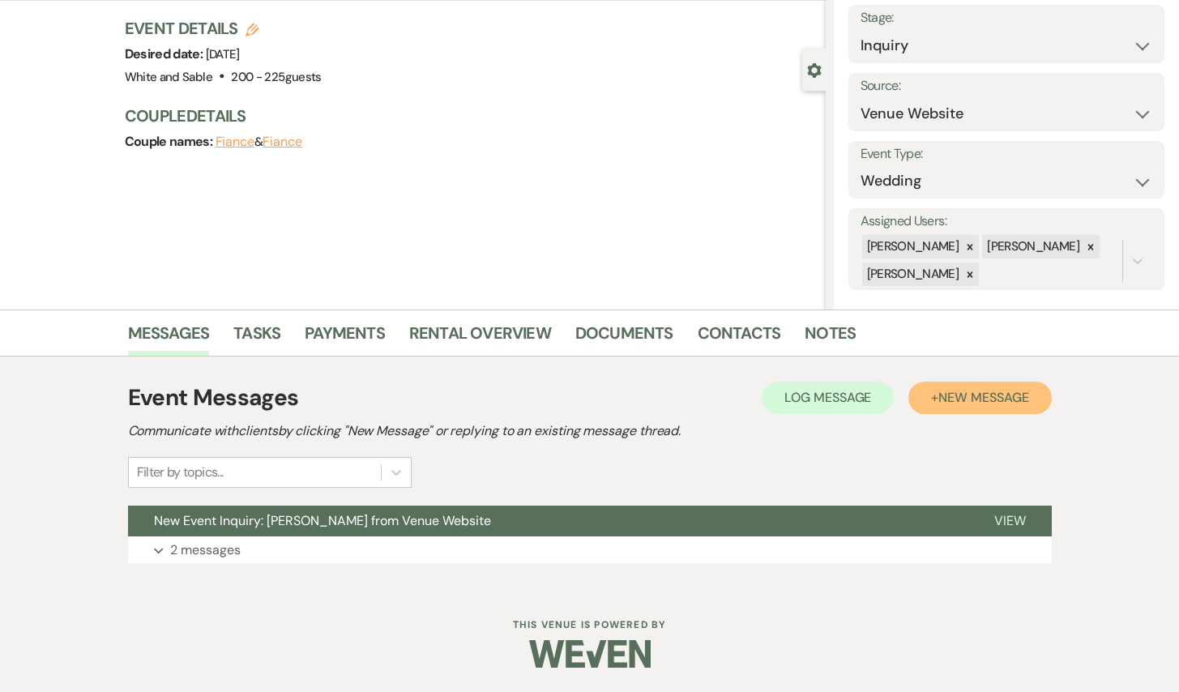
click at [976, 399] on span "New Message" at bounding box center [983, 397] width 90 height 17
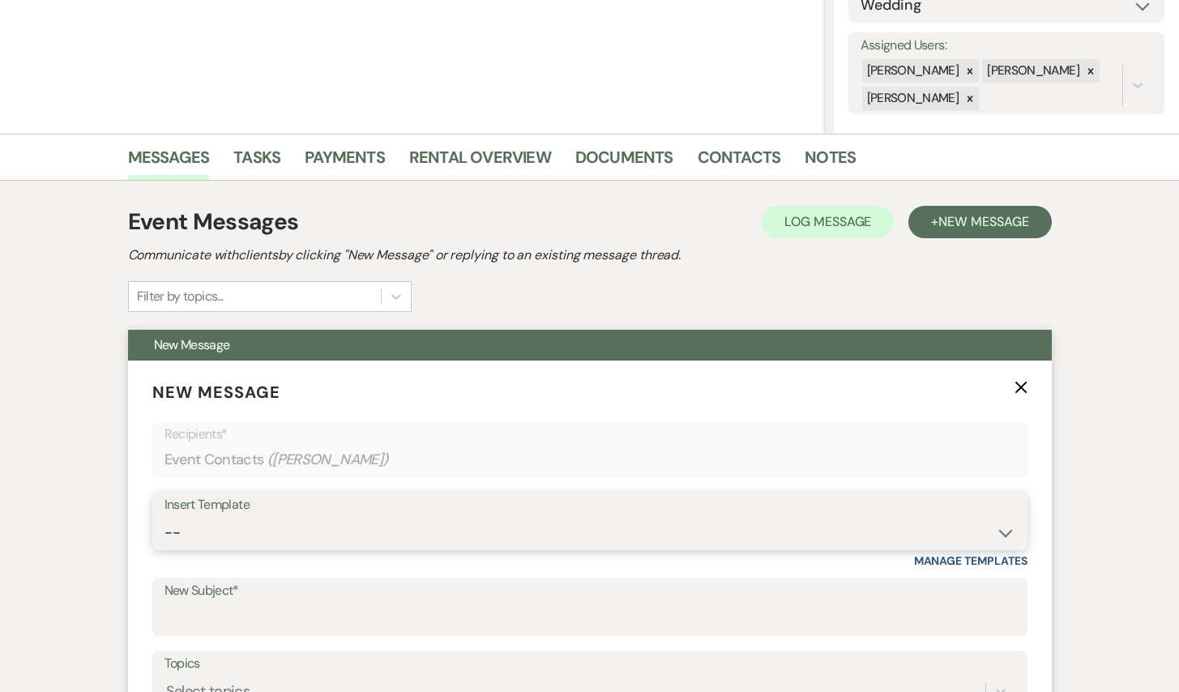
click at [347, 535] on select "-- Inquiry Response (Venue Guide) Schedule - Venue Tour Appt Confirmation Sched…" at bounding box center [589, 533] width 851 height 32
select select "5948"
click at [164, 517] on select "-- Inquiry Response (Venue Guide) Schedule - Venue Tour Appt Confirmation Sched…" at bounding box center [589, 533] width 851 height 32
type input "Interactive 3-D Virtual Tour of White & Sable 🤍🖤"
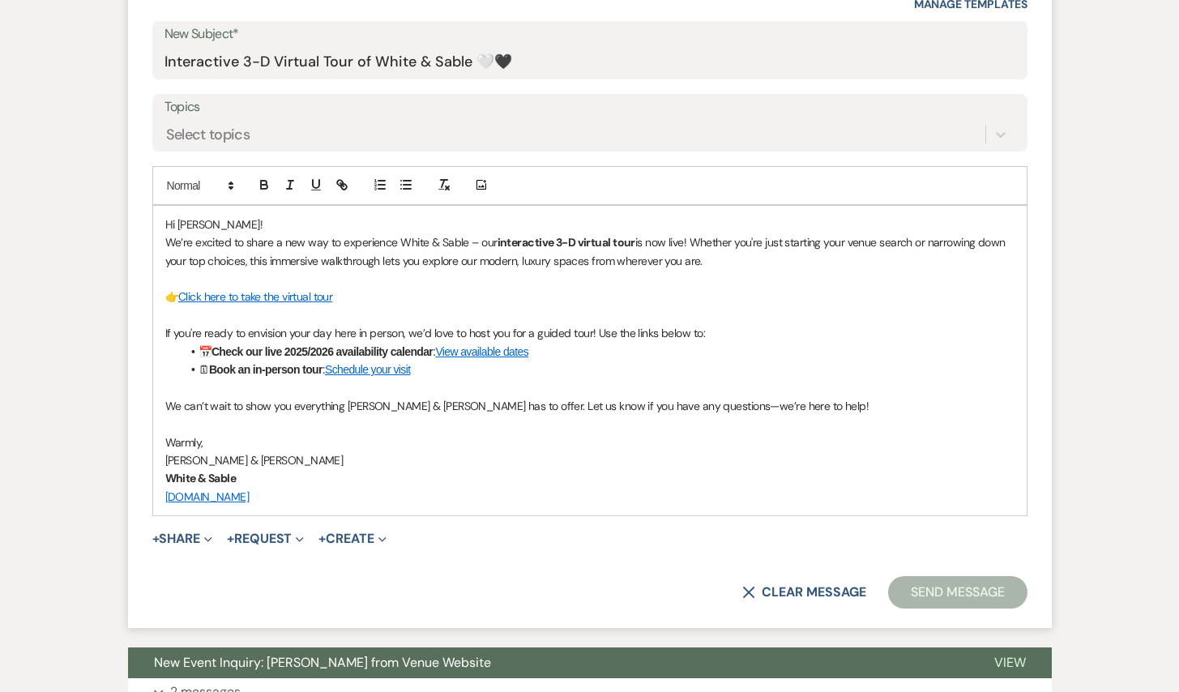
click at [932, 604] on button "Send Message" at bounding box center [957, 592] width 139 height 32
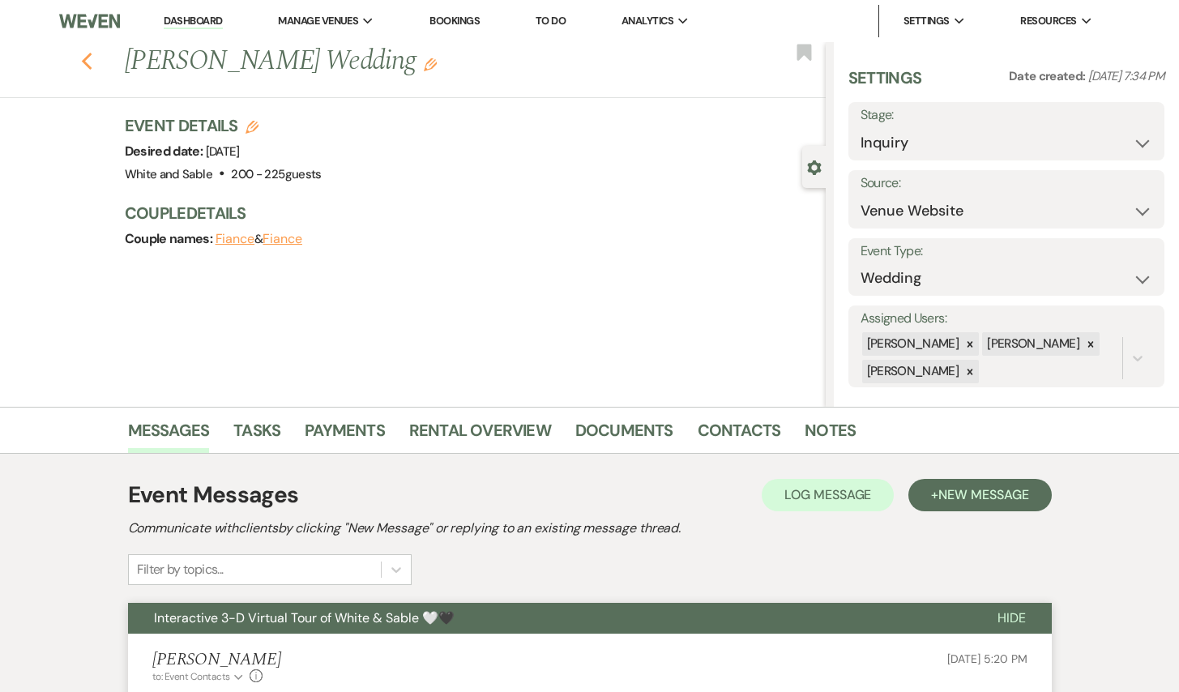
click at [88, 58] on icon "Previous" at bounding box center [87, 61] width 12 height 19
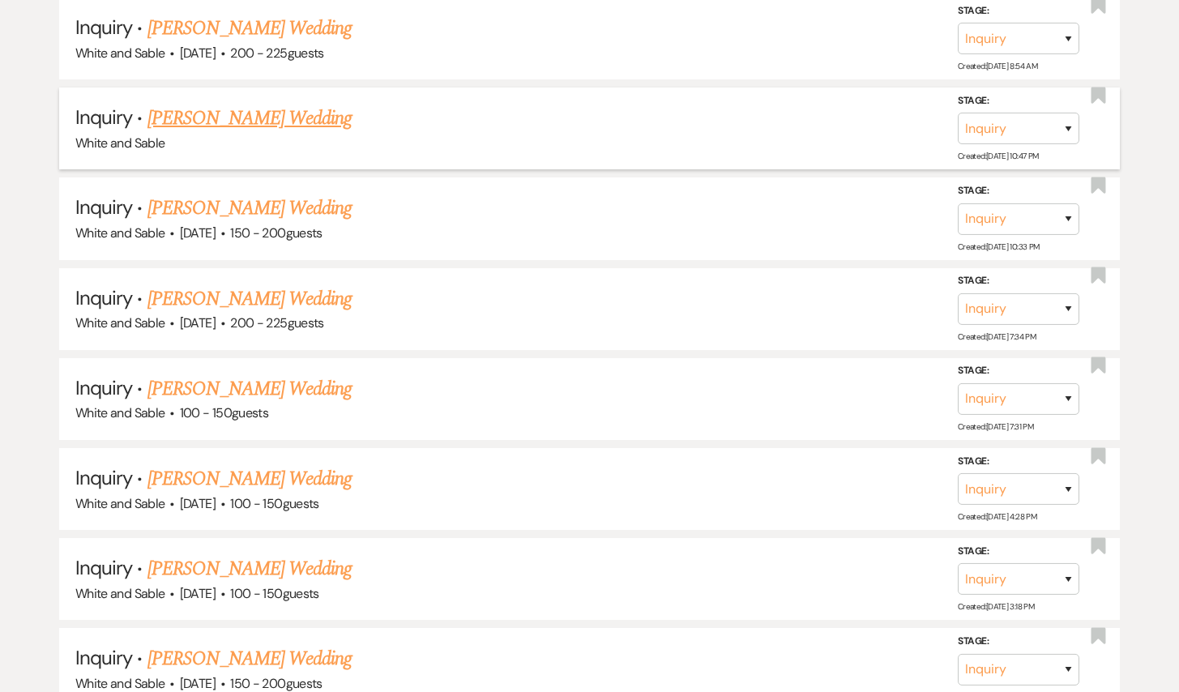
click at [275, 104] on link "[PERSON_NAME] Wedding" at bounding box center [249, 118] width 205 height 29
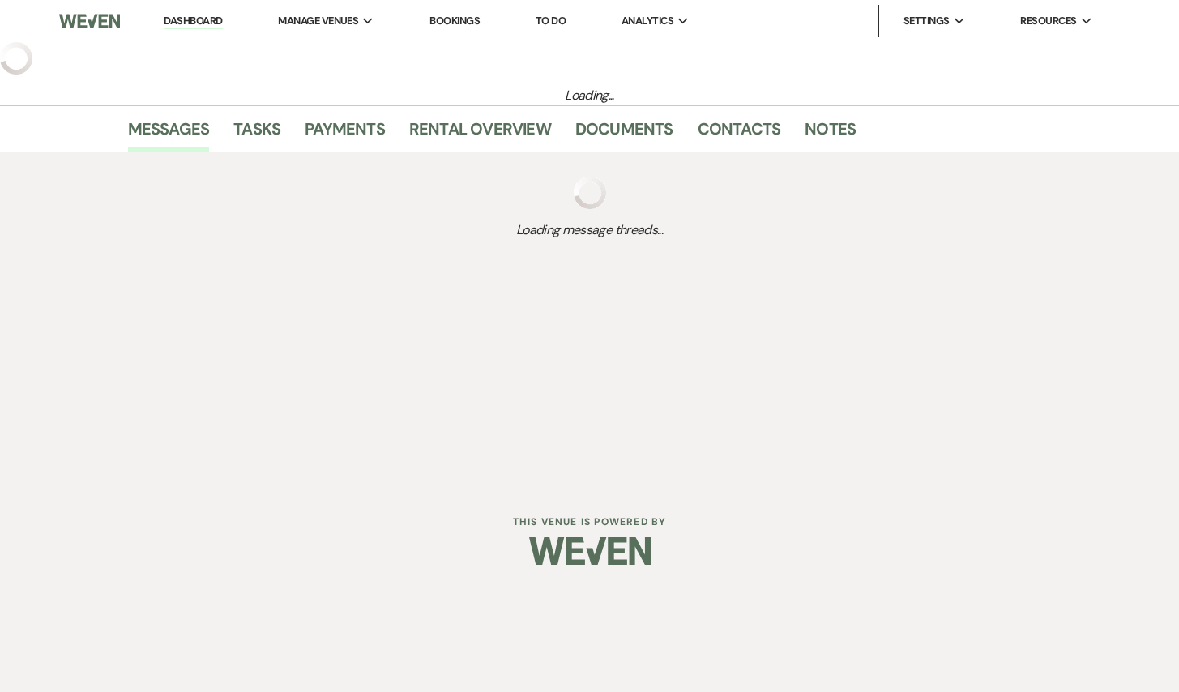
select select "5"
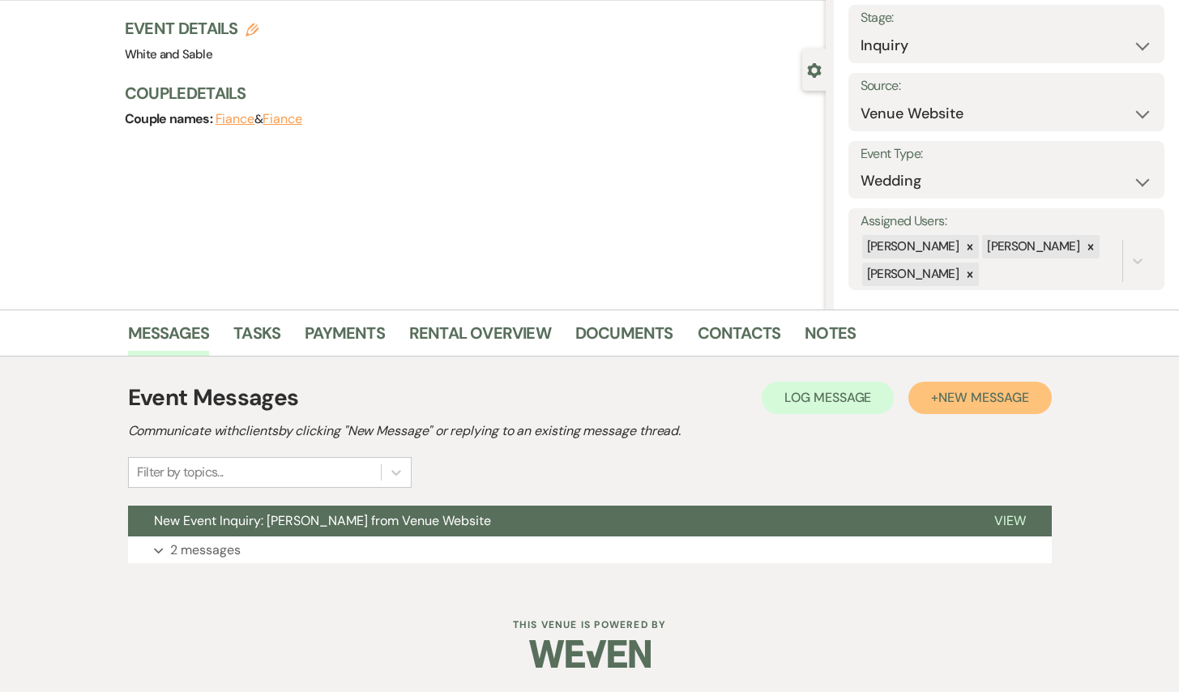
click at [955, 391] on span "New Message" at bounding box center [983, 397] width 90 height 17
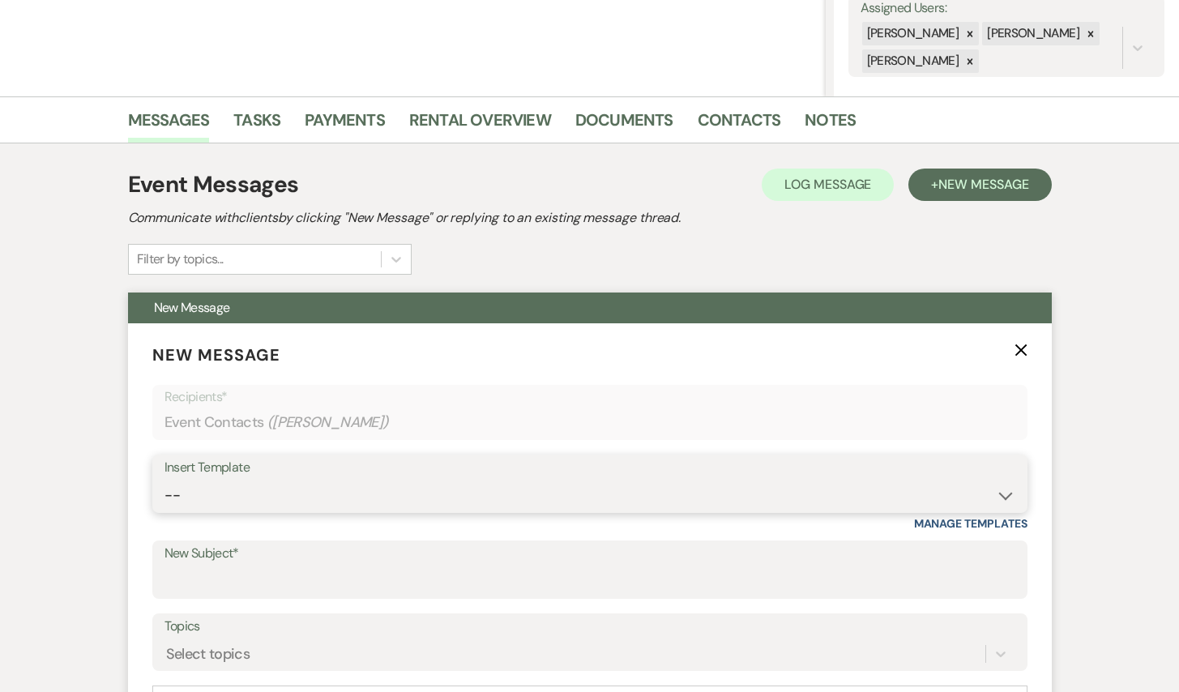
click at [368, 493] on select "-- Inquiry Response (Venue Guide) Schedule - Venue Tour Appt Confirmation Sched…" at bounding box center [589, 496] width 851 height 32
select select "5948"
click at [164, 480] on select "-- Inquiry Response (Venue Guide) Schedule - Venue Tour Appt Confirmation Sched…" at bounding box center [589, 496] width 851 height 32
type input "Interactive 3-D Virtual Tour of White & Sable 🤍🖤"
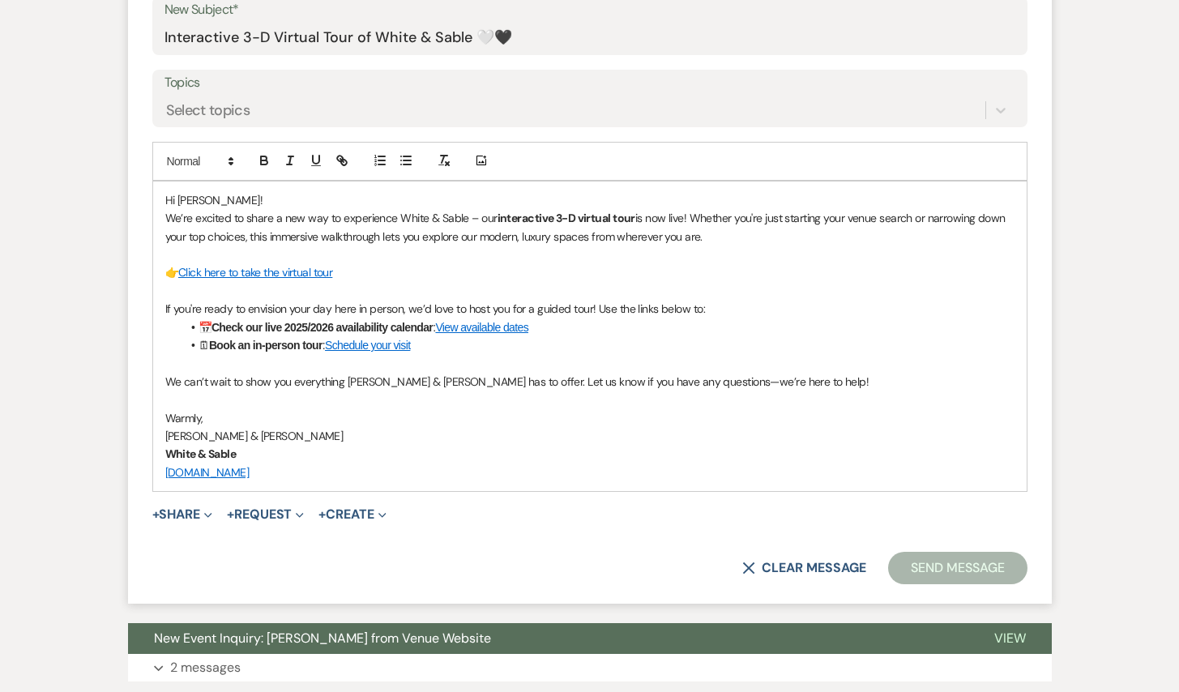
click at [915, 558] on button "Send Message" at bounding box center [957, 568] width 139 height 32
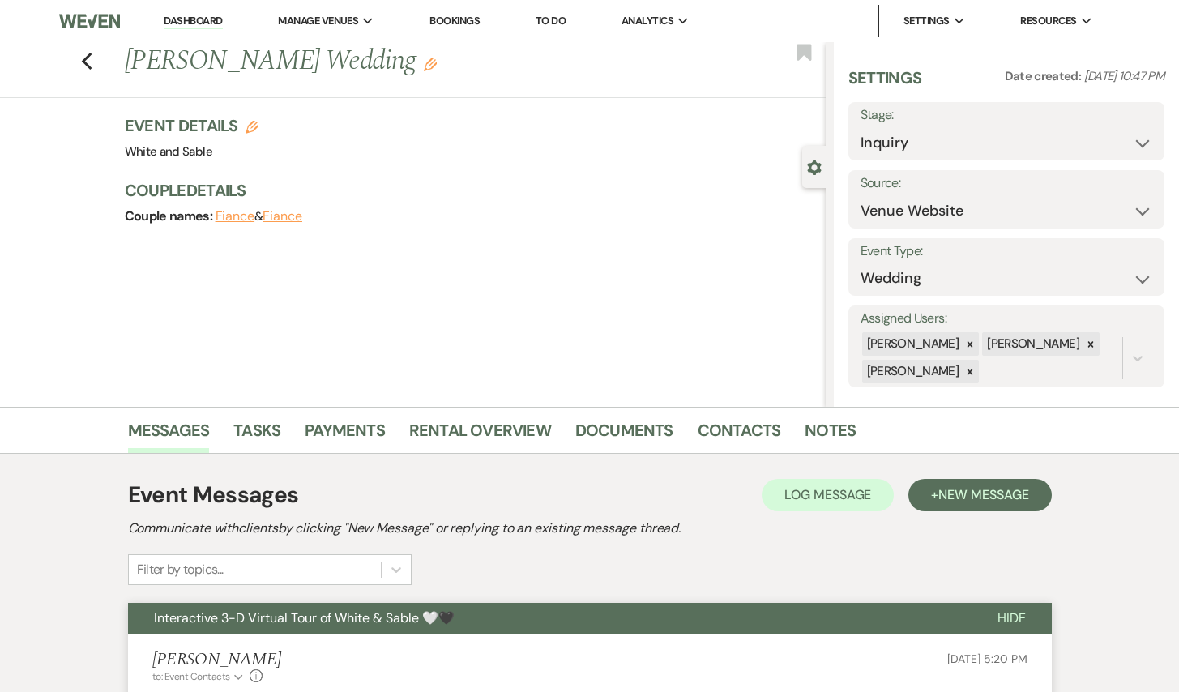
click at [79, 61] on div "Previous [PERSON_NAME] Wedding Edit Bookmark" at bounding box center [409, 70] width 834 height 56
click at [88, 58] on icon "Previous" at bounding box center [87, 61] width 12 height 19
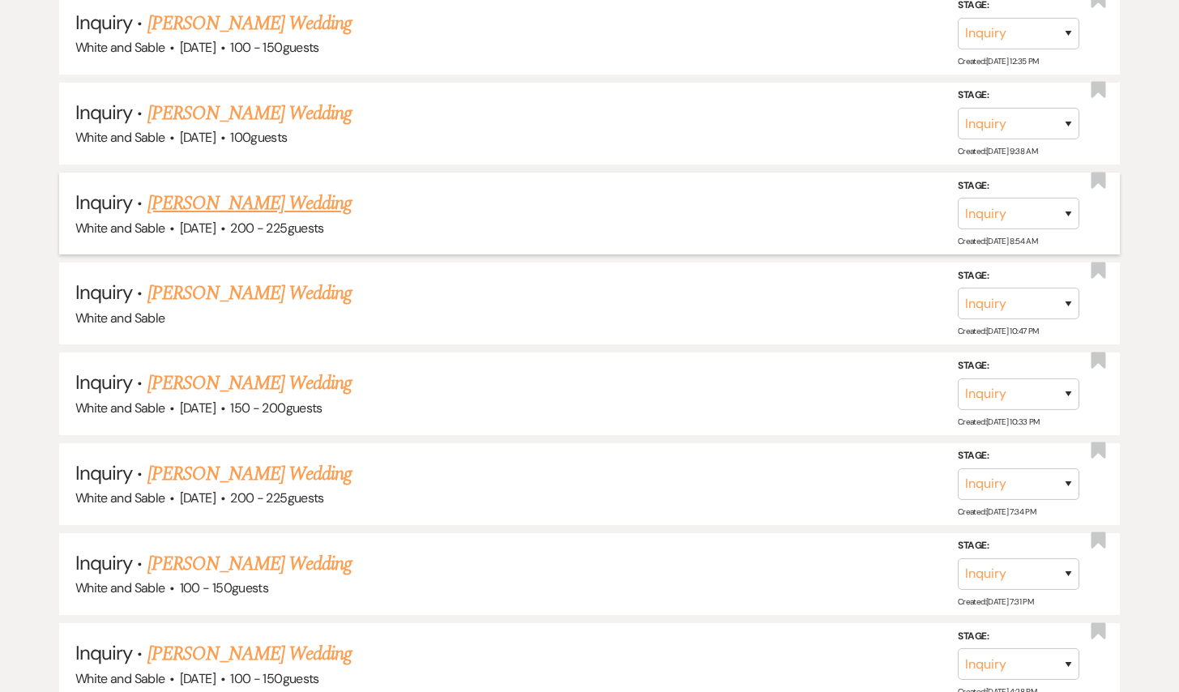
click at [251, 189] on link "[PERSON_NAME] Wedding" at bounding box center [249, 203] width 205 height 29
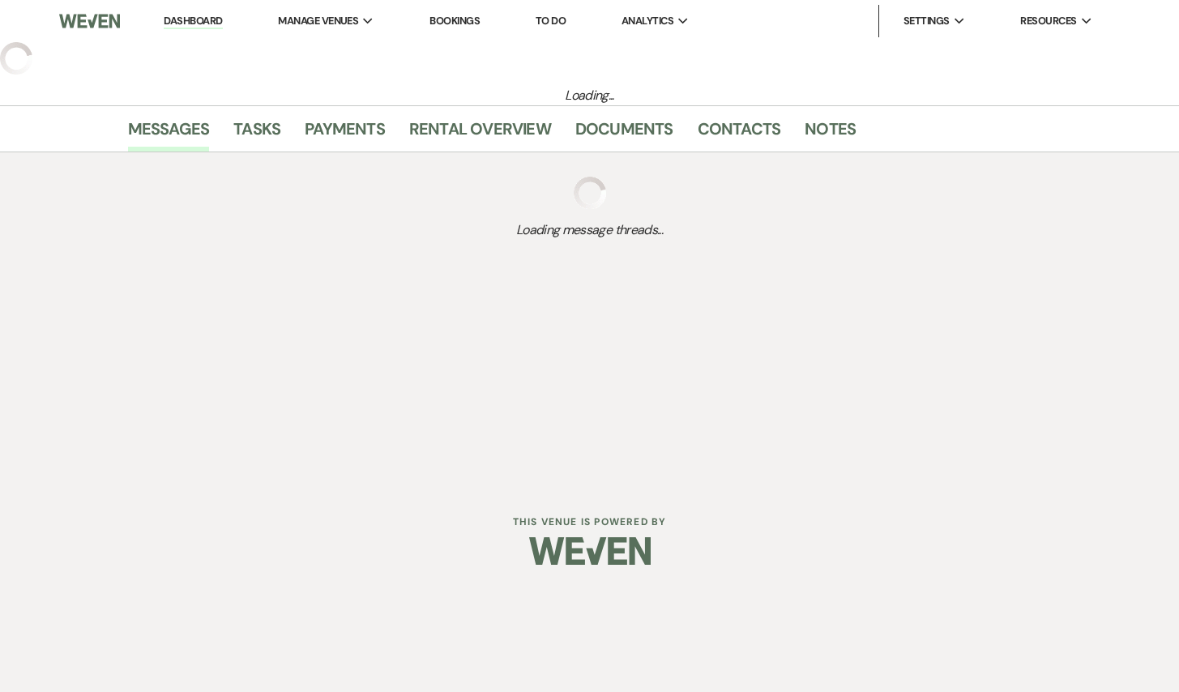
select select "5"
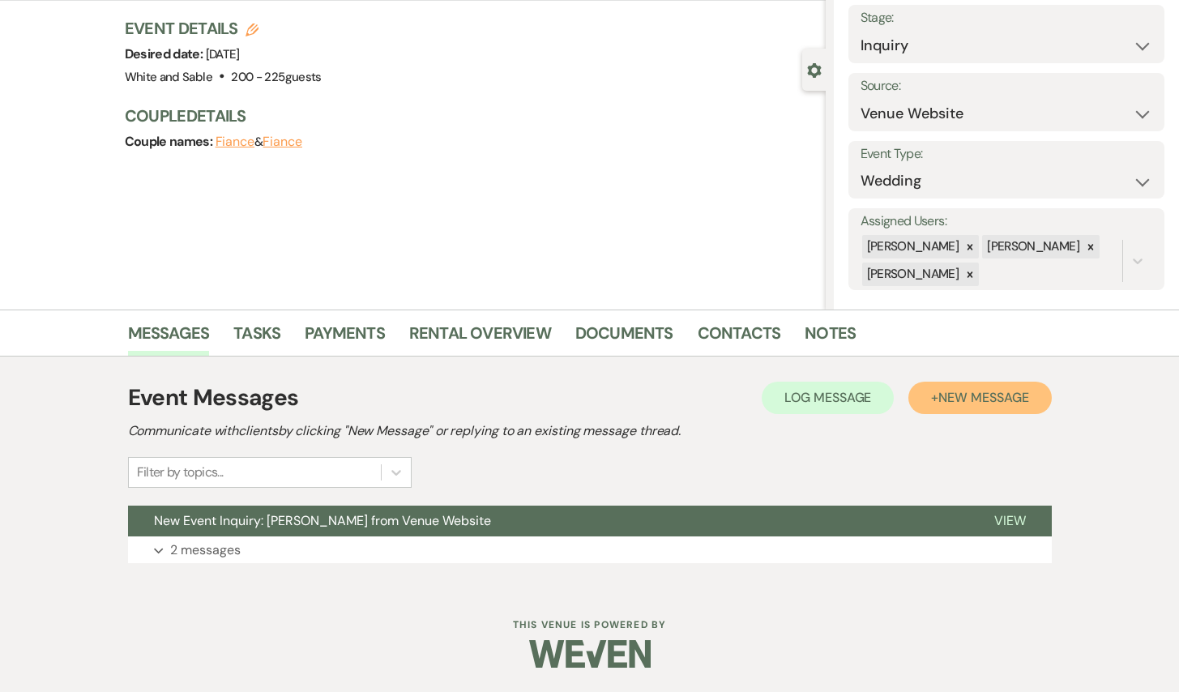
click at [954, 404] on span "New Message" at bounding box center [983, 397] width 90 height 17
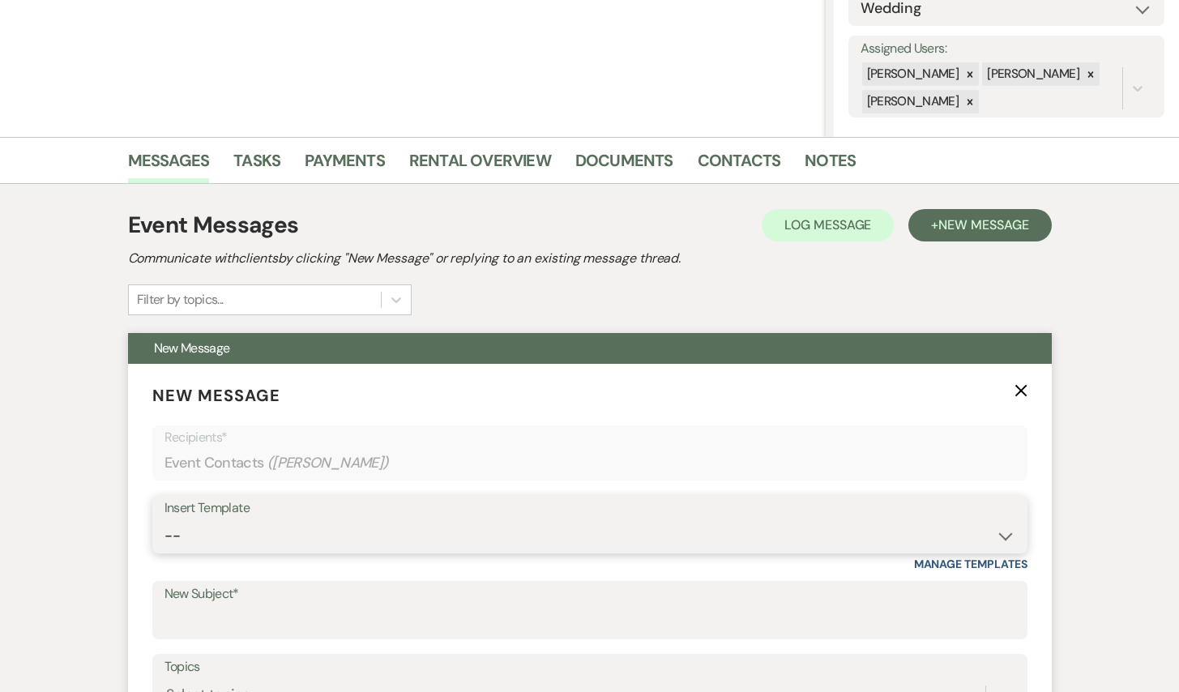
click at [310, 531] on select "-- Inquiry Response (Venue Guide) Schedule - Venue Tour Appt Confirmation Sched…" at bounding box center [589, 536] width 851 height 32
click at [164, 520] on select "-- Inquiry Response (Venue Guide) Schedule - Venue Tour Appt Confirmation Sched…" at bounding box center [589, 536] width 851 height 32
click at [300, 546] on select "-- Inquiry Response (Venue Guide) Schedule - Venue Tour Appt Confirmation Sched…" at bounding box center [589, 536] width 851 height 32
select select "5948"
click at [164, 520] on select "-- Inquiry Response (Venue Guide) Schedule - Venue Tour Appt Confirmation Sched…" at bounding box center [589, 536] width 851 height 32
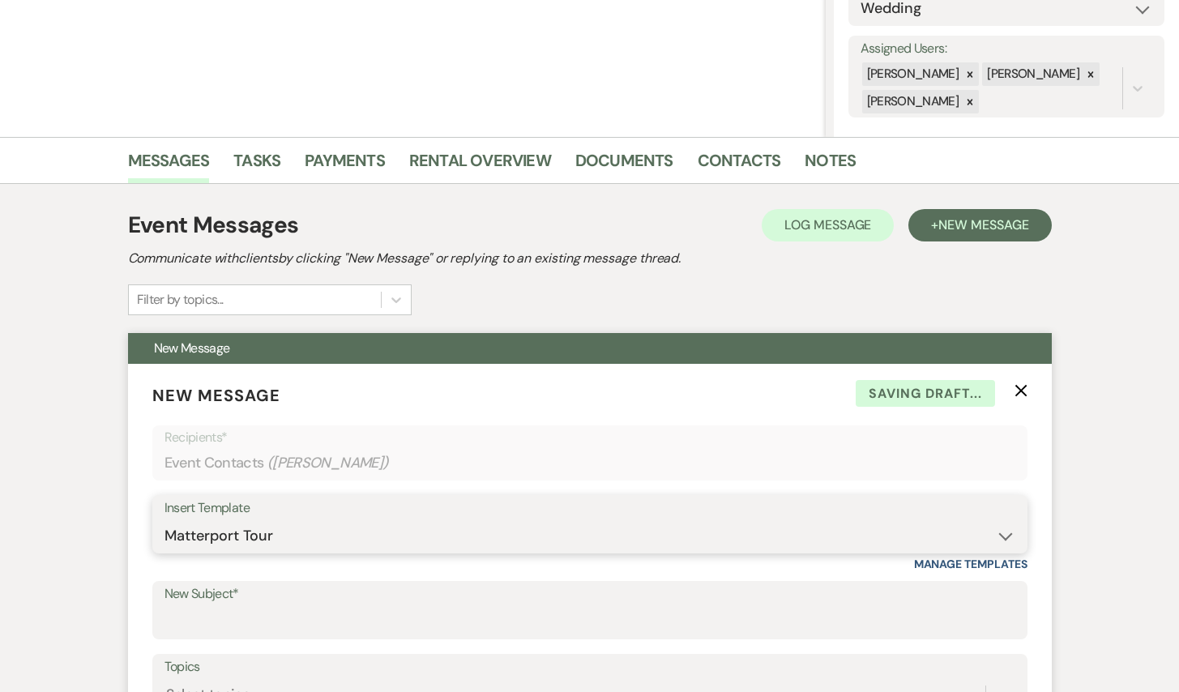
type input "Interactive 3-D Virtual Tour of White & Sable 🤍🖤"
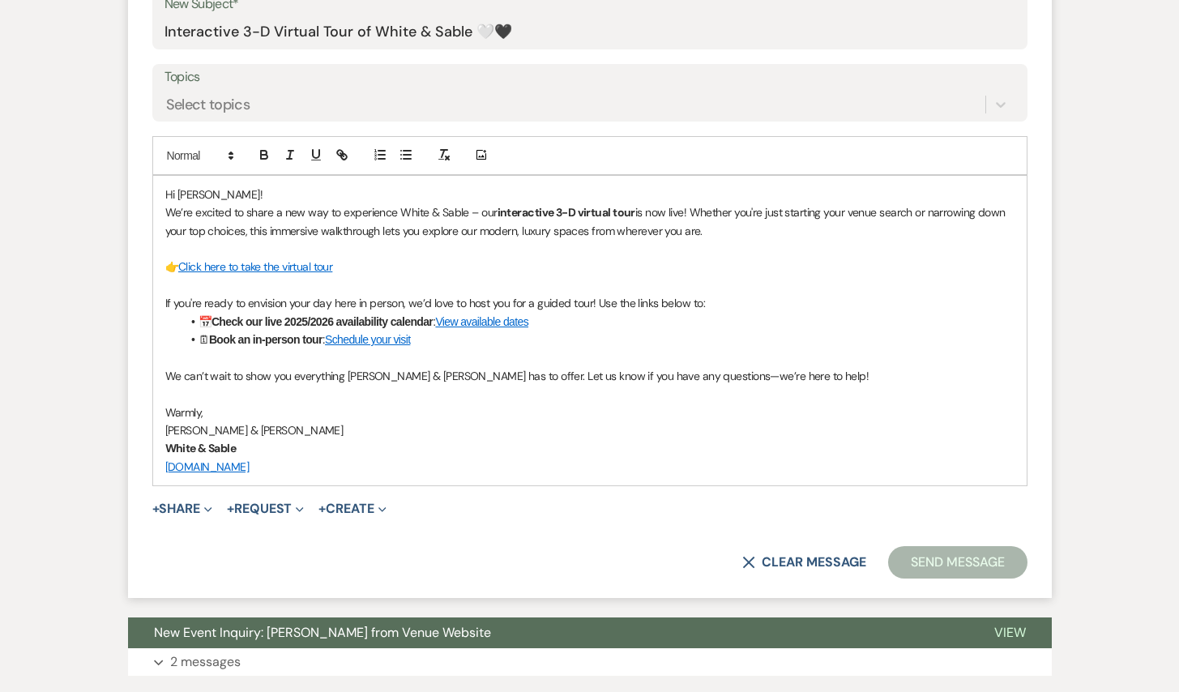
click at [937, 564] on button "Send Message" at bounding box center [957, 562] width 139 height 32
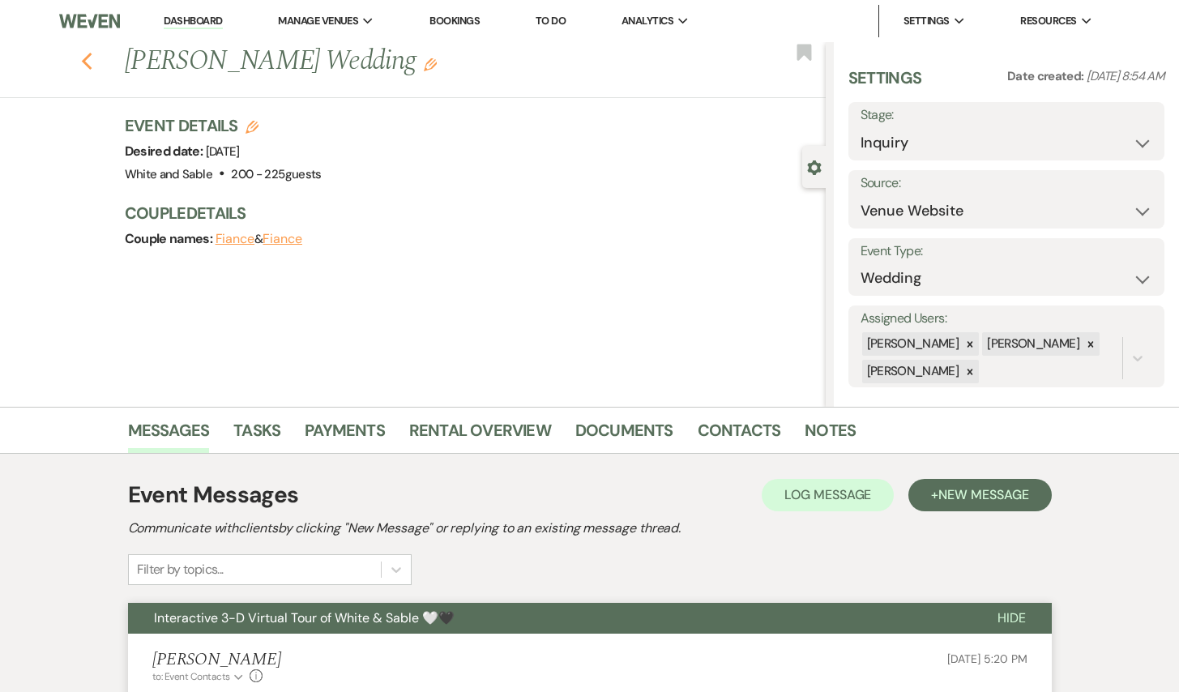
click at [83, 53] on icon "Previous" at bounding box center [87, 61] width 12 height 19
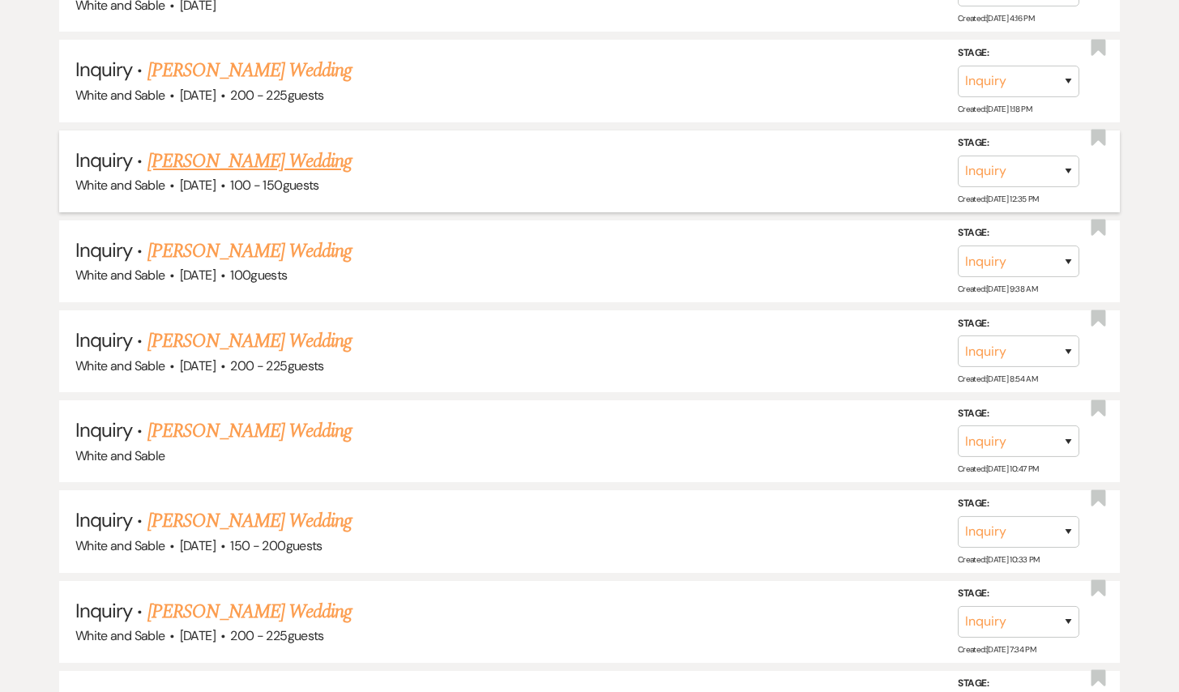
click at [243, 147] on link "[PERSON_NAME] Wedding" at bounding box center [249, 161] width 205 height 29
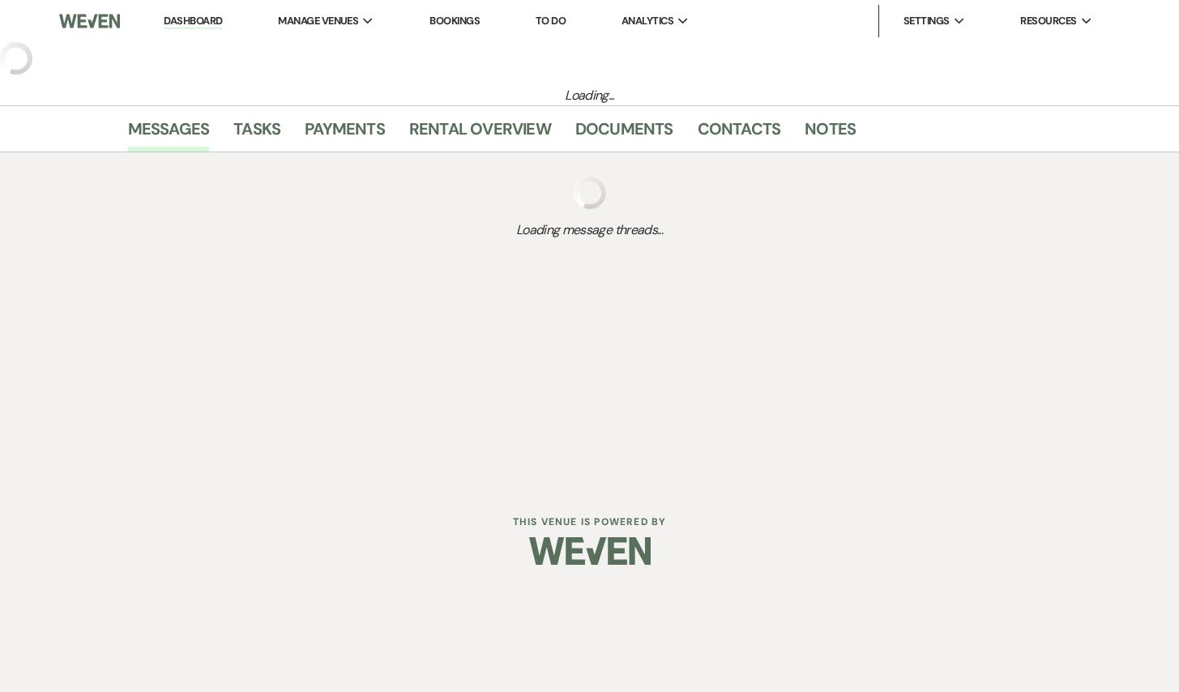
select select "5"
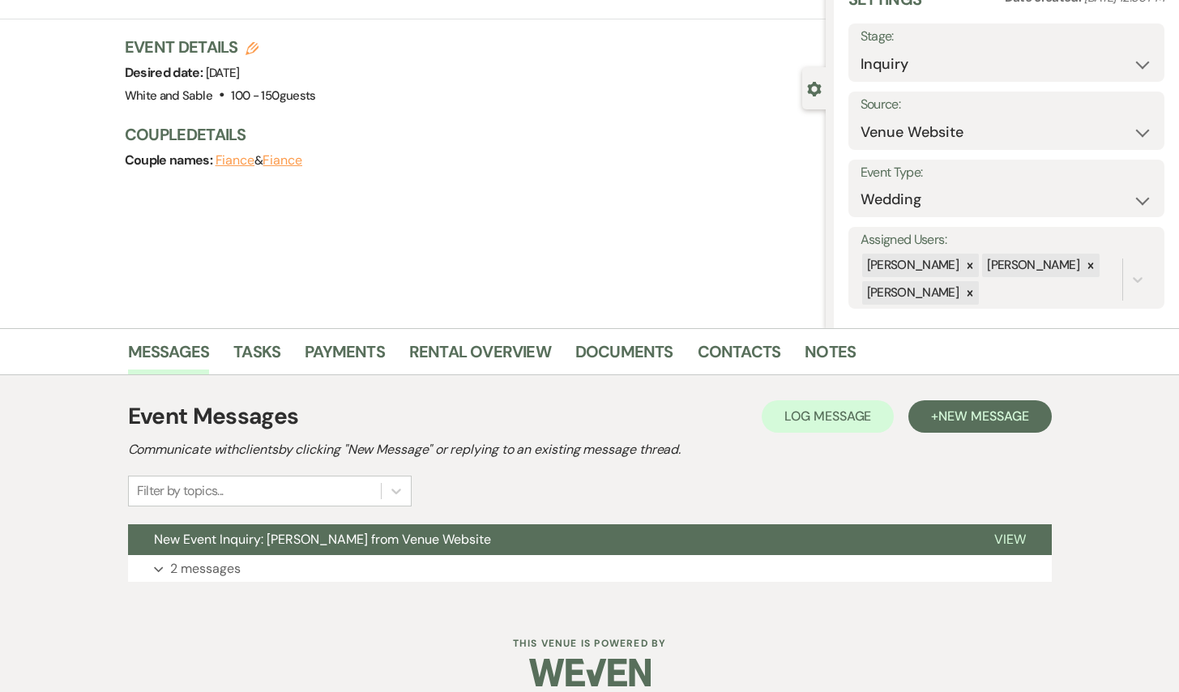
scroll to position [97, 0]
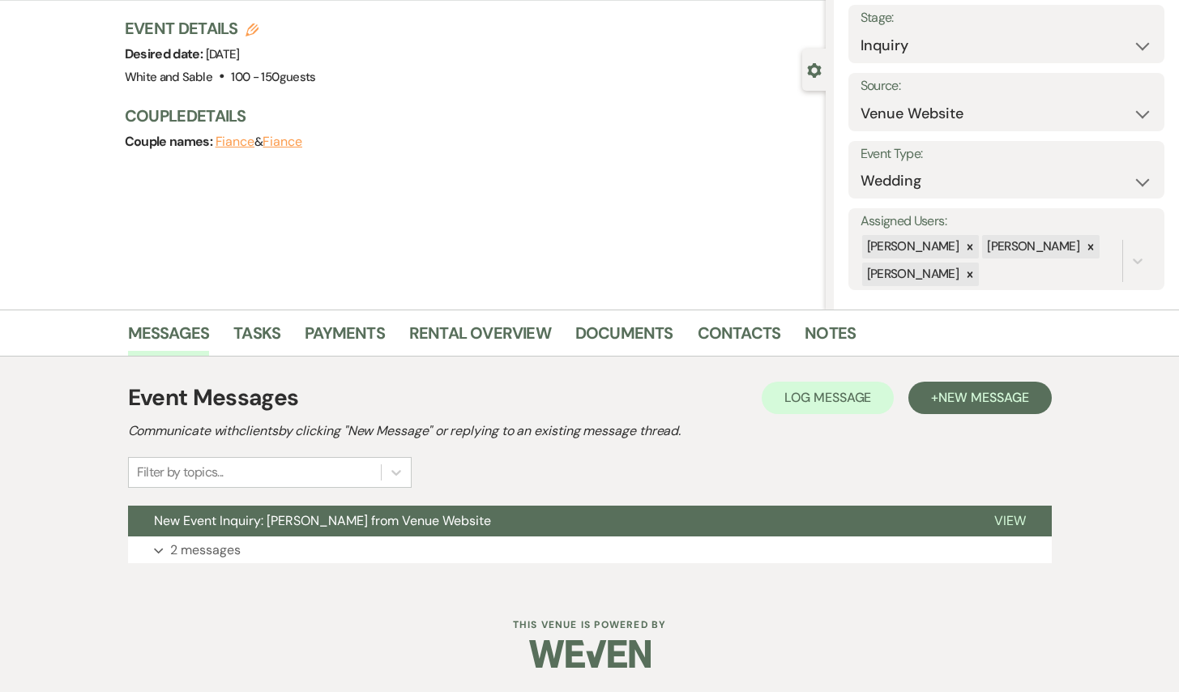
click at [1002, 418] on div "Event Messages Log Log Message + New Message Communicate with clients by clicki…" at bounding box center [590, 434] width 924 height 107
click at [993, 399] on span "New Message" at bounding box center [983, 397] width 90 height 17
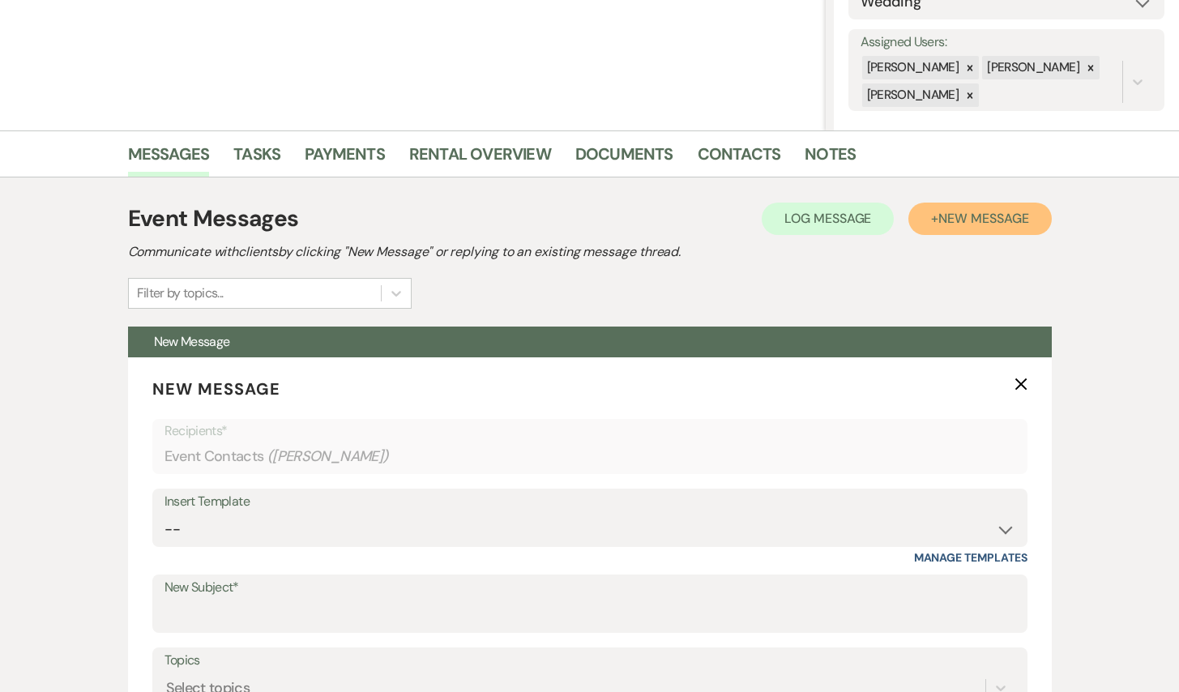
scroll to position [403, 0]
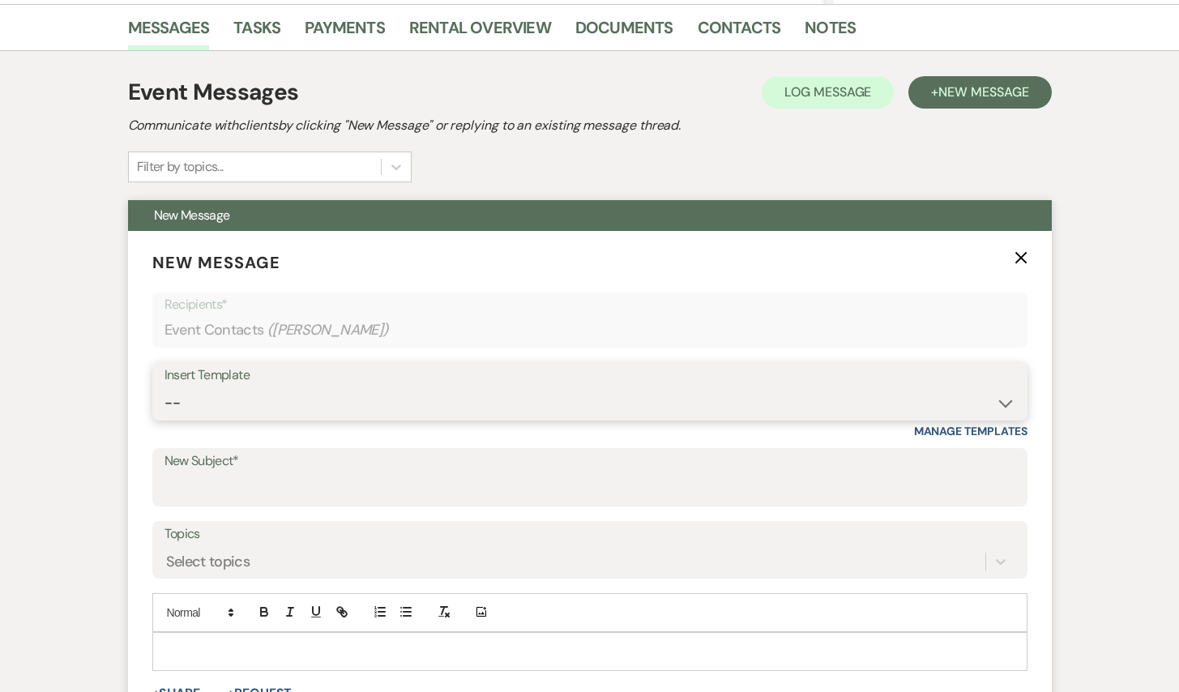
click at [523, 407] on select "-- Inquiry Response (Venue Guide) Schedule - Venue Tour Appt Confirmation Sched…" at bounding box center [589, 403] width 851 height 32
select select "5948"
click at [164, 387] on select "-- Inquiry Response (Venue Guide) Schedule - Venue Tour Appt Confirmation Sched…" at bounding box center [589, 403] width 851 height 32
type input "Interactive 3-D Virtual Tour of White & Sable 🤍🖤"
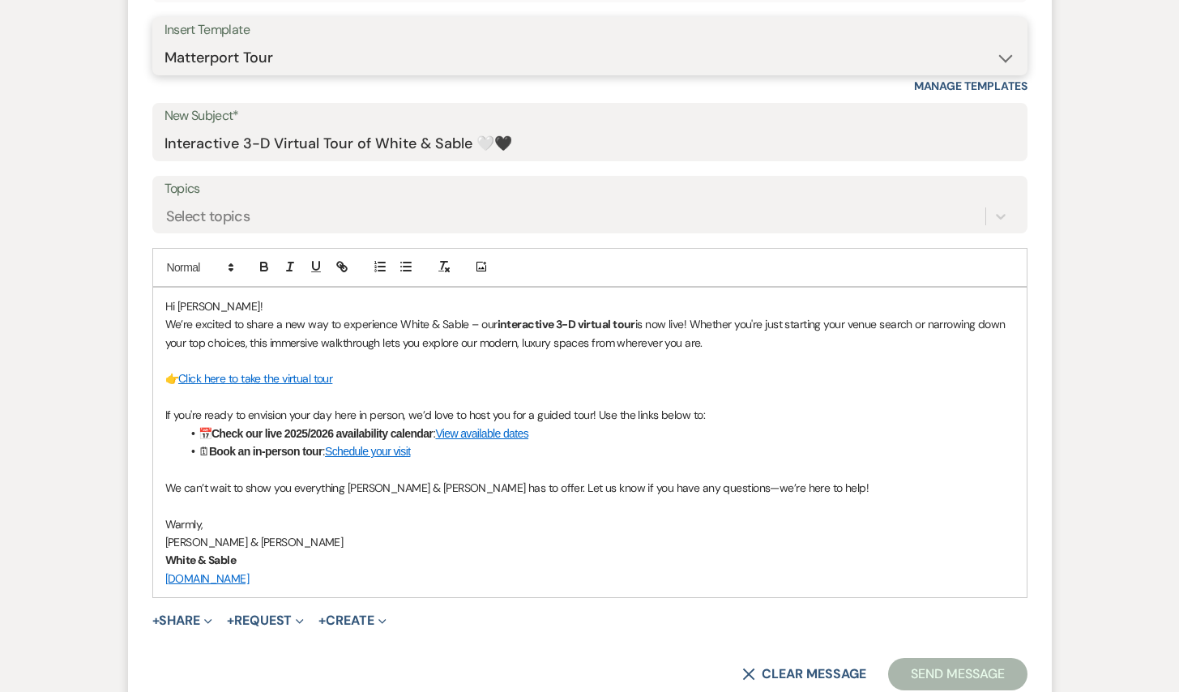
scroll to position [971, 0]
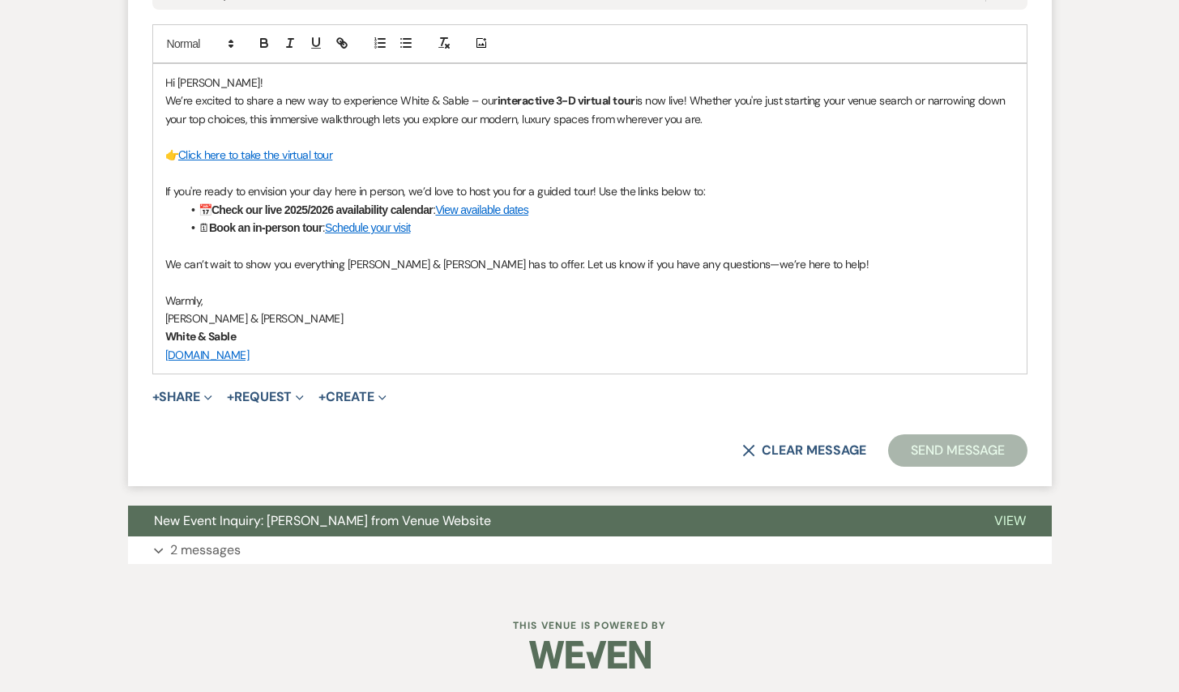
click at [929, 450] on button "Send Message" at bounding box center [957, 450] width 139 height 32
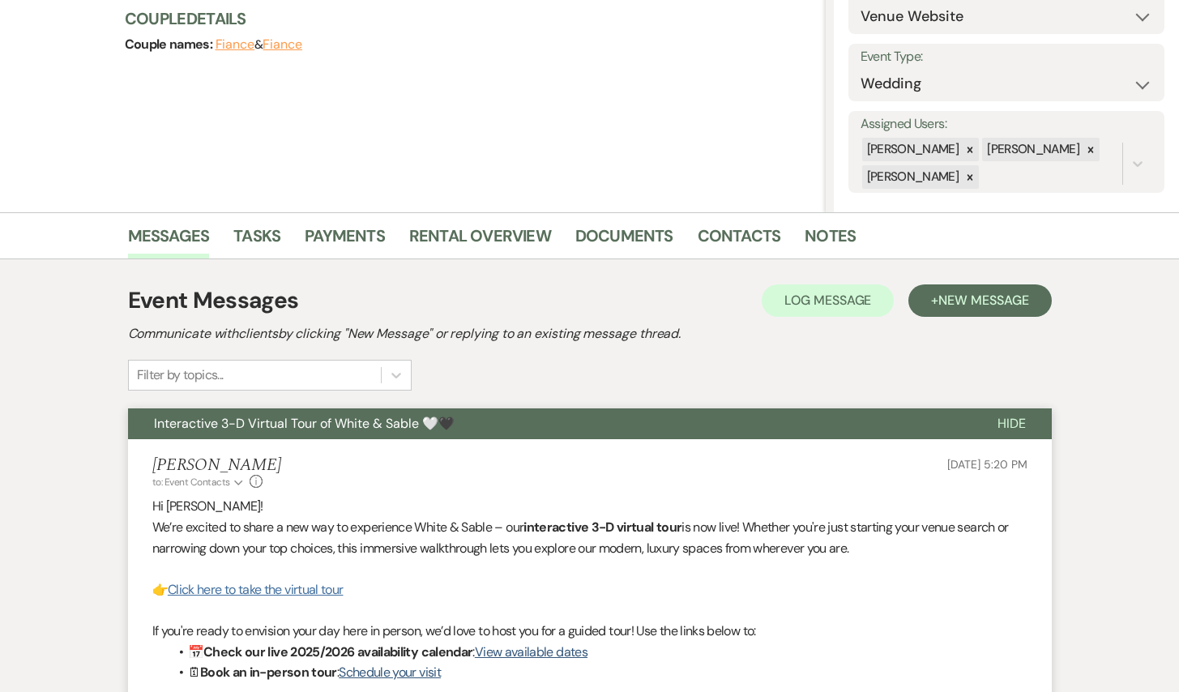
scroll to position [0, 0]
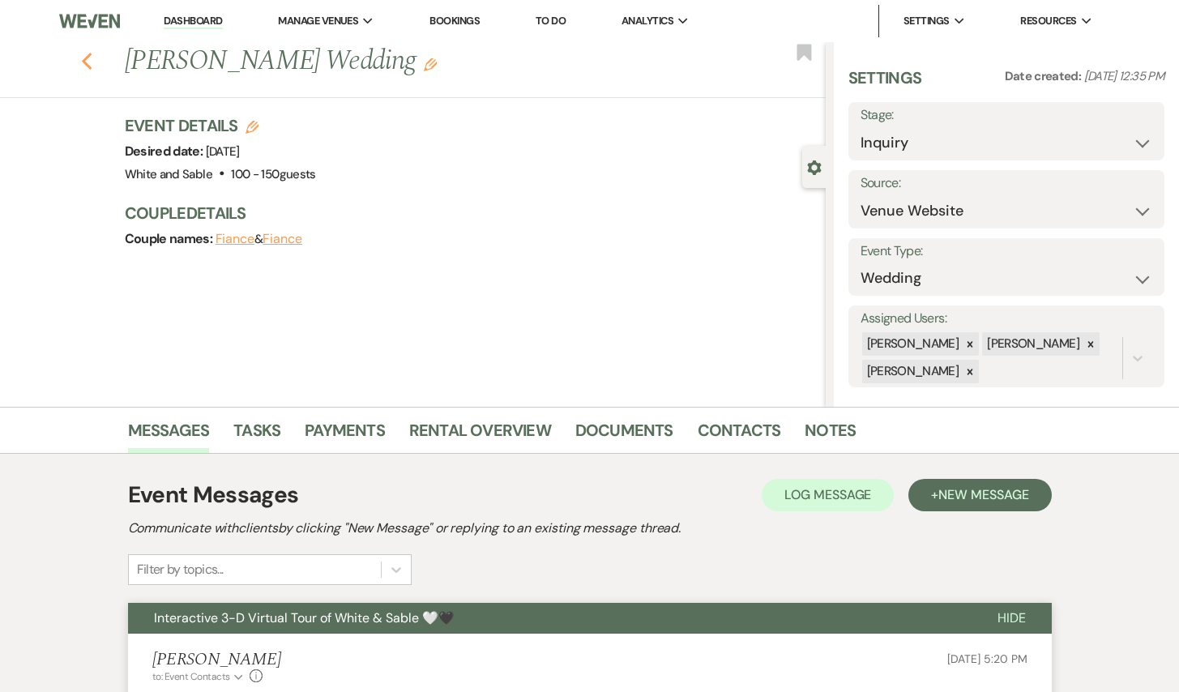
click at [87, 61] on icon "Previous" at bounding box center [87, 61] width 12 height 19
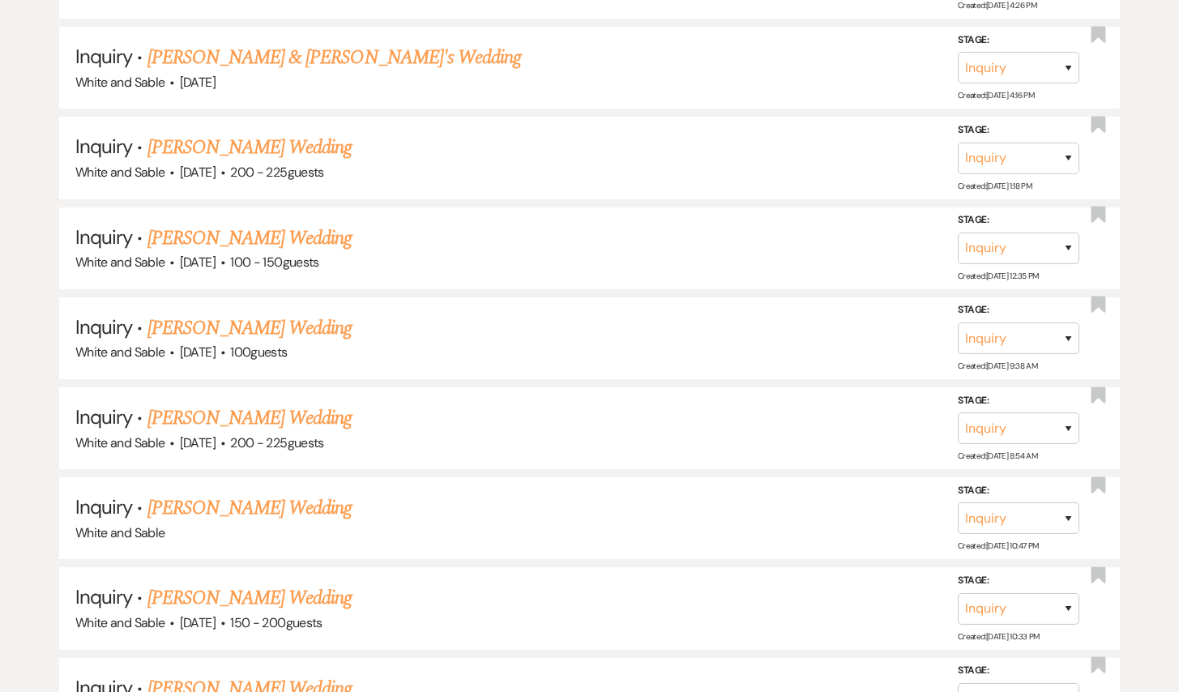
scroll to position [4941, 0]
click at [294, 134] on link "[PERSON_NAME] Wedding" at bounding box center [249, 148] width 205 height 29
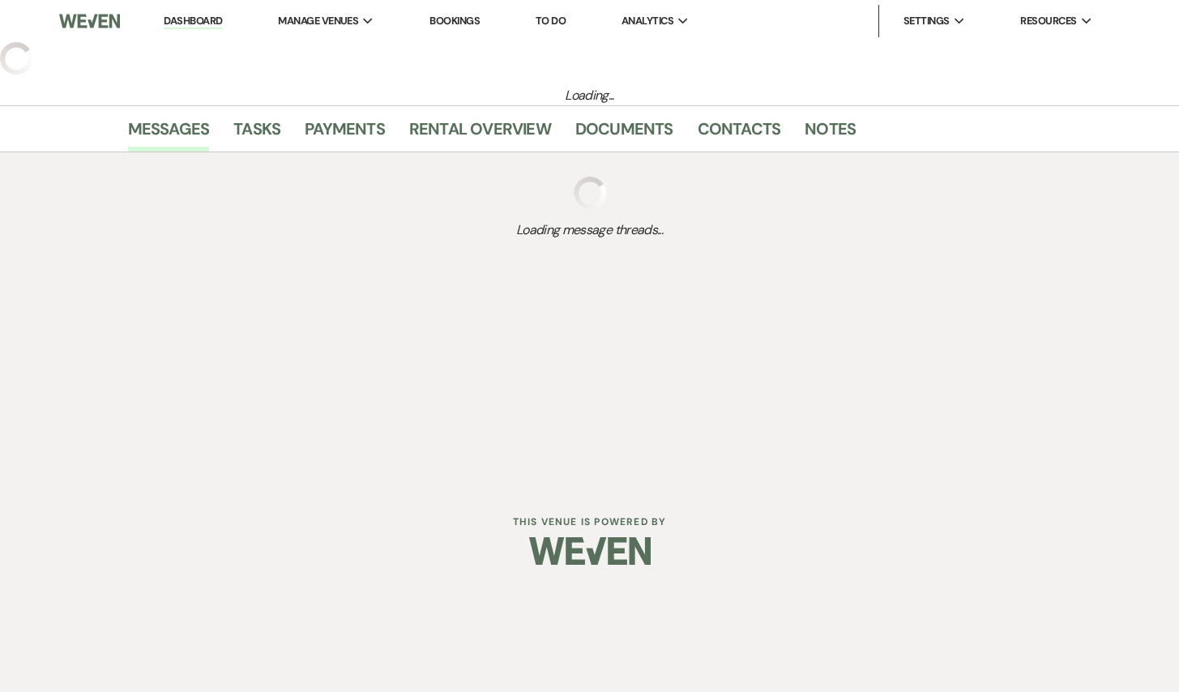
select select "5"
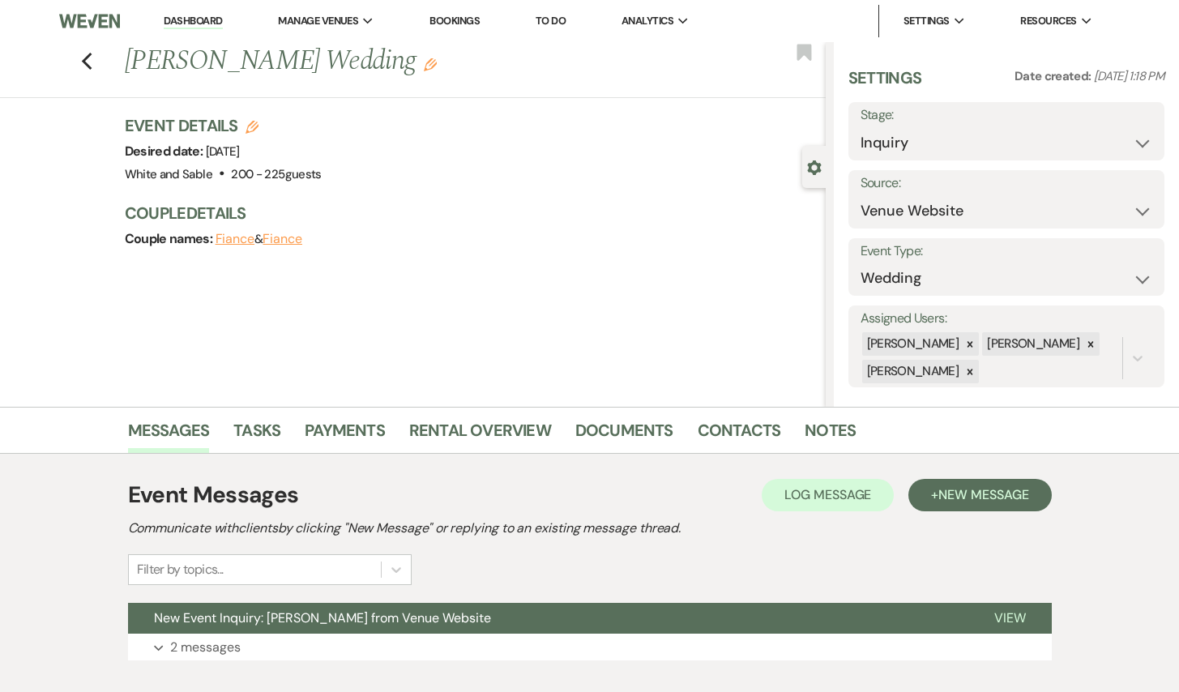
scroll to position [97, 0]
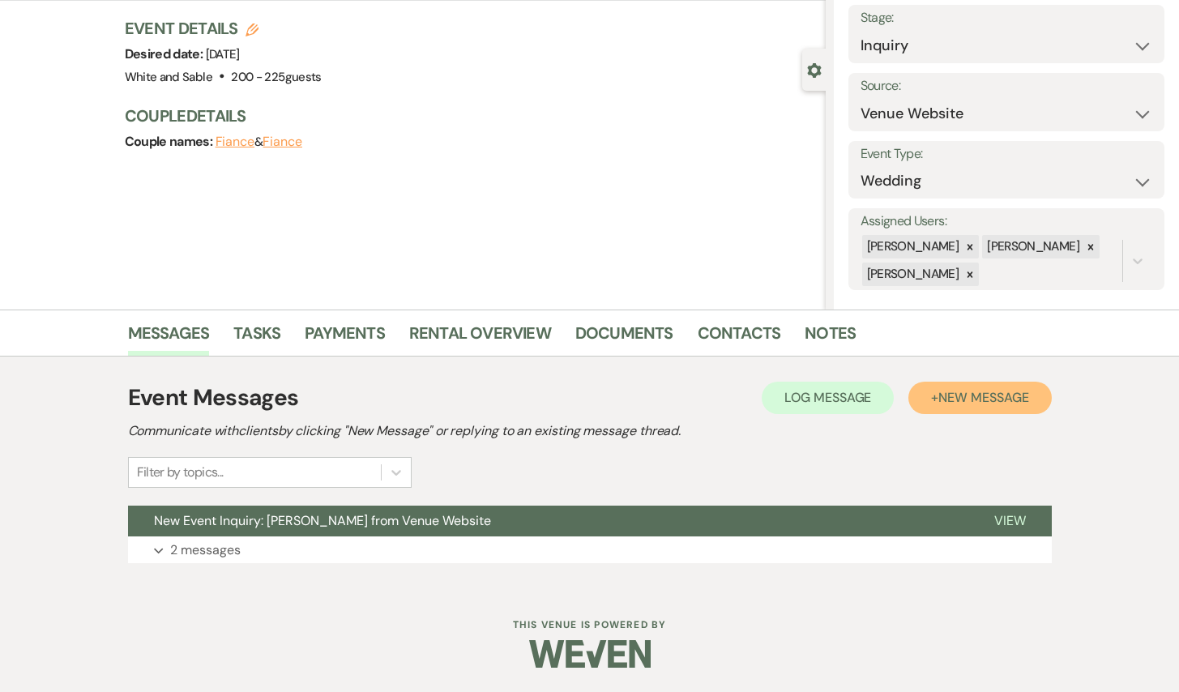
click at [996, 406] on button "+ New Message" at bounding box center [979, 398] width 143 height 32
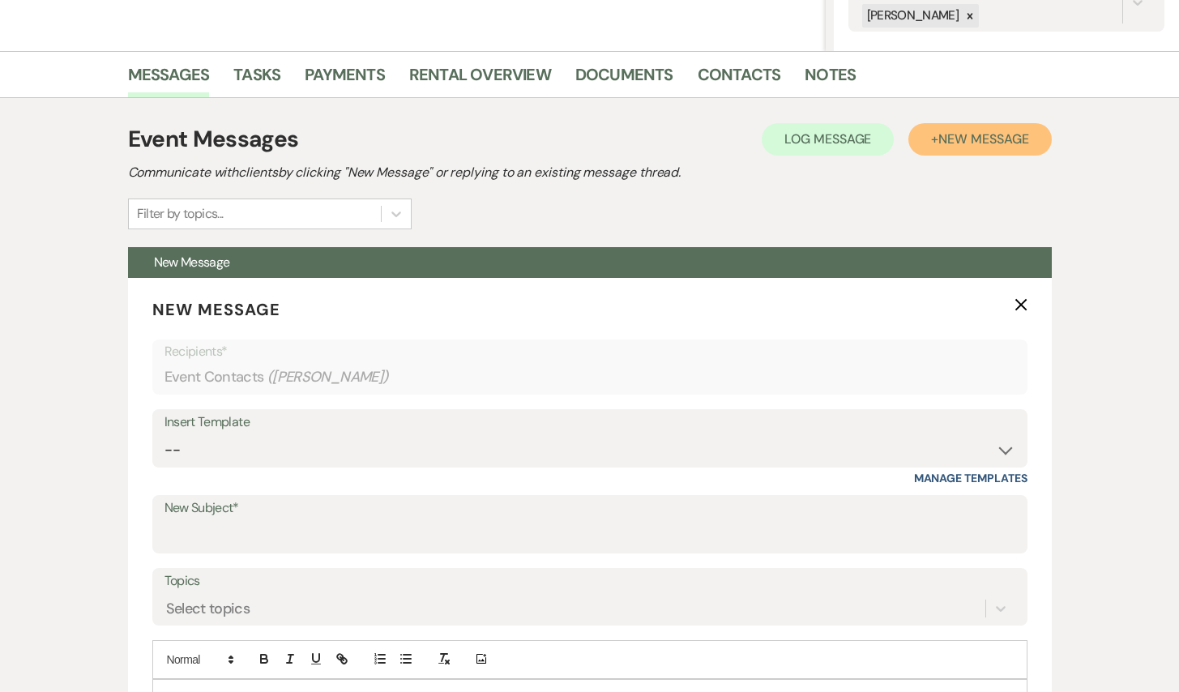
scroll to position [504, 0]
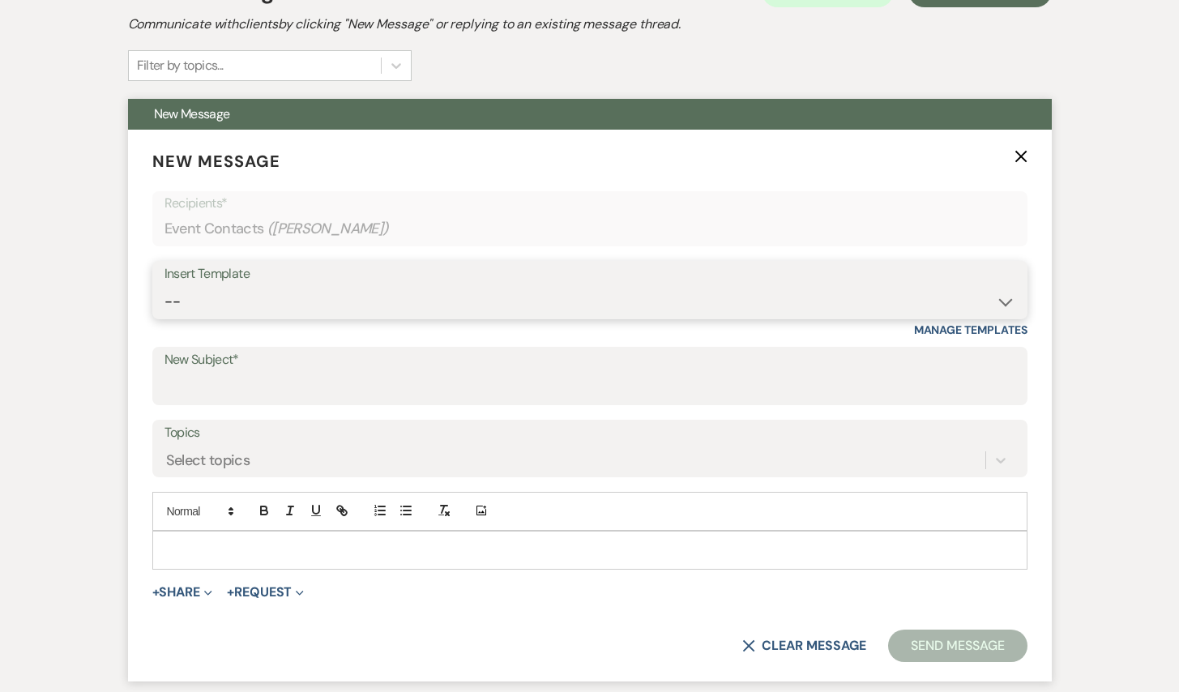
click at [404, 301] on select "-- Inquiry Response (Venue Guide) Schedule - Venue Tour Appt Confirmation Sched…" at bounding box center [589, 302] width 851 height 32
select select "5948"
click at [164, 286] on select "-- Inquiry Response (Venue Guide) Schedule - Venue Tour Appt Confirmation Sched…" at bounding box center [589, 302] width 851 height 32
type input "Interactive 3-D Virtual Tour of White & Sable 🤍🖤"
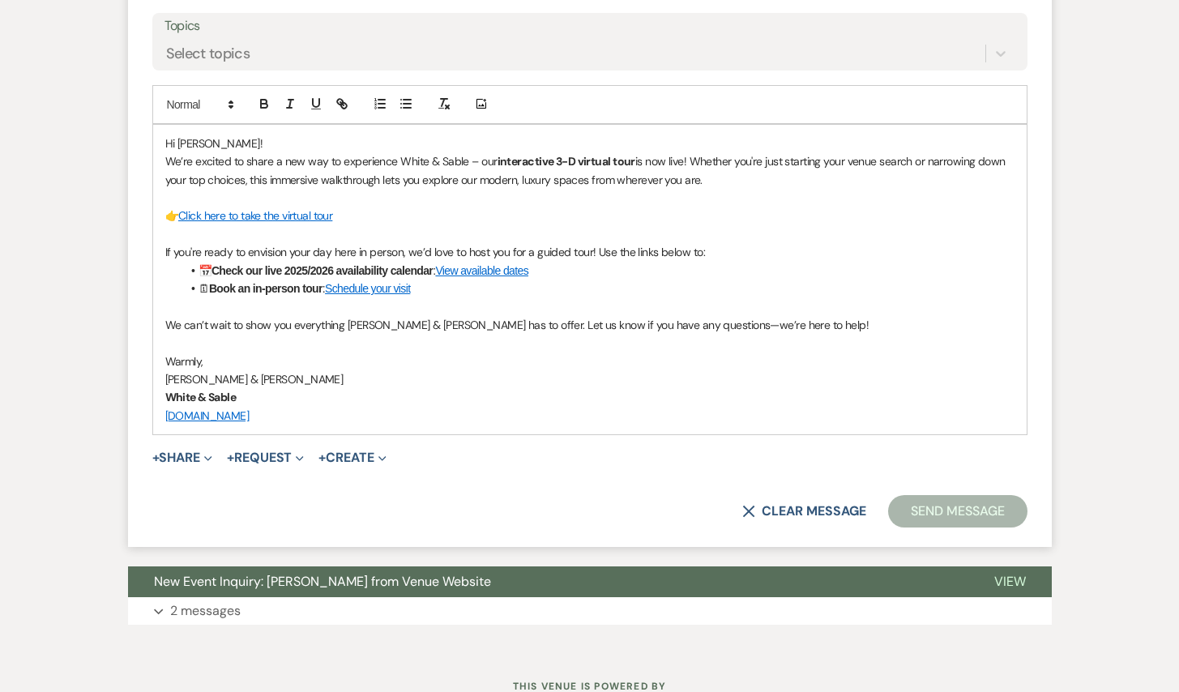
click at [919, 512] on button "Send Message" at bounding box center [957, 511] width 139 height 32
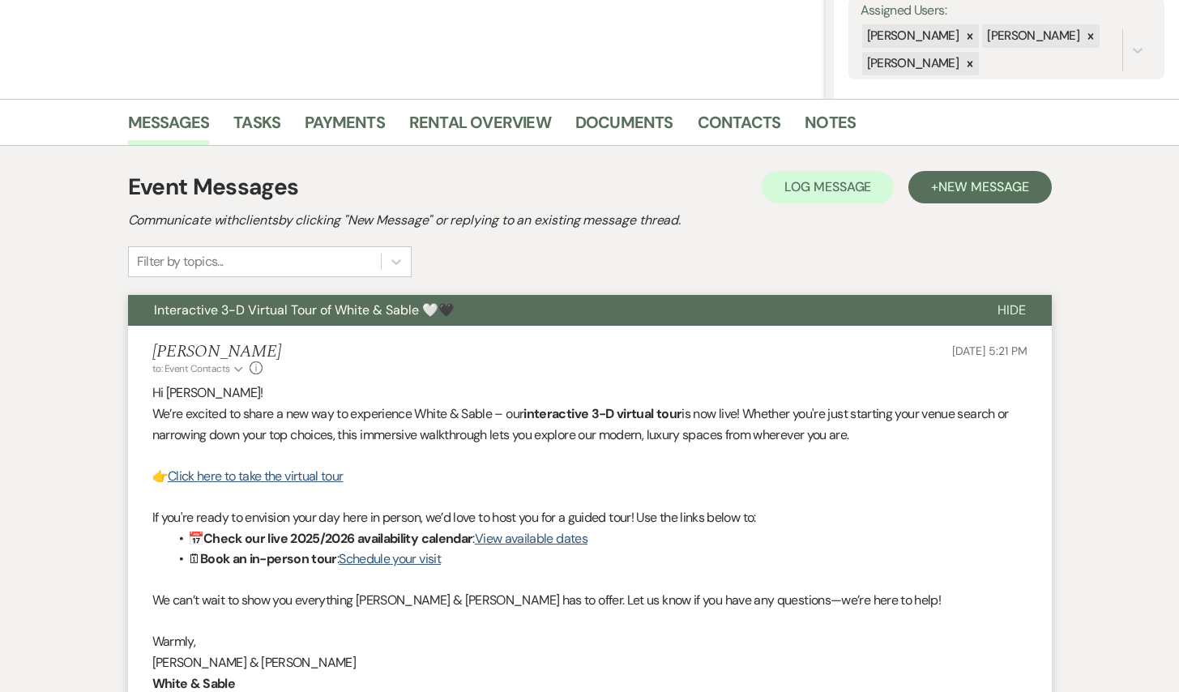
scroll to position [0, 0]
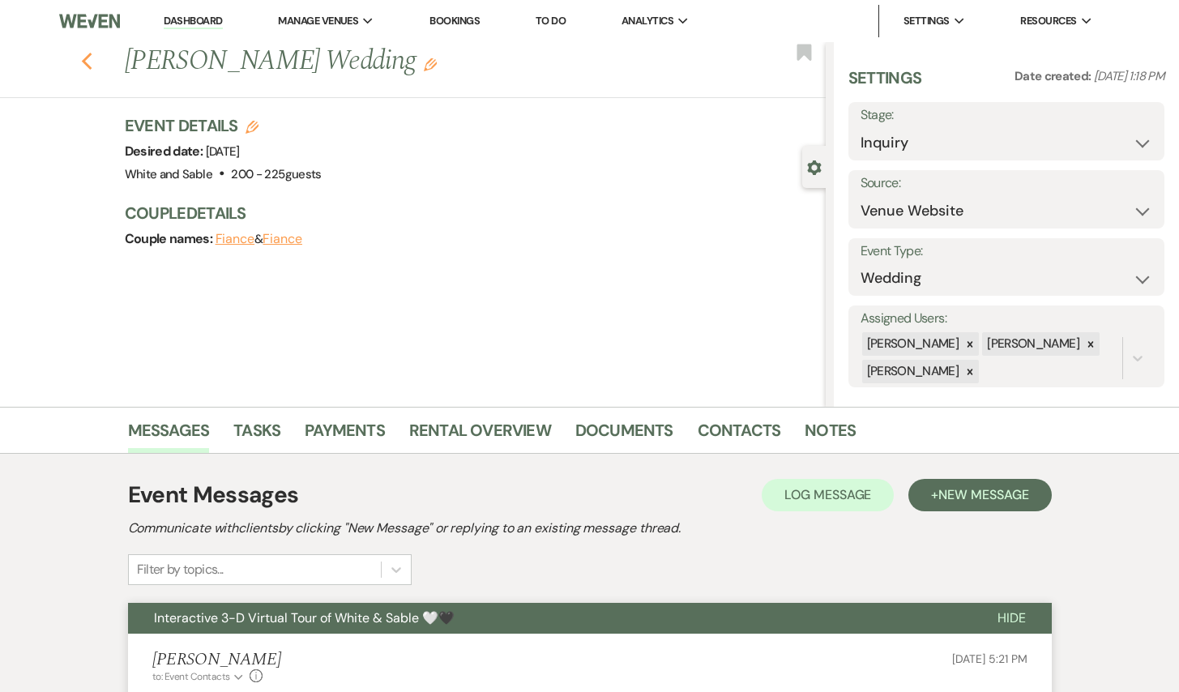
click at [84, 62] on use "button" at bounding box center [86, 62] width 11 height 18
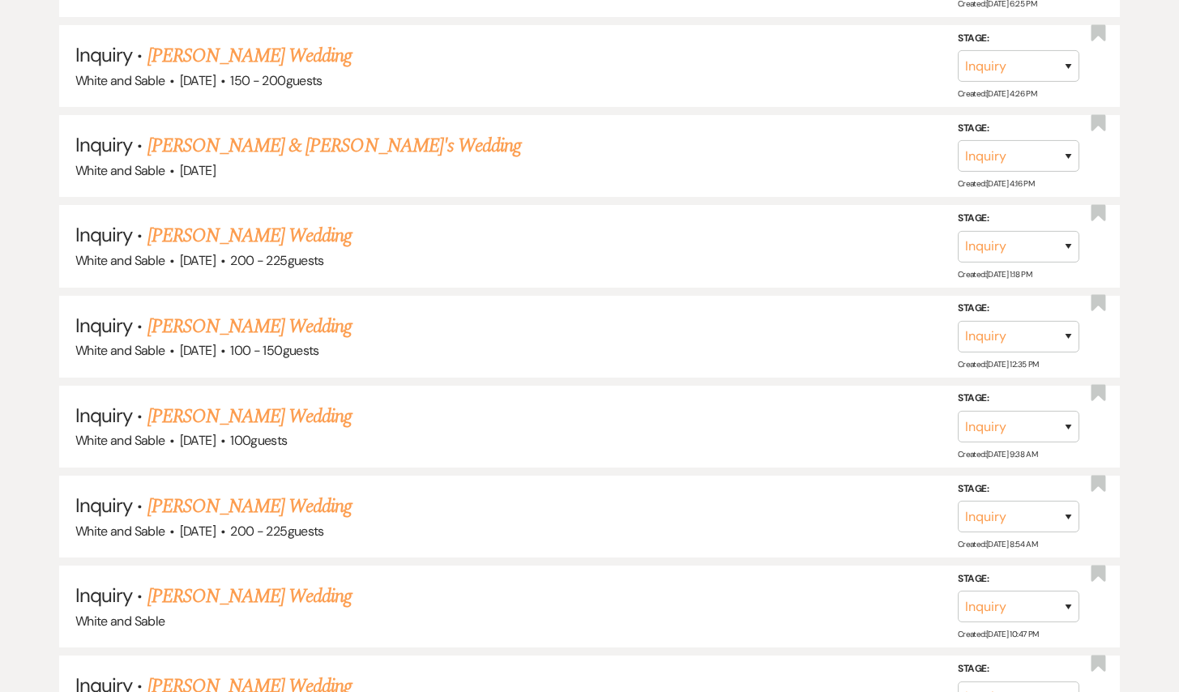
scroll to position [4850, 0]
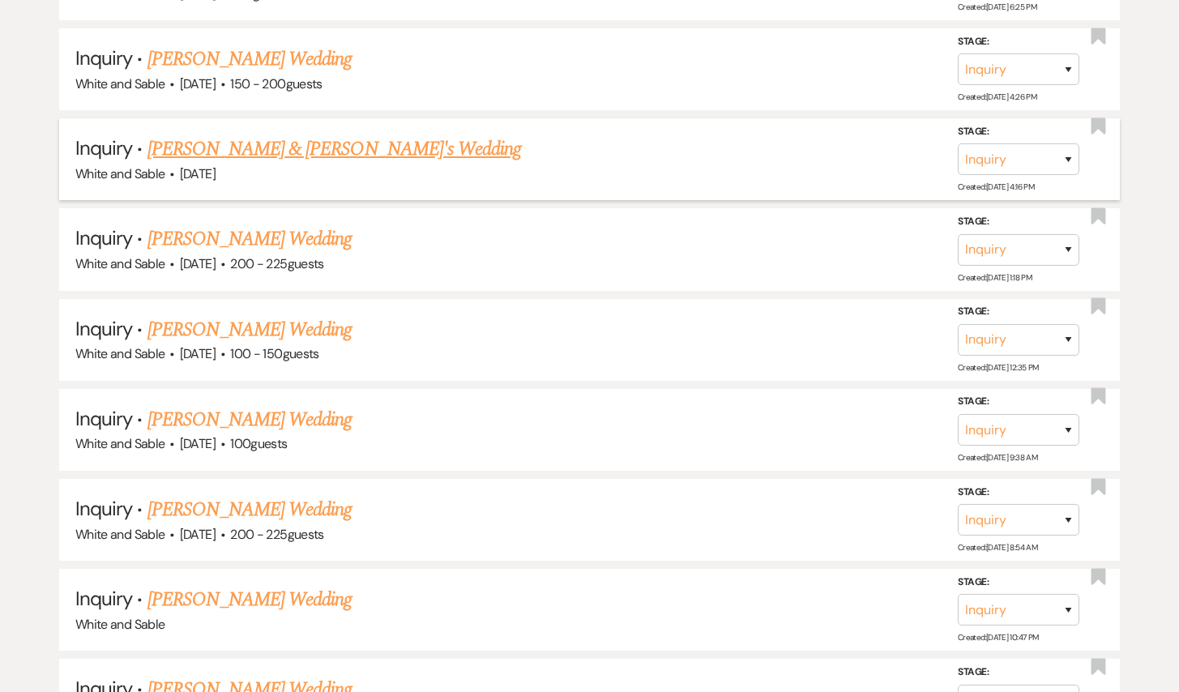
click at [261, 135] on link "[PERSON_NAME] & [PERSON_NAME]'s Wedding" at bounding box center [334, 149] width 374 height 29
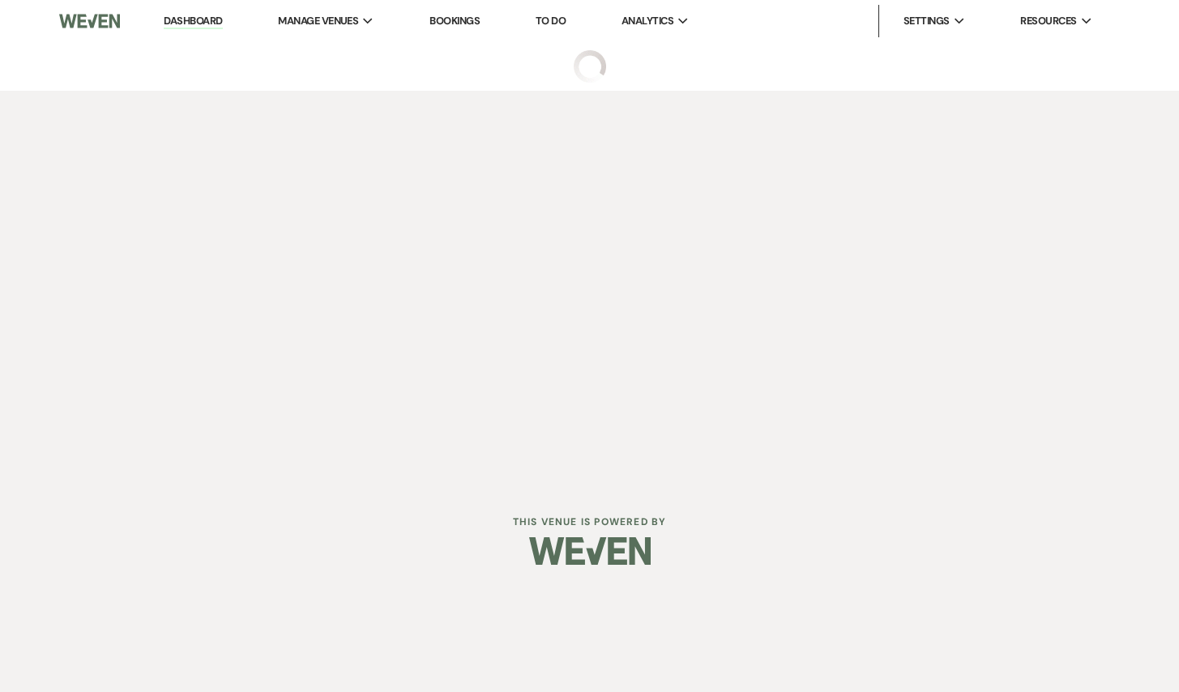
select select "7"
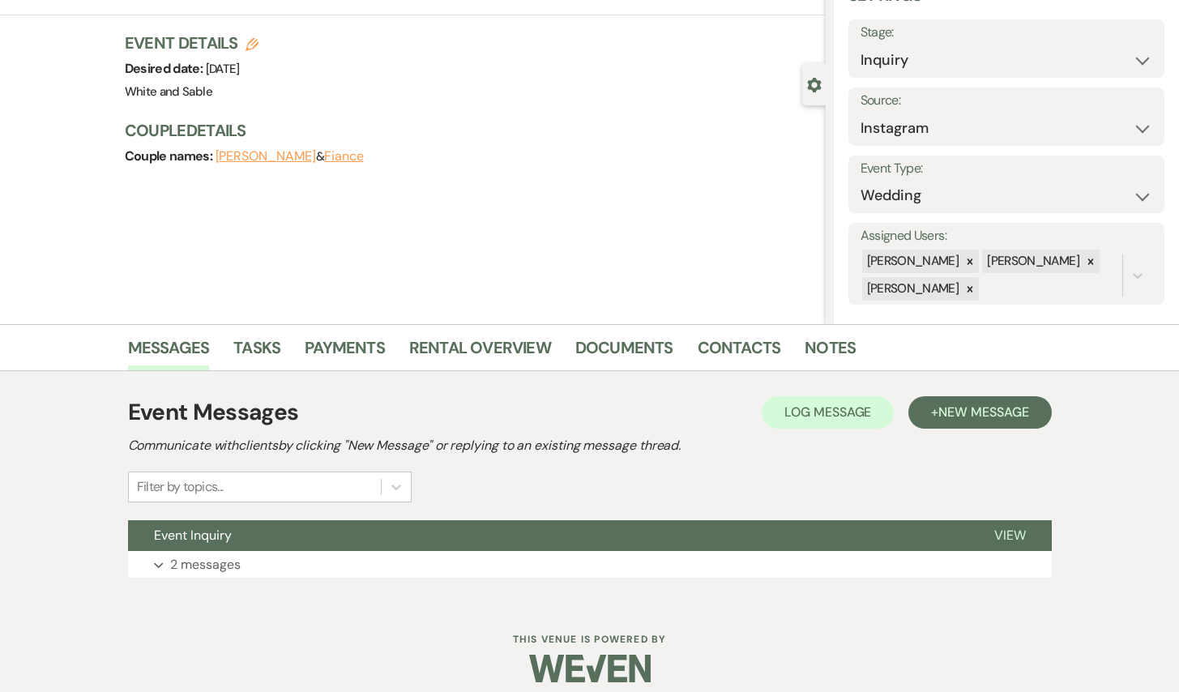
scroll to position [97, 0]
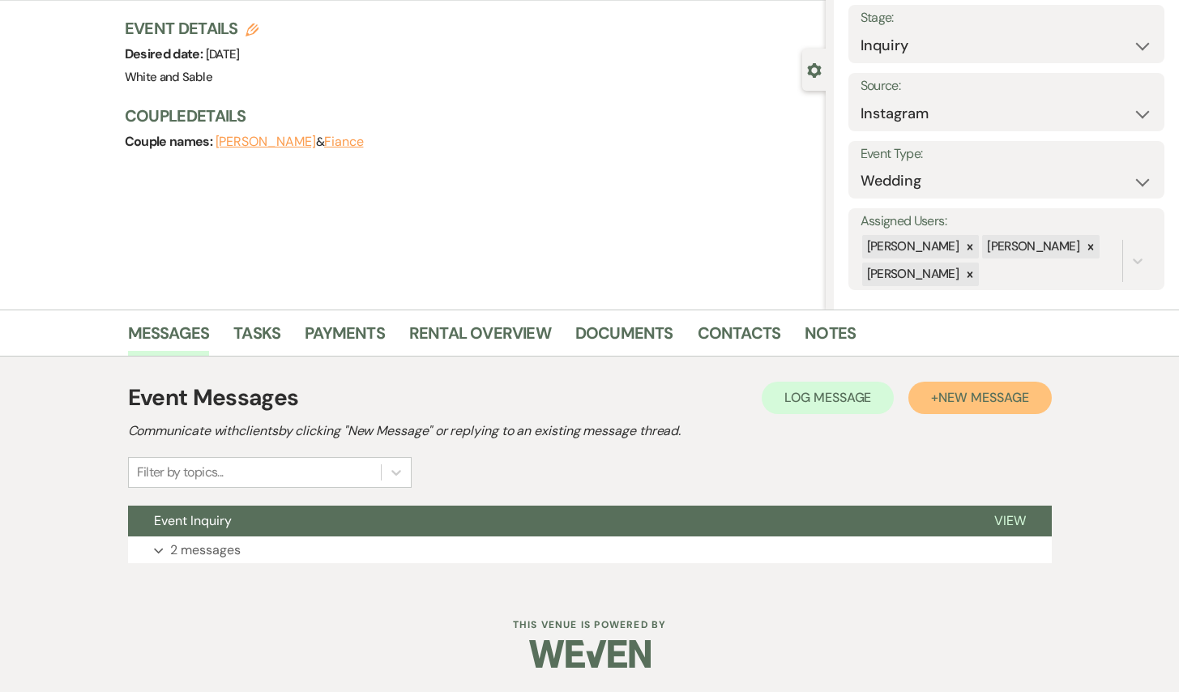
click at [970, 408] on button "+ New Message" at bounding box center [979, 398] width 143 height 32
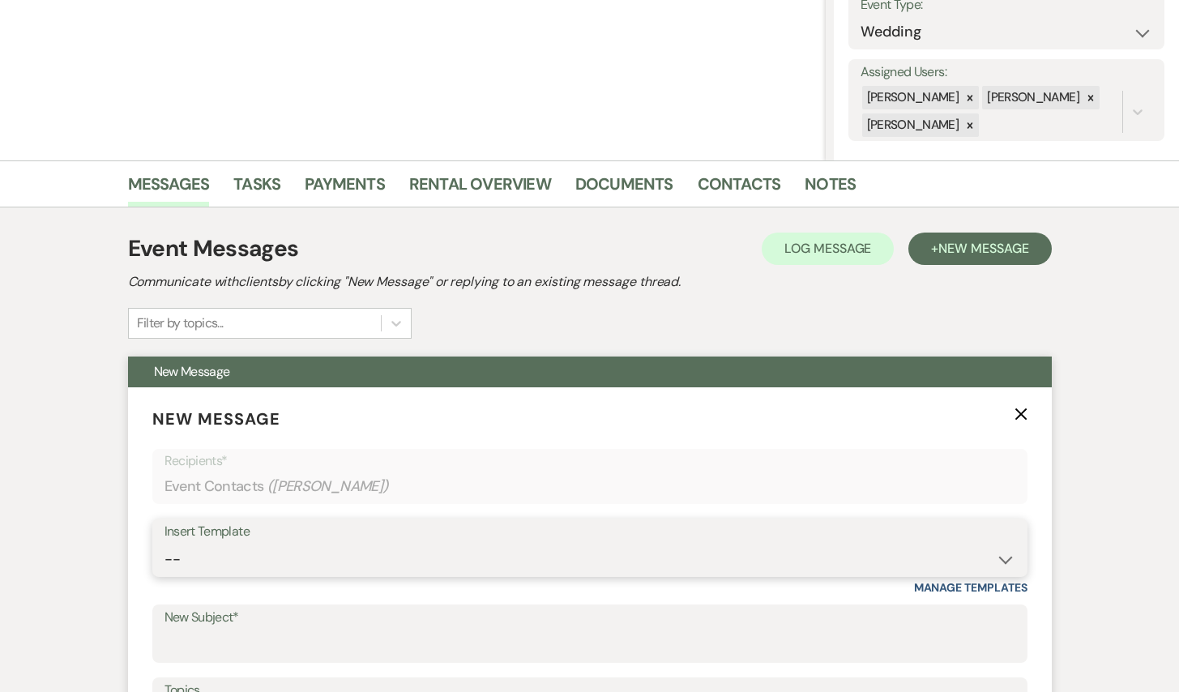
click at [374, 554] on select "-- Inquiry Response (Venue Guide) Schedule - Venue Tour Appt Confirmation Sched…" at bounding box center [589, 560] width 851 height 32
select select "5948"
click at [164, 544] on select "-- Inquiry Response (Venue Guide) Schedule - Venue Tour Appt Confirmation Sched…" at bounding box center [589, 560] width 851 height 32
type input "Interactive 3-D Virtual Tour of White & Sable 🤍🖤"
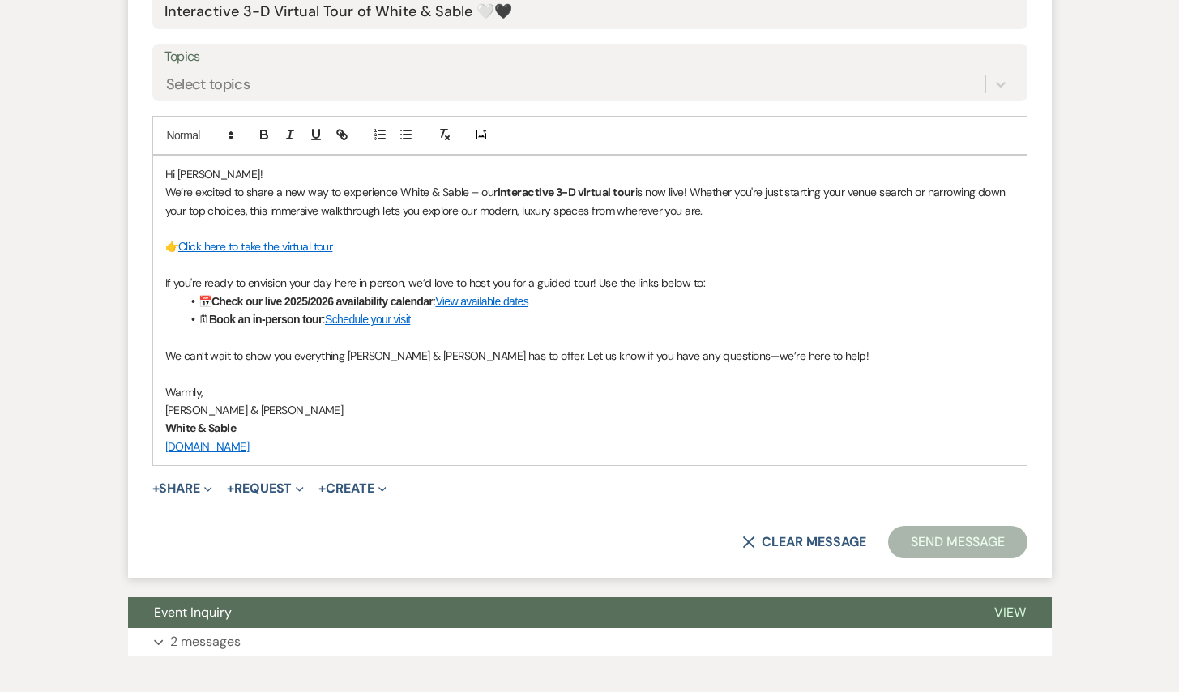
click at [919, 540] on button "Send Message" at bounding box center [957, 542] width 139 height 32
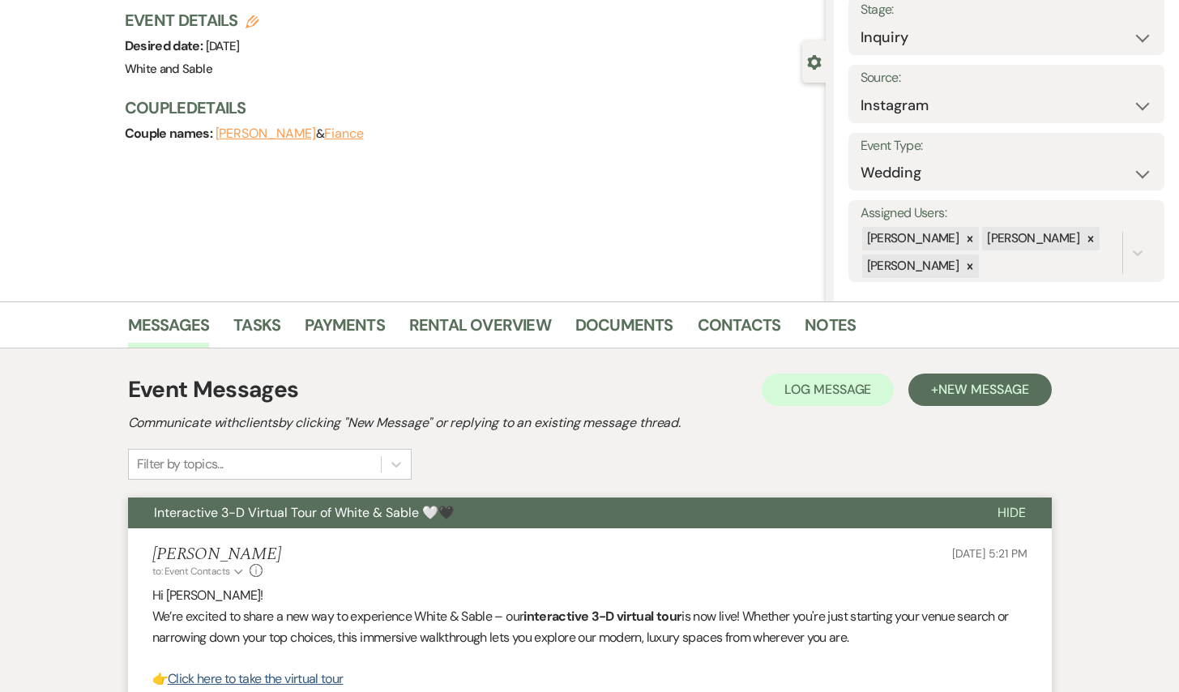
scroll to position [0, 0]
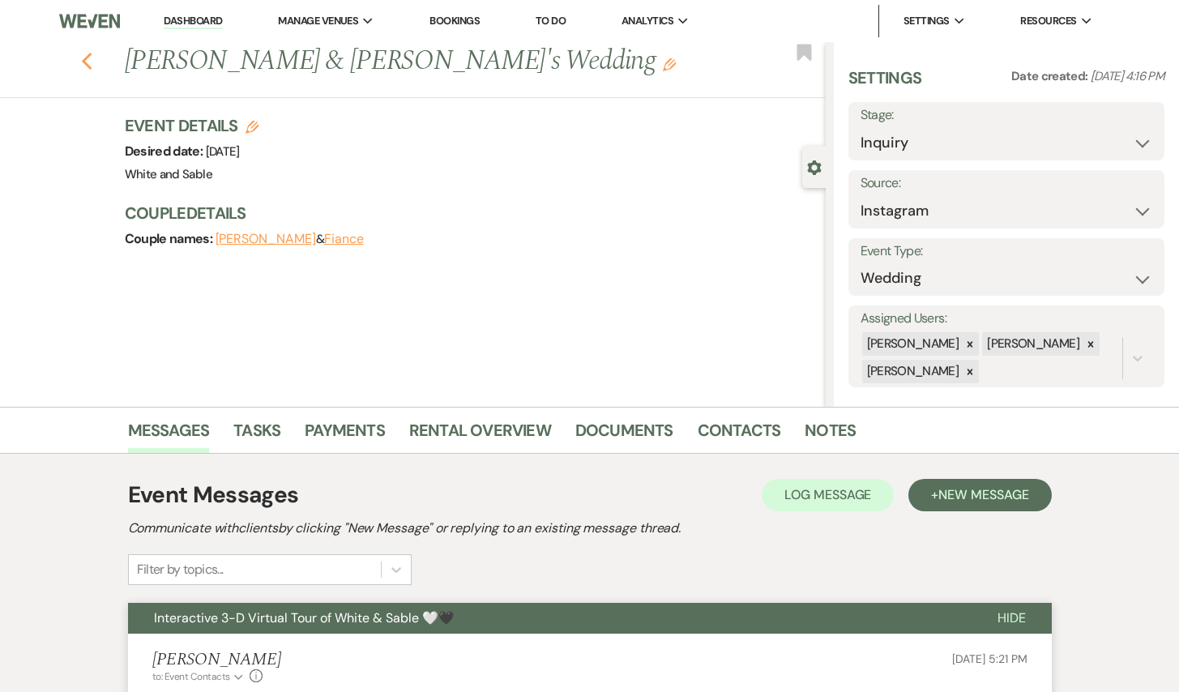
click at [85, 62] on use "button" at bounding box center [86, 62] width 11 height 18
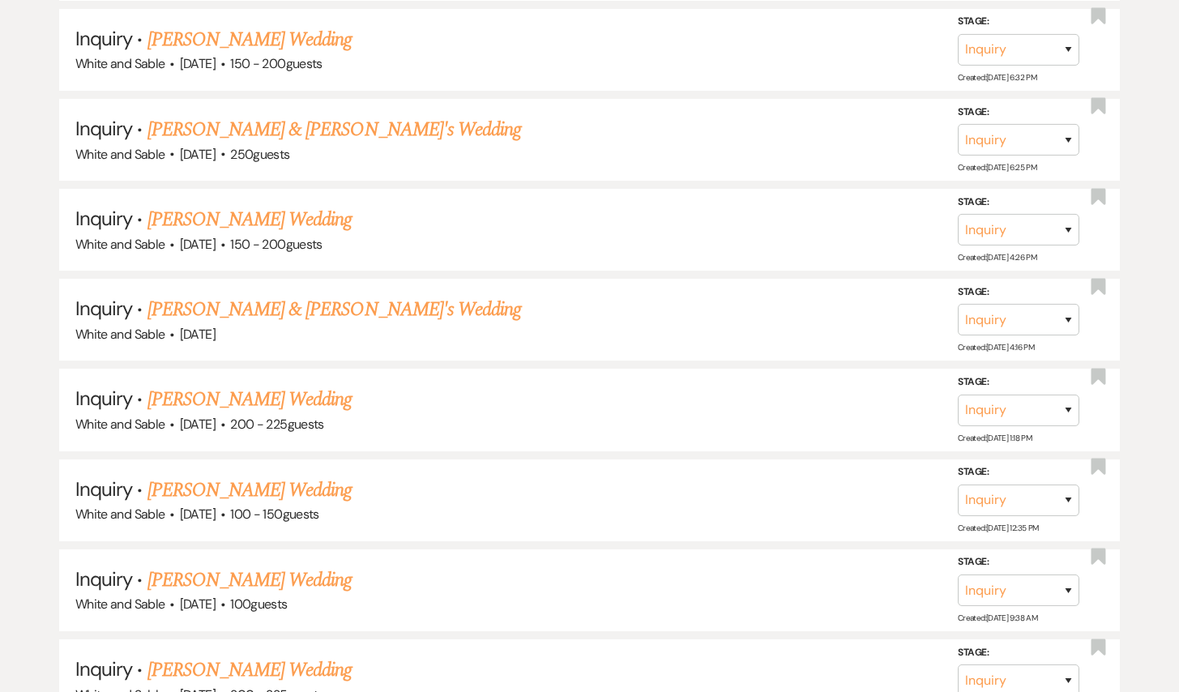
scroll to position [4689, 0]
click at [284, 206] on link "[PERSON_NAME] Wedding" at bounding box center [249, 220] width 205 height 29
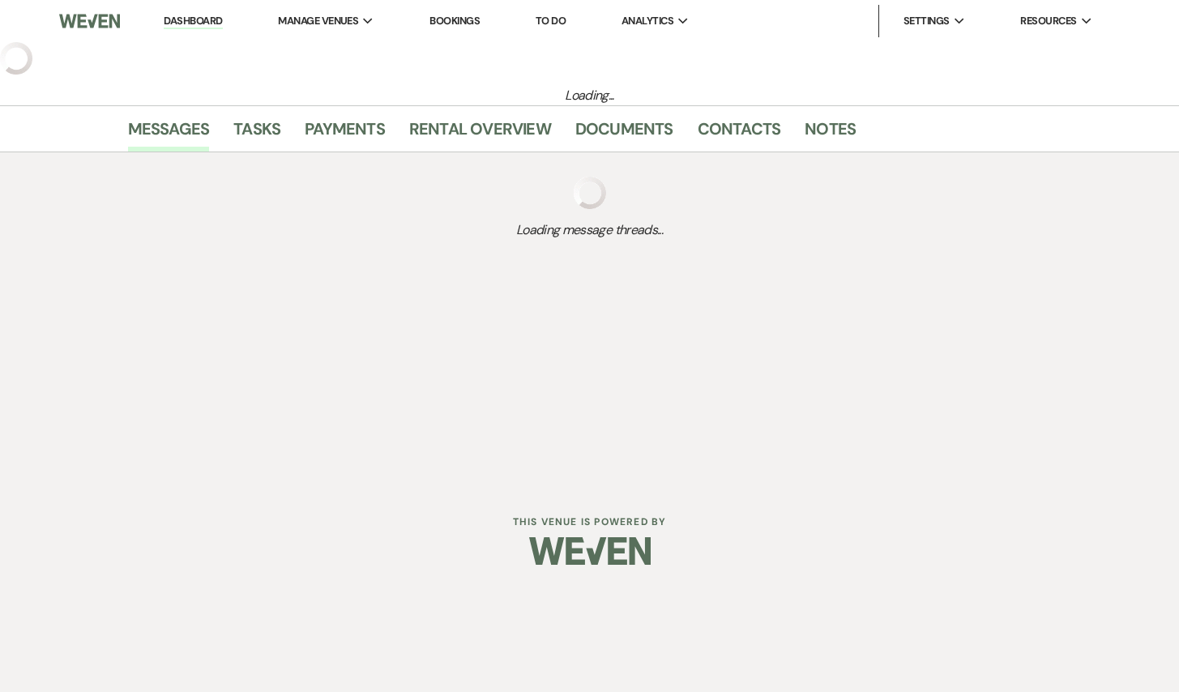
select select "5"
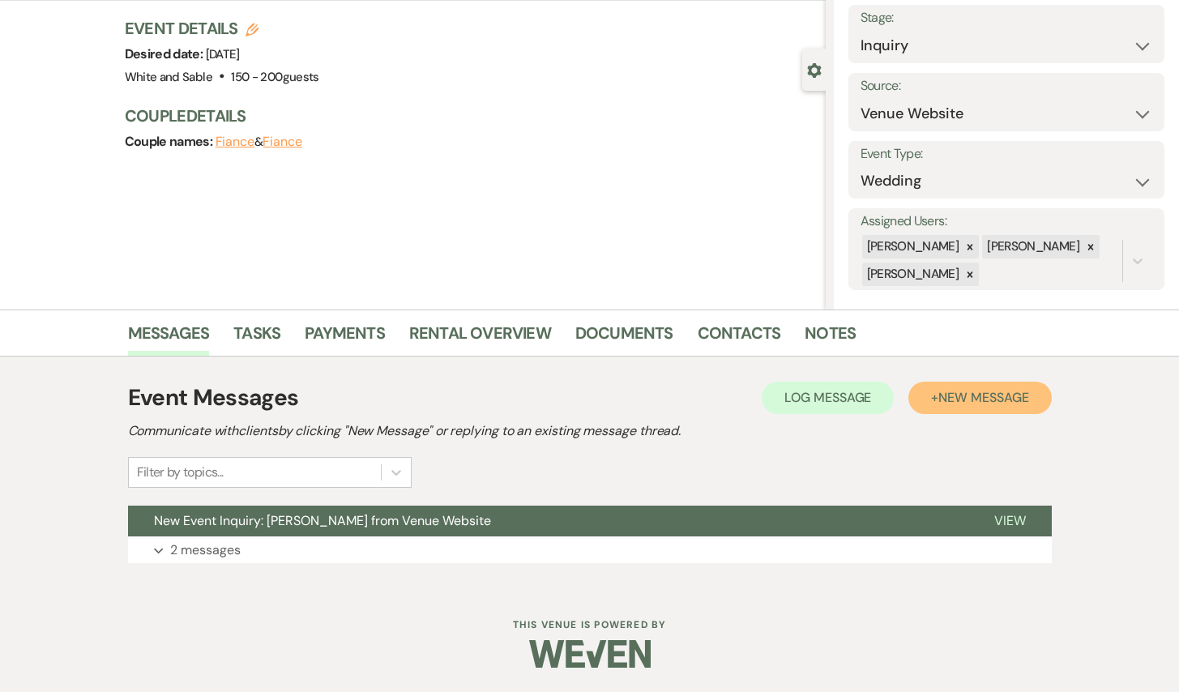
click at [938, 393] on span "New Message" at bounding box center [983, 397] width 90 height 17
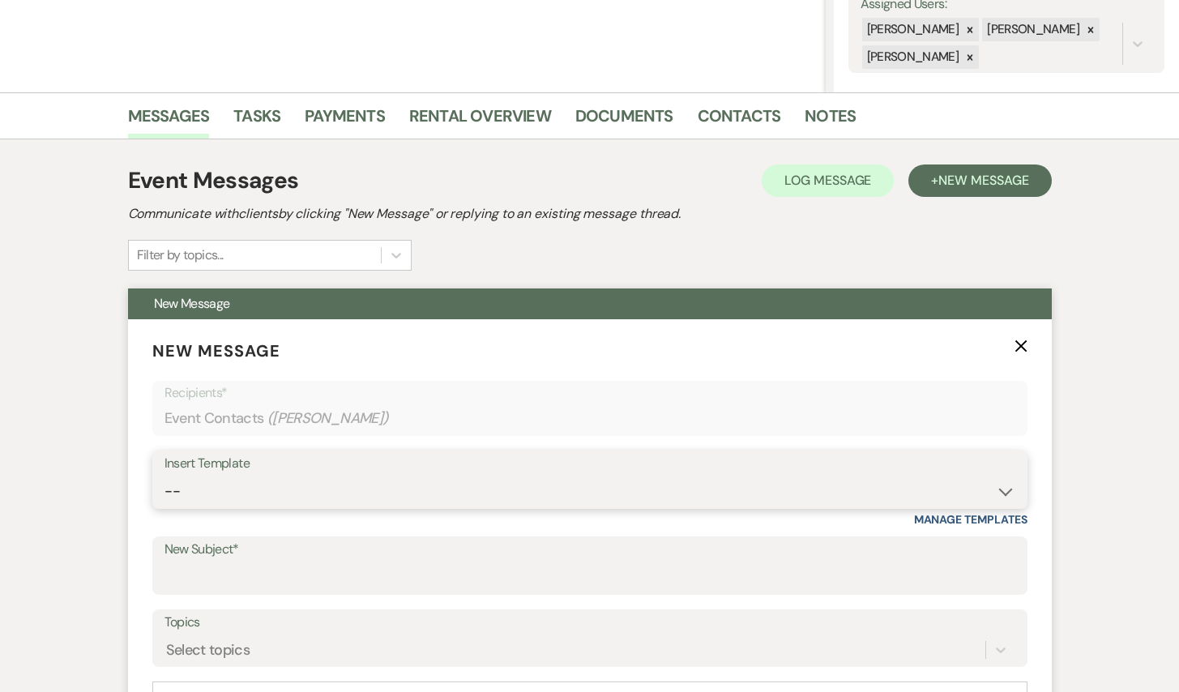
click at [332, 503] on select "-- Inquiry Response (Venue Guide) Schedule - Venue Tour Appt Confirmation Sched…" at bounding box center [589, 492] width 851 height 32
select select "5948"
click at [164, 476] on select "-- Inquiry Response (Venue Guide) Schedule - Venue Tour Appt Confirmation Sched…" at bounding box center [589, 492] width 851 height 32
type input "Interactive 3-D Virtual Tour of White & Sable 🤍🖤"
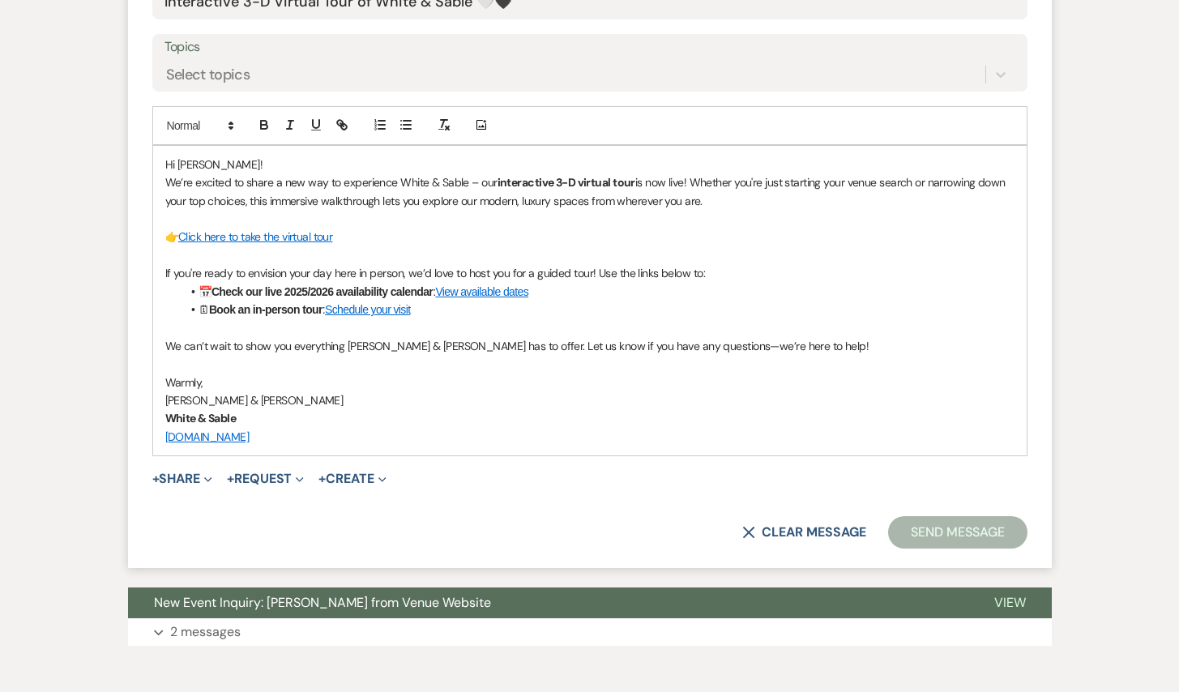
click at [958, 528] on button "Send Message" at bounding box center [957, 532] width 139 height 32
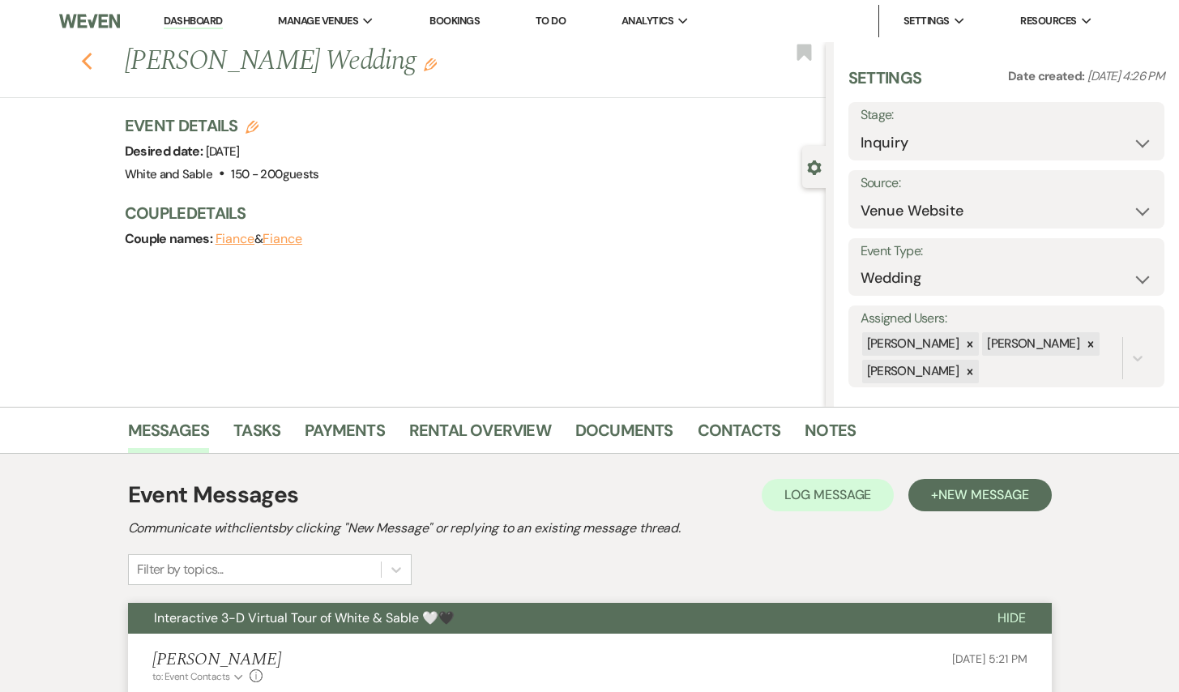
click at [88, 53] on icon "Previous" at bounding box center [87, 61] width 12 height 19
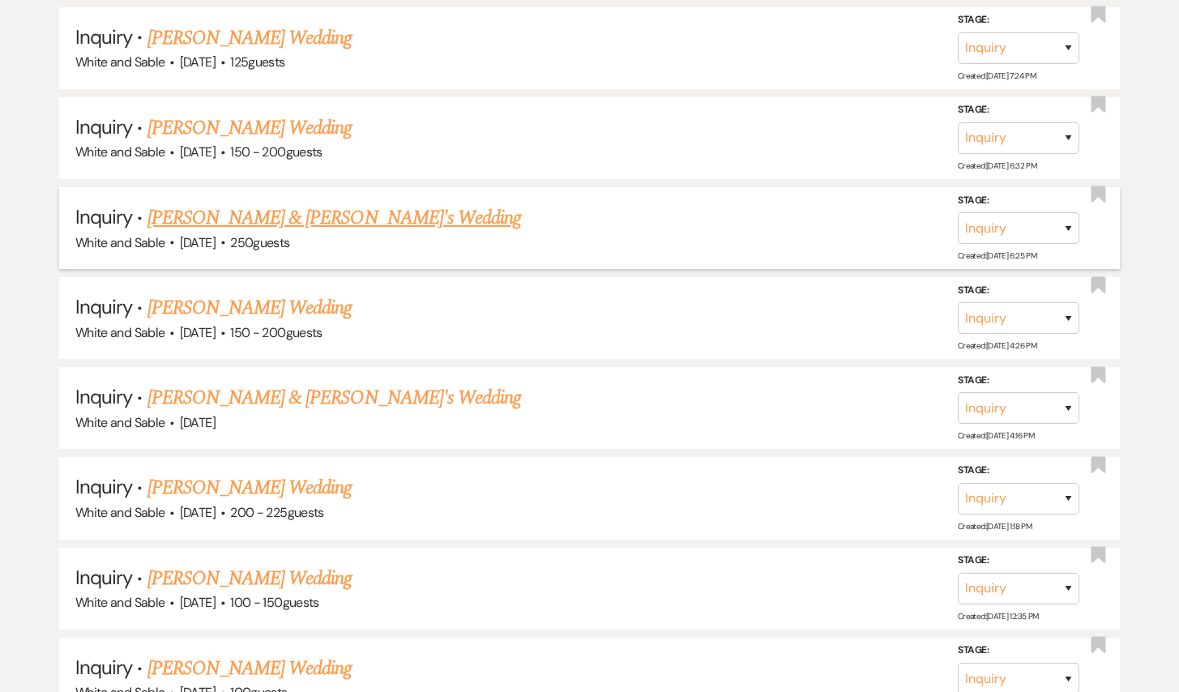
click at [282, 203] on link "[PERSON_NAME] & [PERSON_NAME]'s Wedding" at bounding box center [334, 217] width 374 height 29
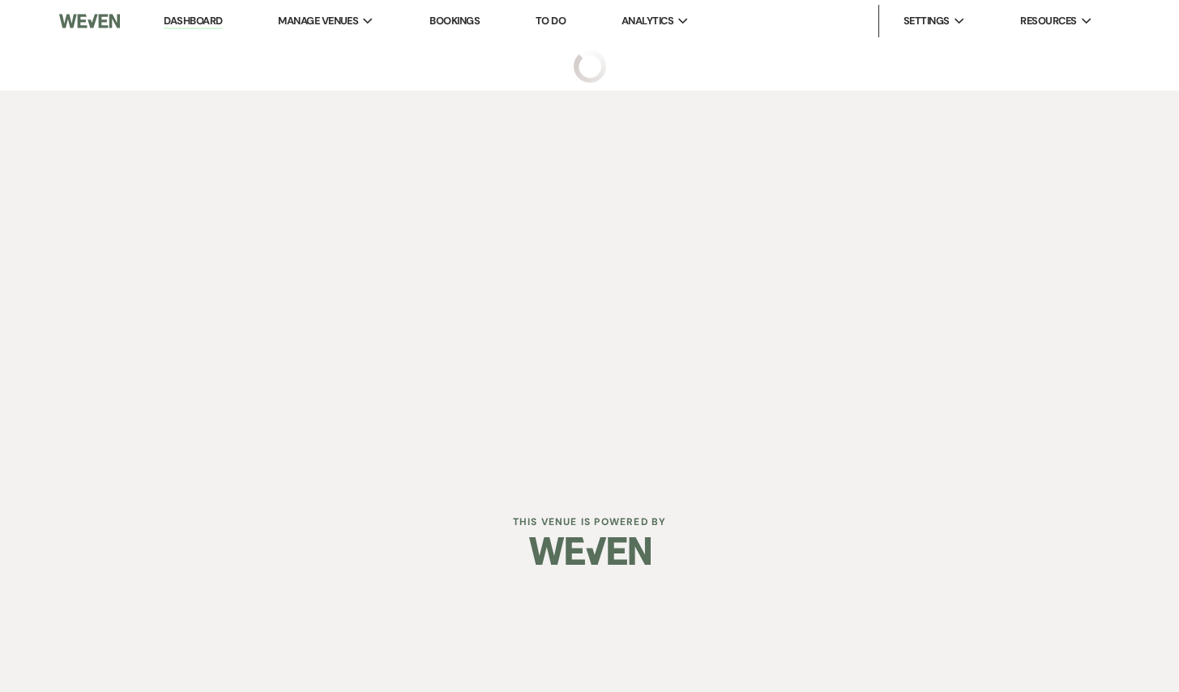
select select "7"
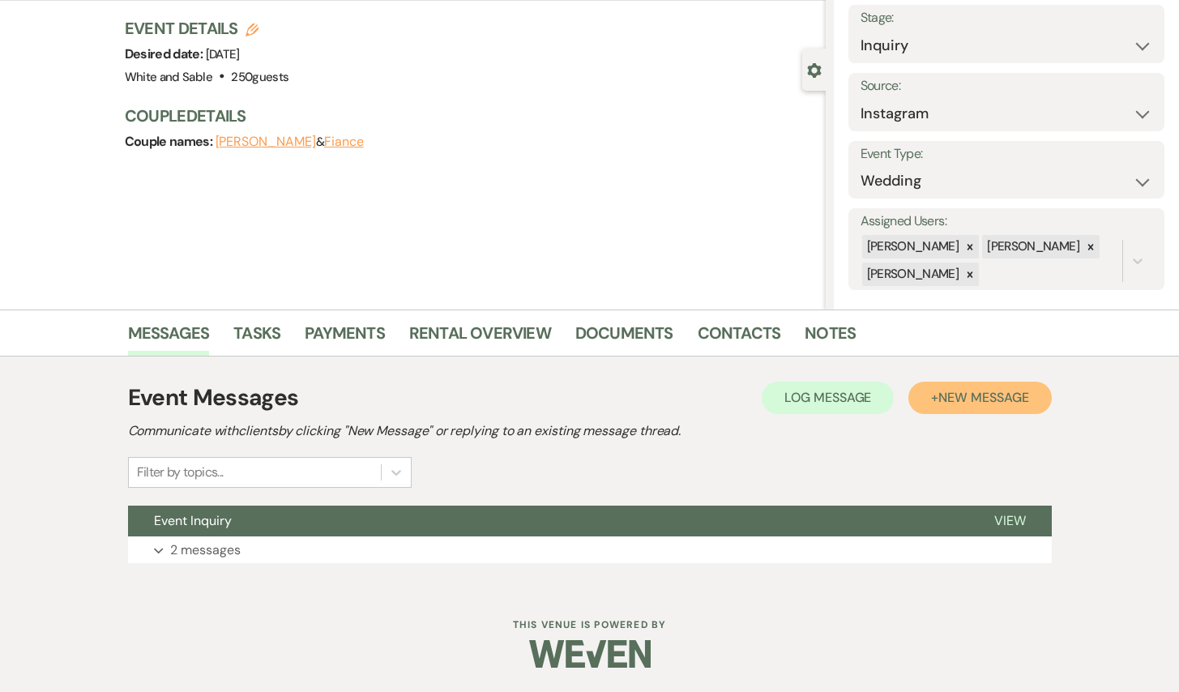
click at [930, 384] on button "+ New Message" at bounding box center [979, 398] width 143 height 32
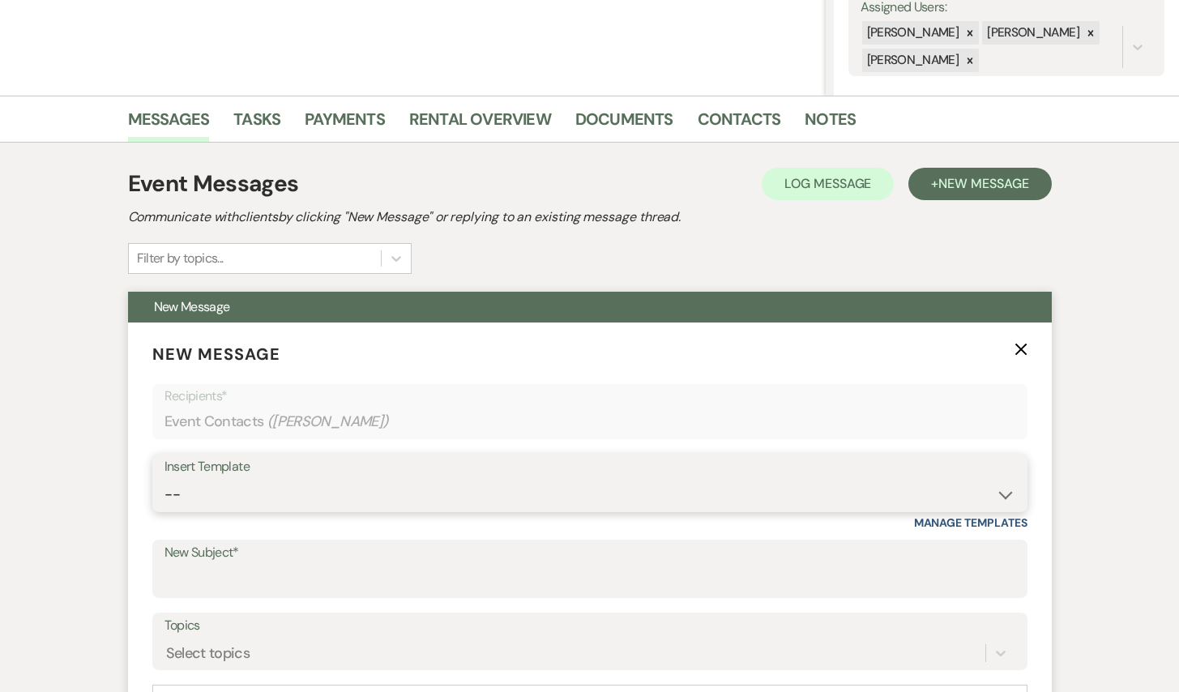
click at [282, 500] on select "-- Inquiry Response (Venue Guide) Schedule - Venue Tour Appt Confirmation Sched…" at bounding box center [589, 495] width 851 height 32
select select "5948"
click at [164, 479] on select "-- Inquiry Response (Venue Guide) Schedule - Venue Tour Appt Confirmation Sched…" at bounding box center [589, 495] width 851 height 32
type input "Interactive 3-D Virtual Tour of White & Sable 🤍🖤"
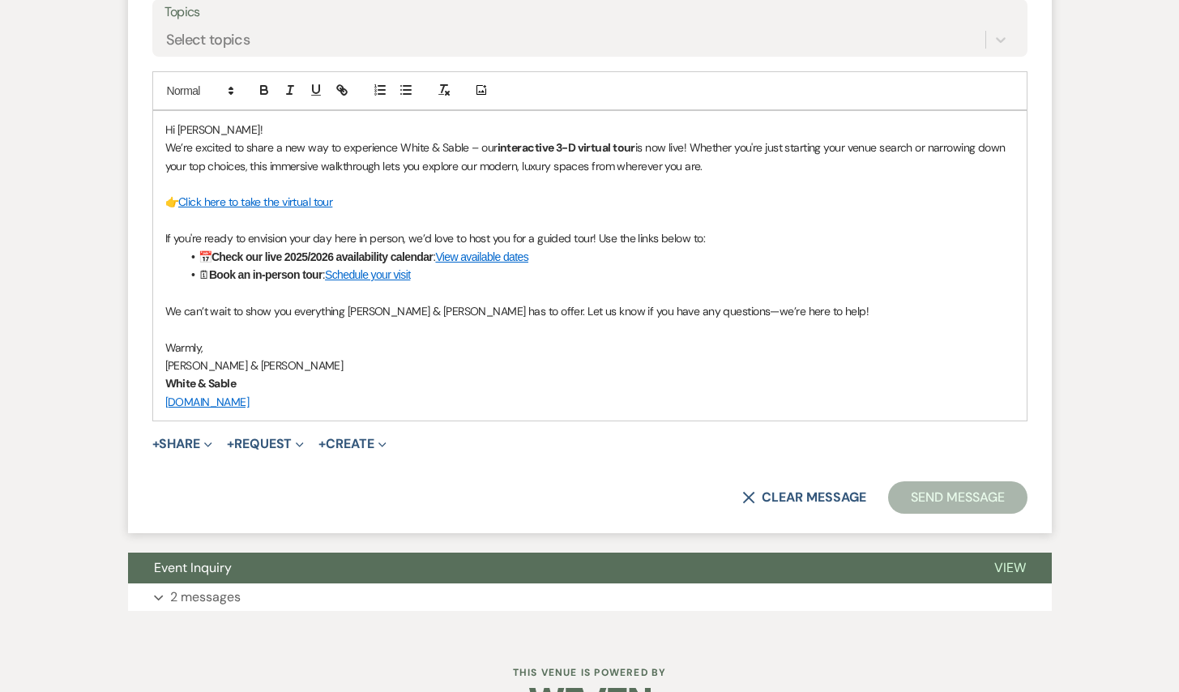
click at [927, 497] on button "Send Message" at bounding box center [957, 497] width 139 height 32
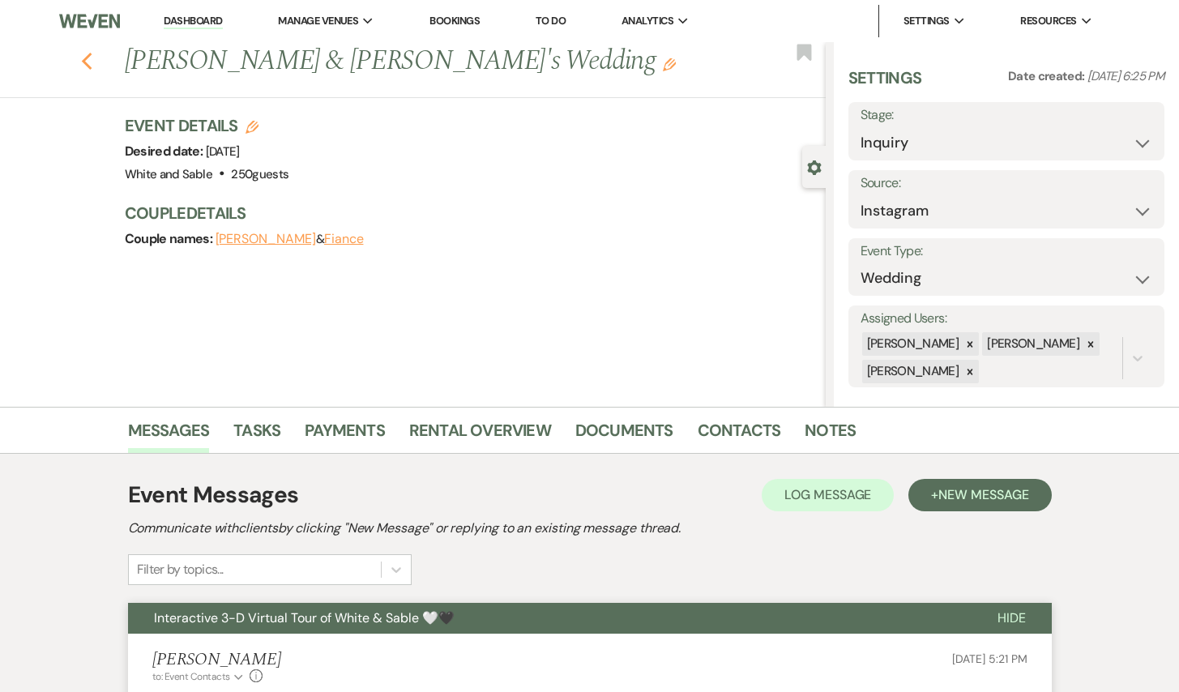
click at [84, 58] on use "button" at bounding box center [86, 62] width 11 height 18
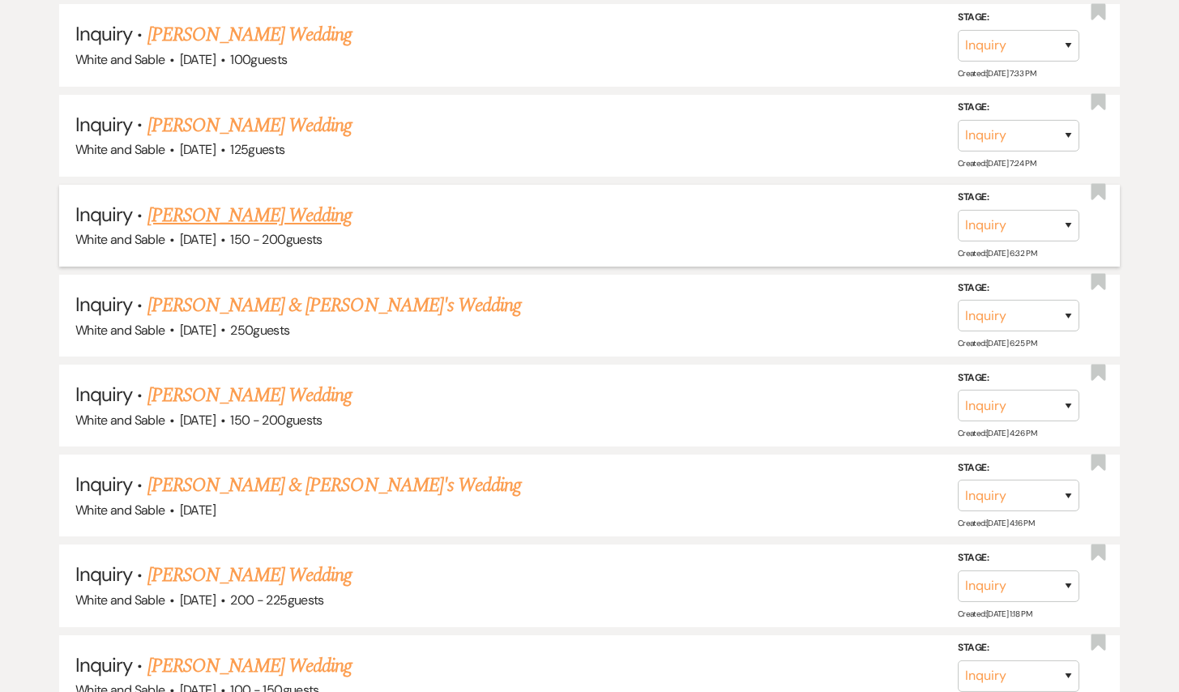
click at [275, 201] on link "[PERSON_NAME] Wedding" at bounding box center [249, 215] width 205 height 29
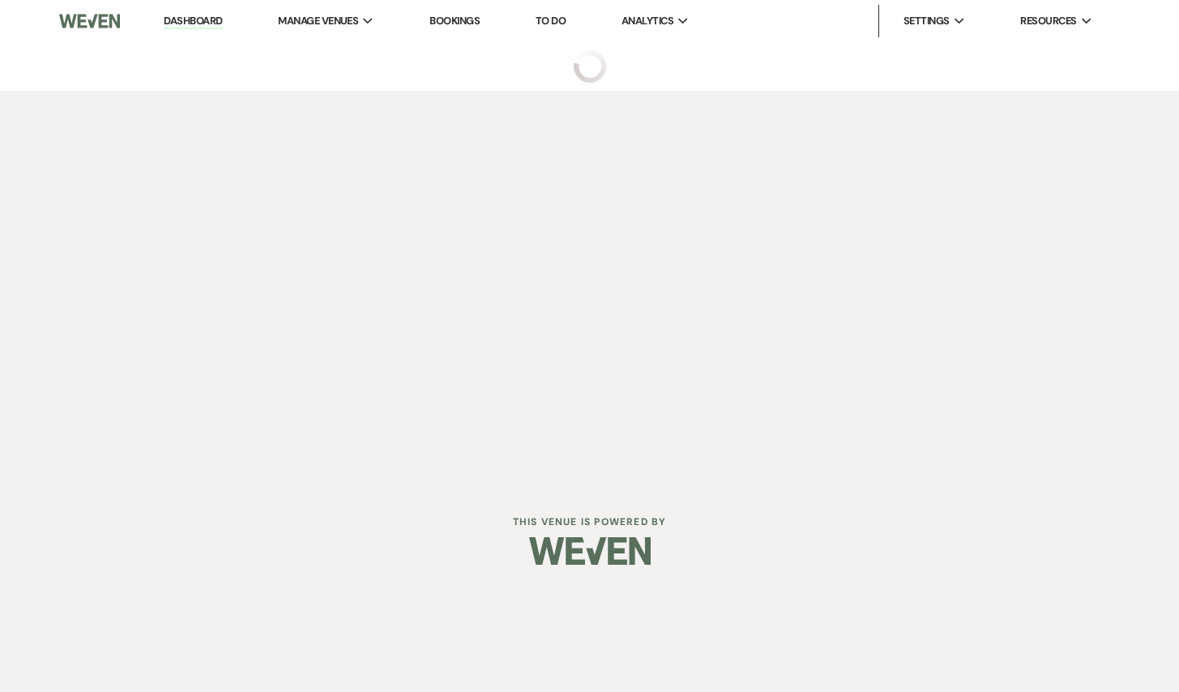
select select "5"
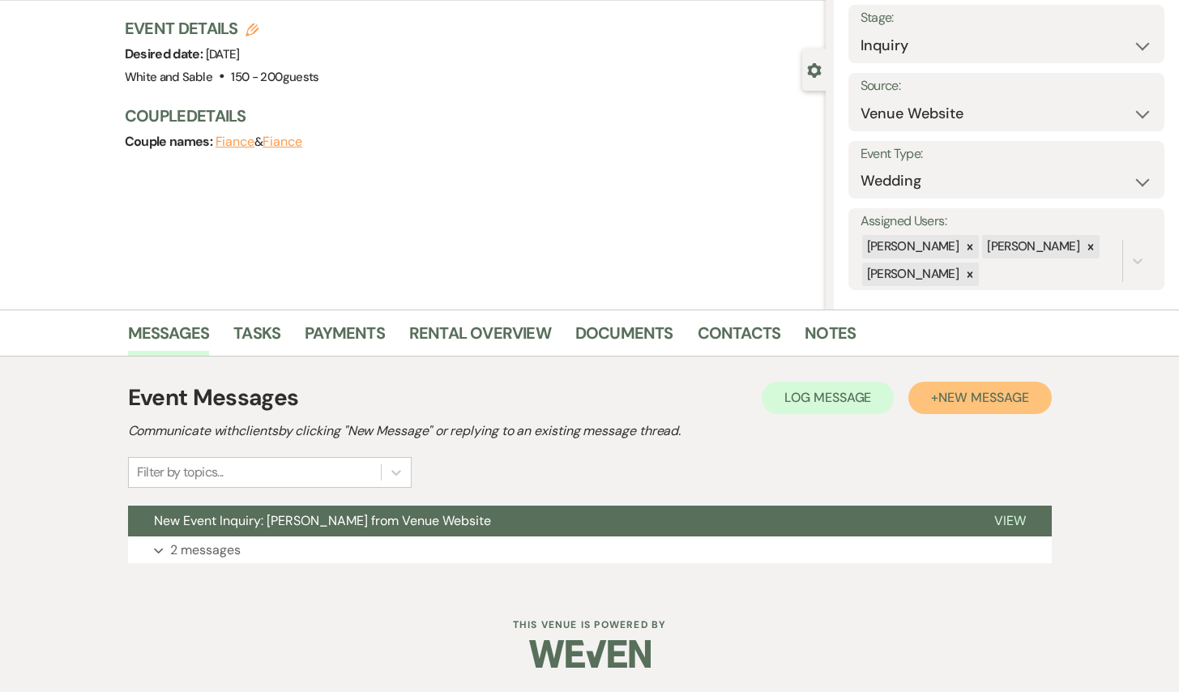
click at [968, 387] on button "+ New Message" at bounding box center [979, 398] width 143 height 32
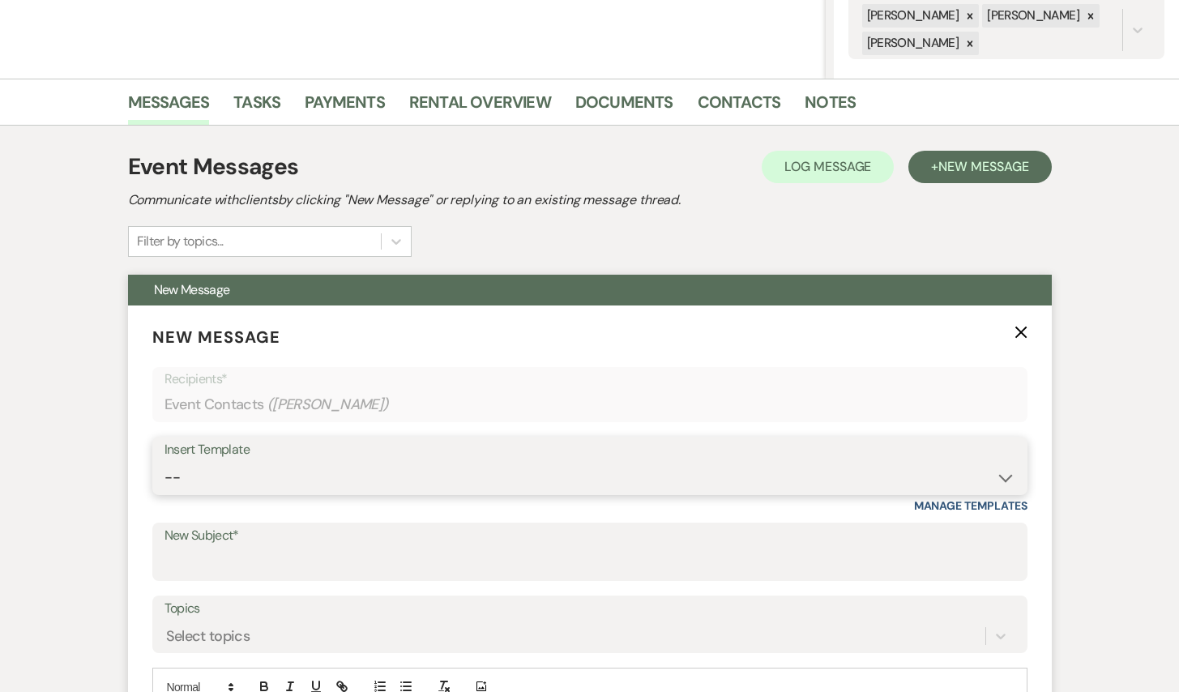
click at [376, 485] on select "-- Inquiry Response (Venue Guide) Schedule - Venue Tour Appt Confirmation Sched…" at bounding box center [589, 478] width 851 height 32
select select "5948"
click at [164, 462] on select "-- Inquiry Response (Venue Guide) Schedule - Venue Tour Appt Confirmation Sched…" at bounding box center [589, 478] width 851 height 32
type input "Interactive 3-D Virtual Tour of White & Sable 🤍🖤"
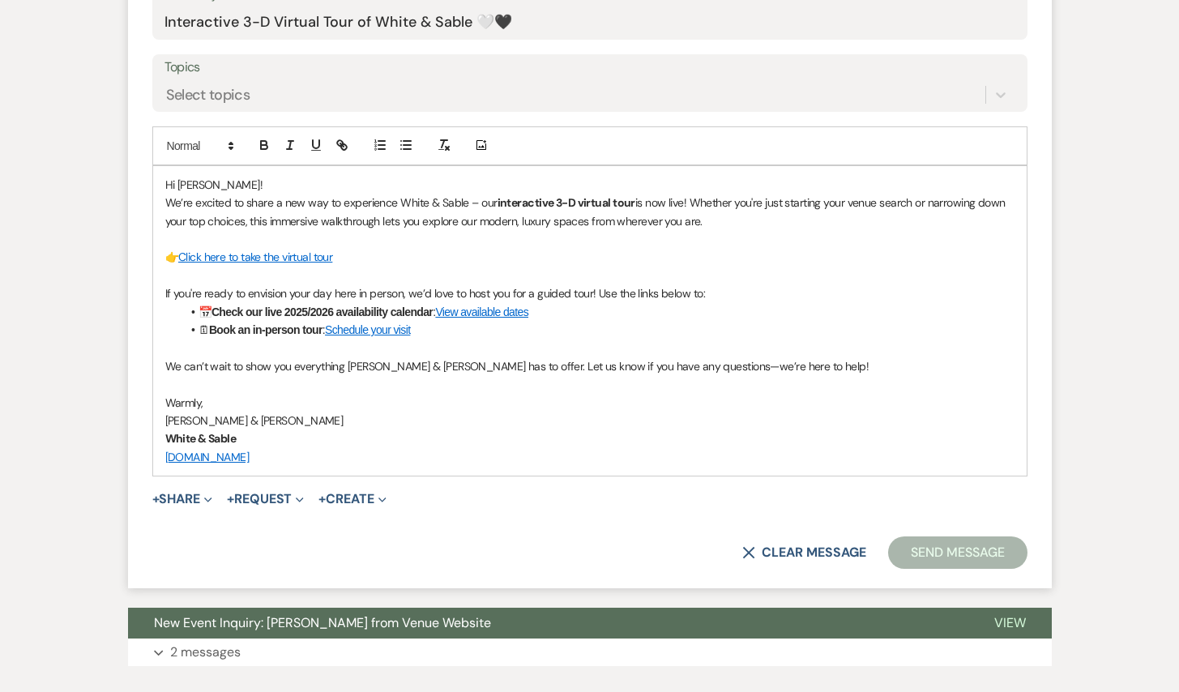
click at [924, 553] on button "Send Message" at bounding box center [957, 552] width 139 height 32
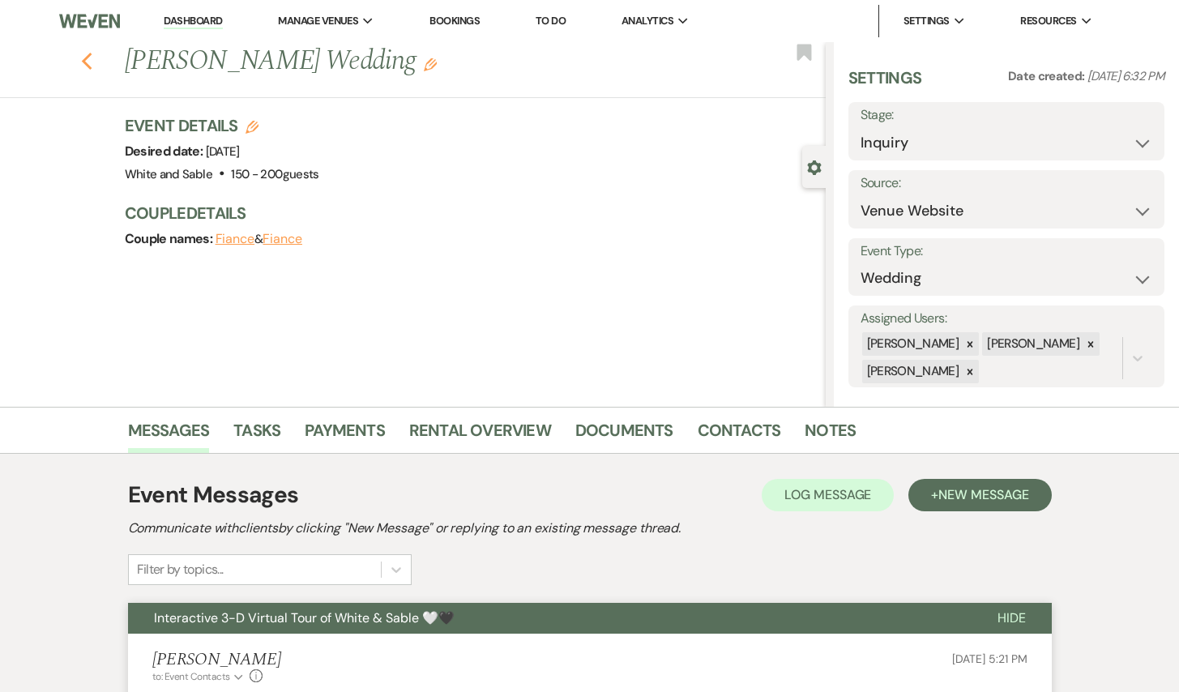
click at [88, 57] on use "button" at bounding box center [86, 62] width 11 height 18
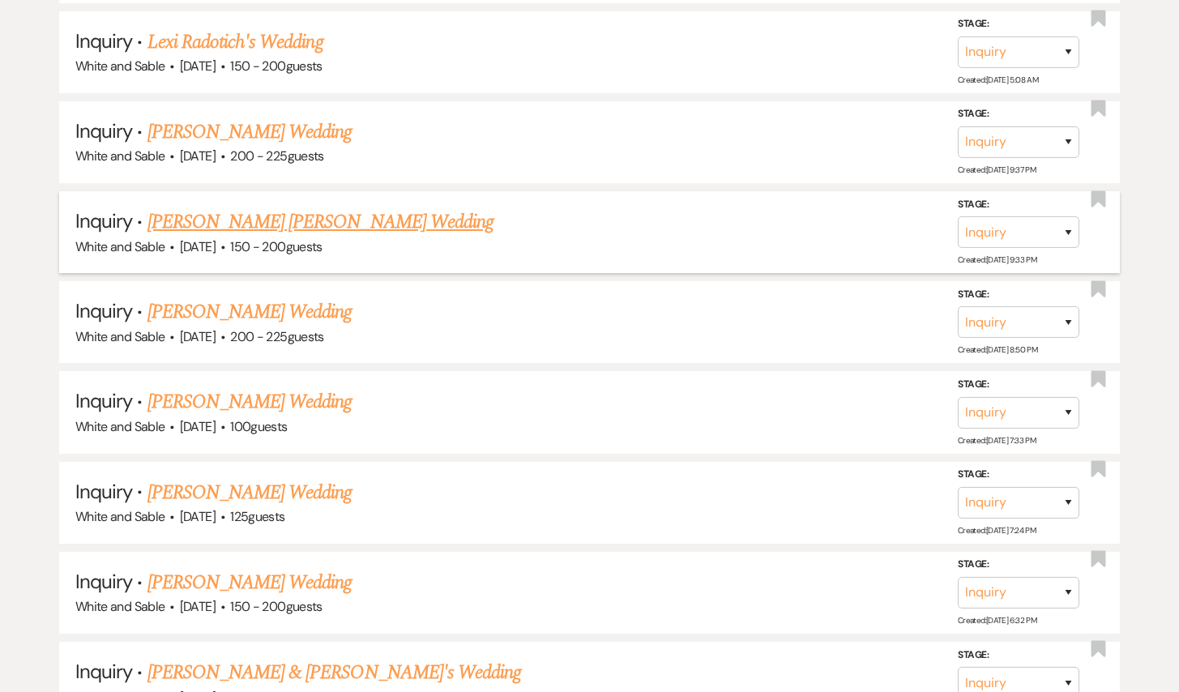
click at [284, 207] on link "[PERSON_NAME] [PERSON_NAME] Wedding" at bounding box center [320, 221] width 346 height 29
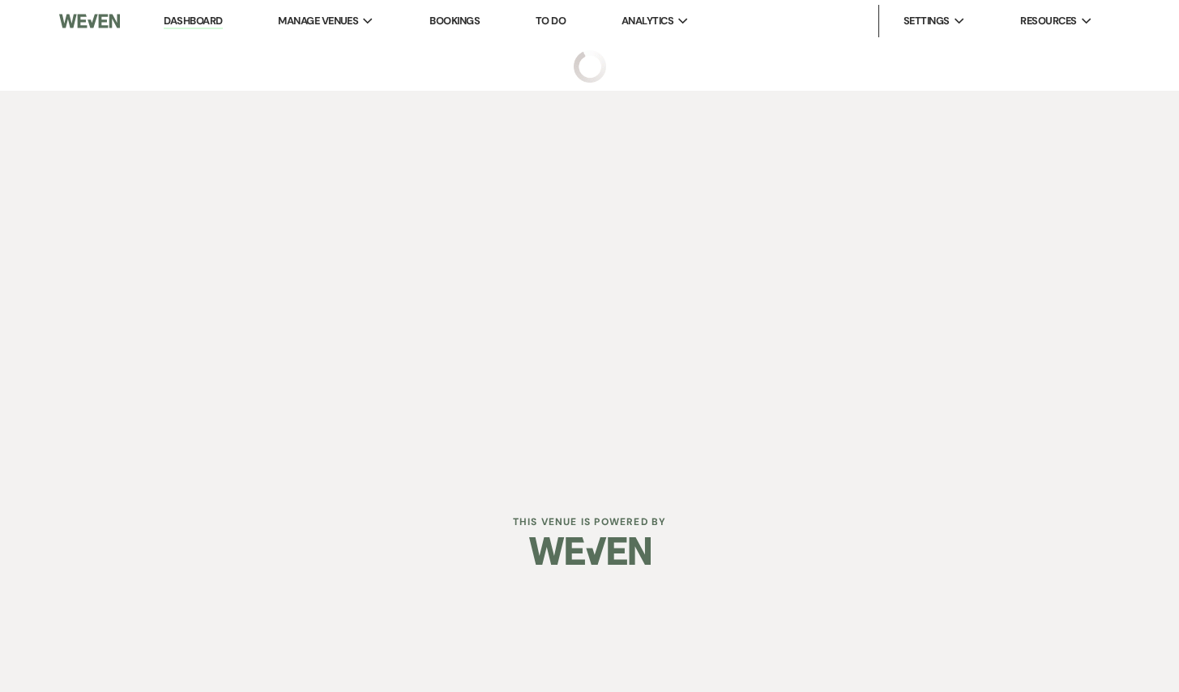
select select "5"
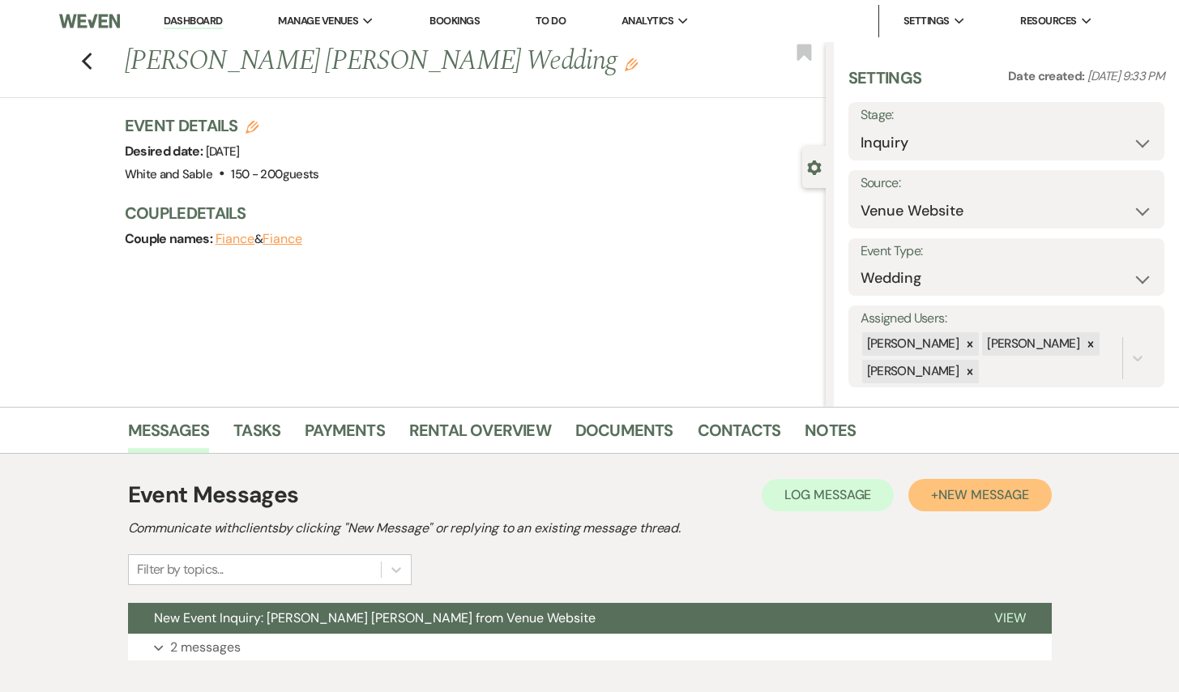
click at [978, 493] on span "New Message" at bounding box center [983, 494] width 90 height 17
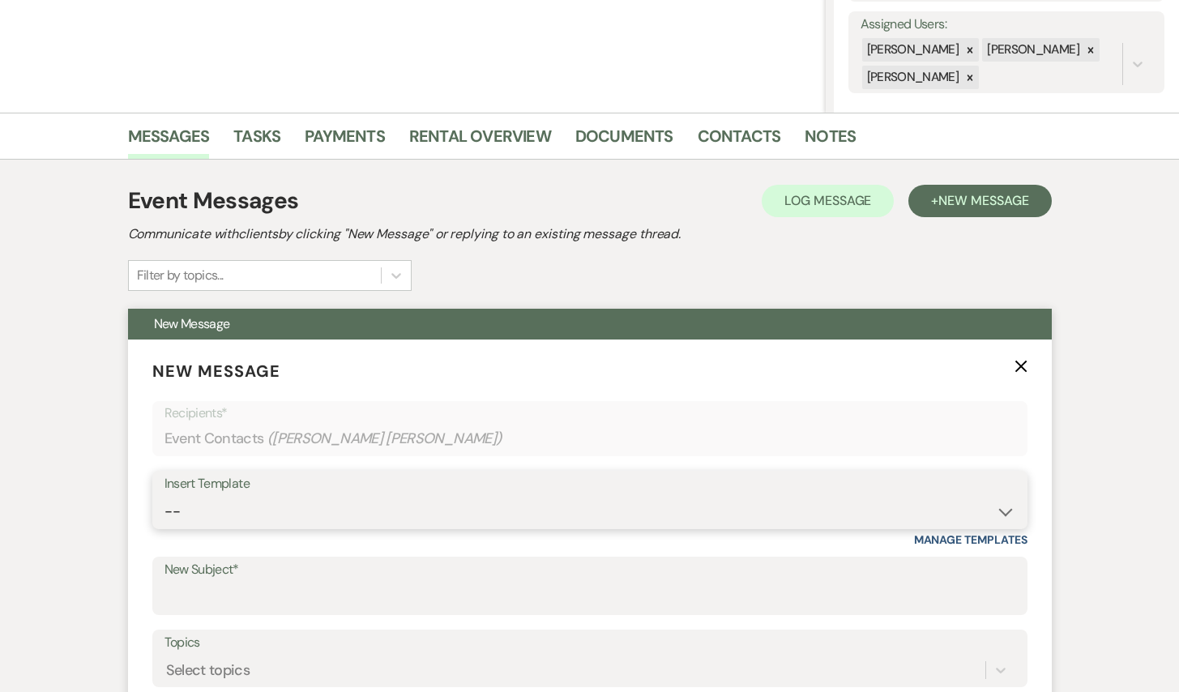
click at [324, 502] on select "-- Inquiry Response (Venue Guide) Schedule - Venue Tour Appt Confirmation Sched…" at bounding box center [589, 512] width 851 height 32
select select "5948"
click at [164, 496] on select "-- Inquiry Response (Venue Guide) Schedule - Venue Tour Appt Confirmation Sched…" at bounding box center [589, 512] width 851 height 32
type input "Interactive 3-D Virtual Tour of White & Sable 🤍🖤"
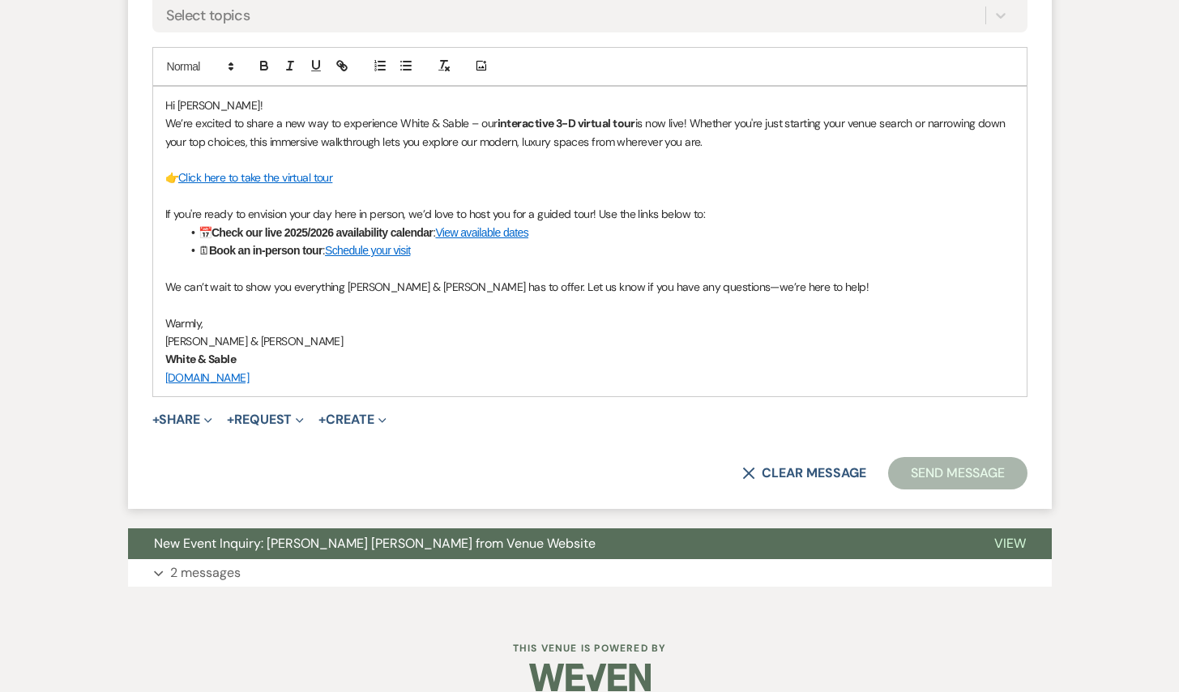
click at [949, 476] on button "Send Message" at bounding box center [957, 473] width 139 height 32
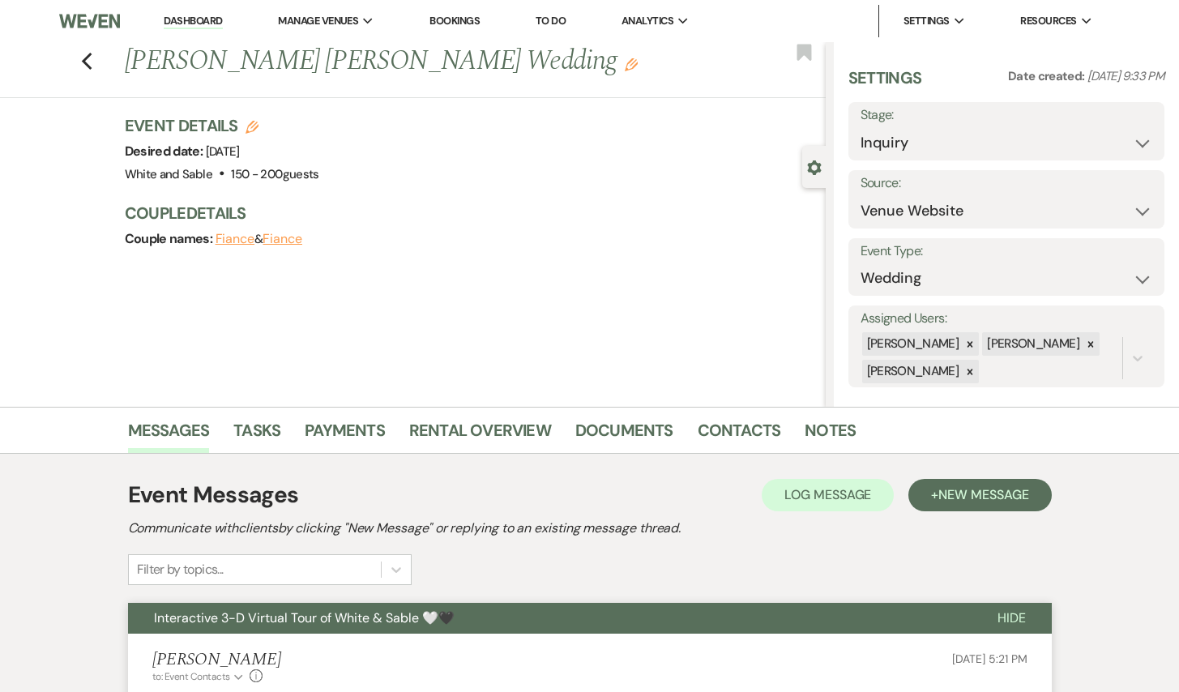
click at [88, 71] on div "Previous [PERSON_NAME] [PERSON_NAME] Wedding Edit Bookmark" at bounding box center [409, 70] width 834 height 56
click at [88, 66] on use "button" at bounding box center [86, 62] width 11 height 18
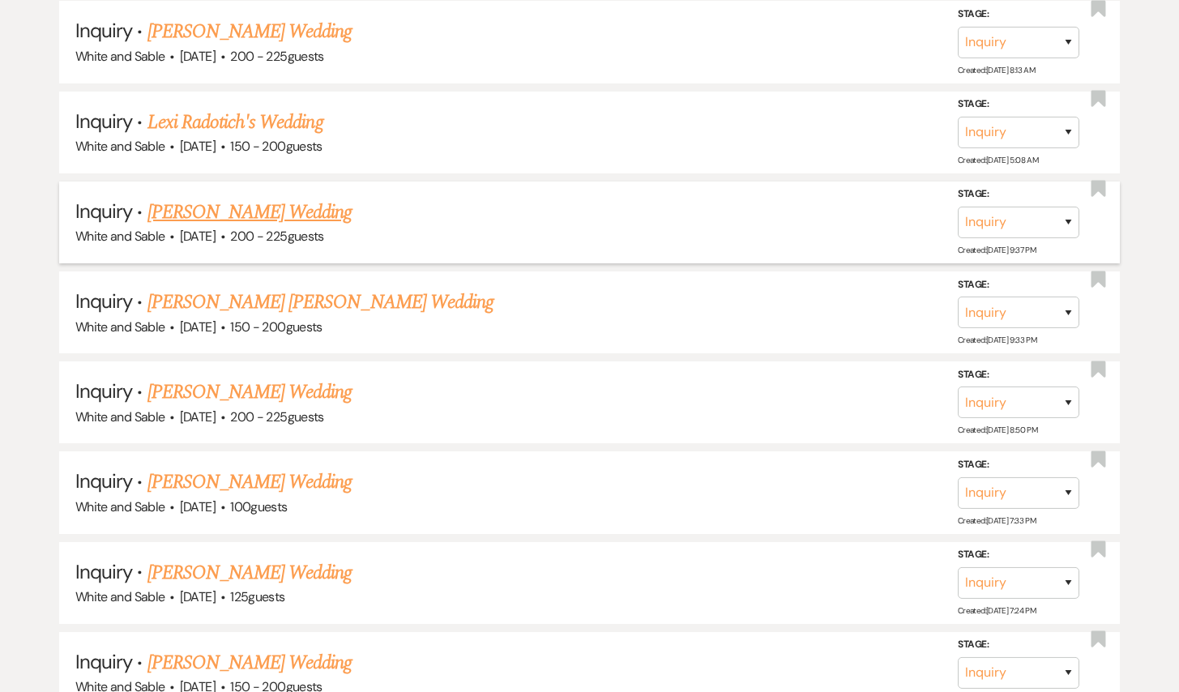
click at [270, 198] on link "[PERSON_NAME] Wedding" at bounding box center [249, 212] width 205 height 29
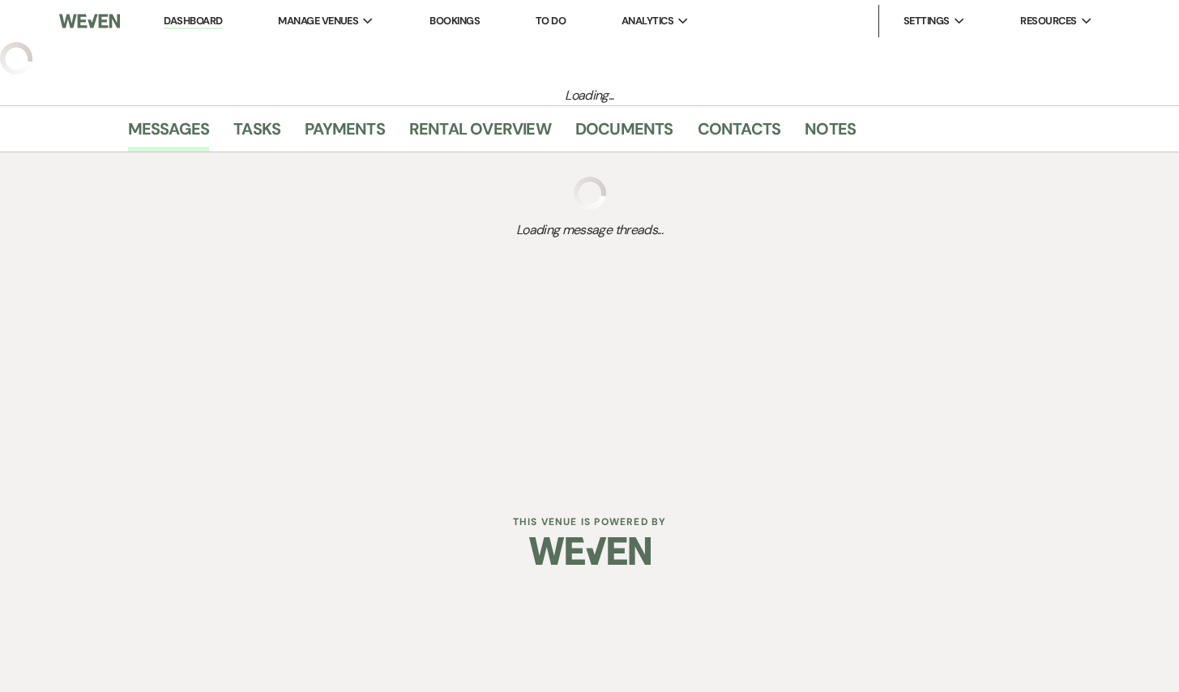
select select "5"
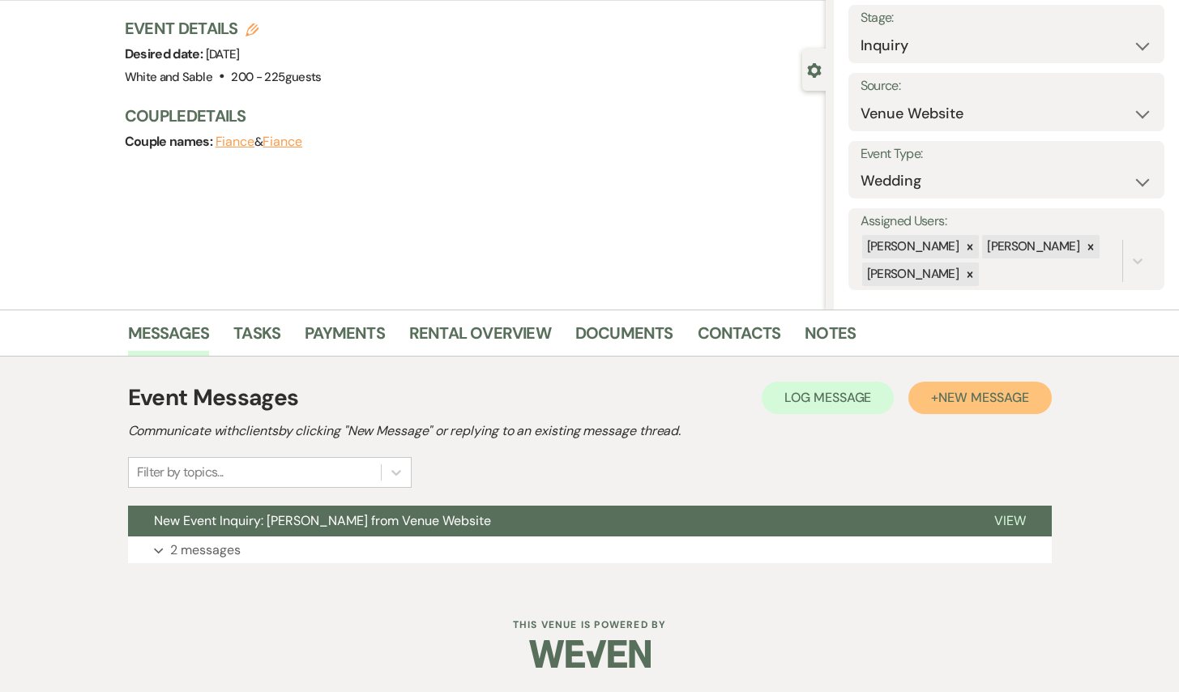
click at [997, 402] on span "New Message" at bounding box center [983, 397] width 90 height 17
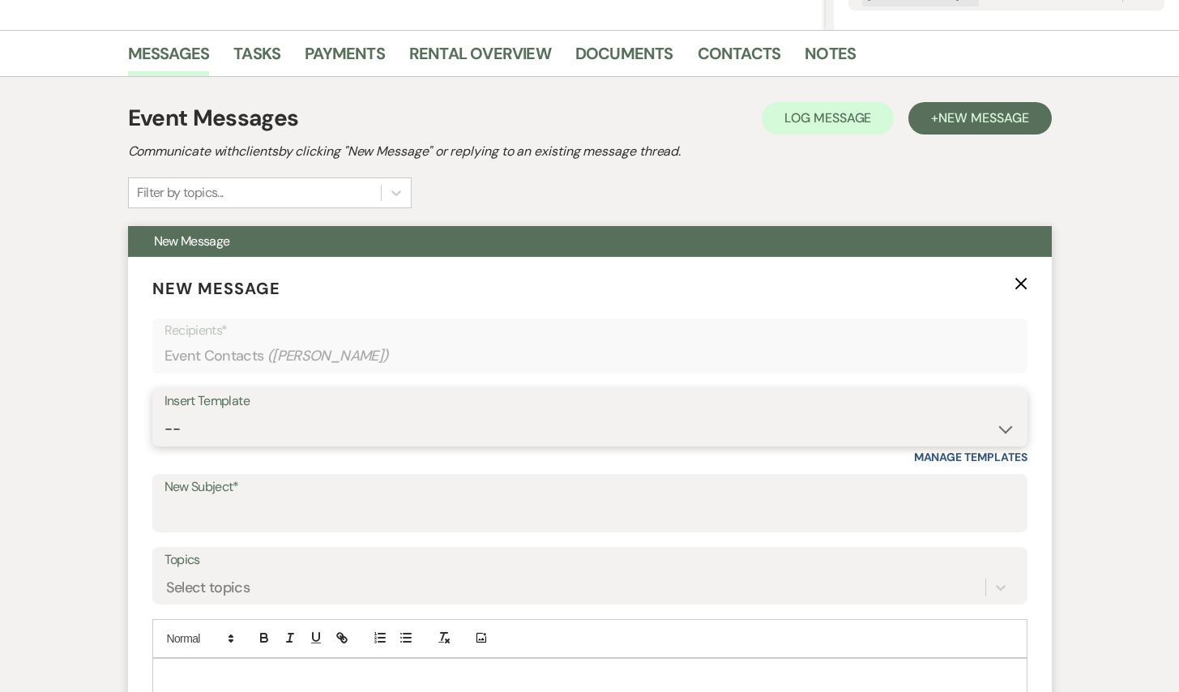
click at [376, 429] on select "-- Inquiry Response (Venue Guide) Schedule - Venue Tour Appt Confirmation Sched…" at bounding box center [589, 429] width 851 height 32
select select "5948"
click at [164, 413] on select "-- Inquiry Response (Venue Guide) Schedule - Venue Tour Appt Confirmation Sched…" at bounding box center [589, 429] width 851 height 32
type input "Interactive 3-D Virtual Tour of White & Sable 🤍🖤"
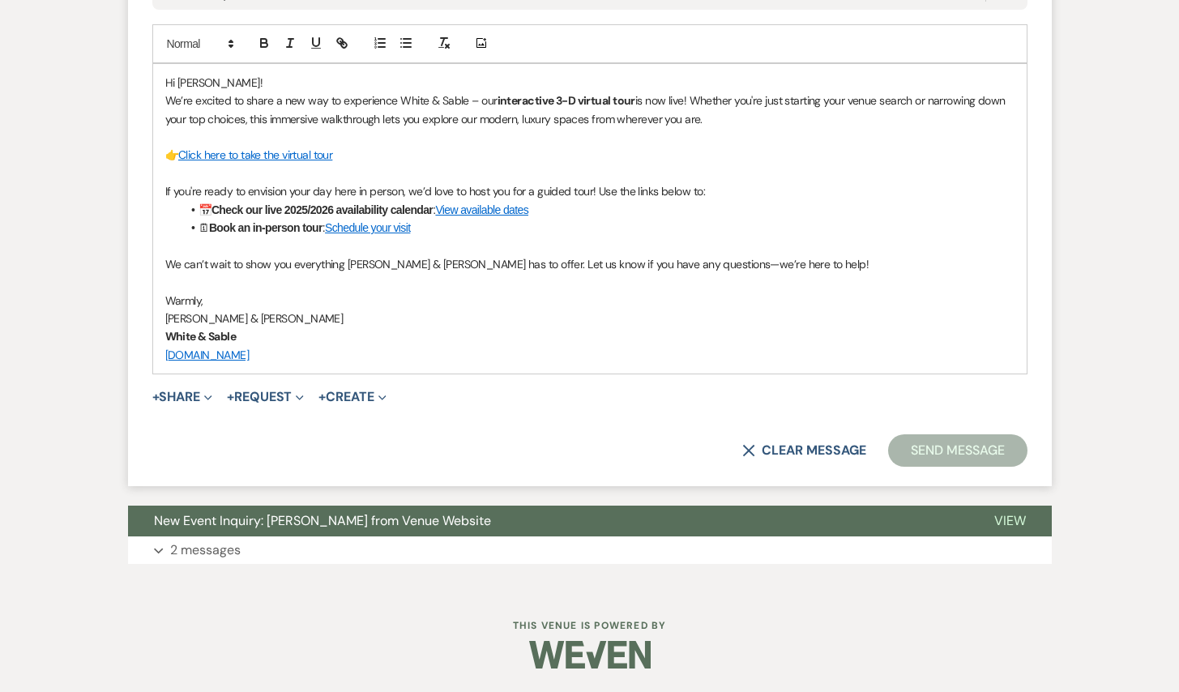
click at [969, 441] on button "Send Message" at bounding box center [957, 450] width 139 height 32
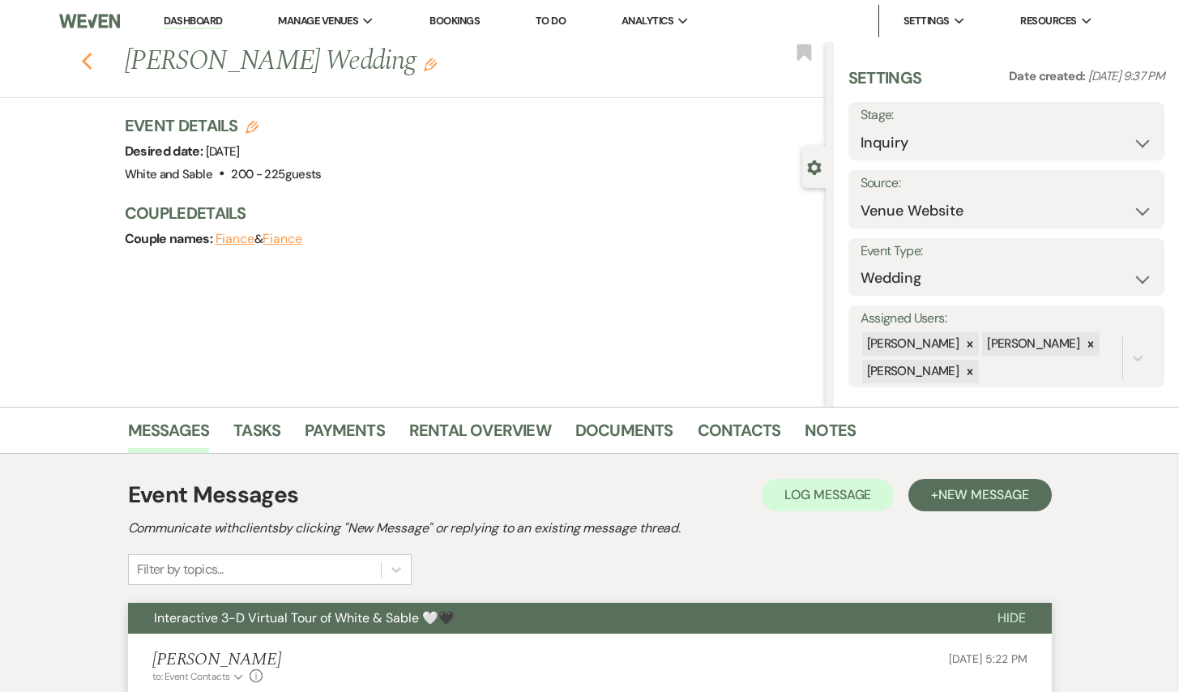
click at [84, 62] on use "button" at bounding box center [86, 62] width 11 height 18
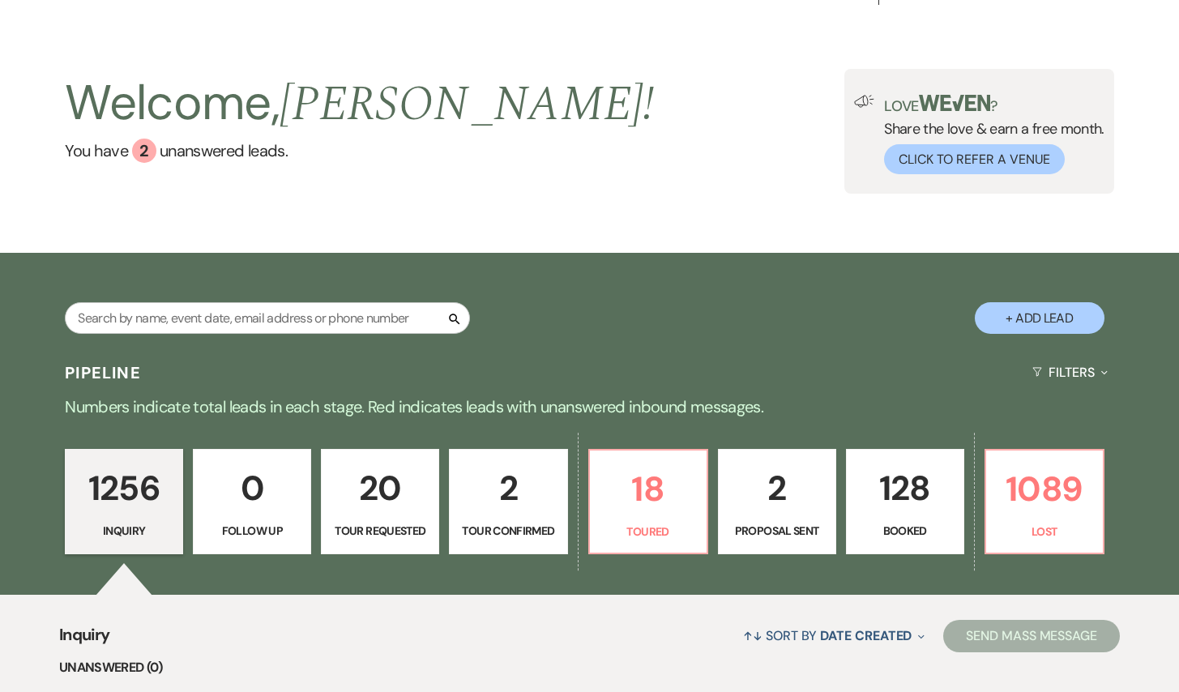
scroll to position [22, 0]
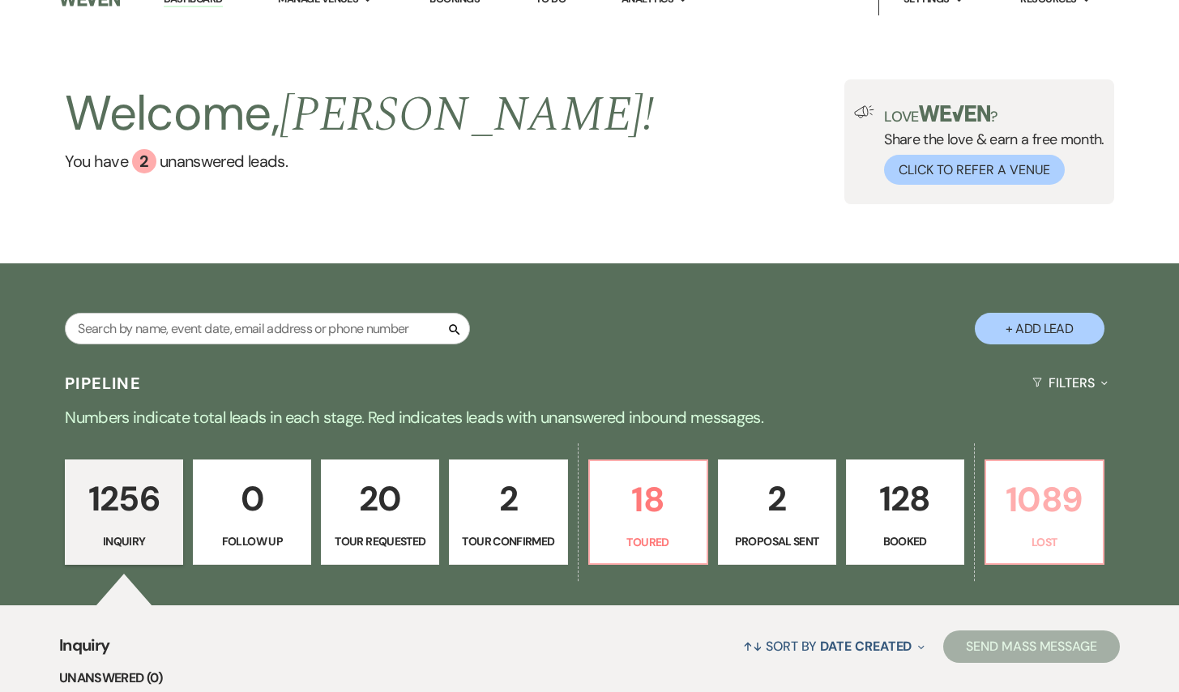
click at [1079, 509] on p "1089" at bounding box center [1044, 499] width 97 height 54
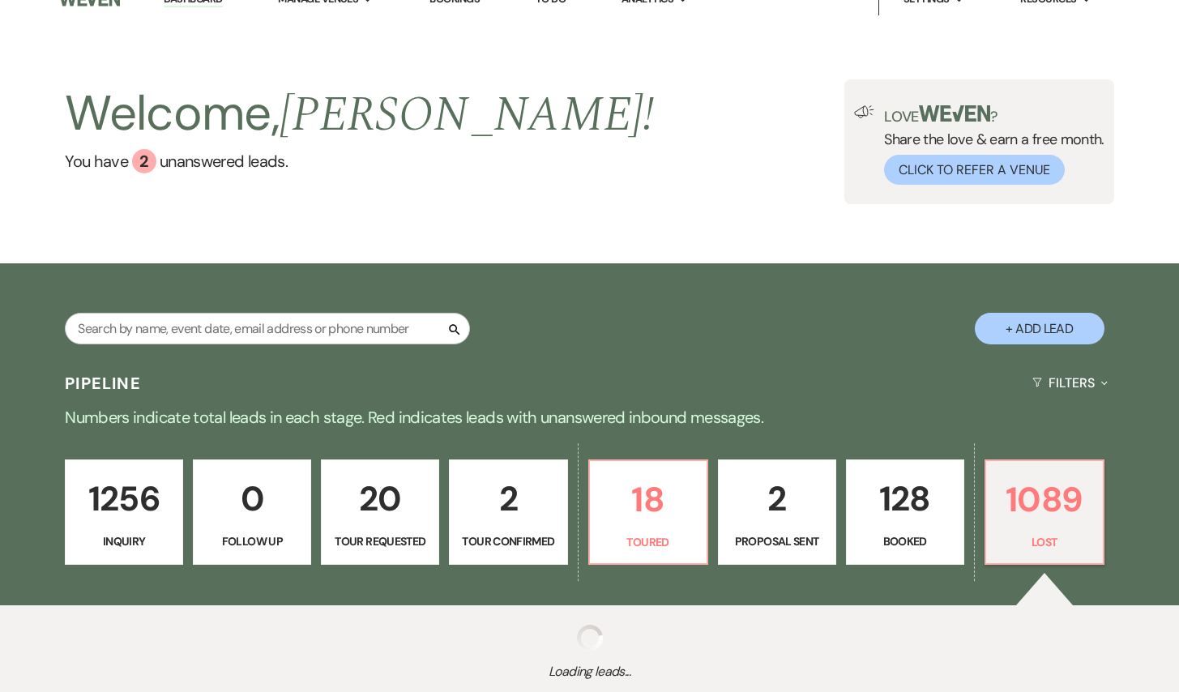
scroll to position [135, 0]
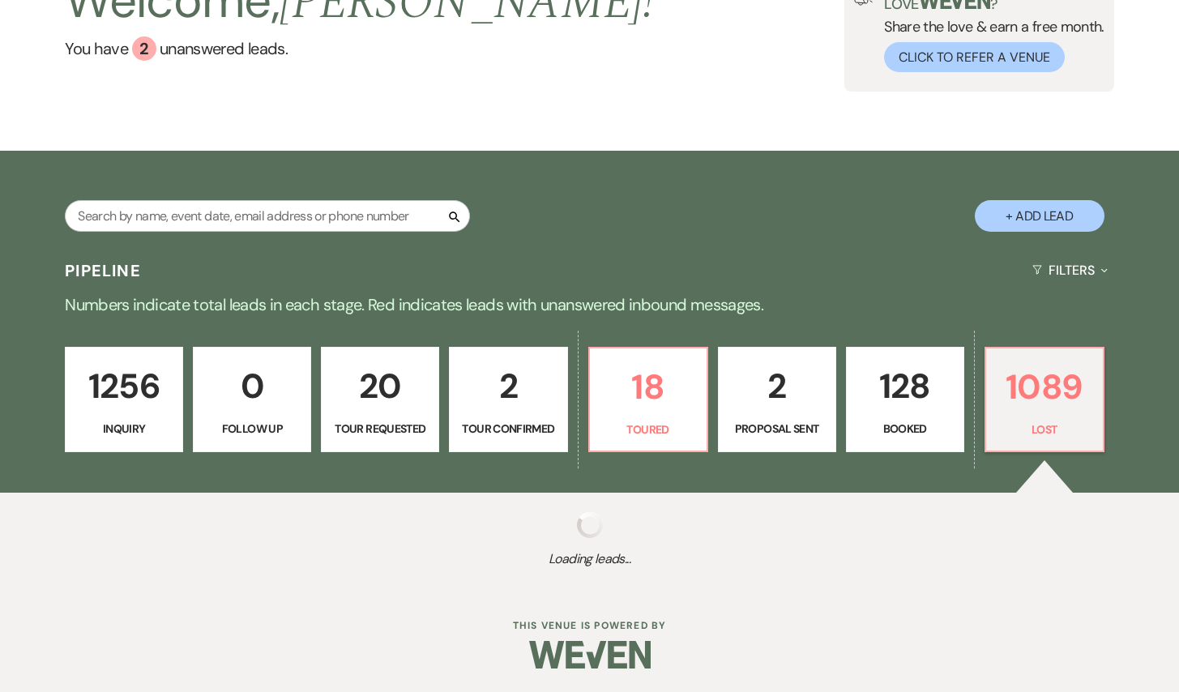
select select "8"
select select "1"
select select "8"
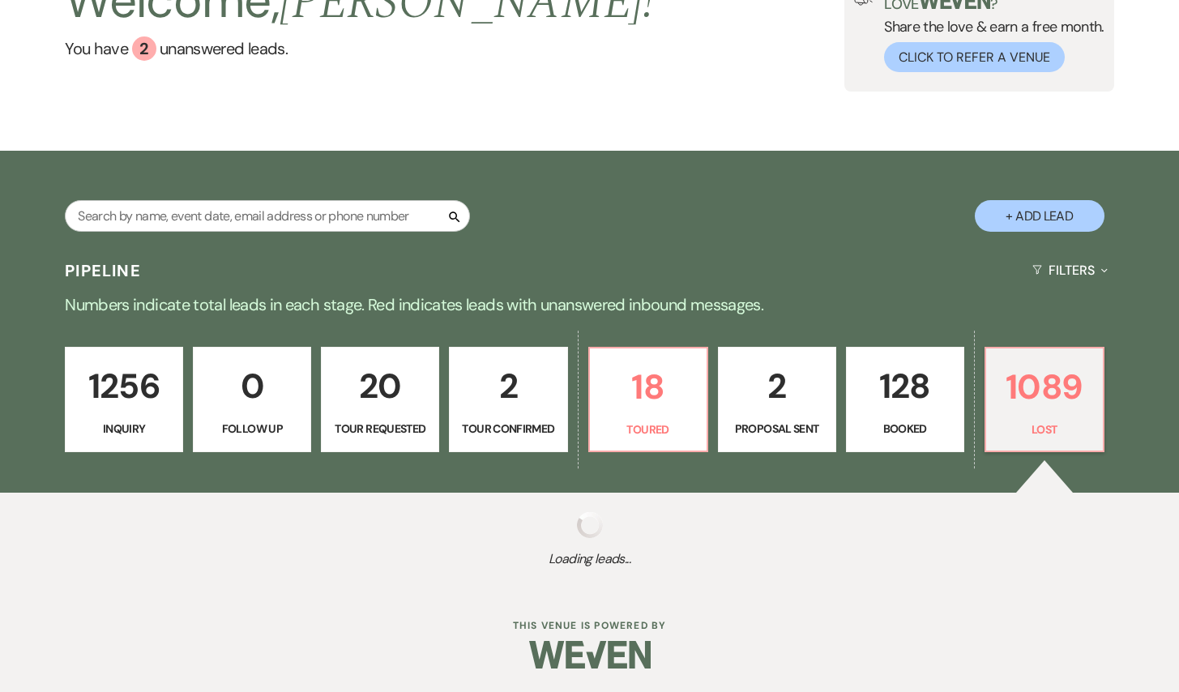
select select "6"
select select "8"
select select "6"
select select "8"
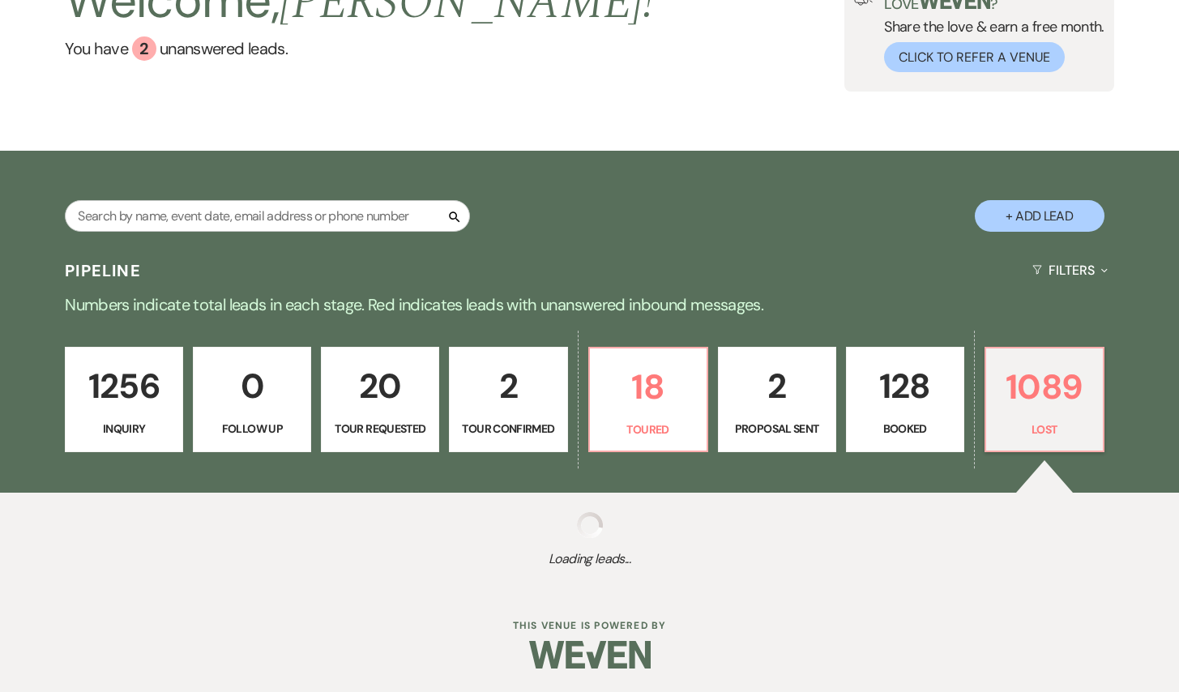
select select "8"
select select "1"
select select "8"
select select "6"
select select "8"
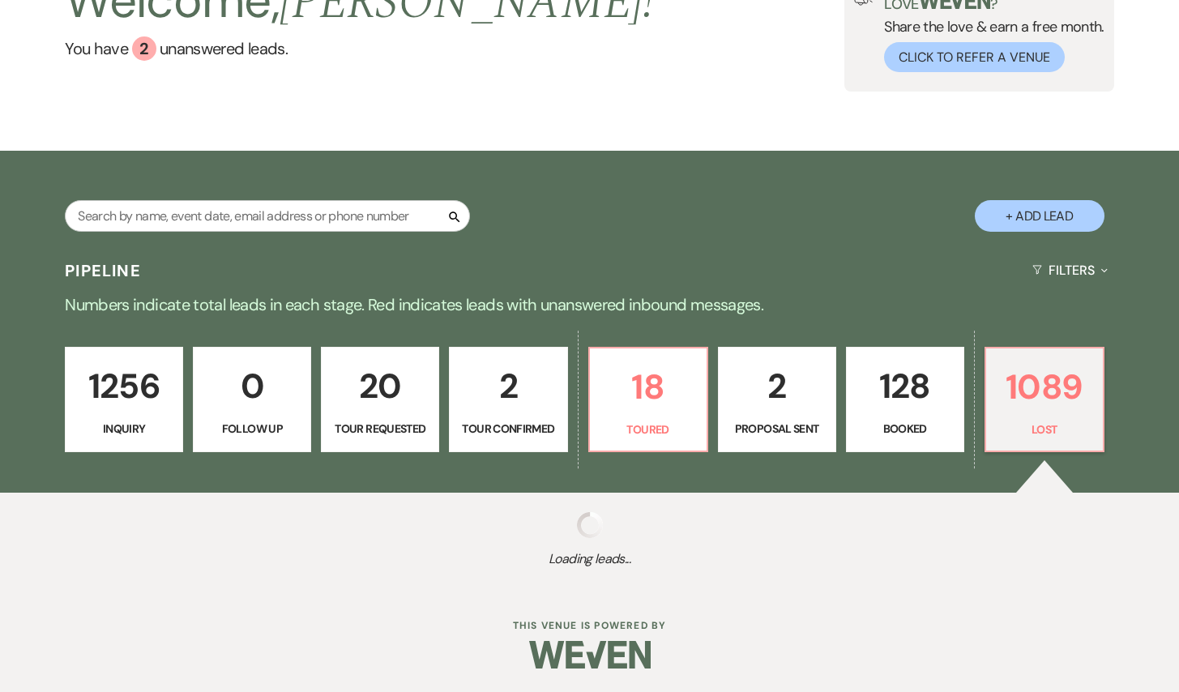
select select "7"
select select "8"
select select "6"
select select "8"
select select "7"
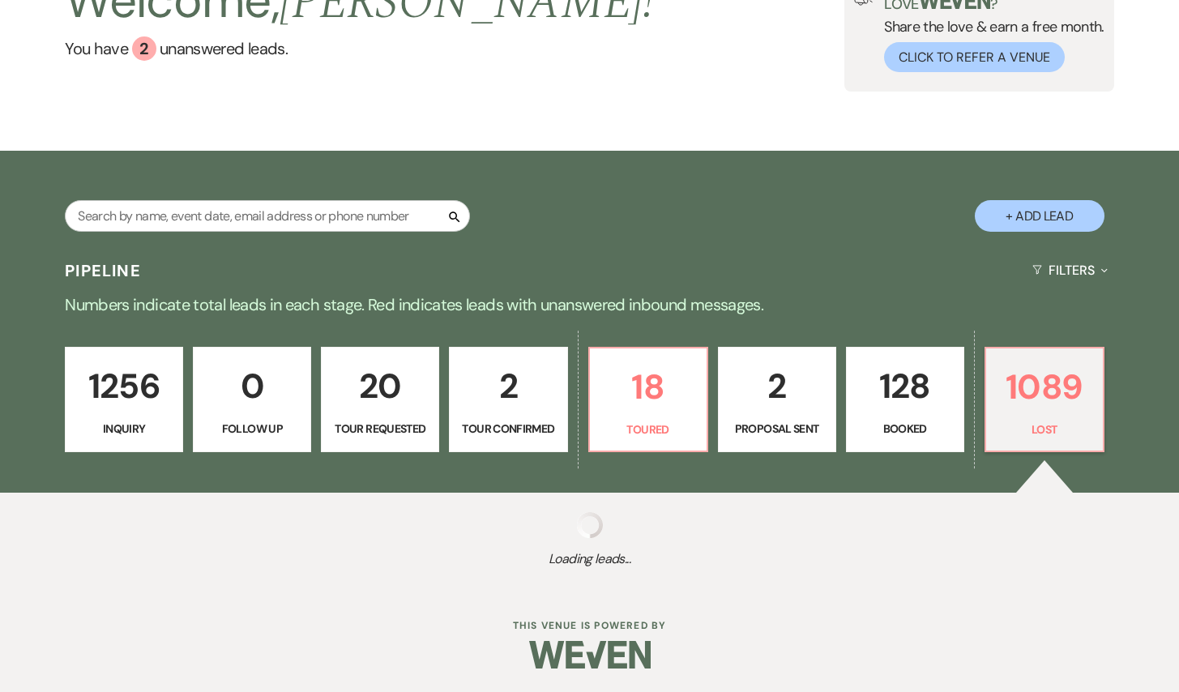
select select "8"
select select "5"
select select "8"
select select "6"
select select "8"
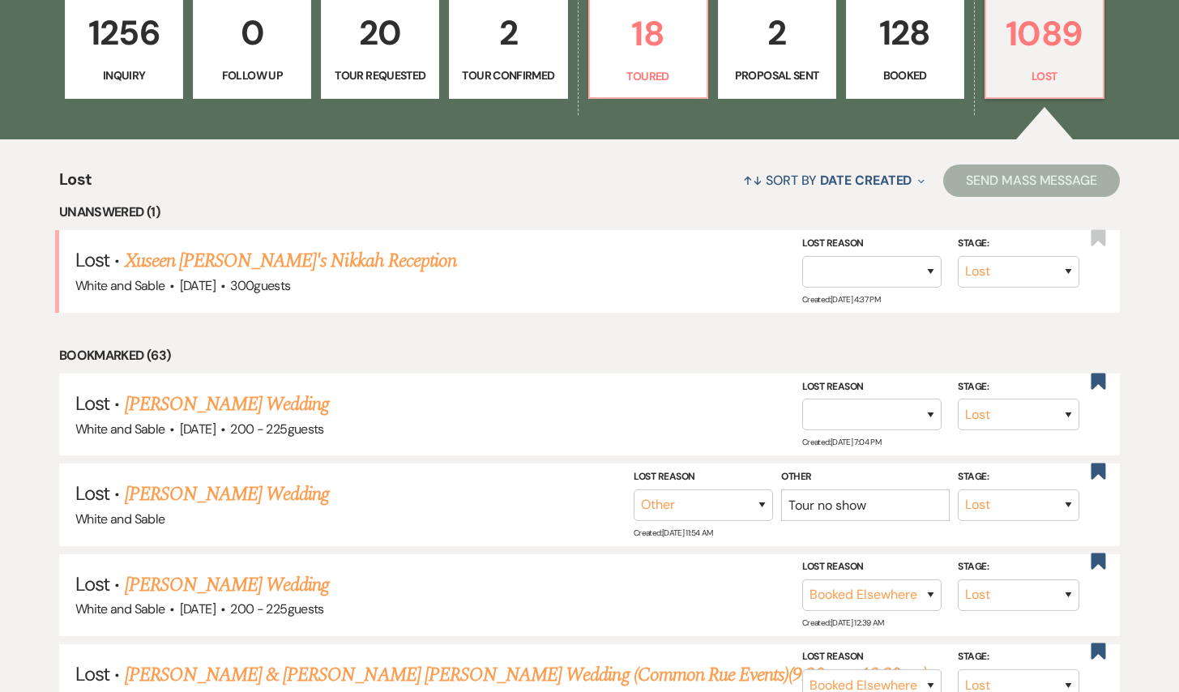
scroll to position [493, 0]
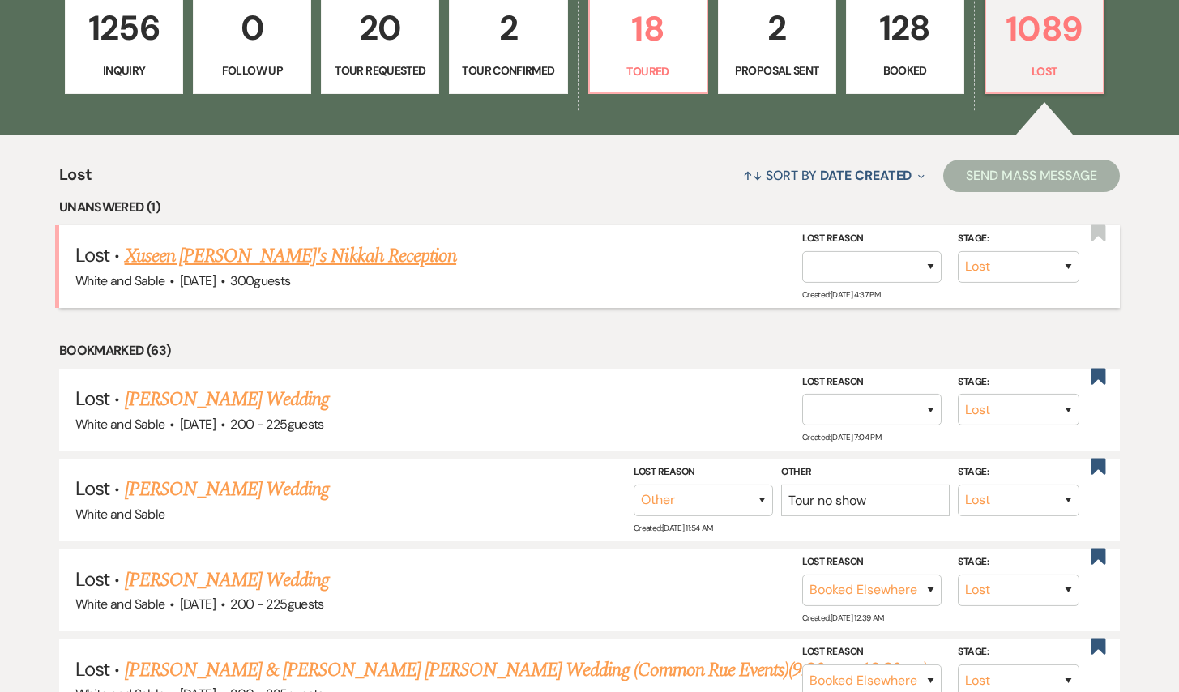
click at [347, 254] on link "Xuseen [PERSON_NAME]'s Nikkah Reception" at bounding box center [291, 255] width 332 height 29
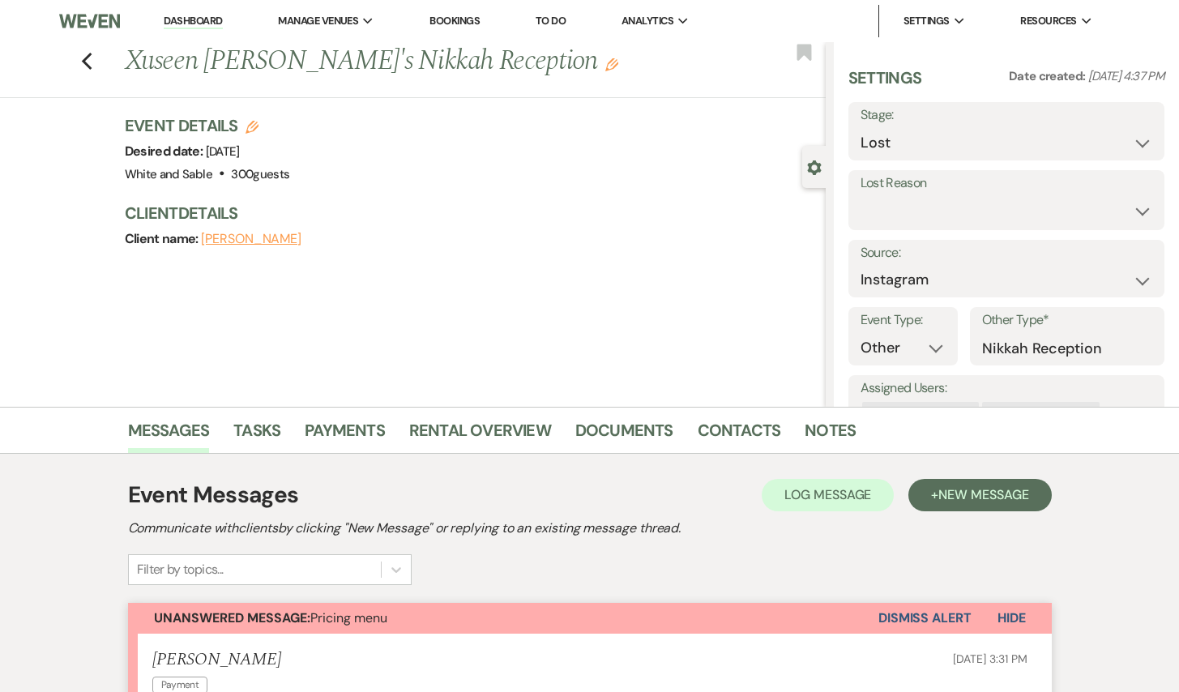
click at [932, 617] on button "Dismiss Alert" at bounding box center [924, 618] width 93 height 31
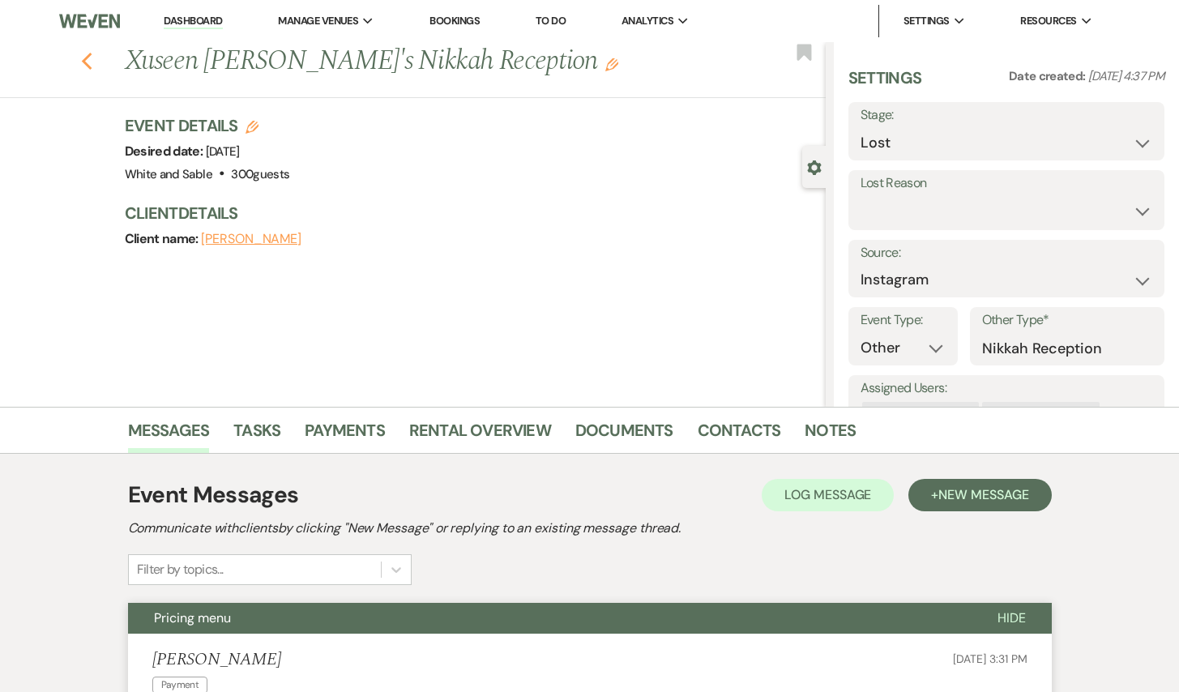
click at [86, 62] on icon "Previous" at bounding box center [87, 61] width 12 height 19
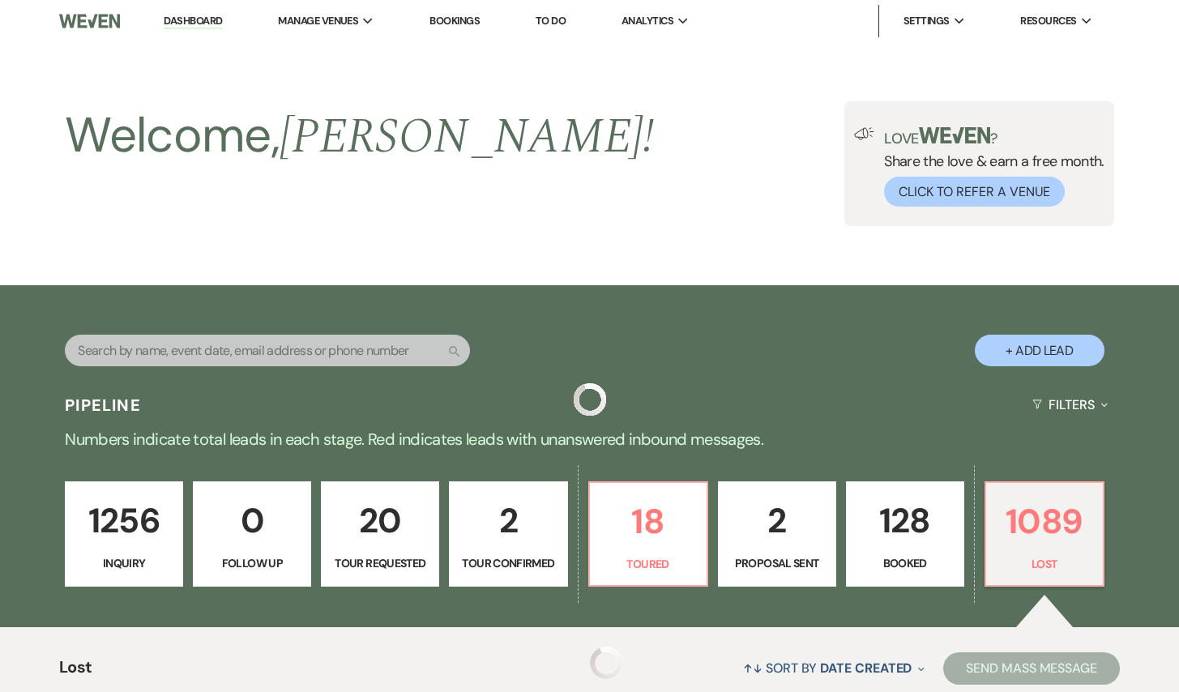
scroll to position [493, 0]
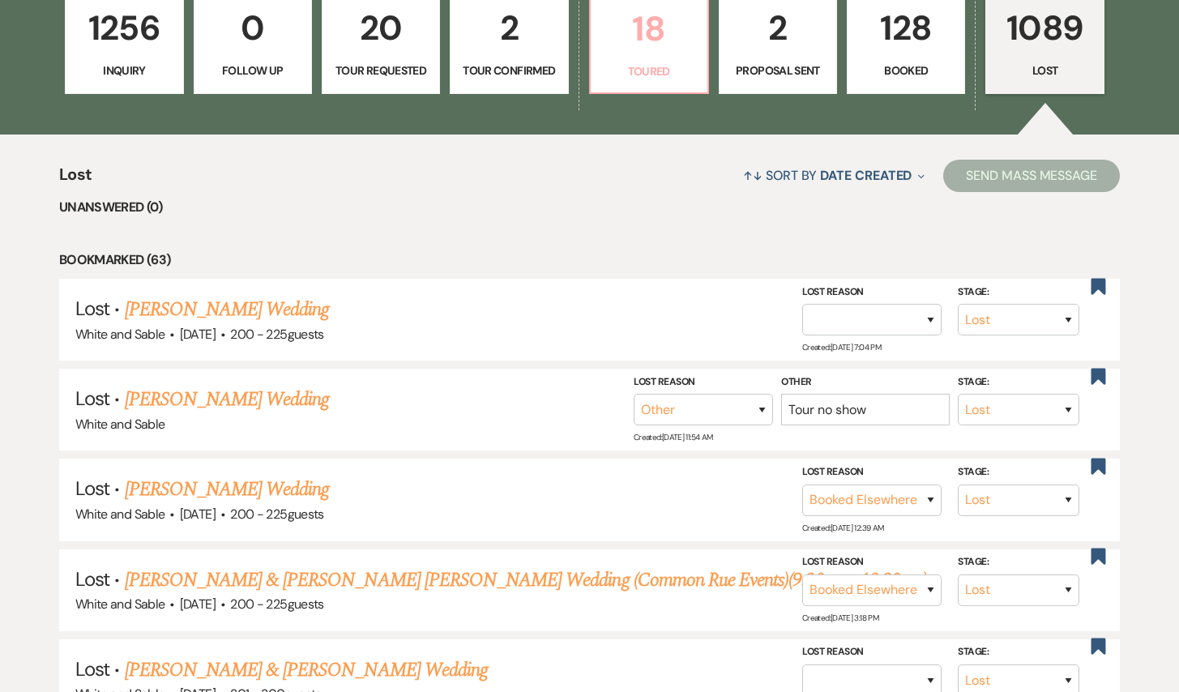
click at [651, 70] on p "Toured" at bounding box center [648, 71] width 97 height 18
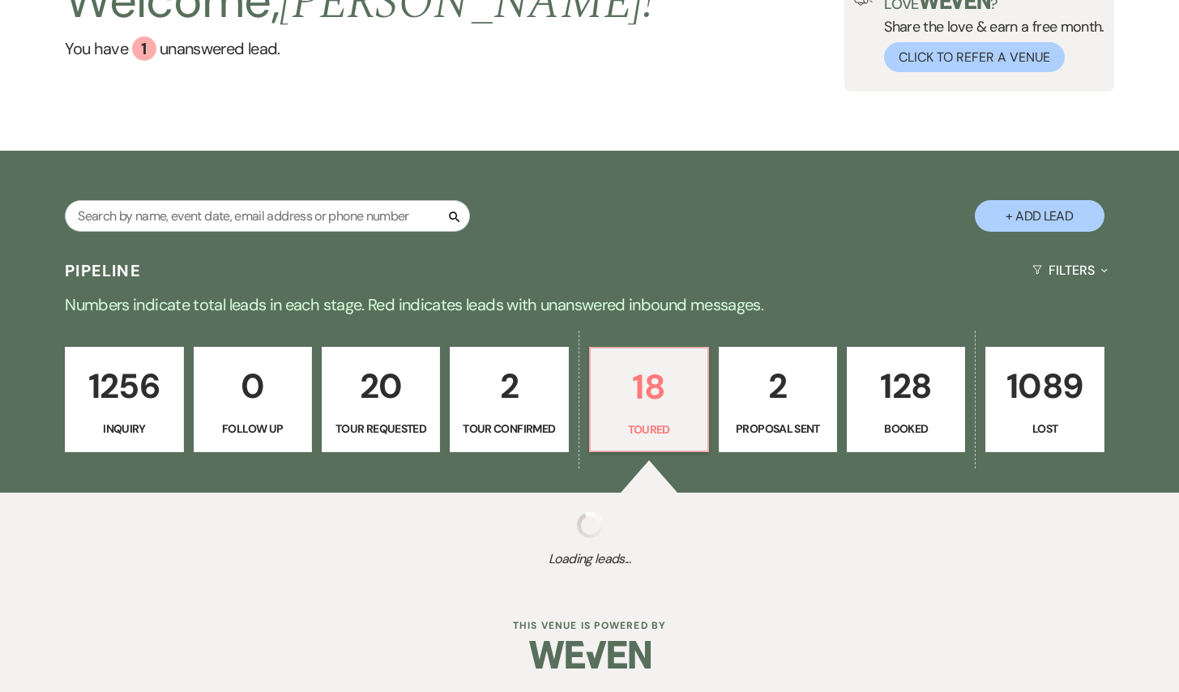
scroll to position [493, 0]
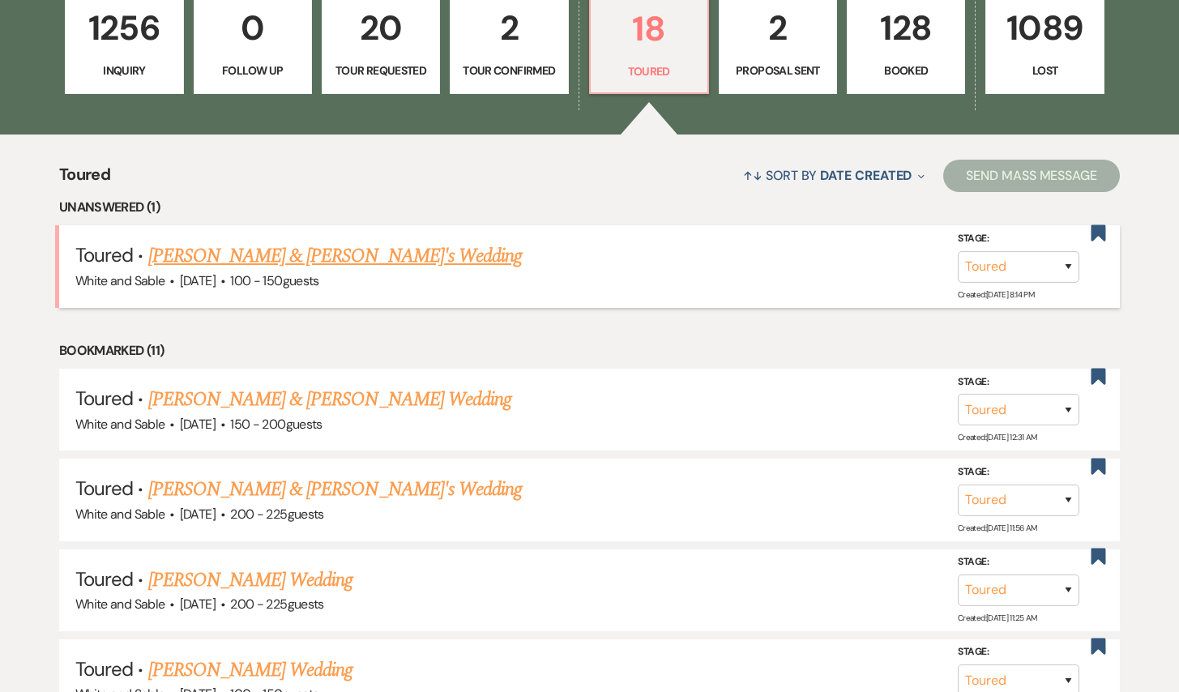
click at [369, 263] on link "[PERSON_NAME] & [PERSON_NAME]'s Wedding" at bounding box center [335, 255] width 374 height 29
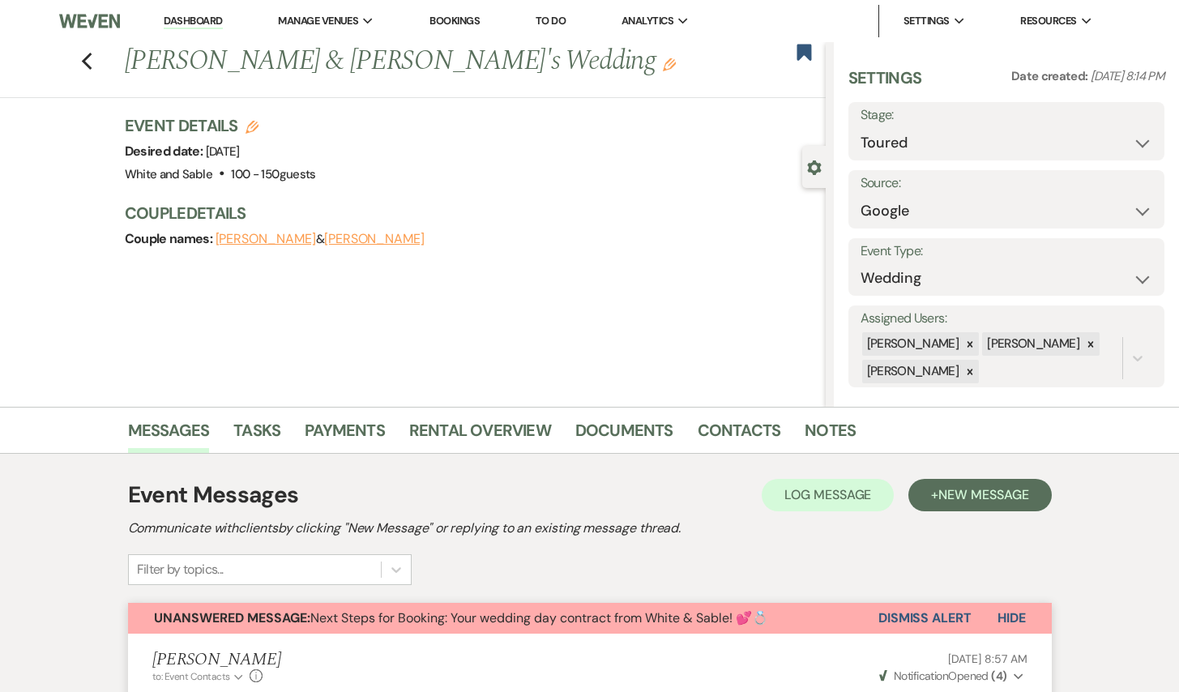
click at [893, 619] on button "Dismiss Alert" at bounding box center [924, 618] width 93 height 31
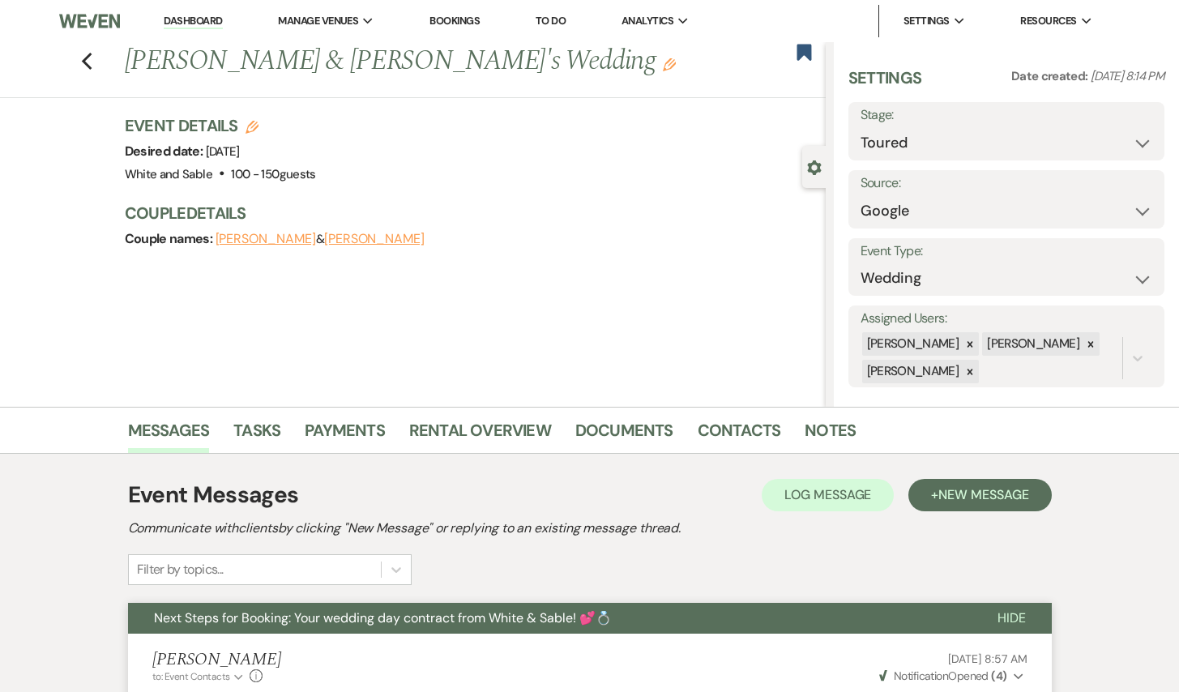
click at [79, 53] on div "Previous [PERSON_NAME] & [PERSON_NAME]'s Wedding Edit Bookmark" at bounding box center [409, 70] width 834 height 56
click at [801, 58] on use "button" at bounding box center [803, 52] width 15 height 16
click at [88, 62] on icon "Previous" at bounding box center [87, 61] width 12 height 19
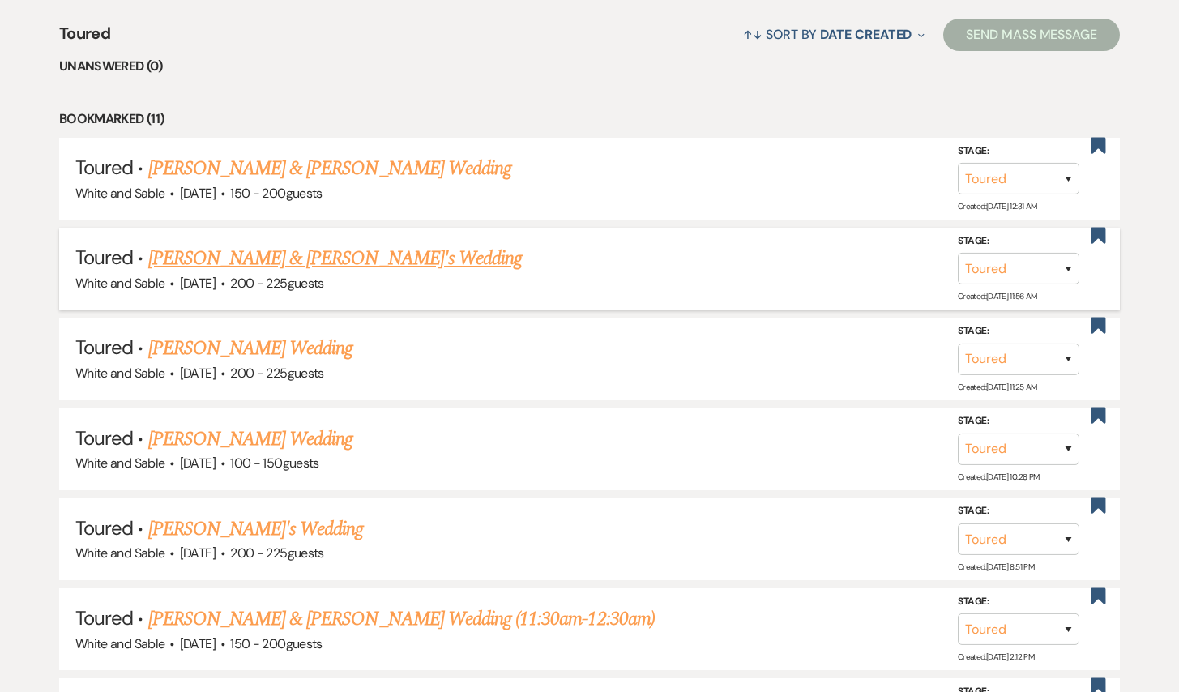
scroll to position [653, 0]
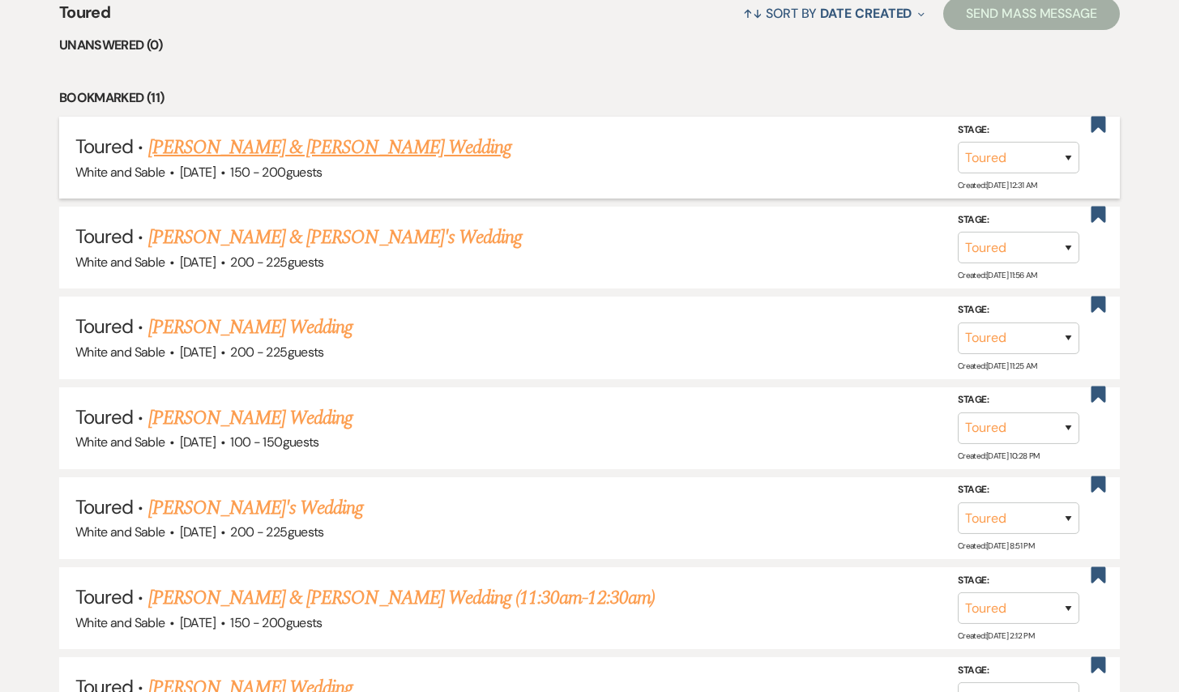
click at [326, 157] on link "[PERSON_NAME] & [PERSON_NAME] Wedding" at bounding box center [329, 147] width 363 height 29
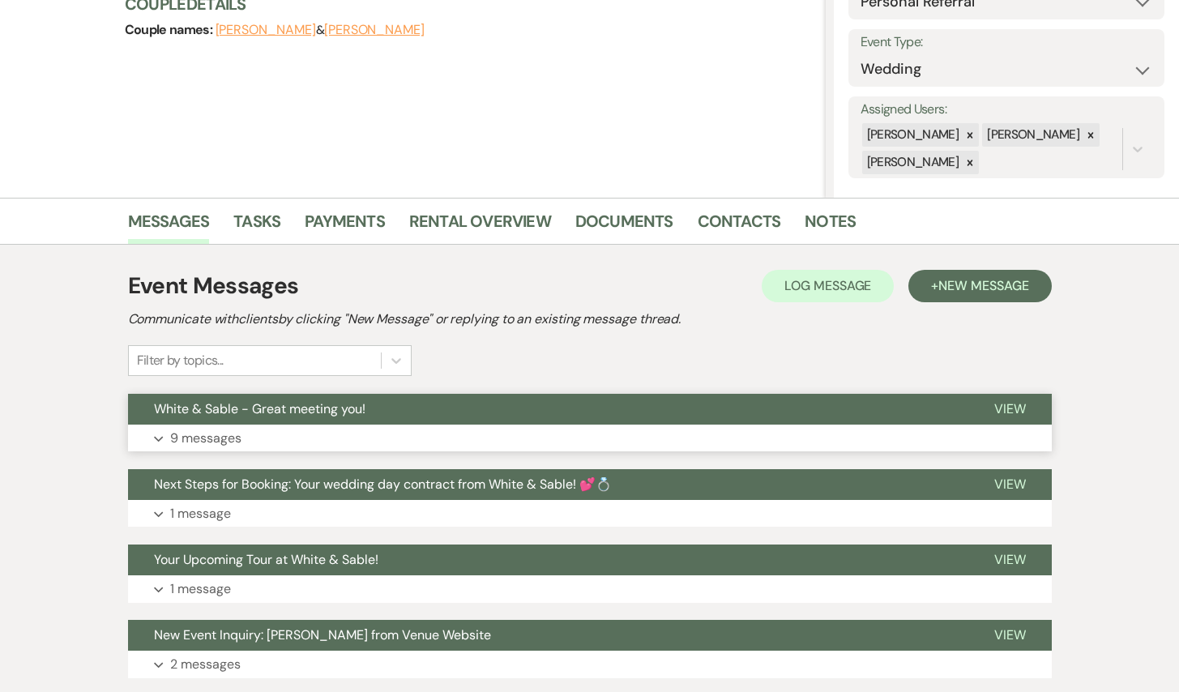
click at [352, 414] on span "White & Sable - Great meeting you!" at bounding box center [259, 408] width 211 height 17
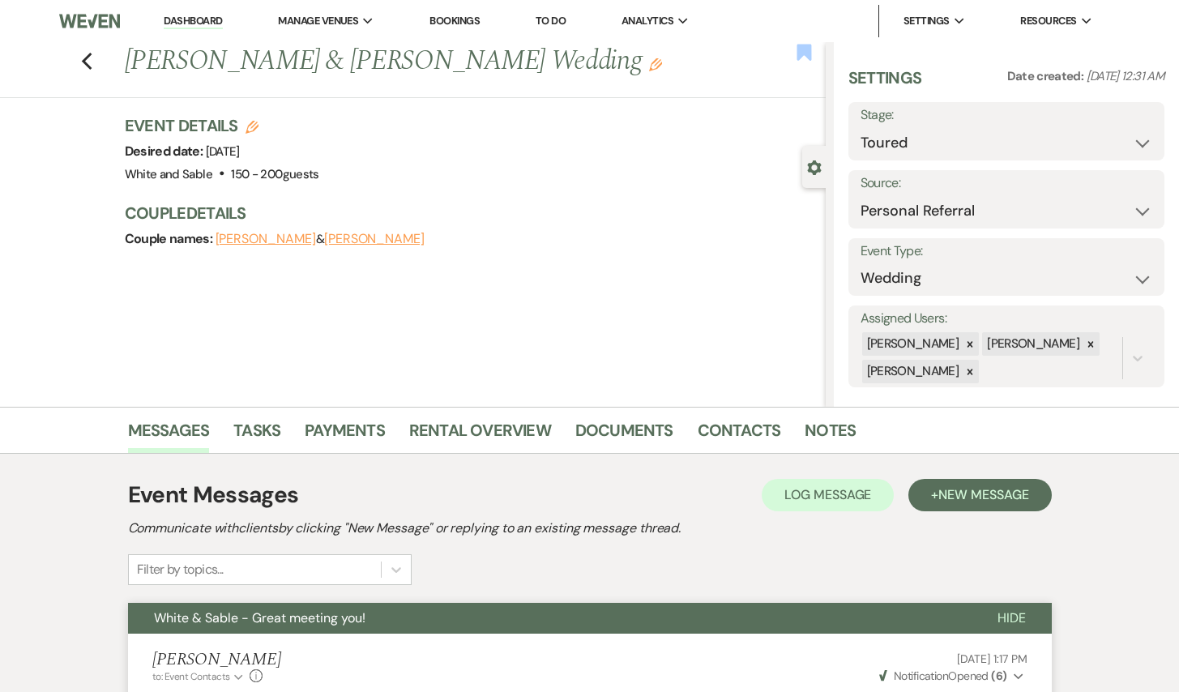
click at [803, 52] on use "button" at bounding box center [803, 52] width 15 height 16
click at [86, 62] on icon "Previous" at bounding box center [87, 61] width 12 height 19
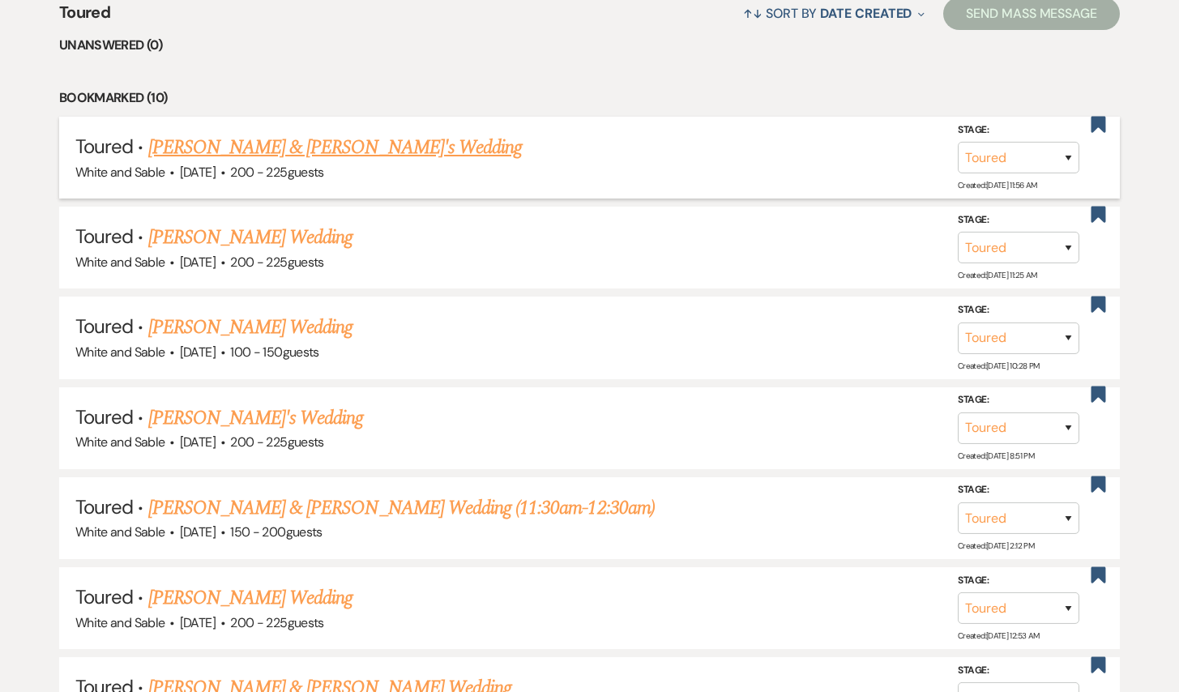
click at [280, 148] on link "[PERSON_NAME] & [PERSON_NAME]'s Wedding" at bounding box center [335, 147] width 374 height 29
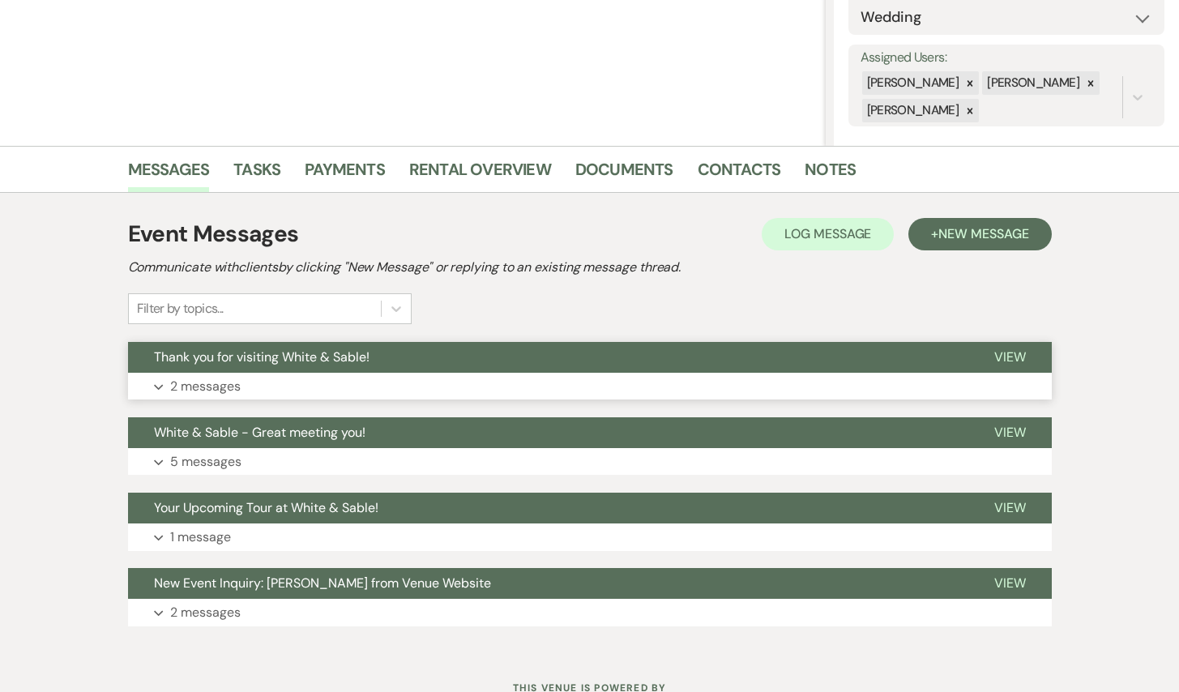
click at [349, 370] on button "Thank you for visiting White & Sable!" at bounding box center [548, 357] width 840 height 31
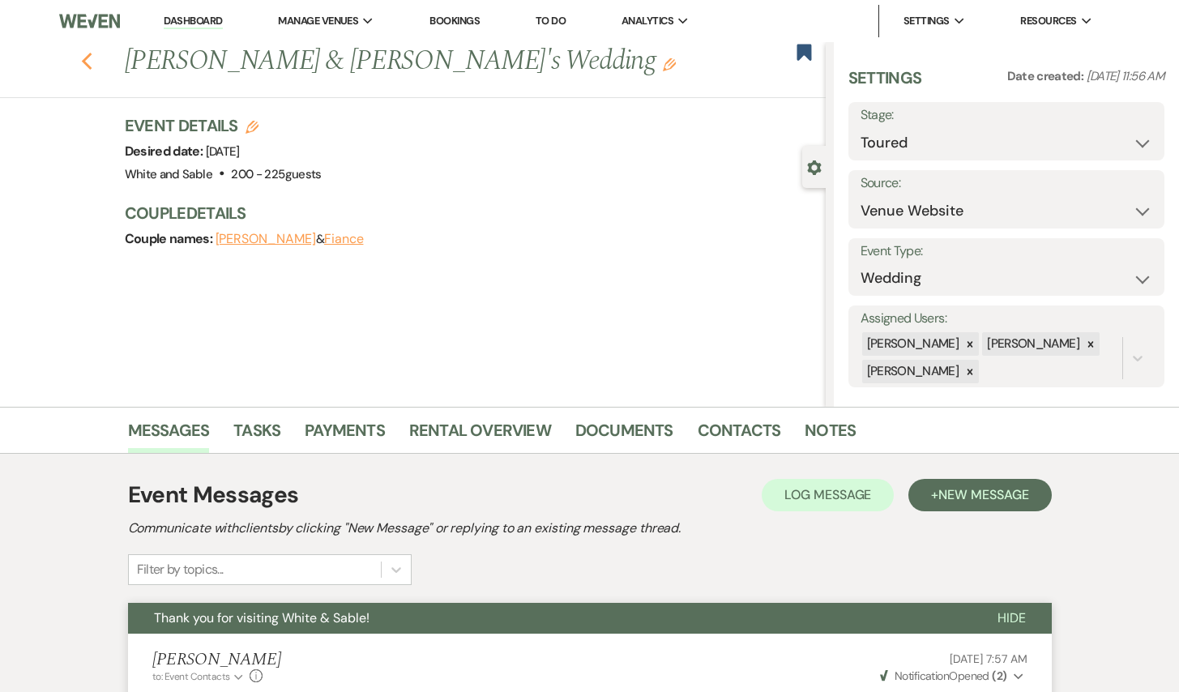
click at [86, 58] on use "button" at bounding box center [86, 62] width 11 height 18
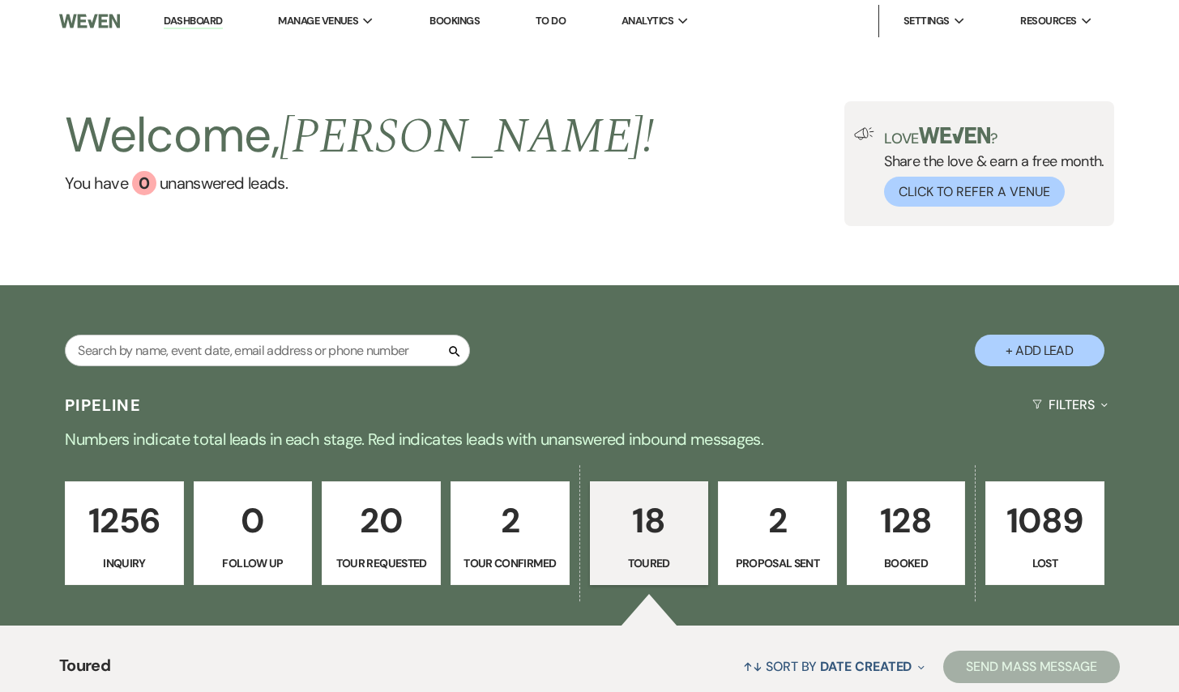
click at [181, 11] on li "Dashboard" at bounding box center [193, 21] width 75 height 32
click at [181, 21] on link "Dashboard" at bounding box center [193, 21] width 58 height 15
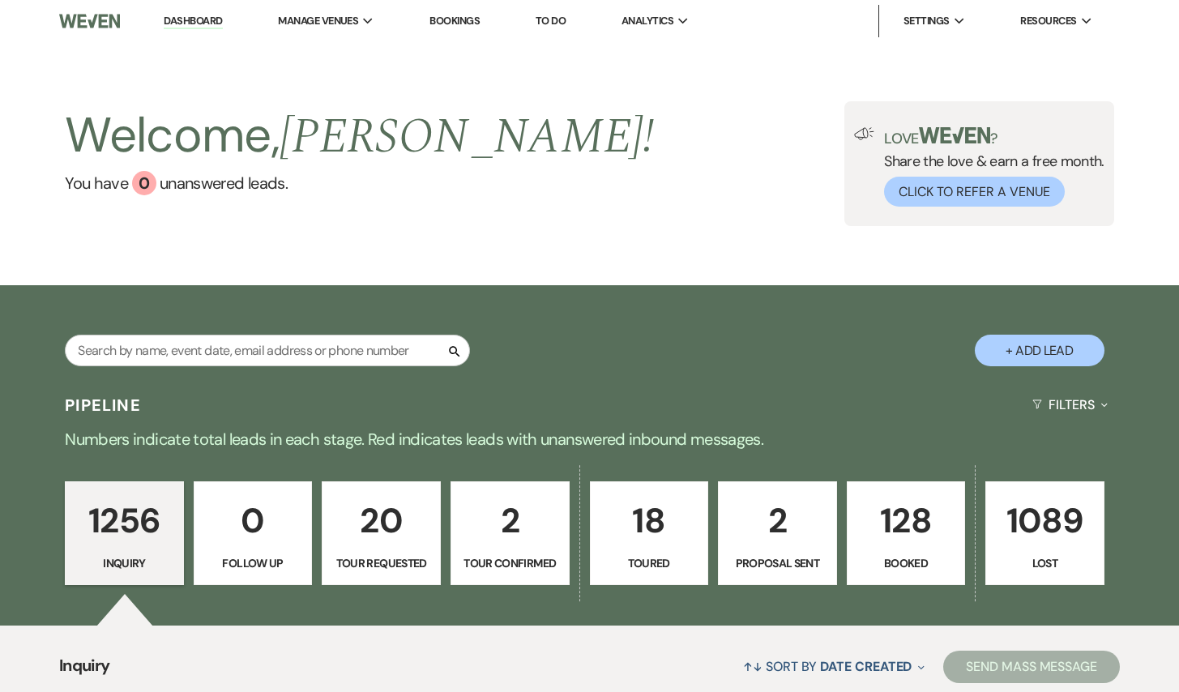
click at [216, 24] on link "Dashboard" at bounding box center [193, 21] width 58 height 15
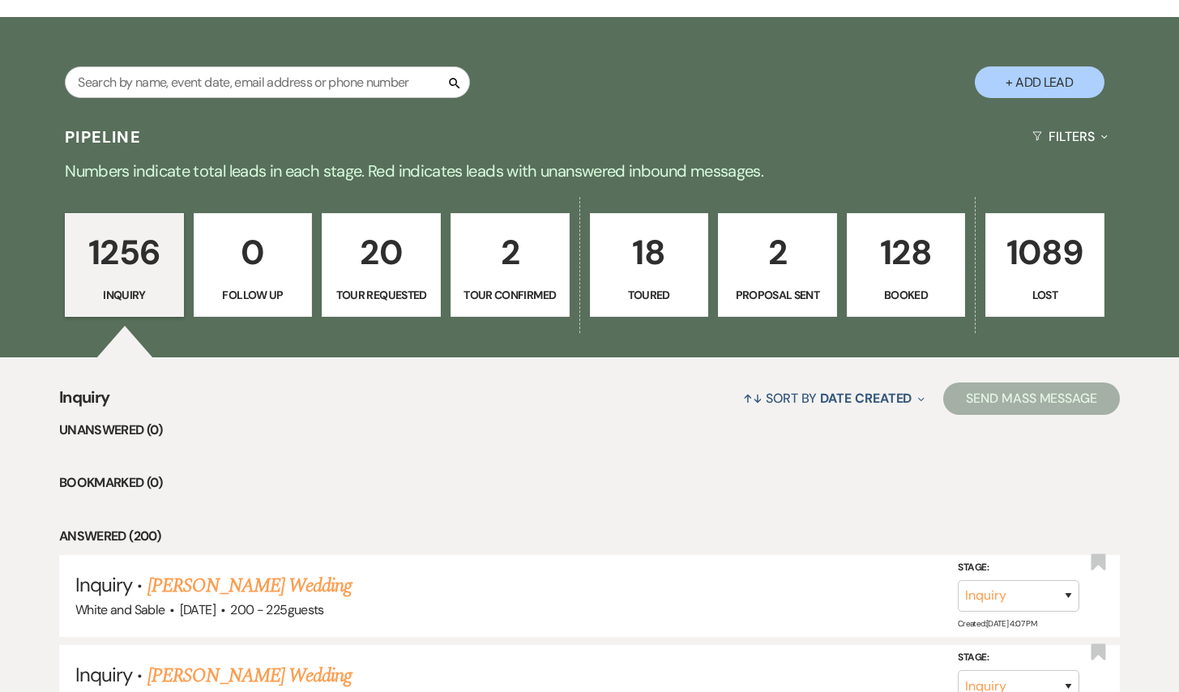
scroll to position [280, 0]
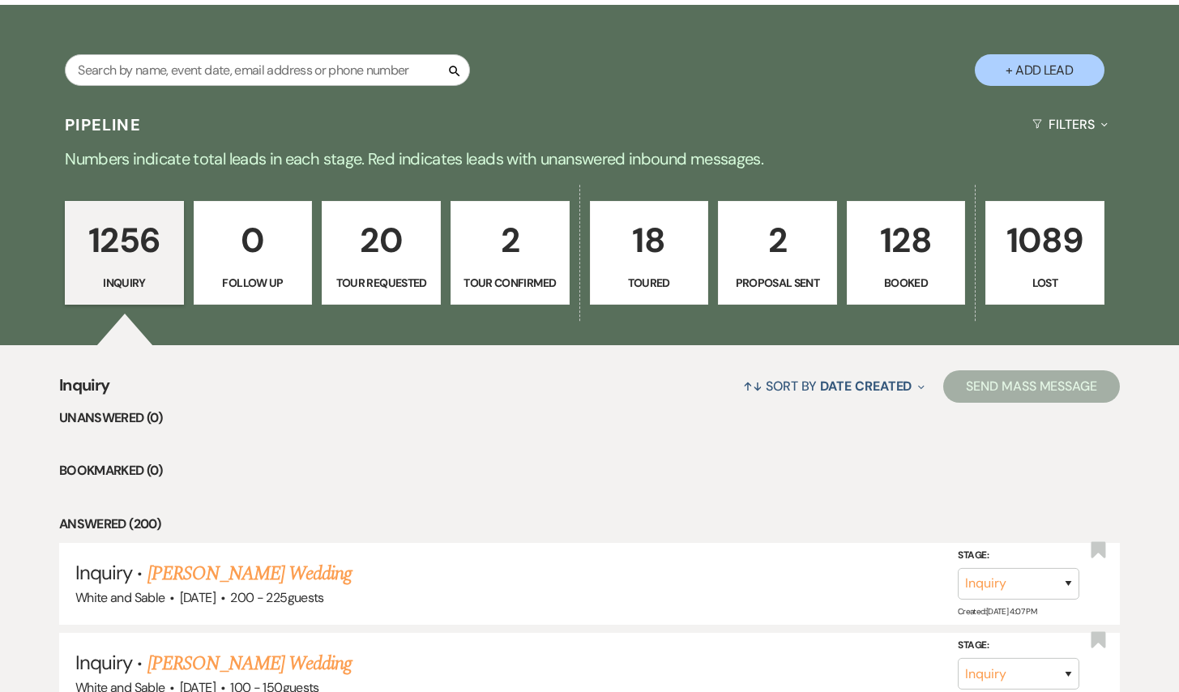
click at [383, 263] on p "20" at bounding box center [381, 240] width 98 height 54
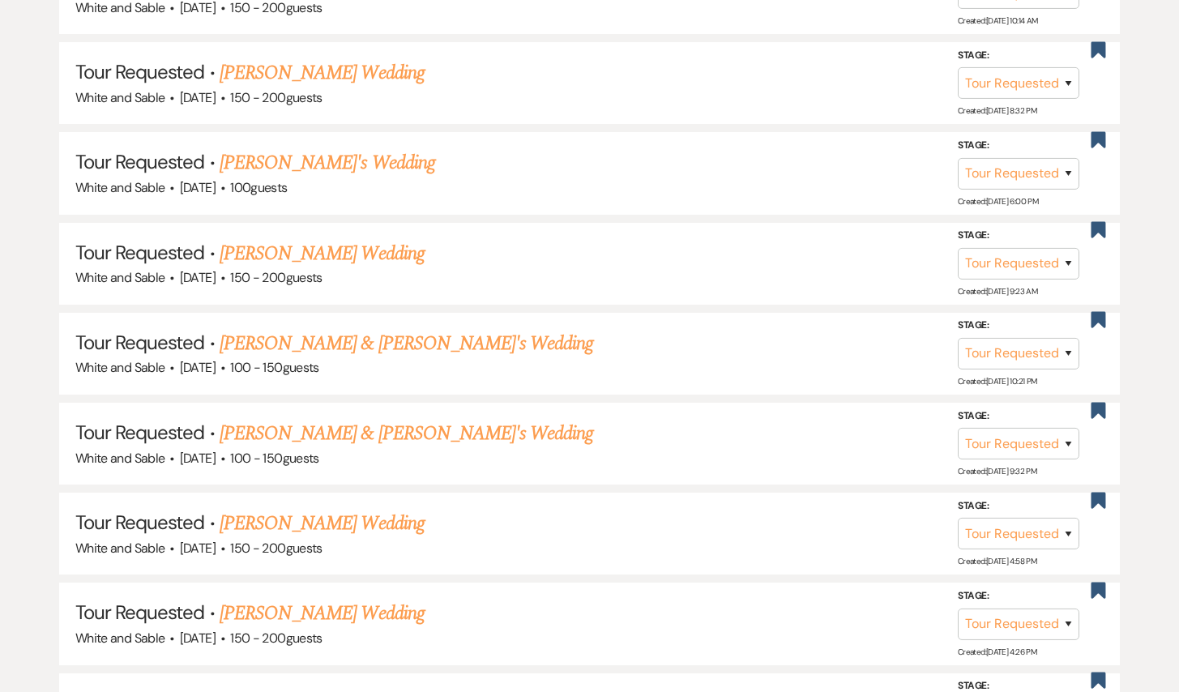
scroll to position [1287, 0]
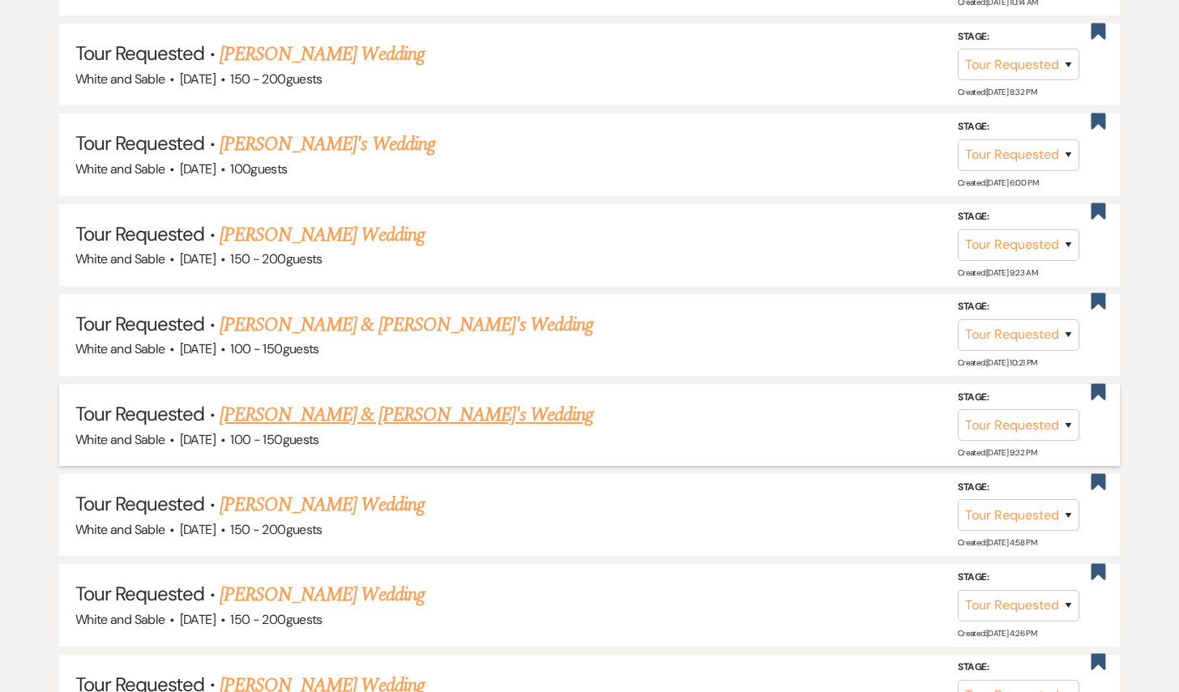
click at [412, 403] on link "[PERSON_NAME] & [PERSON_NAME]'s Wedding" at bounding box center [407, 414] width 374 height 29
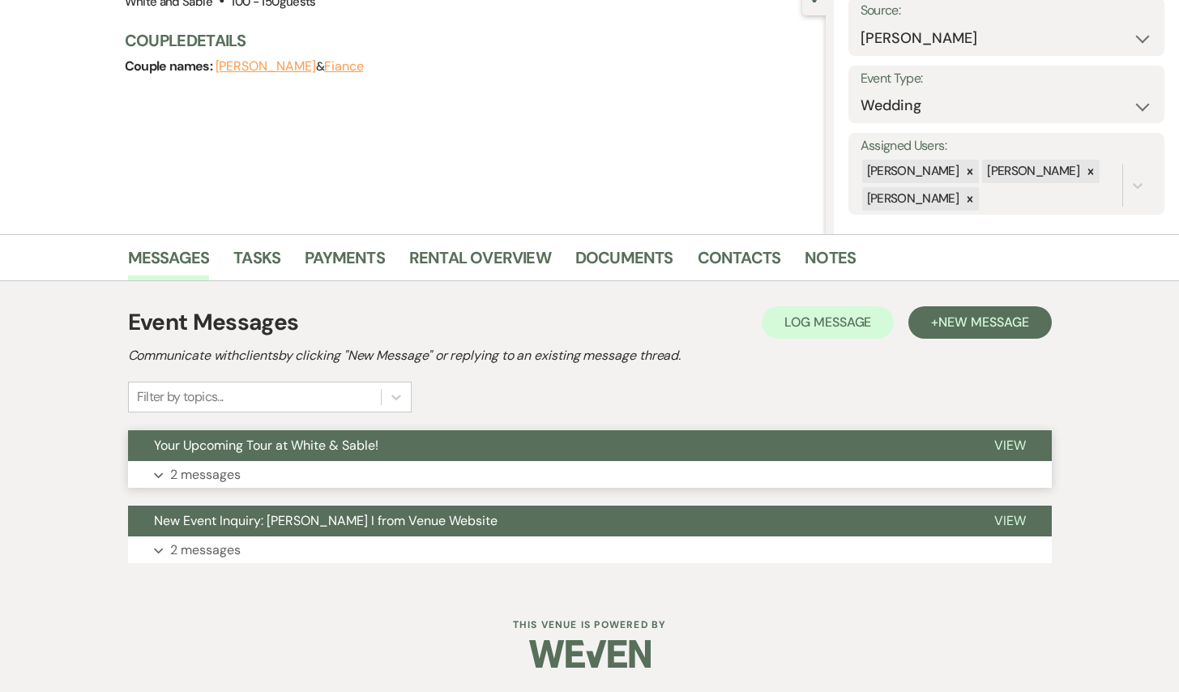
click at [467, 438] on button "Your Upcoming Tour at White & Sable!" at bounding box center [548, 445] width 840 height 31
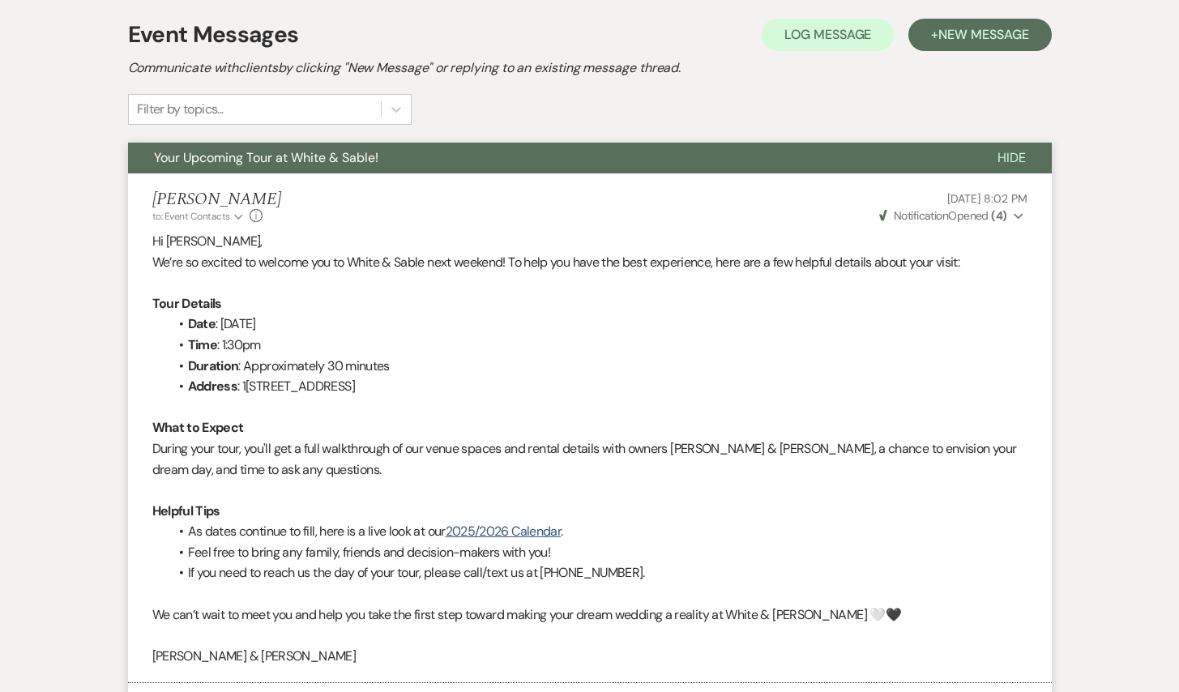
scroll to position [429, 0]
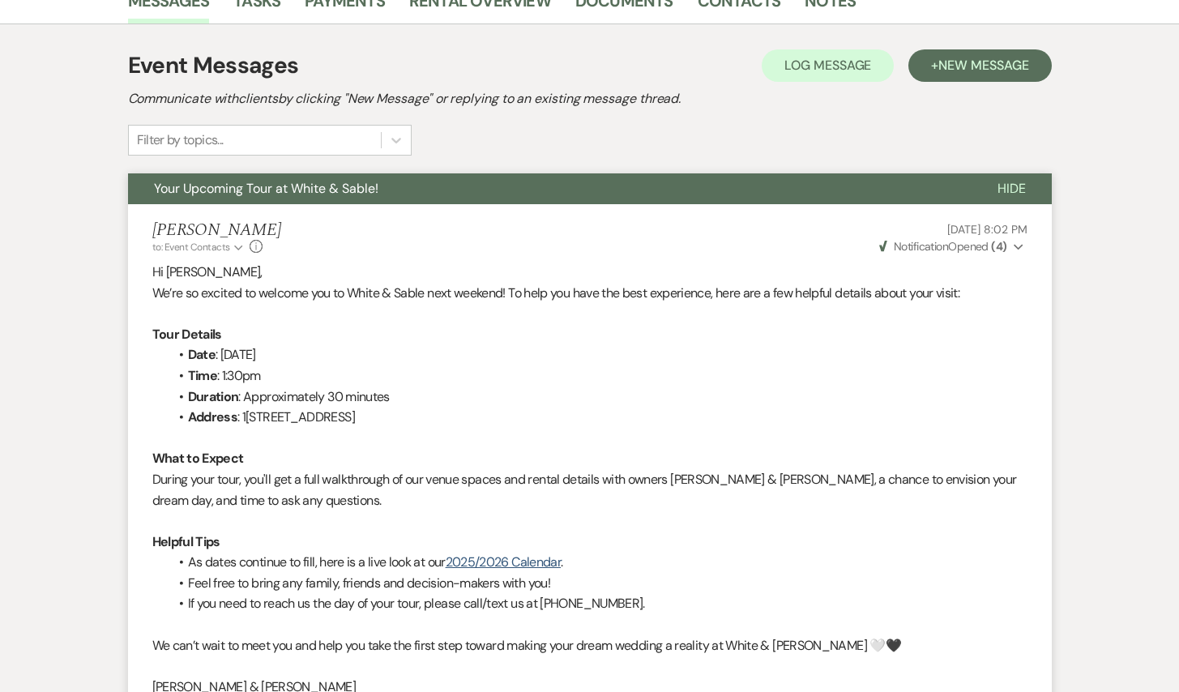
click at [433, 183] on button "Your Upcoming Tour at White & Sable!" at bounding box center [549, 188] width 843 height 31
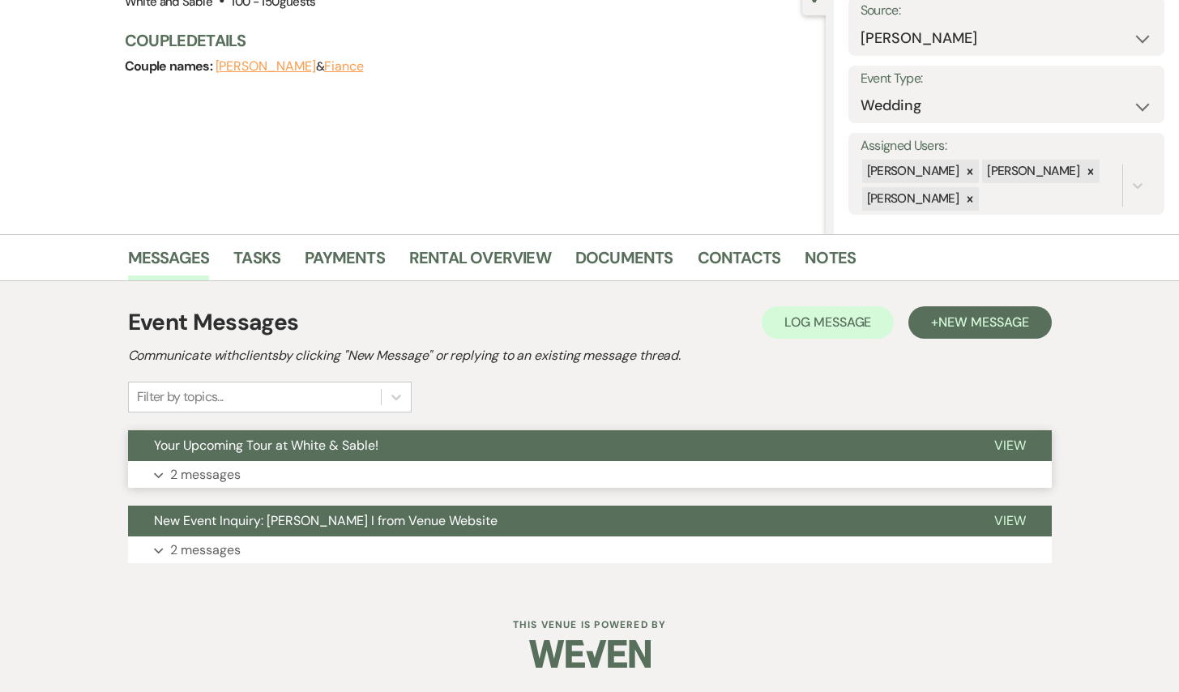
scroll to position [0, 0]
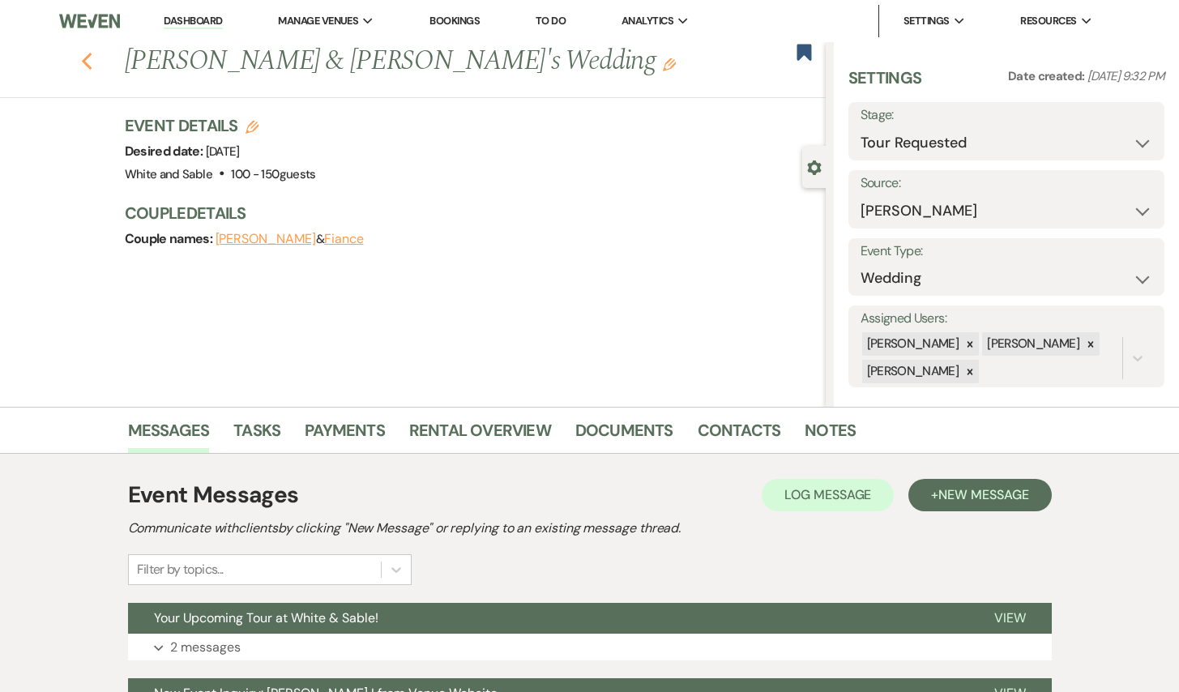
click at [86, 58] on use "button" at bounding box center [86, 62] width 11 height 18
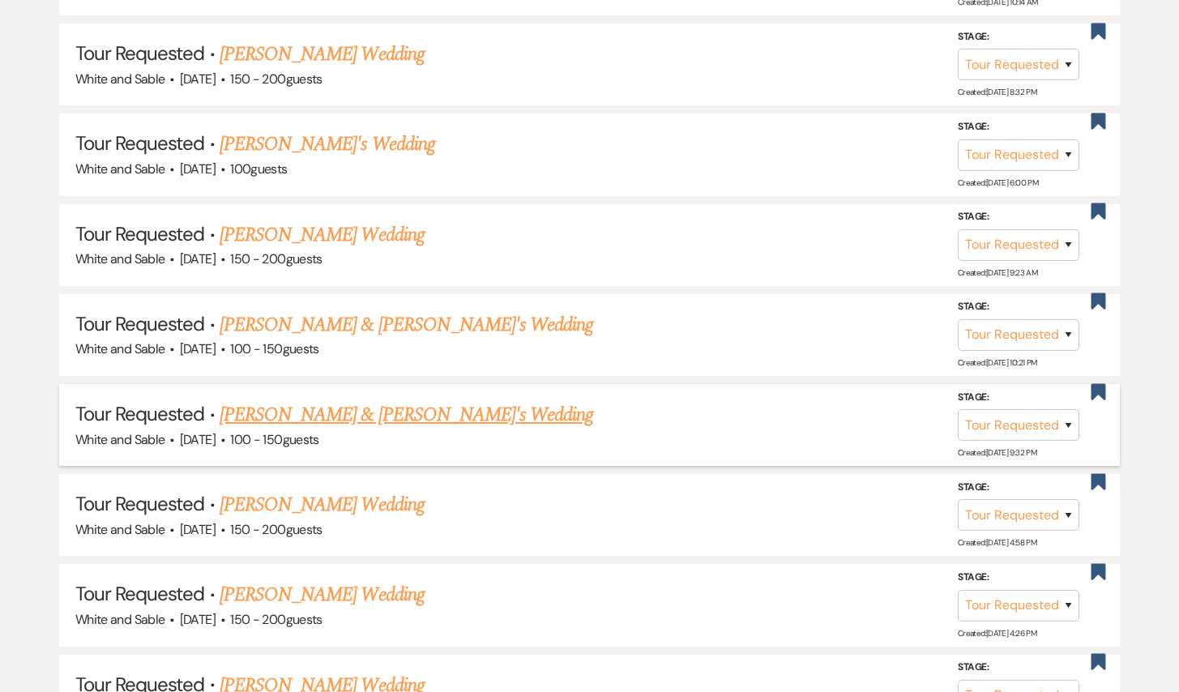
click at [337, 408] on link "[PERSON_NAME] & [PERSON_NAME]'s Wedding" at bounding box center [407, 414] width 374 height 29
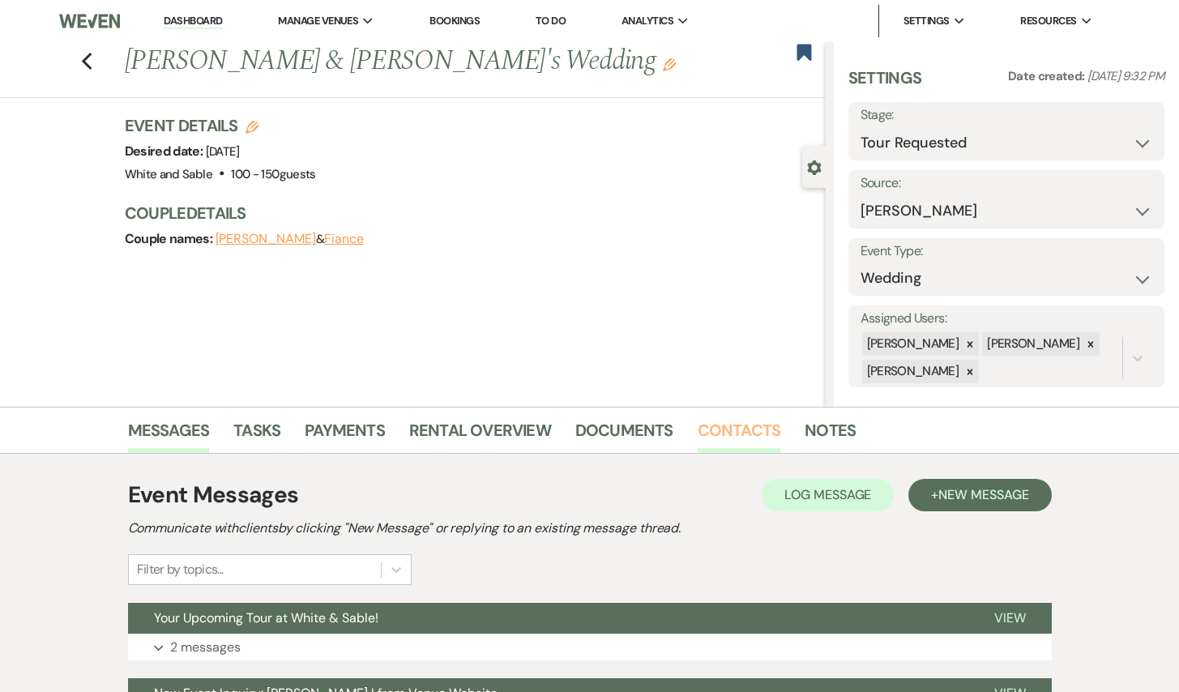
click at [754, 431] on link "Contacts" at bounding box center [739, 435] width 83 height 36
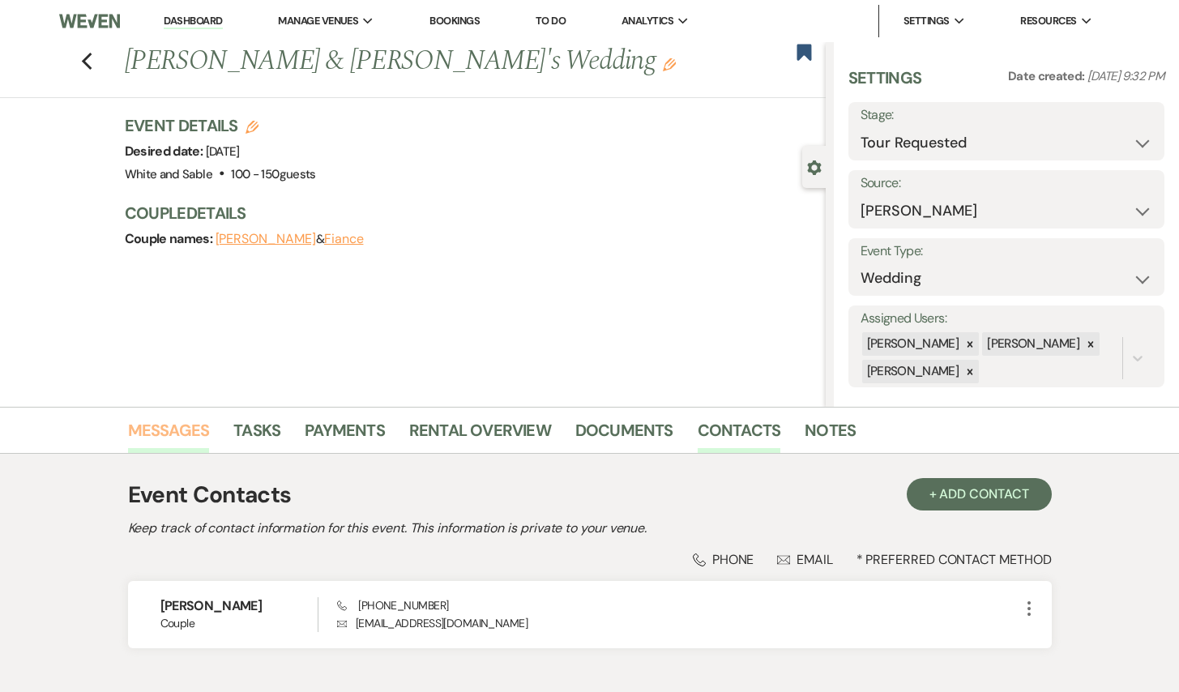
click at [190, 429] on link "Messages" at bounding box center [169, 435] width 82 height 36
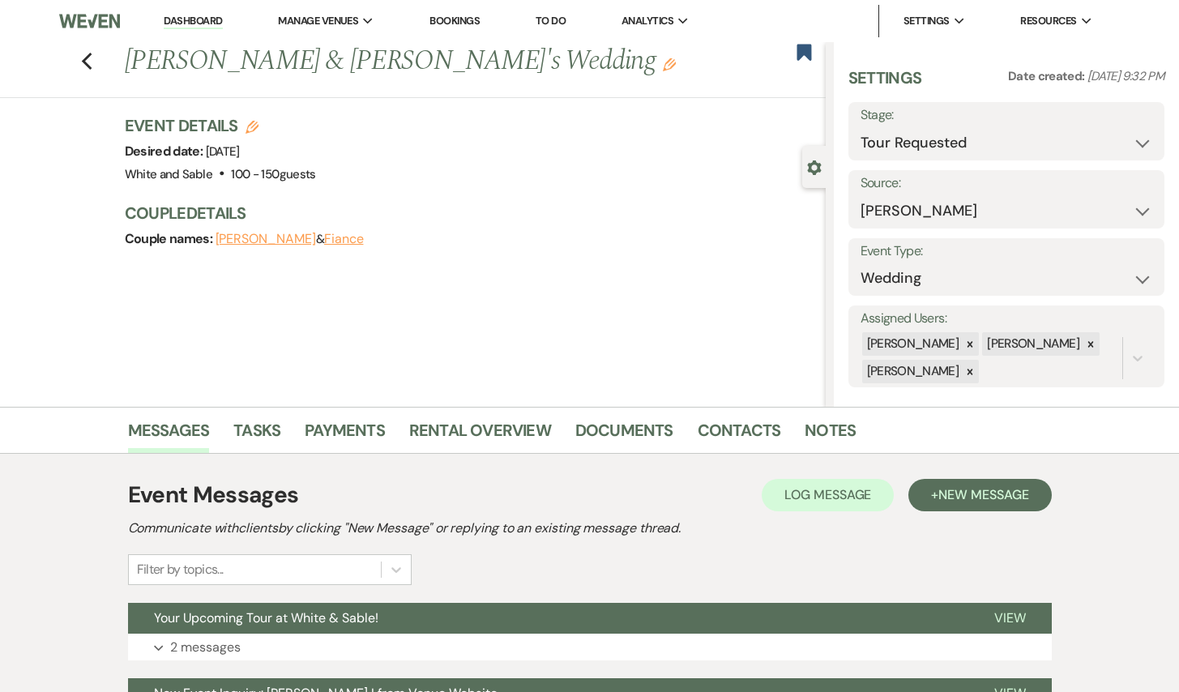
click at [96, 53] on div "Previous [PERSON_NAME] & [PERSON_NAME]'s Wedding Edit Bookmark" at bounding box center [409, 70] width 834 height 56
click at [90, 57] on icon "Previous" at bounding box center [87, 61] width 12 height 19
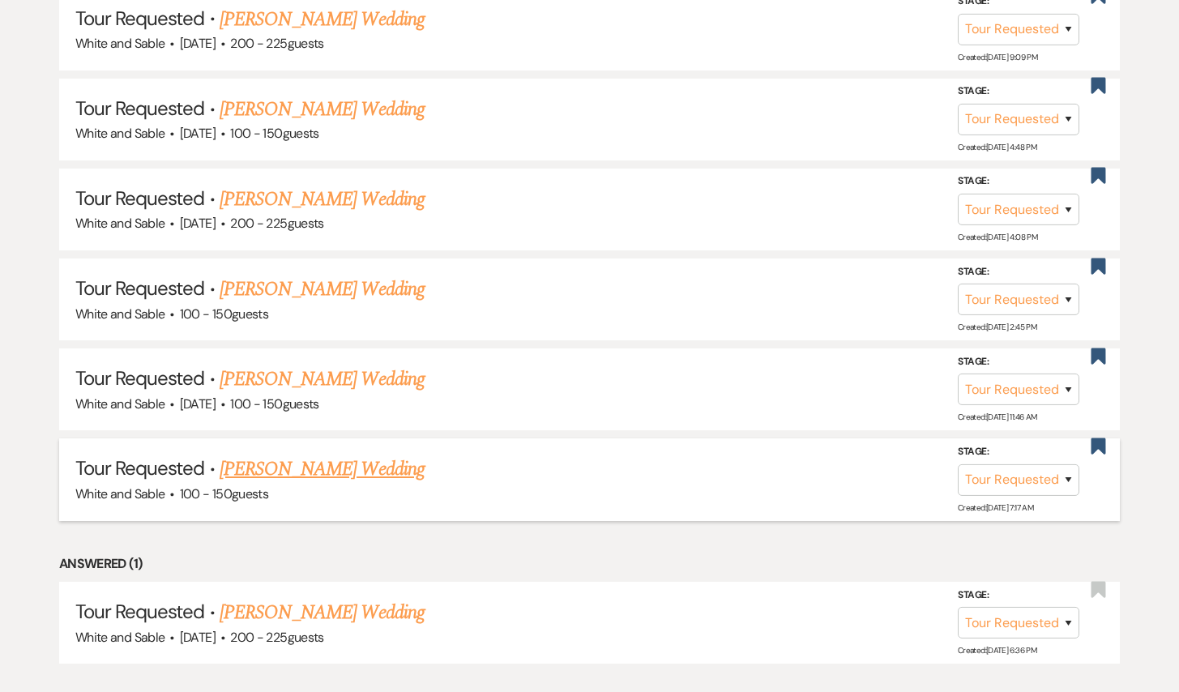
scroll to position [1942, 0]
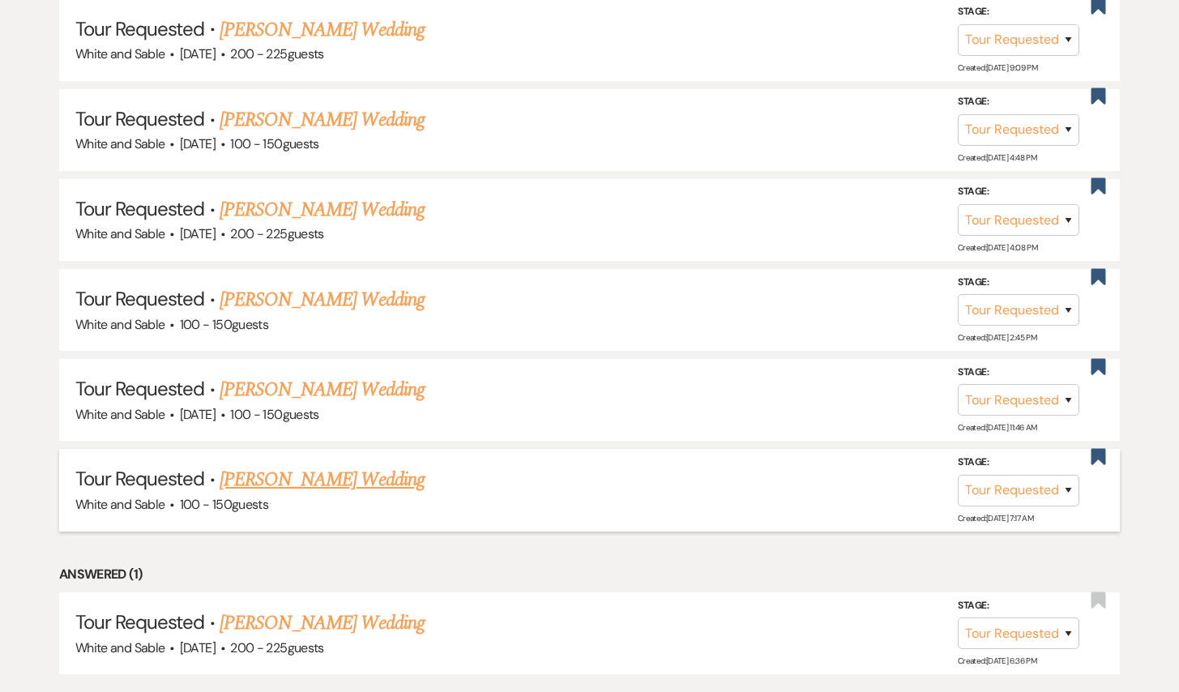
click at [361, 465] on link "[PERSON_NAME] Wedding" at bounding box center [322, 479] width 205 height 29
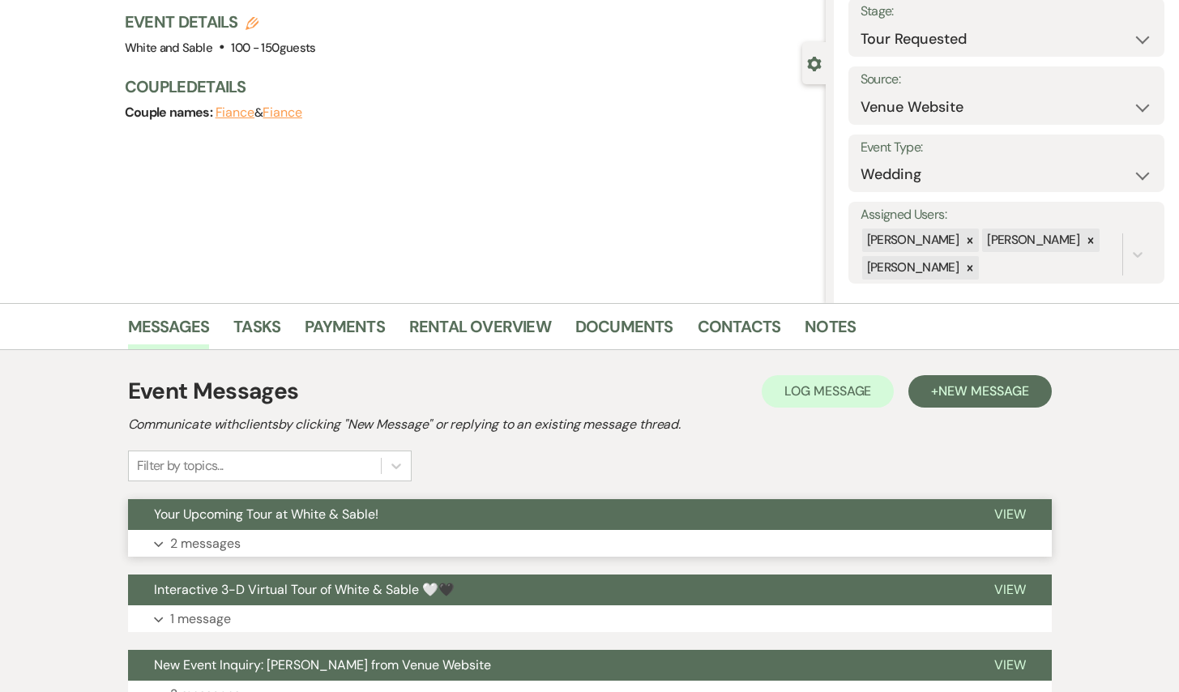
click at [406, 512] on button "Your Upcoming Tour at White & Sable!" at bounding box center [548, 514] width 840 height 31
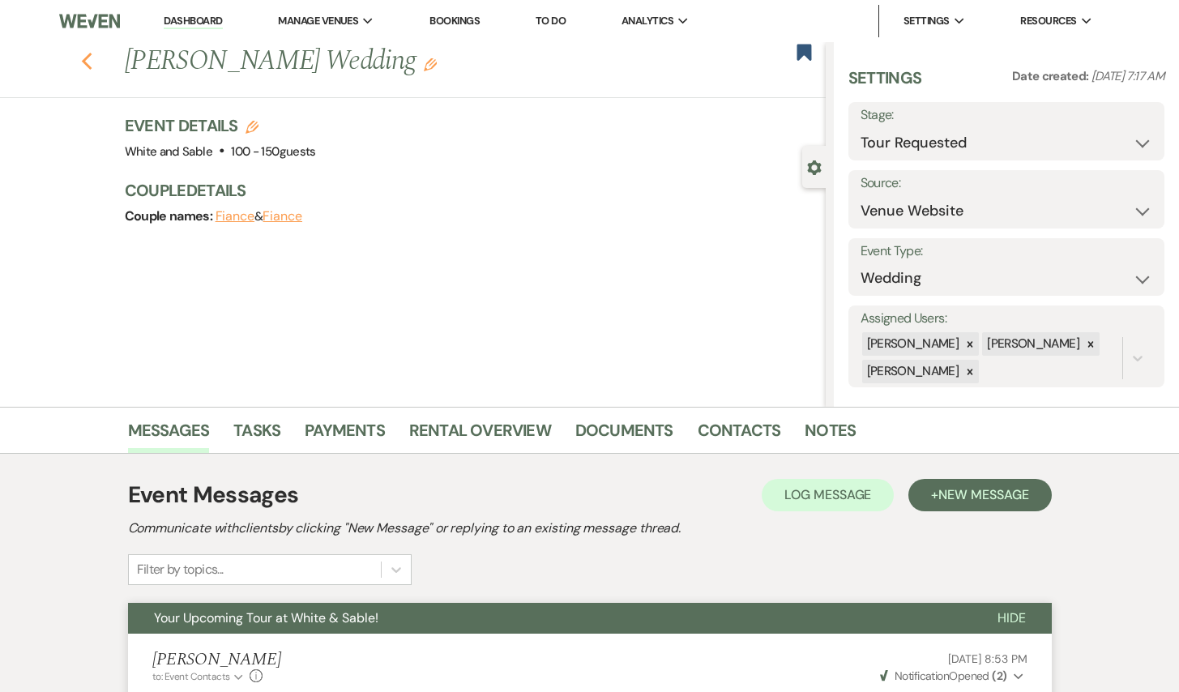
click at [83, 66] on icon "Previous" at bounding box center [87, 61] width 12 height 19
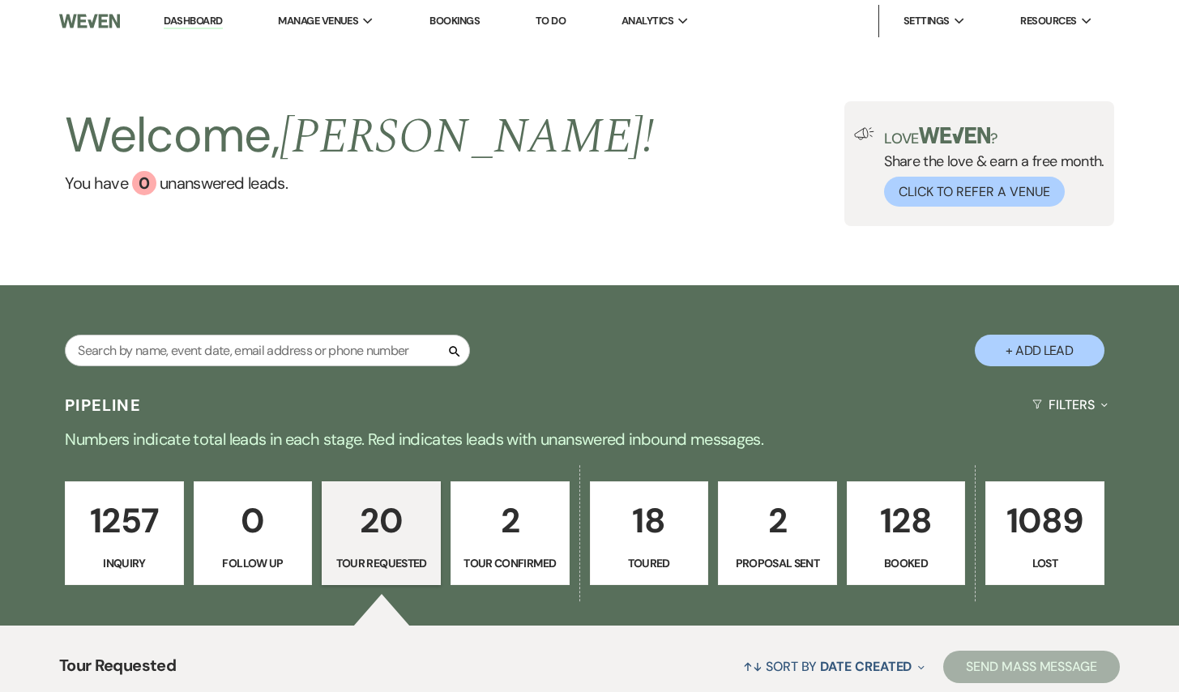
click at [142, 574] on link "1257 Inquiry" at bounding box center [124, 533] width 119 height 104
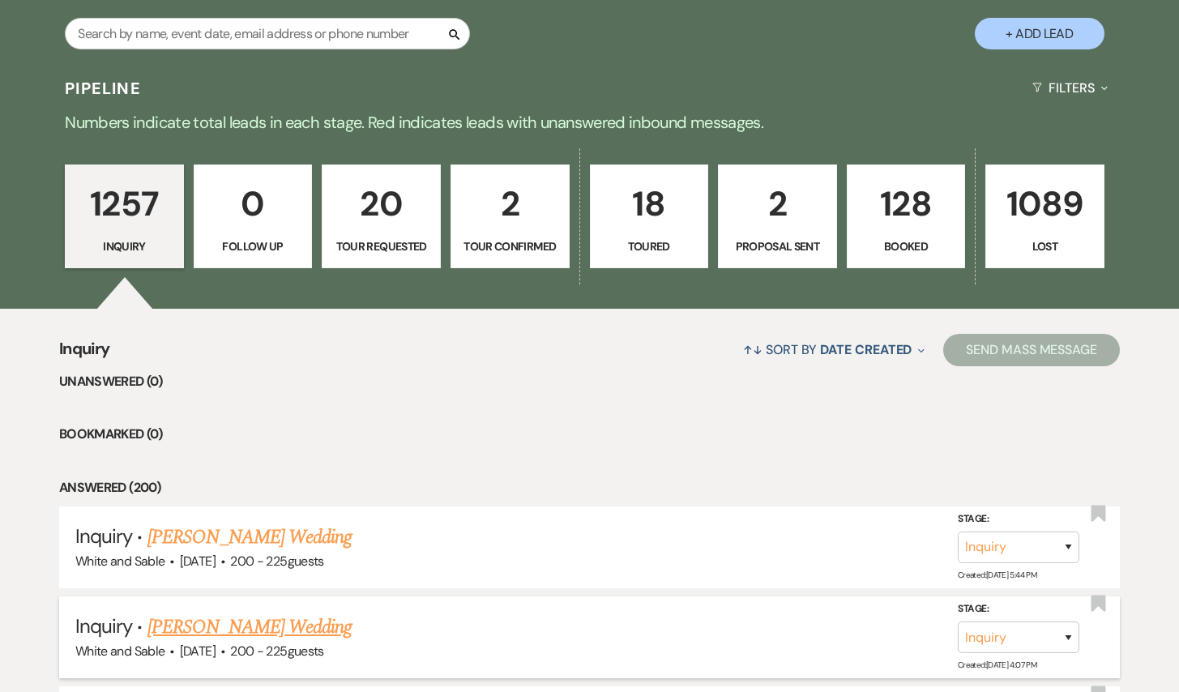
scroll to position [295, 0]
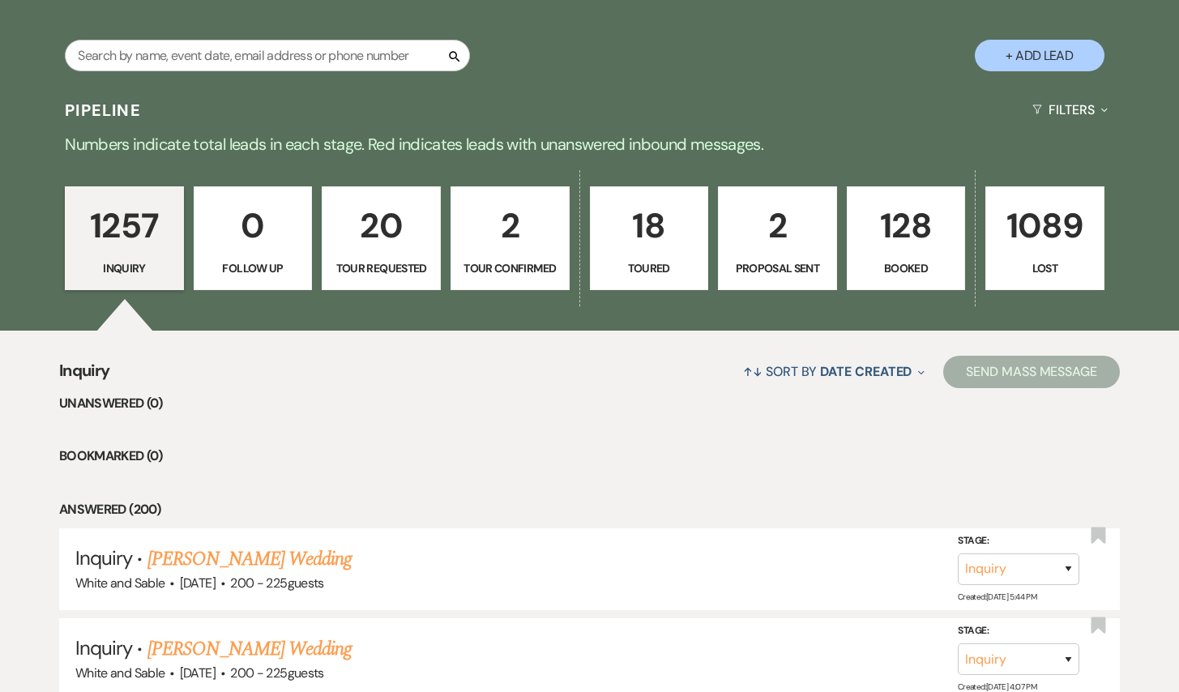
click at [795, 265] on p "Proposal Sent" at bounding box center [777, 268] width 98 height 18
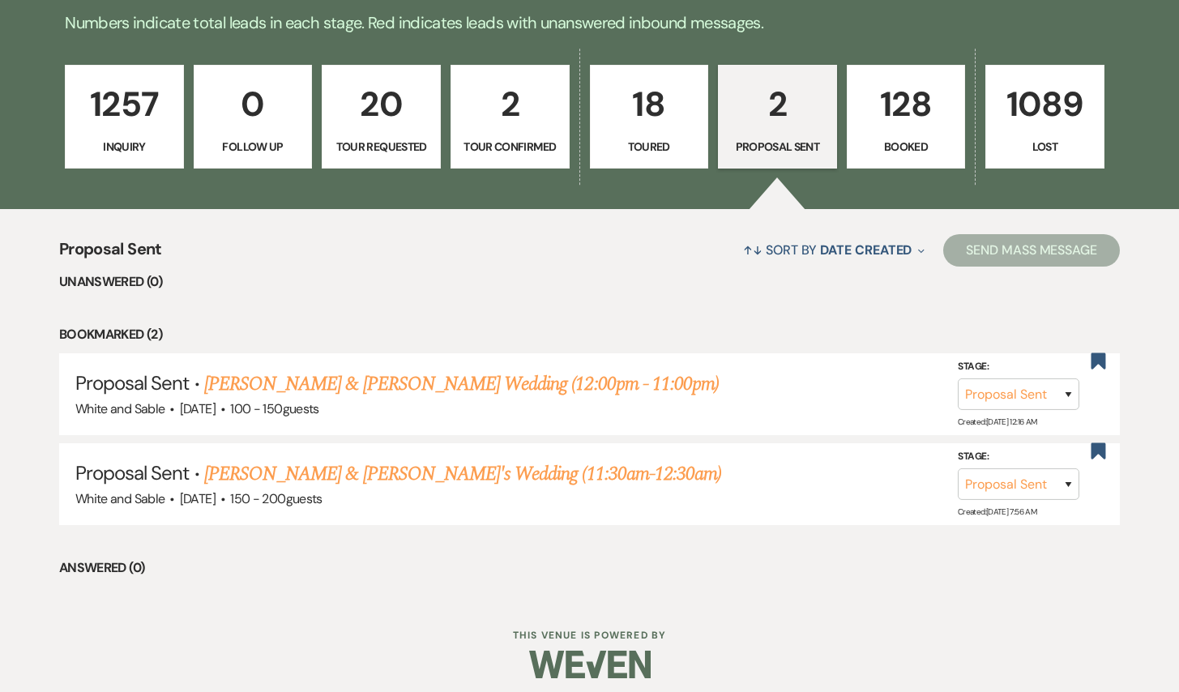
scroll to position [425, 0]
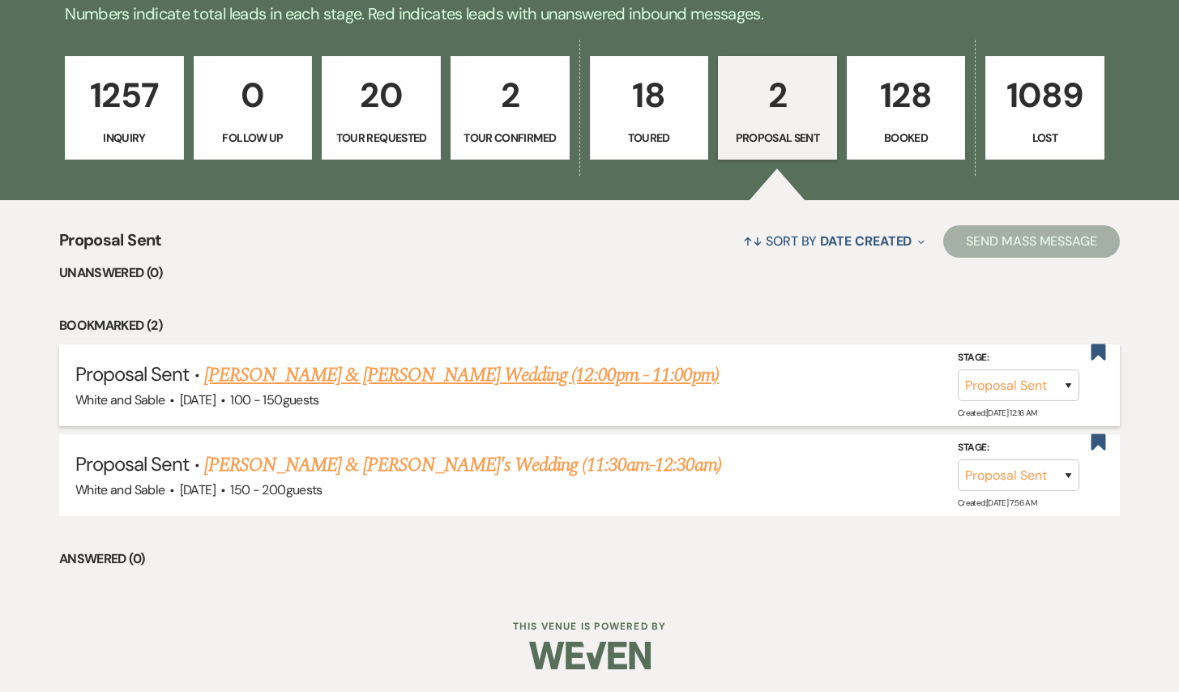
click at [418, 377] on link "[PERSON_NAME] & [PERSON_NAME] Wedding (12:00pm - 11:00pm)" at bounding box center [461, 375] width 515 height 29
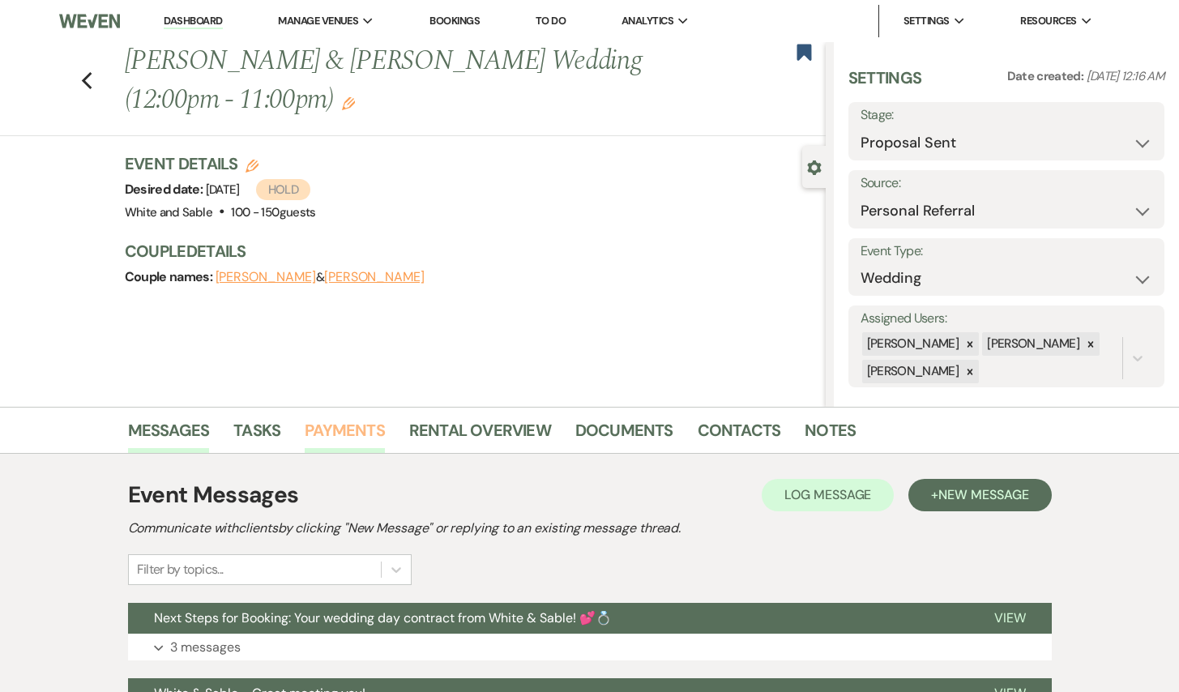
click at [361, 438] on link "Payments" at bounding box center [345, 435] width 80 height 36
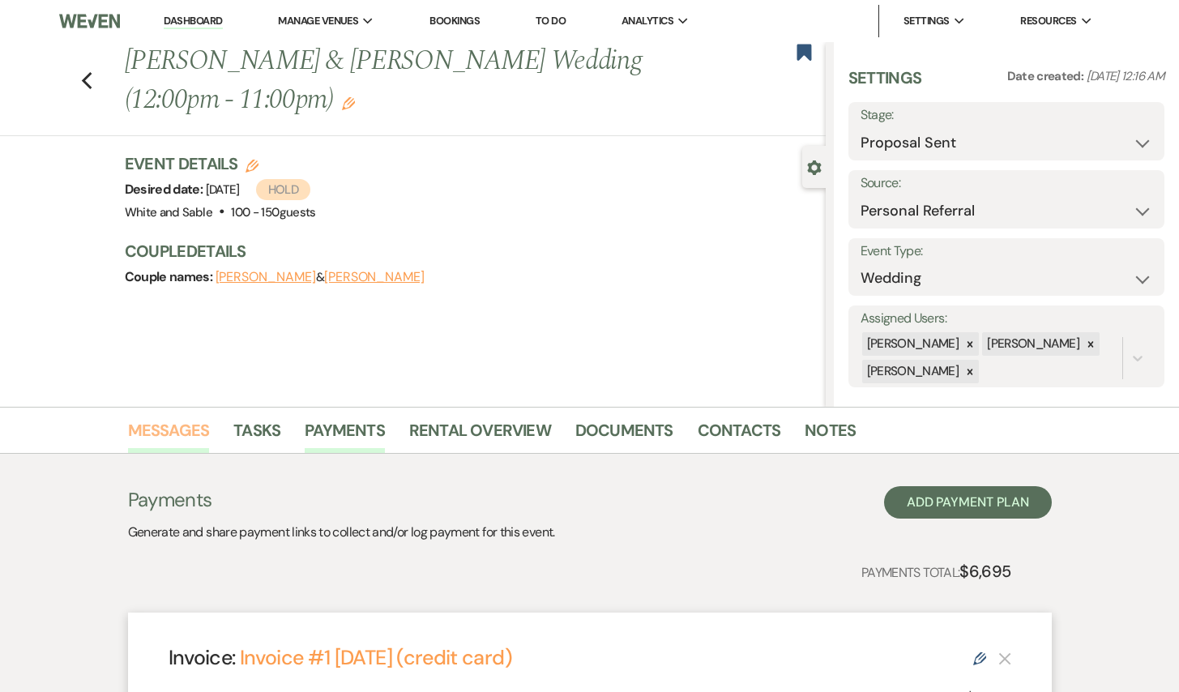
click at [179, 424] on link "Messages" at bounding box center [169, 435] width 82 height 36
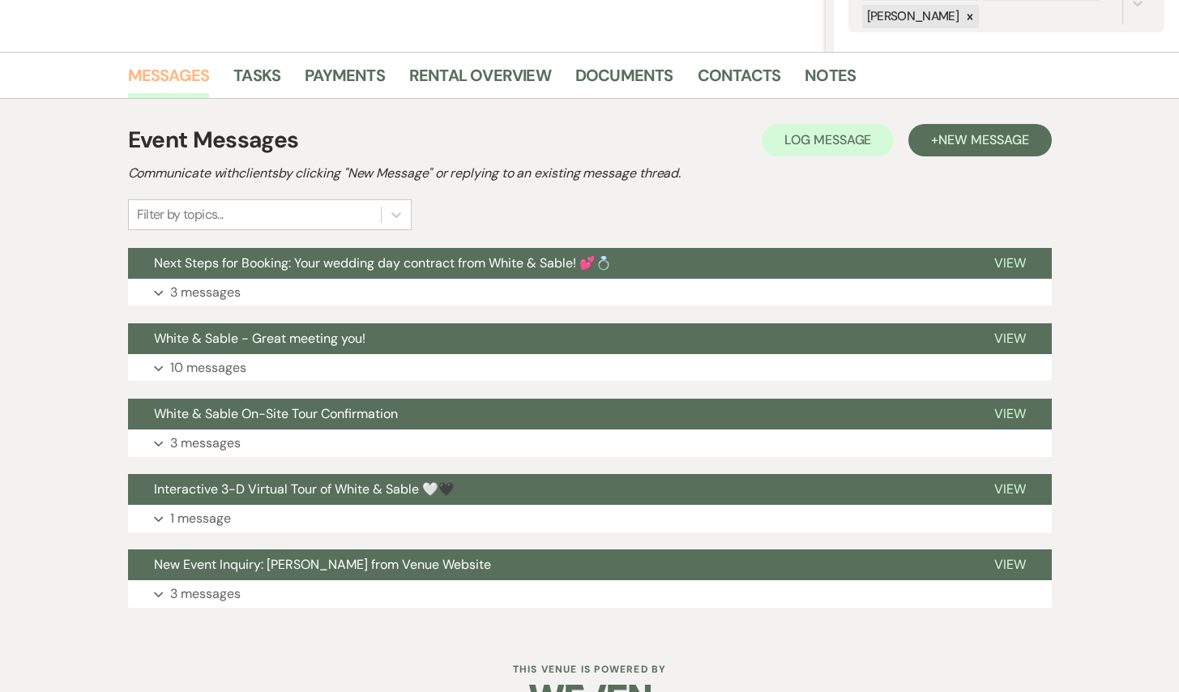
scroll to position [373, 0]
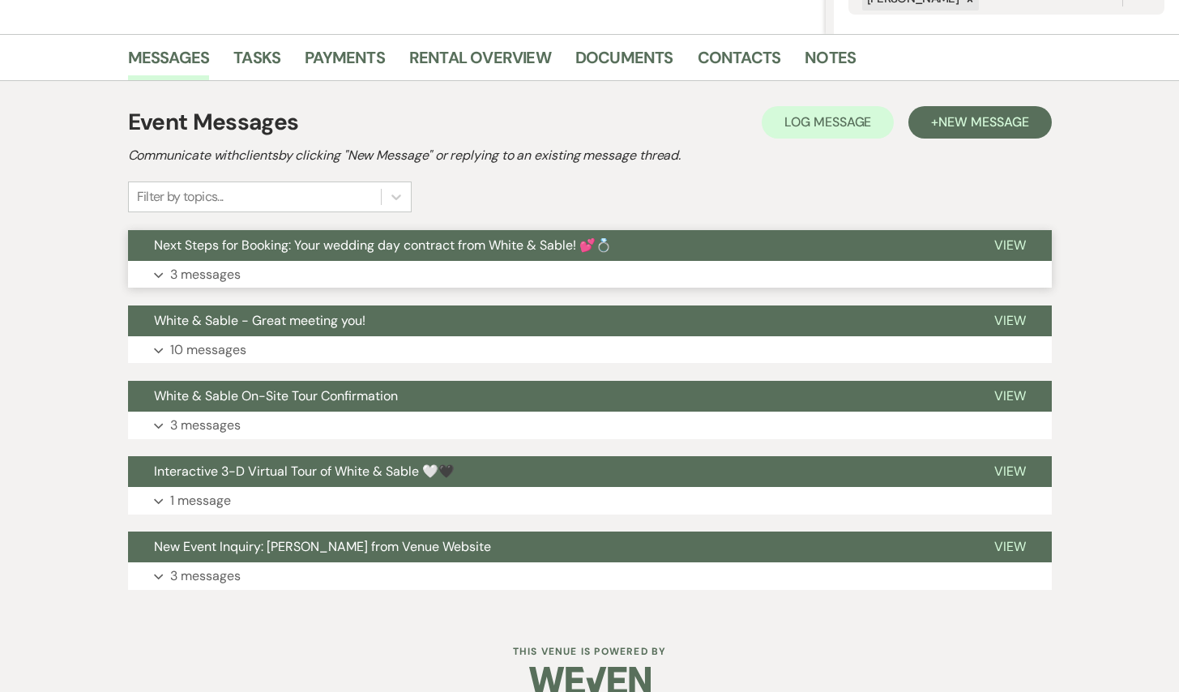
click at [425, 251] on span "Next Steps for Booking: Your wedding day contract from White & Sable! 💕💍" at bounding box center [383, 245] width 458 height 17
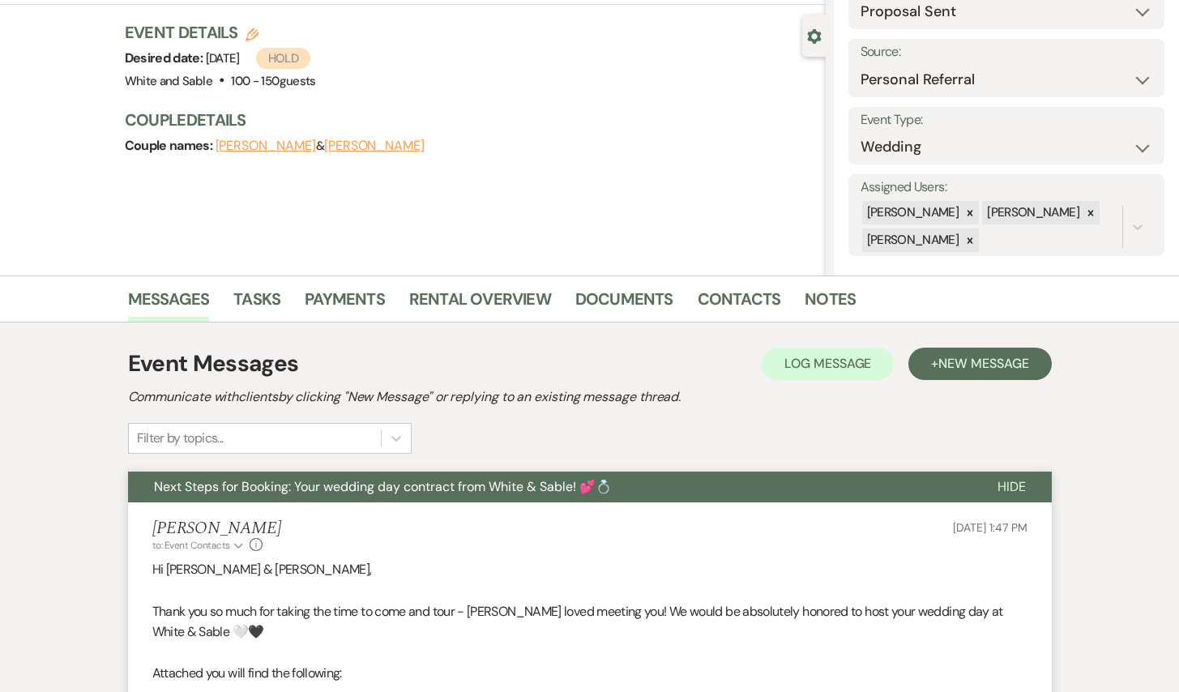
scroll to position [0, 0]
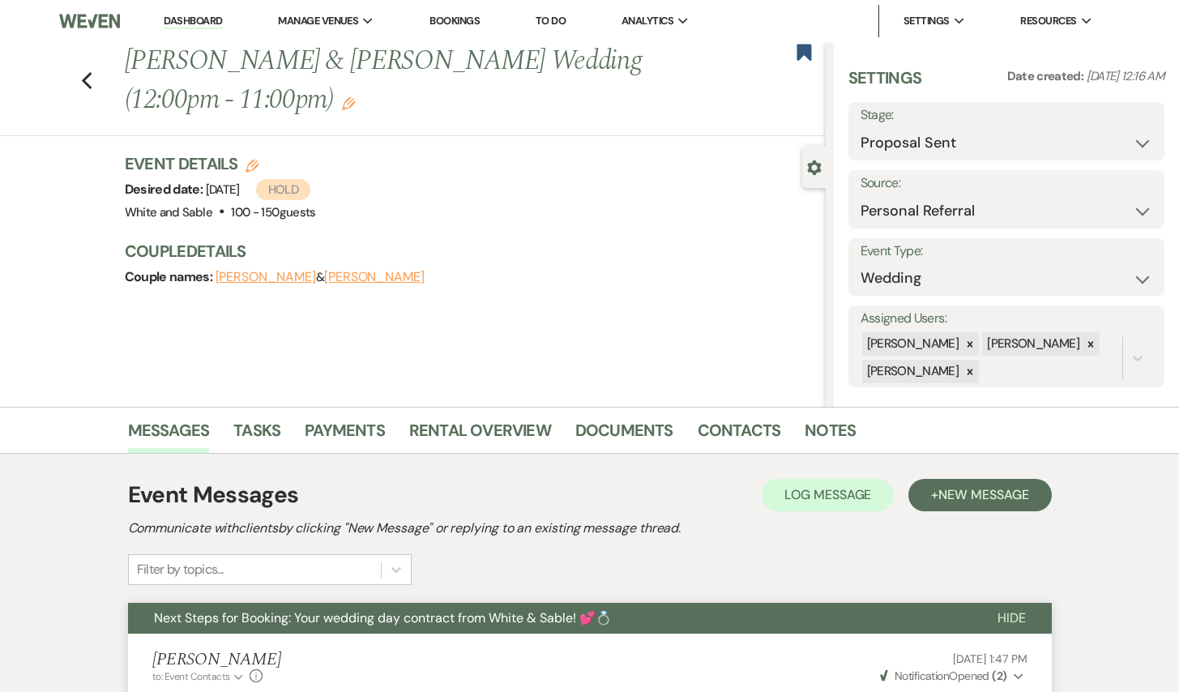
click at [94, 92] on div "Previous [PERSON_NAME] & [PERSON_NAME] Wedding (12:00pm - 11:00pm) Edit Bookmark" at bounding box center [409, 89] width 834 height 94
click at [85, 80] on icon "Previous" at bounding box center [87, 80] width 12 height 19
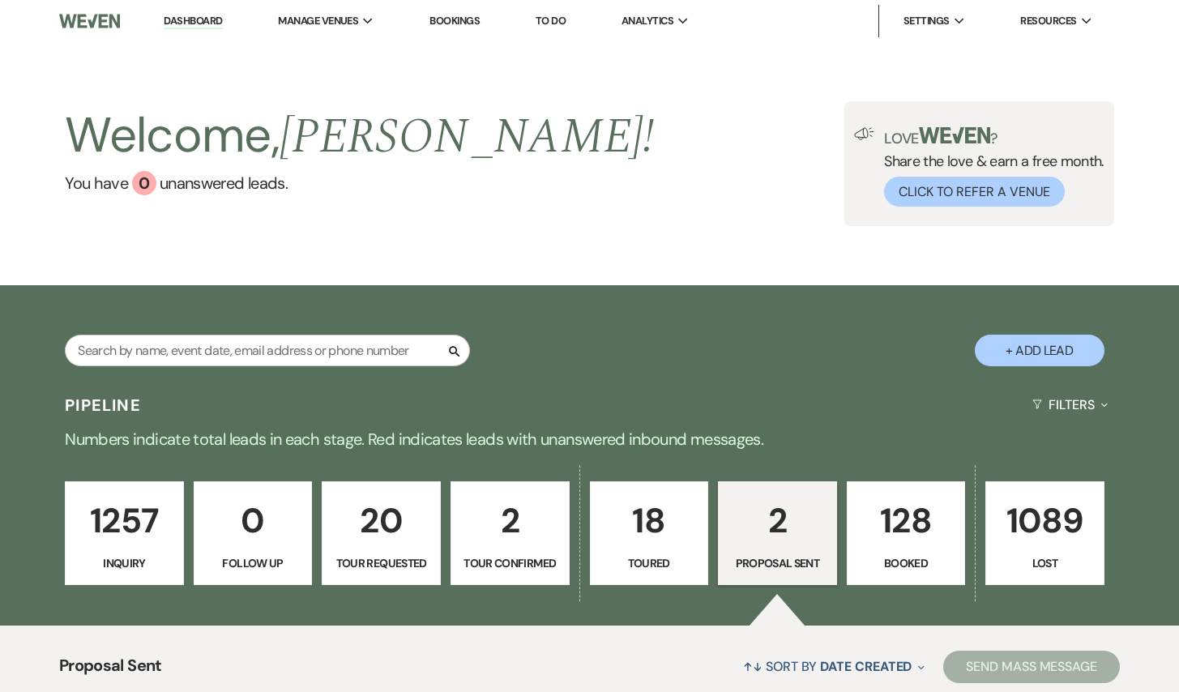
click at [183, 17] on link "Dashboard" at bounding box center [193, 21] width 58 height 15
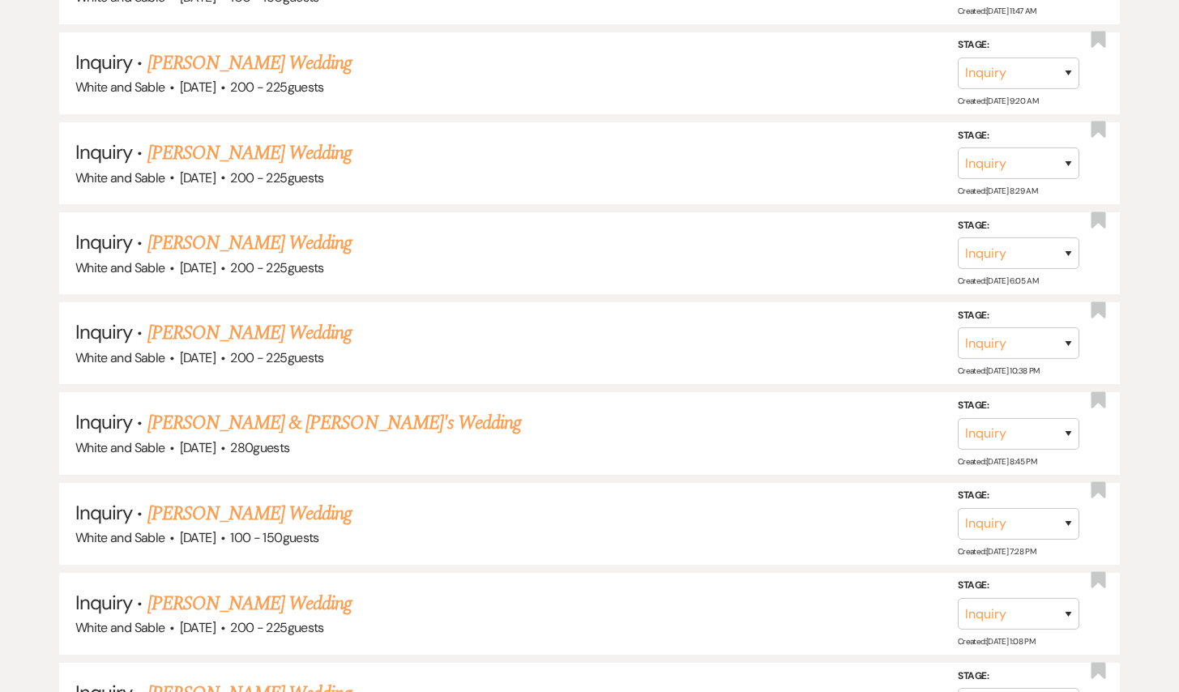
scroll to position [3932, 0]
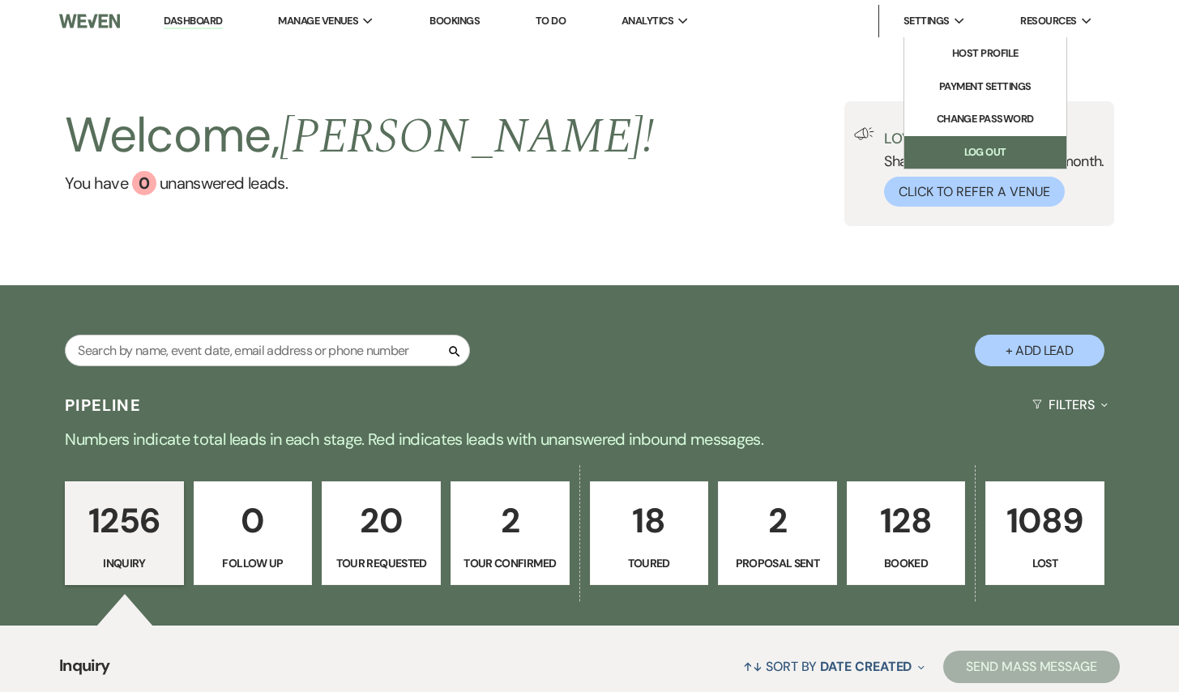
click at [958, 147] on link "Log Out" at bounding box center [985, 152] width 162 height 32
